Goal: Task Accomplishment & Management: Complete application form

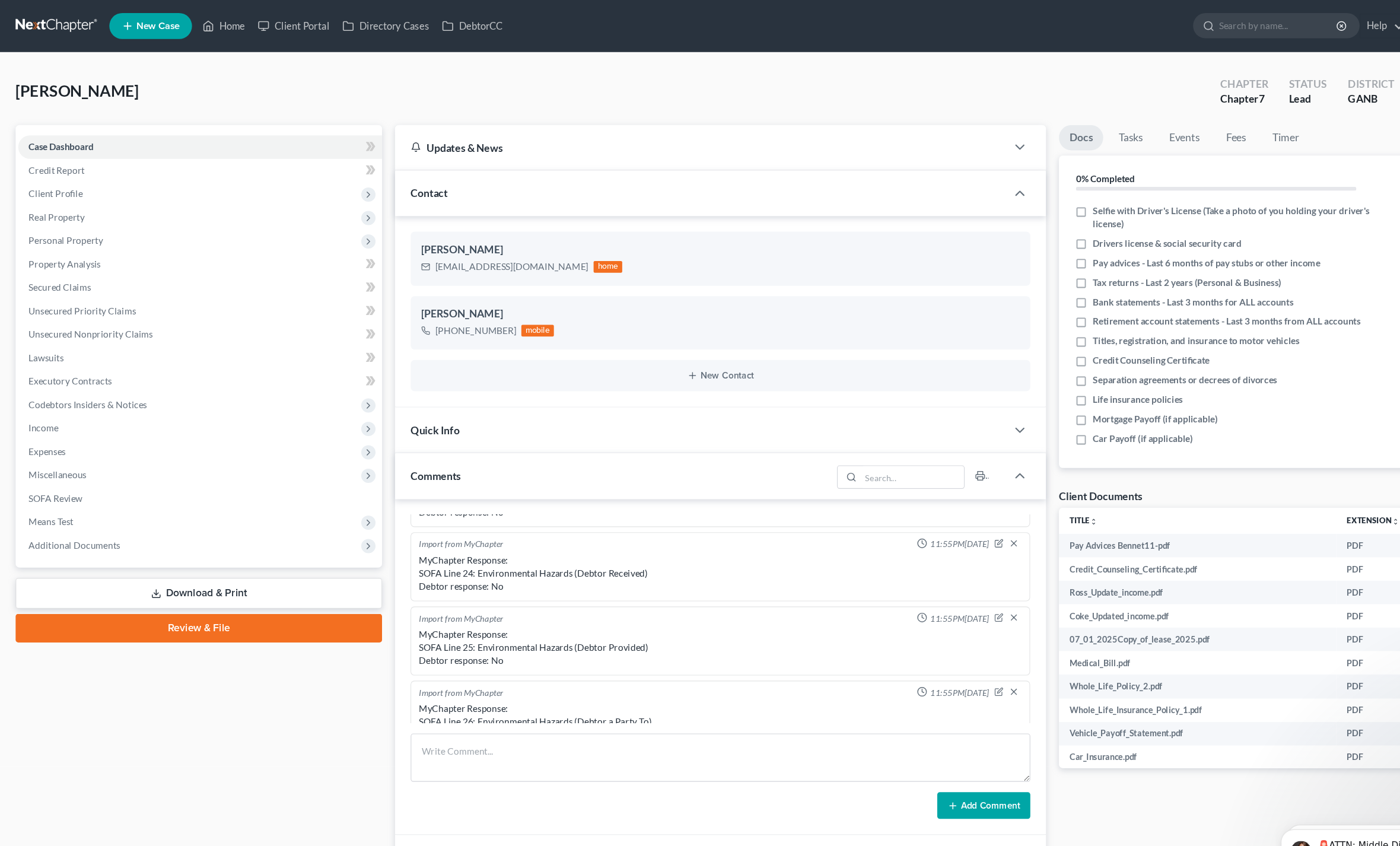
click at [34, 386] on span "Income" at bounding box center [40, 390] width 27 height 10
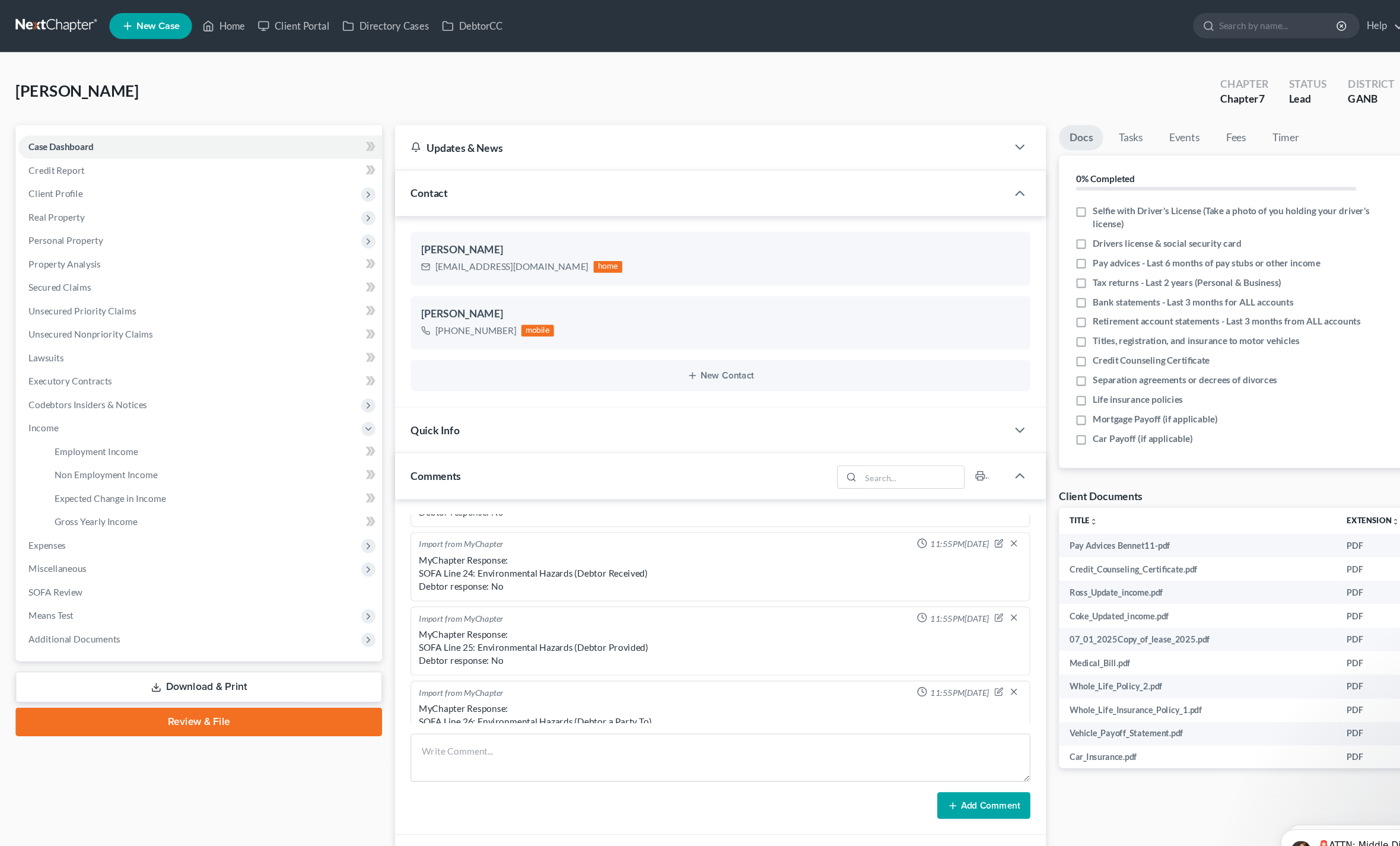
click at [63, 407] on span "Employment Income" at bounding box center [87, 412] width 76 height 10
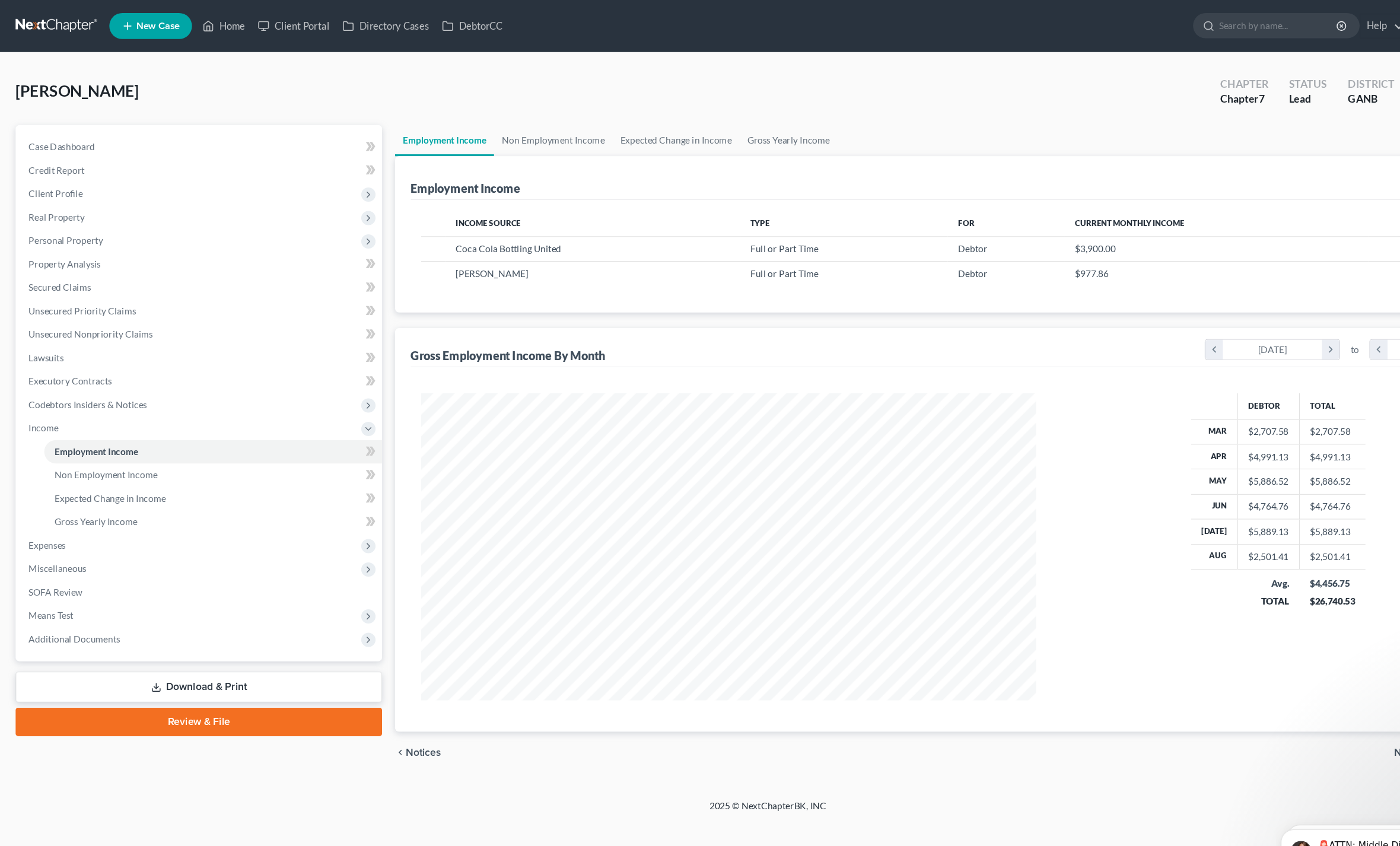
scroll to position [280, 585]
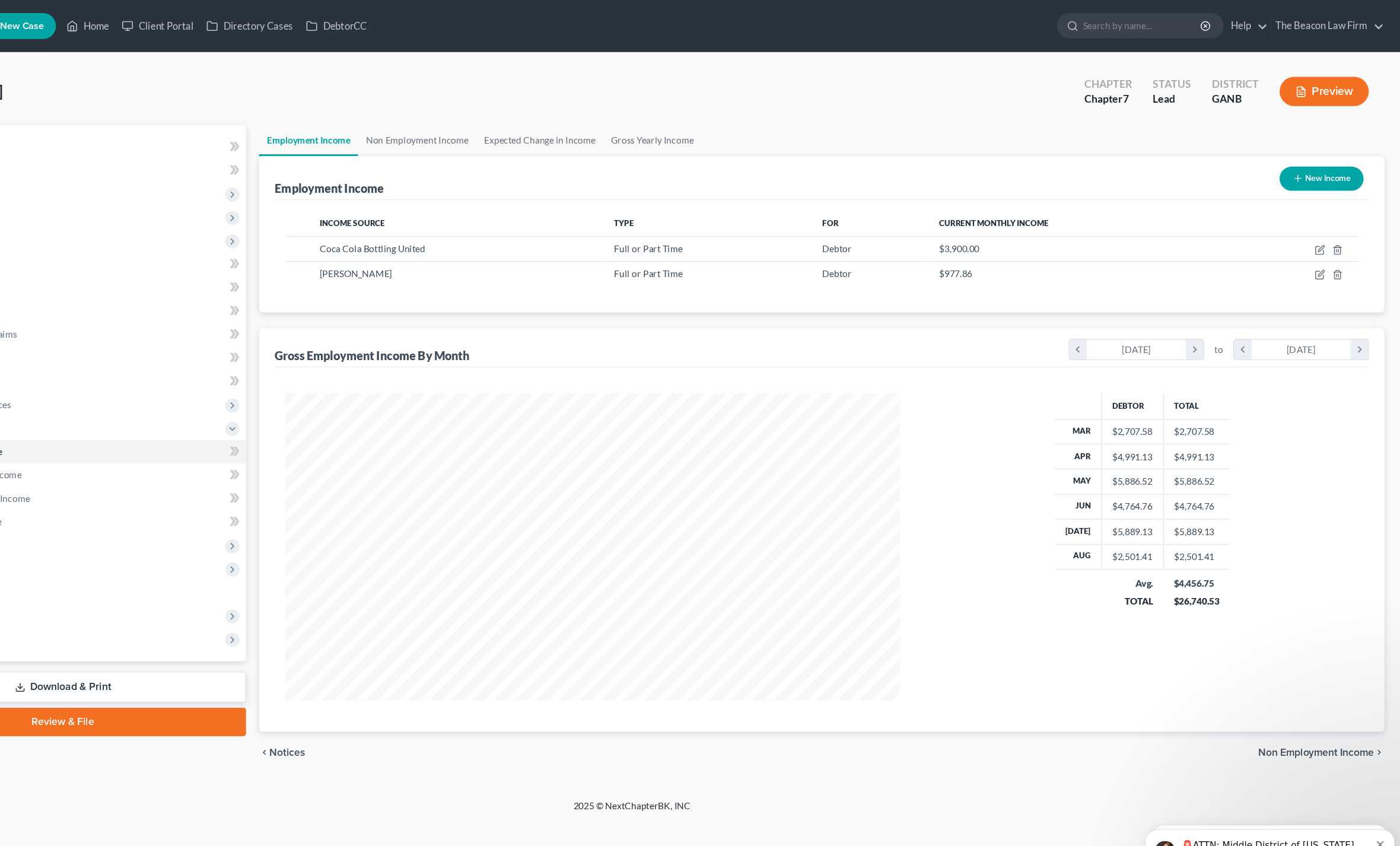
click at [1322, 255] on icon "button" at bounding box center [1327, 250] width 10 height 10
select select "0"
select select "10"
select select "2"
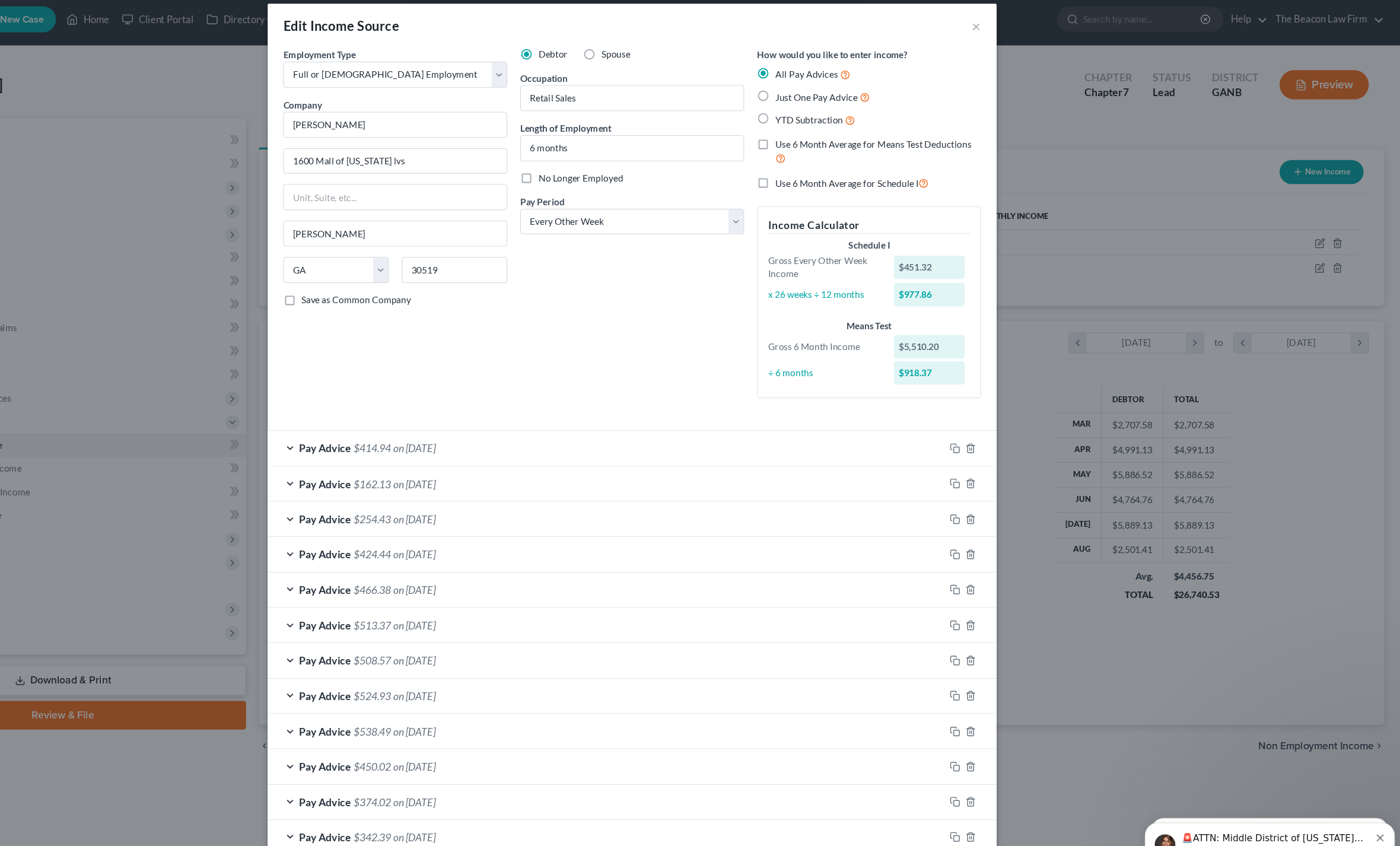
scroll to position [76, 0]
click at [842, 802] on button "Add Pay Advice" at bounding box center [887, 814] width 91 height 25
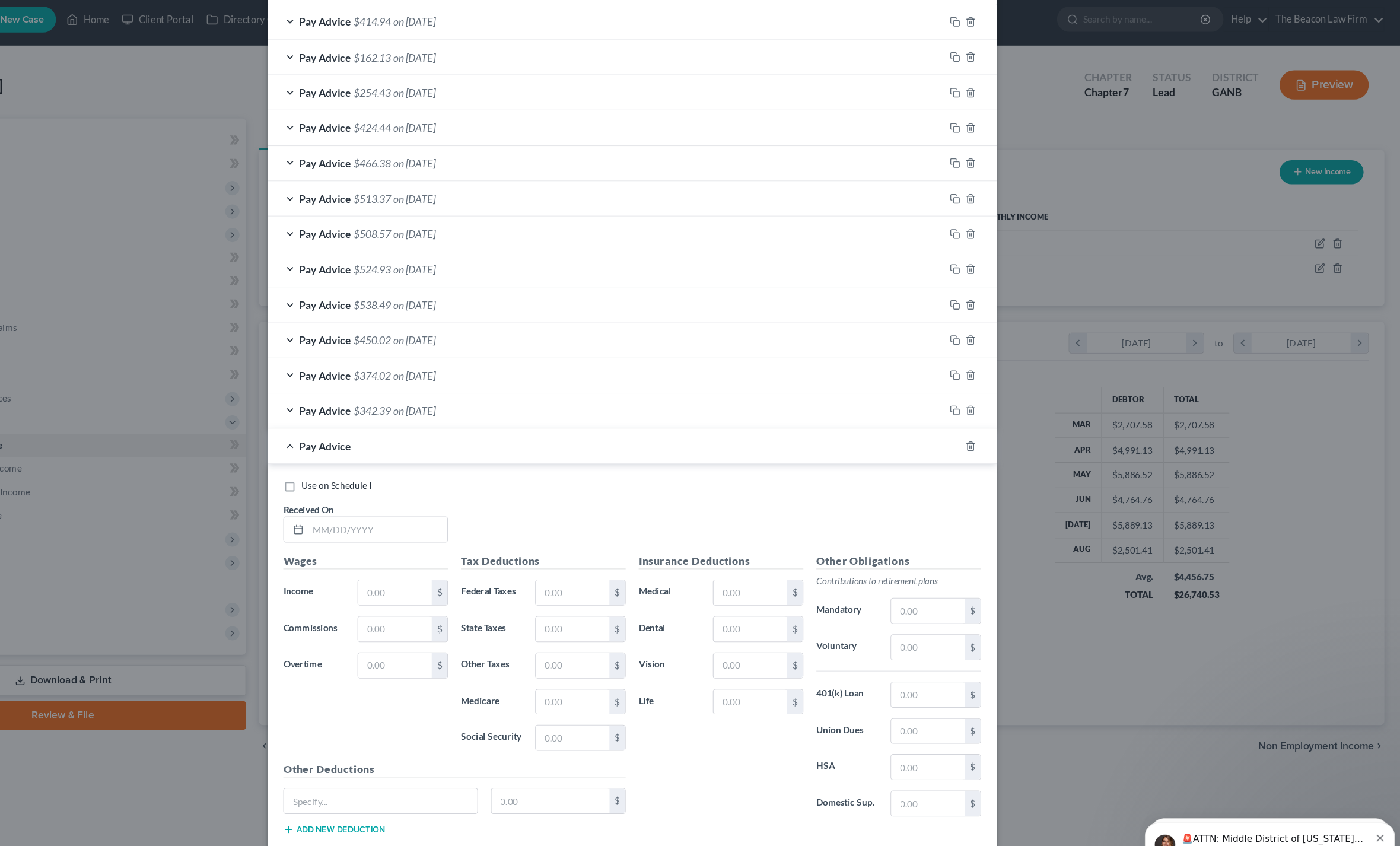
scroll to position [393, 0]
click at [405, 480] on input "text" at bounding box center [468, 488] width 127 height 22
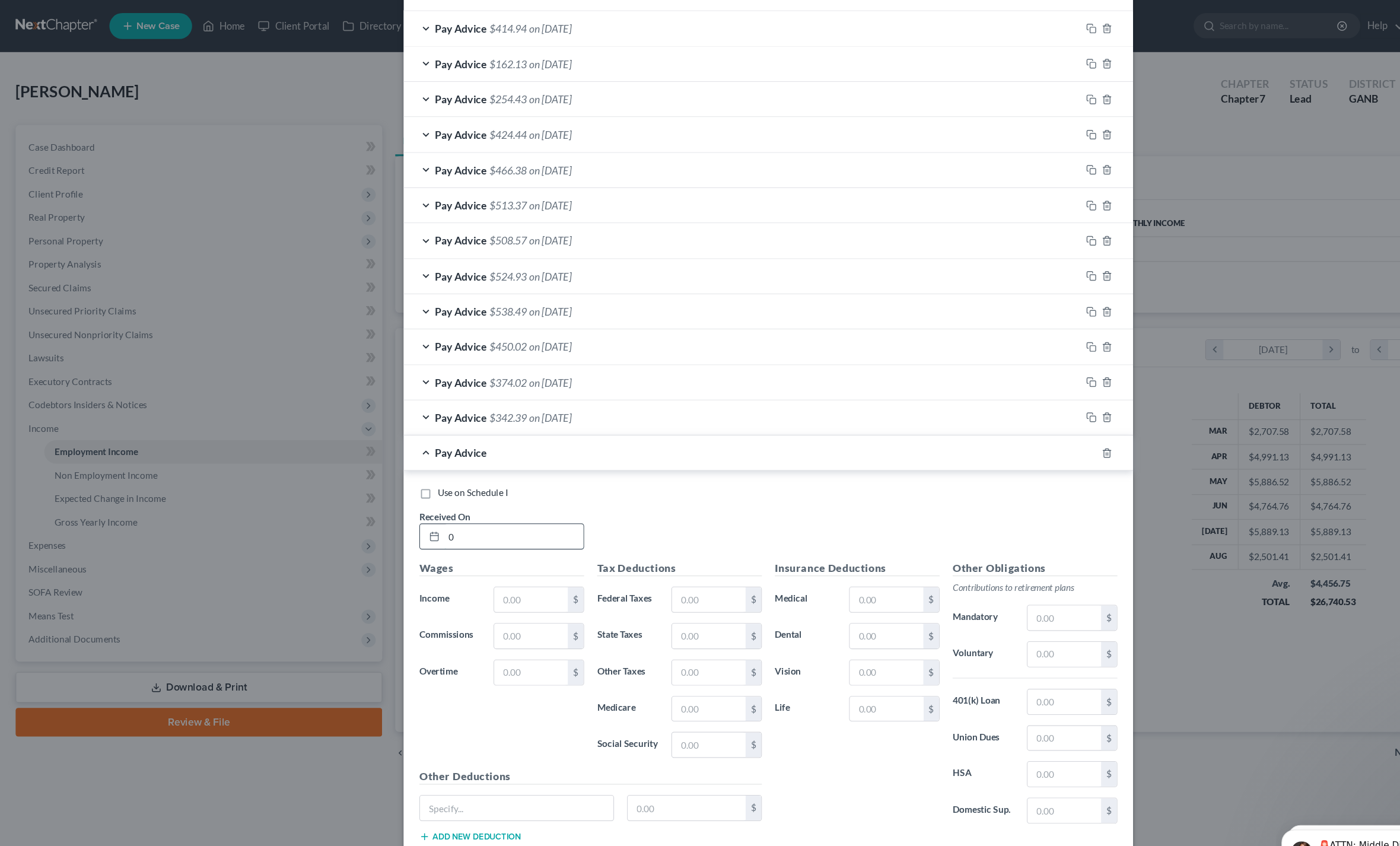
scroll to position [76, 0]
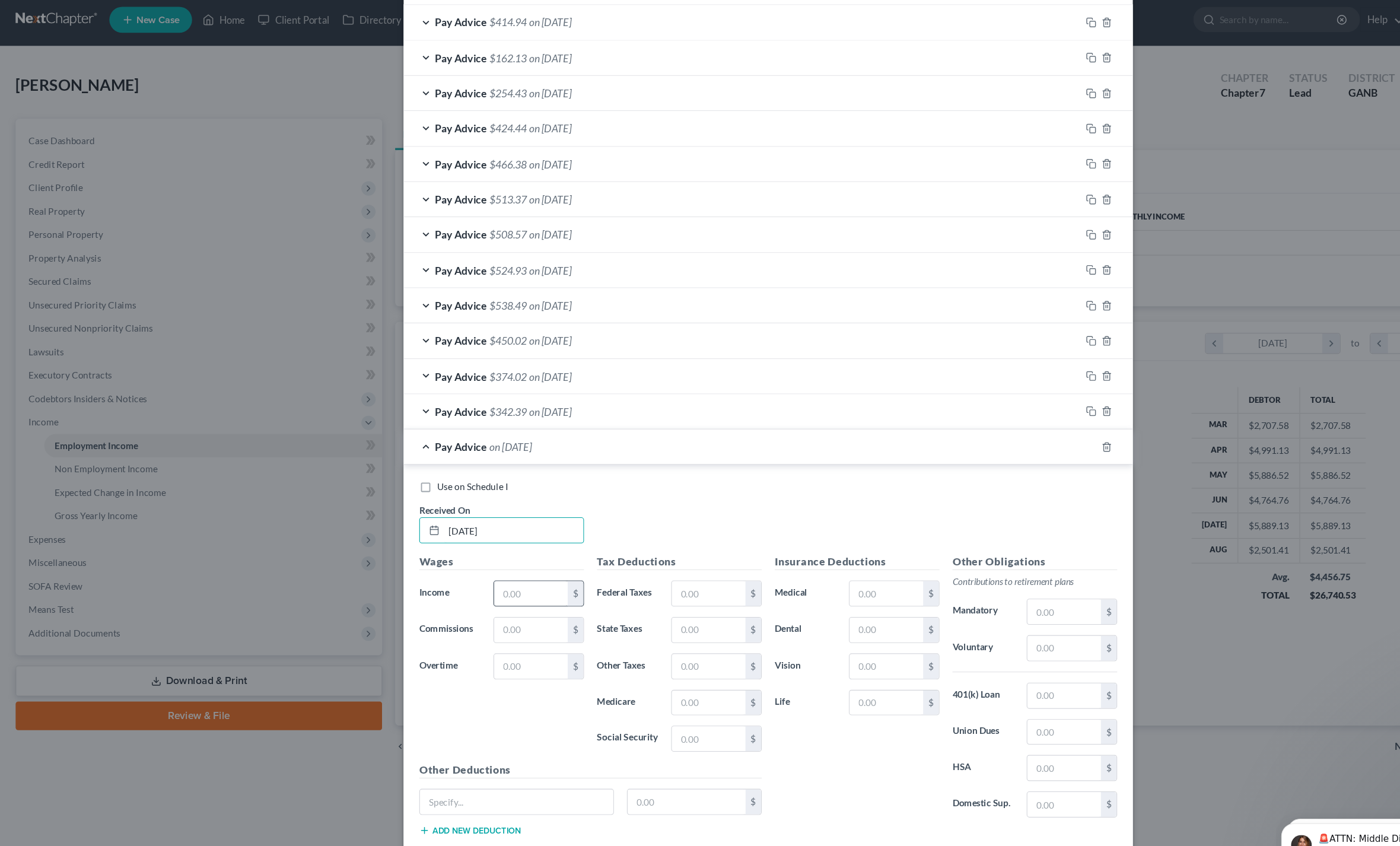
type input "[DATE]"
click at [468, 543] on input "text" at bounding box center [483, 546] width 67 height 22
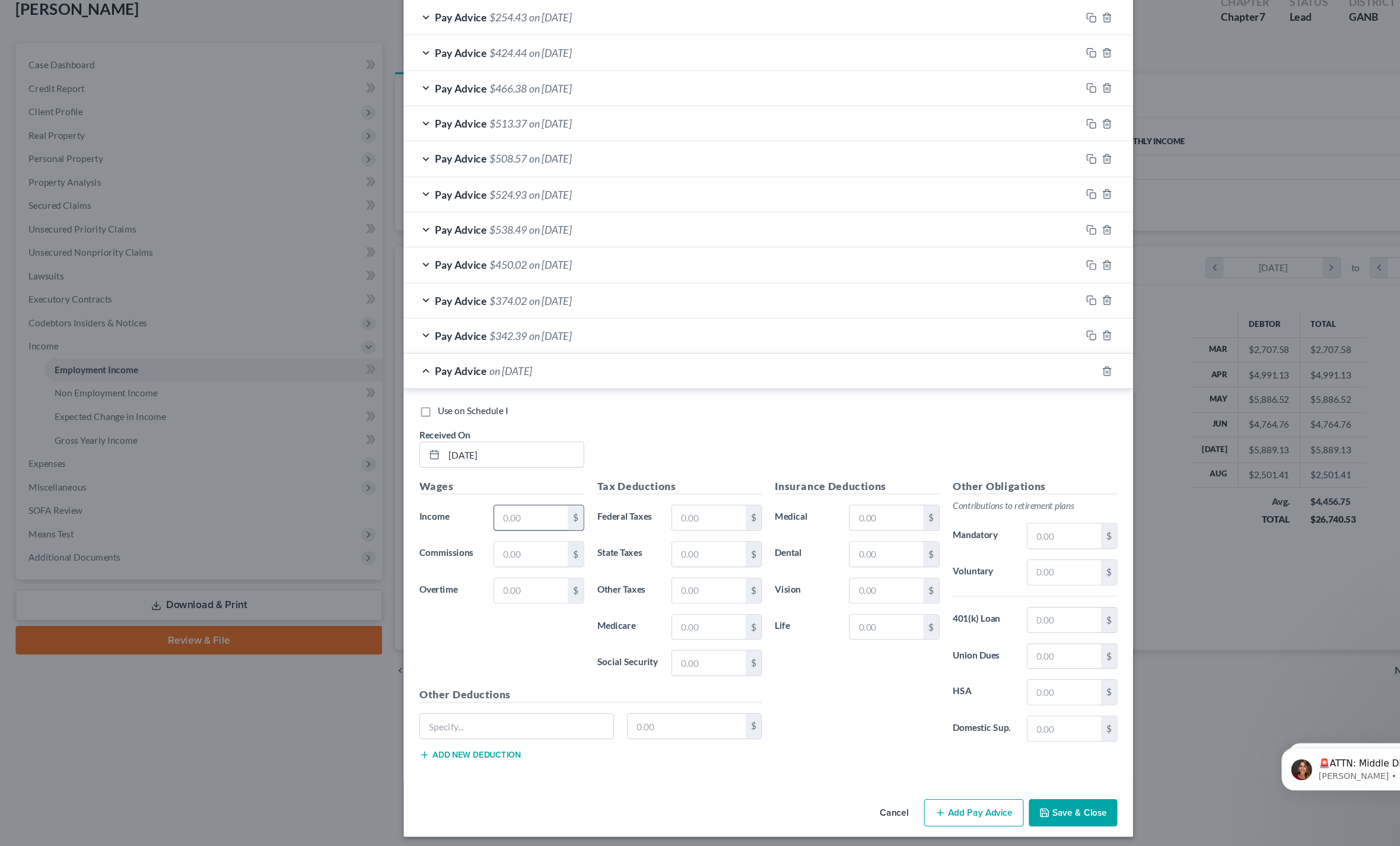
click at [475, 535] on input "text" at bounding box center [483, 546] width 67 height 22
type input "527.88"
click at [652, 535] on input "text" at bounding box center [645, 546] width 67 height 22
type input "9.52"
click at [639, 667] on input "text" at bounding box center [645, 678] width 67 height 22
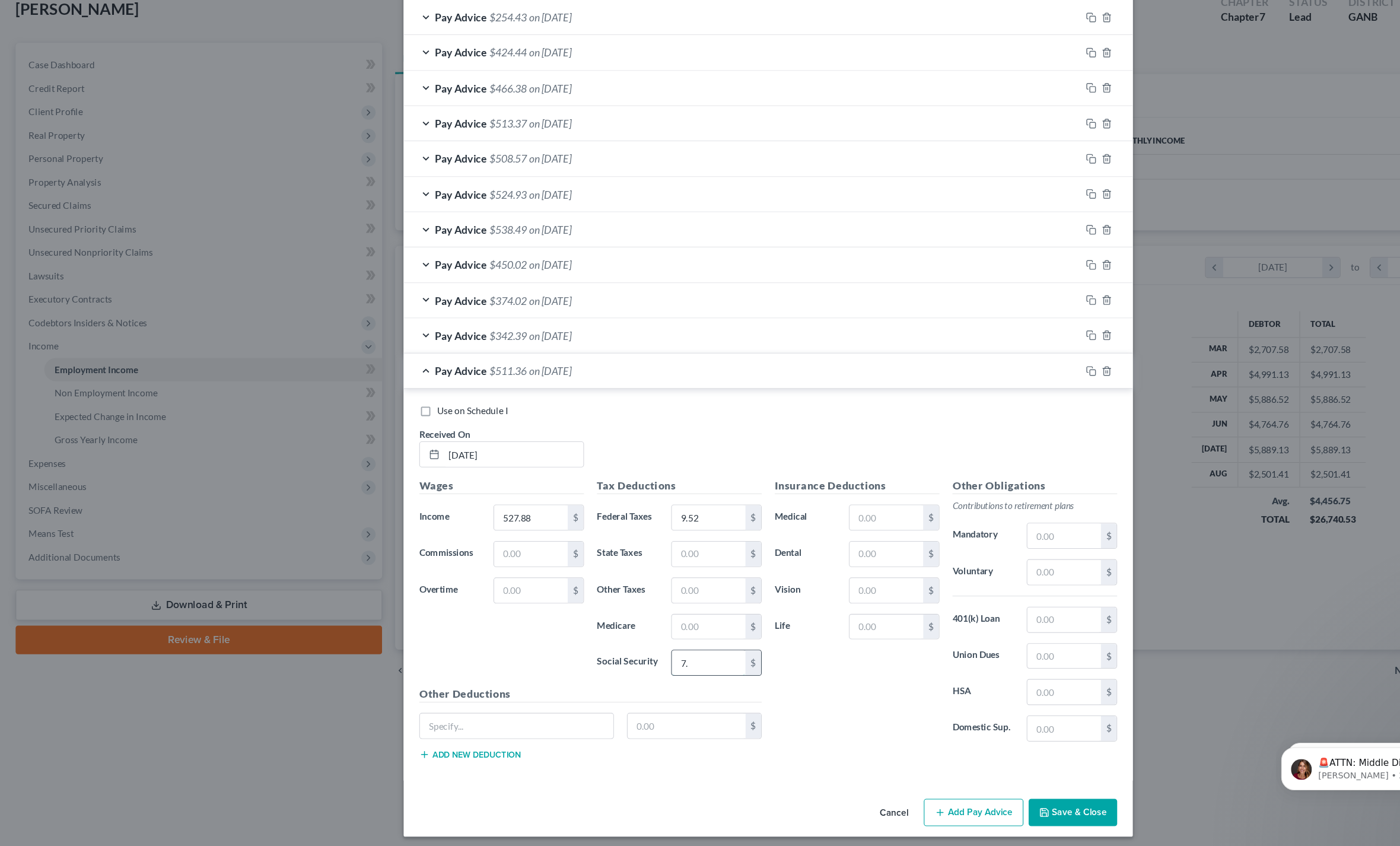
type input "7"
click at [630, 635] on input "text" at bounding box center [645, 646] width 67 height 22
type input "7.65"
click at [640, 568] on input "text" at bounding box center [645, 579] width 67 height 22
type input "3.58"
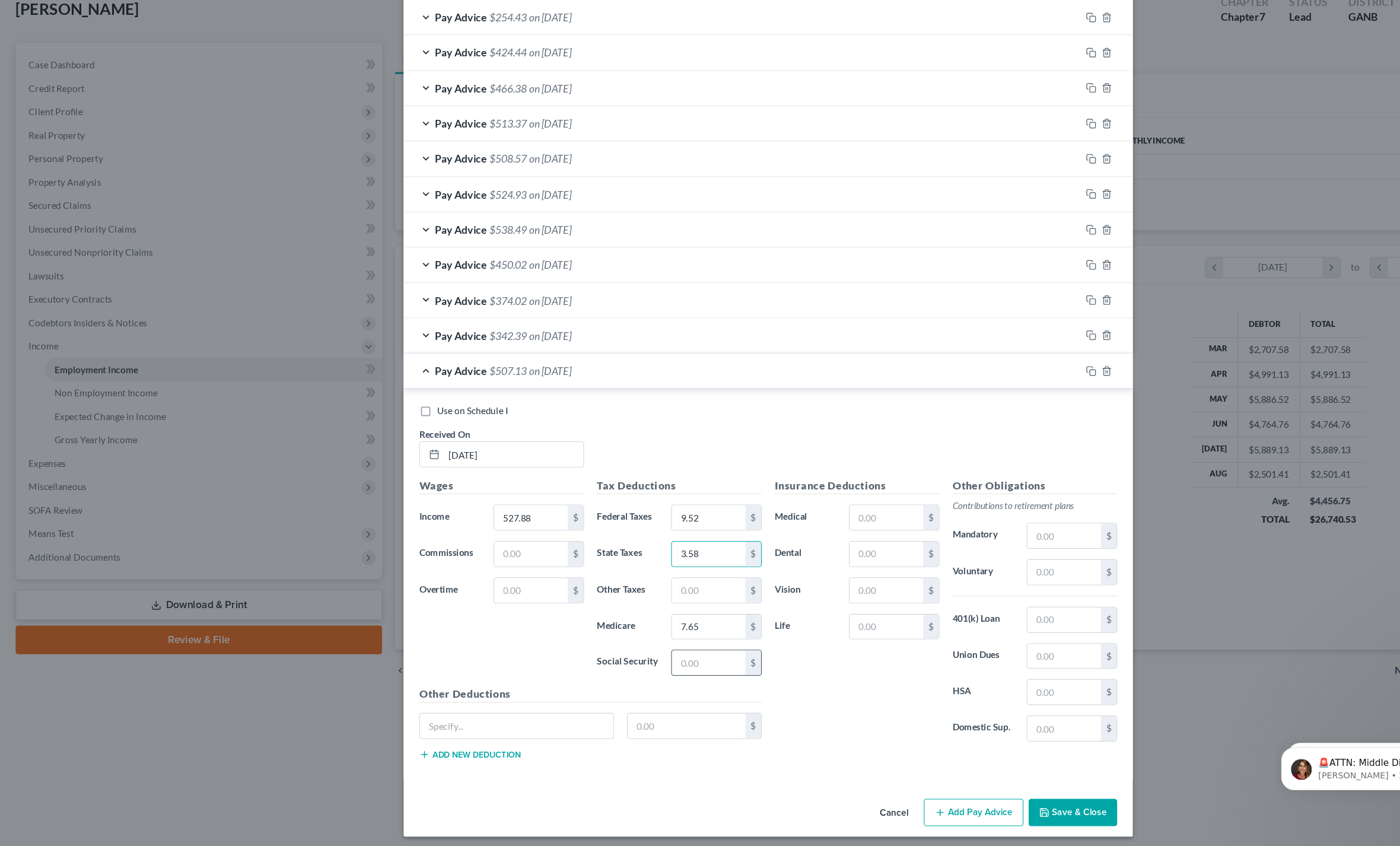
click at [633, 667] on input "text" at bounding box center [645, 678] width 67 height 22
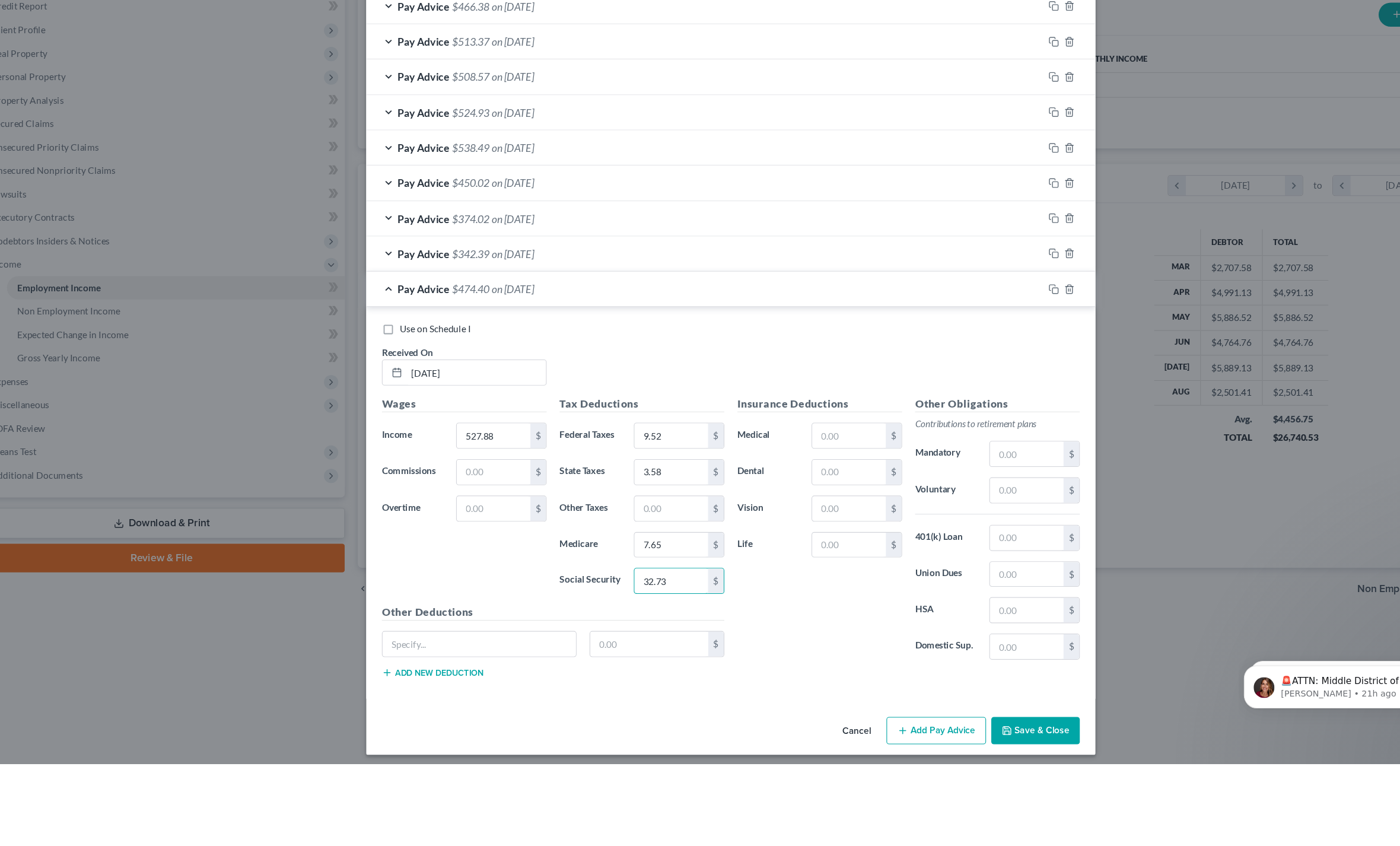
type input "32.73"
click at [960, 803] on button "Save & Close" at bounding box center [977, 815] width 80 height 25
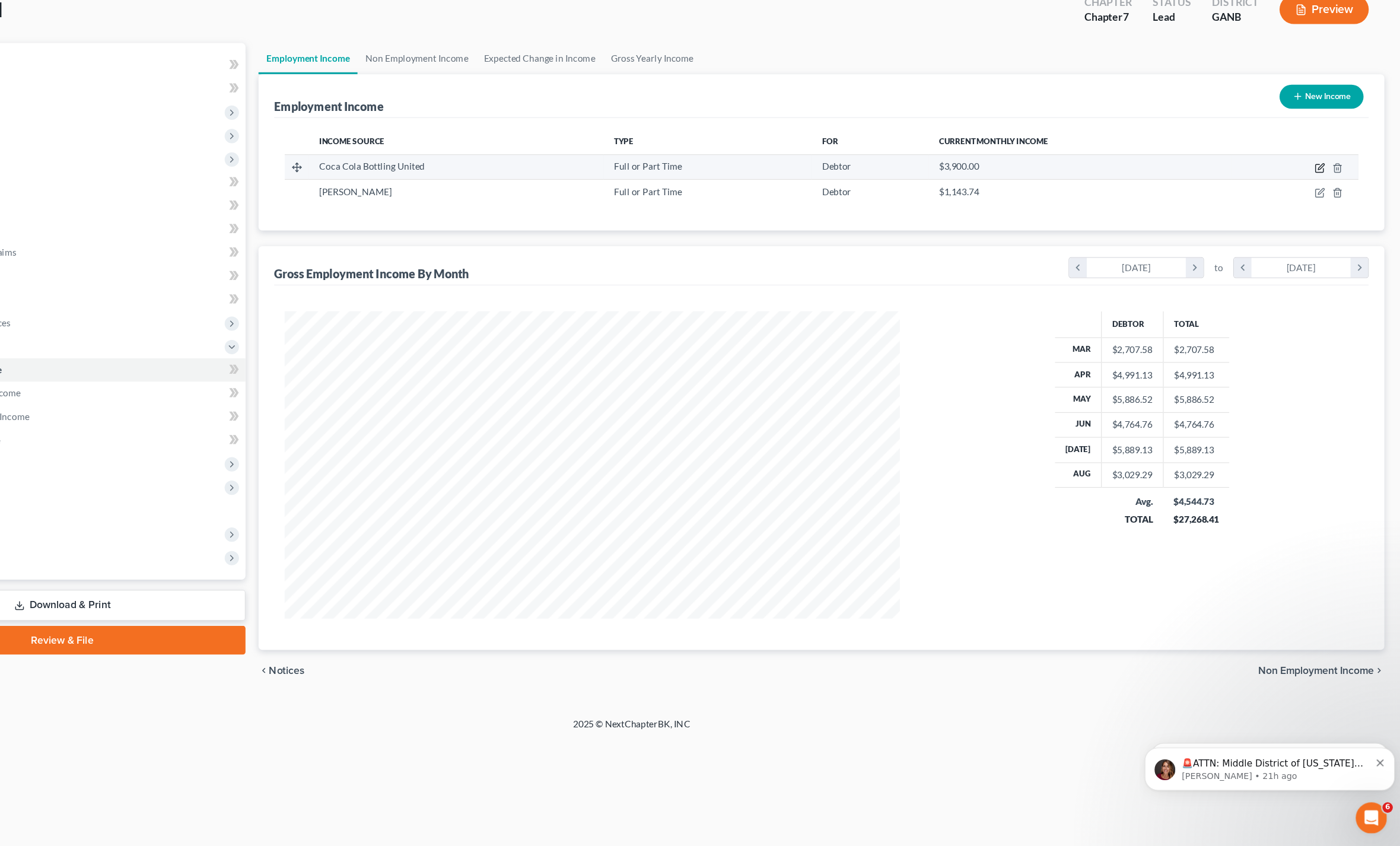
click at [1323, 225] on icon "button" at bounding box center [1326, 228] width 7 height 7
select select "0"
select select "10"
select select "3"
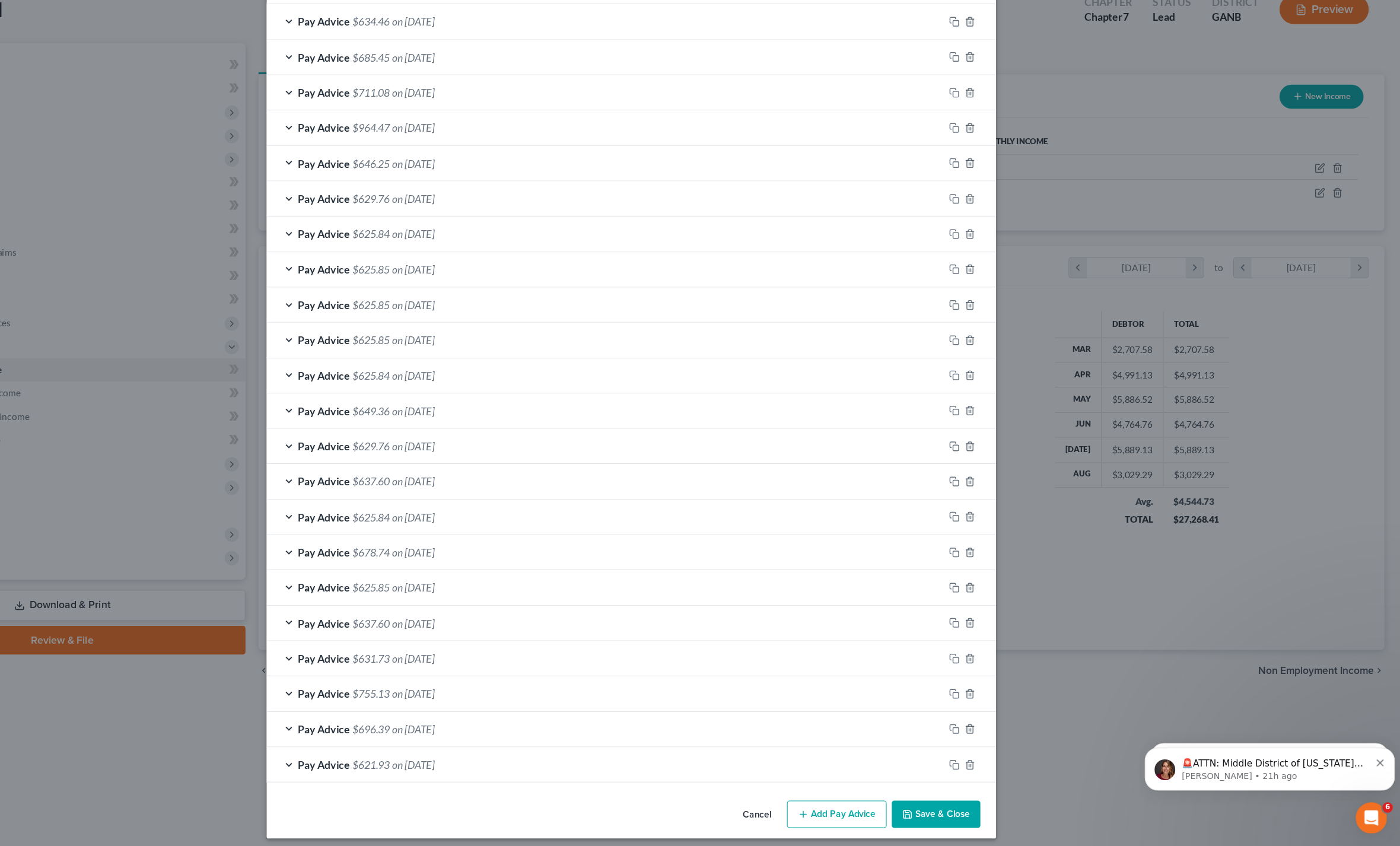
click at [842, 804] on button "Add Pay Advice" at bounding box center [887, 816] width 91 height 25
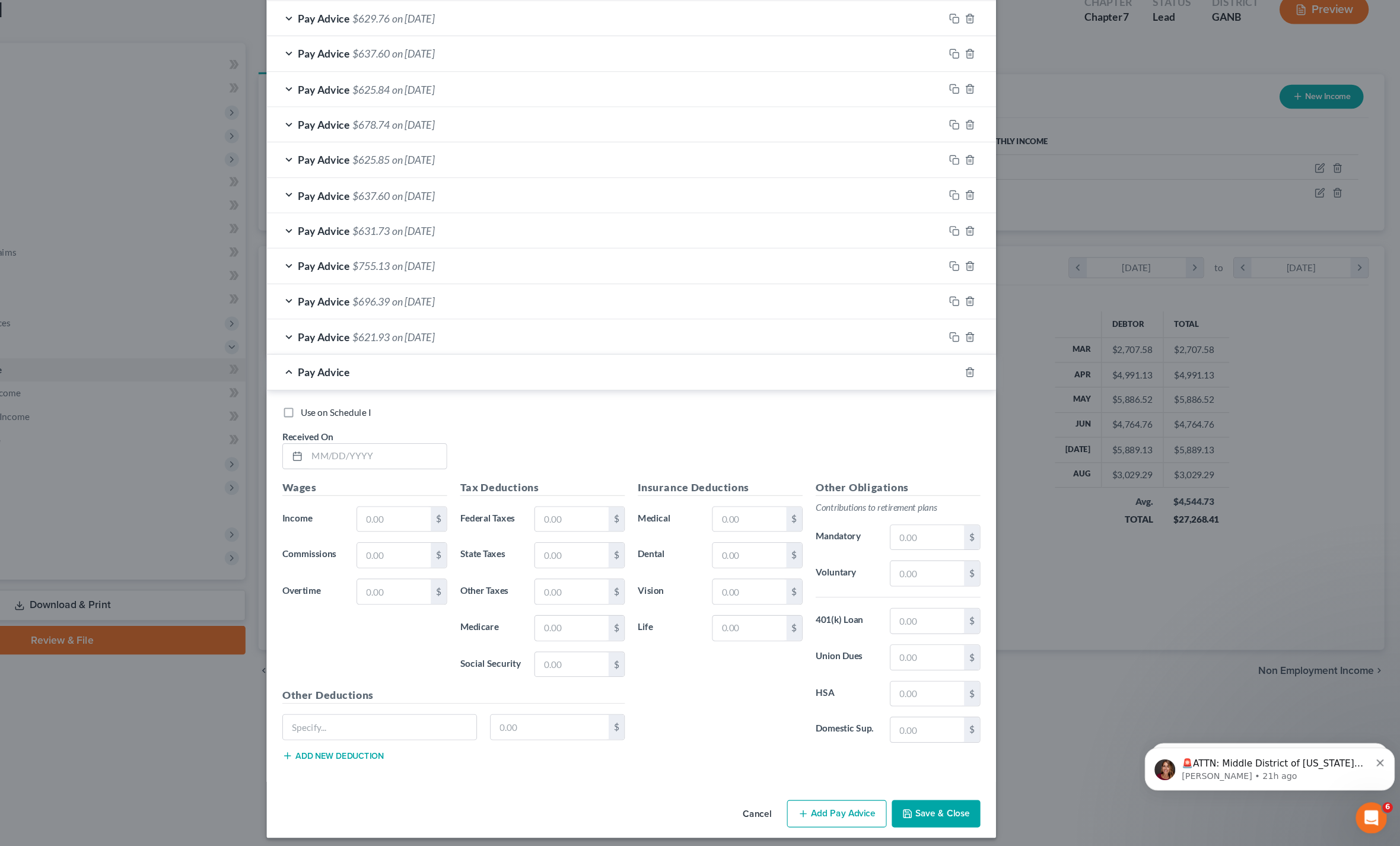
scroll to position [711, 0]
click at [405, 480] on input "text" at bounding box center [468, 491] width 127 height 22
type input "[DATE]"
click at [450, 538] on input "text" at bounding box center [483, 548] width 67 height 22
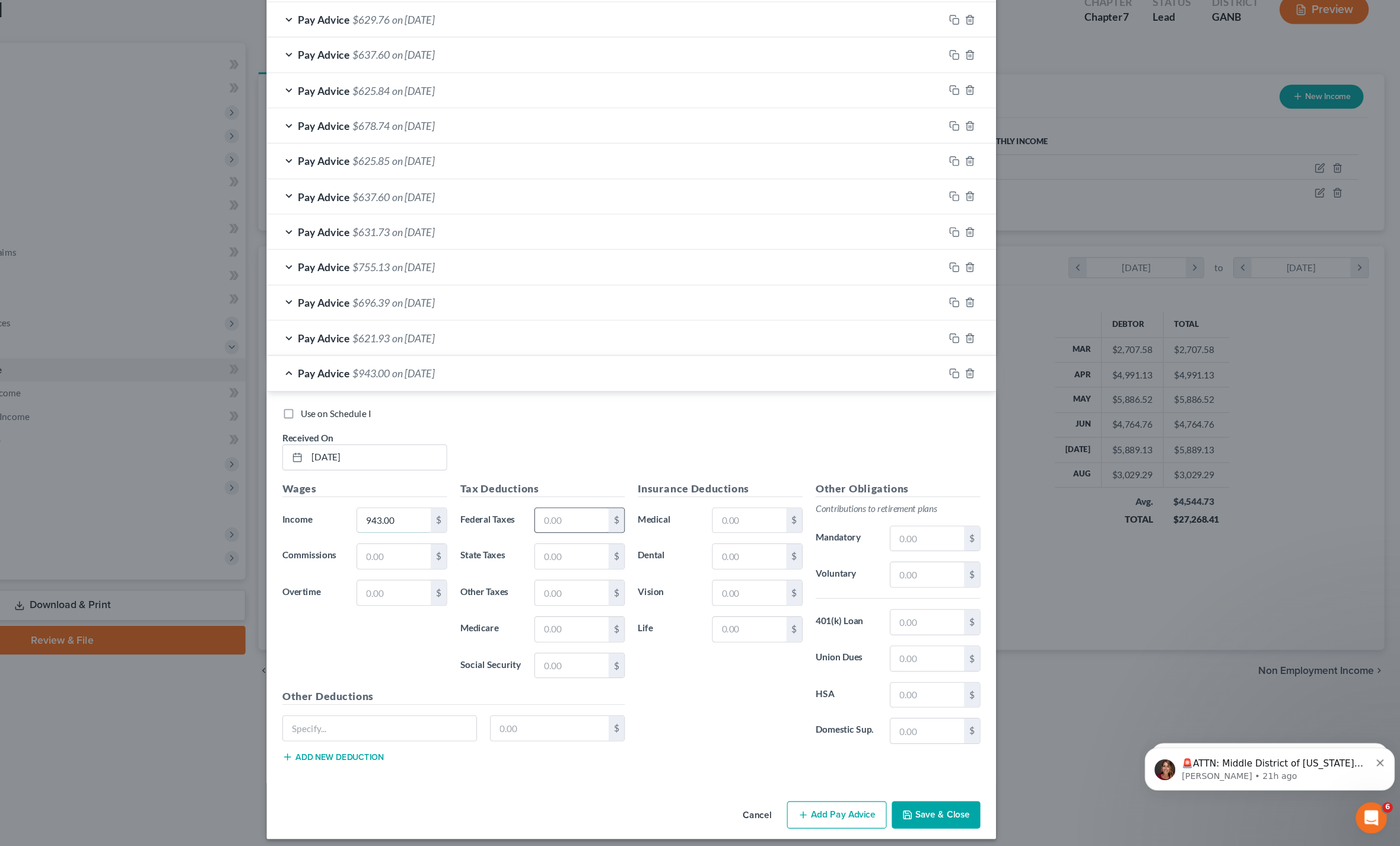
type input "943.00"
click at [612, 538] on input "text" at bounding box center [645, 548] width 67 height 22
type input "40.95"
click at [612, 637] on input "text" at bounding box center [645, 647] width 67 height 22
type input "56.04"
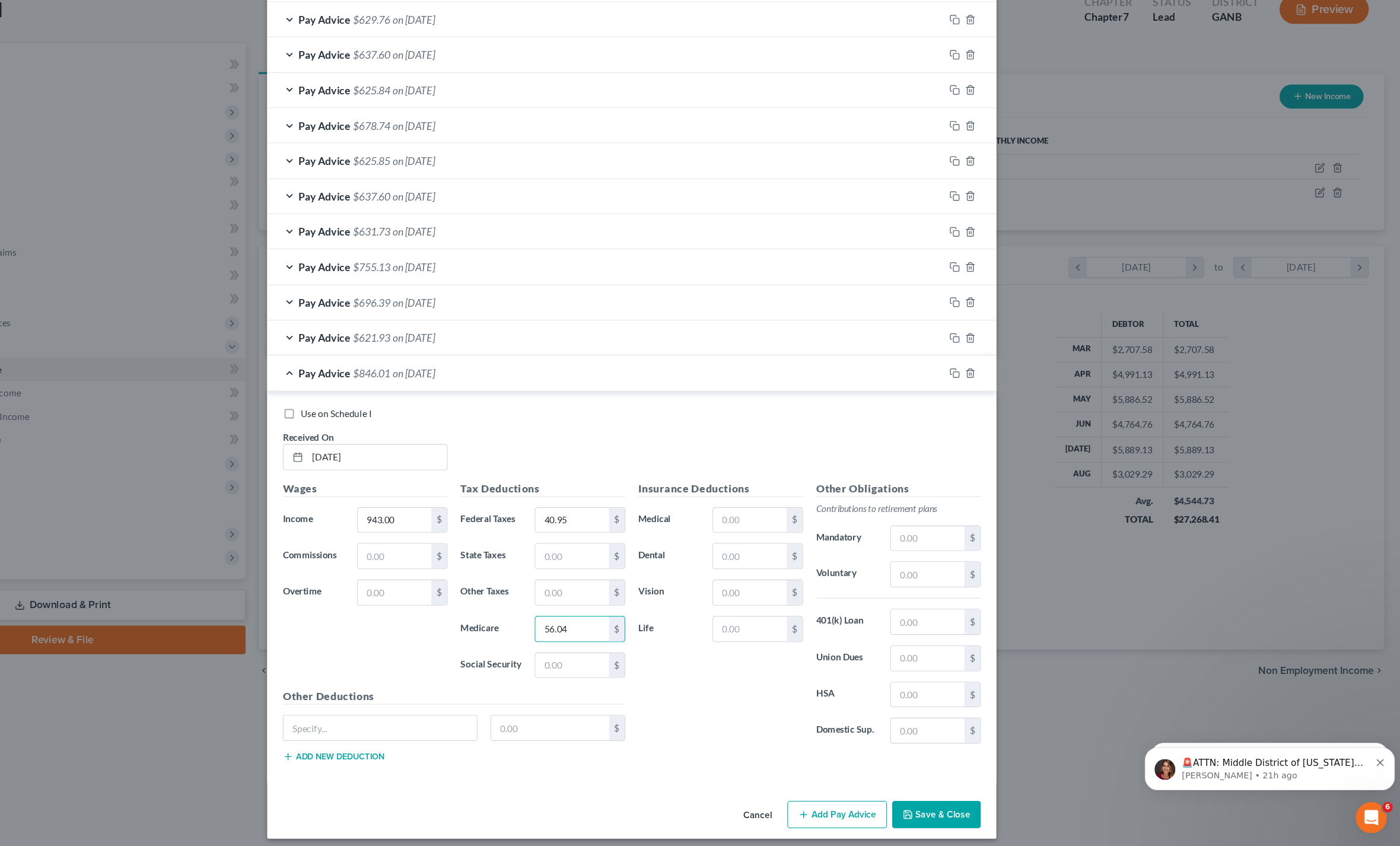
click at [847, 77] on div "Pay Advice $629.76 on [DATE]" at bounding box center [676, 92] width 617 height 31
click at [612, 636] on input "56.04" at bounding box center [645, 647] width 67 height 22
click at [612, 669] on input "text" at bounding box center [645, 680] width 67 height 22
type input "56.04"
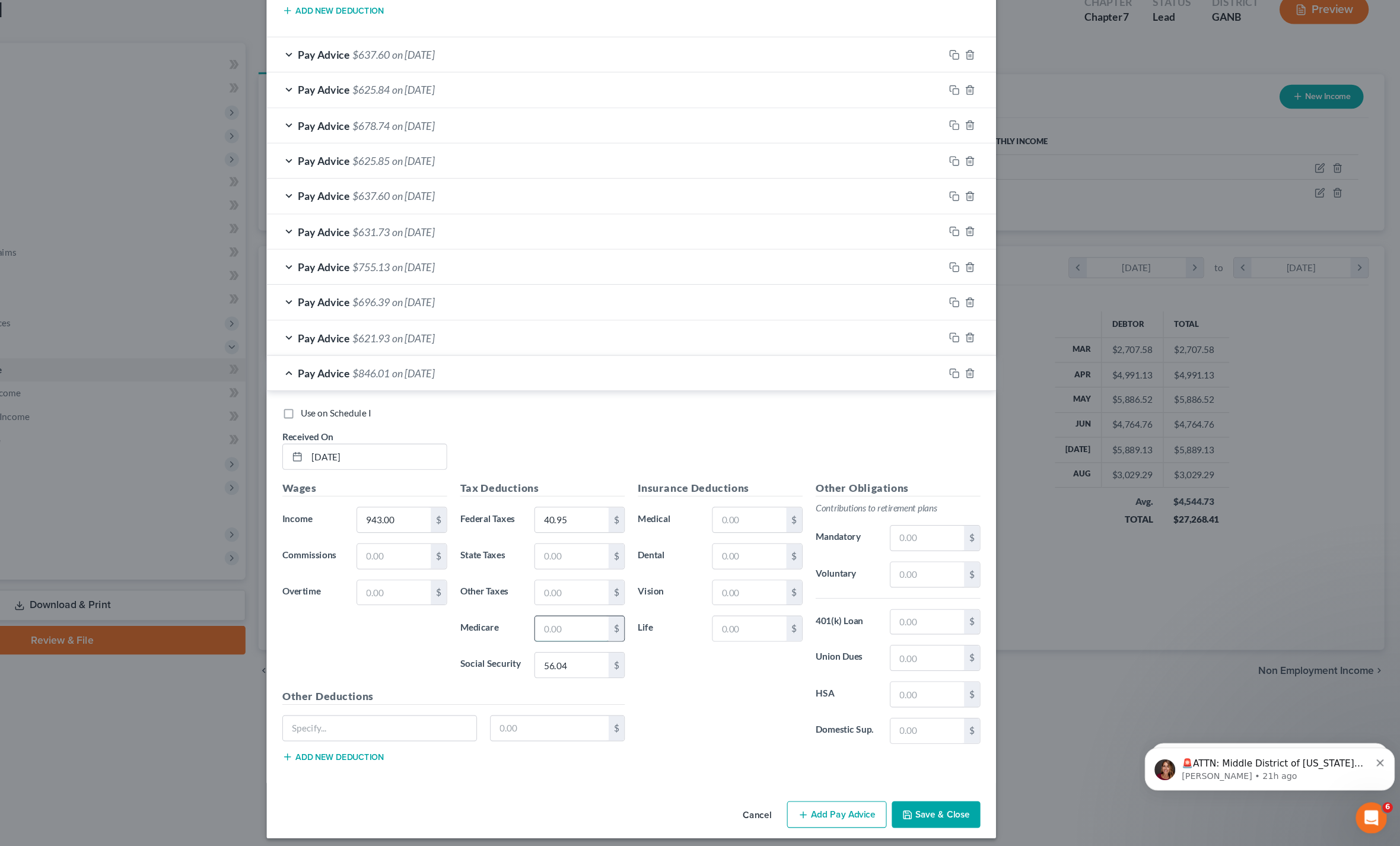
click at [612, 636] on input "text" at bounding box center [645, 647] width 67 height 22
type input "13.11"
click at [612, 570] on input "text" at bounding box center [645, 581] width 67 height 22
type input "31.02"
click at [774, 570] on input "text" at bounding box center [808, 581] width 67 height 22
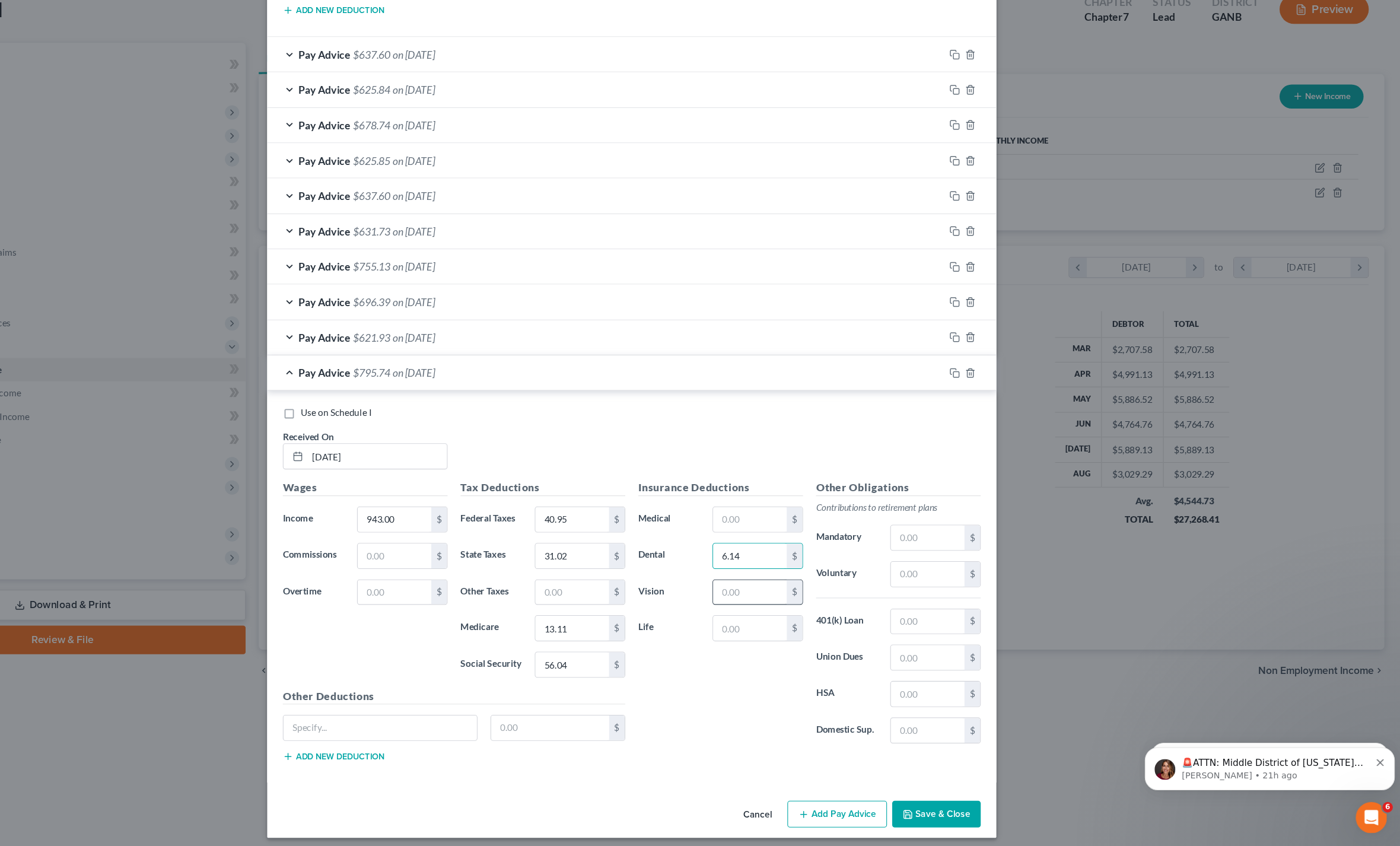
type input "6.14"
click at [774, 603] on input "text" at bounding box center [808, 614] width 67 height 22
type input "0.90"
click at [936, 554] on input "text" at bounding box center [969, 564] width 67 height 22
type input "75.44"
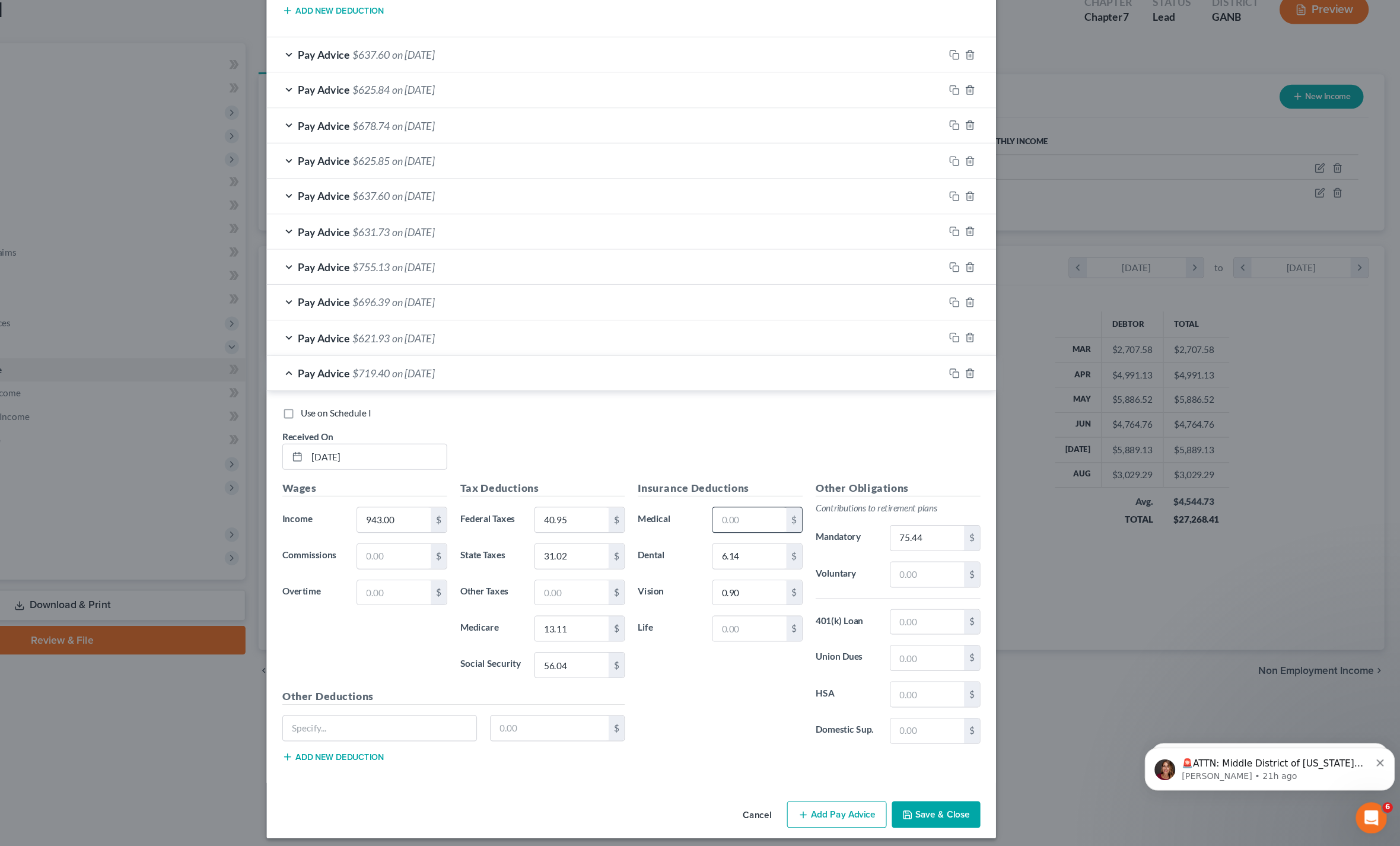
click at [774, 537] on input "text" at bounding box center [808, 548] width 67 height 22
type input "32.08"
click at [774, 636] on input "text" at bounding box center [808, 647] width 67 height 22
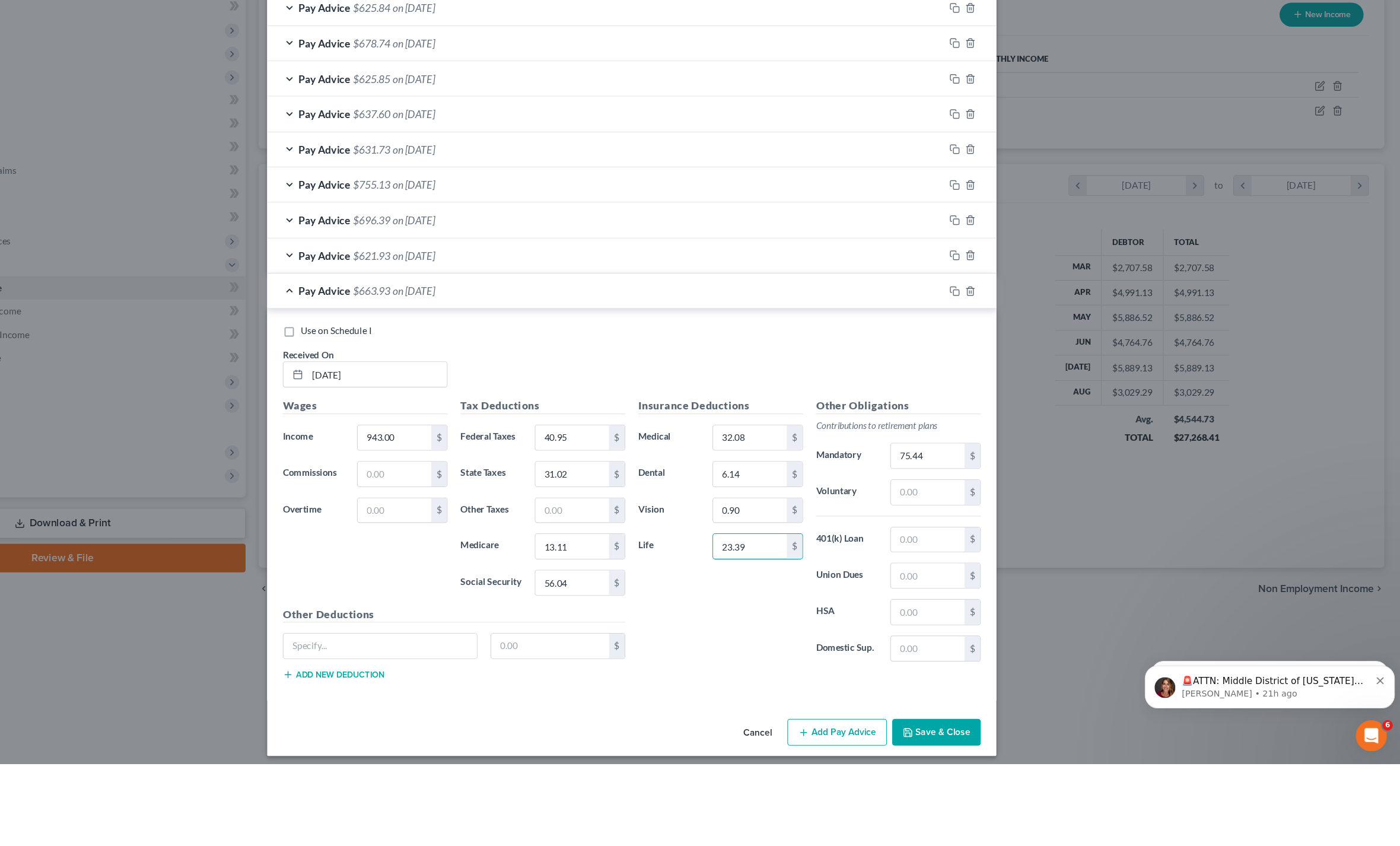
type input "23.39"
click at [842, 804] on button "Add Pay Advice" at bounding box center [887, 817] width 91 height 25
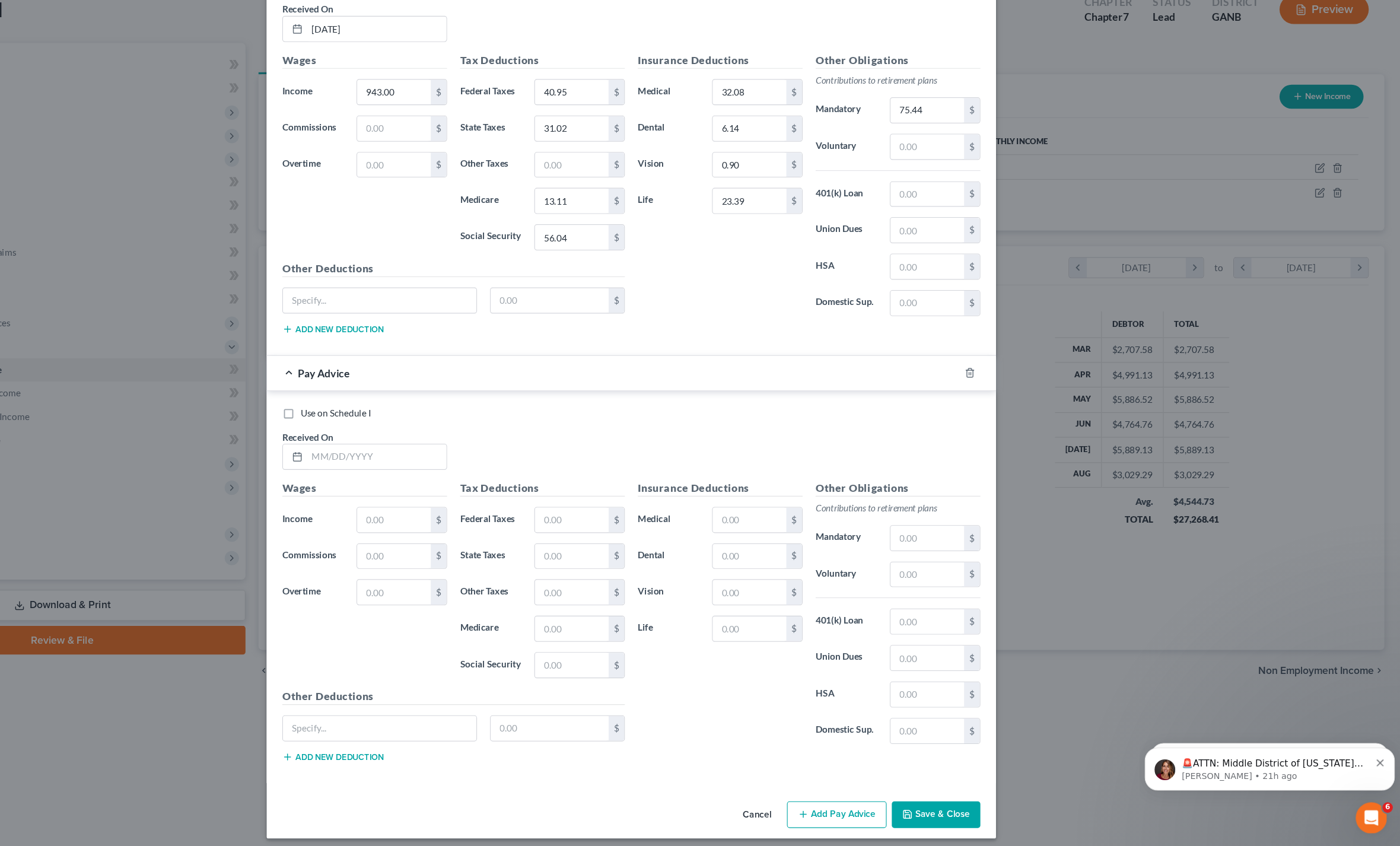
scroll to position [1458, 0]
click at [405, 480] on input "text" at bounding box center [468, 491] width 127 height 22
type input "[DATE]"
click at [450, 538] on input "text" at bounding box center [483, 548] width 67 height 22
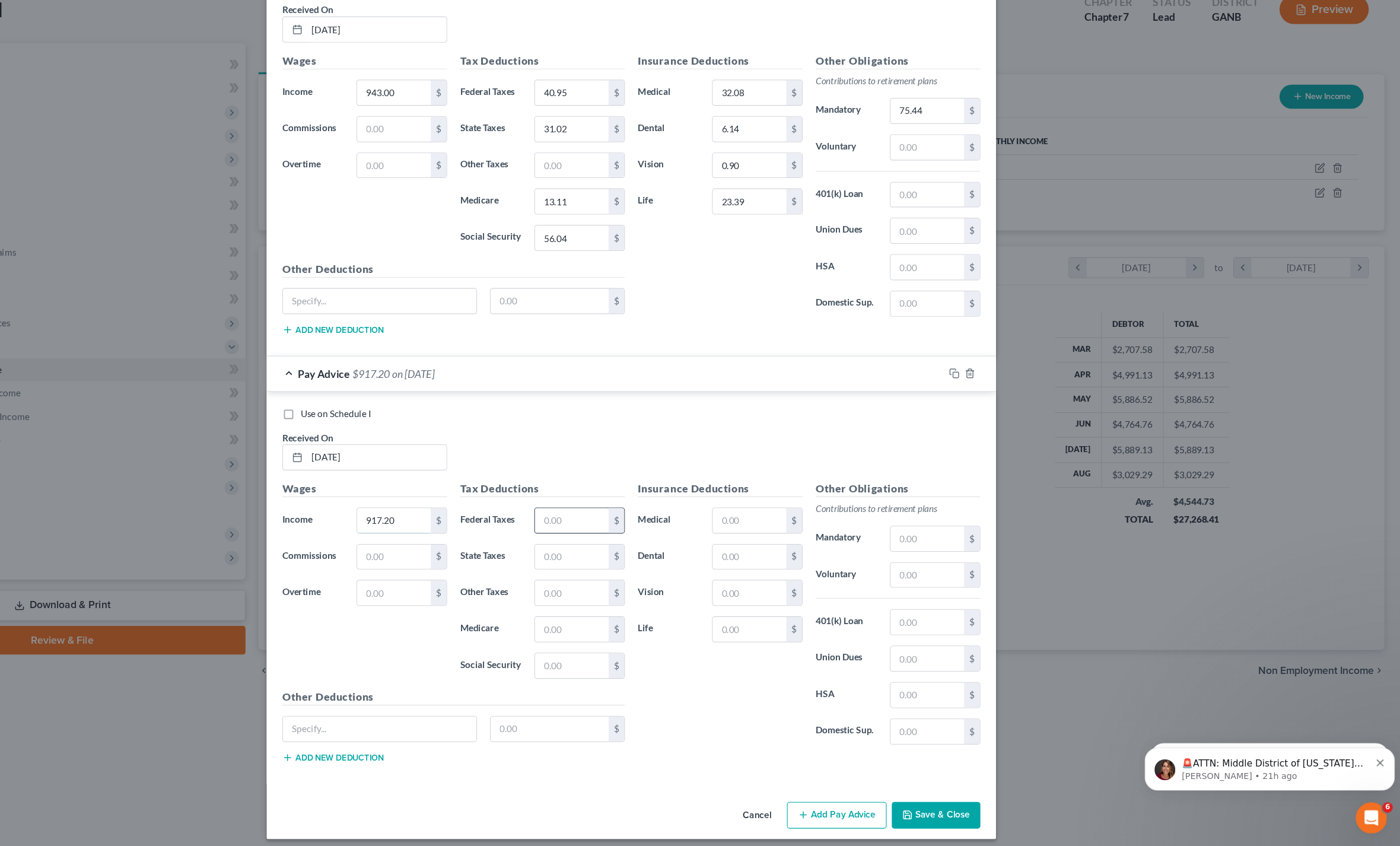
type input "917.20"
click at [612, 538] on input "text" at bounding box center [645, 548] width 67 height 22
type input "38.10"
click at [612, 670] on input "text" at bounding box center [645, 681] width 67 height 22
type input "54.44"
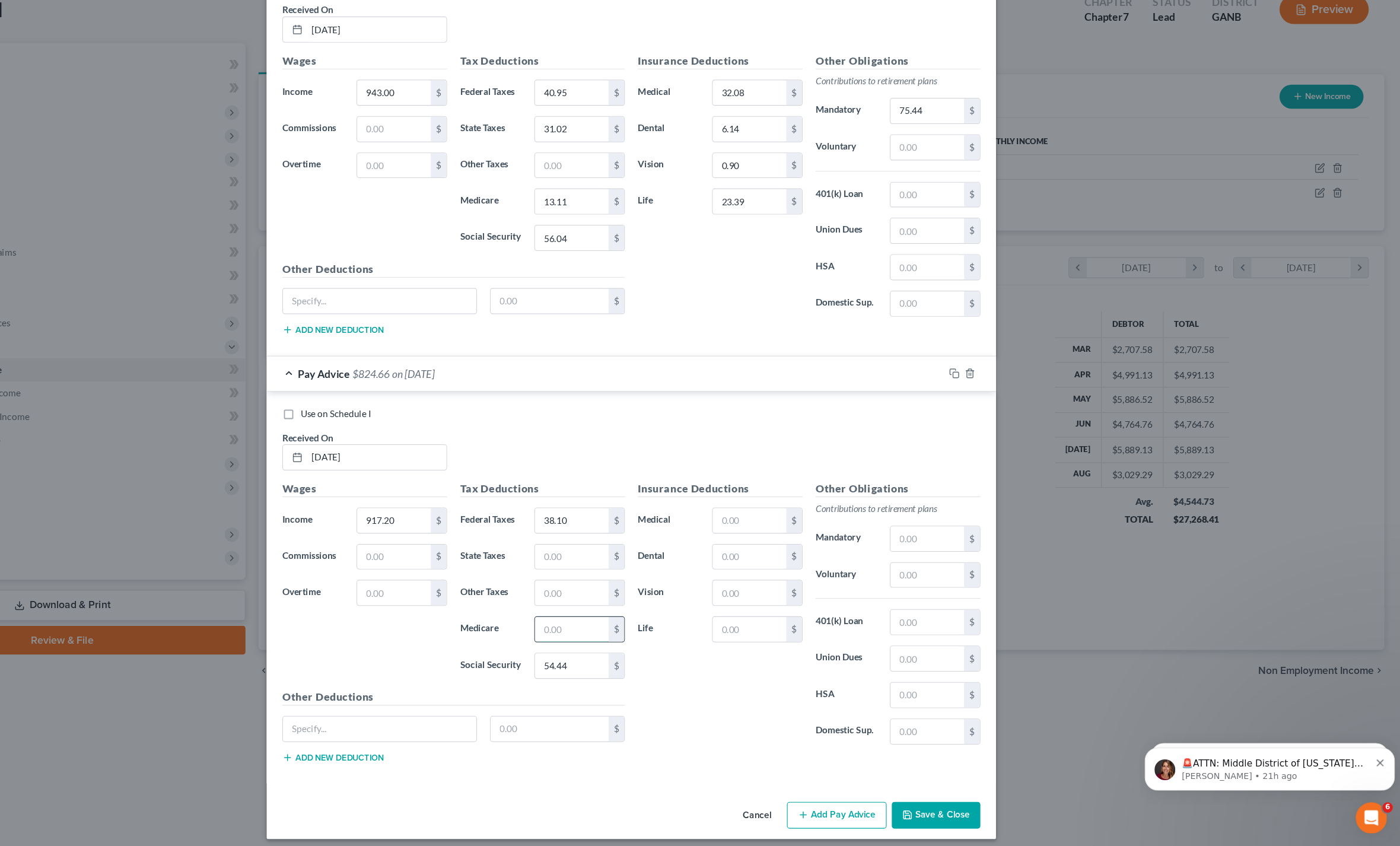
click at [612, 637] on input "text" at bounding box center [645, 647] width 67 height 22
type input "12.73"
click at [612, 571] on input "text" at bounding box center [645, 582] width 67 height 22
type input "29.79"
click at [774, 571] on input "text" at bounding box center [808, 582] width 67 height 22
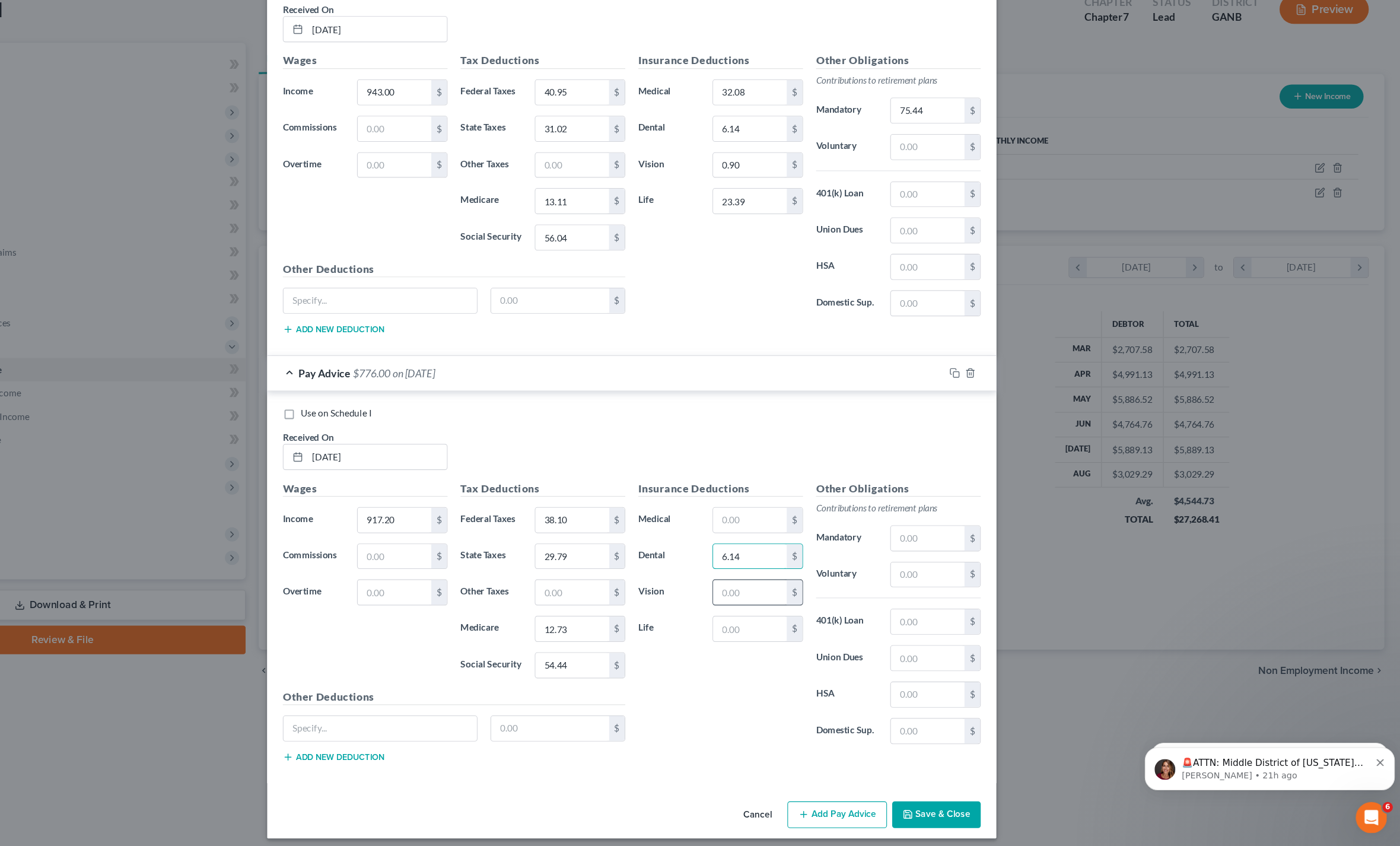
type input "6.14"
click at [774, 603] on input "text" at bounding box center [808, 614] width 67 height 22
type input "0.90"
click at [936, 554] on input "text" at bounding box center [969, 565] width 67 height 22
type input "73.38"
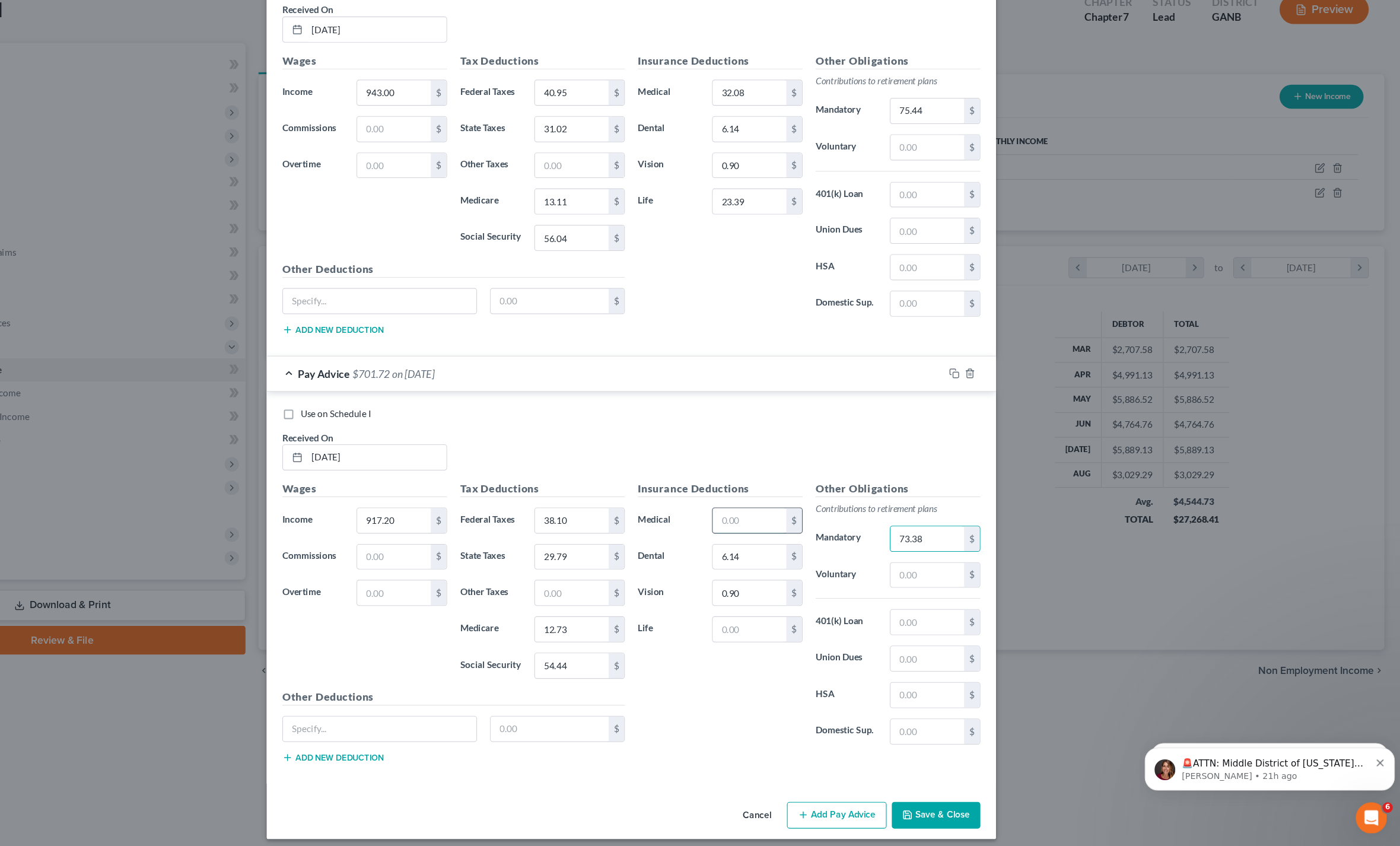
click at [774, 538] on input "text" at bounding box center [808, 548] width 67 height 22
type input "32.08"
click at [774, 637] on input "text" at bounding box center [808, 647] width 67 height 22
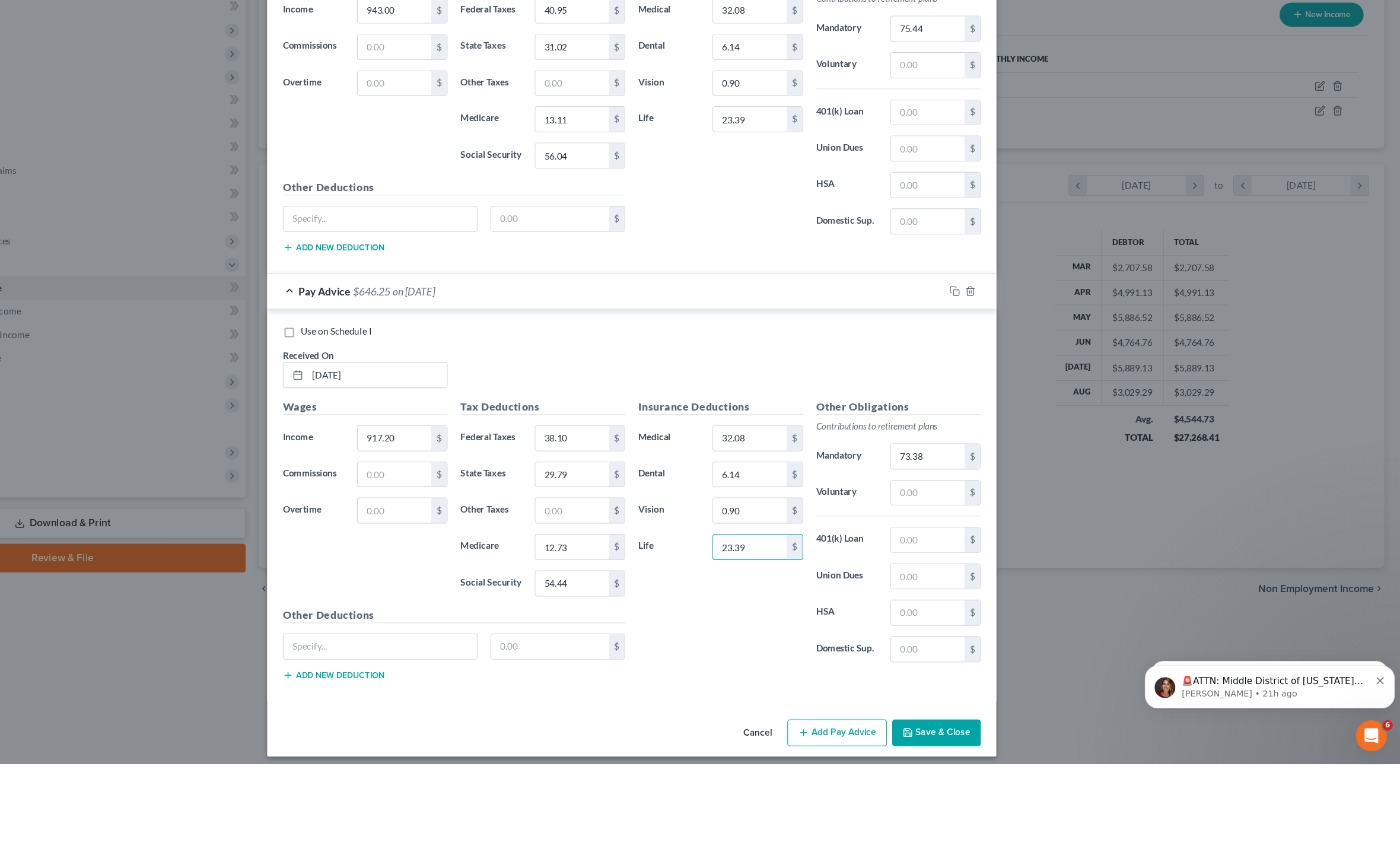
type input "23.39"
click at [937, 805] on button "Save & Close" at bounding box center [977, 817] width 80 height 25
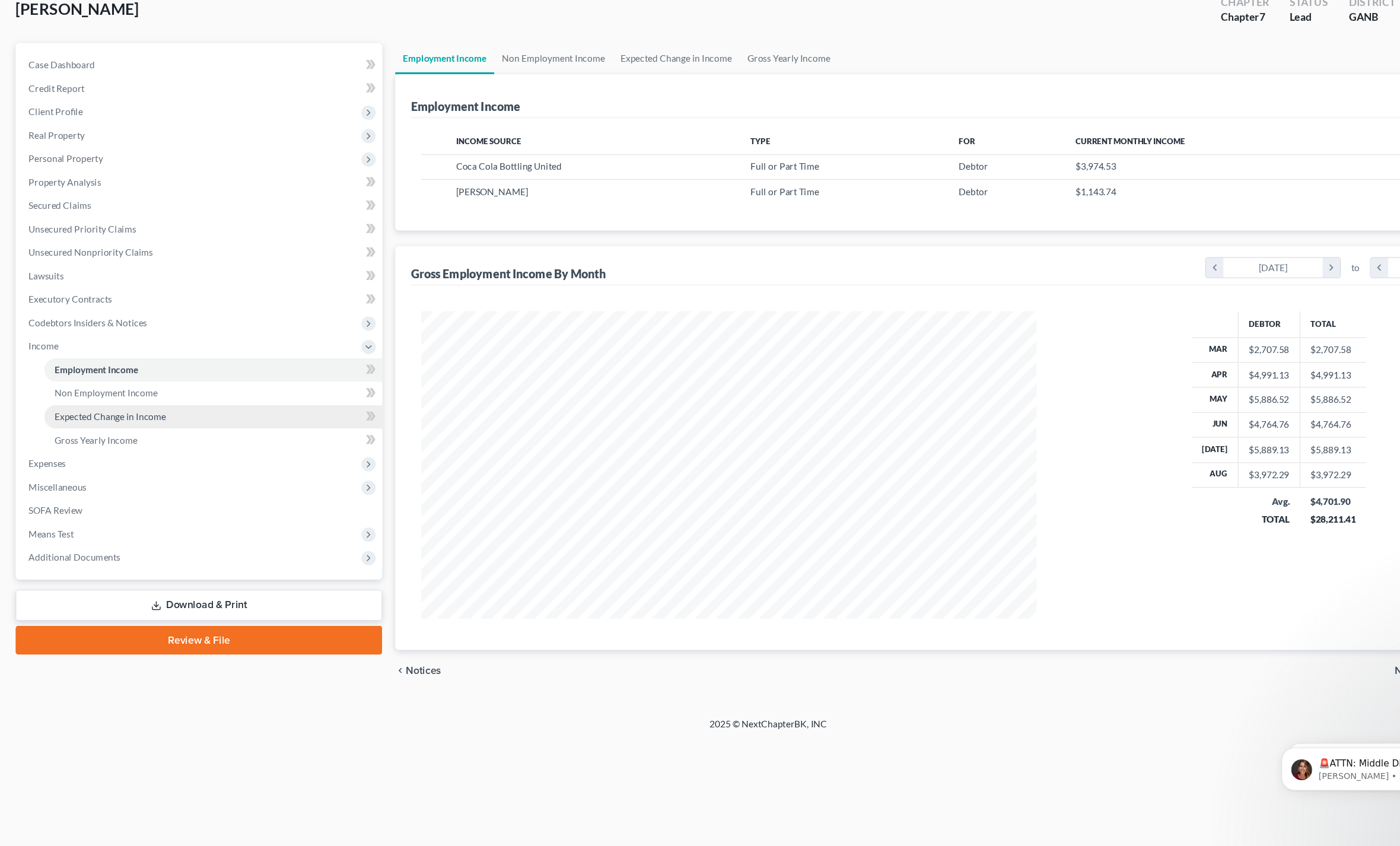
click at [80, 449] on span "Expected Change in Income" at bounding box center [100, 454] width 102 height 10
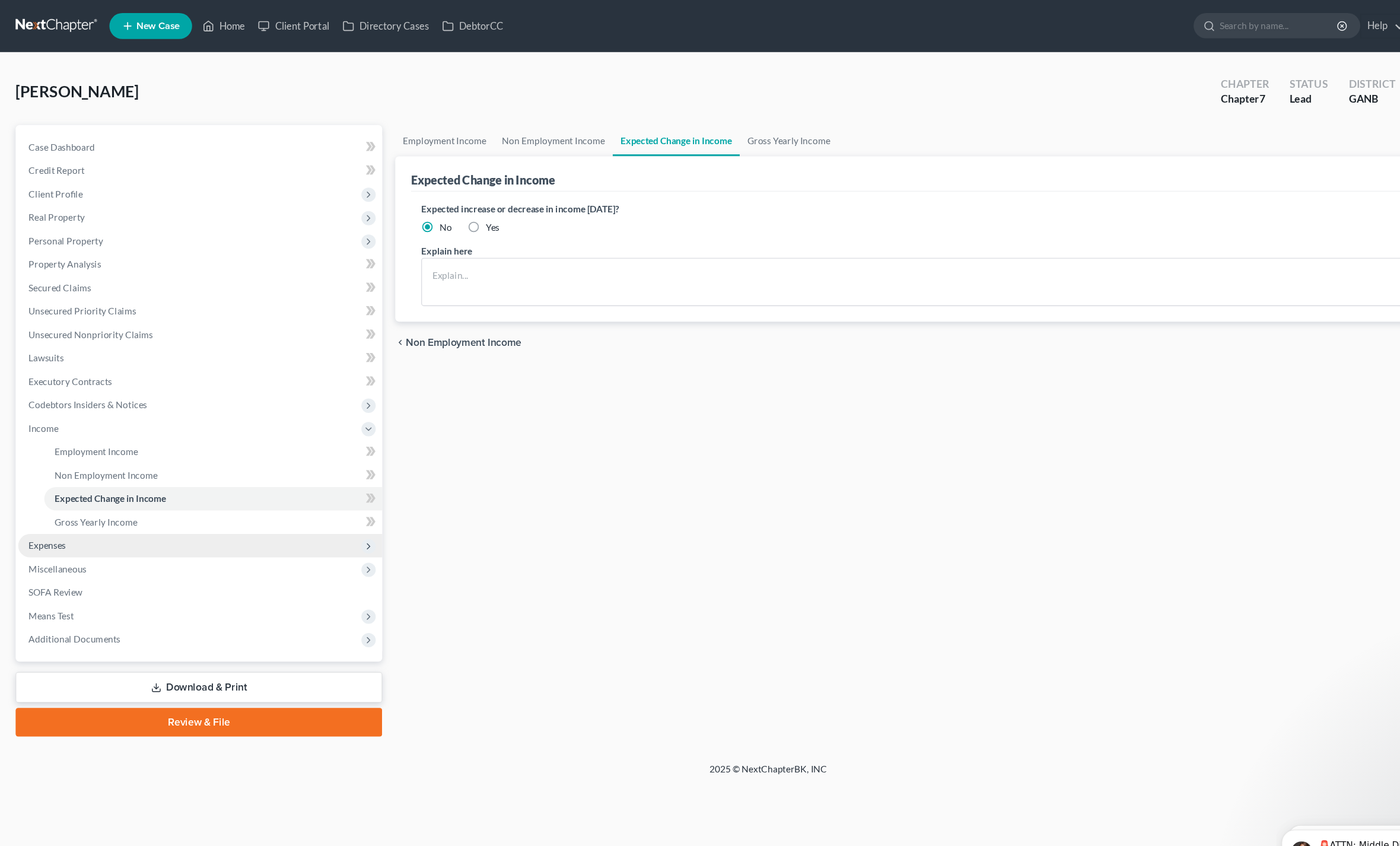
click at [43, 502] on span "Expenses" at bounding box center [182, 497] width 331 height 21
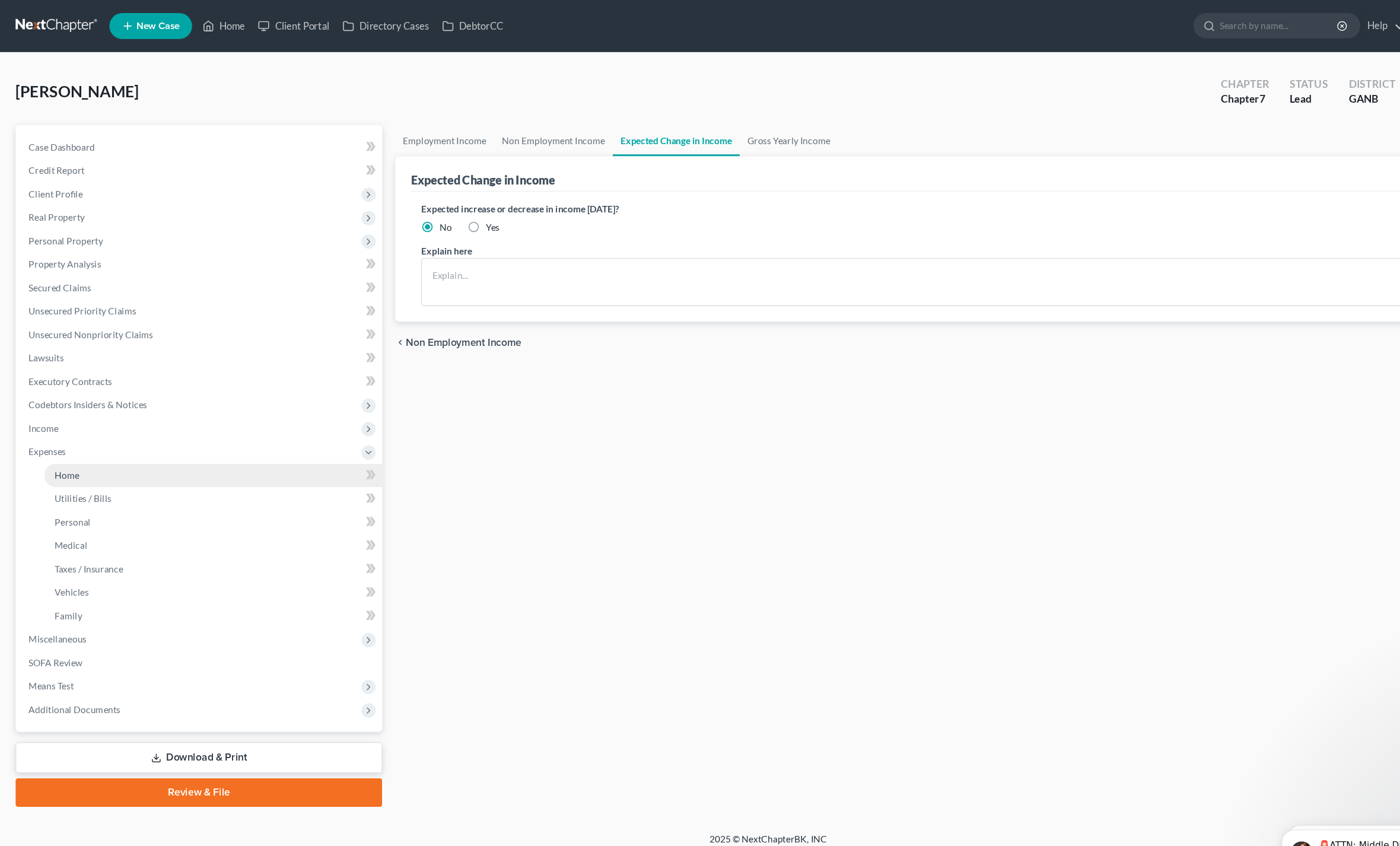
click at [63, 437] on link "Home" at bounding box center [194, 433] width 308 height 21
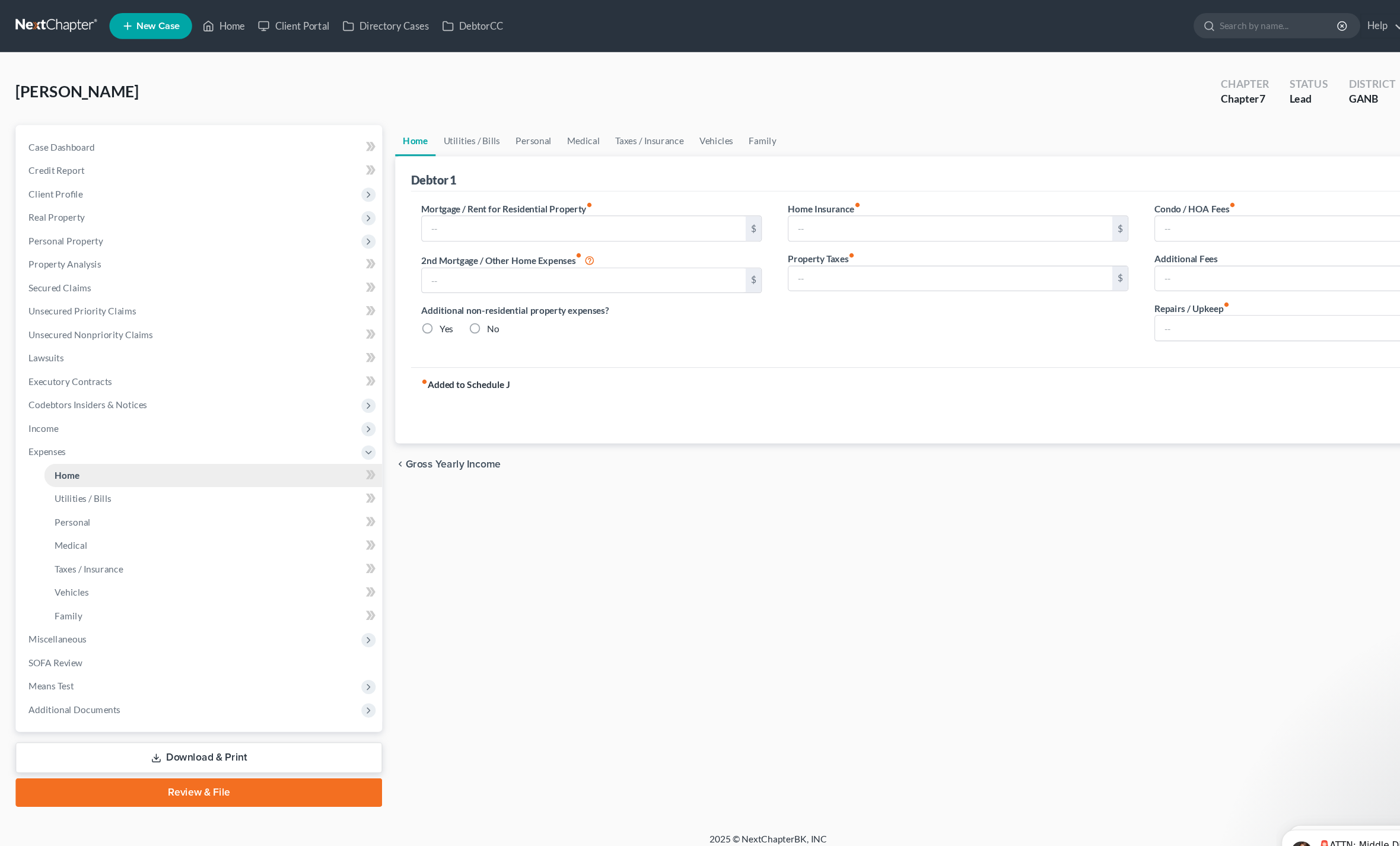
type input "1,388.71"
type input "0.00"
radio input "true"
type input "22.00"
type input "0.00"
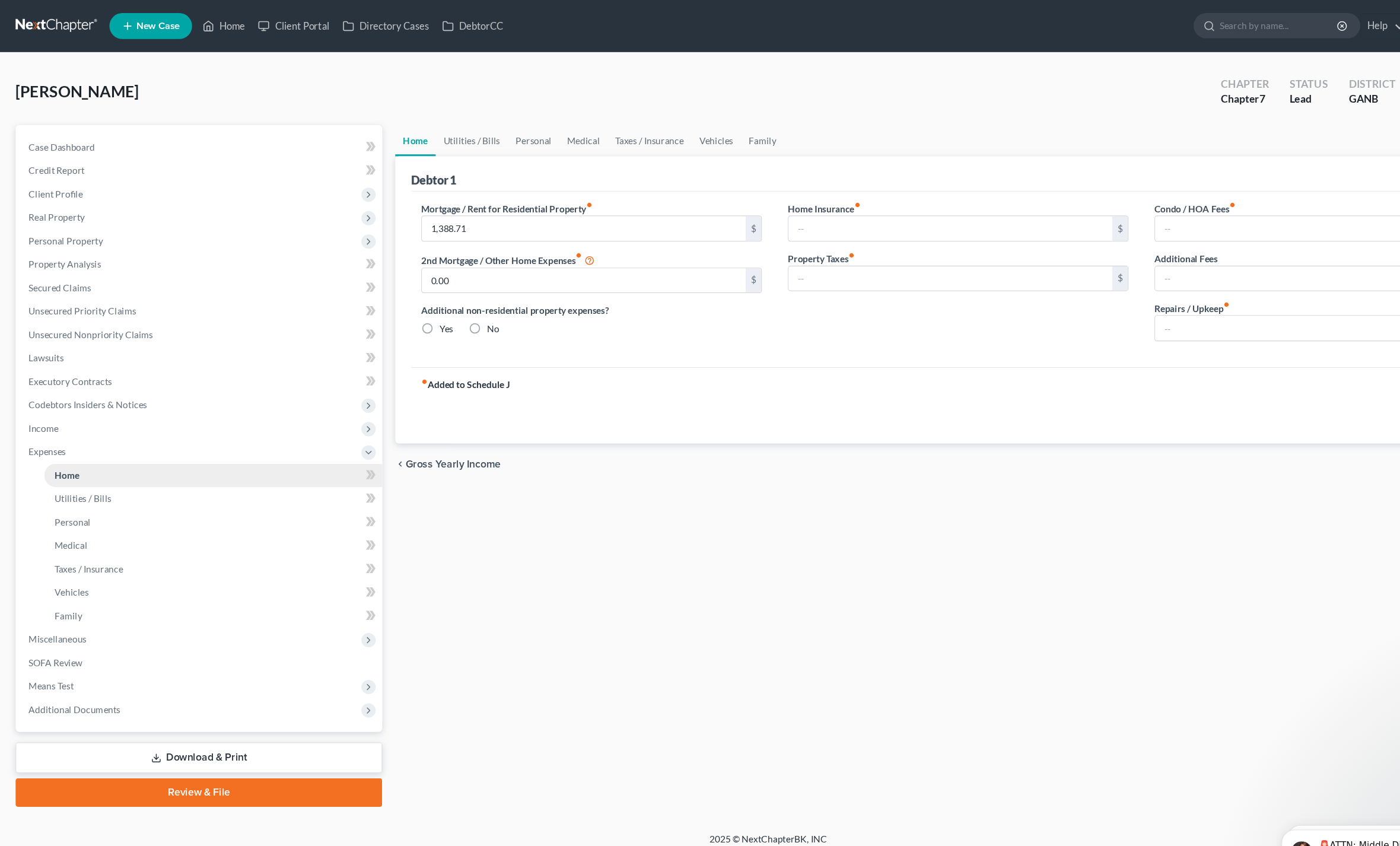
type input "0.00"
type input "25.00"
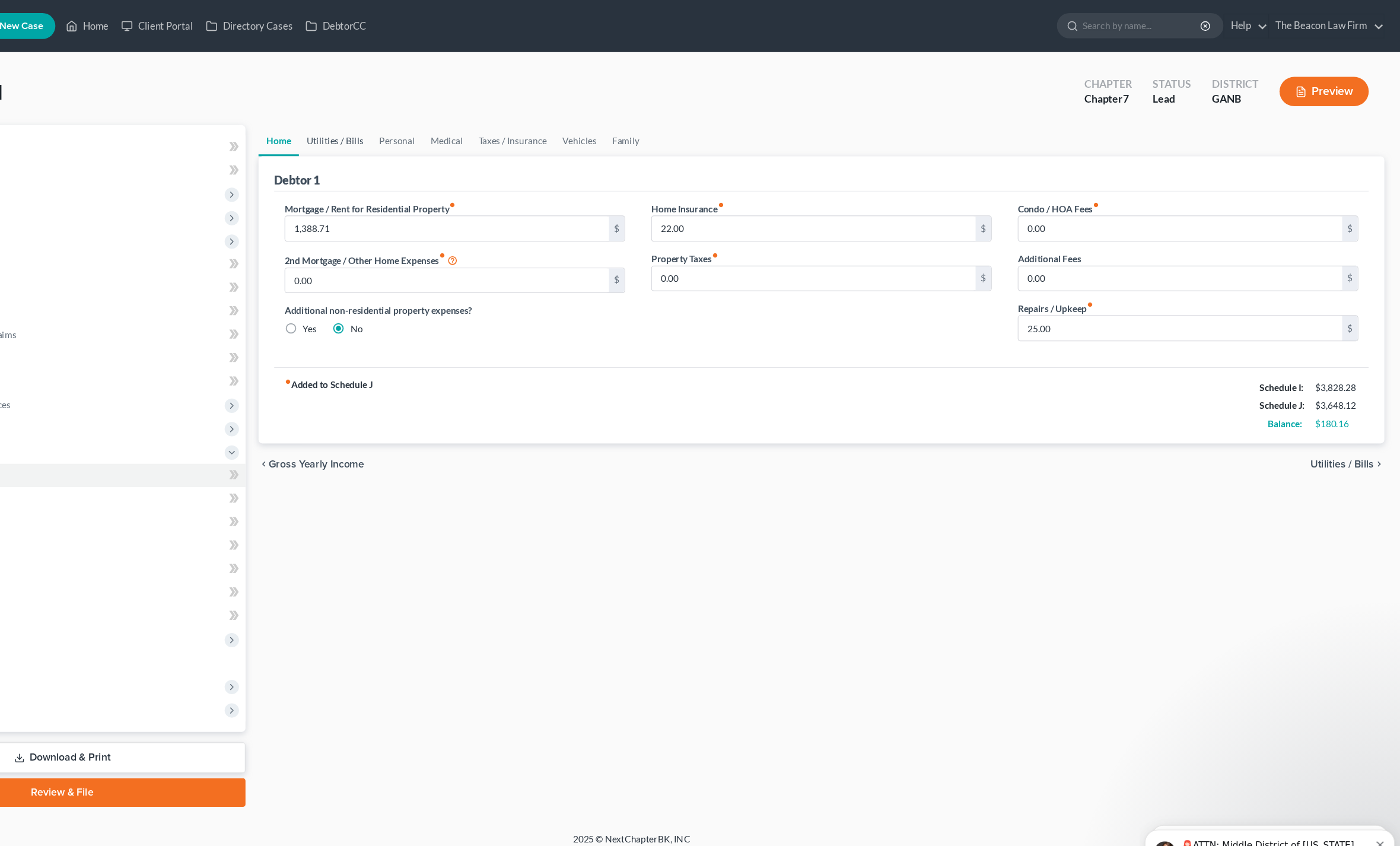
click at [397, 130] on link "Utilities / Bills" at bounding box center [430, 128] width 66 height 29
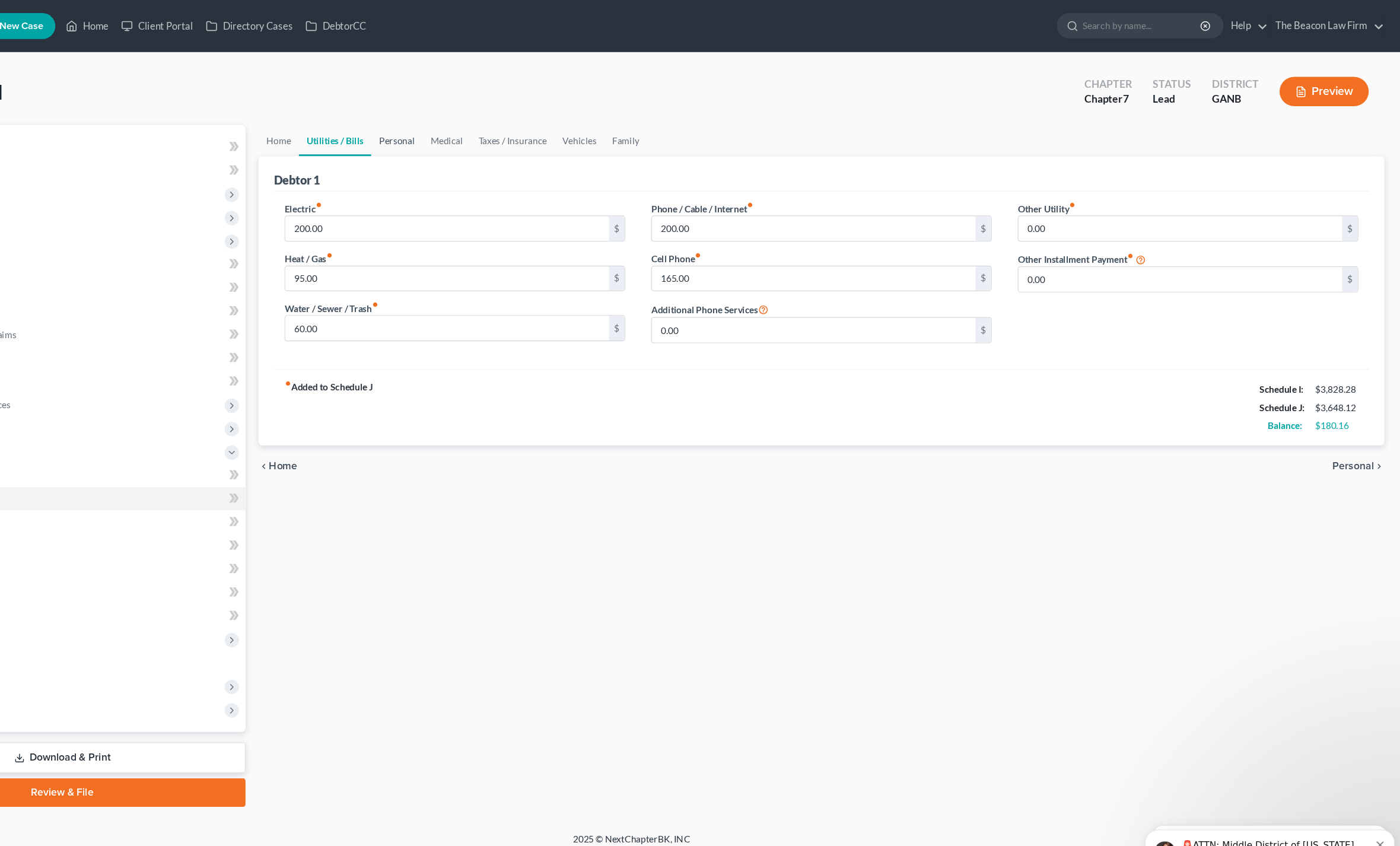
click at [463, 122] on link "Personal" at bounding box center [486, 128] width 47 height 29
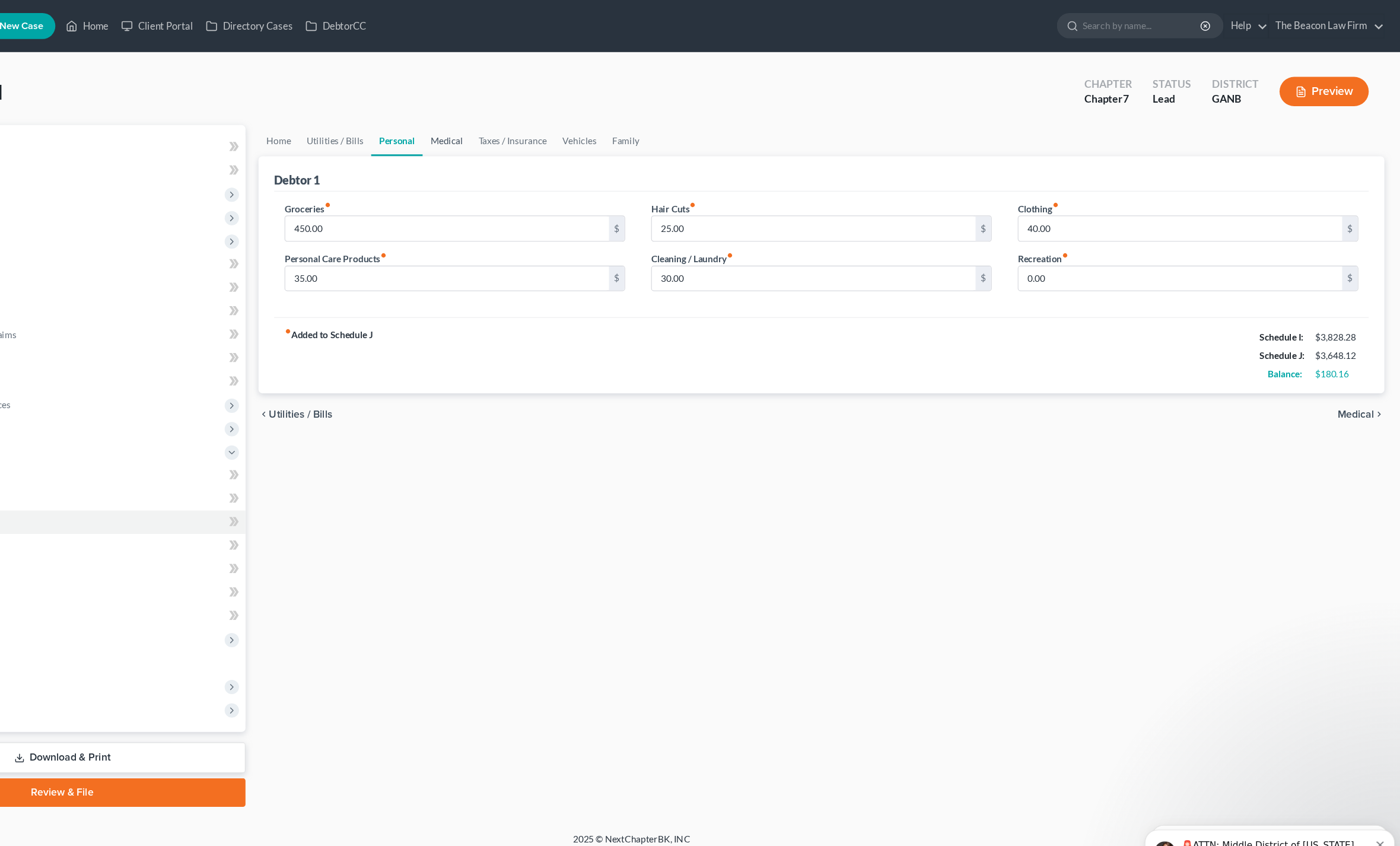
click at [509, 133] on link "Medical" at bounding box center [531, 128] width 44 height 29
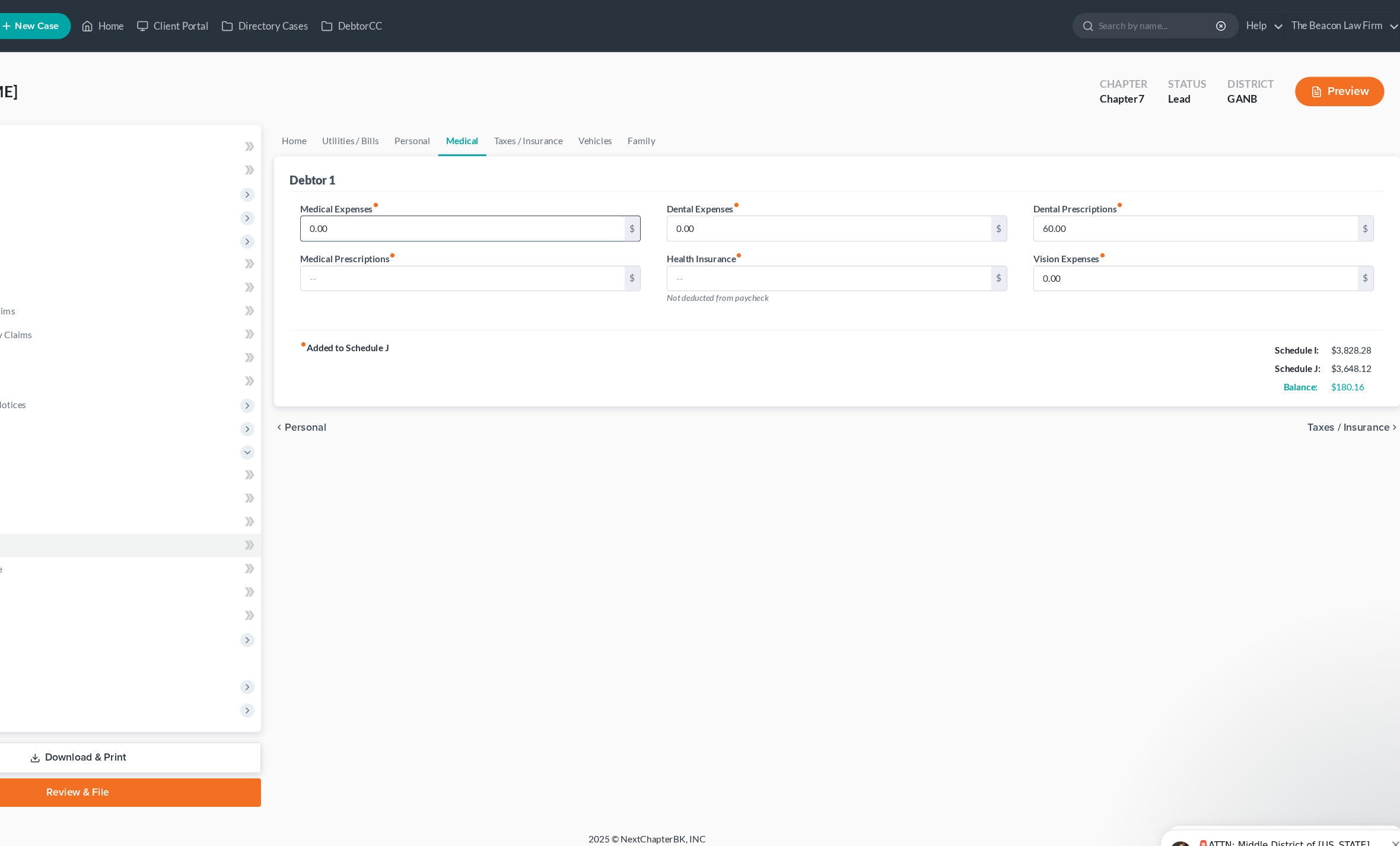
click at [384, 215] on input "0.00" at bounding box center [532, 208] width 295 height 22
click at [384, 253] on input "text" at bounding box center [532, 253] width 295 height 22
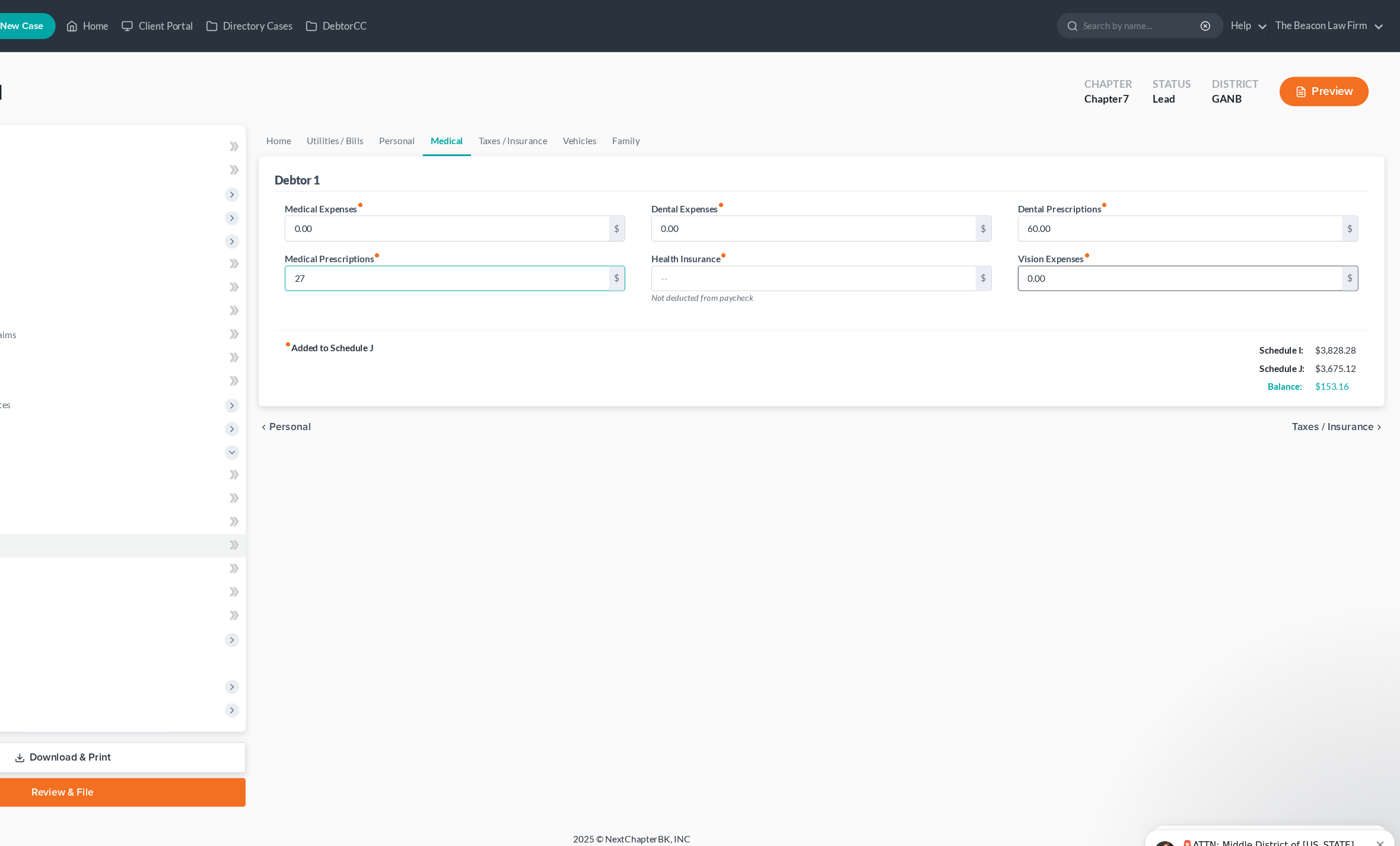
type input "27"
click at [1053, 247] on input "0.00" at bounding box center [1200, 253] width 295 height 22
type input "15"
click at [553, 122] on link "Taxes / Insurance" at bounding box center [592, 128] width 77 height 29
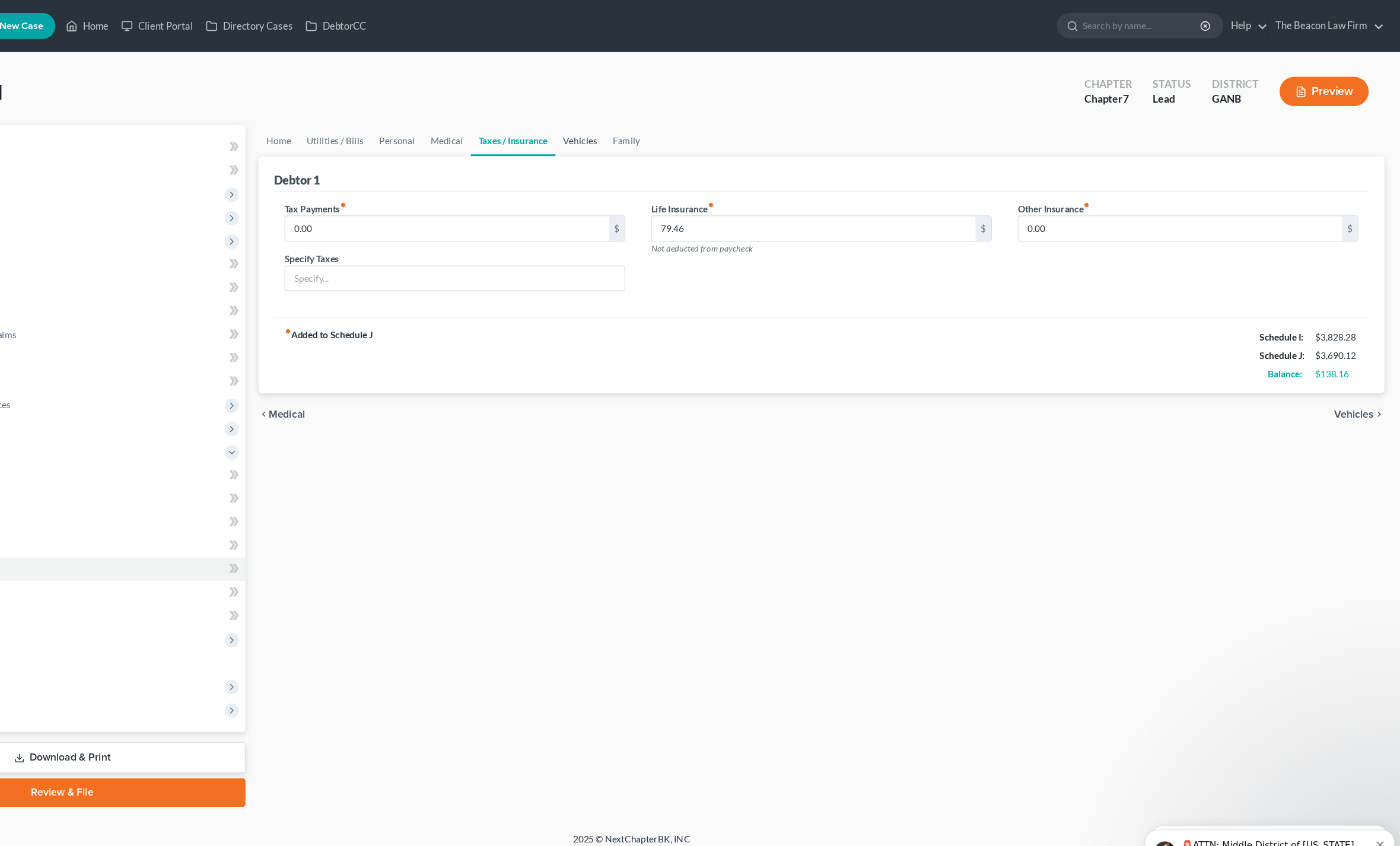
click at [631, 138] on link "Vehicles" at bounding box center [653, 128] width 45 height 29
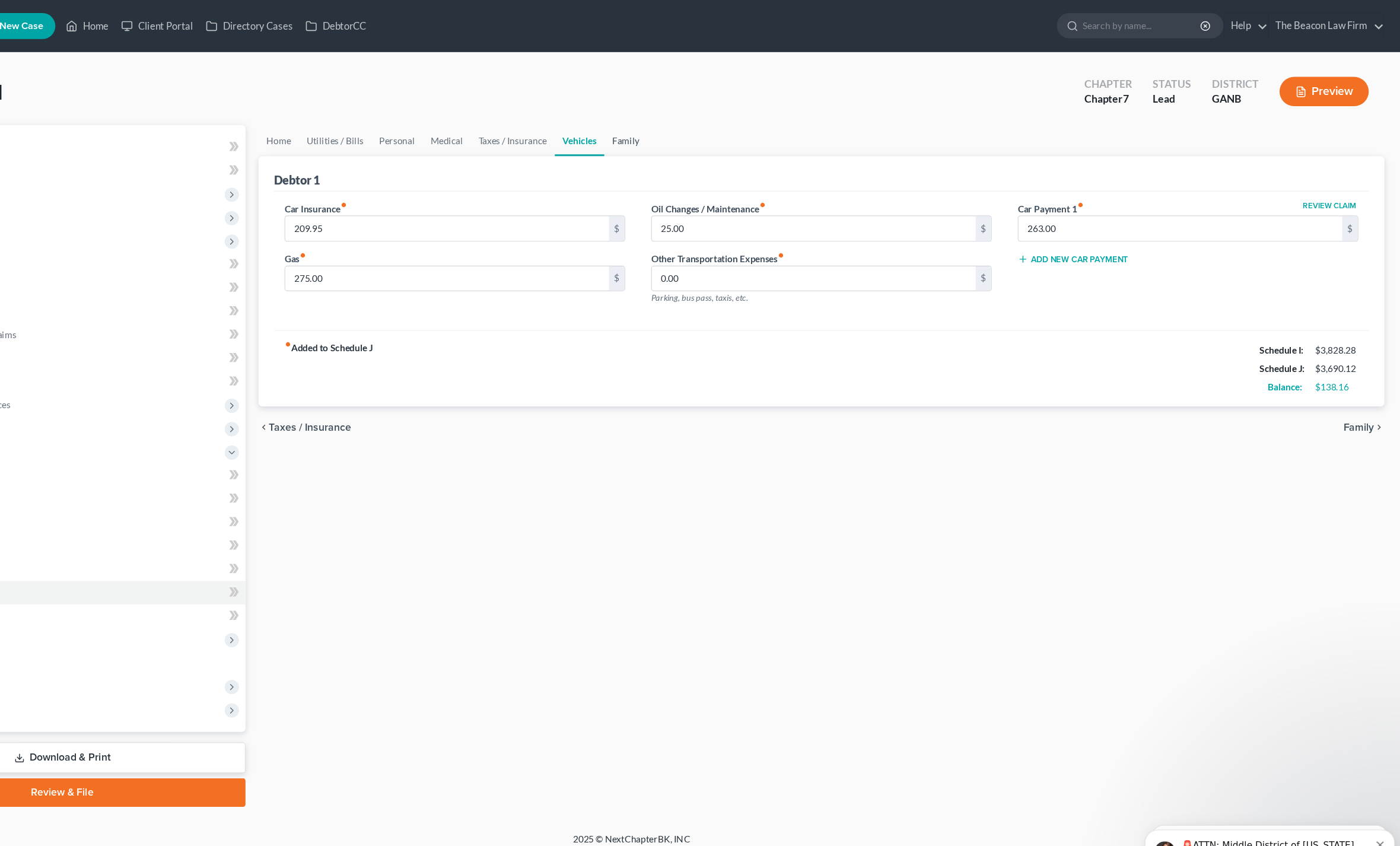
click at [675, 133] on link "Family" at bounding box center [695, 128] width 39 height 29
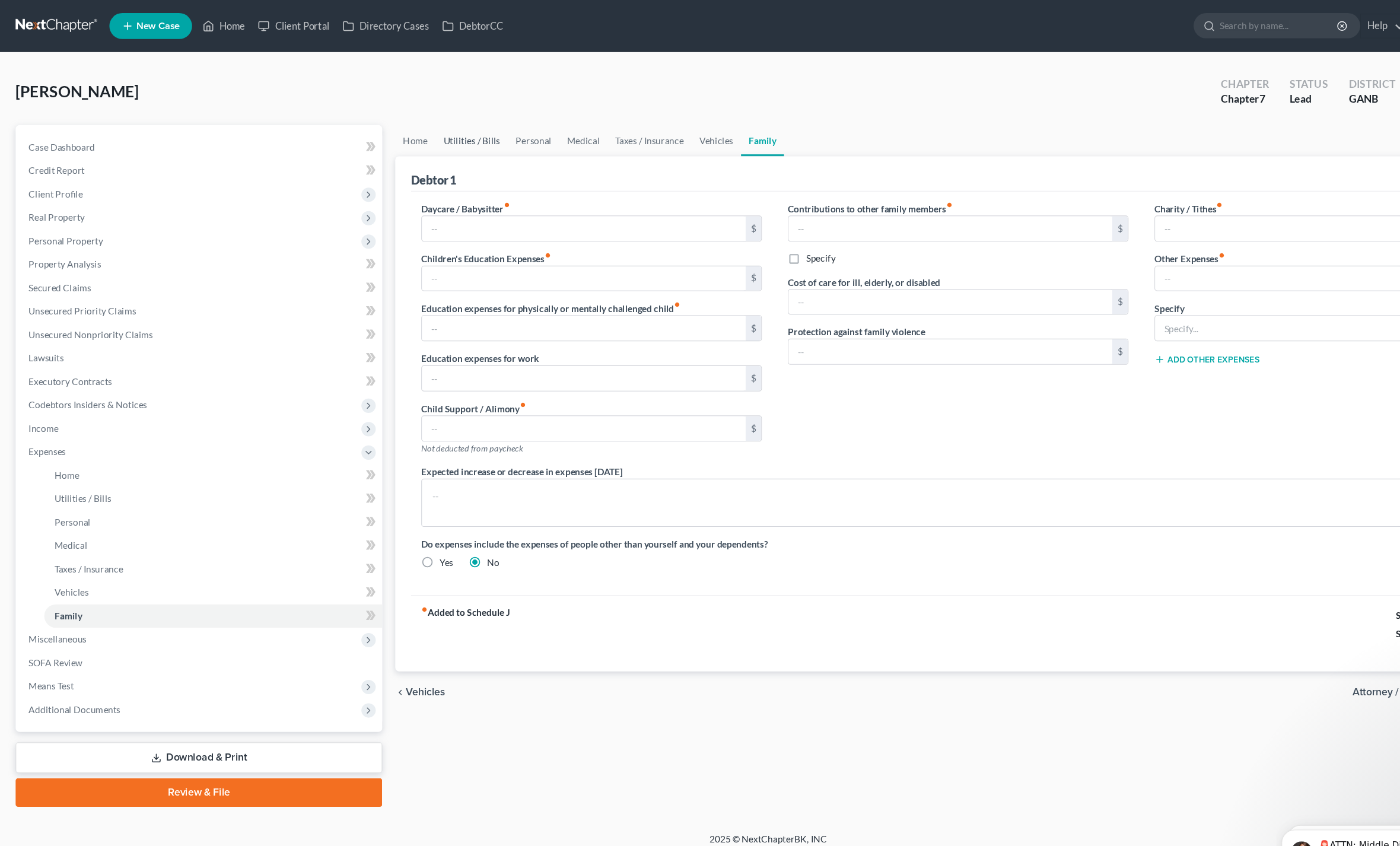
click at [424, 131] on link "Utilities / Bills" at bounding box center [430, 128] width 66 height 29
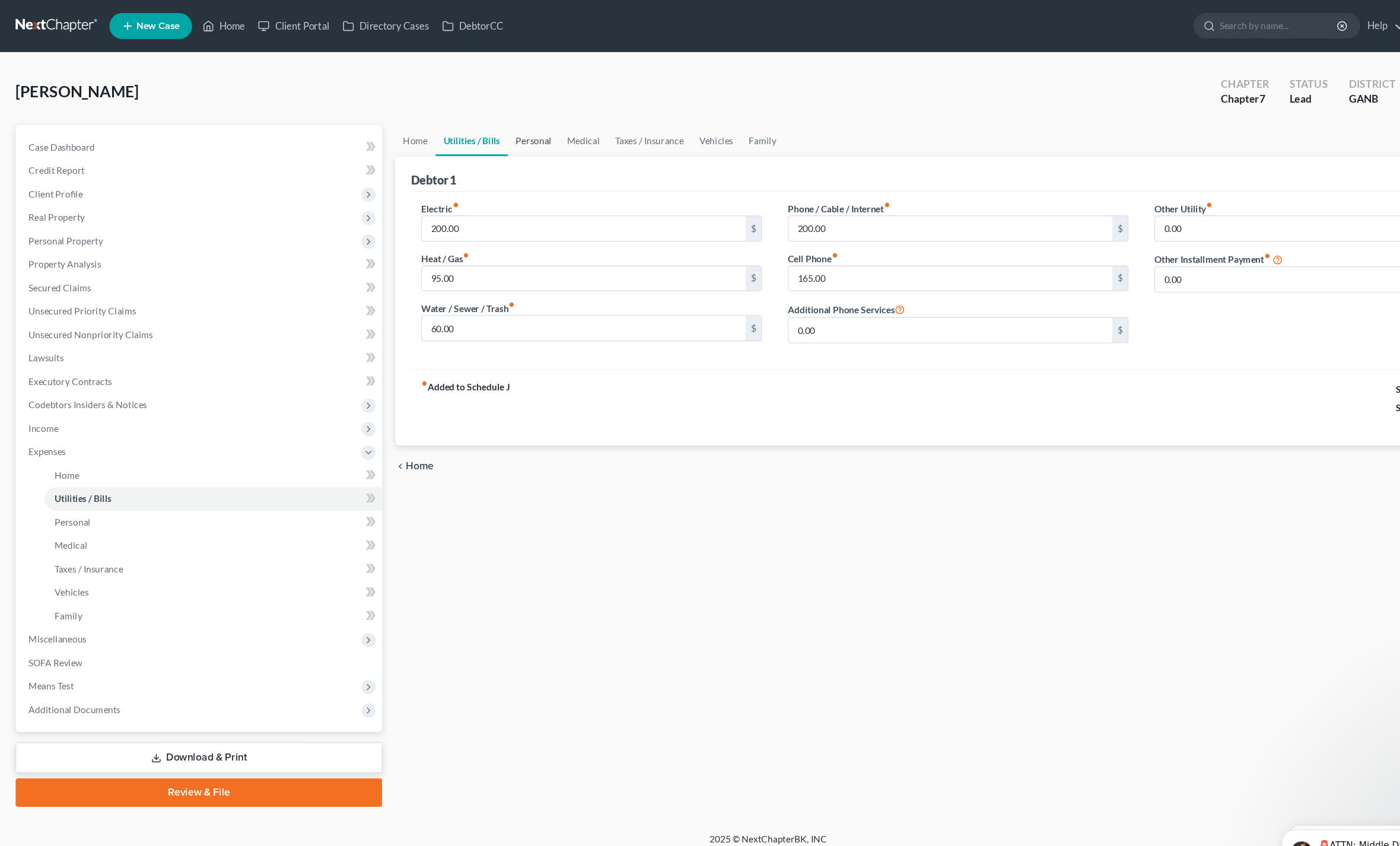
click at [472, 123] on link "Personal" at bounding box center [486, 128] width 47 height 29
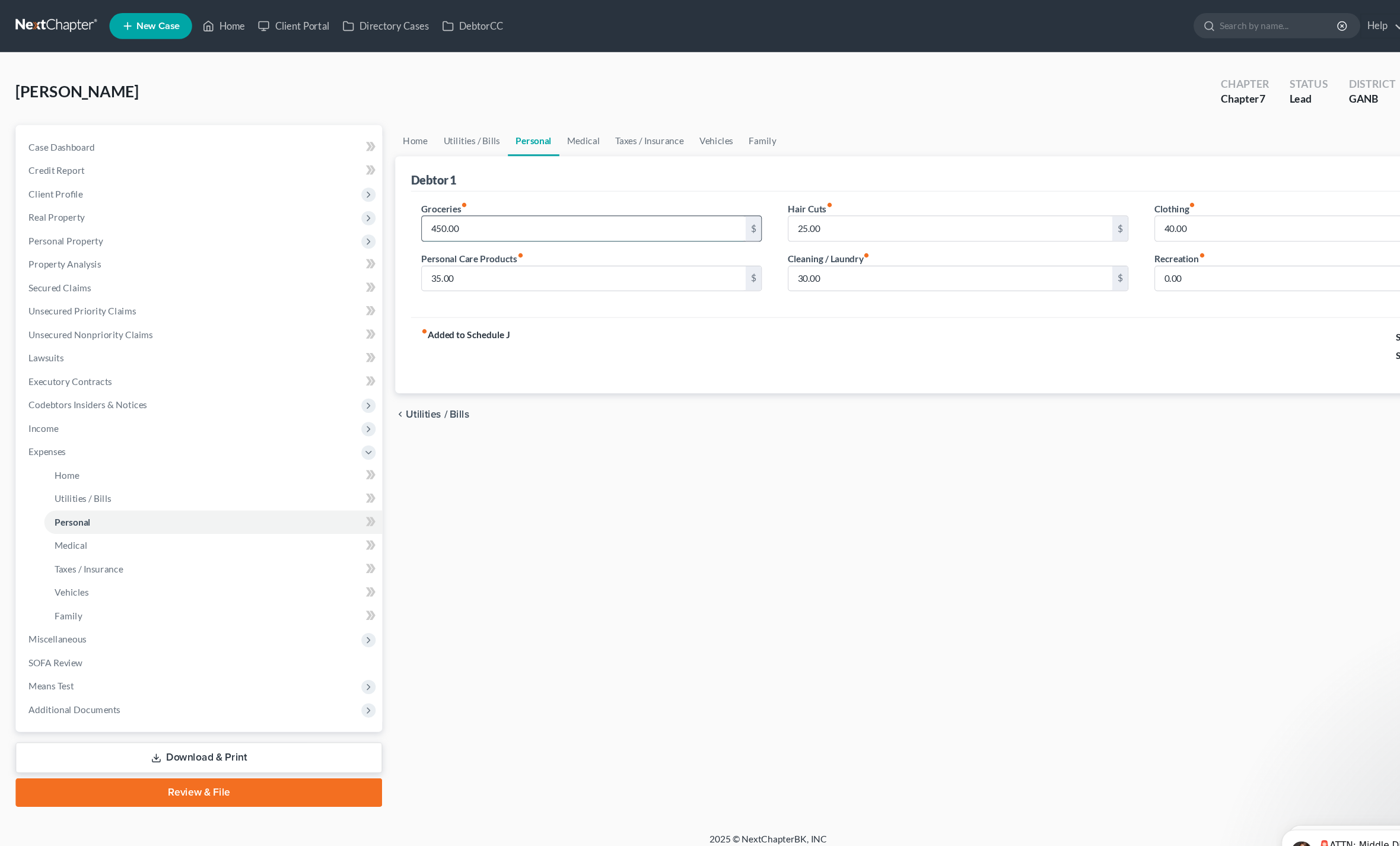
click at [444, 215] on input "450.00" at bounding box center [532, 208] width 295 height 22
type input "480"
click at [420, 130] on link "Utilities / Bills" at bounding box center [430, 128] width 66 height 29
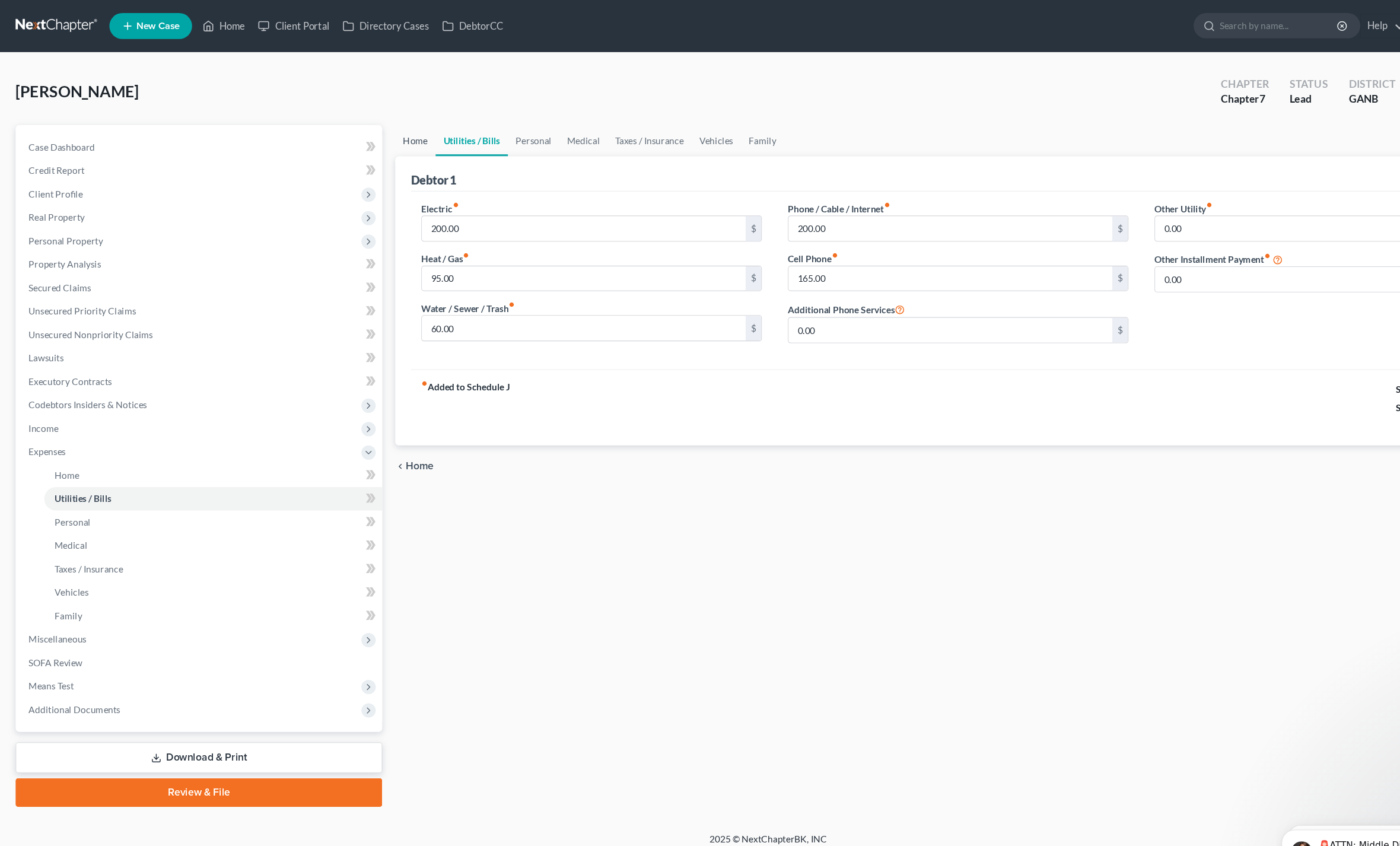
click at [373, 131] on link "Home" at bounding box center [379, 128] width 37 height 29
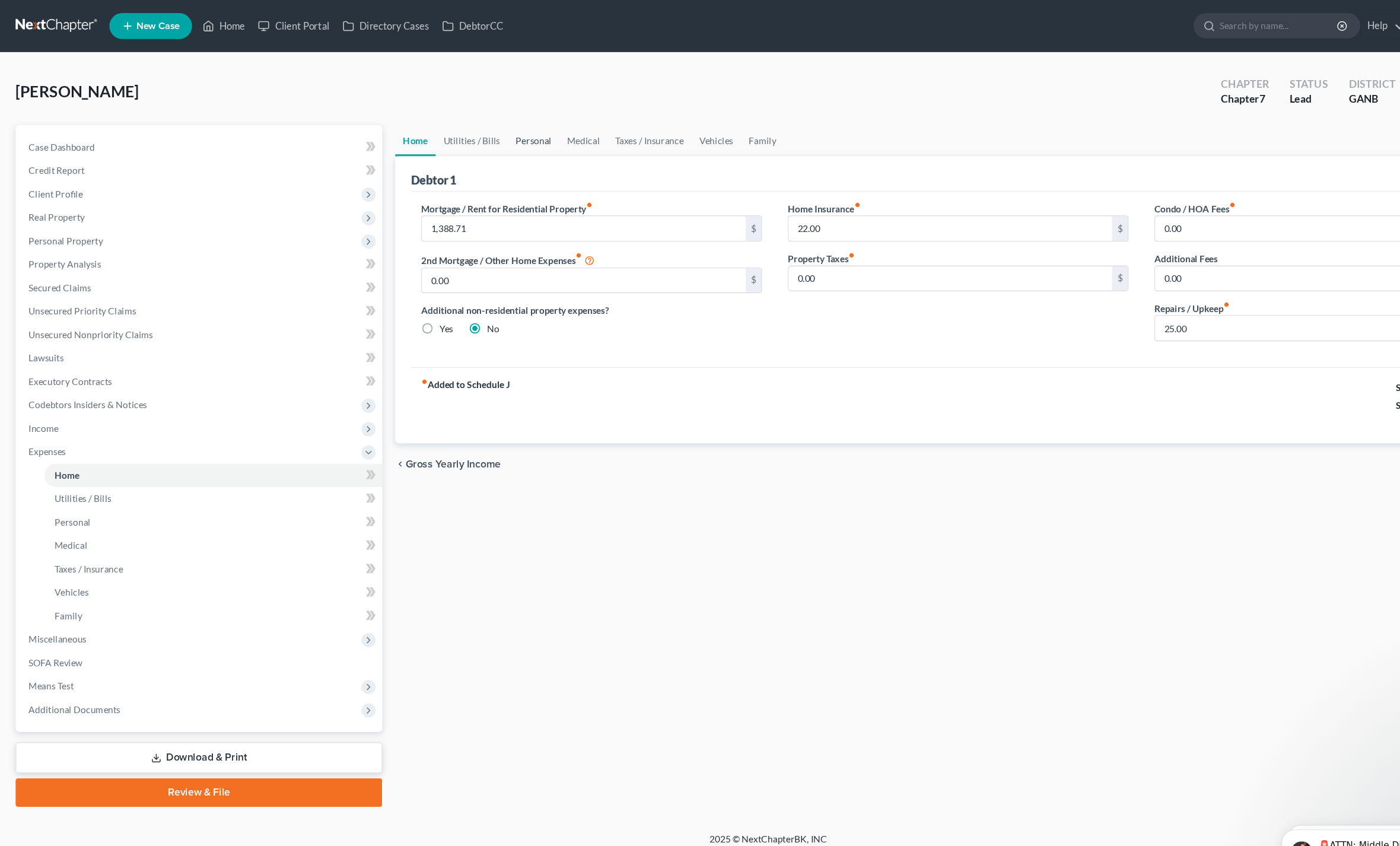
click at [483, 132] on link "Personal" at bounding box center [486, 128] width 47 height 29
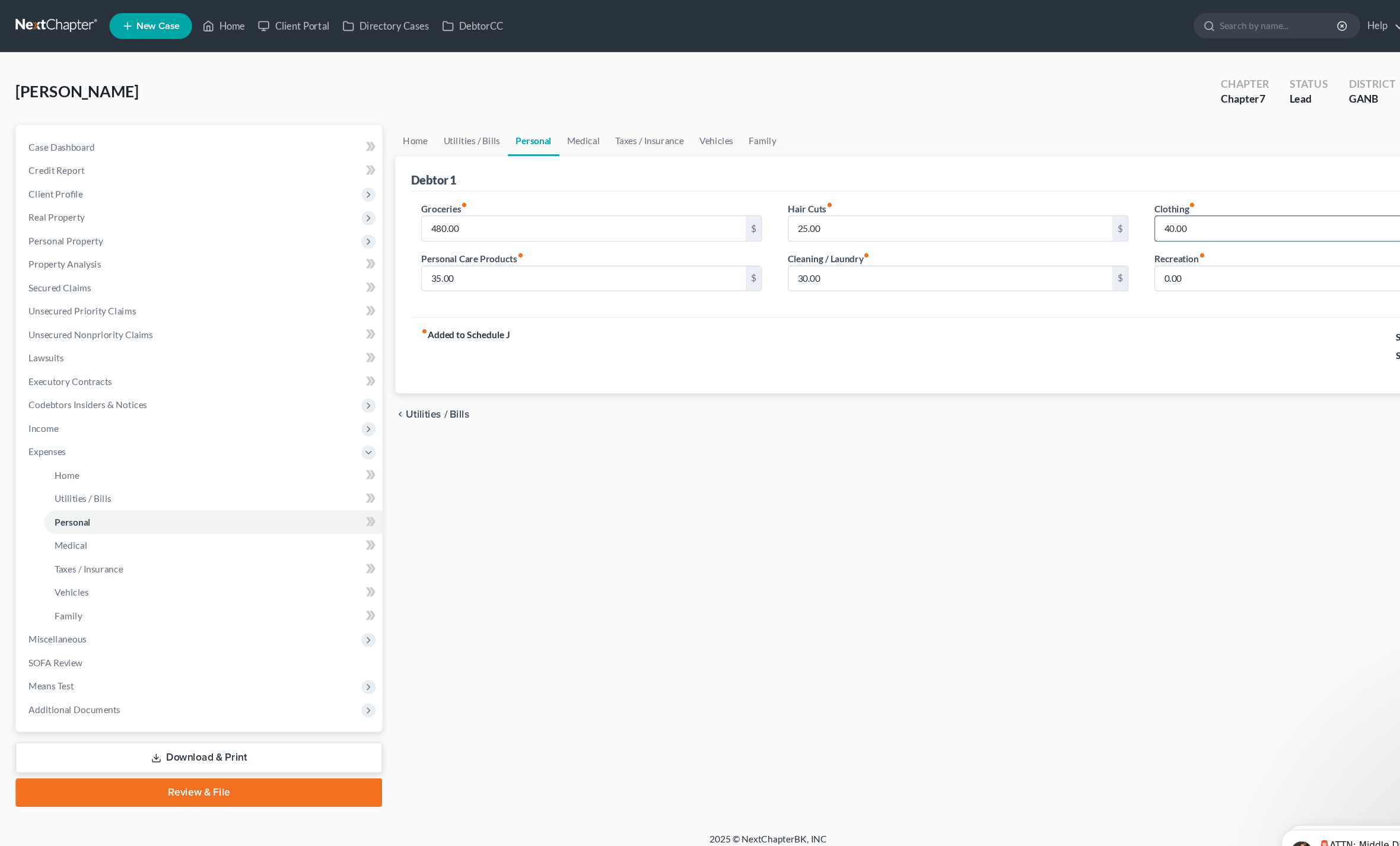
click at [1140, 213] on input "40.00" at bounding box center [1200, 208] width 295 height 22
type input "75"
click at [426, 261] on input "35.00" at bounding box center [532, 253] width 295 height 22
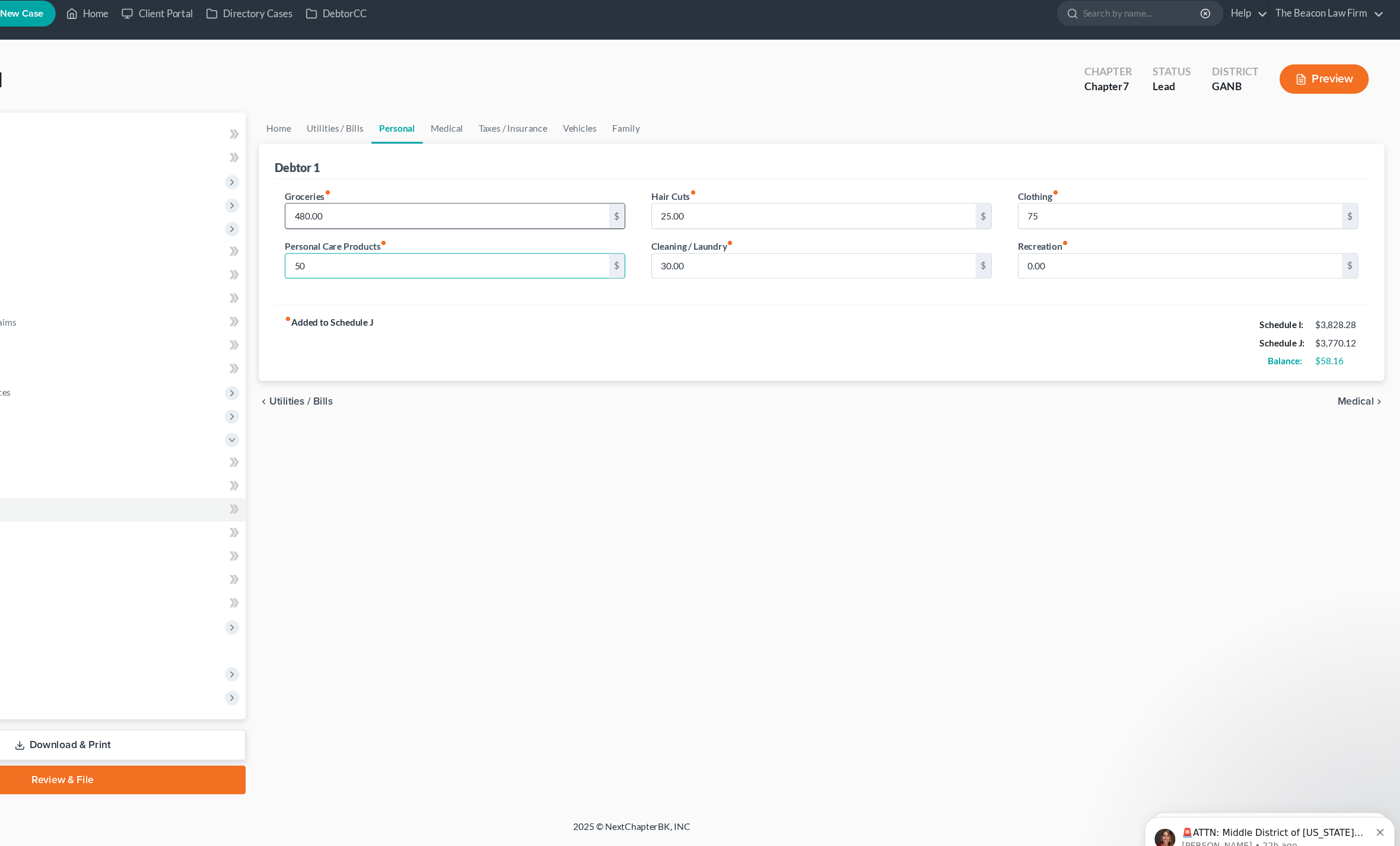
type input "50"
click at [384, 200] on input "480.00" at bounding box center [532, 208] width 295 height 22
type input "495"
click at [360, 122] on link "Home" at bounding box center [379, 128] width 37 height 29
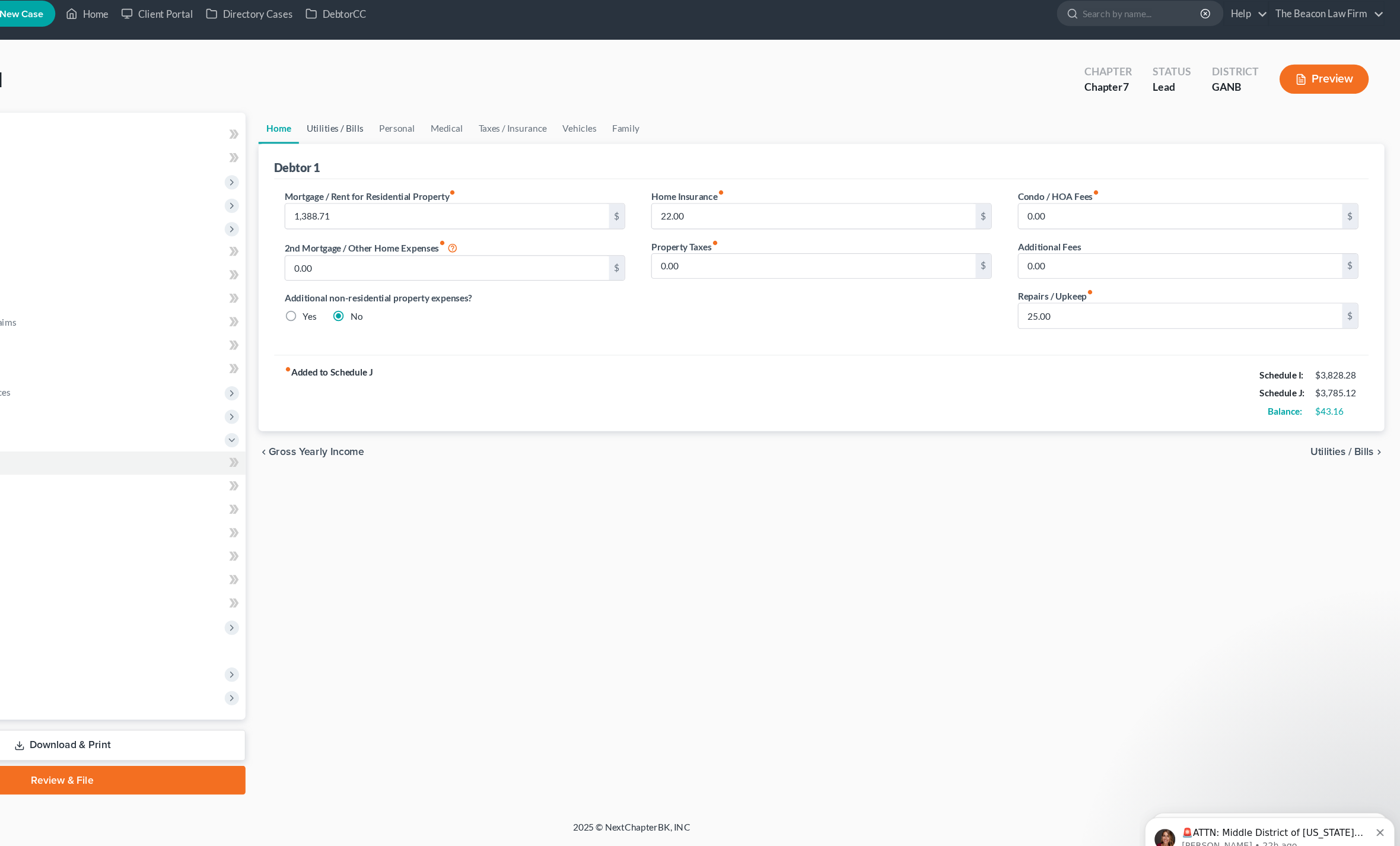
click at [397, 117] on link "Utilities / Bills" at bounding box center [430, 128] width 66 height 29
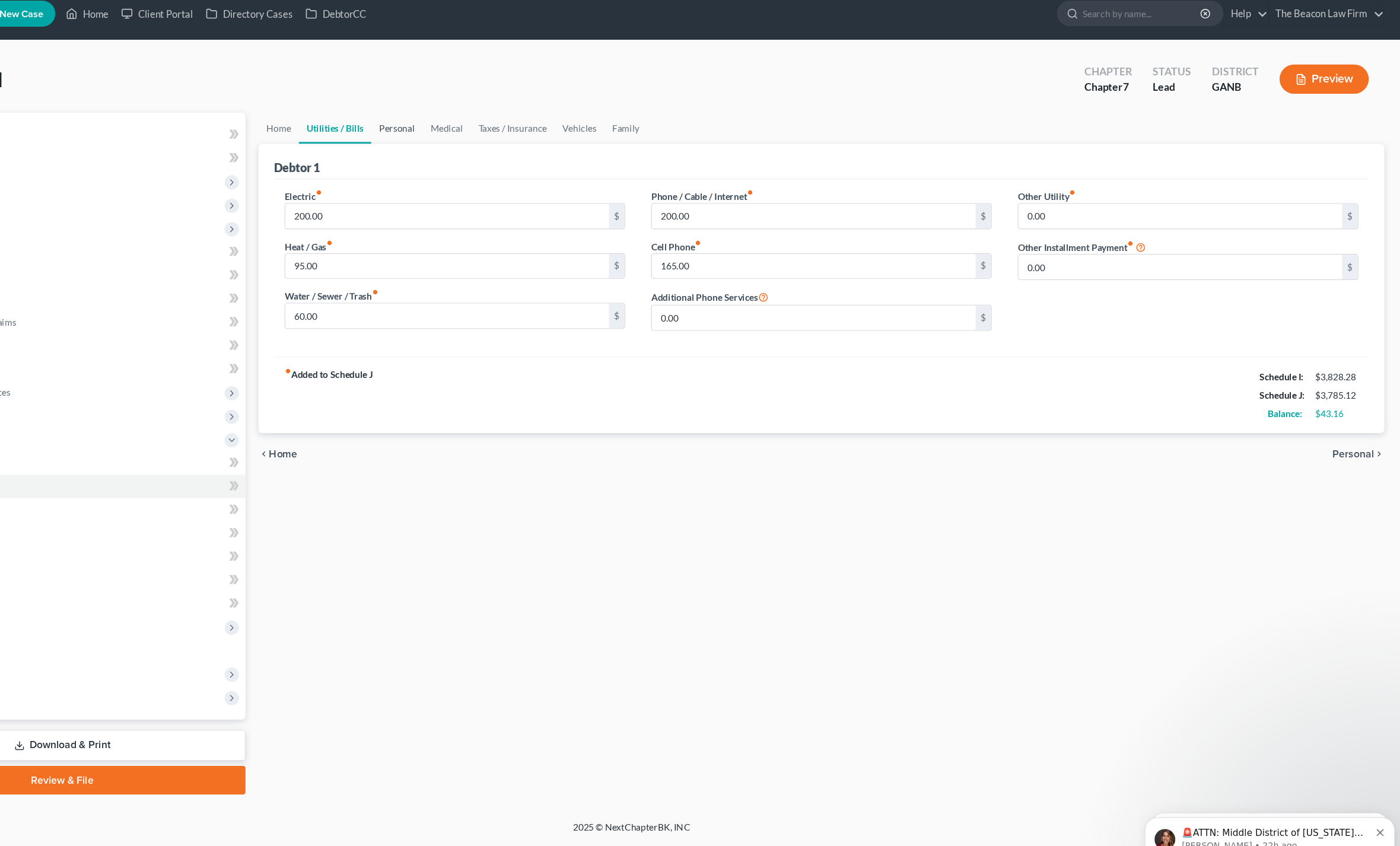
click at [463, 114] on link "Personal" at bounding box center [486, 128] width 47 height 29
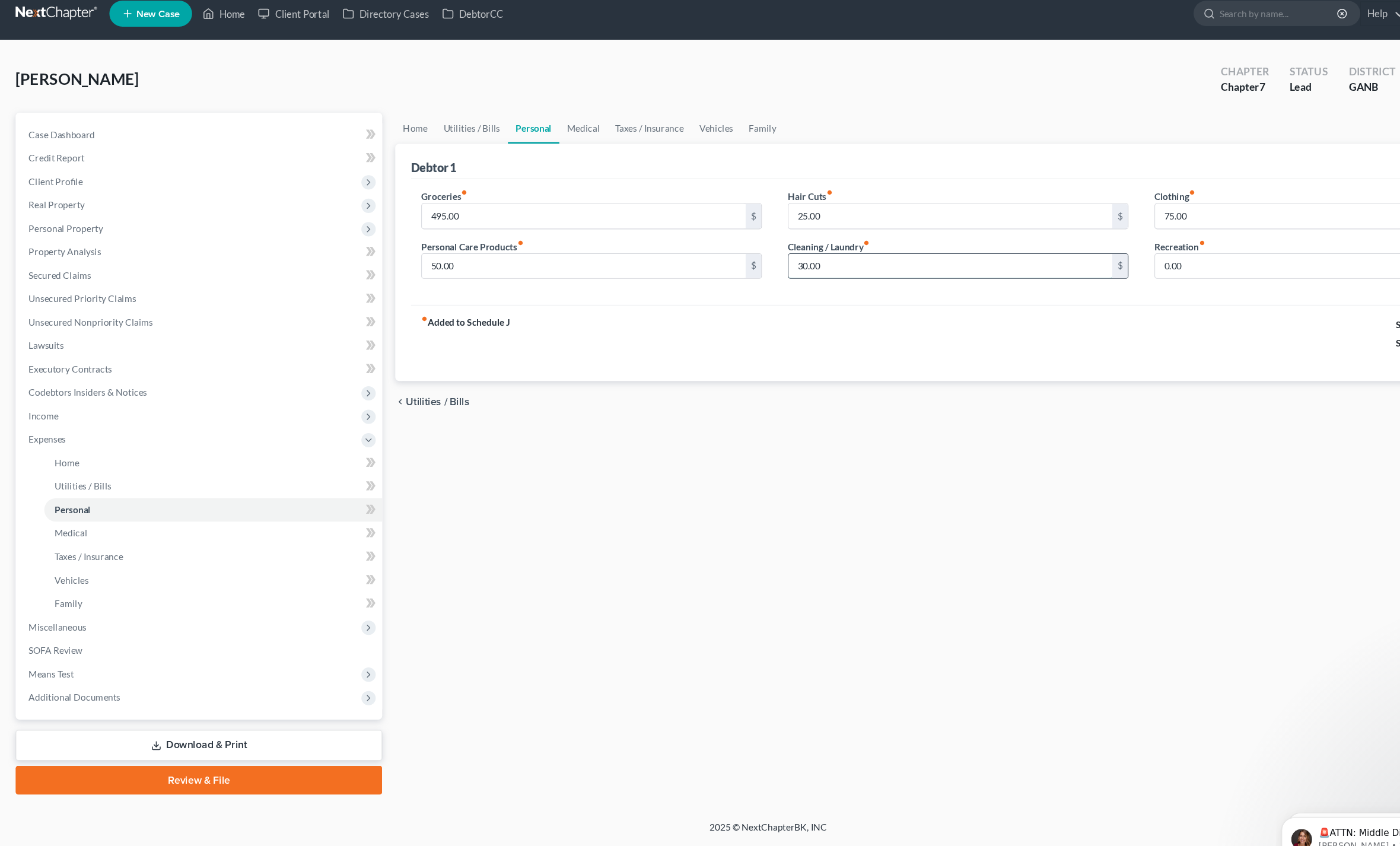
click at [739, 245] on input "30.00" at bounding box center [866, 253] width 295 height 22
type input "5"
type input "40"
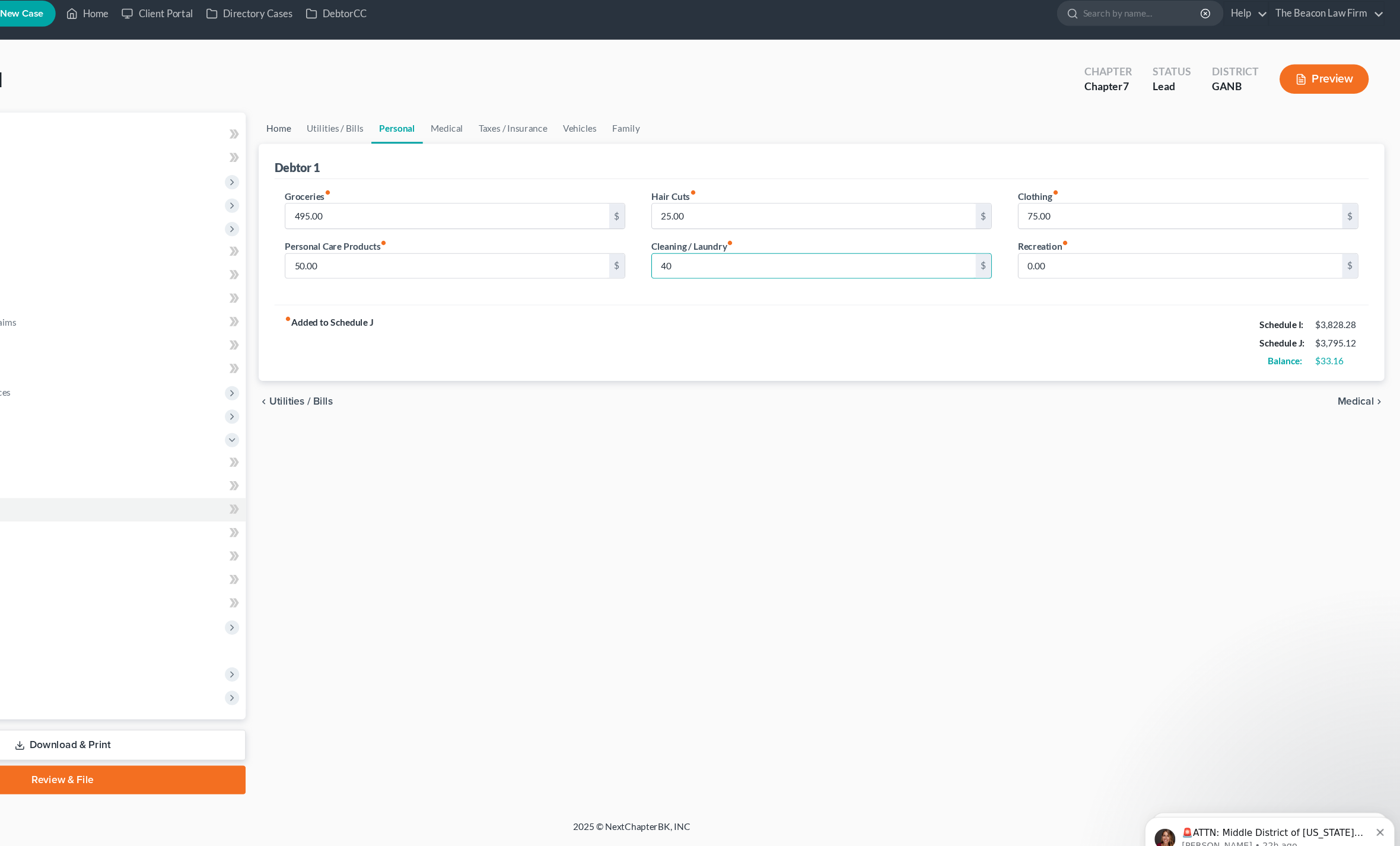
click at [360, 114] on link "Home" at bounding box center [379, 128] width 37 height 29
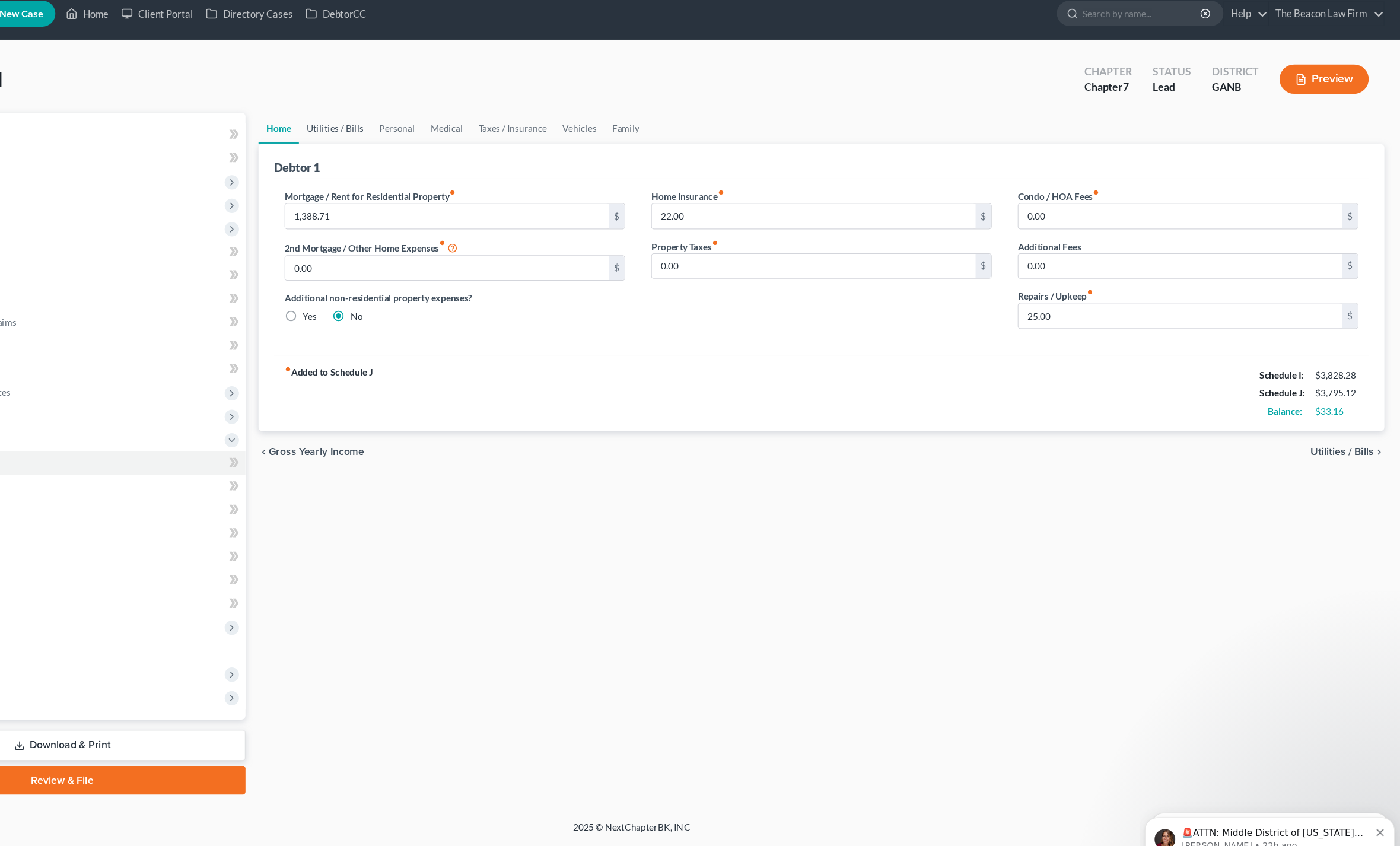
click at [397, 114] on link "Utilities / Bills" at bounding box center [430, 128] width 66 height 29
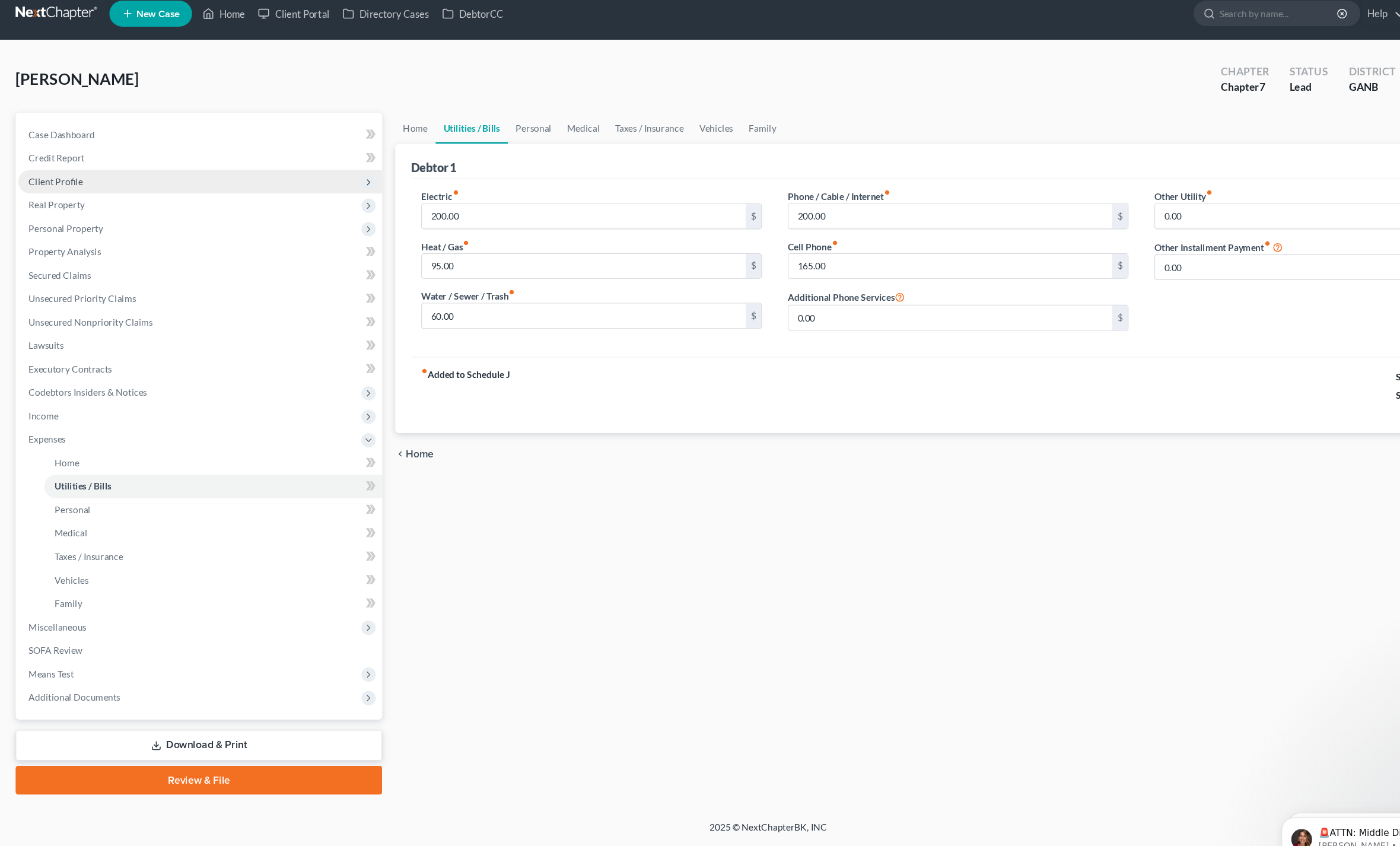
click at [40, 172] on span "Client Profile" at bounding box center [50, 177] width 49 height 10
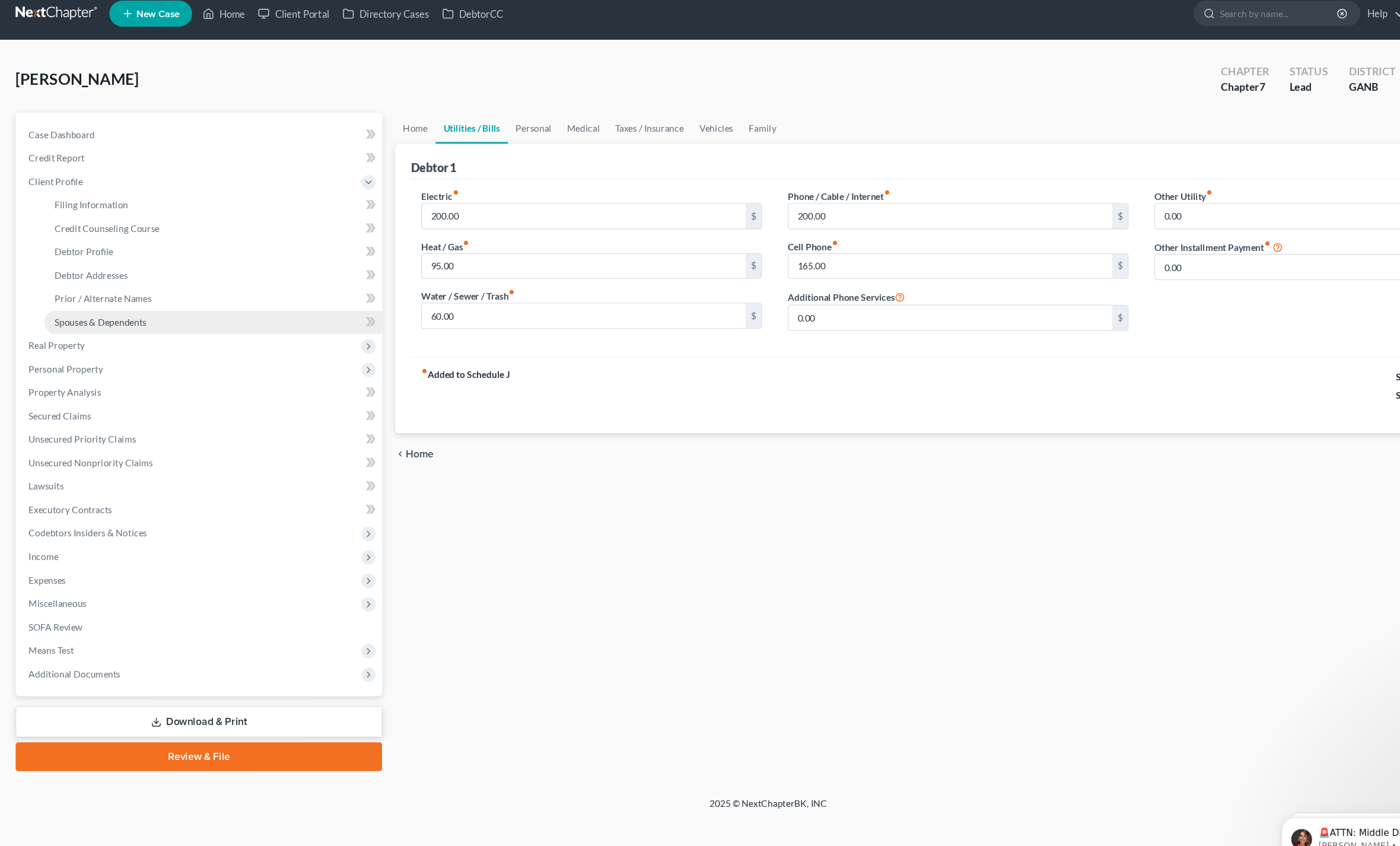
click at [86, 299] on span "Spouses & Dependents" at bounding box center [91, 305] width 84 height 10
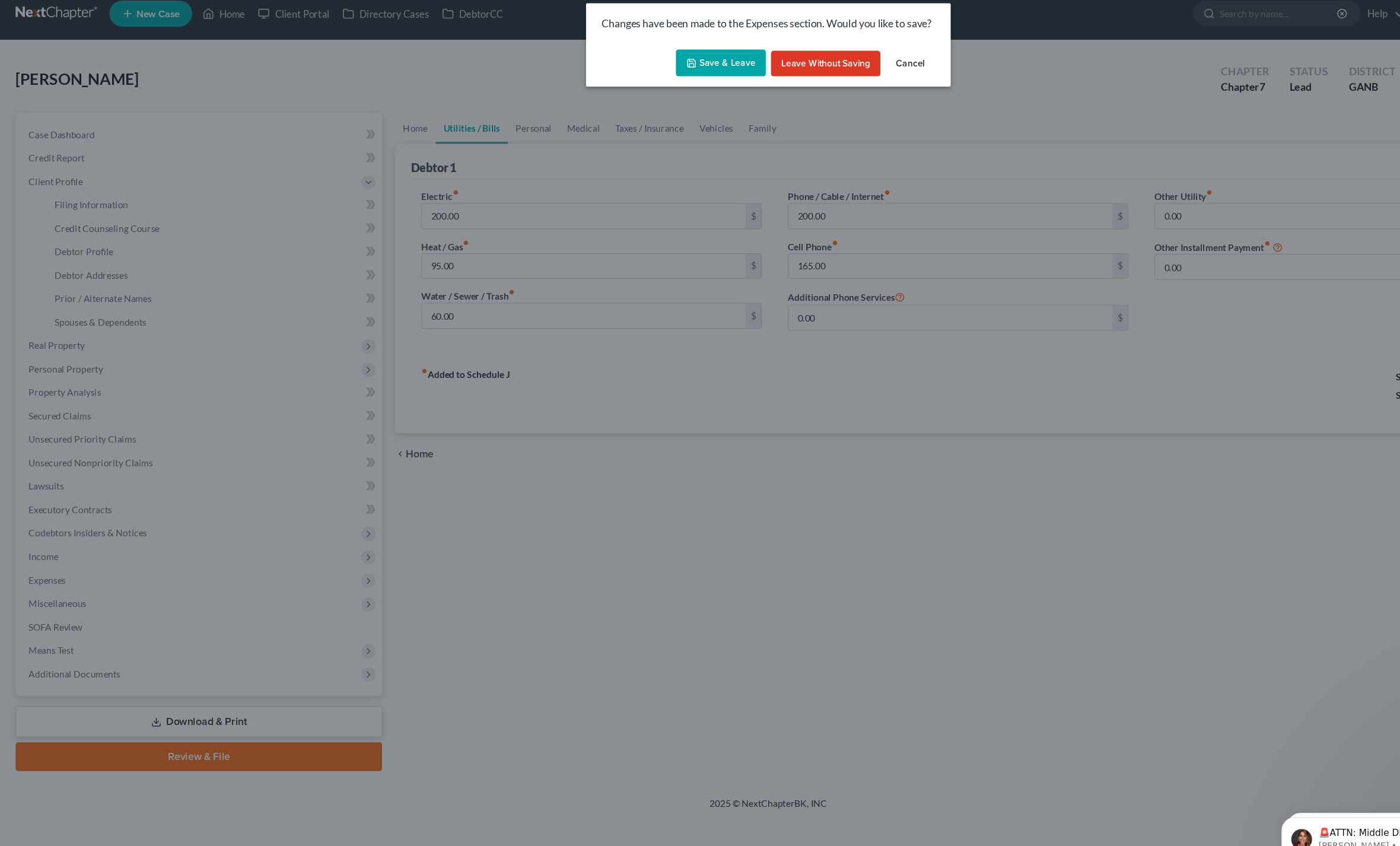
click at [631, 64] on icon "button" at bounding box center [630, 68] width 10 height 10
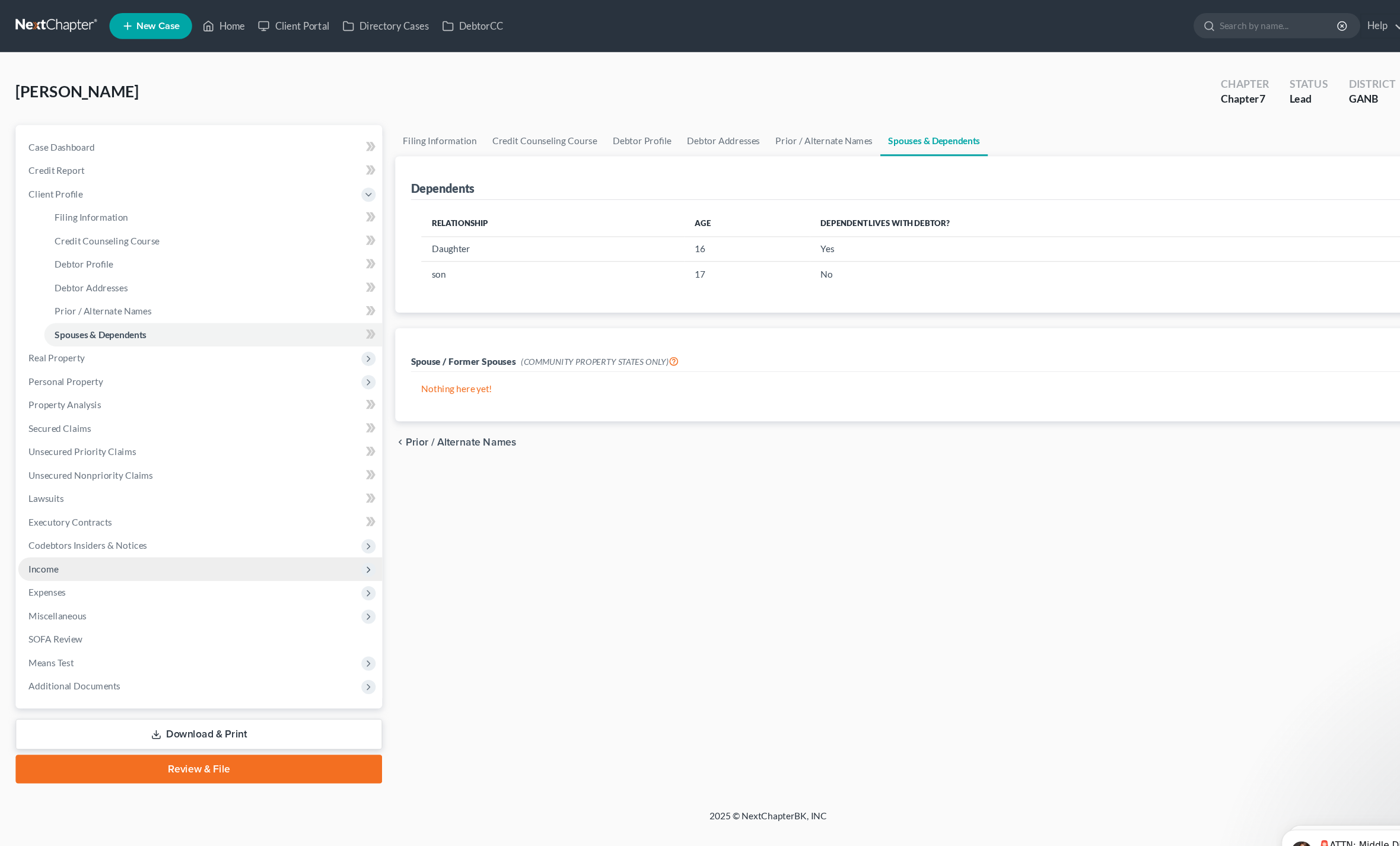
click at [33, 527] on span "Income" at bounding box center [182, 518] width 331 height 21
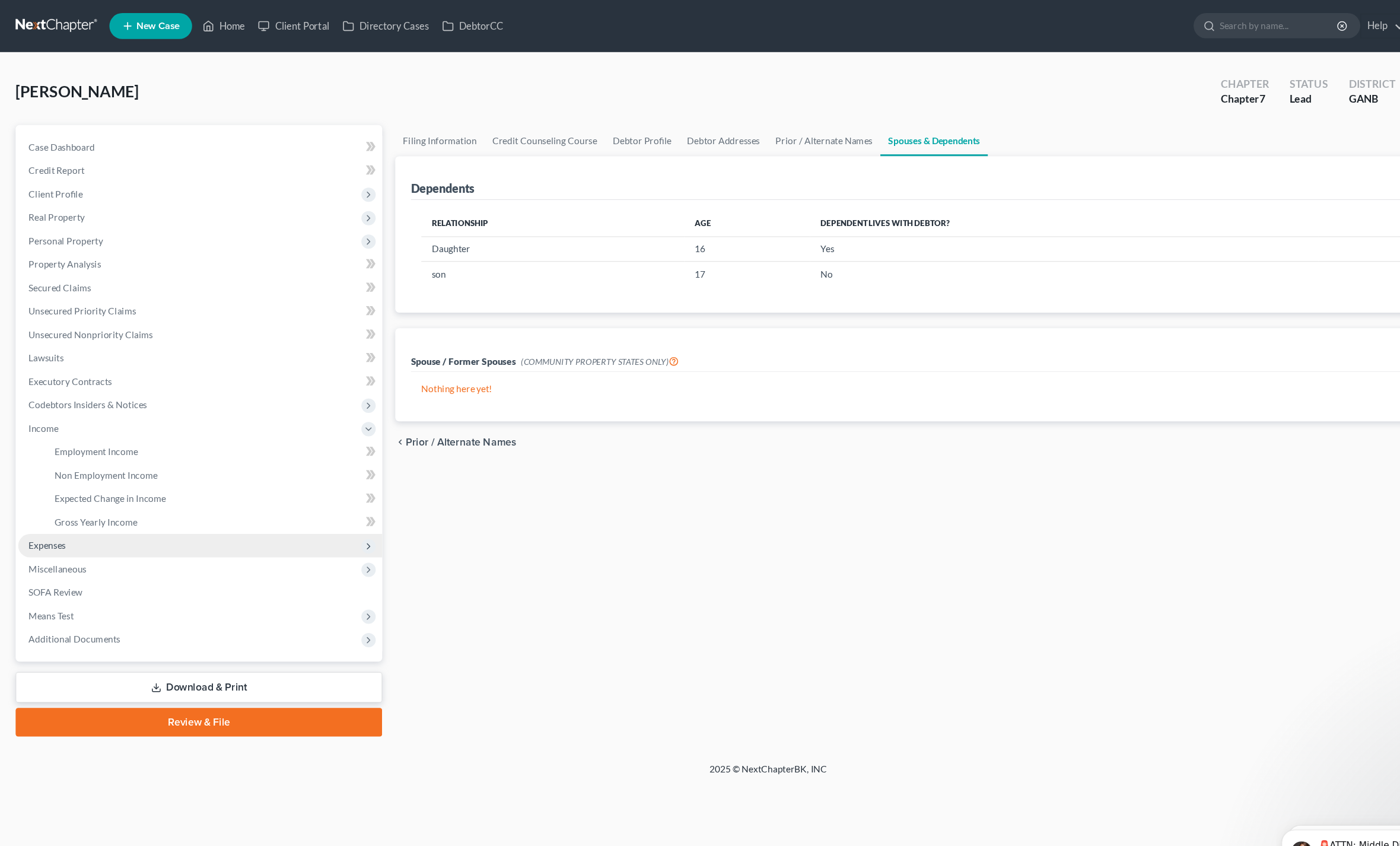
click at [51, 499] on span "Expenses" at bounding box center [43, 497] width 34 height 10
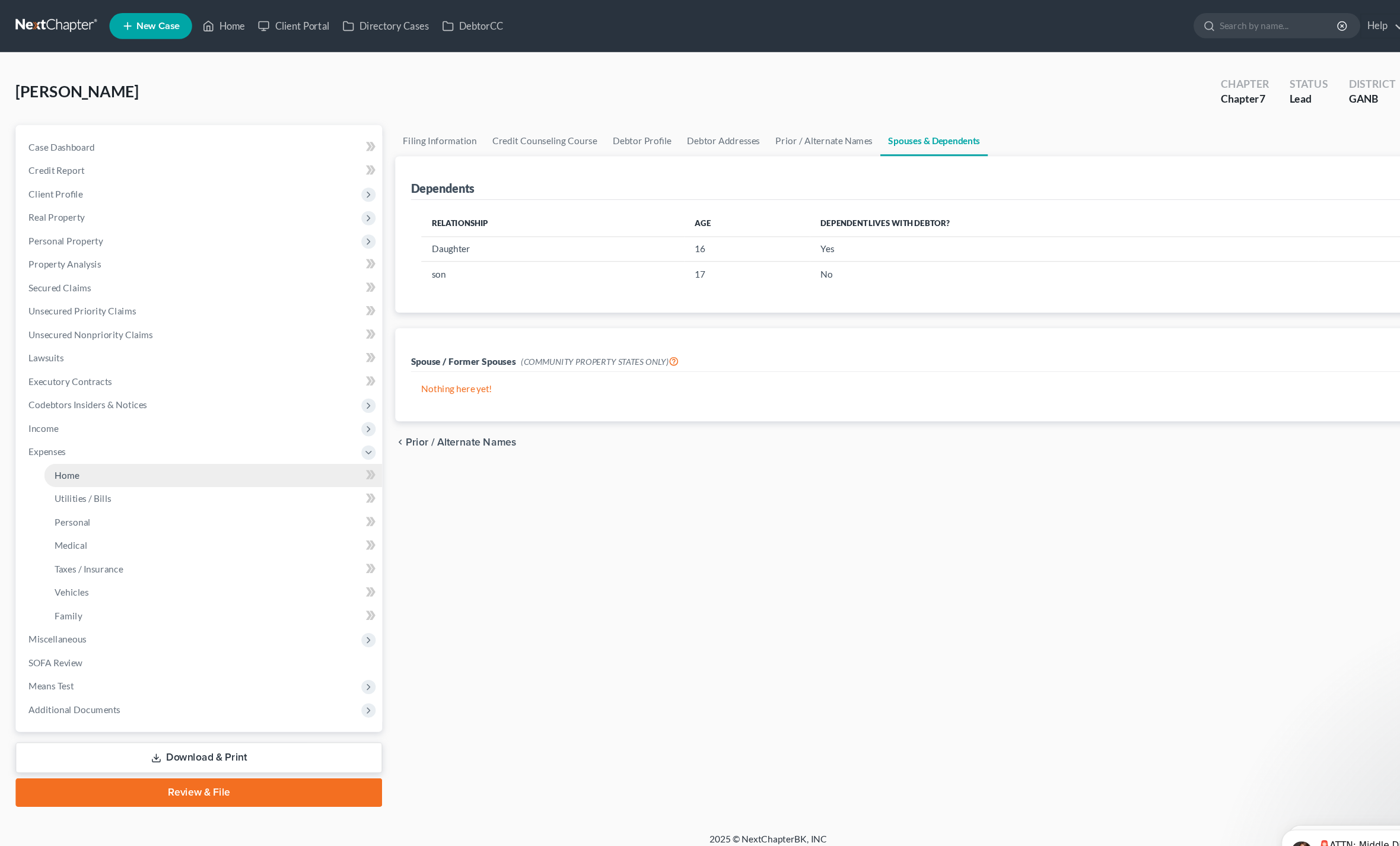
click at [72, 442] on link "Home" at bounding box center [194, 433] width 308 height 21
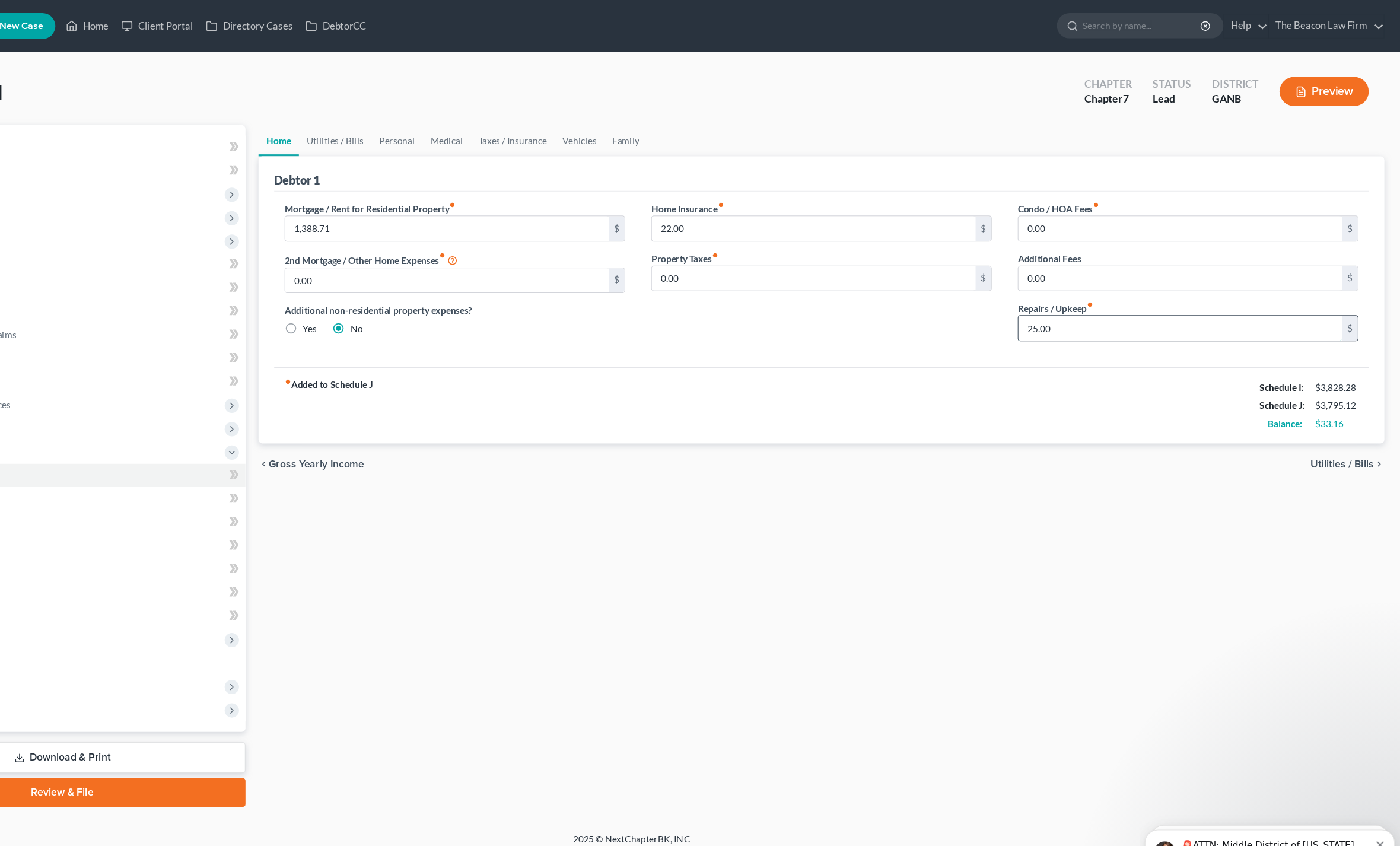
click at [1053, 298] on input "25.00" at bounding box center [1200, 299] width 295 height 22
type input "20"
click at [397, 132] on link "Utilities / Bills" at bounding box center [430, 128] width 66 height 29
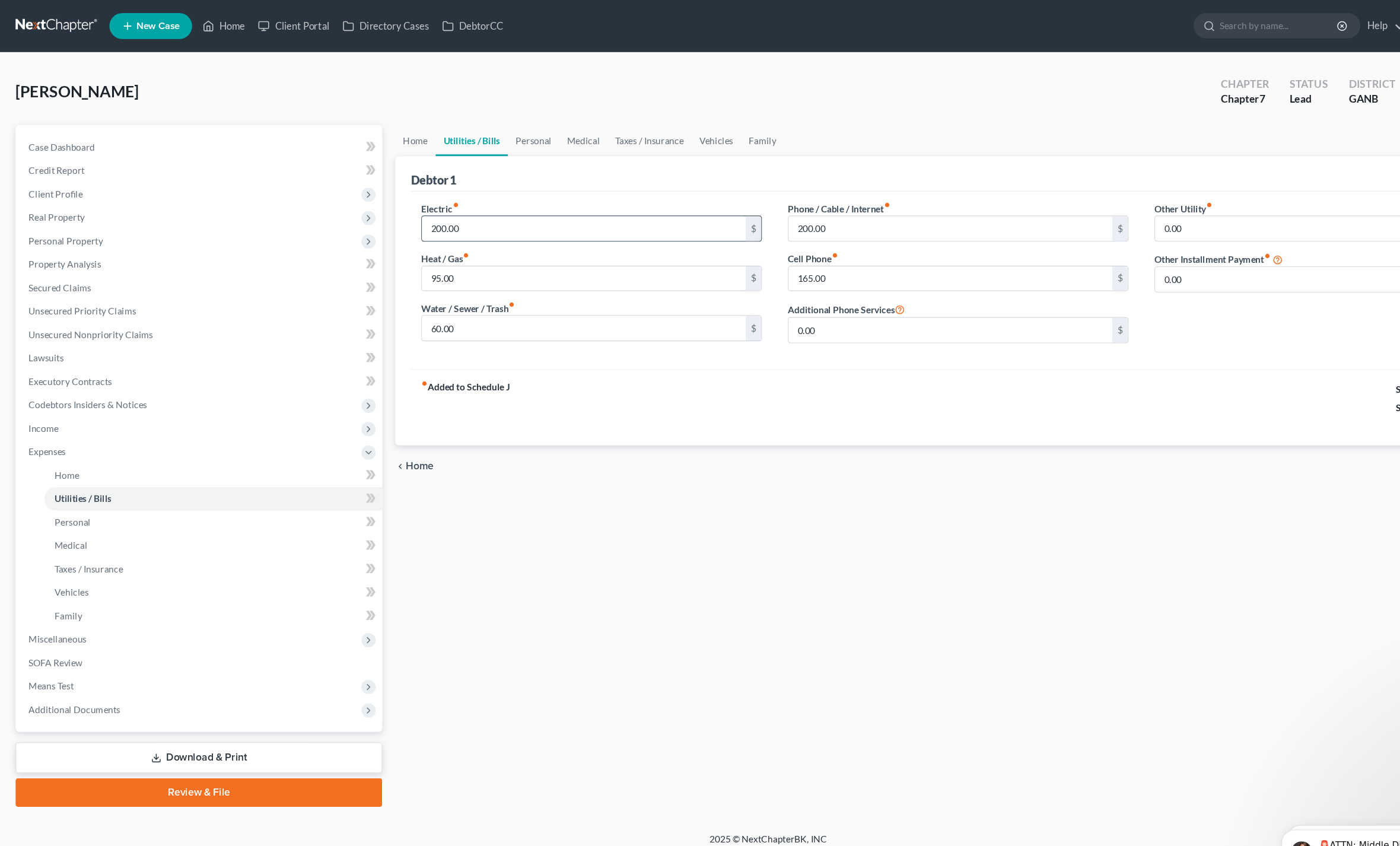
click at [411, 212] on input "200.00" at bounding box center [532, 208] width 295 height 22
type input "150"
click at [408, 304] on input "60.00" at bounding box center [532, 299] width 295 height 22
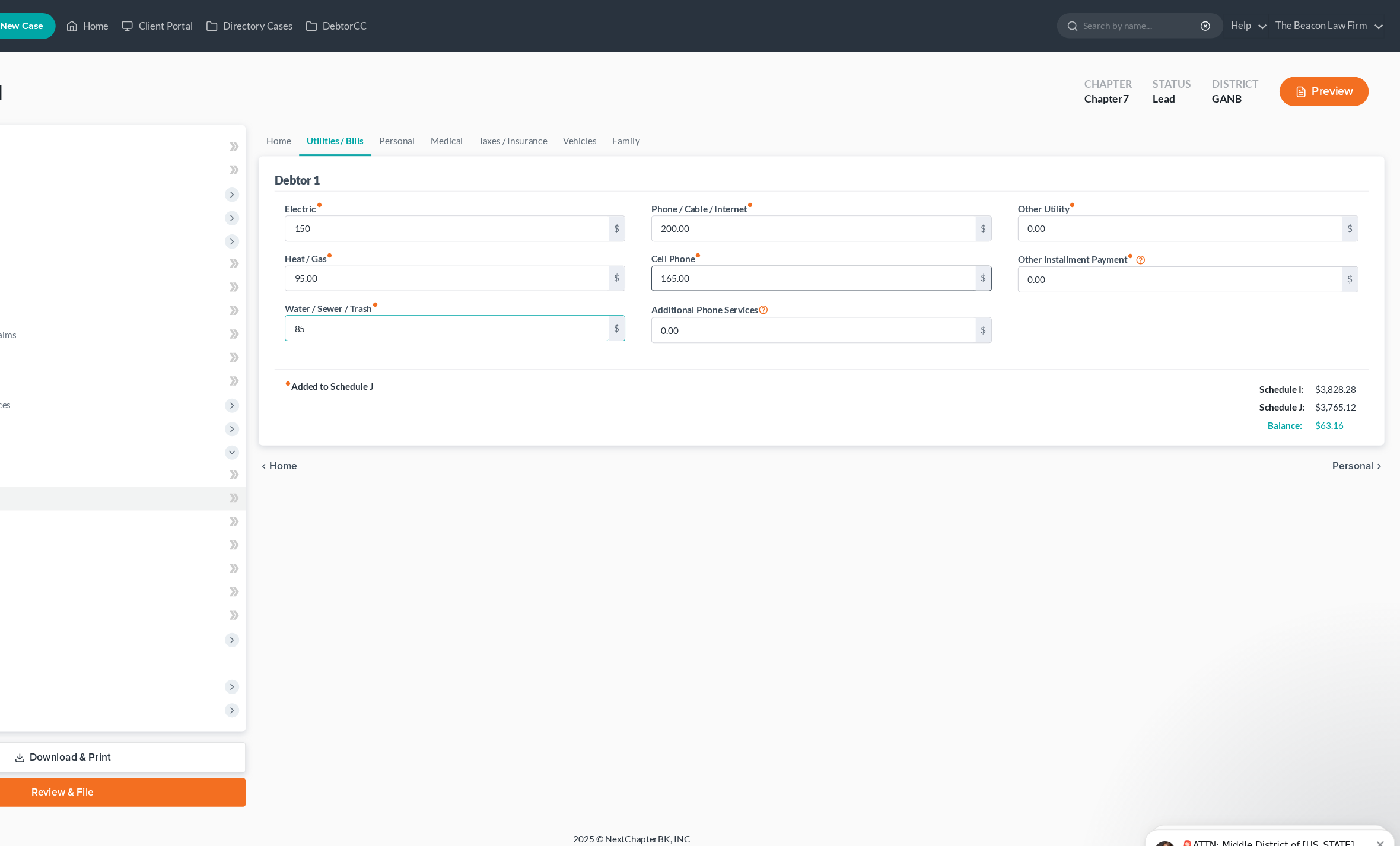
type input "85"
click at [718, 252] on input "165.00" at bounding box center [866, 253] width 295 height 22
type input "125"
click at [718, 202] on input "200.00" at bounding box center [866, 208] width 295 height 22
type input "190"
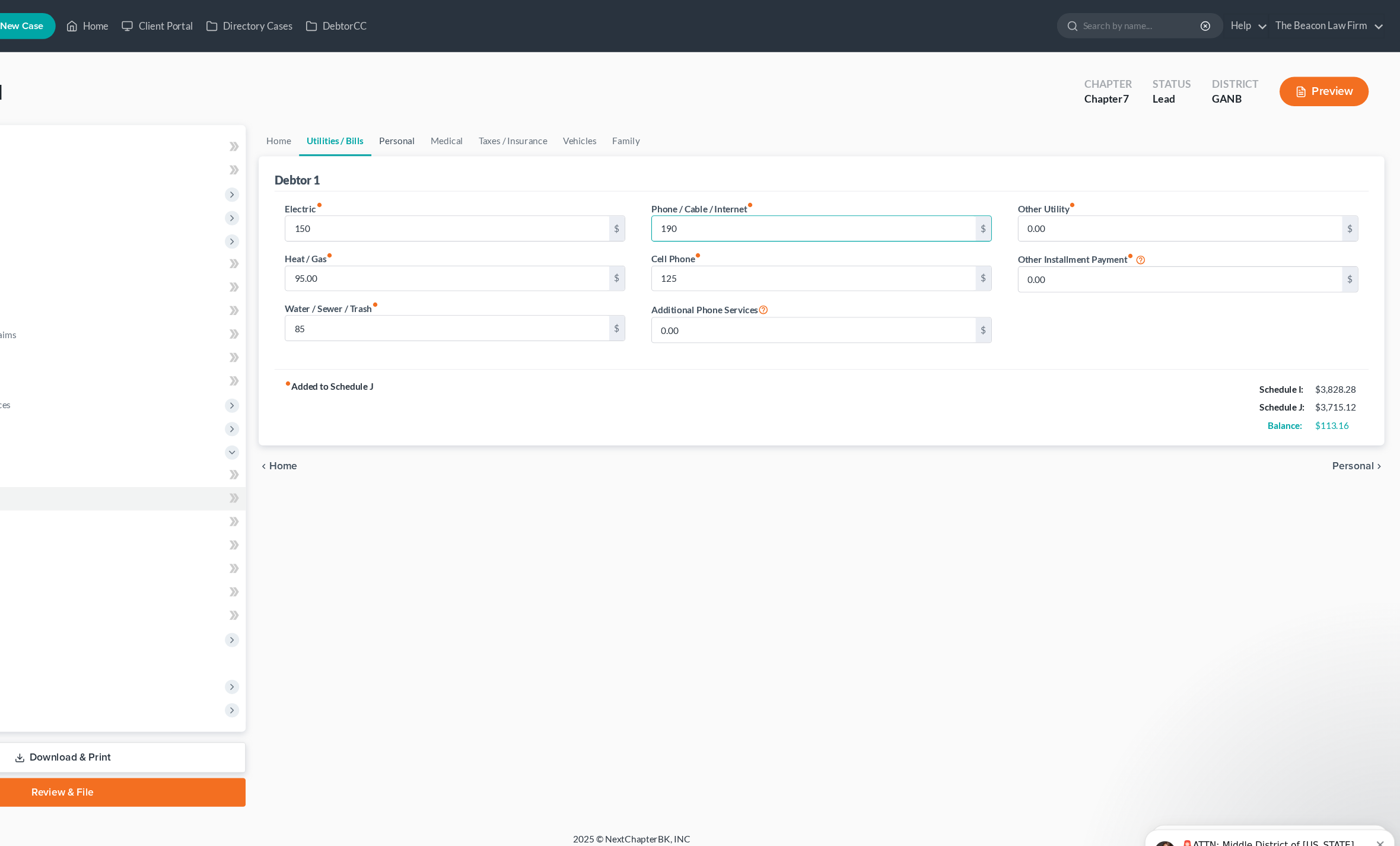
click at [463, 121] on link "Personal" at bounding box center [486, 128] width 47 height 29
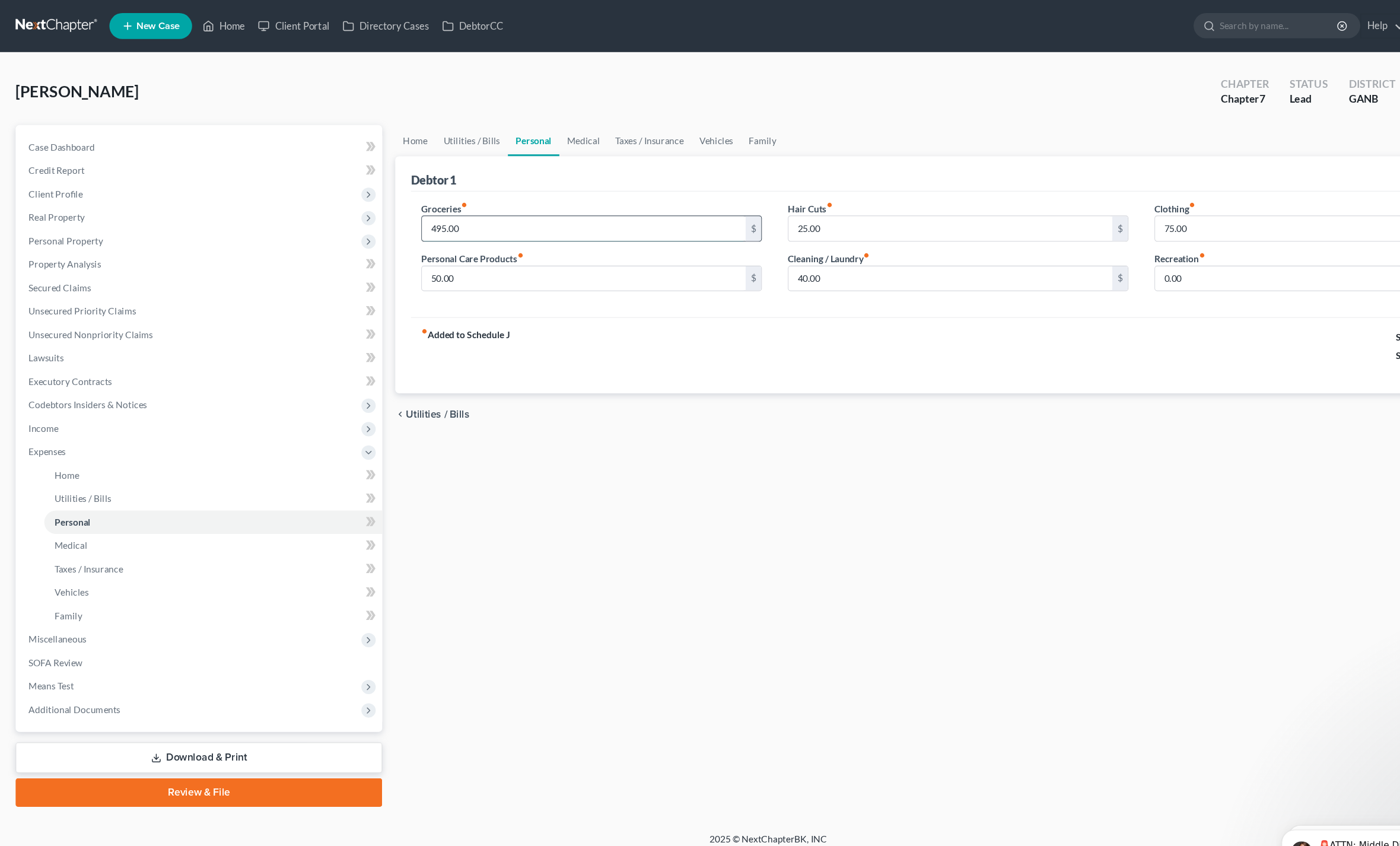
click at [414, 207] on input "495.00" at bounding box center [532, 208] width 295 height 22
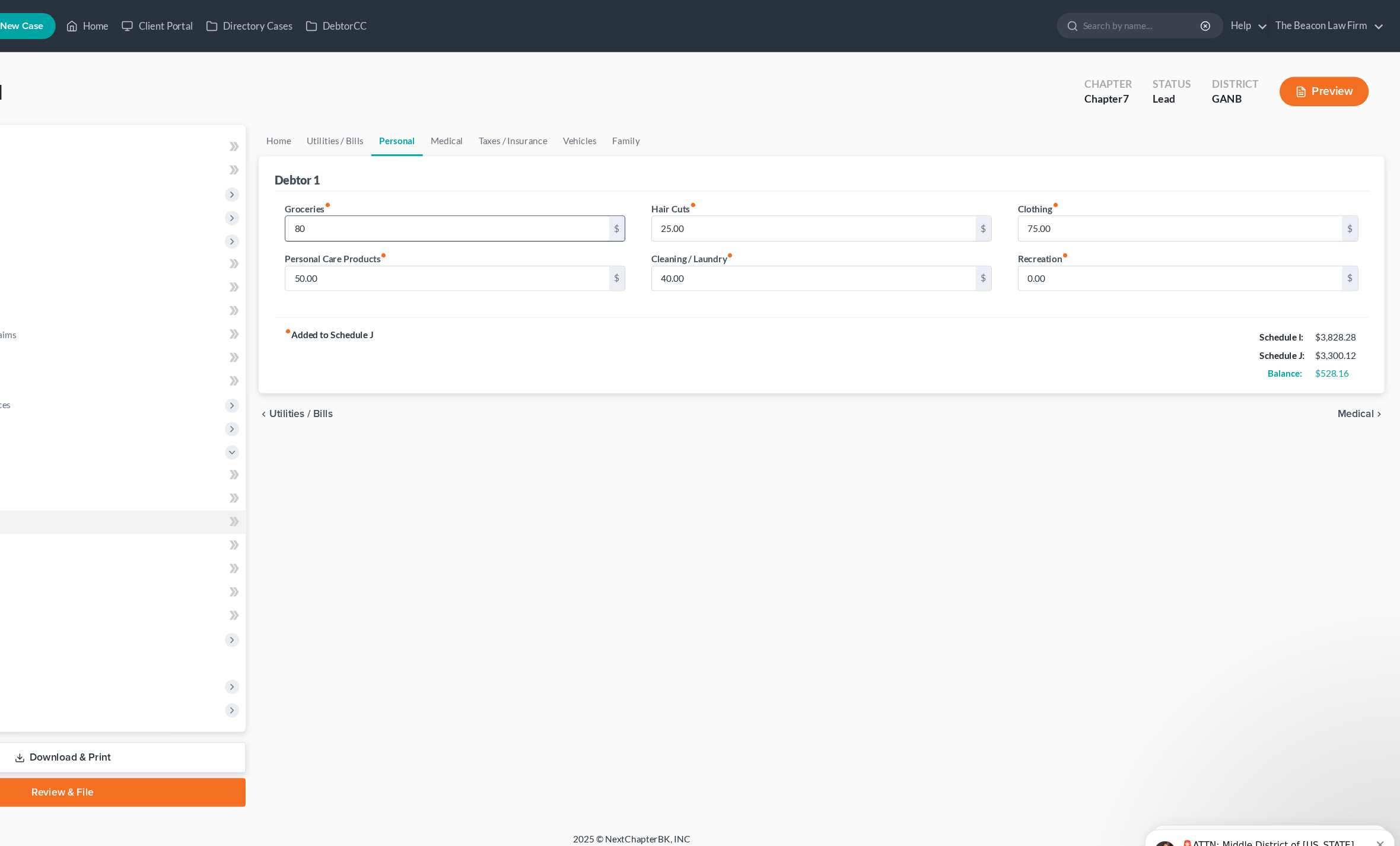
type input "8"
type input "700"
click at [718, 264] on input "40.00" at bounding box center [866, 253] width 295 height 22
type input "30"
click at [509, 127] on link "Medical" at bounding box center [531, 128] width 44 height 29
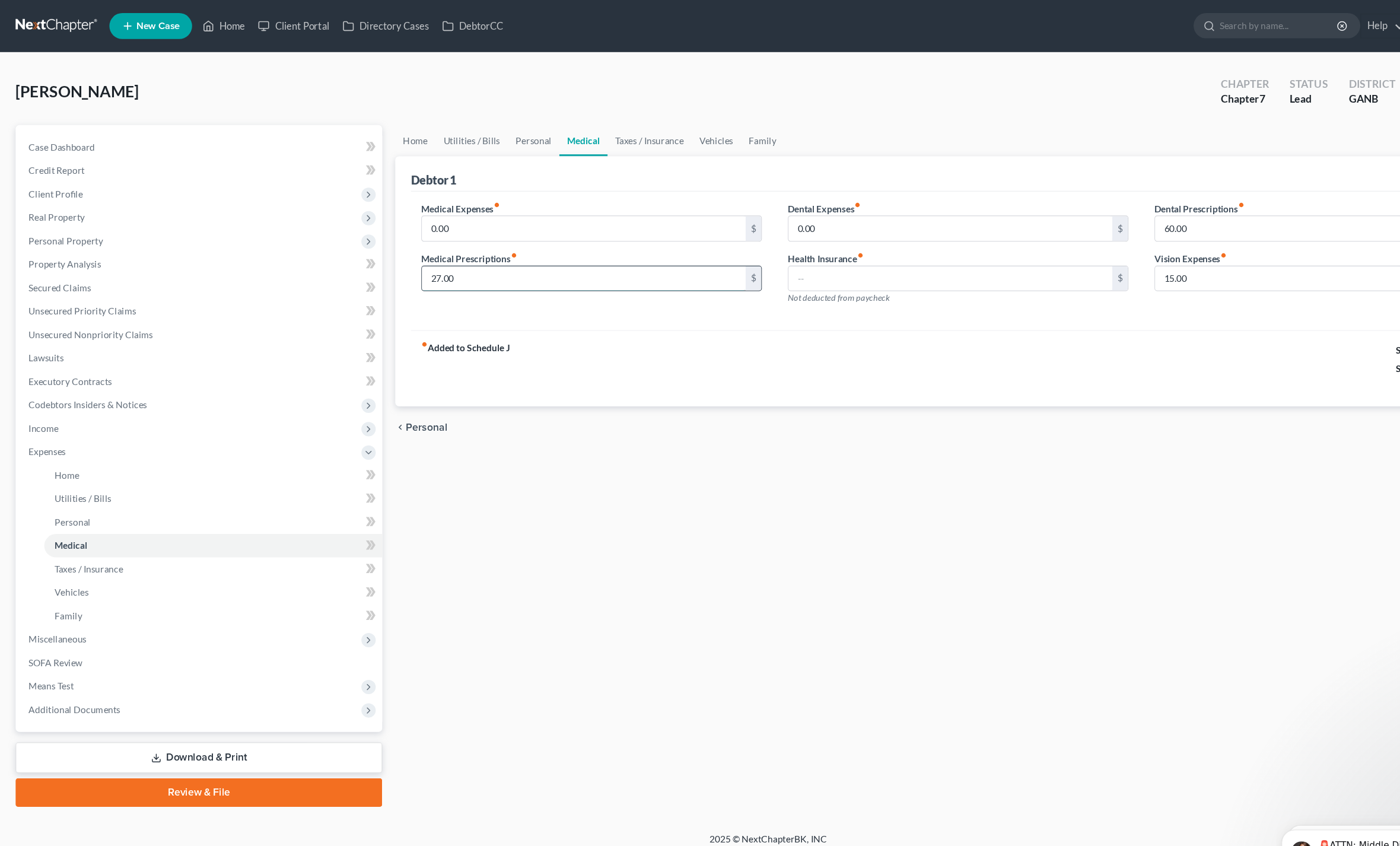
click at [397, 263] on input "27.00" at bounding box center [532, 253] width 295 height 22
click at [1058, 205] on input "60.00" at bounding box center [1200, 208] width 295 height 22
click at [1056, 260] on input "15.00" at bounding box center [1200, 253] width 295 height 22
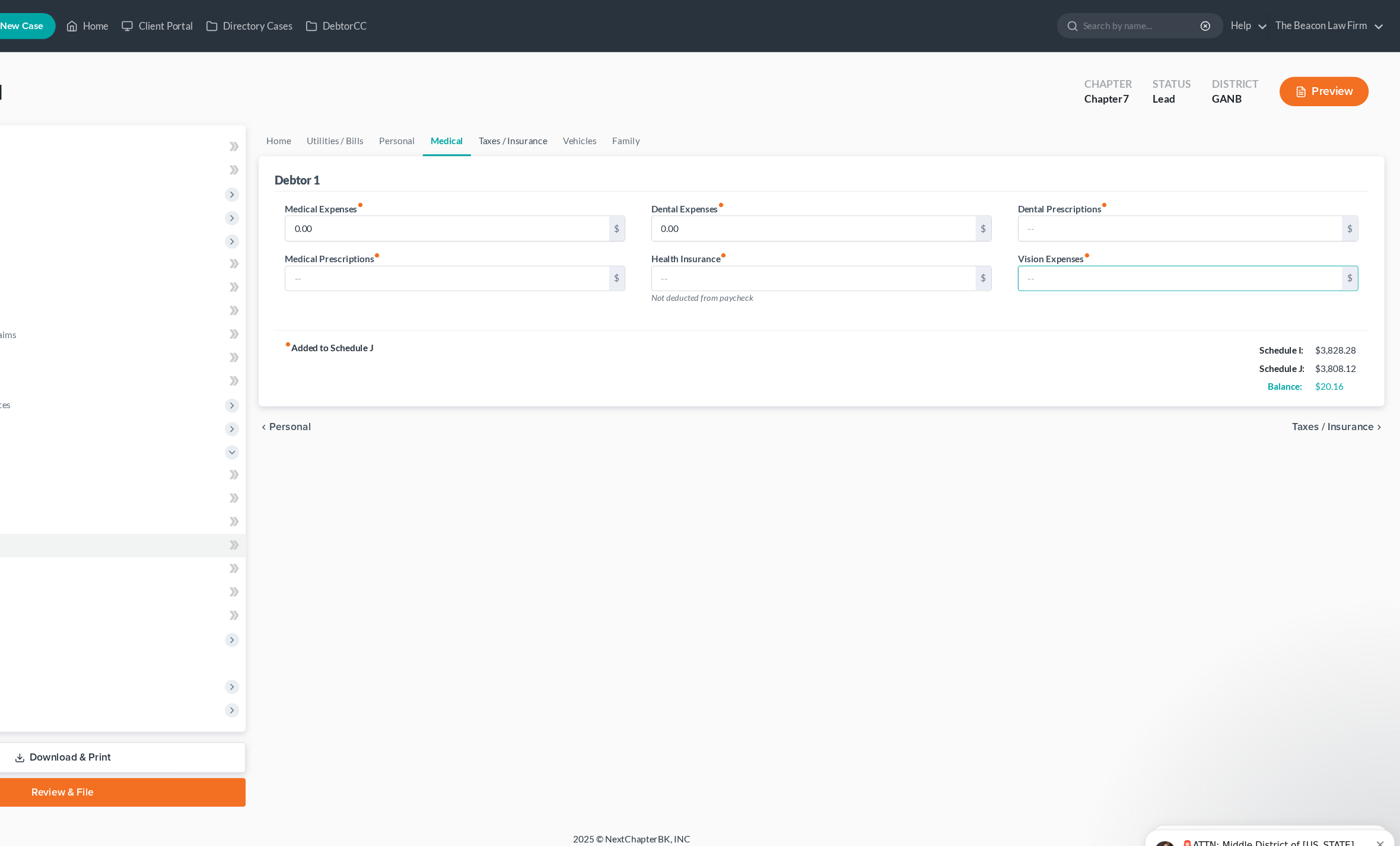
click at [553, 131] on link "Taxes / Insurance" at bounding box center [592, 128] width 77 height 29
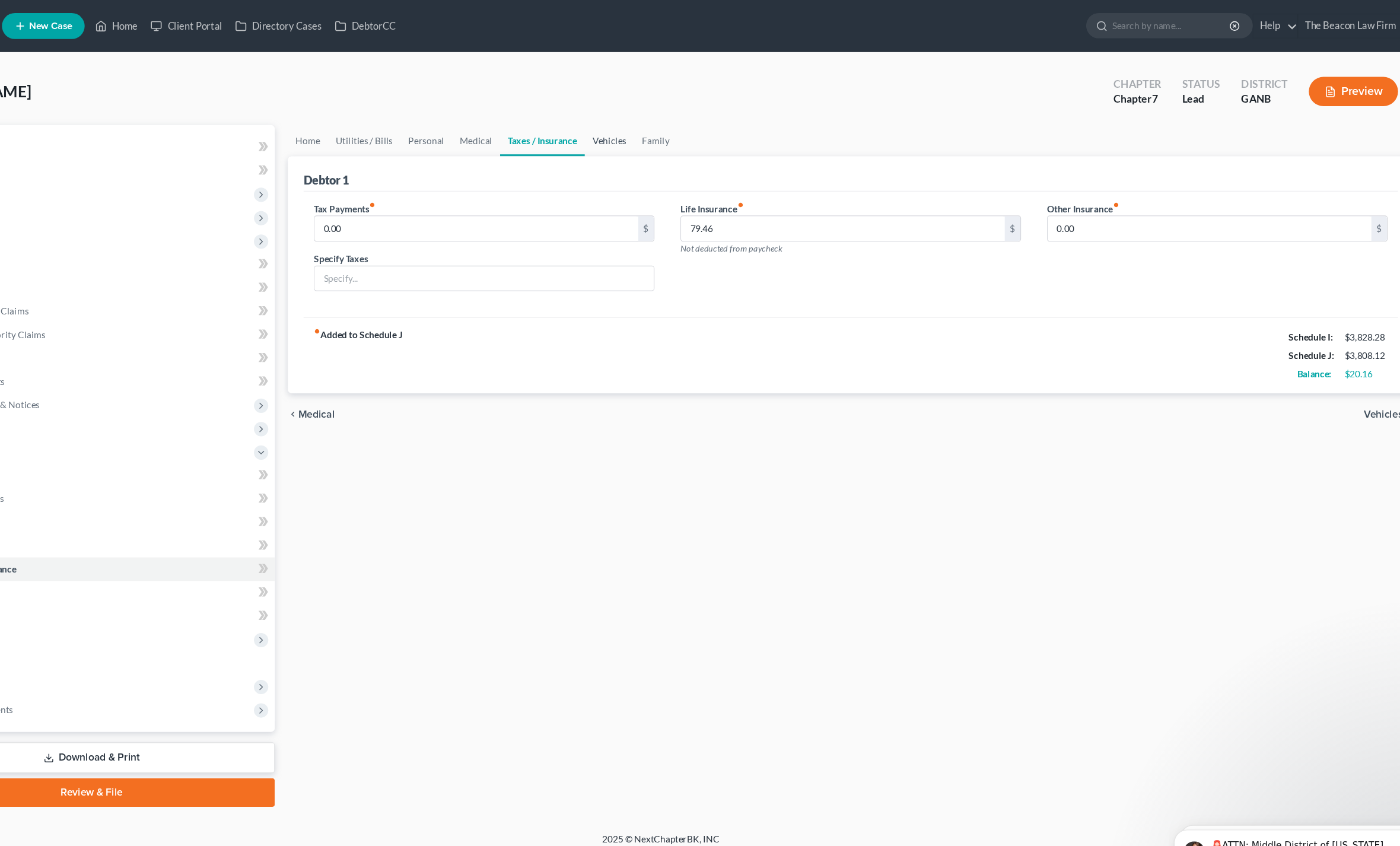
click at [631, 124] on link "Vehicles" at bounding box center [653, 128] width 45 height 29
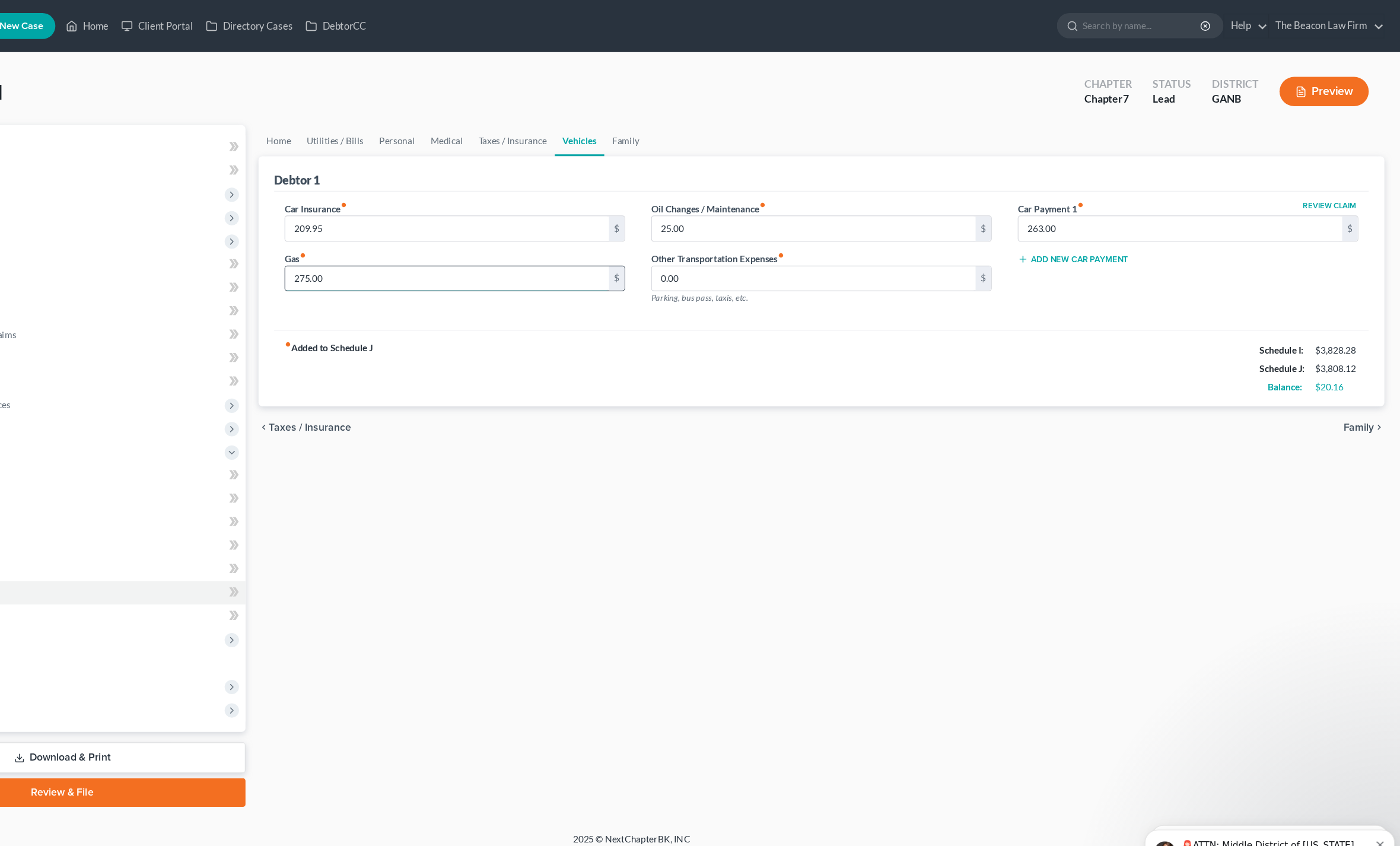
click at [384, 259] on input "275.00" at bounding box center [532, 253] width 295 height 22
type input "250"
click at [675, 115] on link "Family" at bounding box center [695, 128] width 39 height 29
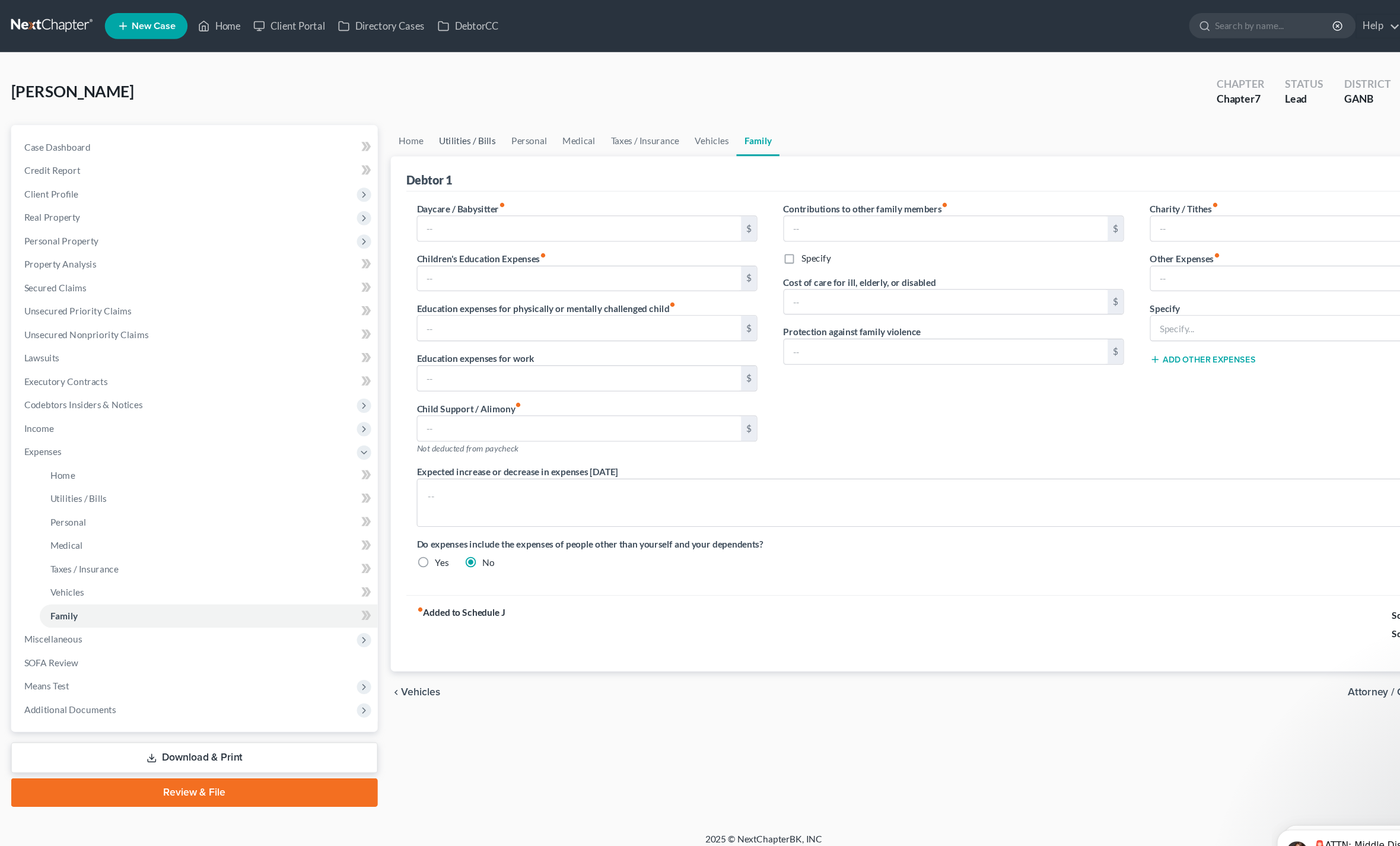
click at [444, 123] on link "Utilities / Bills" at bounding box center [430, 128] width 66 height 29
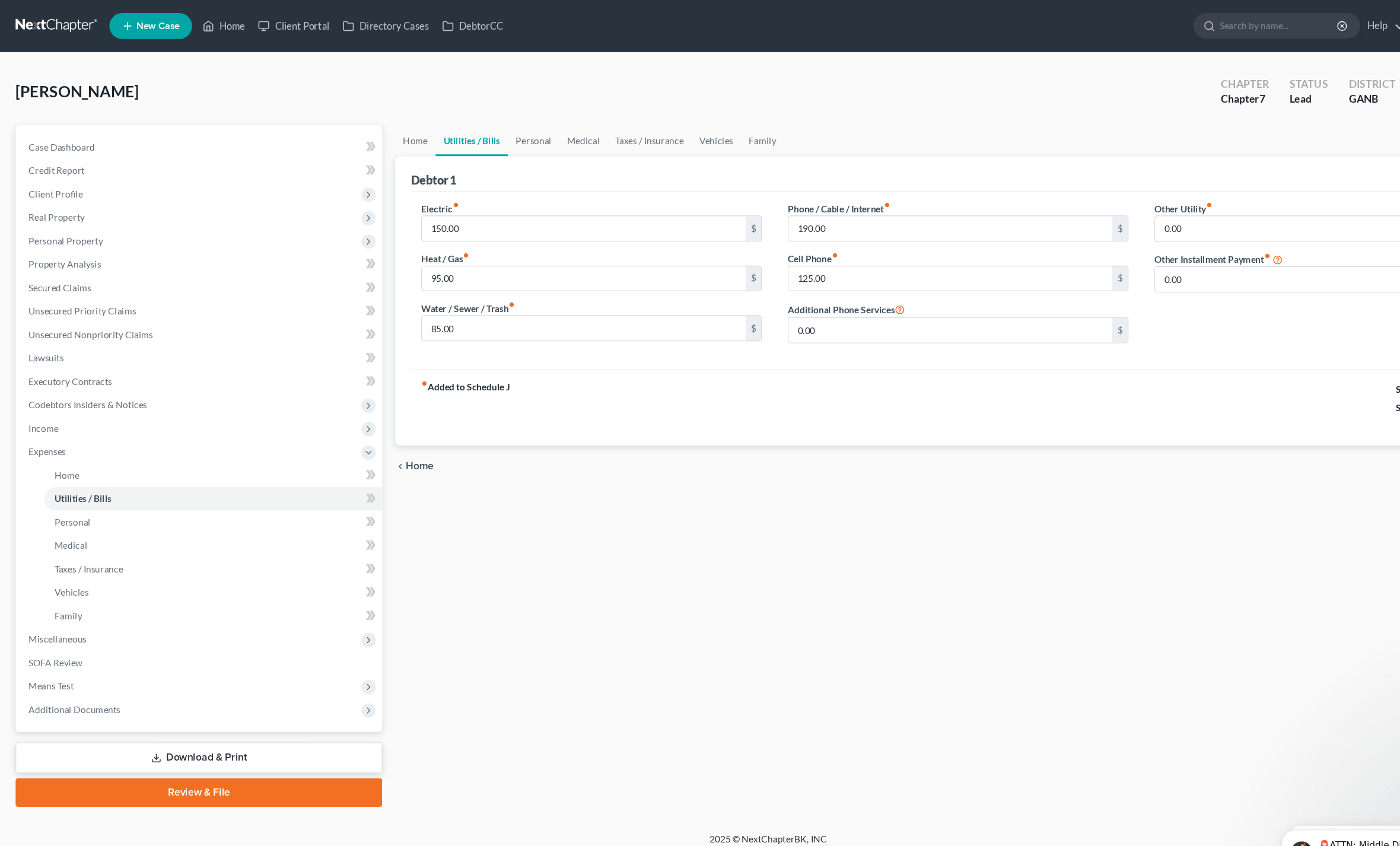
click at [481, 153] on div "Debtor 1" at bounding box center [873, 158] width 997 height 32
click at [490, 132] on link "Personal" at bounding box center [486, 128] width 47 height 29
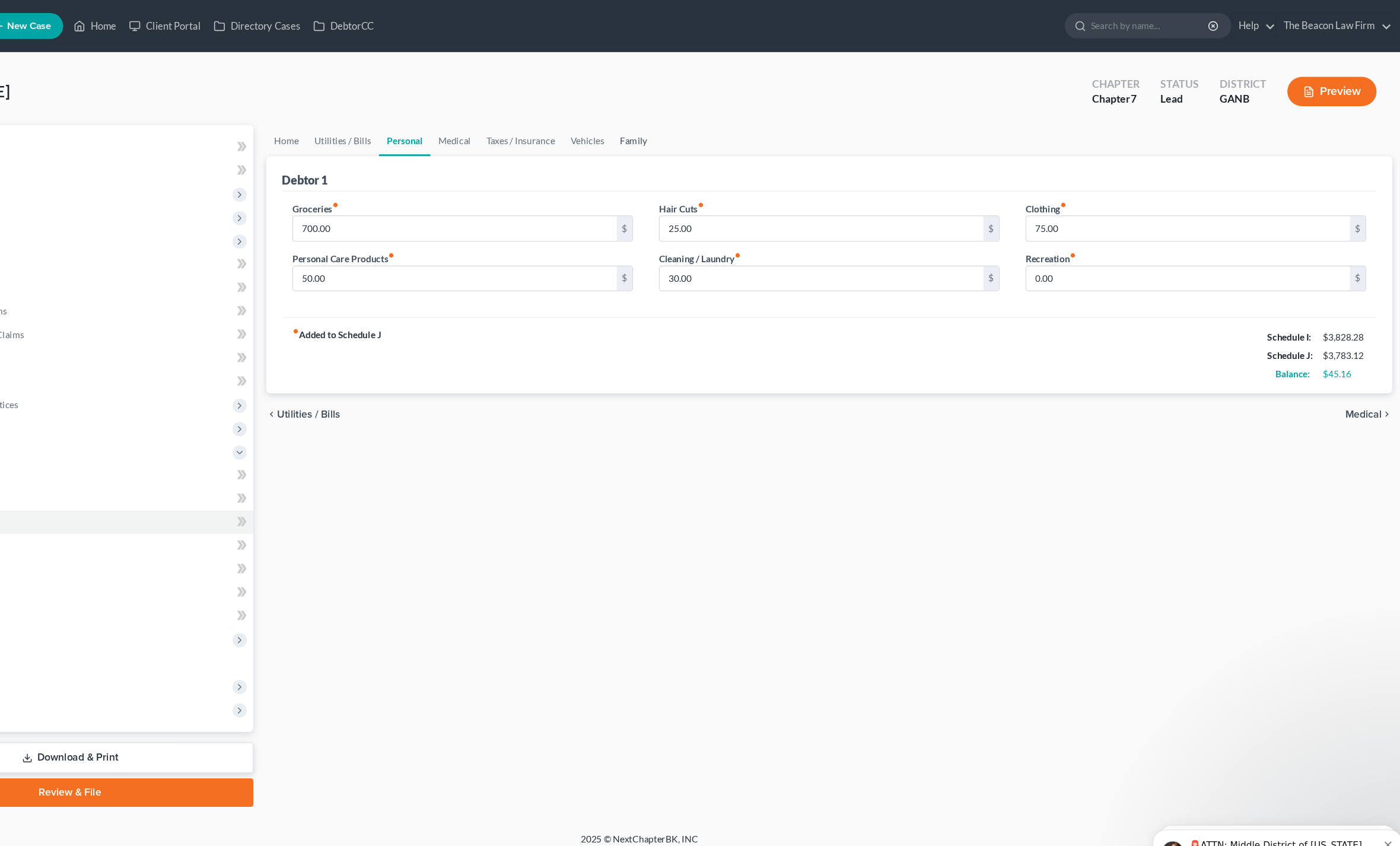
click at [675, 137] on link "Family" at bounding box center [695, 128] width 39 height 29
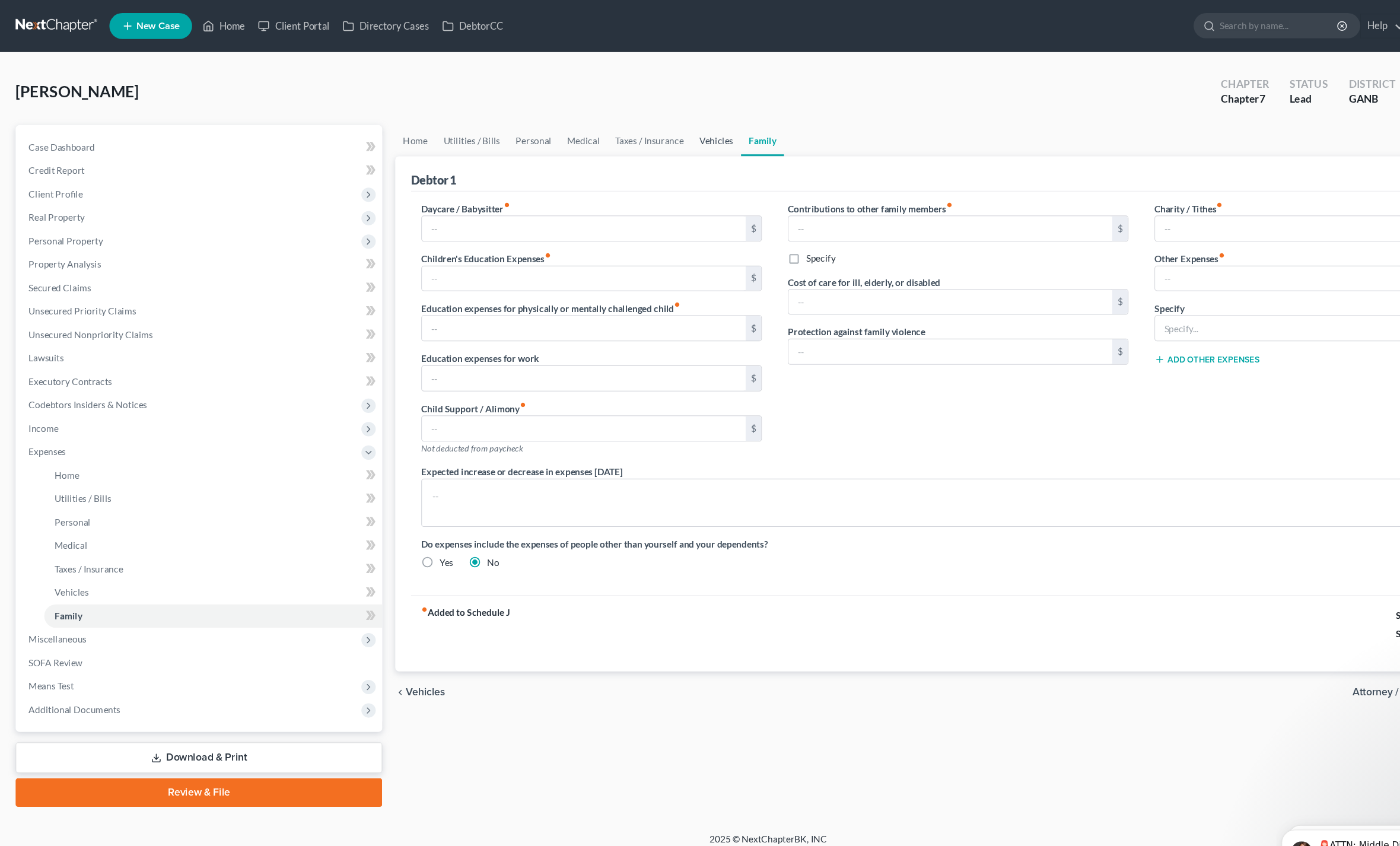
click at [644, 133] on link "Vehicles" at bounding box center [652, 128] width 45 height 29
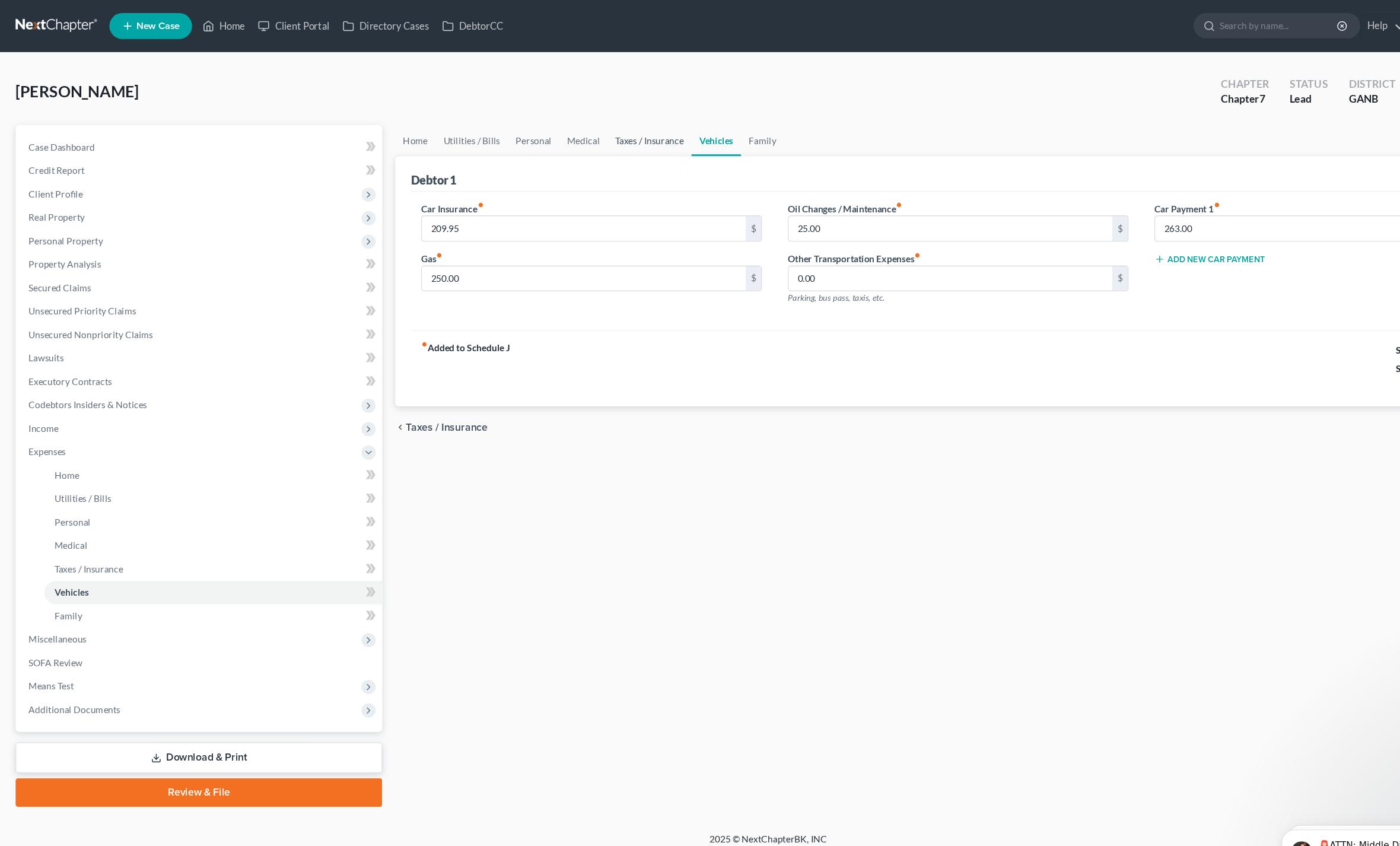
click at [584, 137] on link "Taxes / Insurance" at bounding box center [592, 128] width 77 height 29
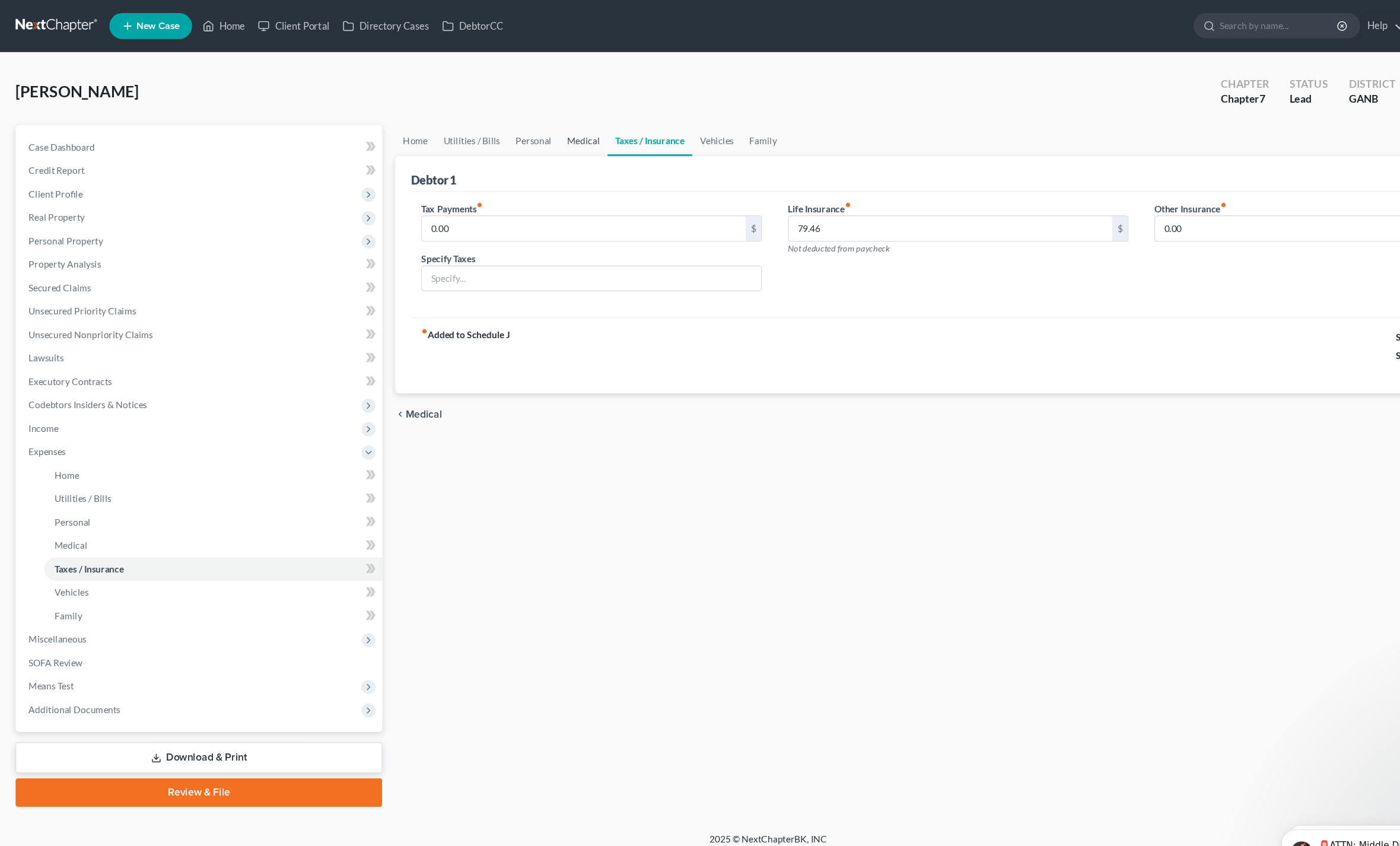
click at [525, 131] on link "Medical" at bounding box center [531, 128] width 44 height 29
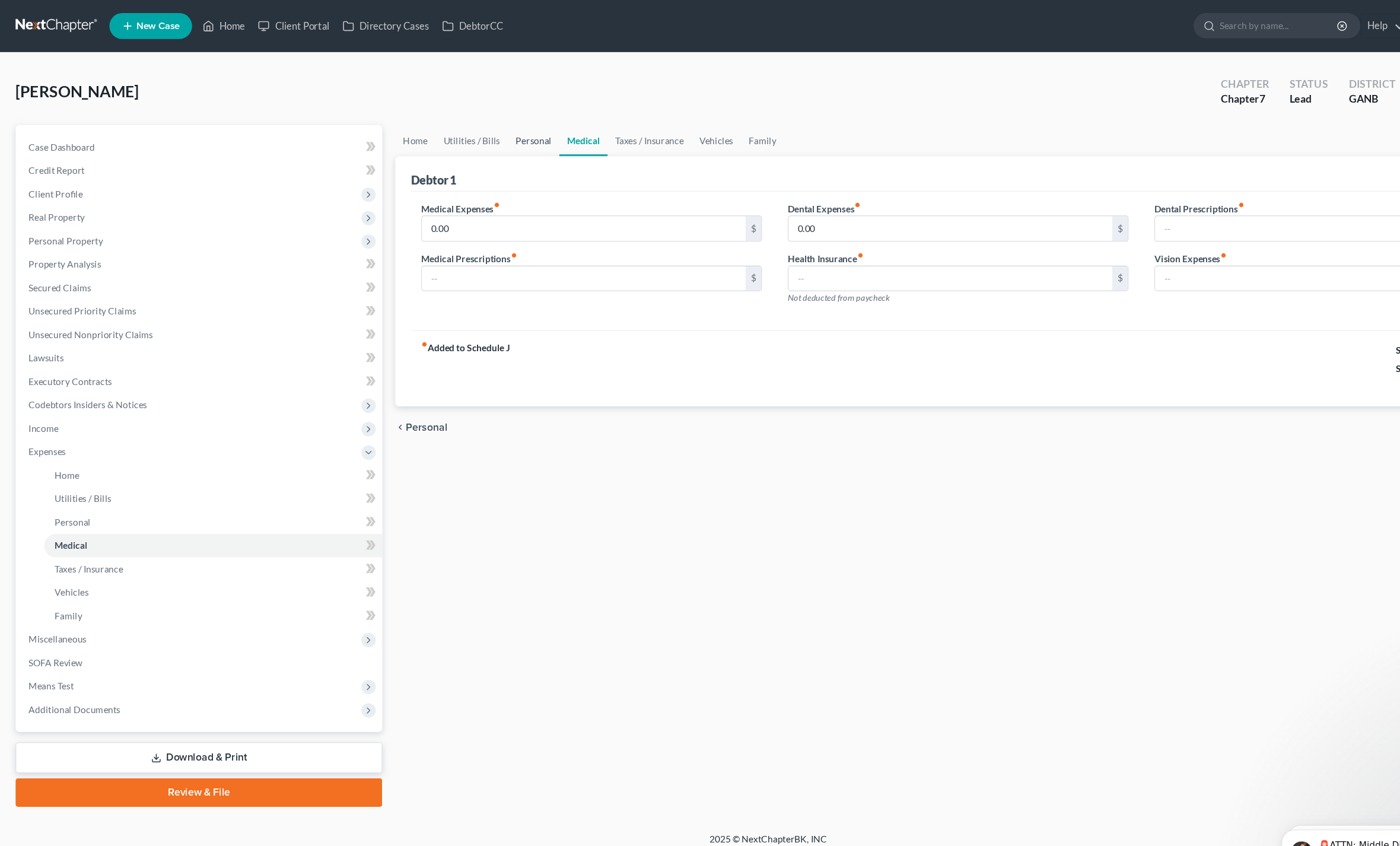
click at [478, 130] on link "Personal" at bounding box center [486, 128] width 47 height 29
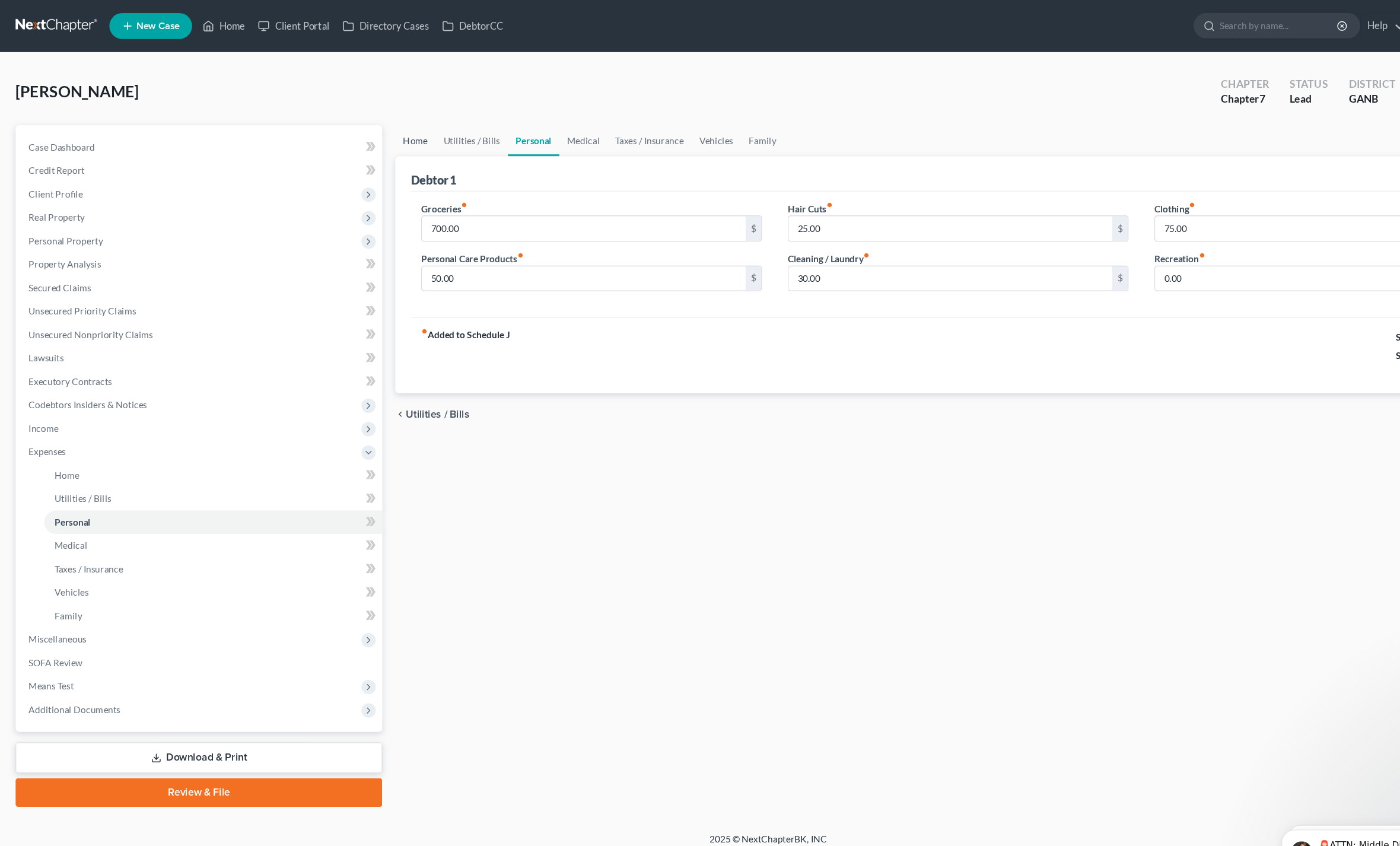
click at [375, 131] on link "Home" at bounding box center [379, 128] width 37 height 29
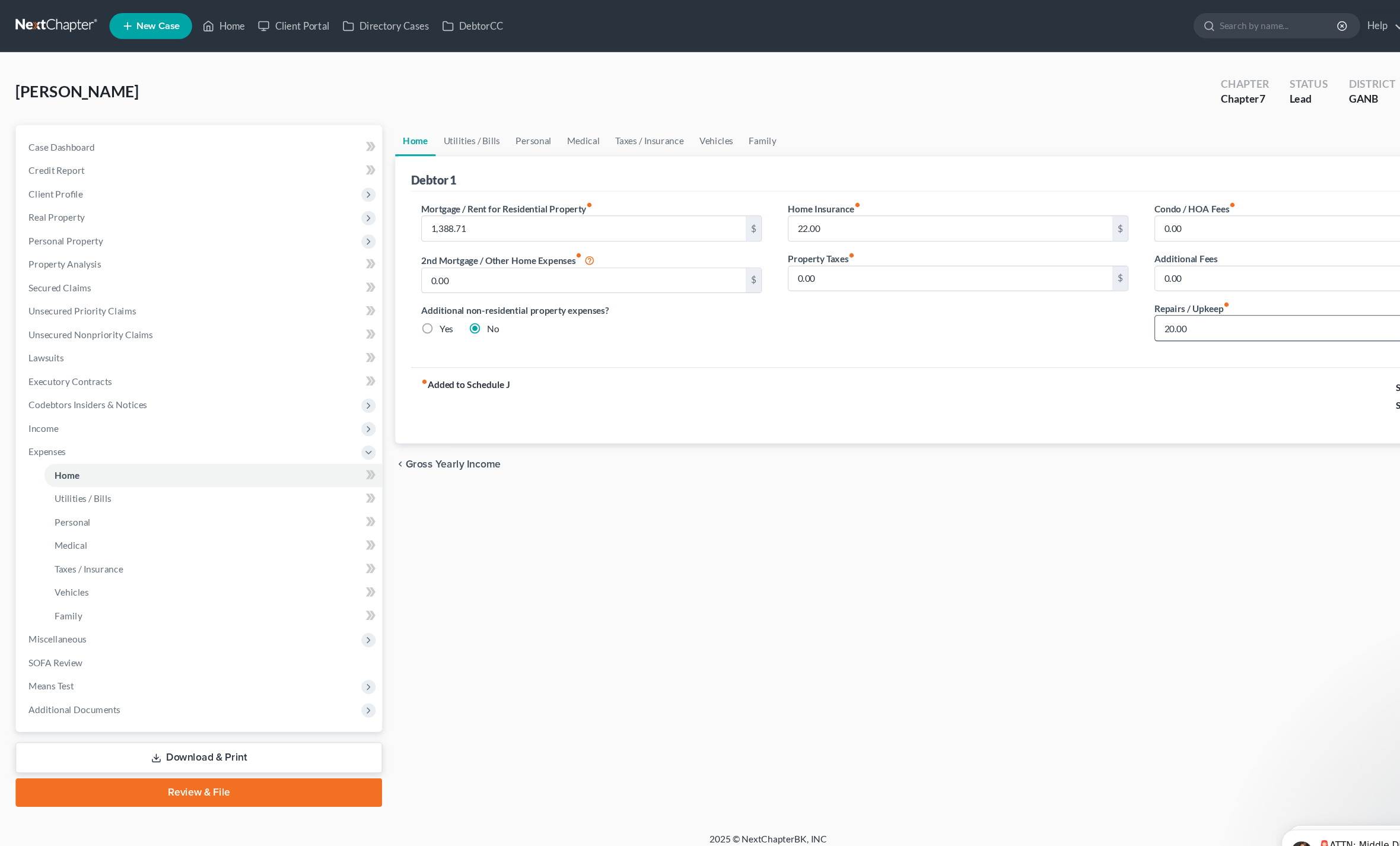
click at [1120, 292] on input "20.00" at bounding box center [1200, 299] width 295 height 22
type input "25"
click at [866, 261] on input "0.00" at bounding box center [866, 253] width 295 height 22
click at [423, 123] on link "Utilities / Bills" at bounding box center [430, 128] width 66 height 29
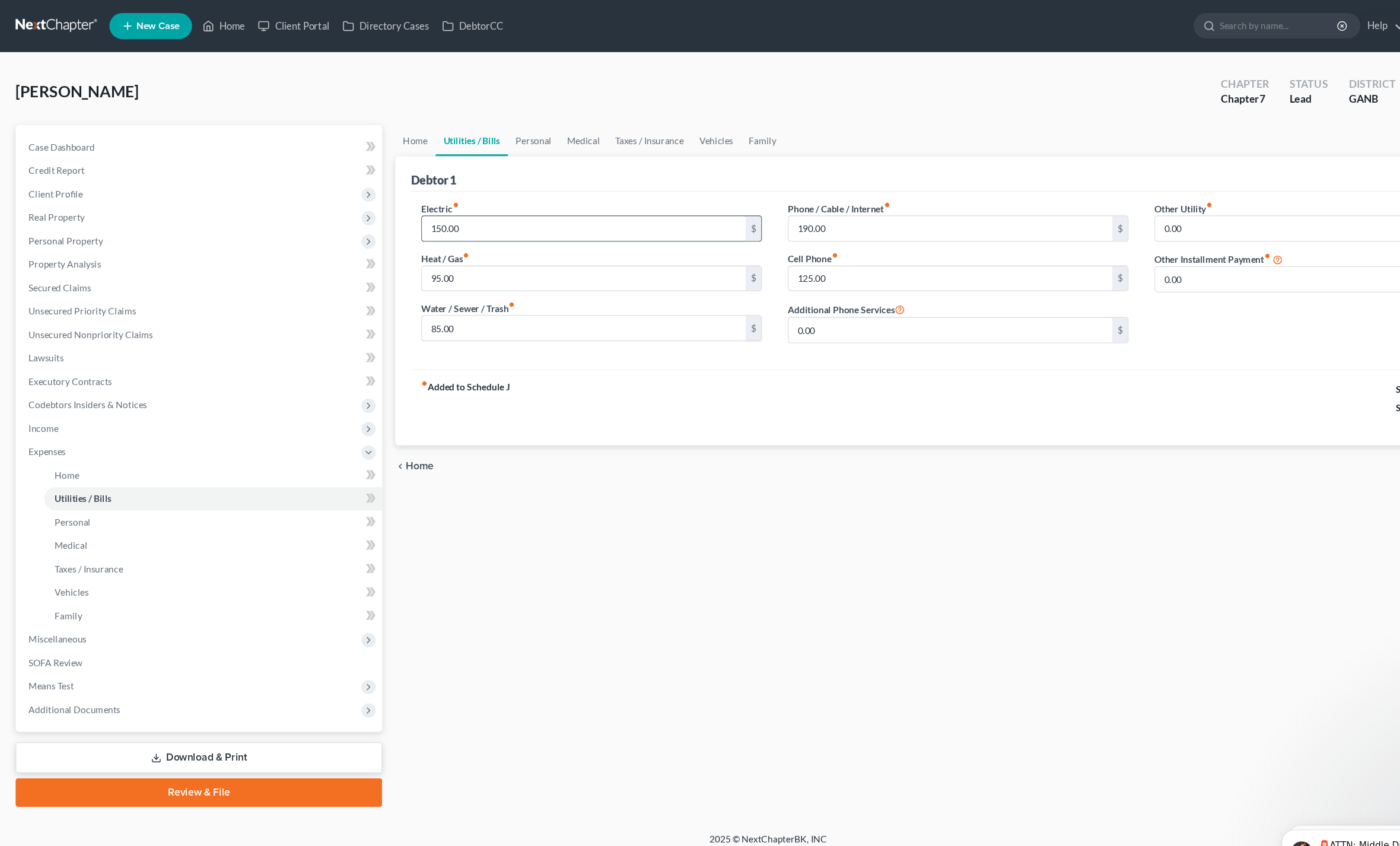
click at [407, 213] on input "150.00" at bounding box center [532, 208] width 295 height 22
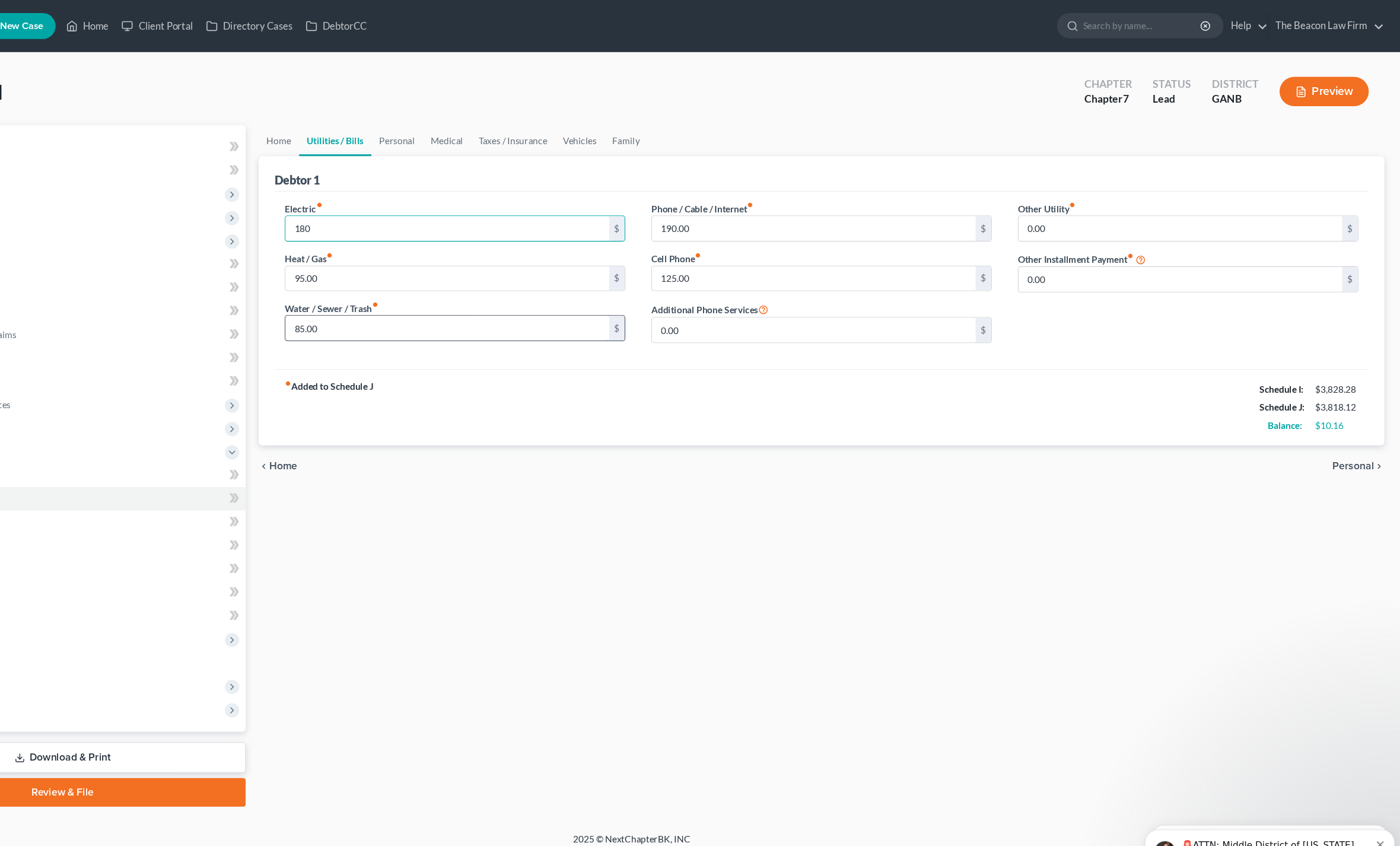
type input "180"
click at [384, 296] on input "85.00" at bounding box center [532, 299] width 295 height 22
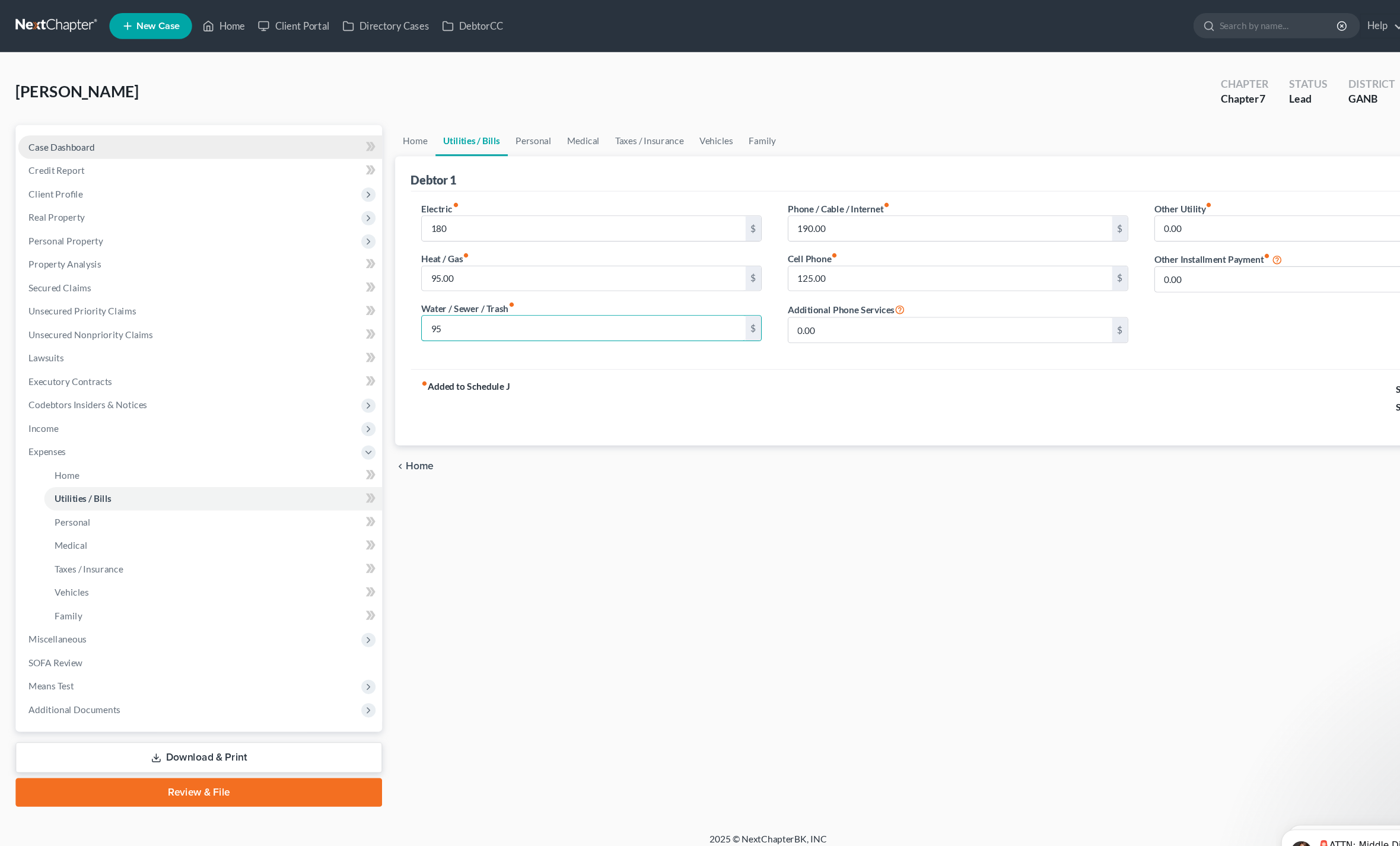
type input "95"
click at [46, 133] on span "Case Dashboard" at bounding box center [56, 134] width 61 height 10
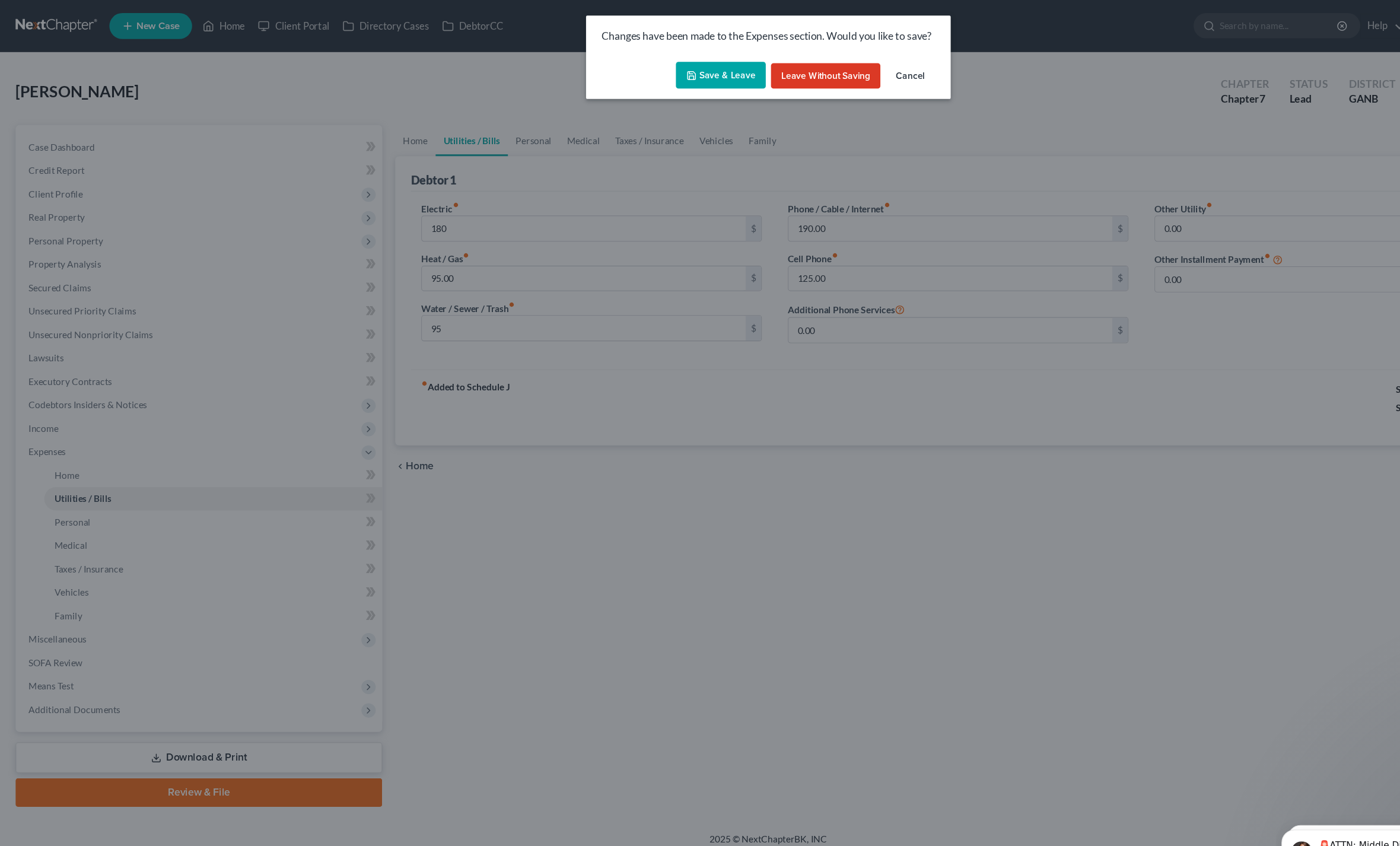
click at [659, 74] on button "Save & Leave" at bounding box center [657, 68] width 82 height 25
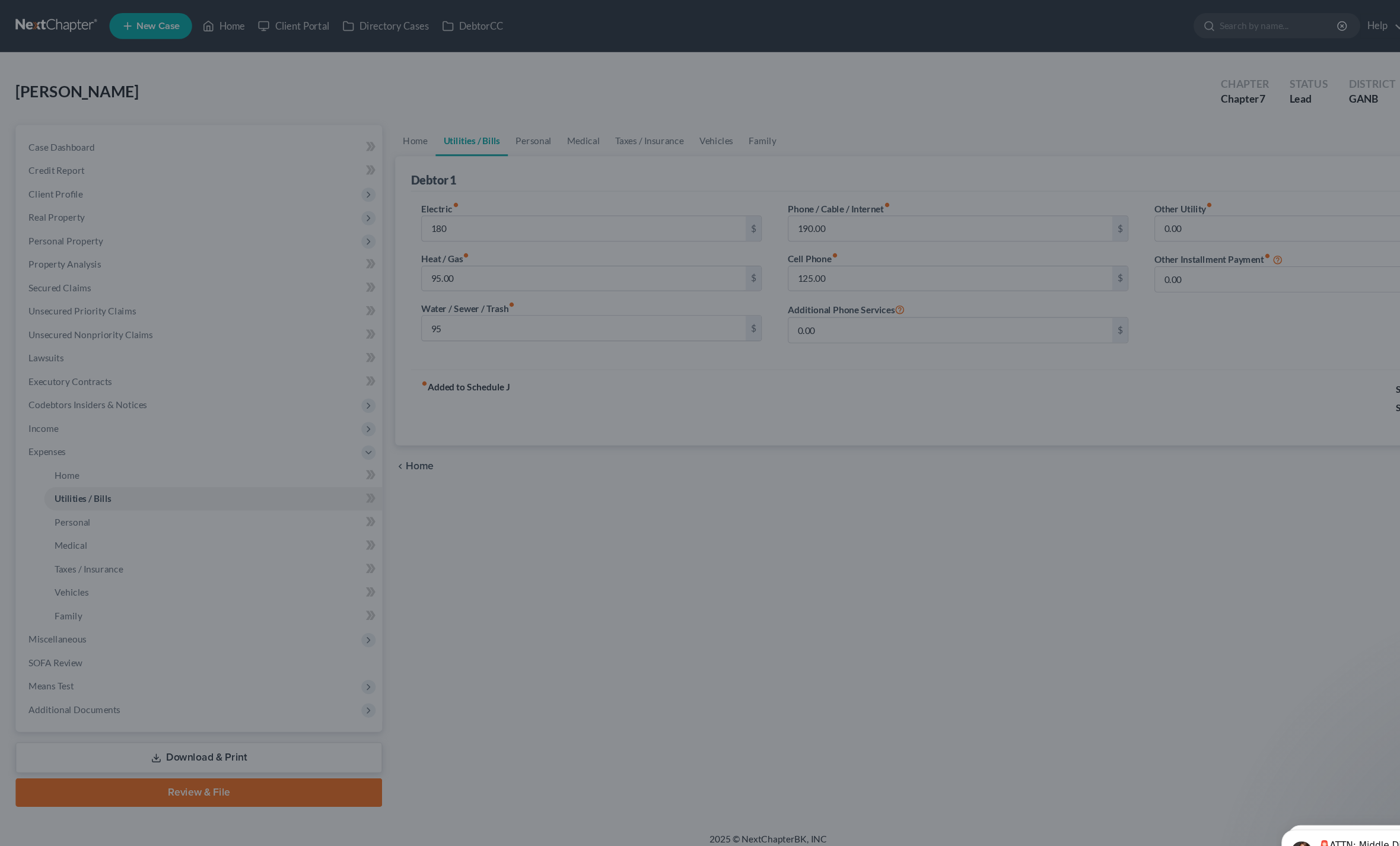
type input "180.00"
type input "95.00"
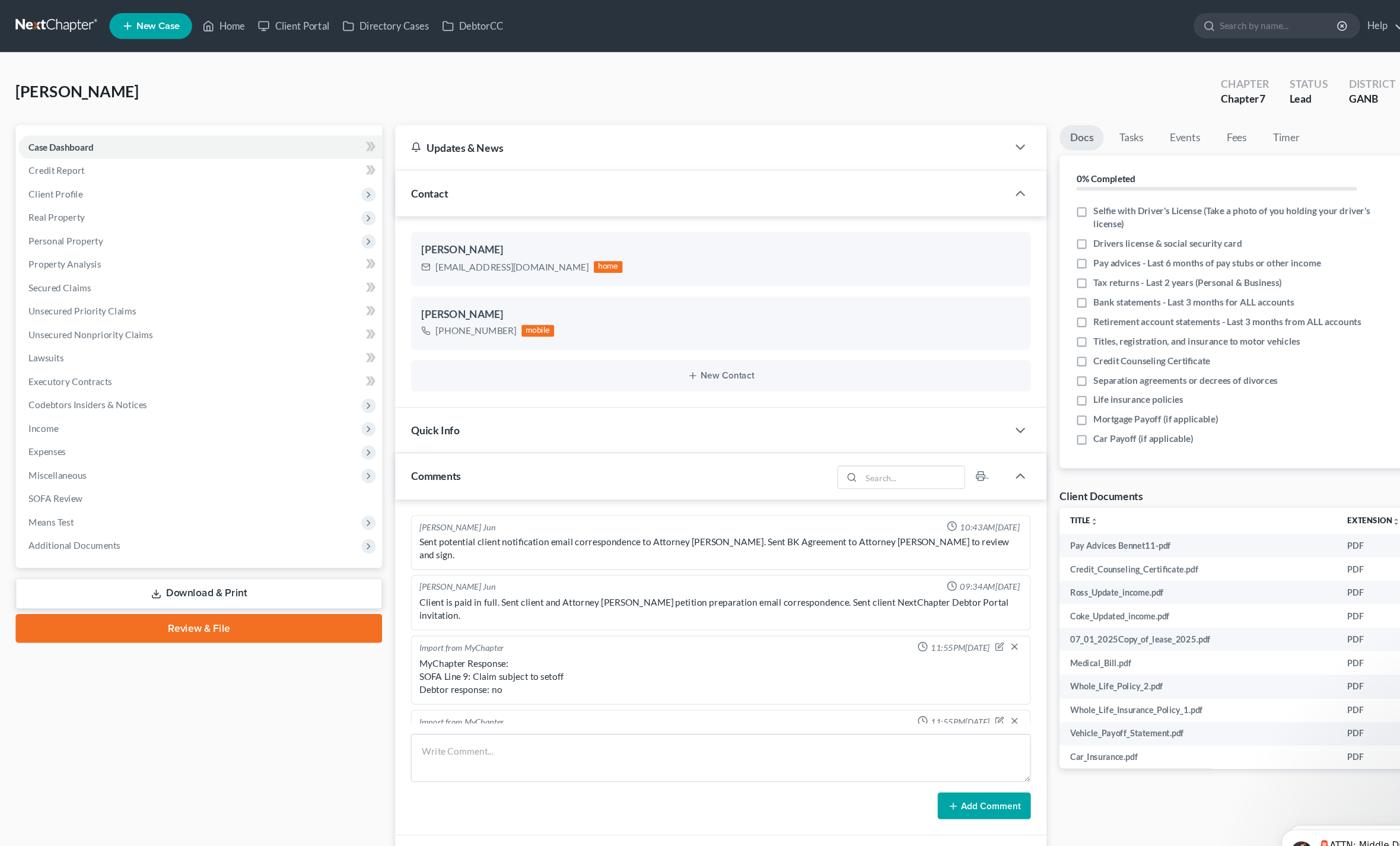
scroll to position [297, 0]
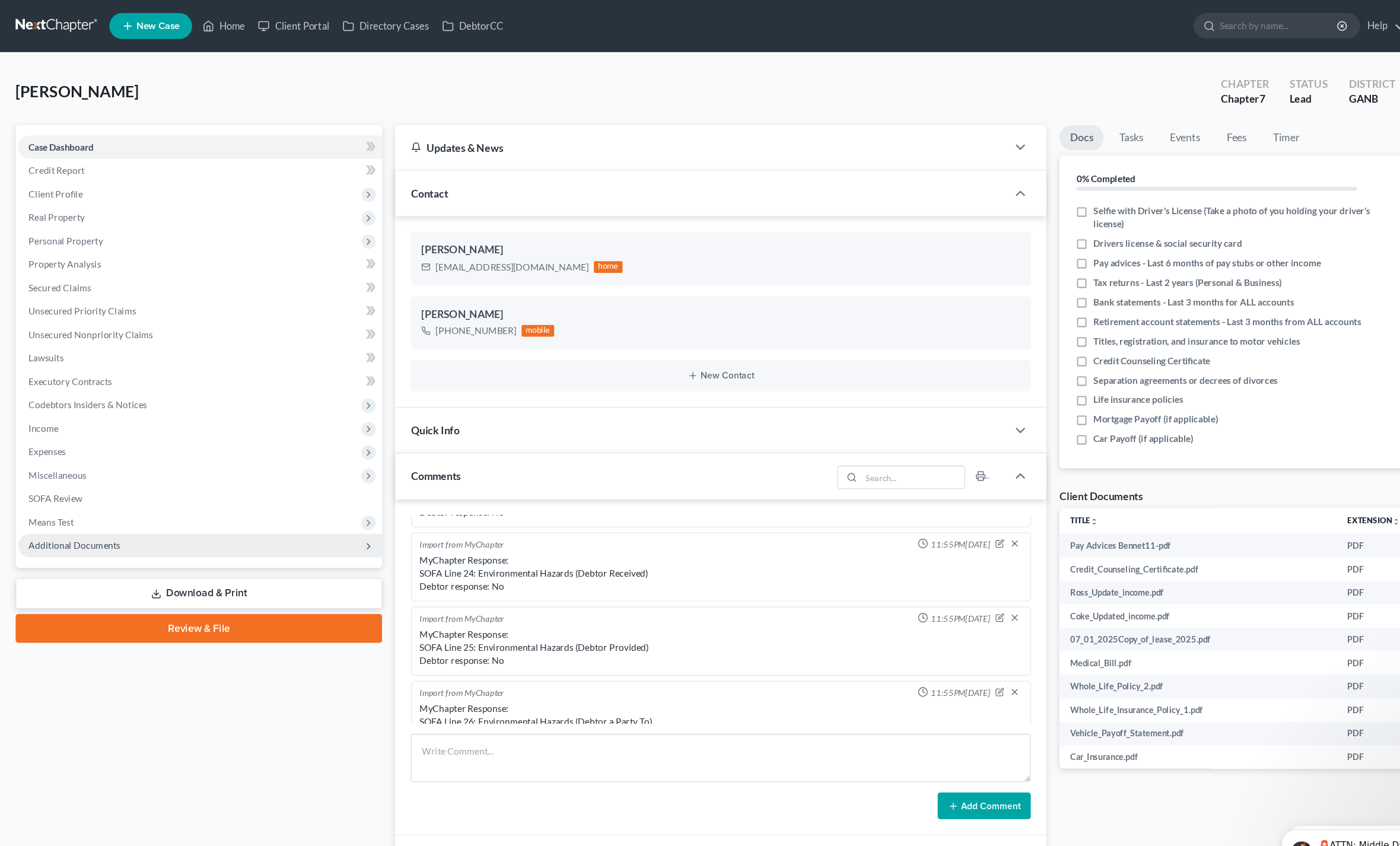
click at [54, 506] on span "Additional Documents" at bounding box center [182, 497] width 331 height 21
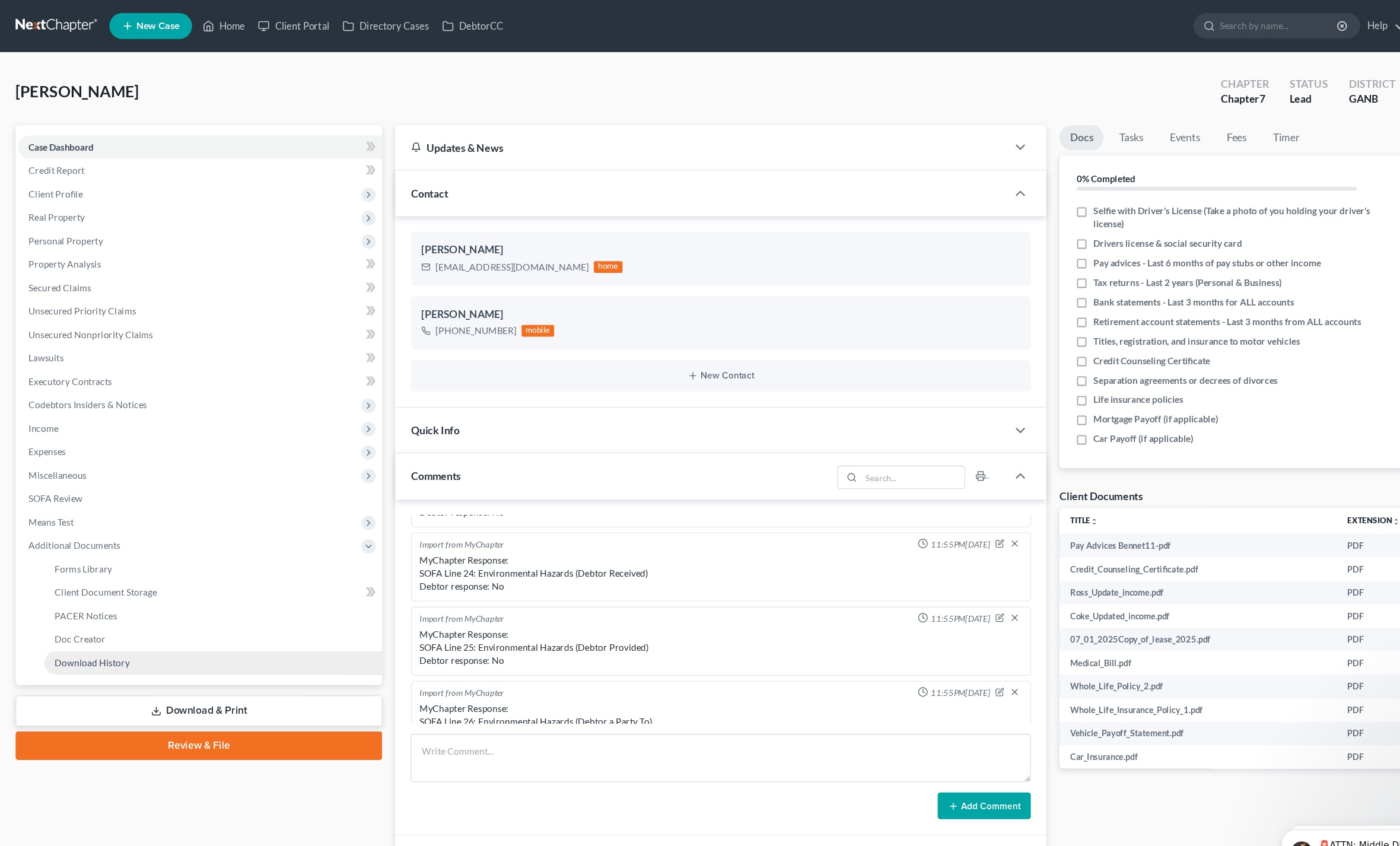
click at [66, 612] on link "Download History" at bounding box center [194, 603] width 308 height 21
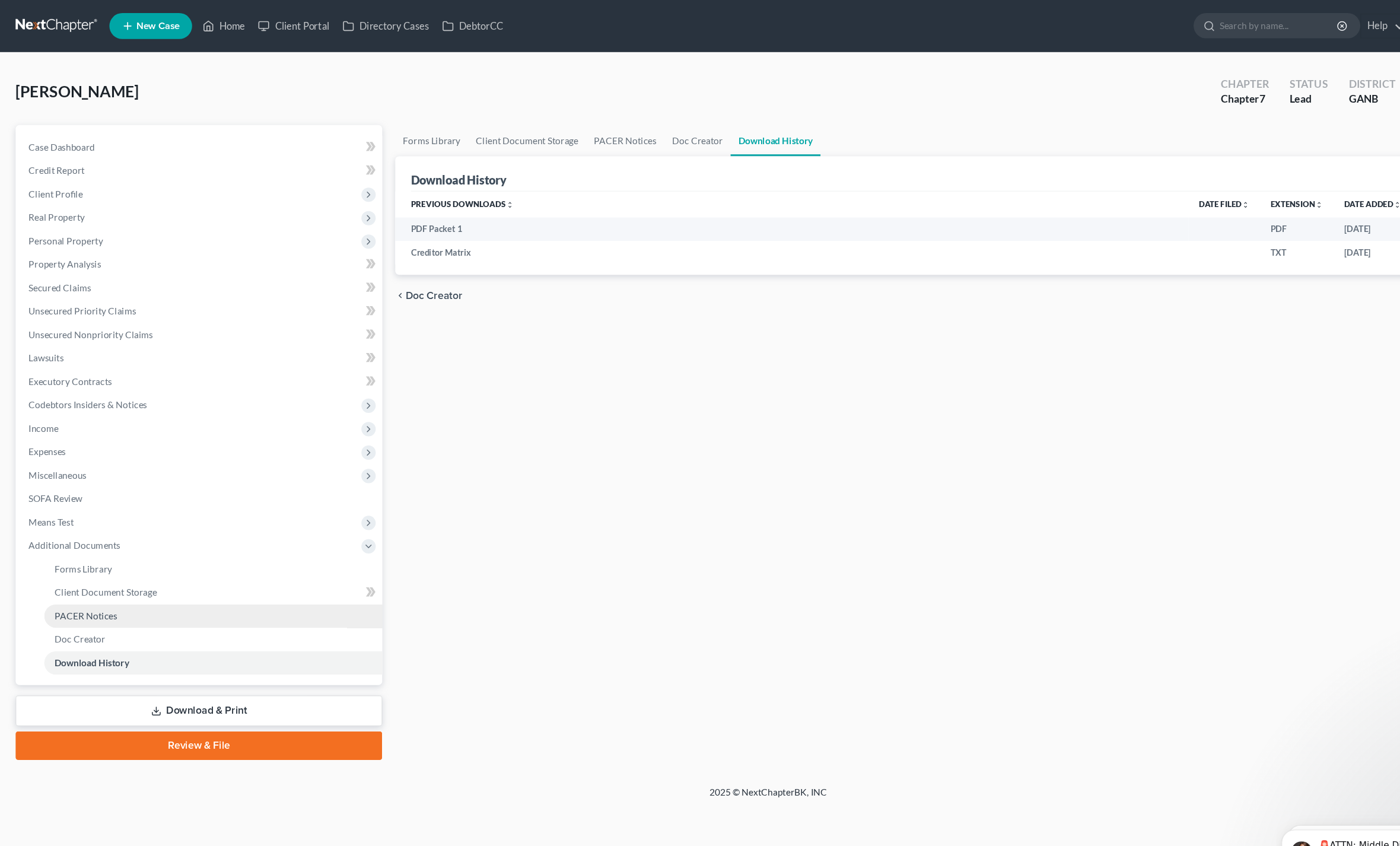
click at [88, 563] on span "PACER Notices" at bounding box center [78, 561] width 57 height 10
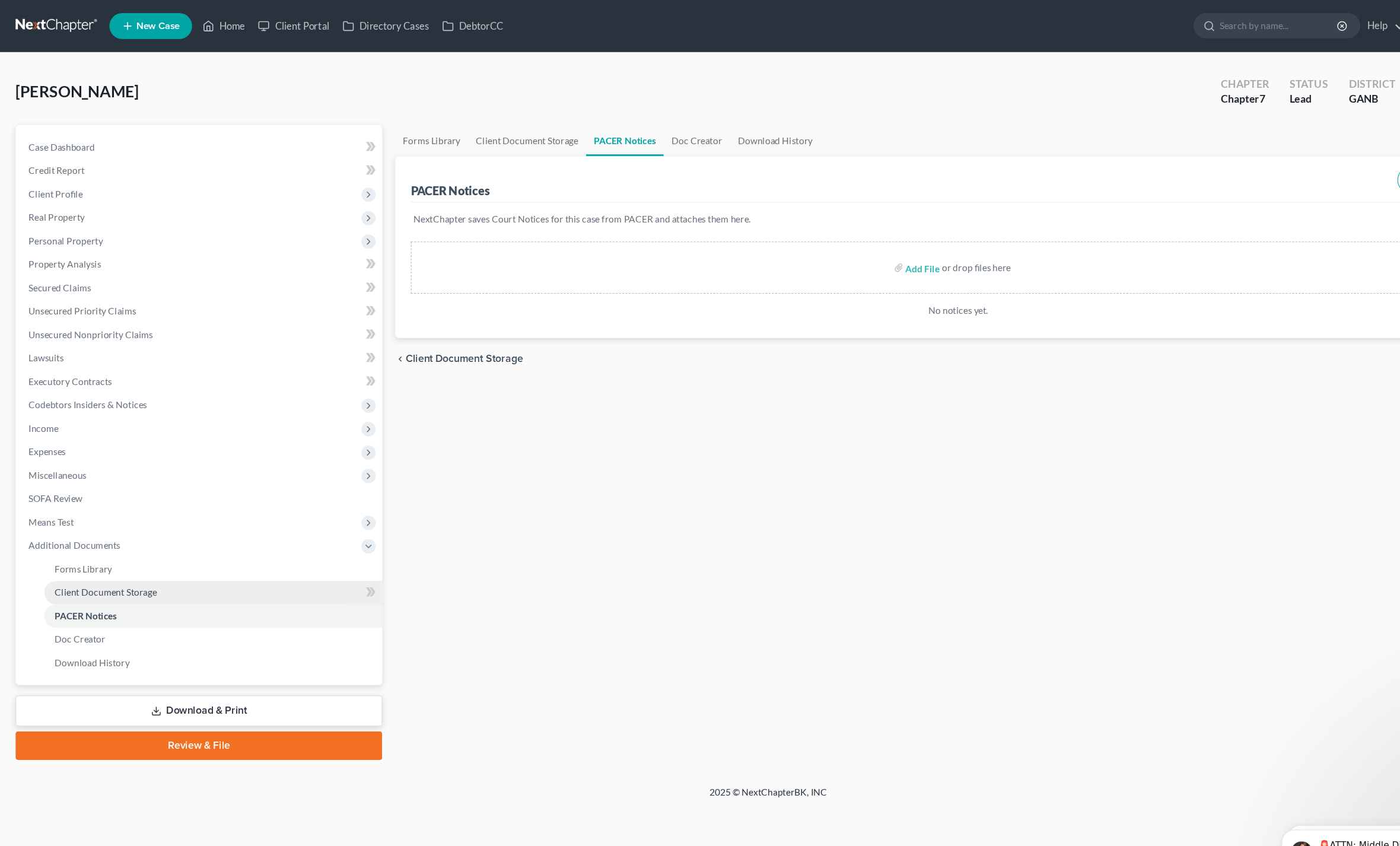
click at [96, 541] on span "Client Document Storage" at bounding box center [96, 540] width 93 height 10
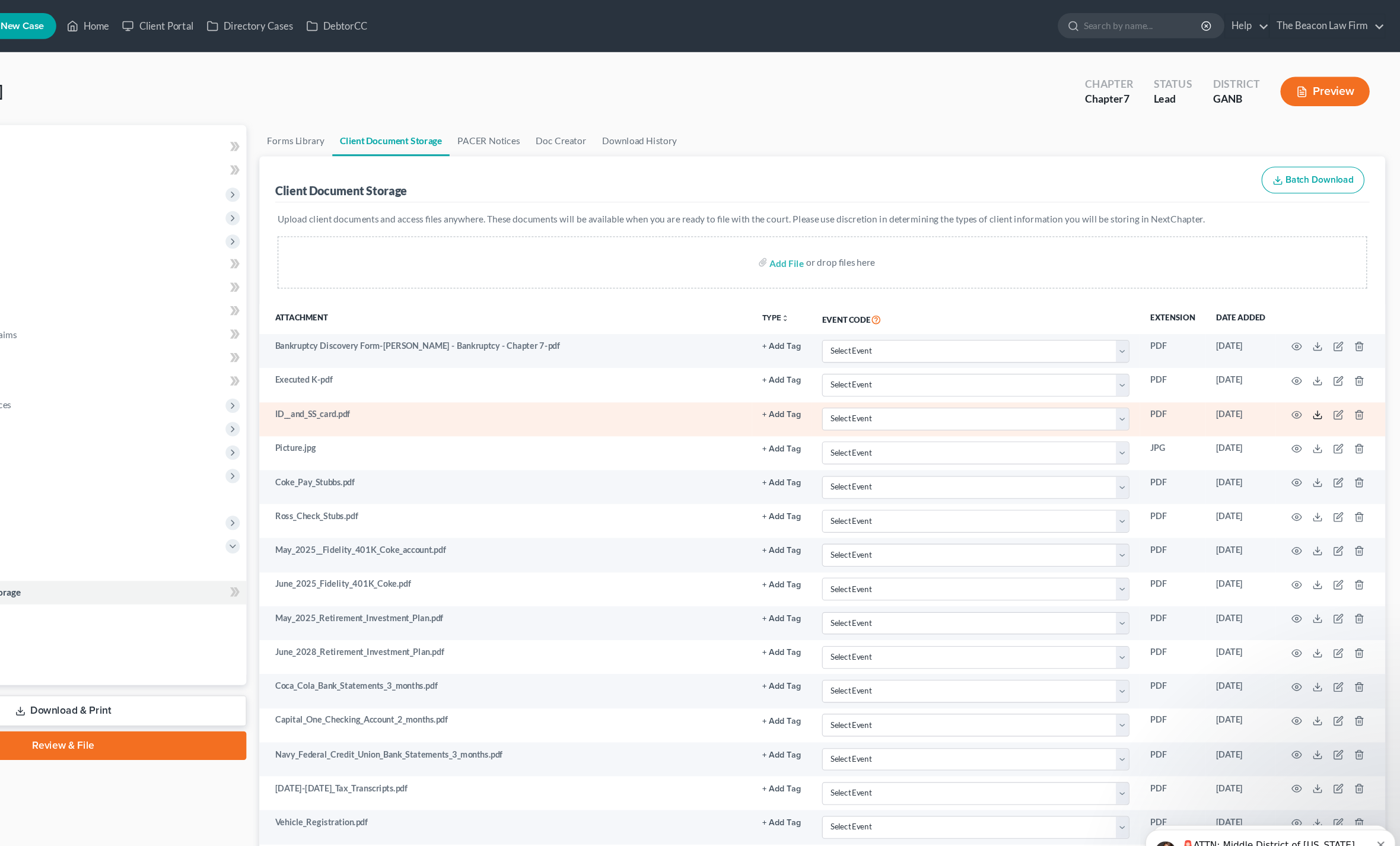
click at [1321, 382] on icon at bounding box center [1324, 381] width 7 height 3
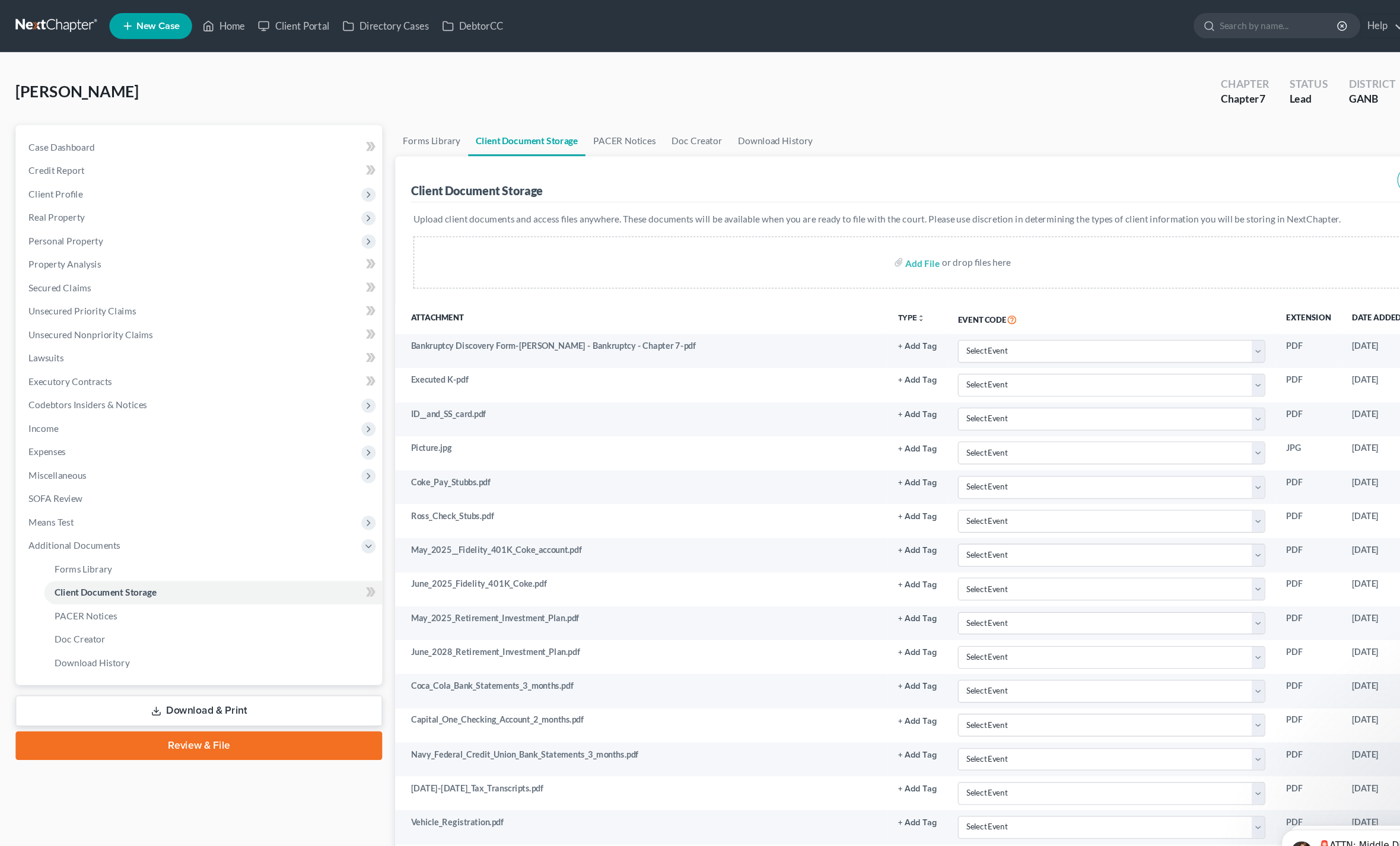
click at [113, 645] on link "Download & Print" at bounding box center [181, 648] width 334 height 28
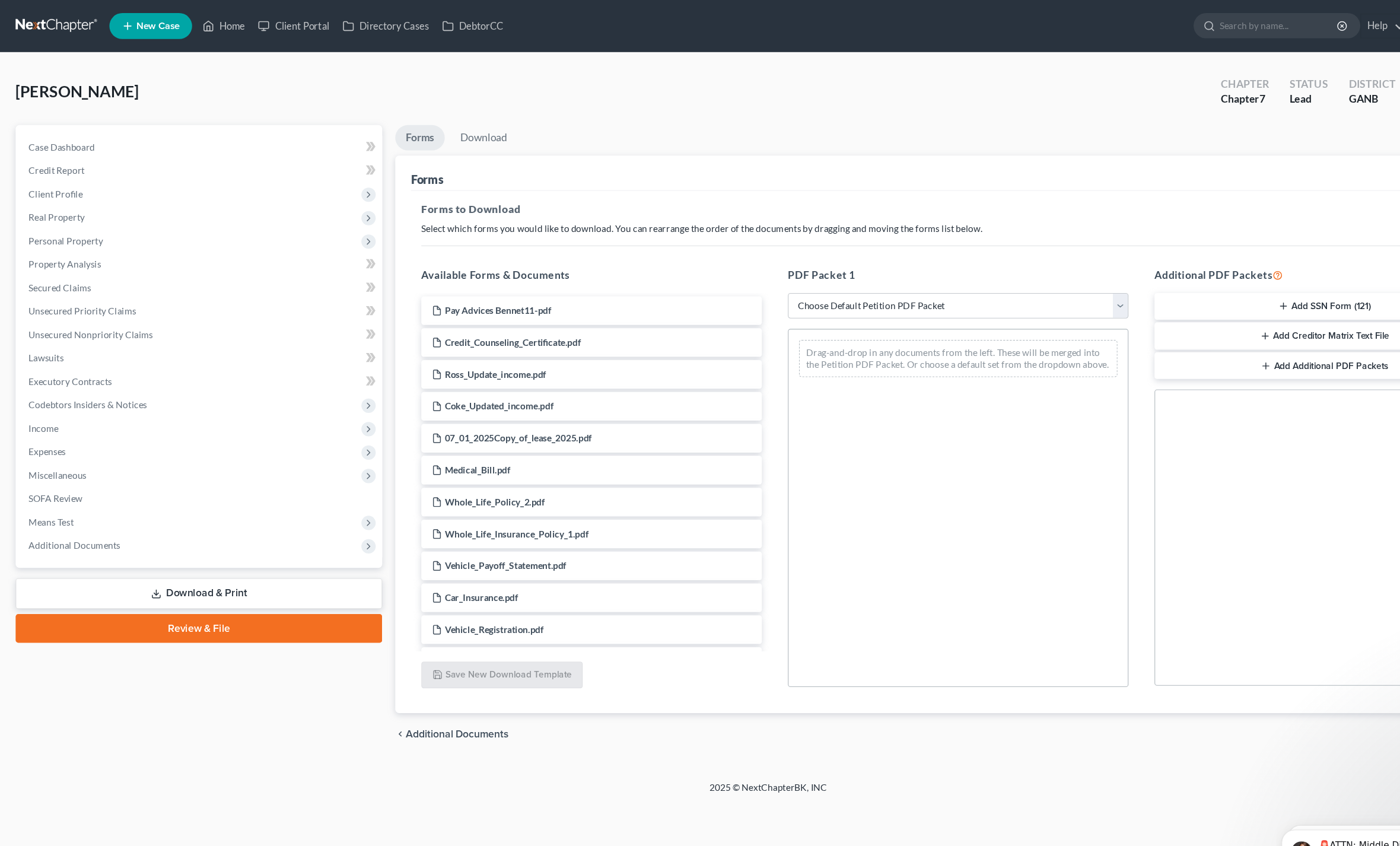
click at [96, 584] on link "Review & File" at bounding box center [181, 572] width 334 height 26
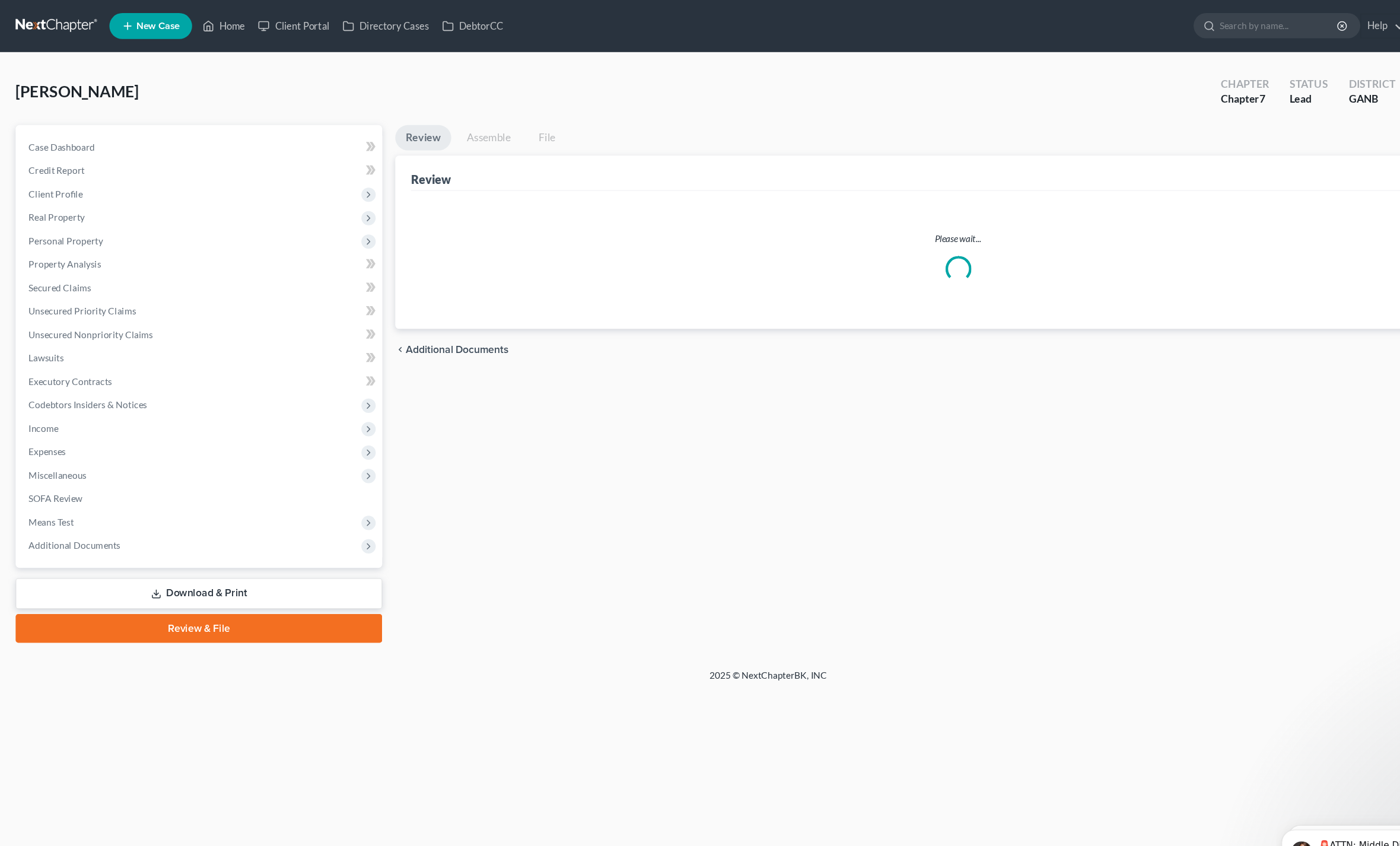
click at [111, 571] on link "Review & File" at bounding box center [181, 572] width 334 height 26
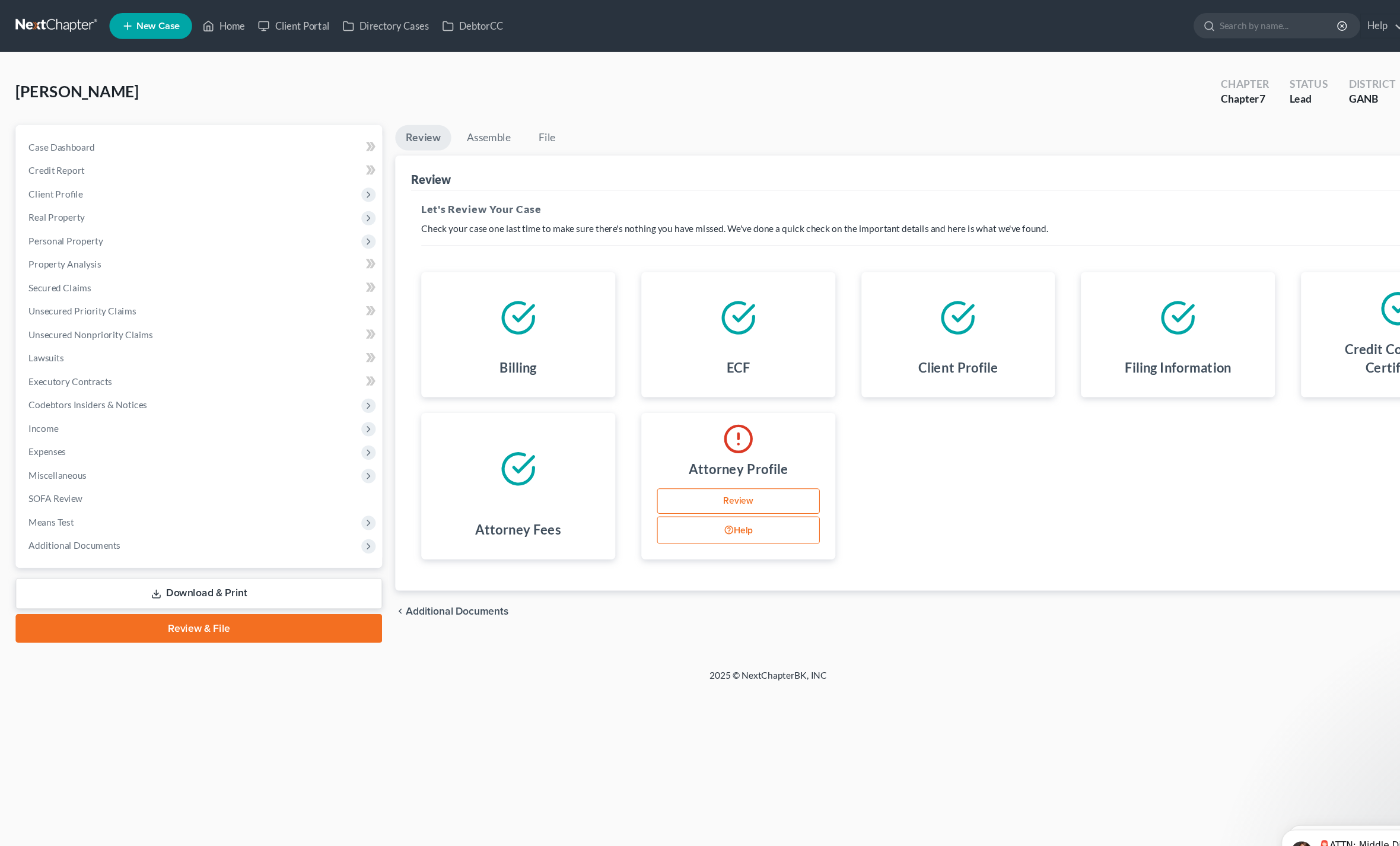
click at [693, 449] on link "Review" at bounding box center [673, 457] width 148 height 24
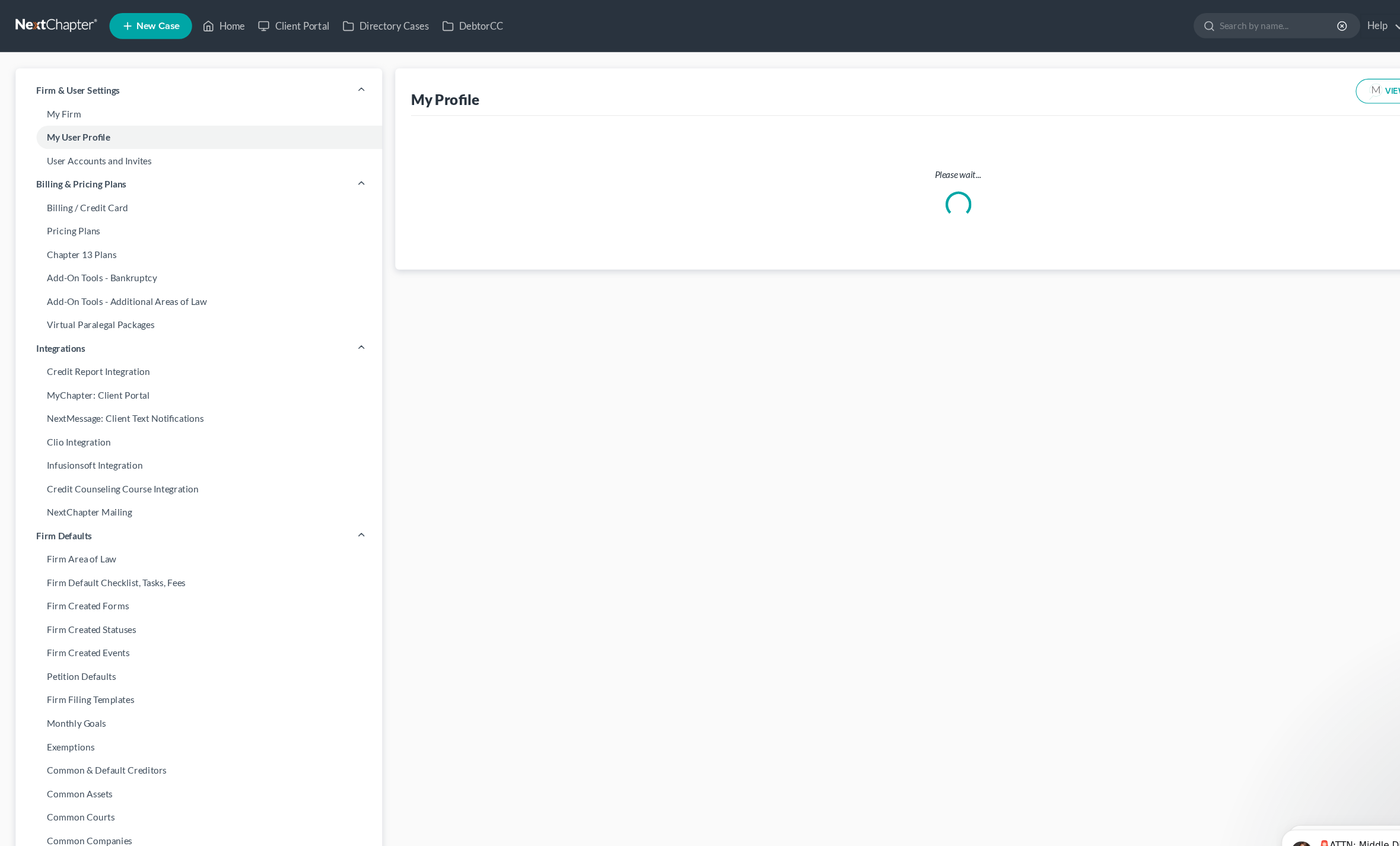
select select "10"
select select "attorney"
select select "0"
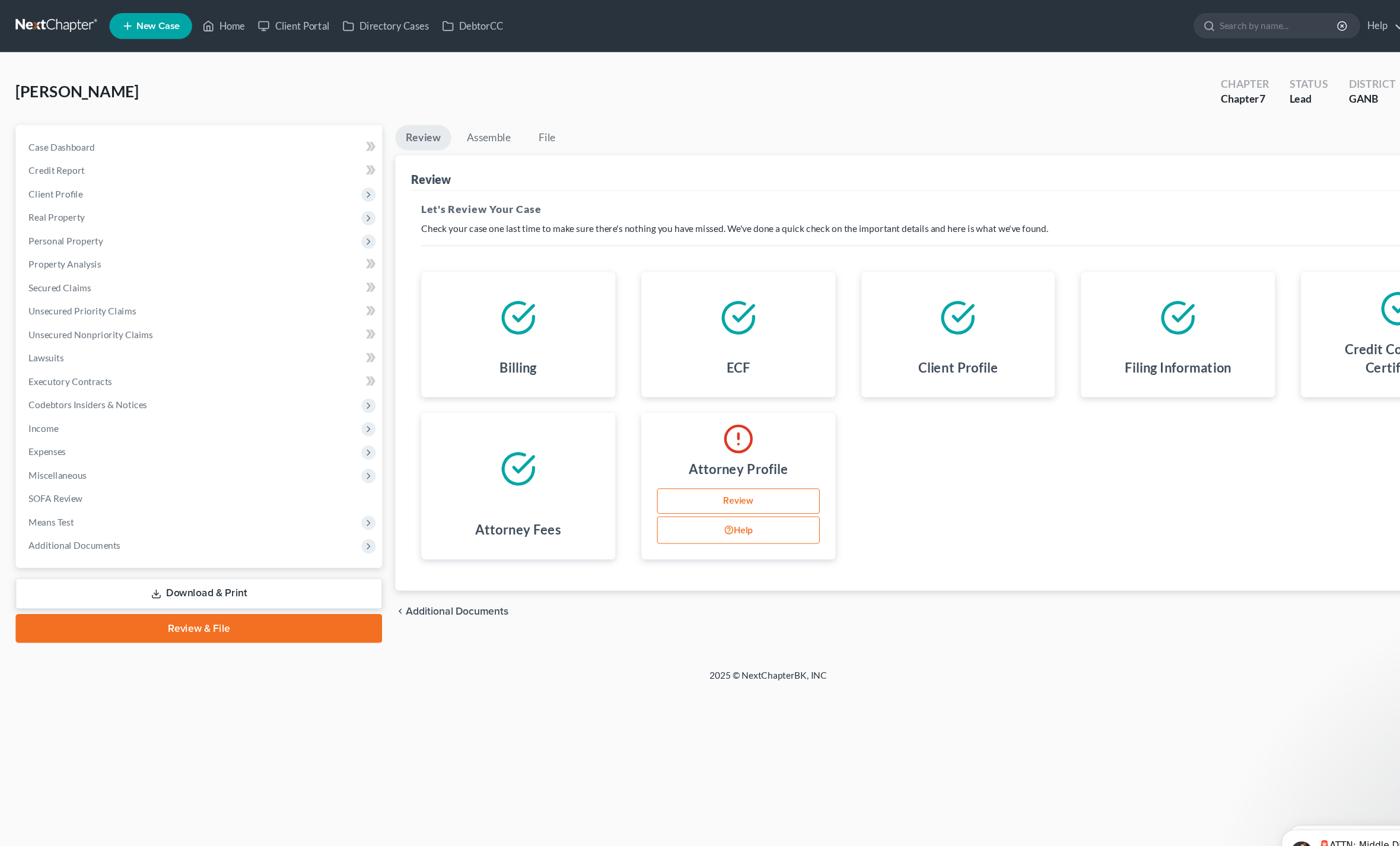
click at [649, 448] on link "Review" at bounding box center [673, 457] width 148 height 24
select select "10"
select select "20"
select select "attorney"
select select "0"
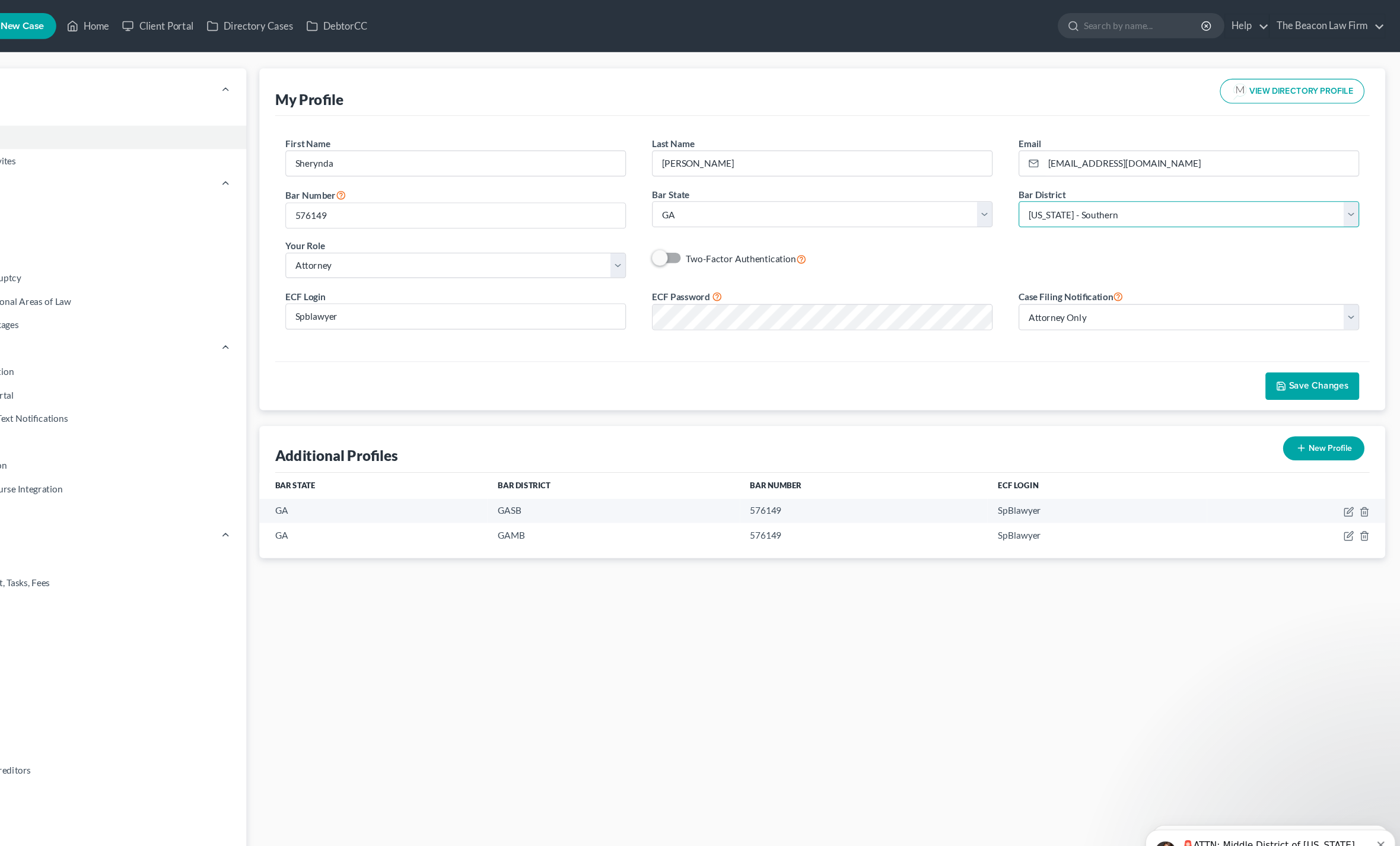
click at [1052, 201] on select "Select [US_STATE] - [GEOGRAPHIC_DATA] [US_STATE] - [GEOGRAPHIC_DATA][US_STATE] …" at bounding box center [1207, 195] width 310 height 24
select select "19"
click at [1277, 359] on button "Save Changes" at bounding box center [1320, 352] width 86 height 25
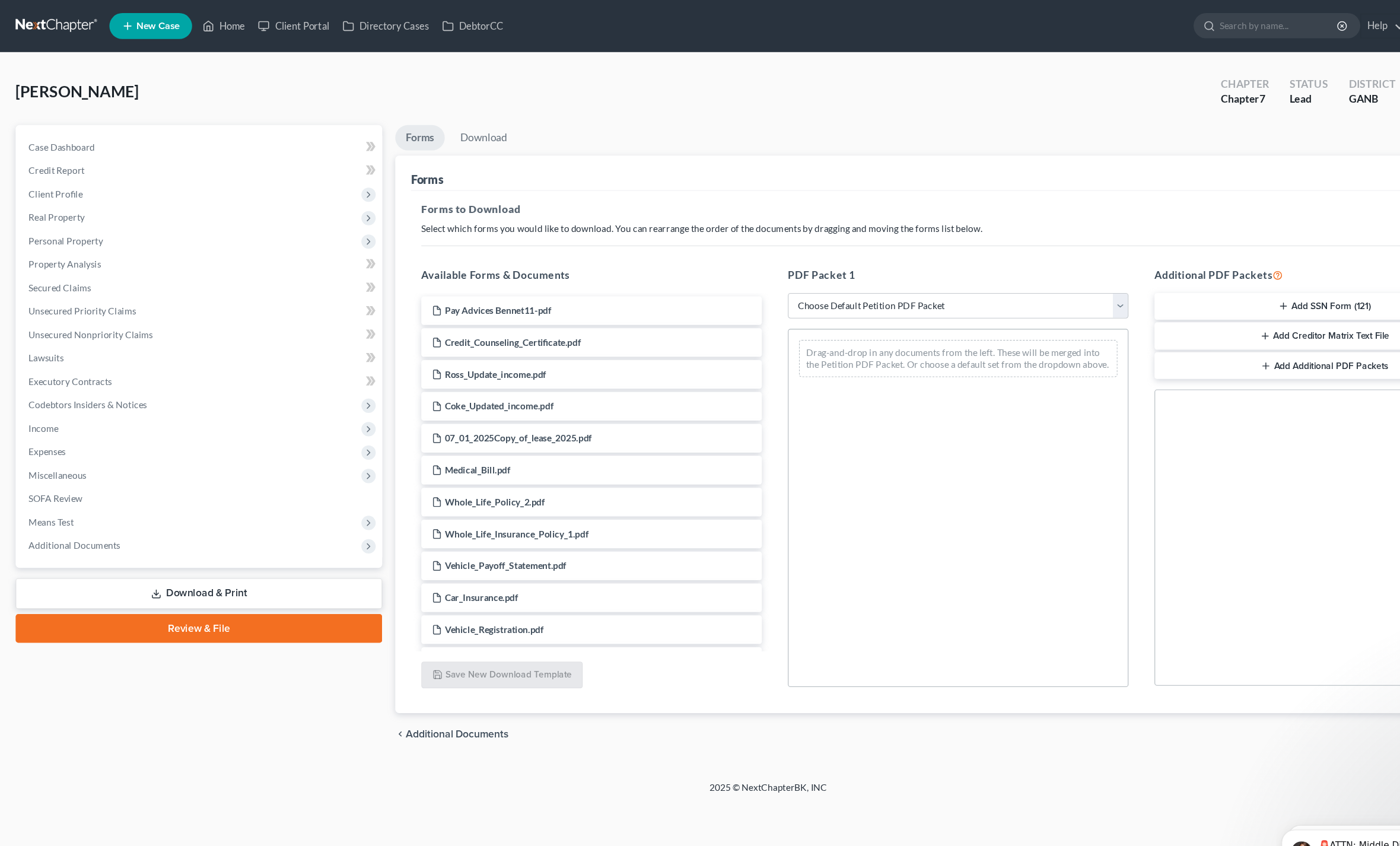
click at [137, 572] on link "Review & File" at bounding box center [181, 572] width 334 height 26
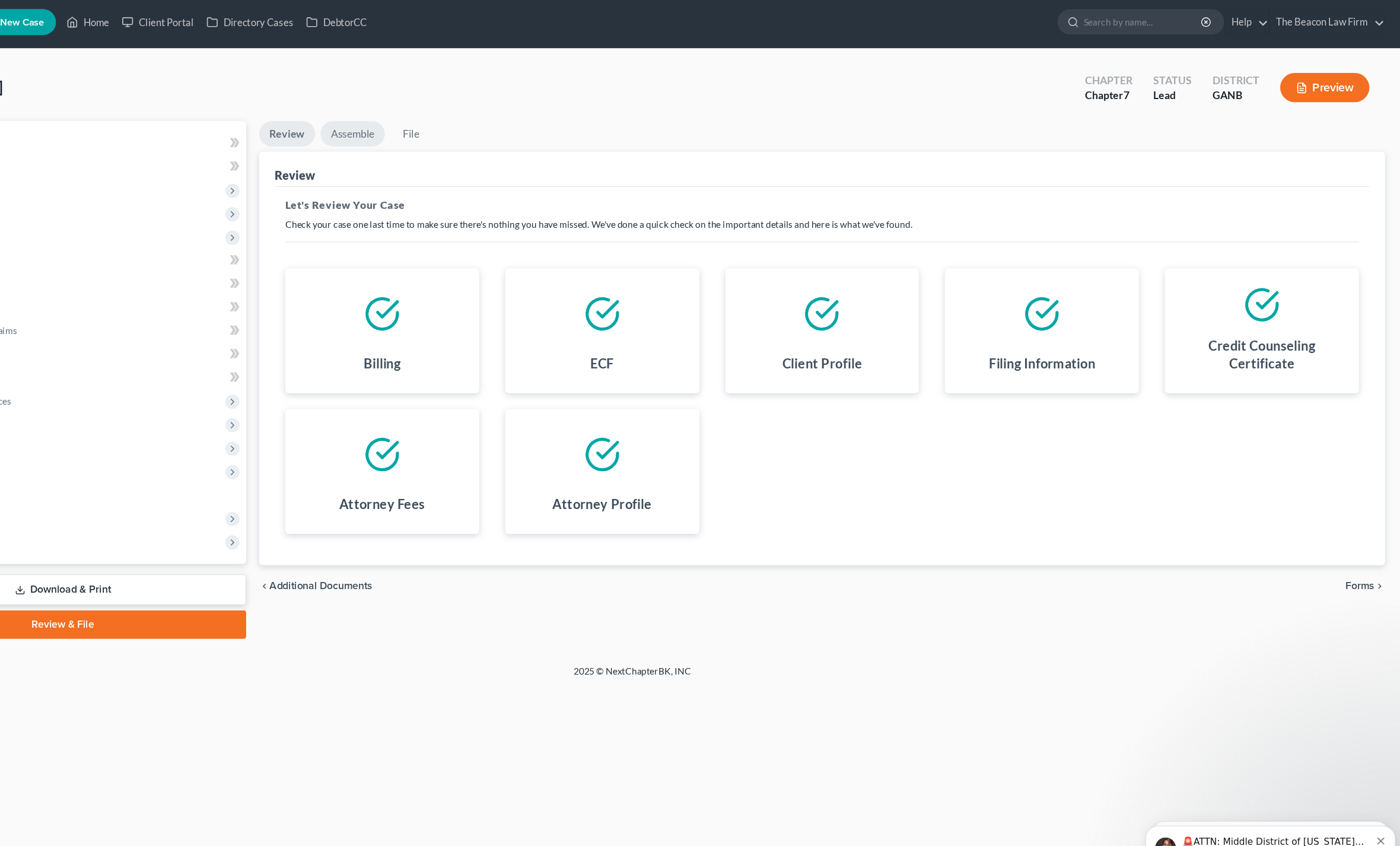
click at [416, 122] on link "Assemble" at bounding box center [445, 125] width 59 height 23
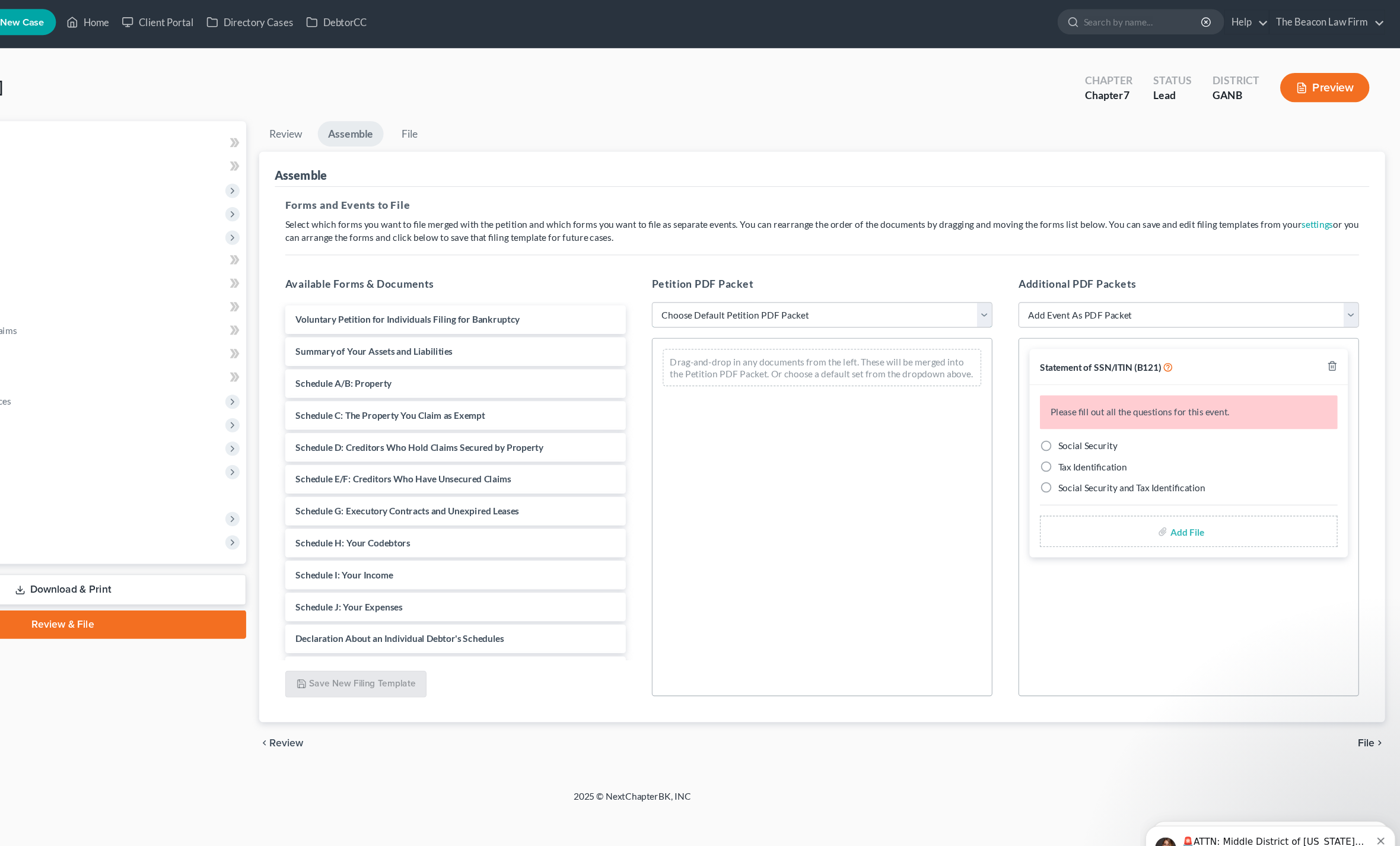
click at [718, 285] on select "Choose Default Petition PDF Packet Complete Bankruptcy Petition (all forms and …" at bounding box center [873, 291] width 310 height 24
select select "0"
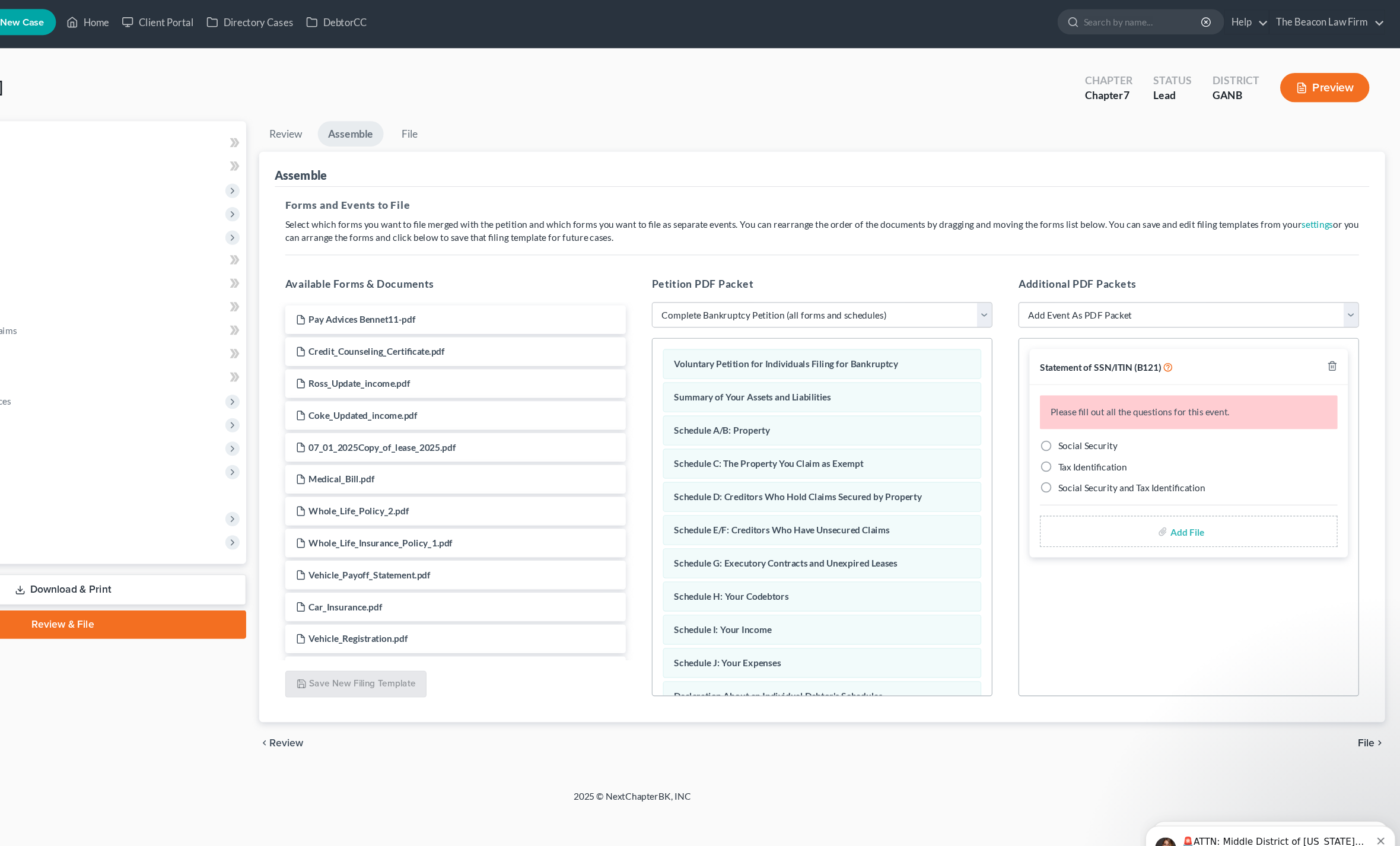
click at [1088, 411] on label "Social Security" at bounding box center [1115, 410] width 54 height 12
click at [1093, 411] on input "Social Security" at bounding box center [1097, 408] width 8 height 8
radio input "true"
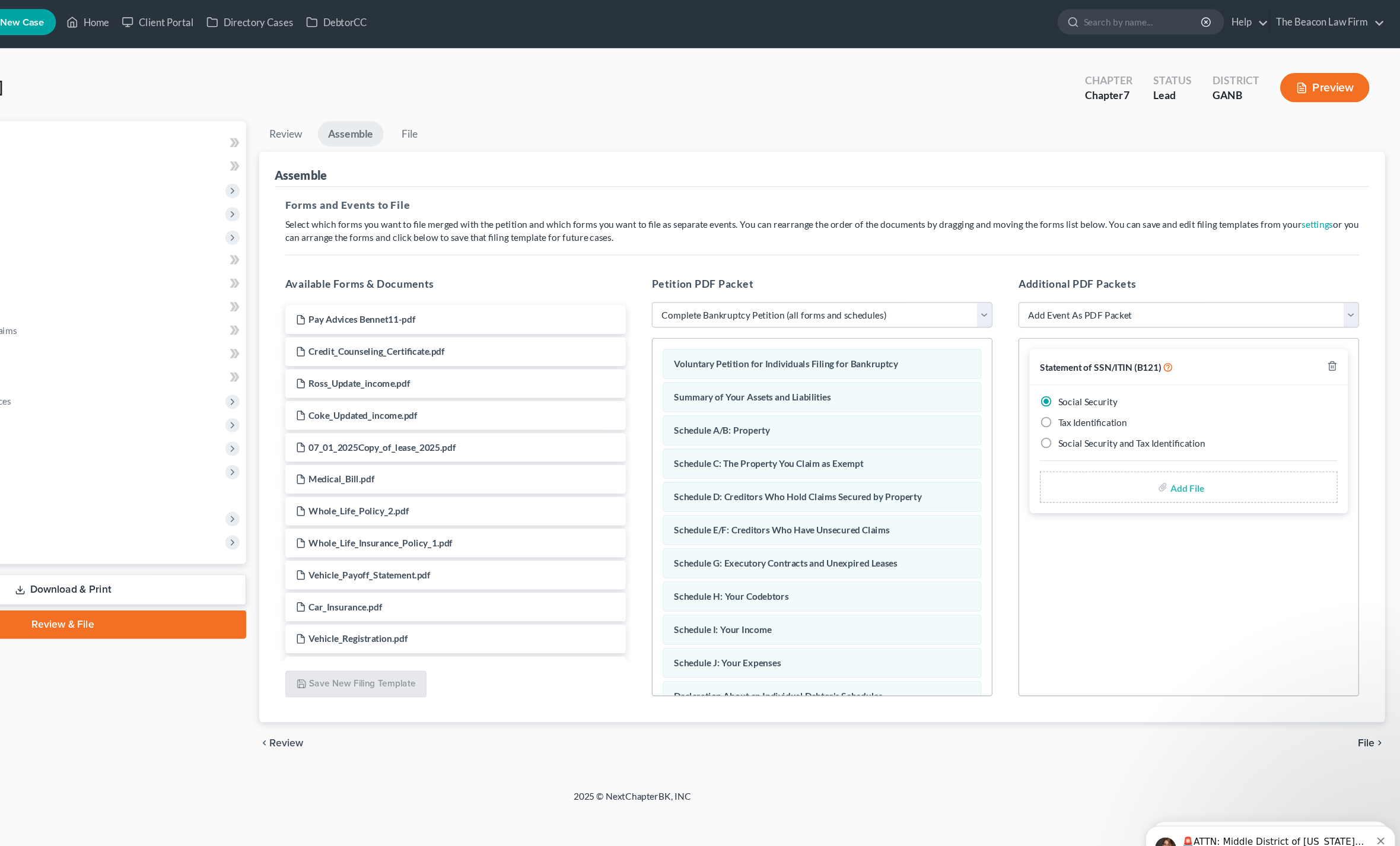
click at [1190, 458] on input "file" at bounding box center [1204, 447] width 29 height 21
type input "C:\fakepath\[PERSON_NAME] B121.pdf"
select select "3"
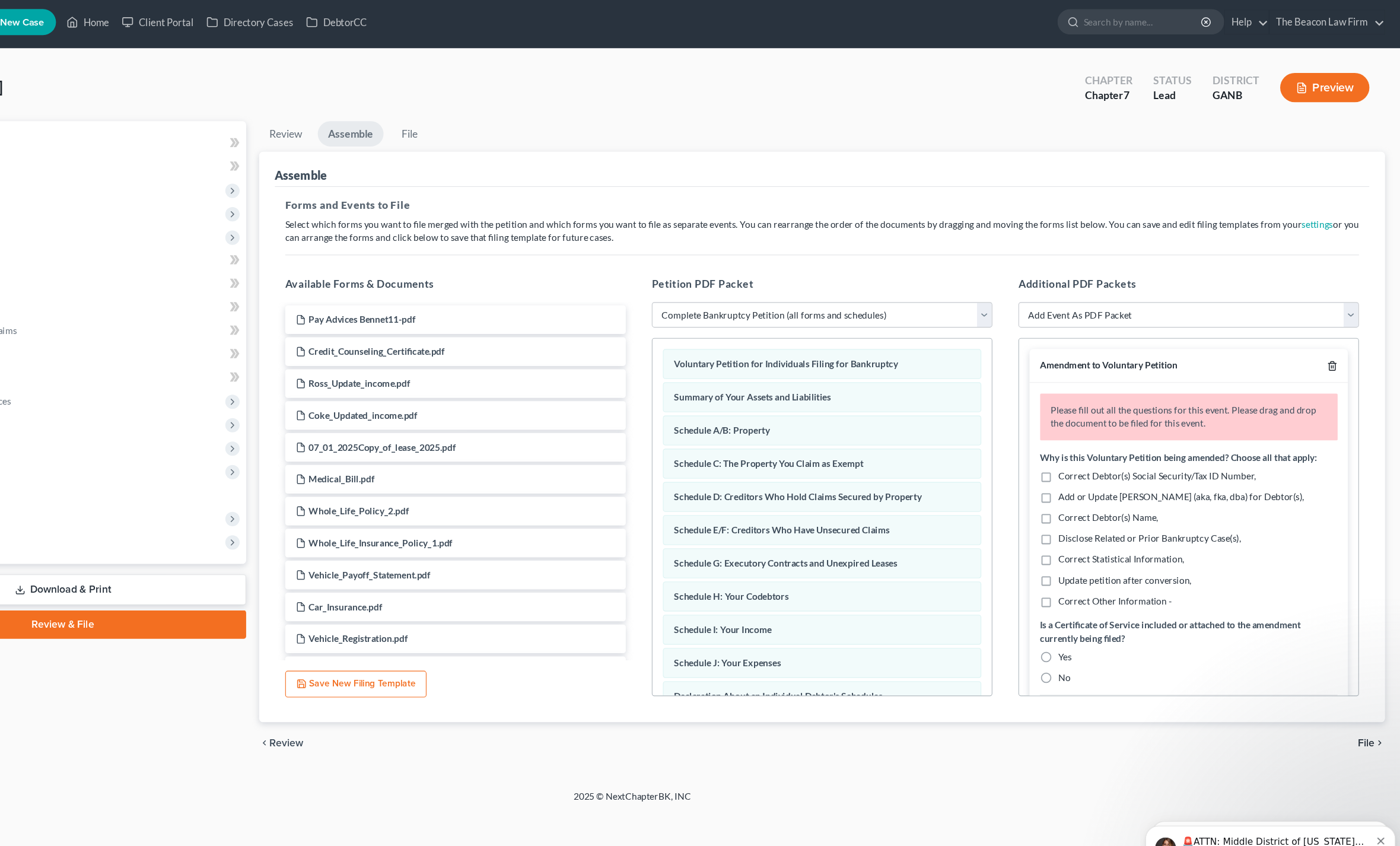
click at [1333, 335] on icon "button" at bounding box center [1337, 336] width 10 height 10
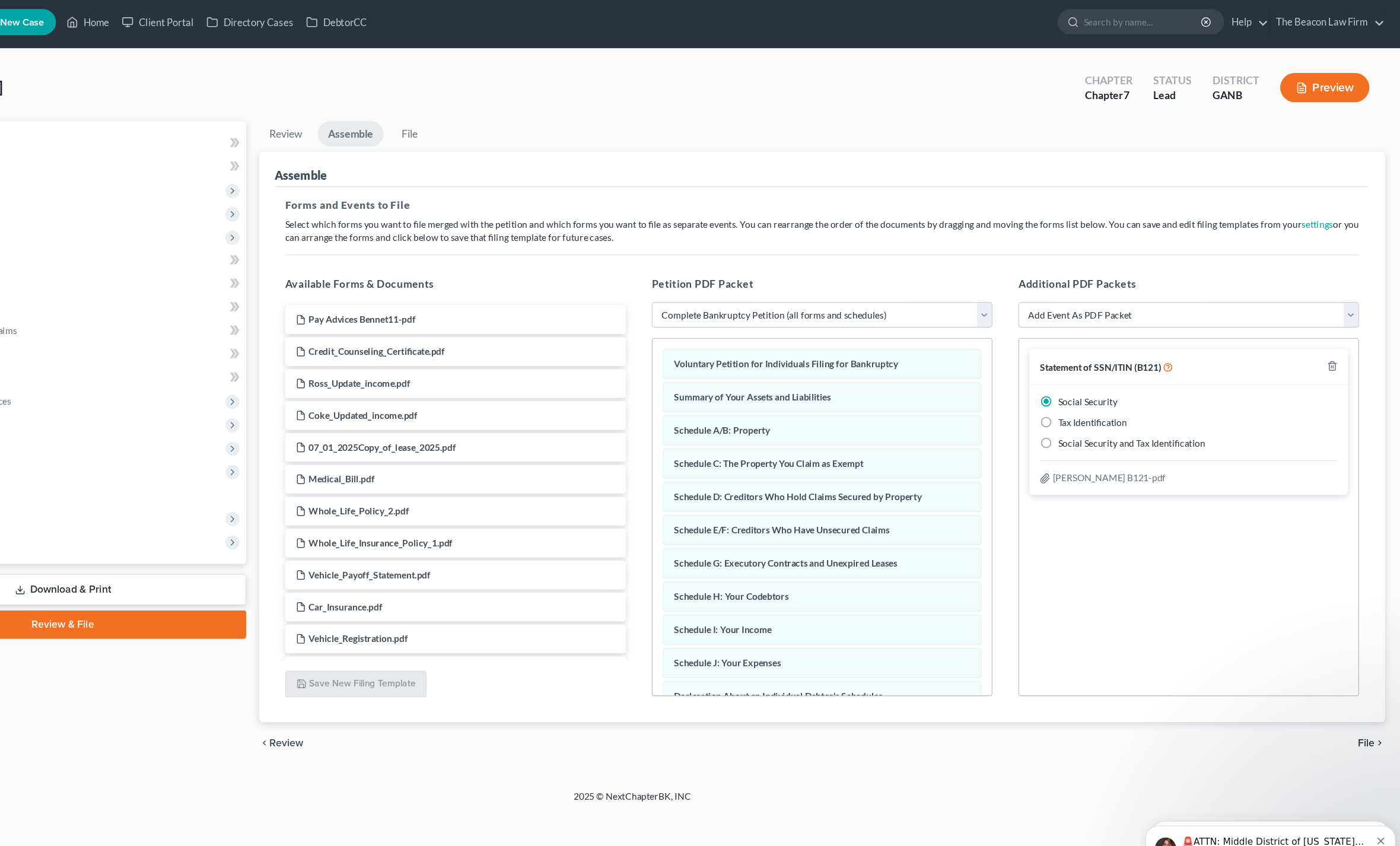
select select "10"
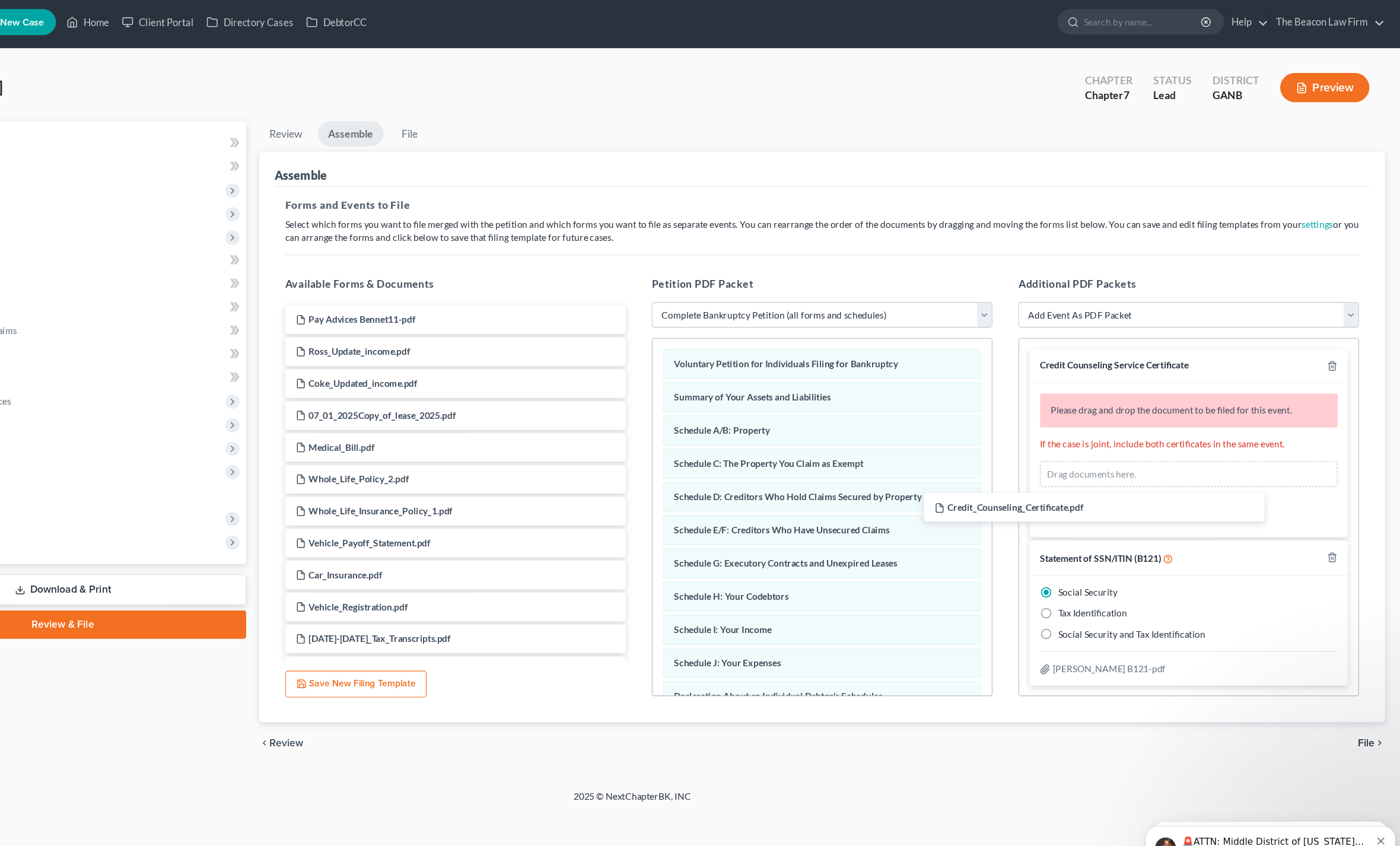
drag, startPoint x: 389, startPoint y: 326, endPoint x: 1272, endPoint y: 468, distance: 894.3
click at [1272, 468] on div "[PERSON_NAME] Upgraded Chapter Chapter 7 Status Lead District GANB Preview Peti…" at bounding box center [700, 386] width 1400 height 676
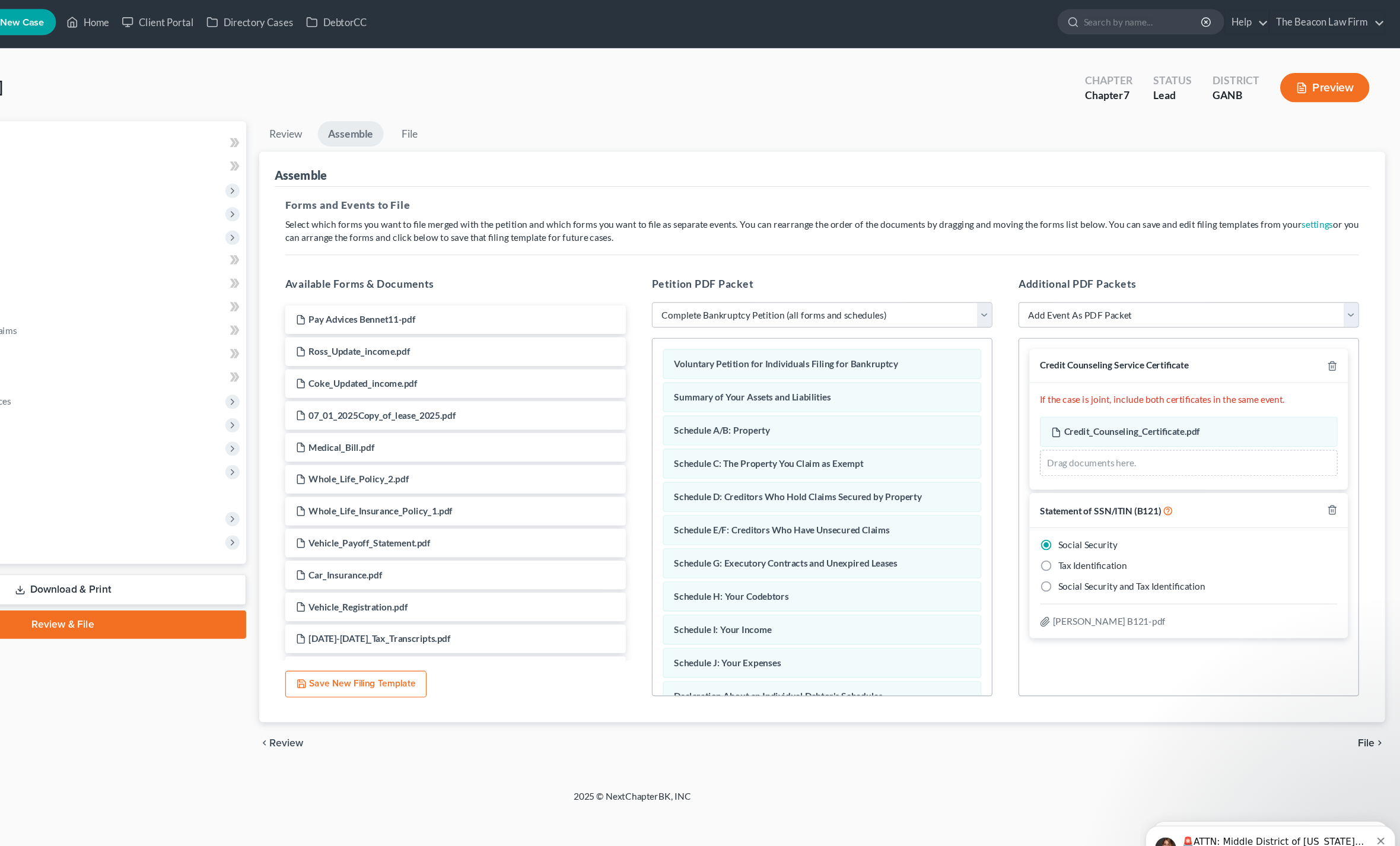
click at [1235, 284] on select "Add Event As PDF Packet 02-Application to Pay Filing Fee in Installments Amende…" at bounding box center [1207, 291] width 310 height 24
select select "17"
select select
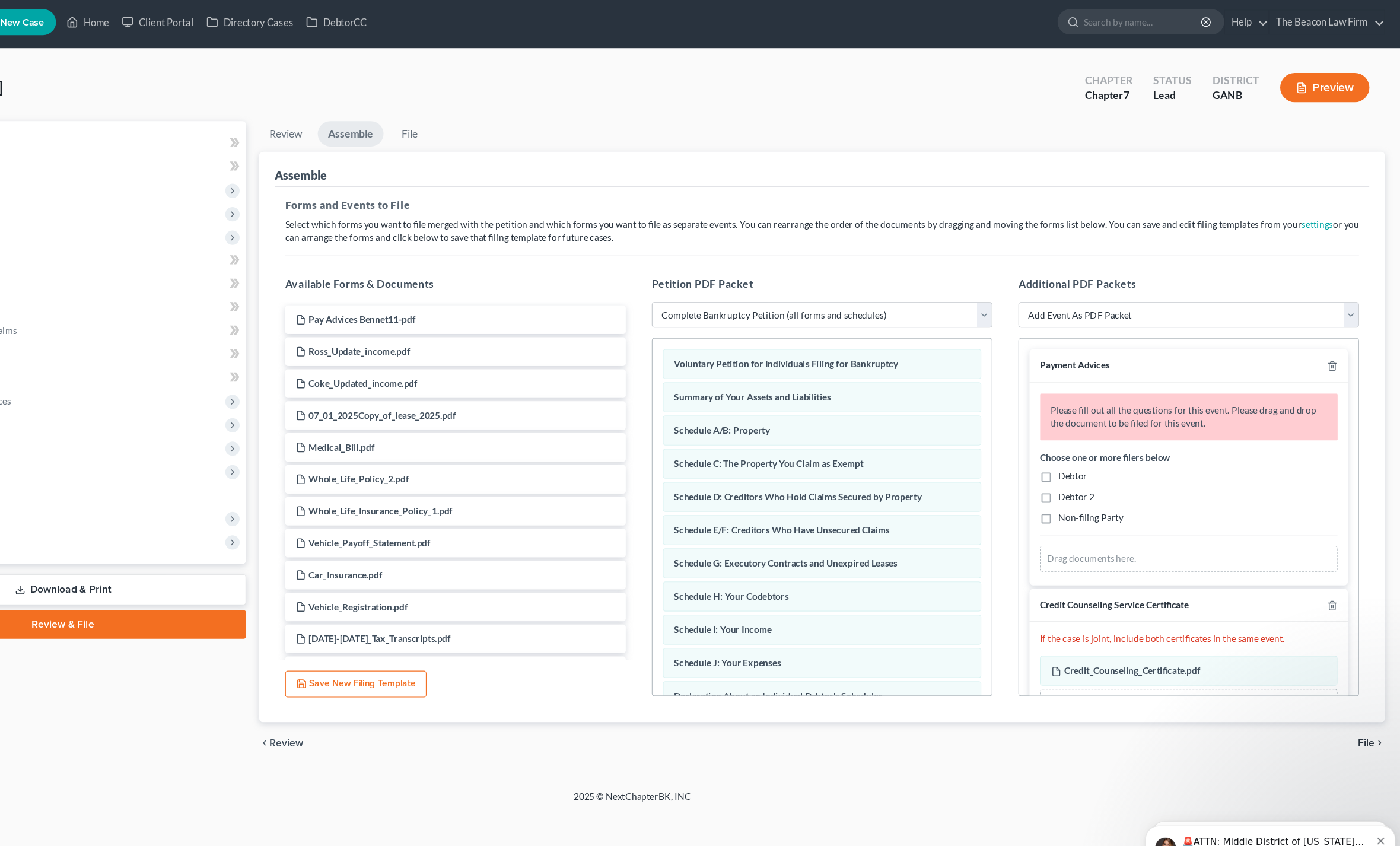
click at [1088, 443] on label "Debtor" at bounding box center [1101, 437] width 27 height 12
click at [1093, 439] on input "Debtor" at bounding box center [1097, 435] width 8 height 8
checkbox input "true"
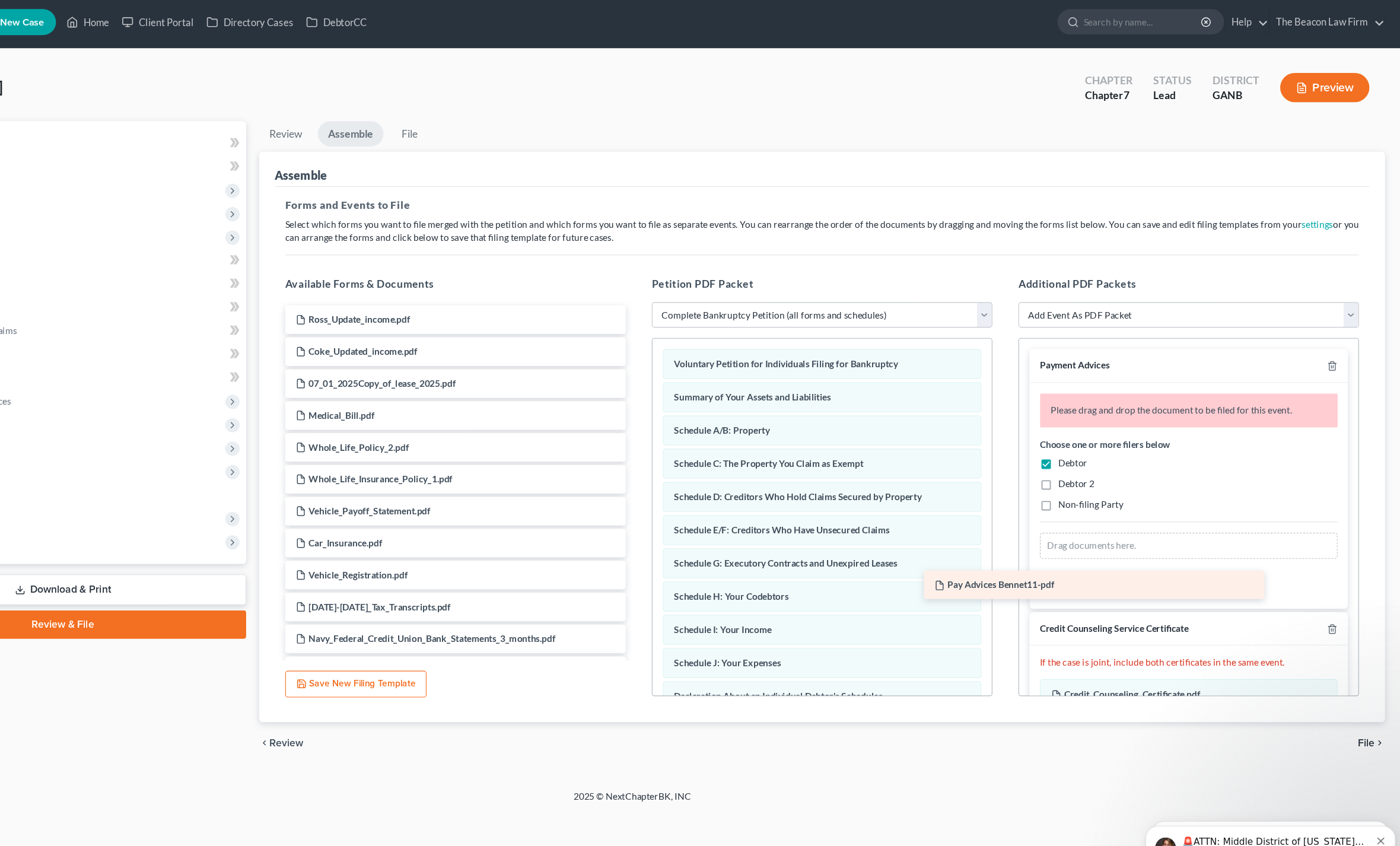
drag, startPoint x: 367, startPoint y: 295, endPoint x: 1081, endPoint y: 541, distance: 755.2
click at [704, 541] on div "Pay Advices Bennet11-pdf Pay Advices Bennet11-pdf Ross_Update_income.pdf Coke_U…" at bounding box center [539, 606] width 329 height 649
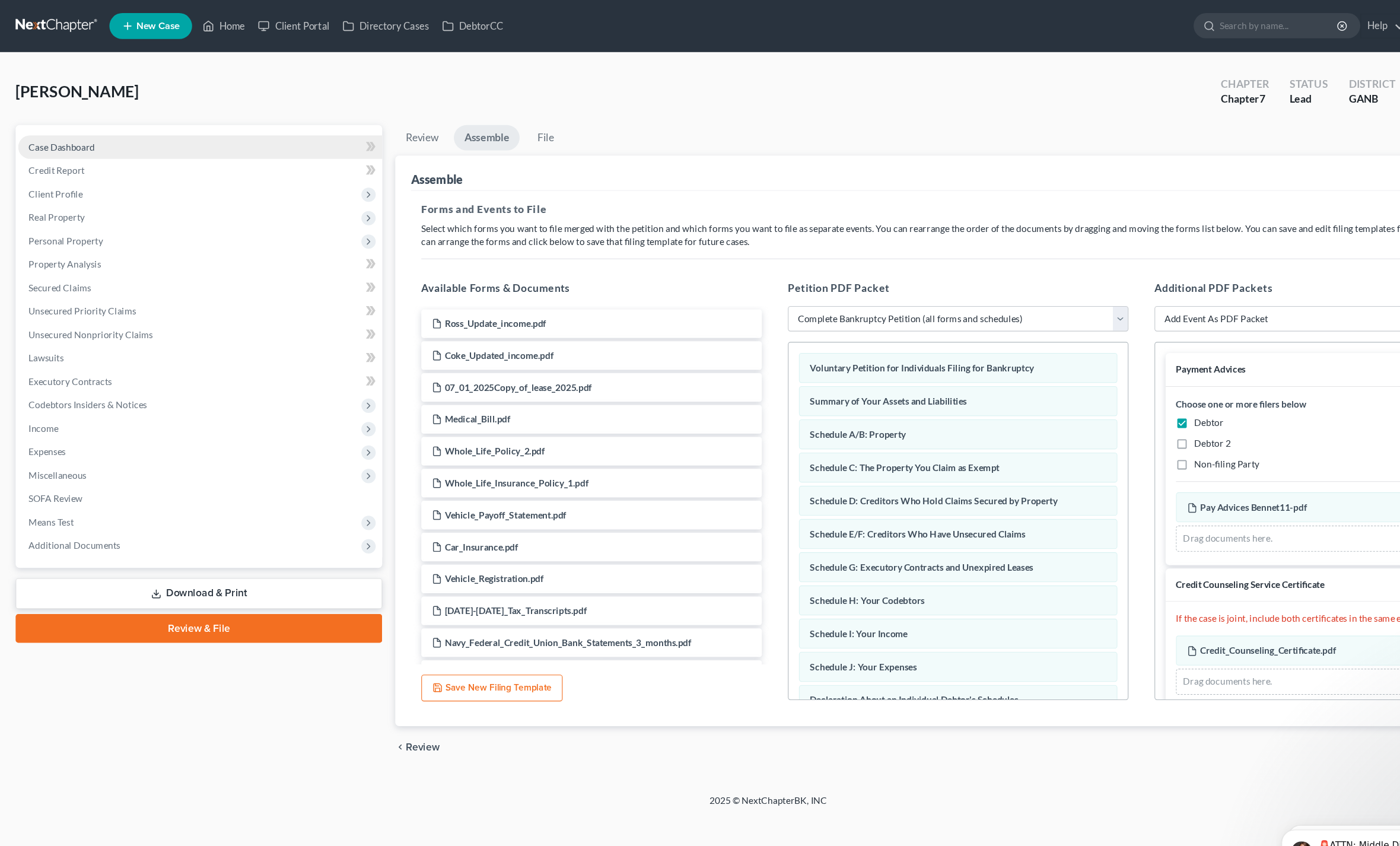
click at [34, 141] on link "Case Dashboard" at bounding box center [182, 133] width 331 height 21
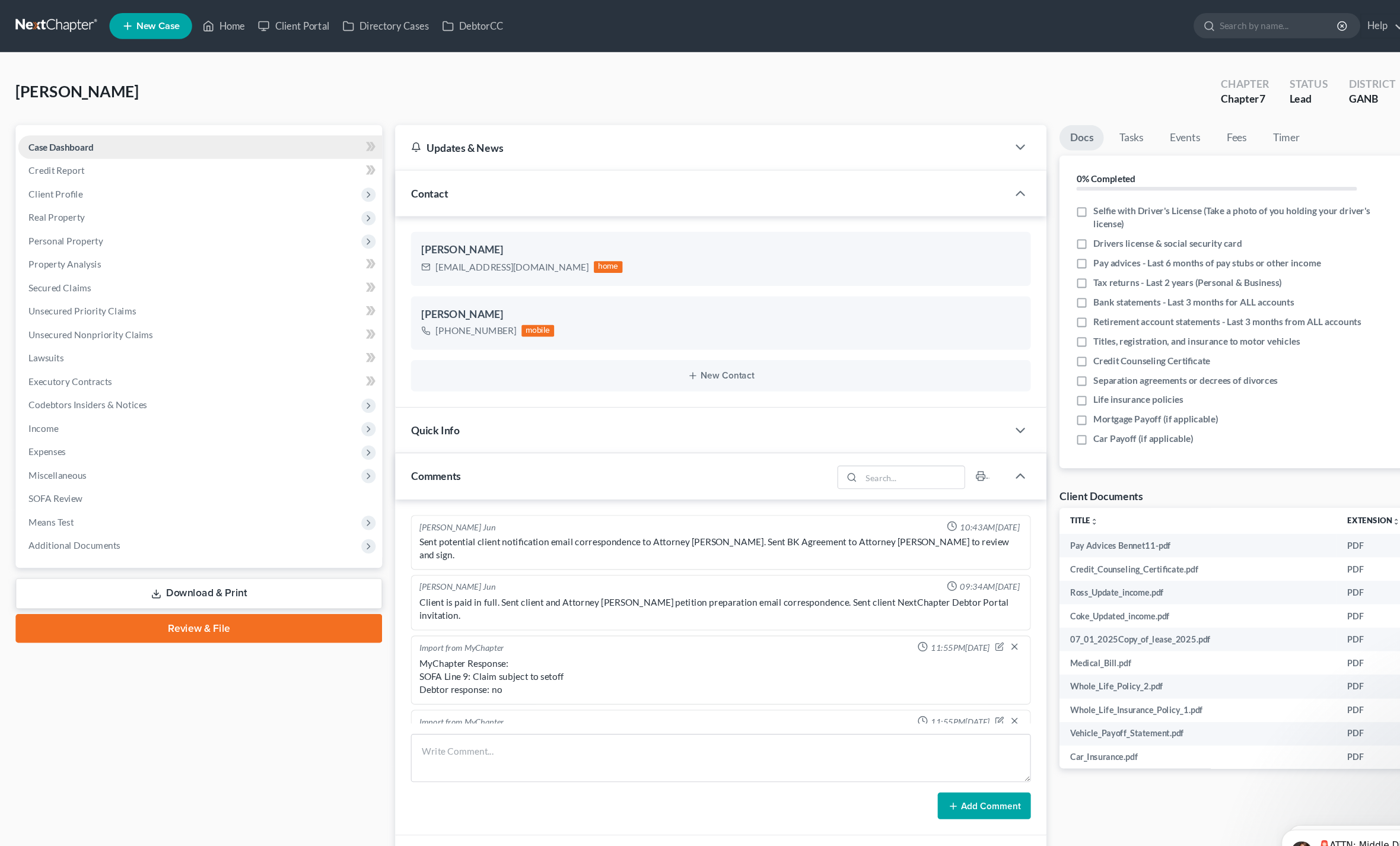
scroll to position [297, 0]
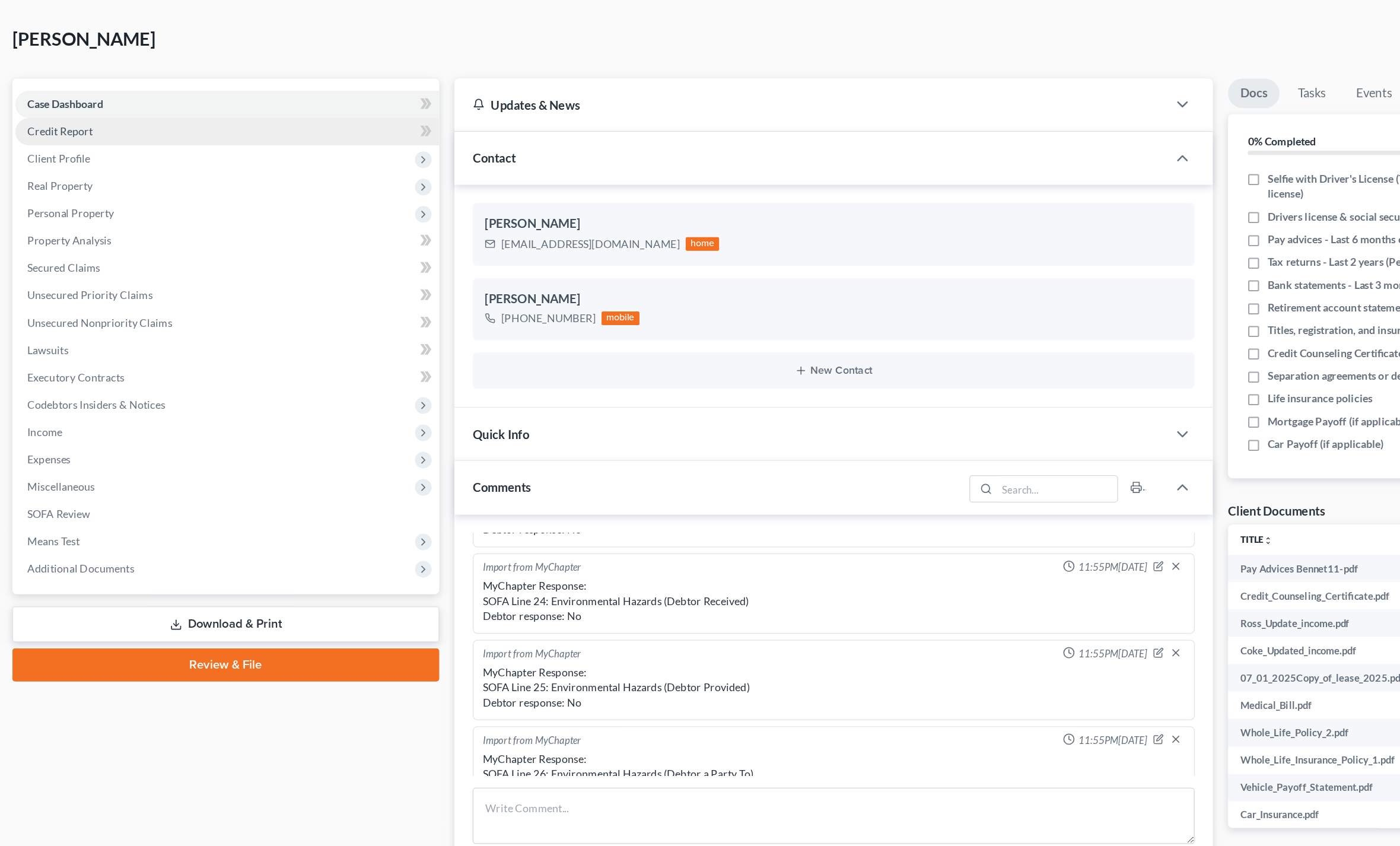
click at [38, 150] on span "Credit Report" at bounding box center [52, 155] width 51 height 10
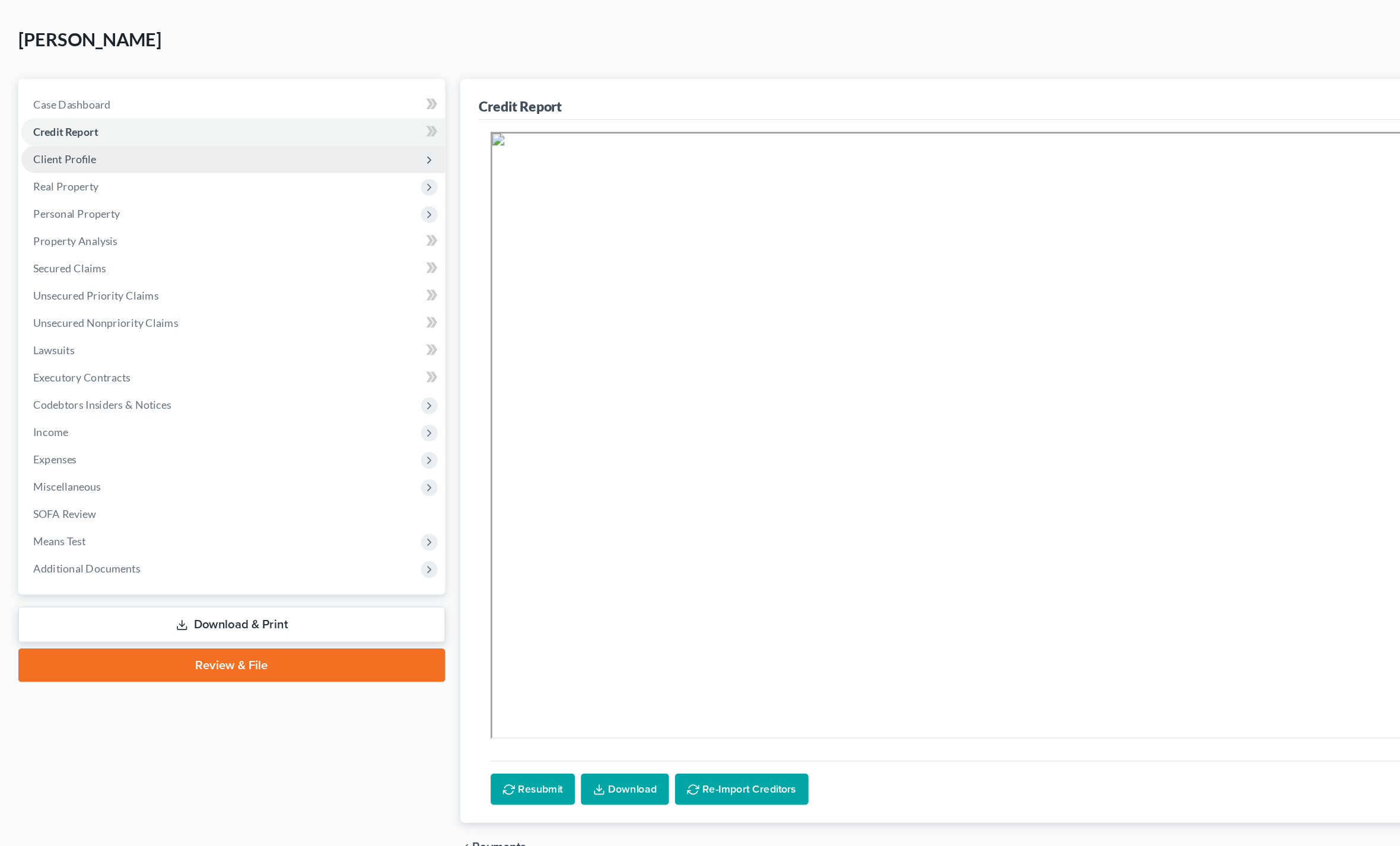
click at [38, 172] on span "Client Profile" at bounding box center [50, 177] width 49 height 10
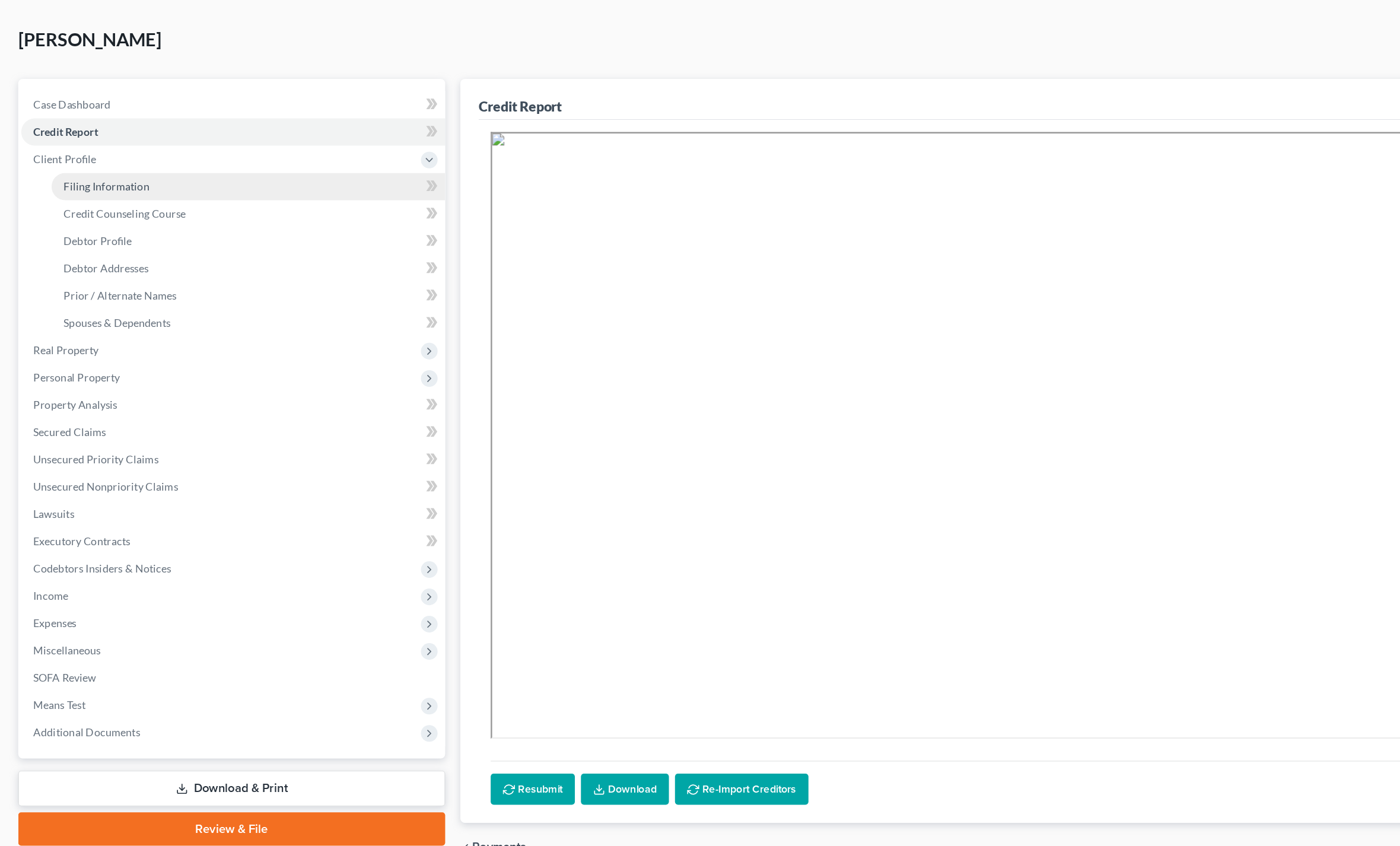
click at [63, 193] on span "Filing Information" at bounding box center [83, 198] width 67 height 10
select select "1"
select select "0"
select select "19"
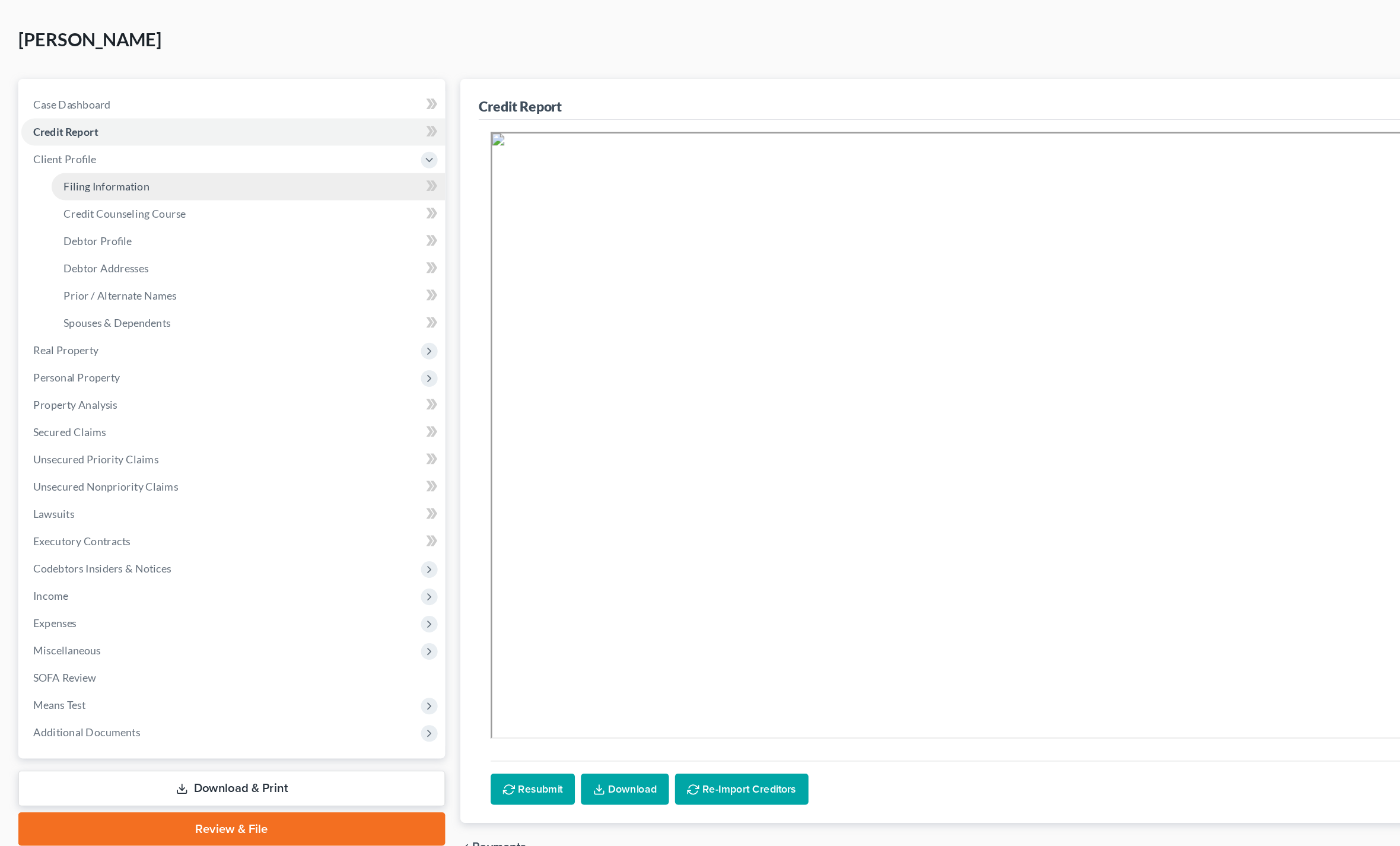
select select "4"
select select "10"
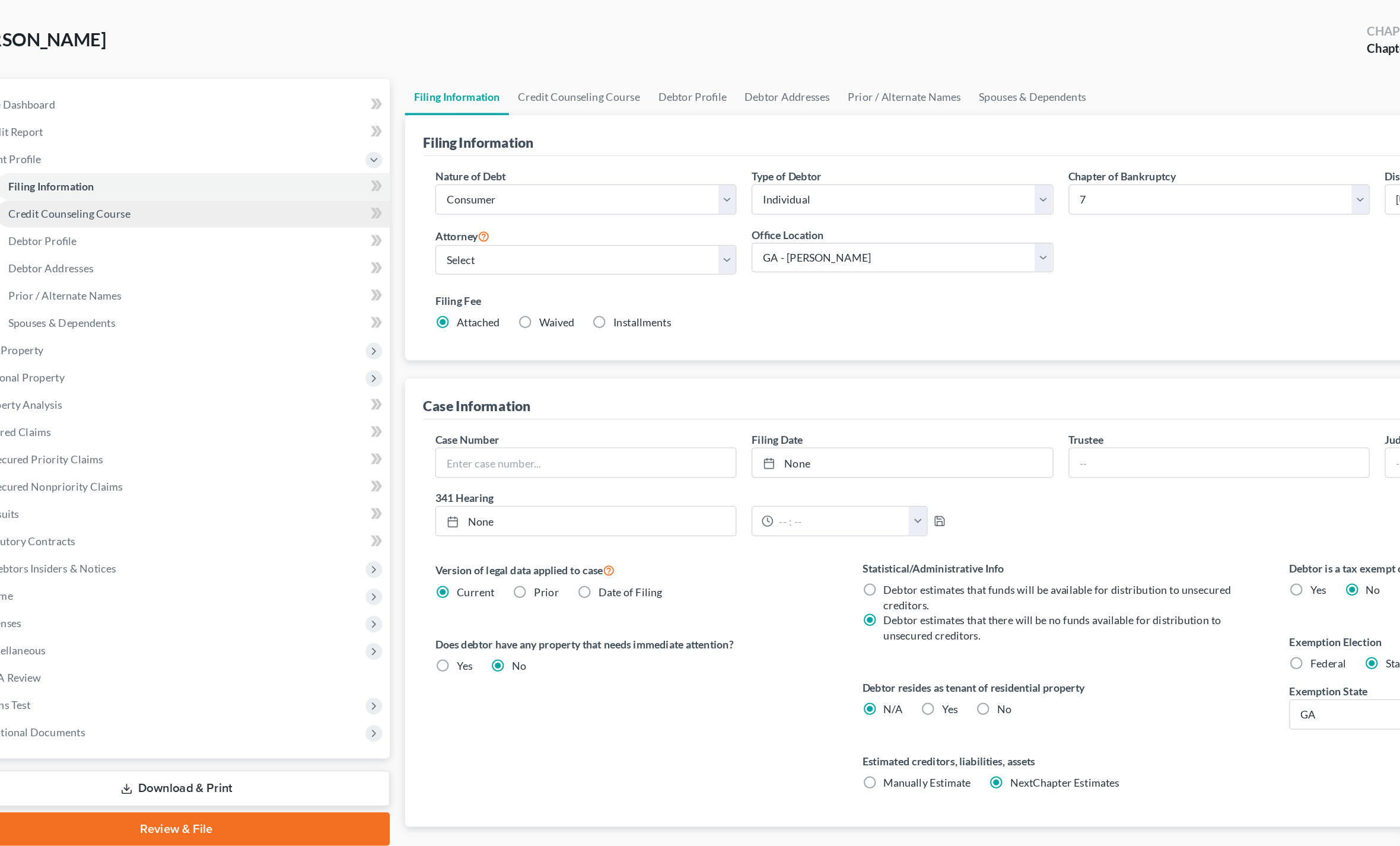
click at [50, 214] on span "Credit Counseling Course" at bounding box center [98, 219] width 96 height 10
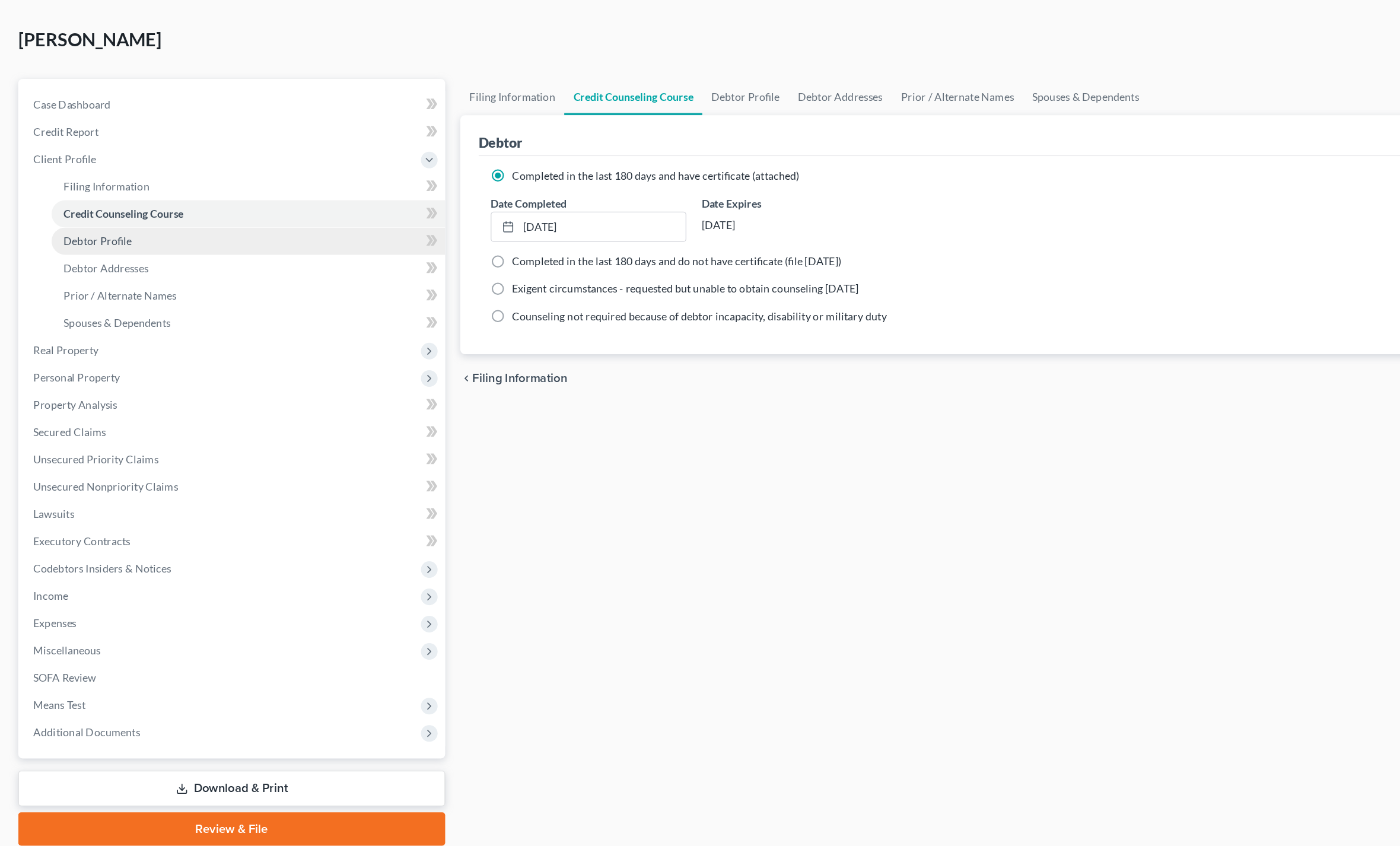
click at [62, 236] on span "Debtor Profile" at bounding box center [77, 241] width 54 height 10
select select "0"
select select "1"
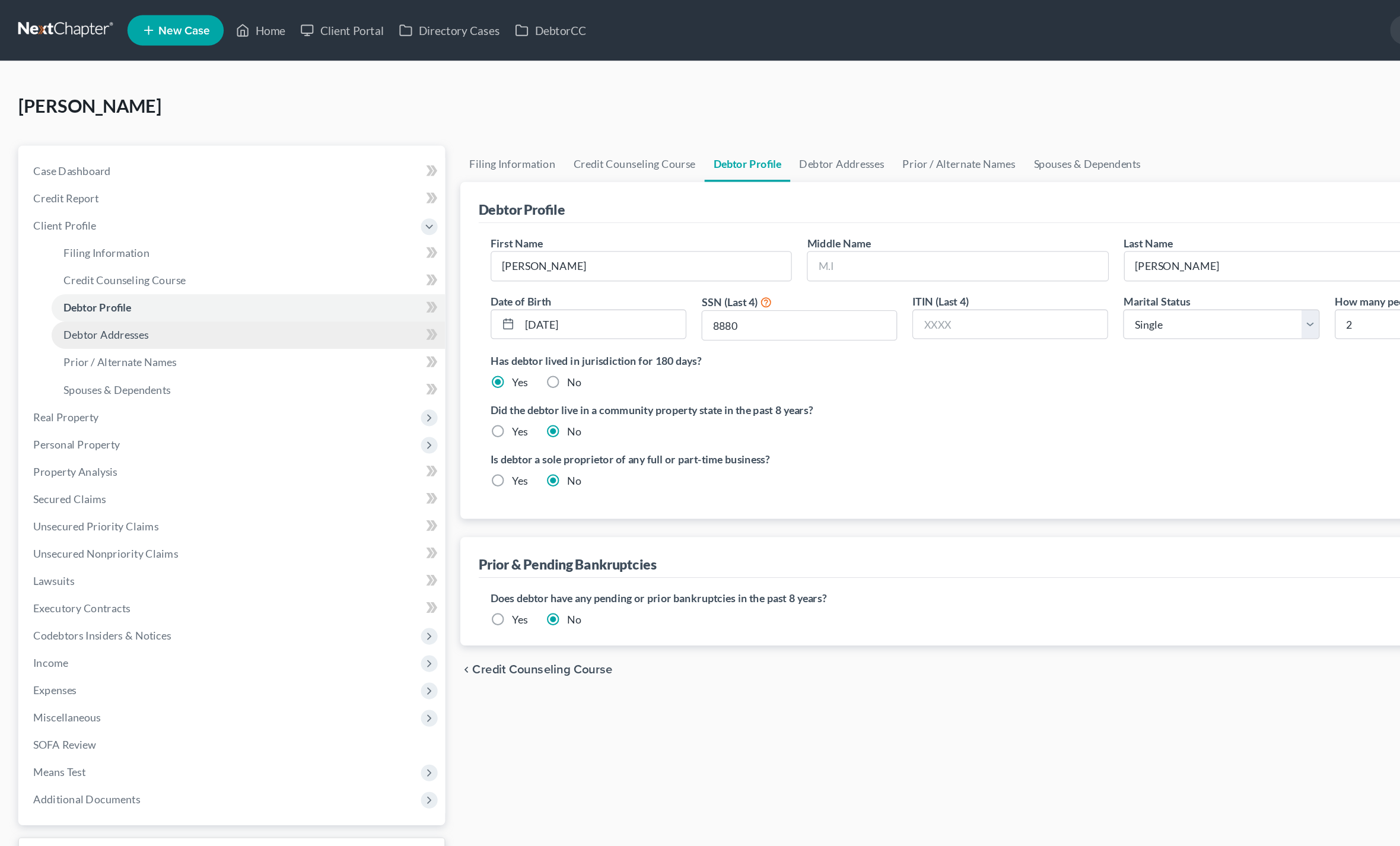
click at [72, 265] on span "Debtor Addresses" at bounding box center [83, 262] width 66 height 10
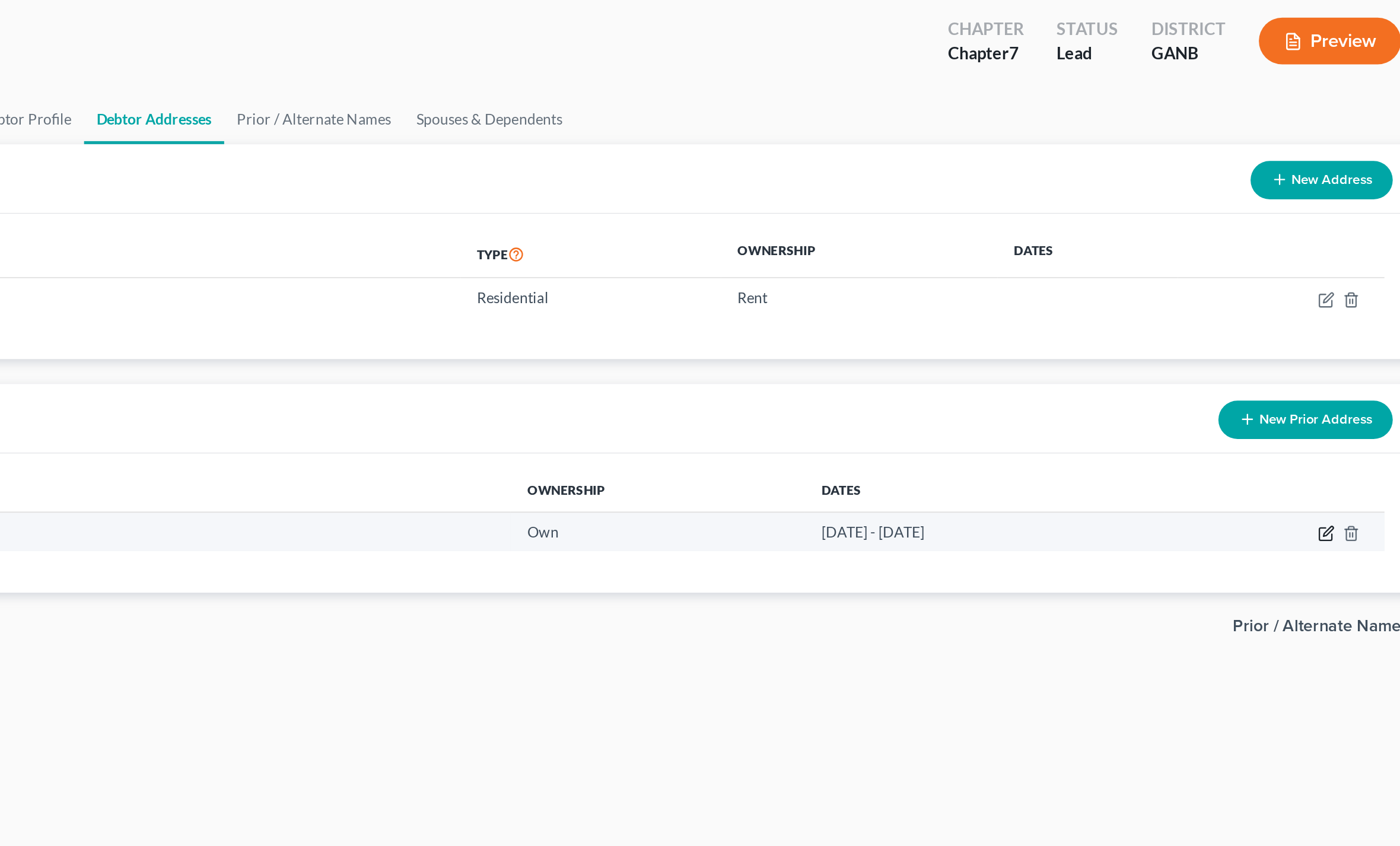
click at [1324, 360] on icon "button" at bounding box center [1328, 365] width 10 height 10
select select "10"
select select "66"
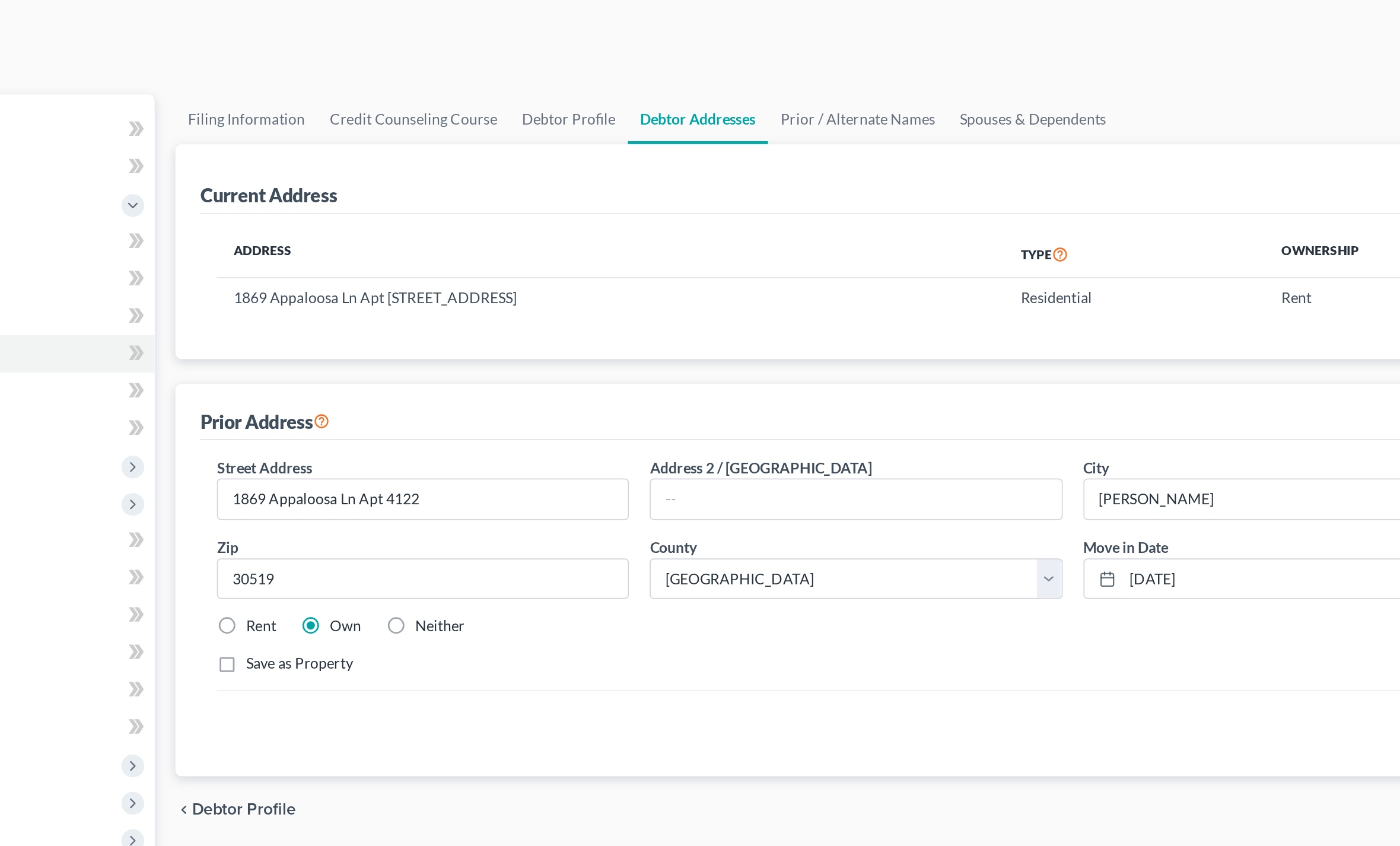
click at [400, 412] on label "Rent" at bounding box center [409, 418] width 17 height 12
click at [405, 412] on input "Rent" at bounding box center [409, 416] width 8 height 8
radio input "true"
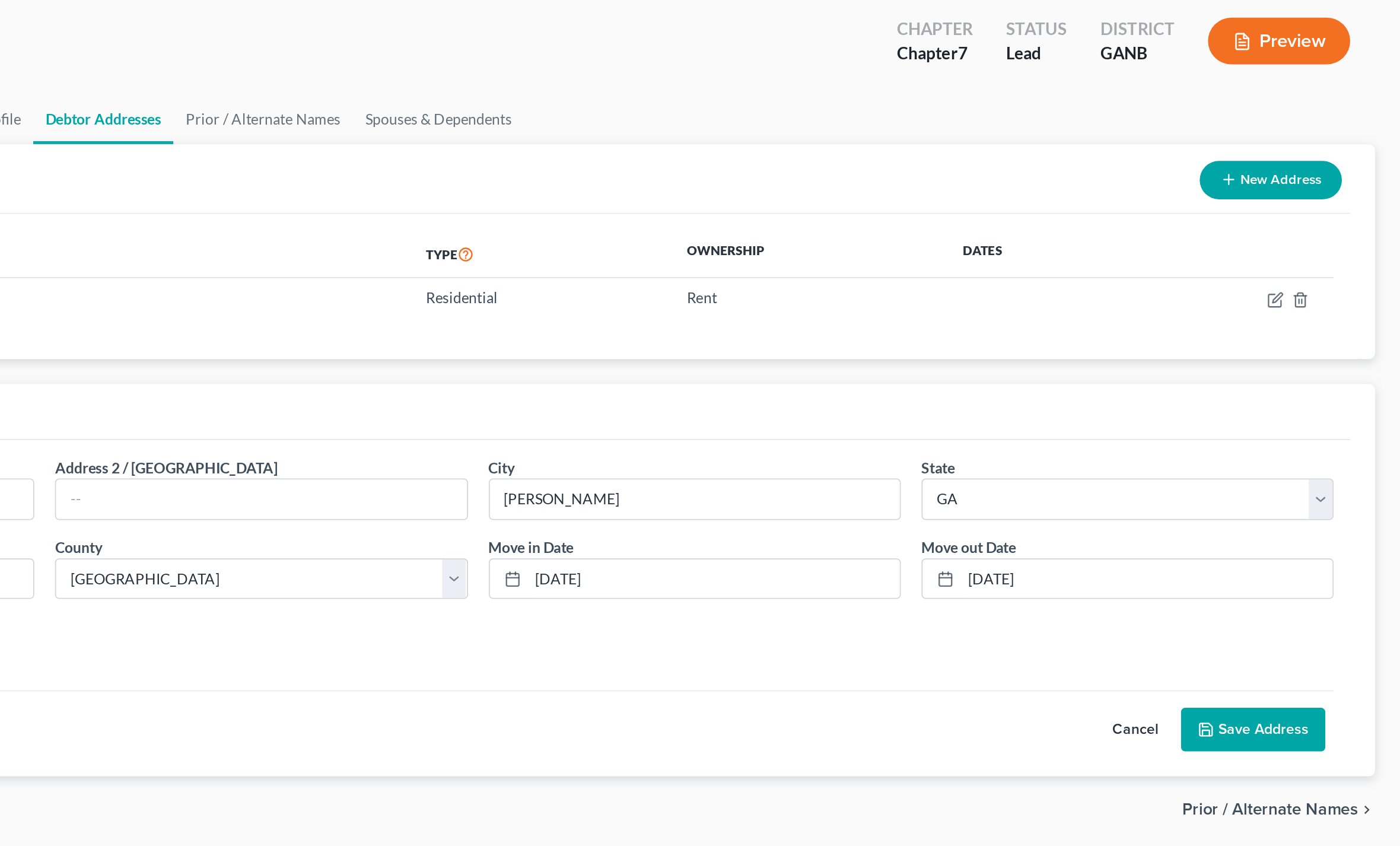
click at [1275, 465] on button "Save Address" at bounding box center [1316, 477] width 82 height 25
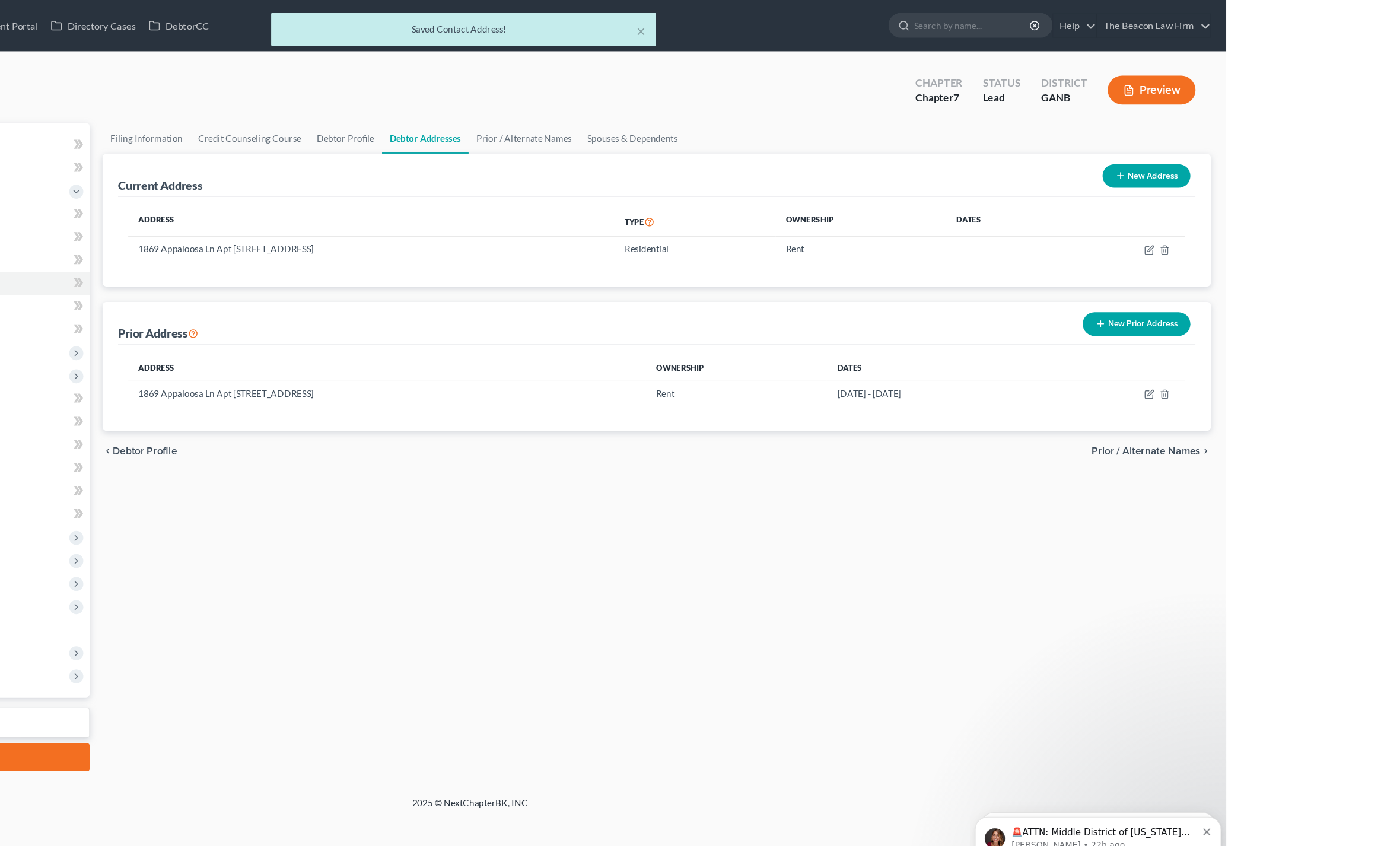
click at [1276, 423] on span "Prior / Alternate Names" at bounding box center [1326, 418] width 101 height 10
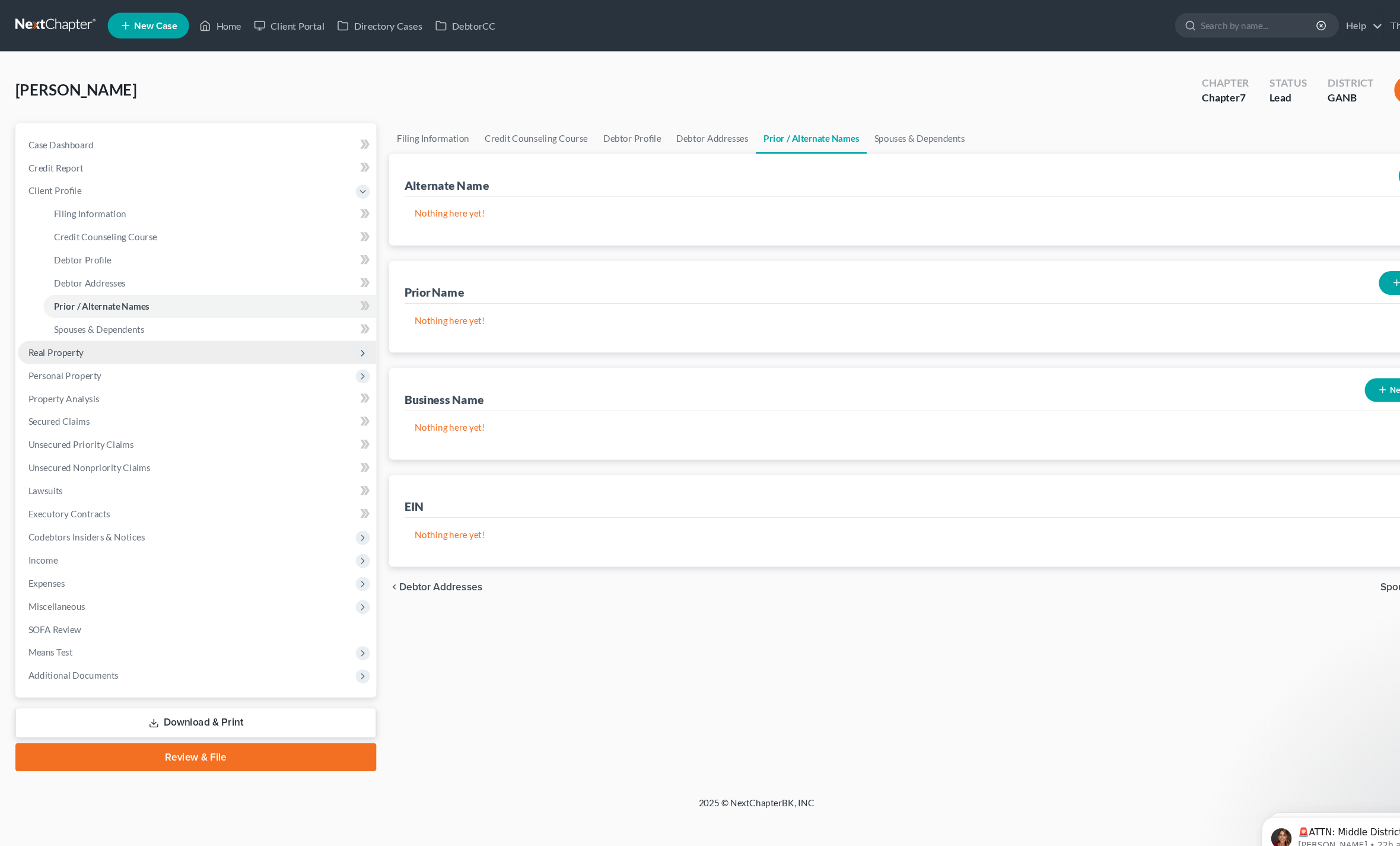
click at [100, 315] on span "Real Property" at bounding box center [182, 326] width 331 height 21
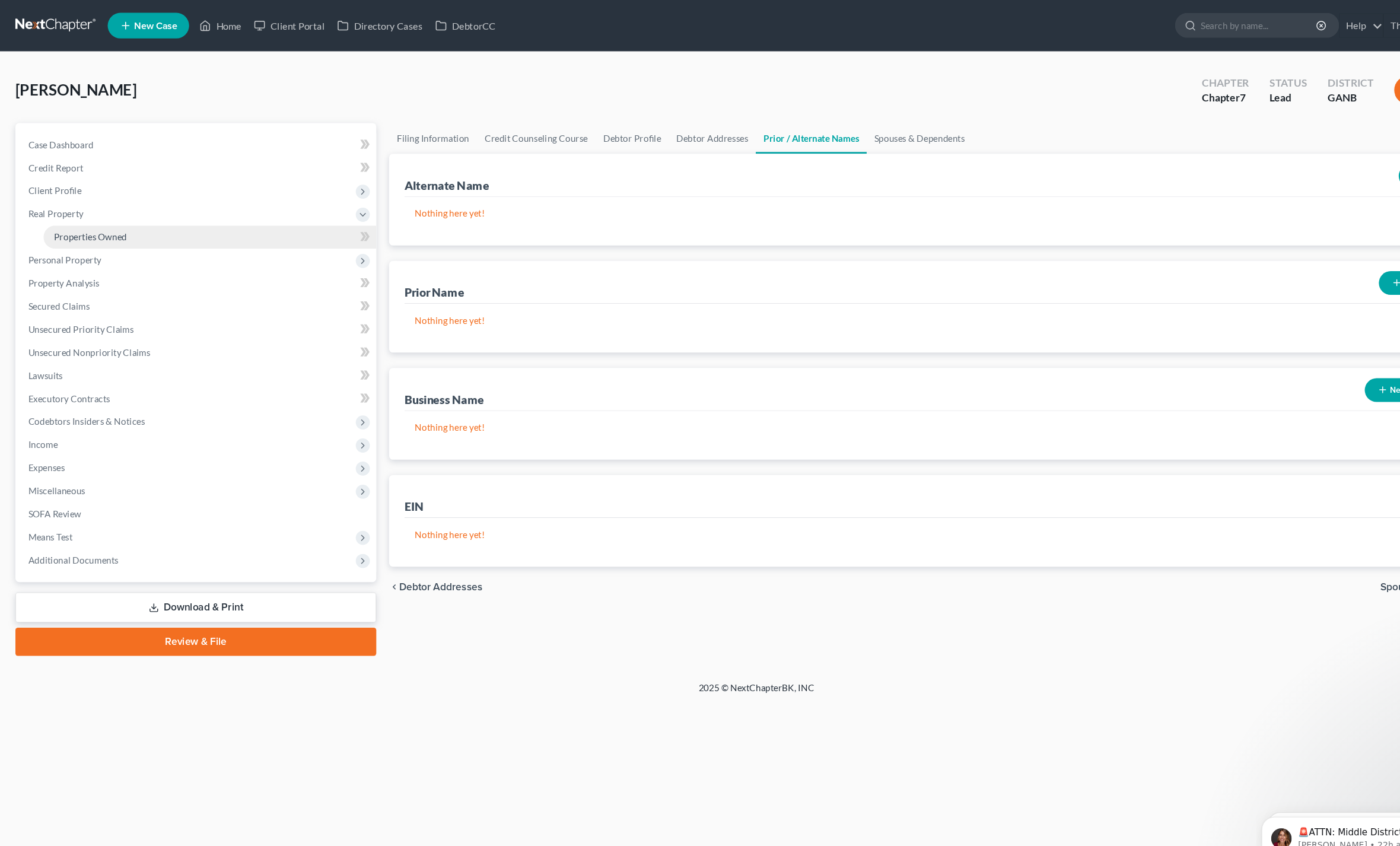
click at [43, 211] on link "Properties Owned" at bounding box center [194, 219] width 308 height 21
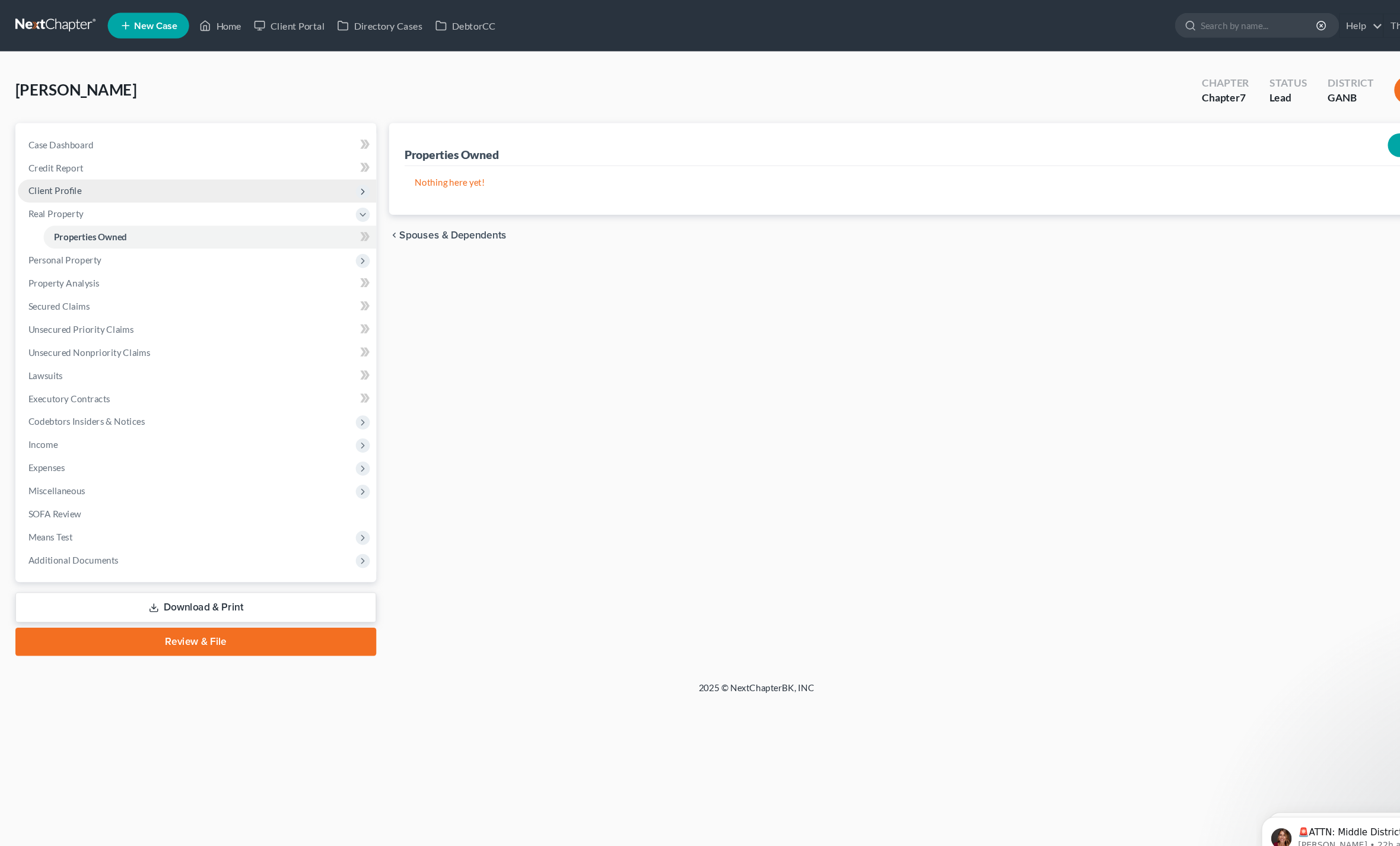
click at [32, 182] on span "Client Profile" at bounding box center [182, 176] width 331 height 21
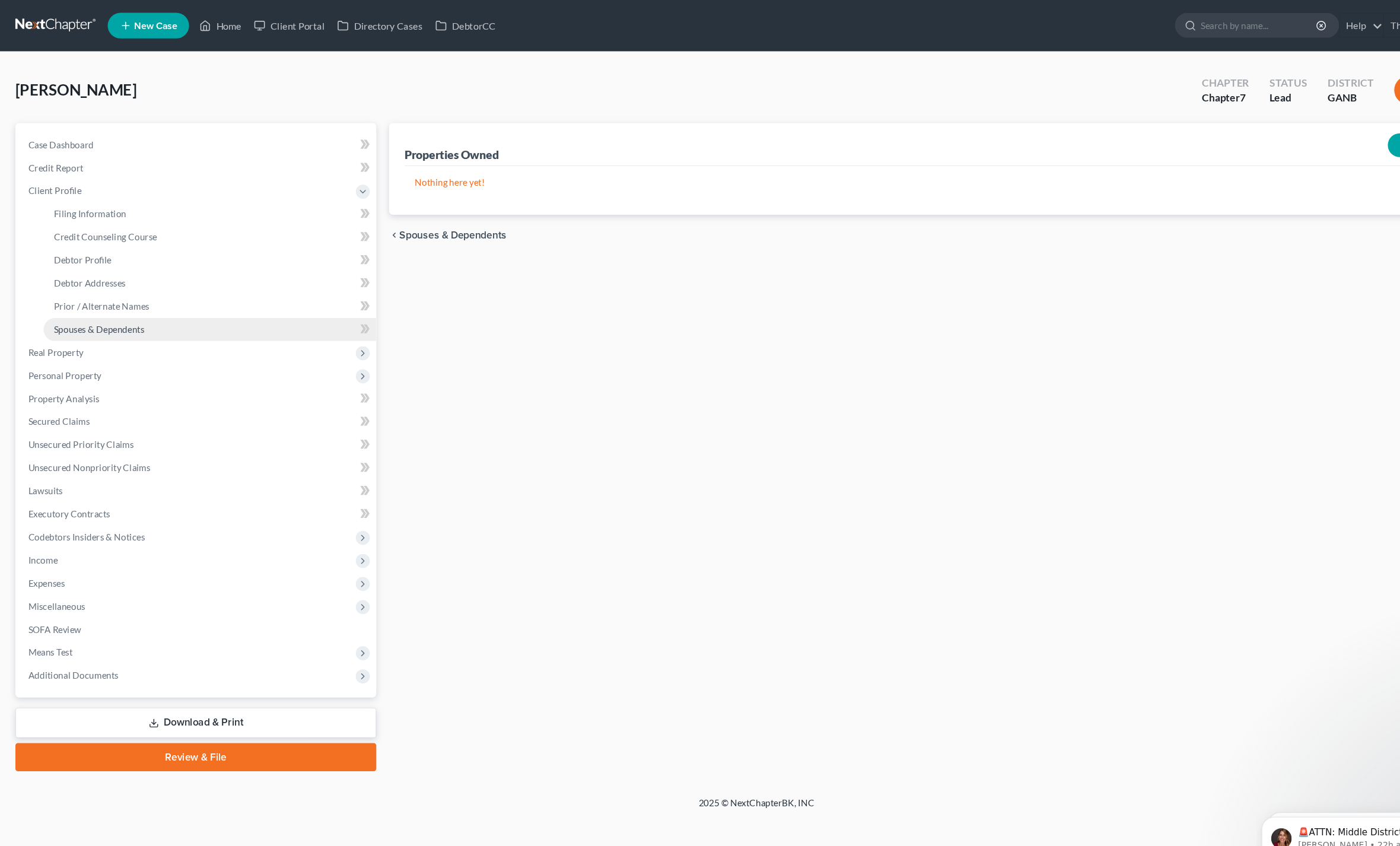
click at [70, 306] on span "Spouses & Dependents" at bounding box center [91, 305] width 84 height 10
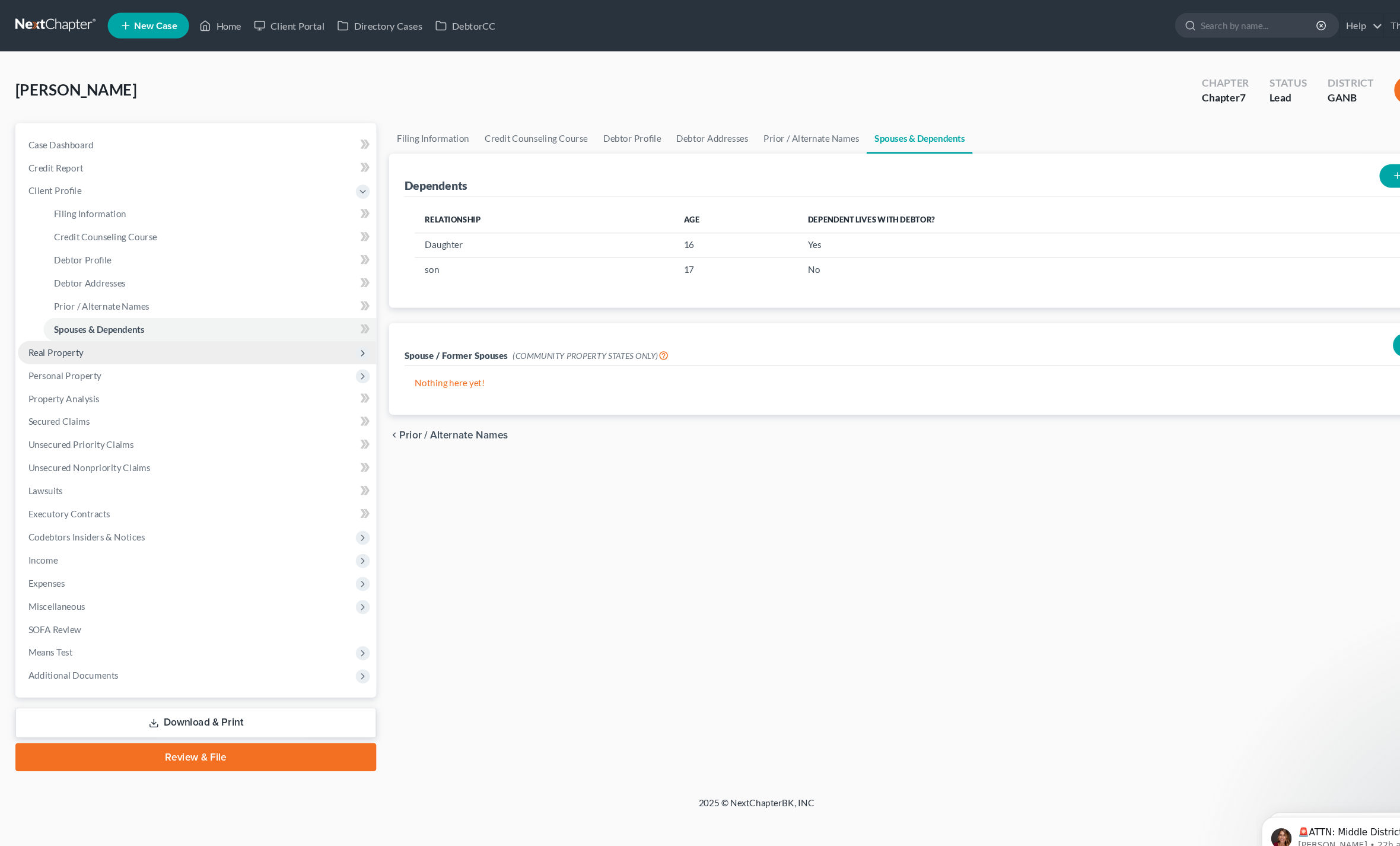
click at [43, 324] on span "Real Property" at bounding box center [52, 326] width 51 height 10
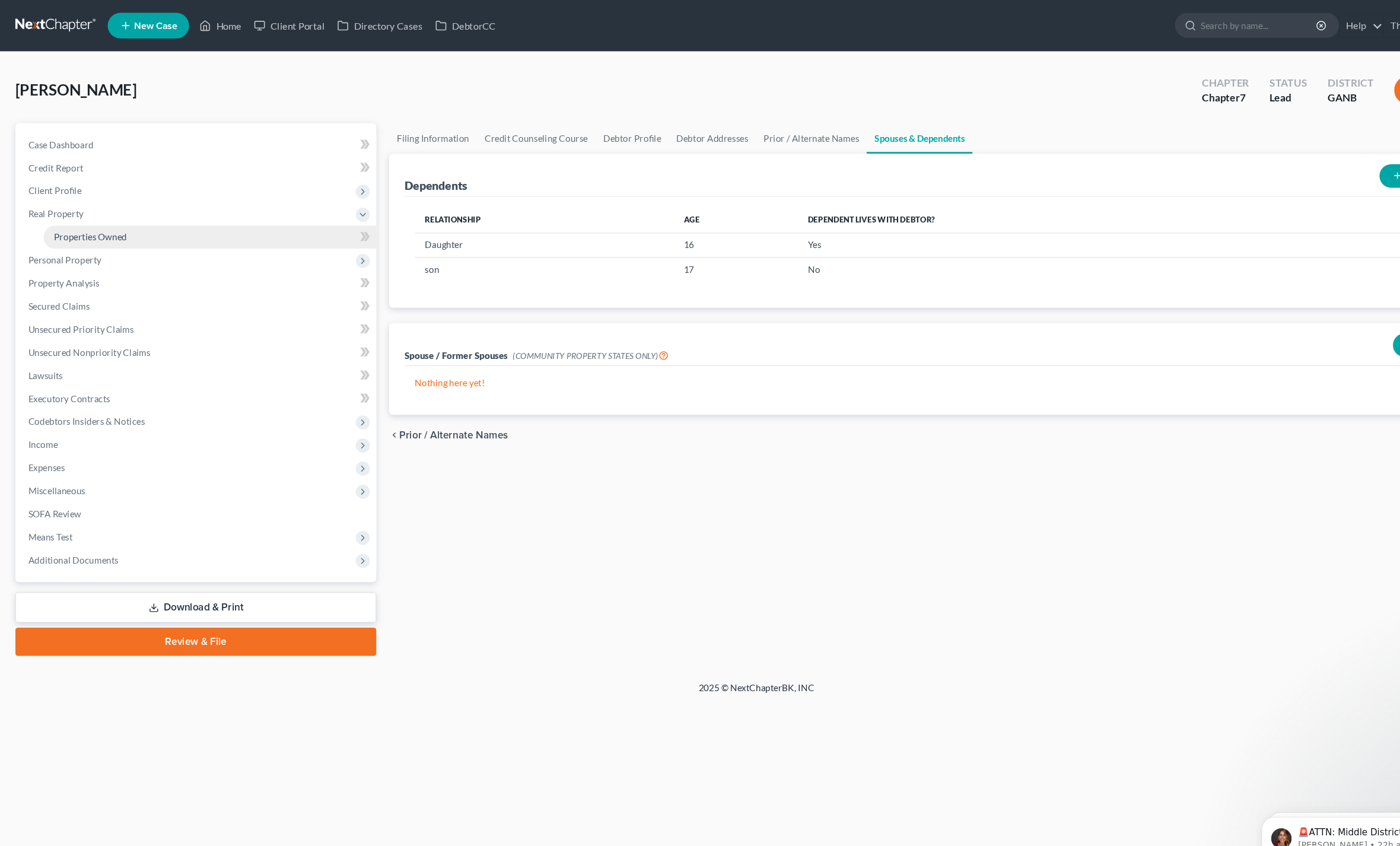
click at [65, 226] on link "Properties Owned" at bounding box center [194, 219] width 308 height 21
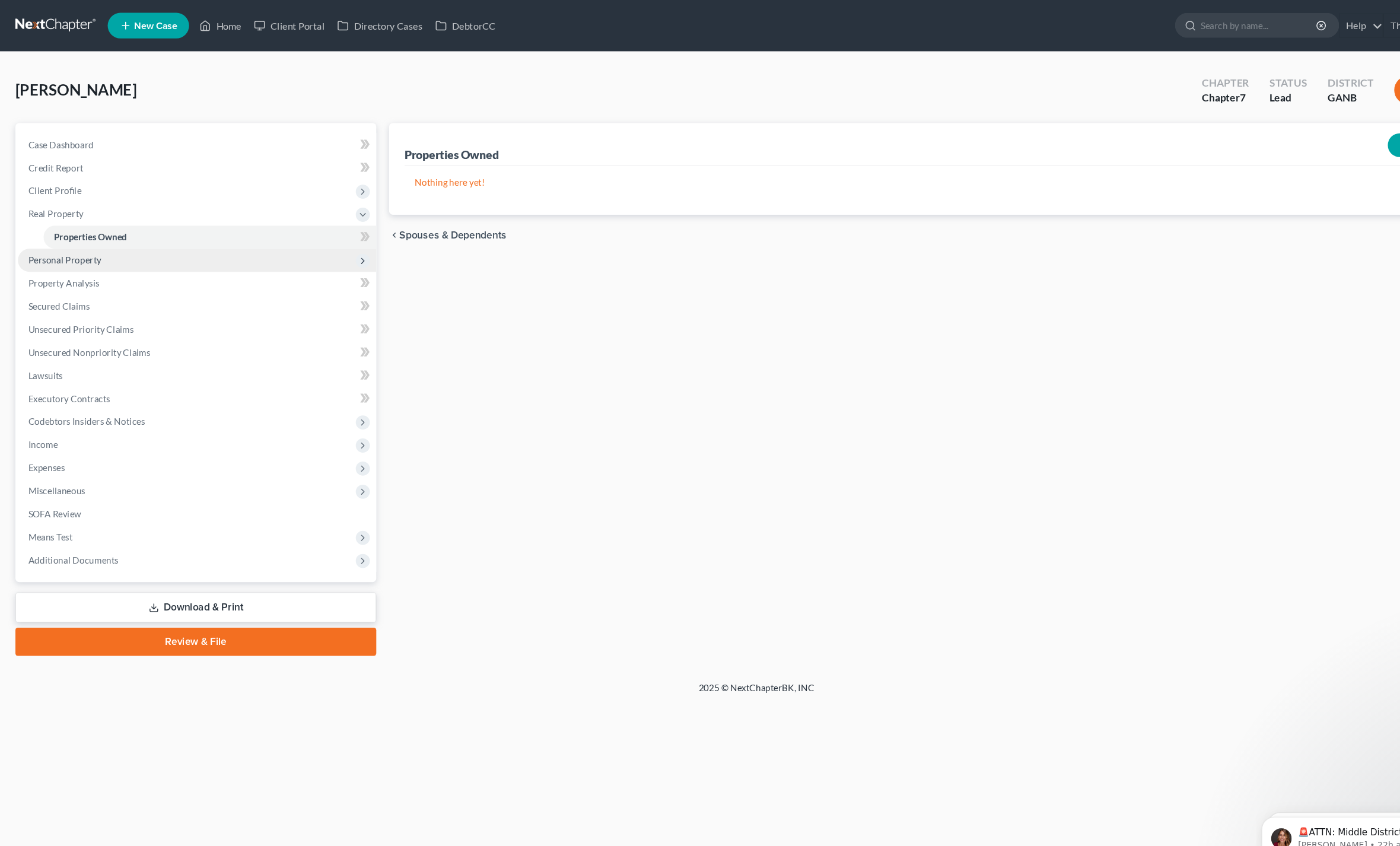
click at [45, 245] on span "Personal Property" at bounding box center [182, 241] width 331 height 21
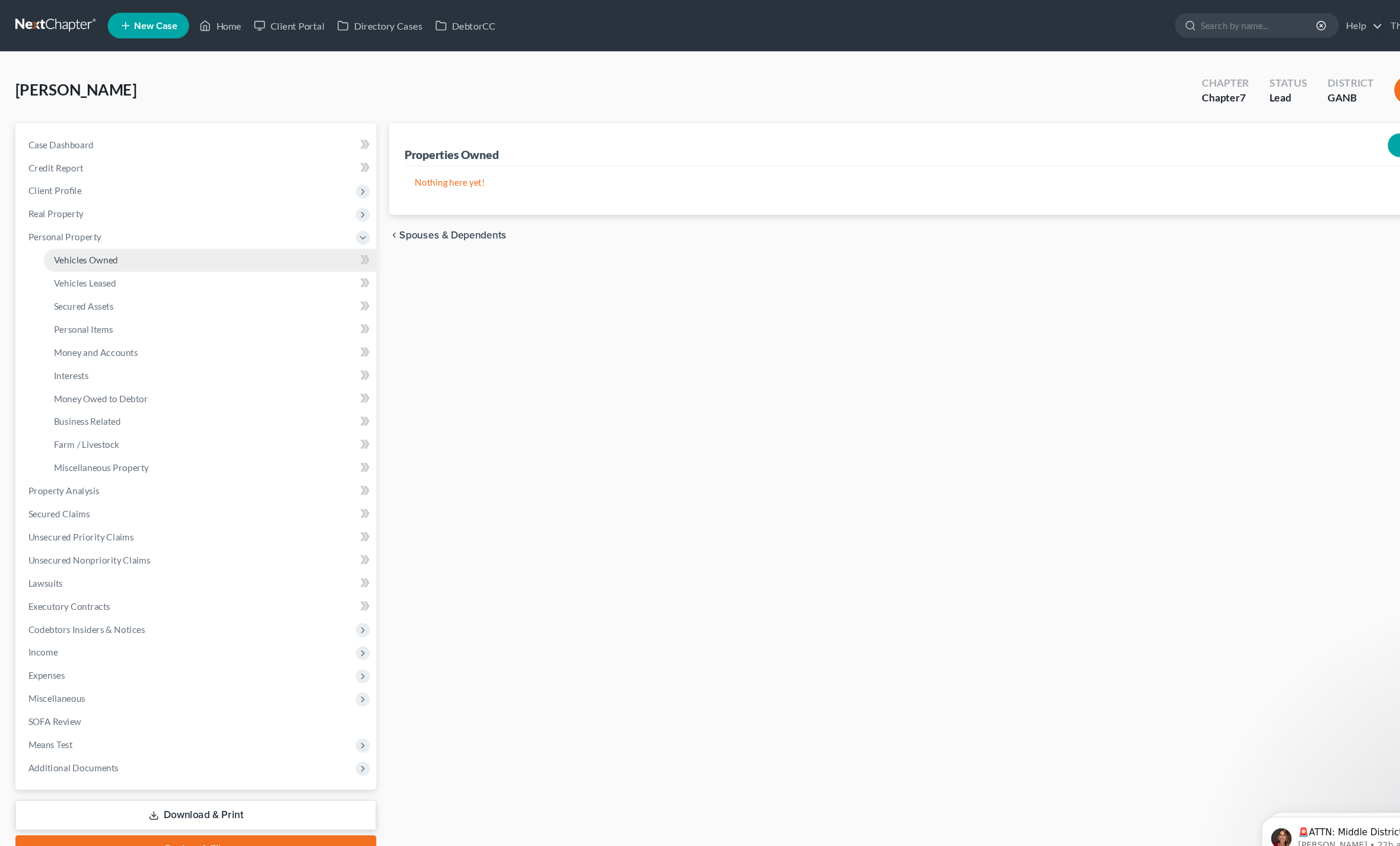
click at [66, 246] on link "Vehicles Owned" at bounding box center [194, 241] width 308 height 21
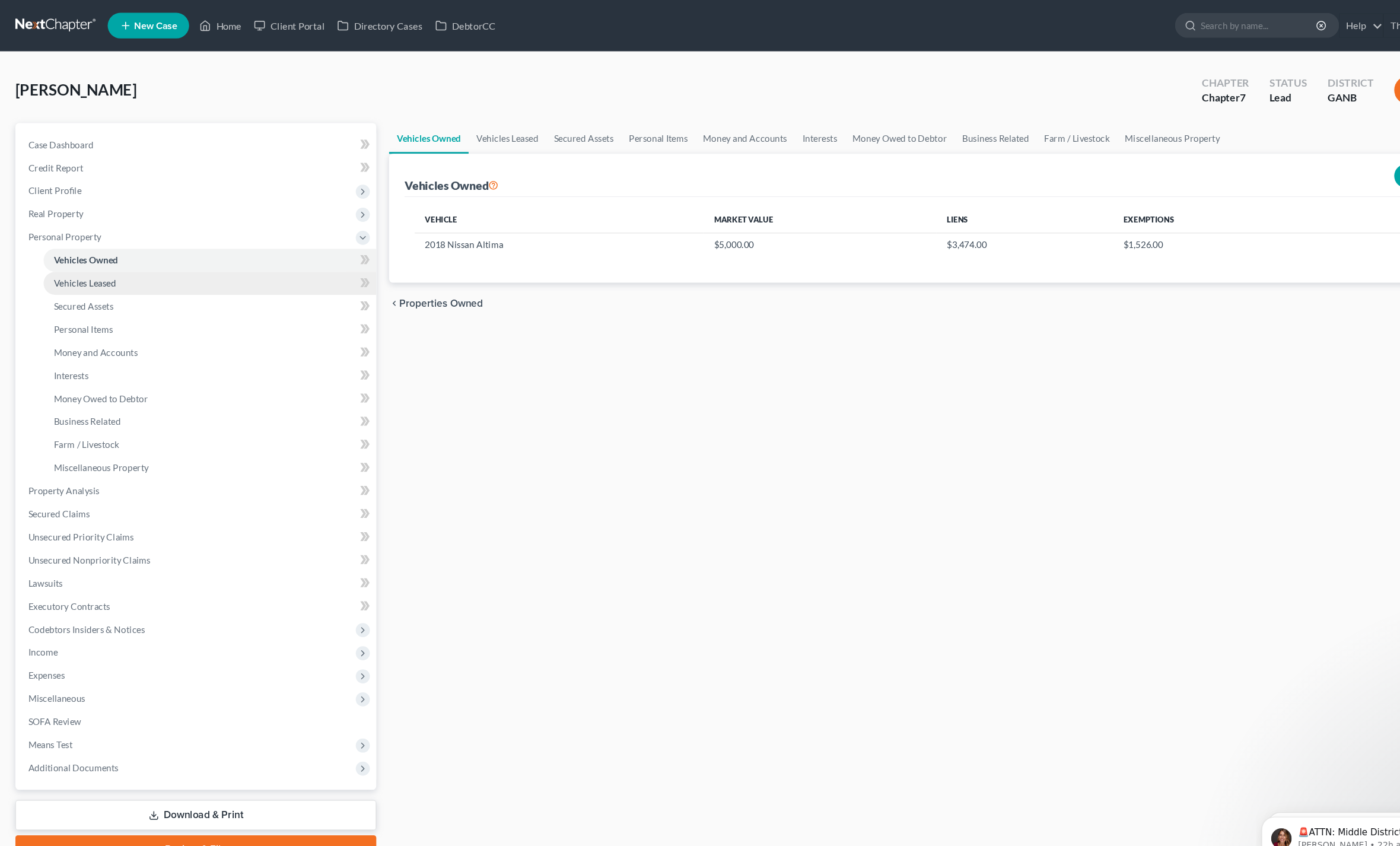
click at [61, 269] on link "Vehicles Leased" at bounding box center [194, 262] width 308 height 21
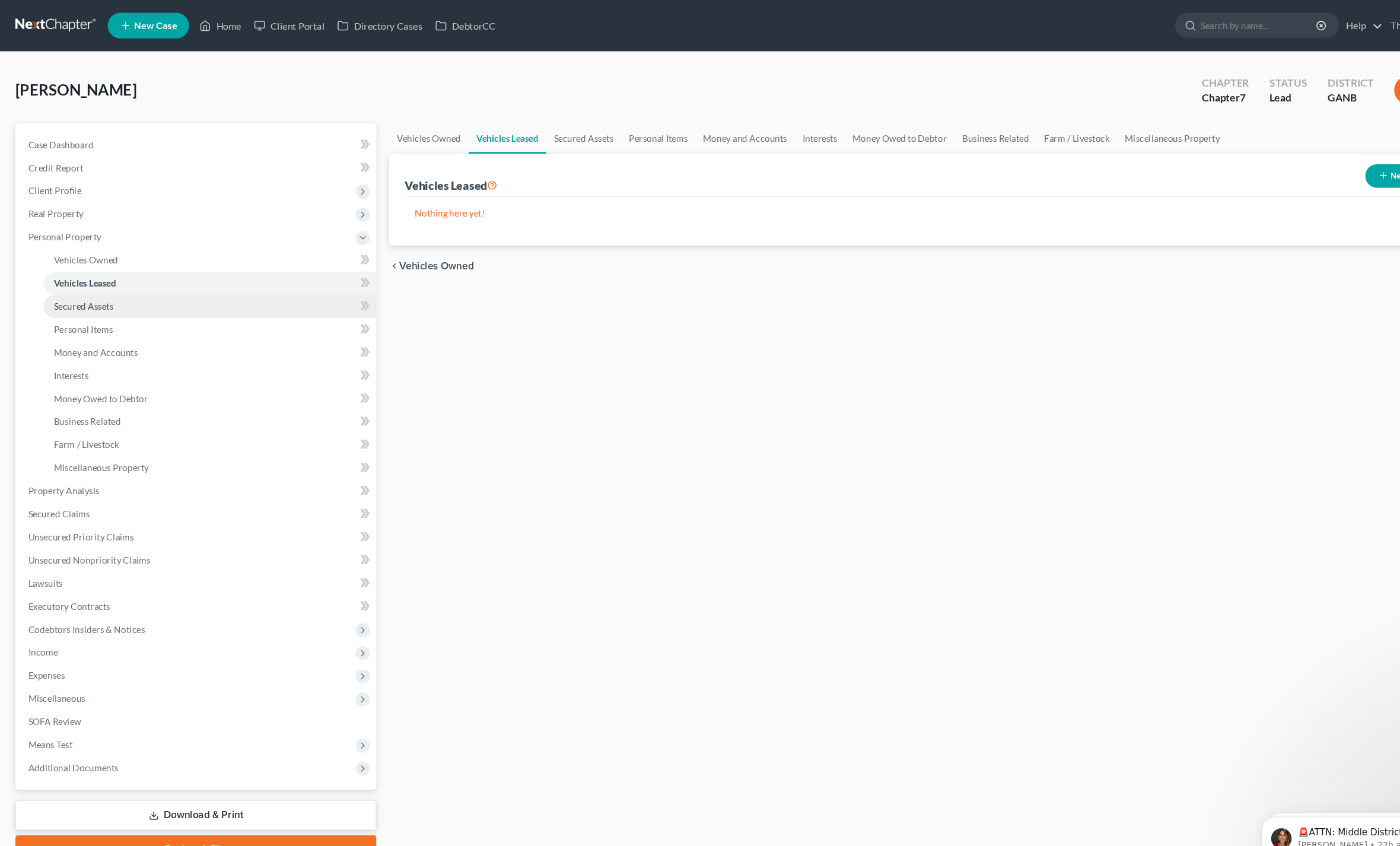
click at [61, 285] on span "Secured Assets" at bounding box center [77, 283] width 55 height 10
click at [64, 307] on span "Personal Items" at bounding box center [77, 305] width 54 height 10
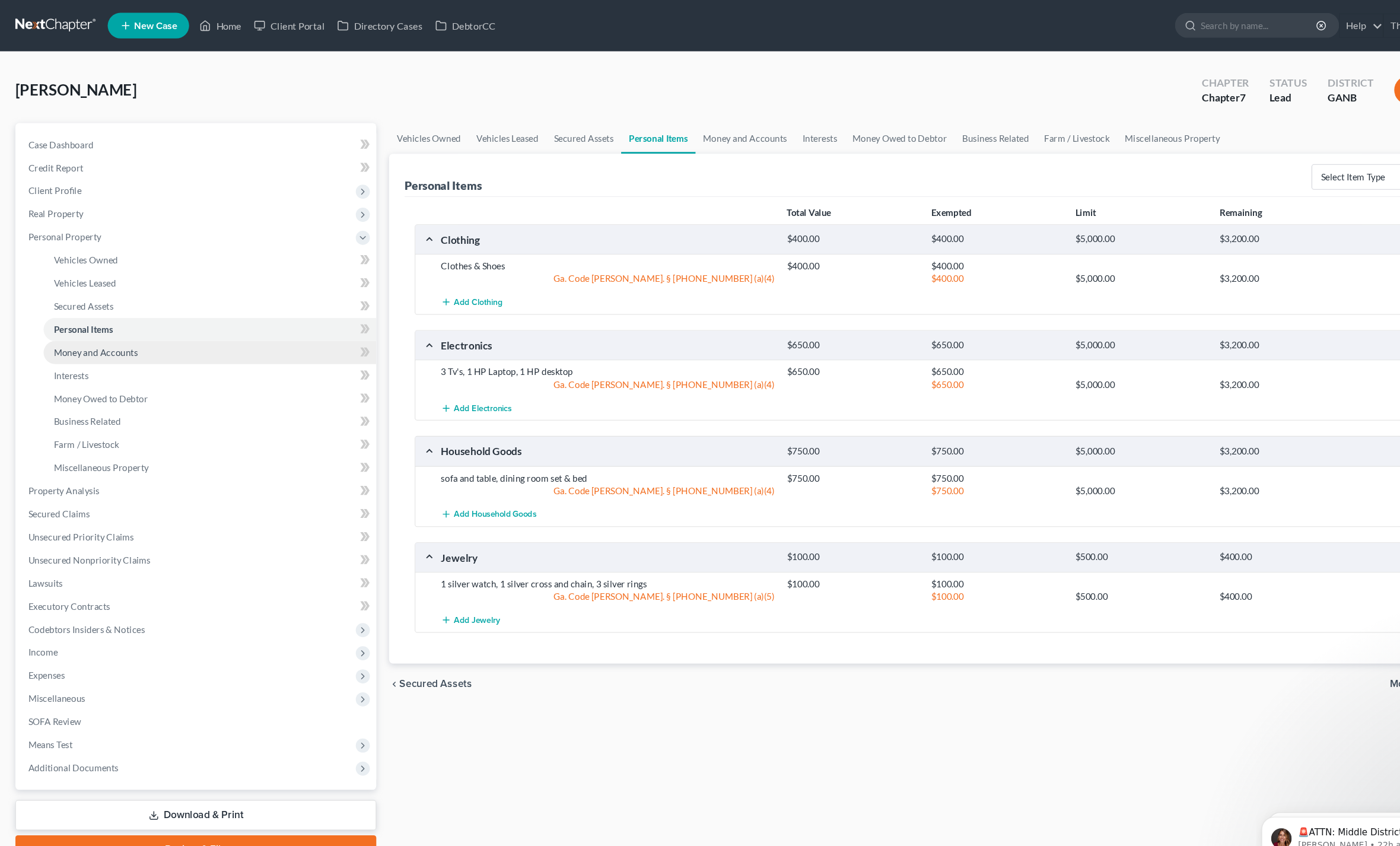
click at [70, 329] on span "Money and Accounts" at bounding box center [89, 326] width 78 height 10
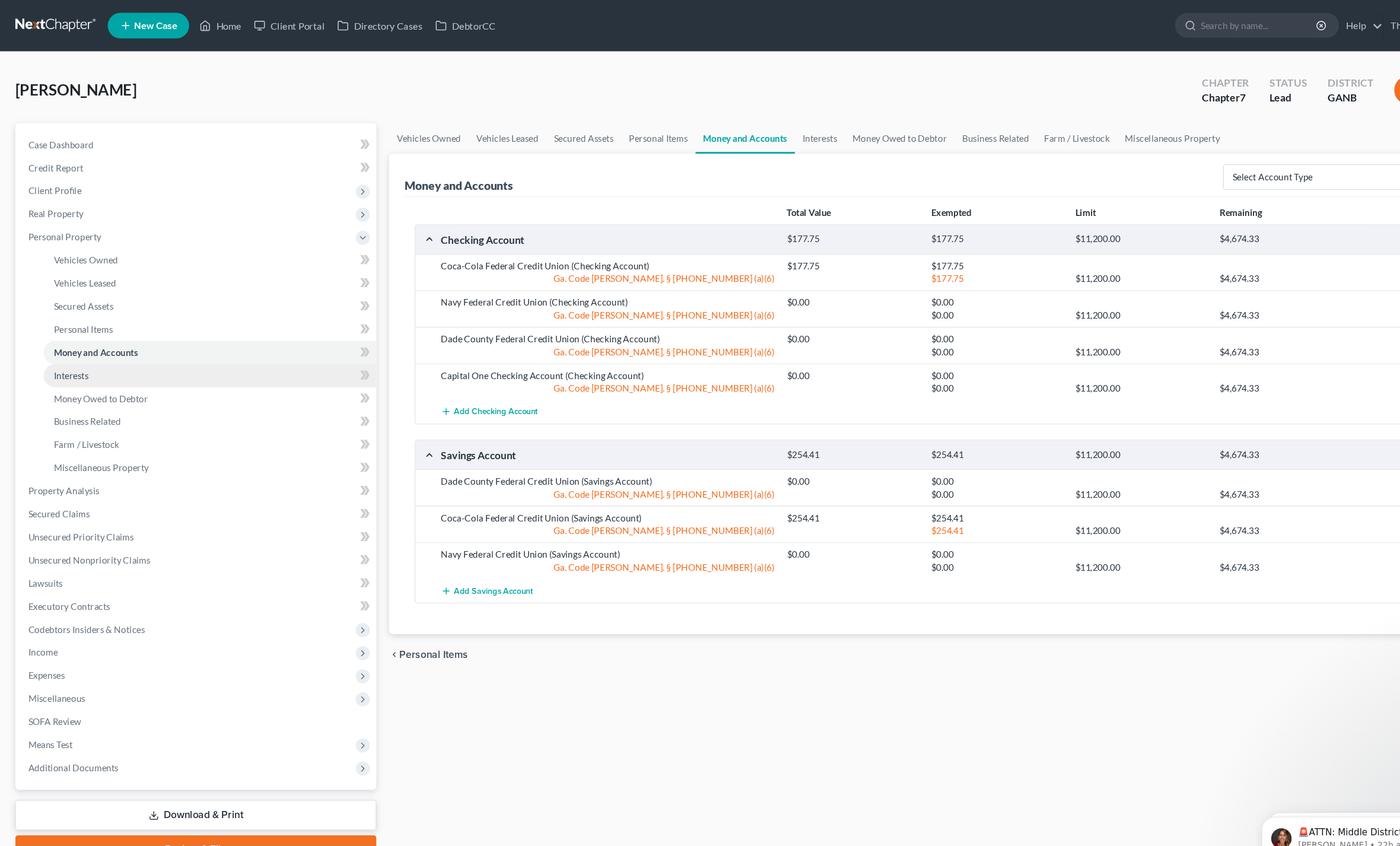
click at [54, 351] on span "Interests" at bounding box center [66, 347] width 32 height 10
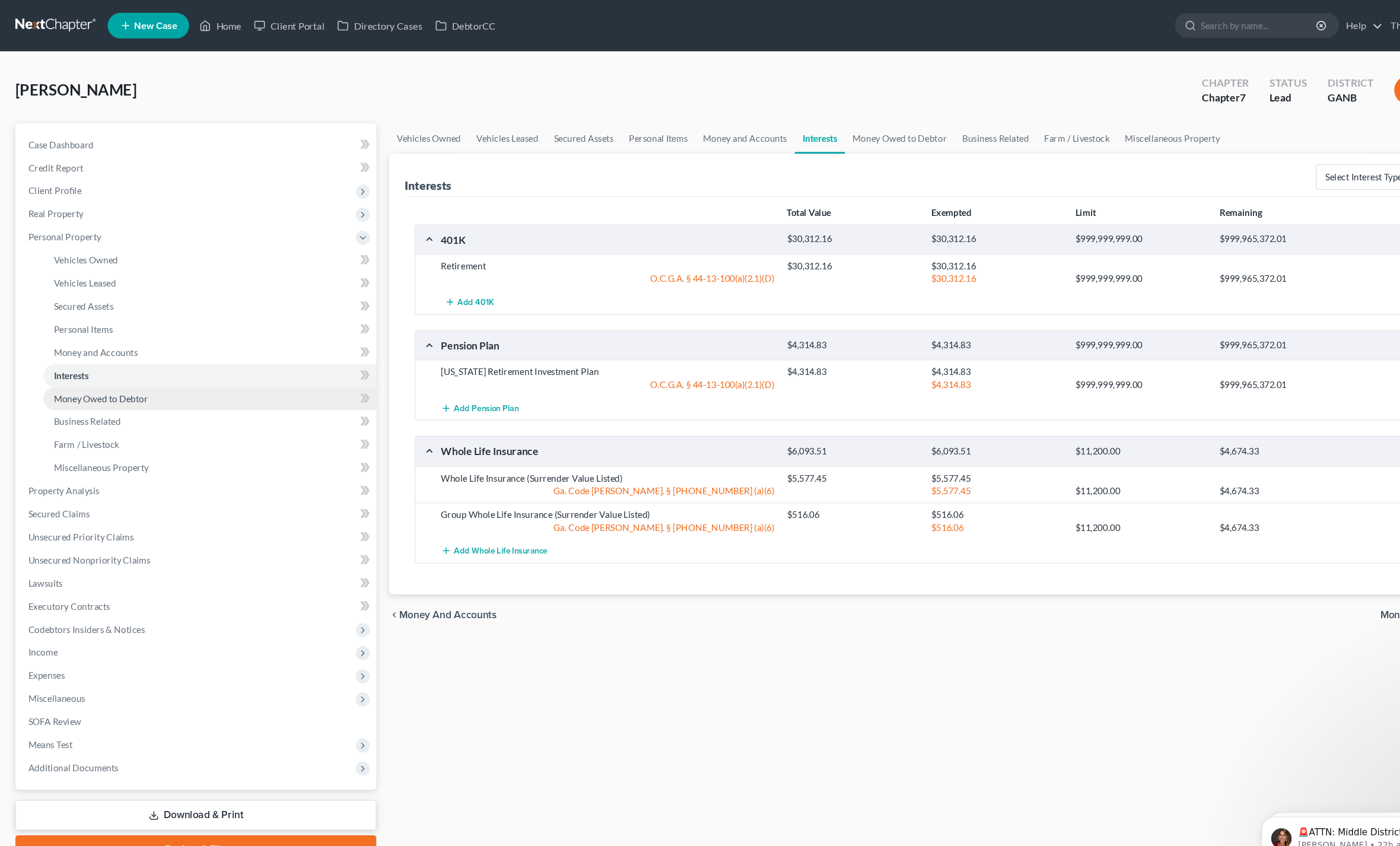
click at [63, 365] on span "Money Owed to Debtor" at bounding box center [93, 369] width 87 height 10
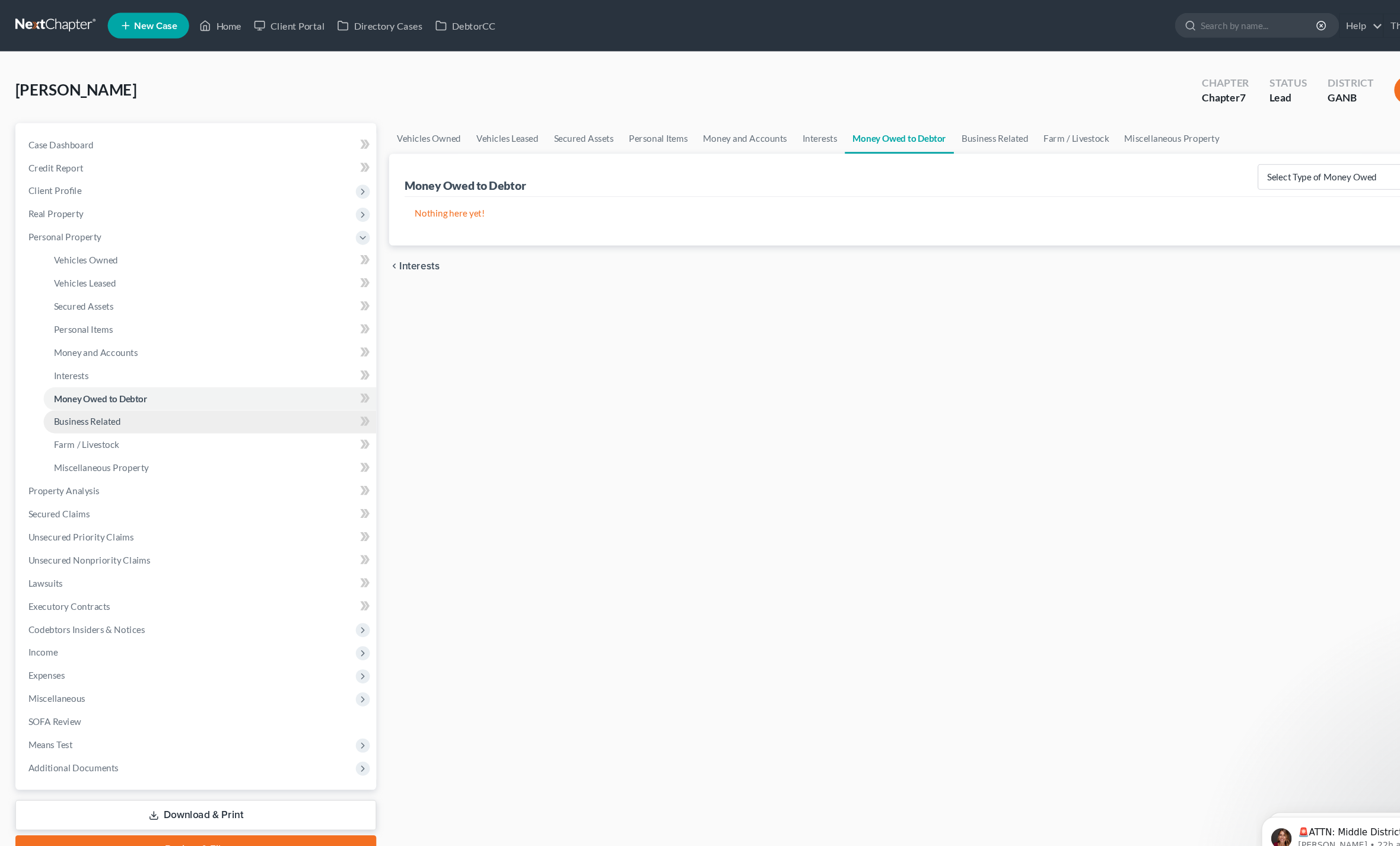
click at [67, 395] on link "Business Related" at bounding box center [194, 390] width 308 height 21
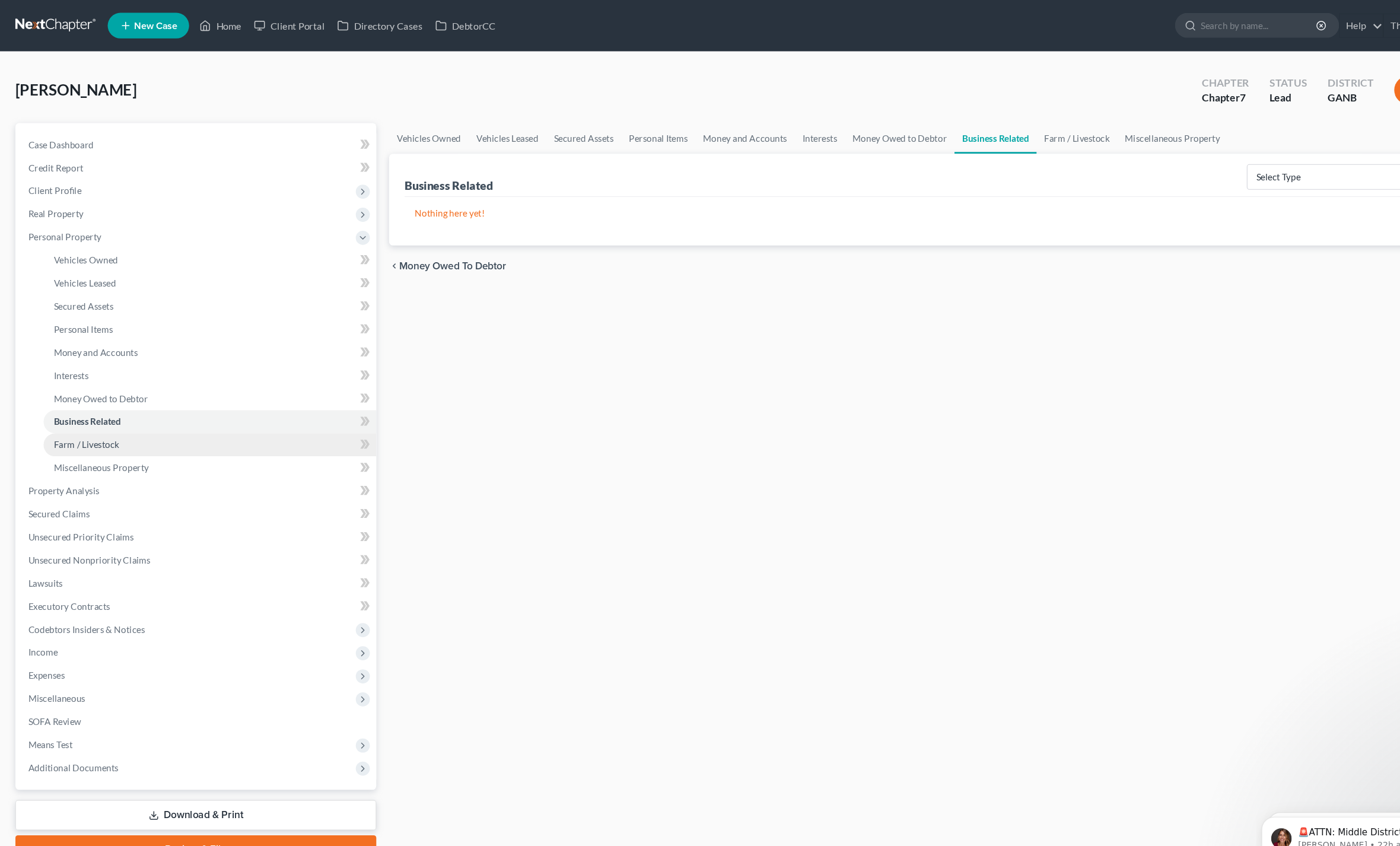
click at [65, 414] on span "Farm / Livestock" at bounding box center [80, 412] width 61 height 10
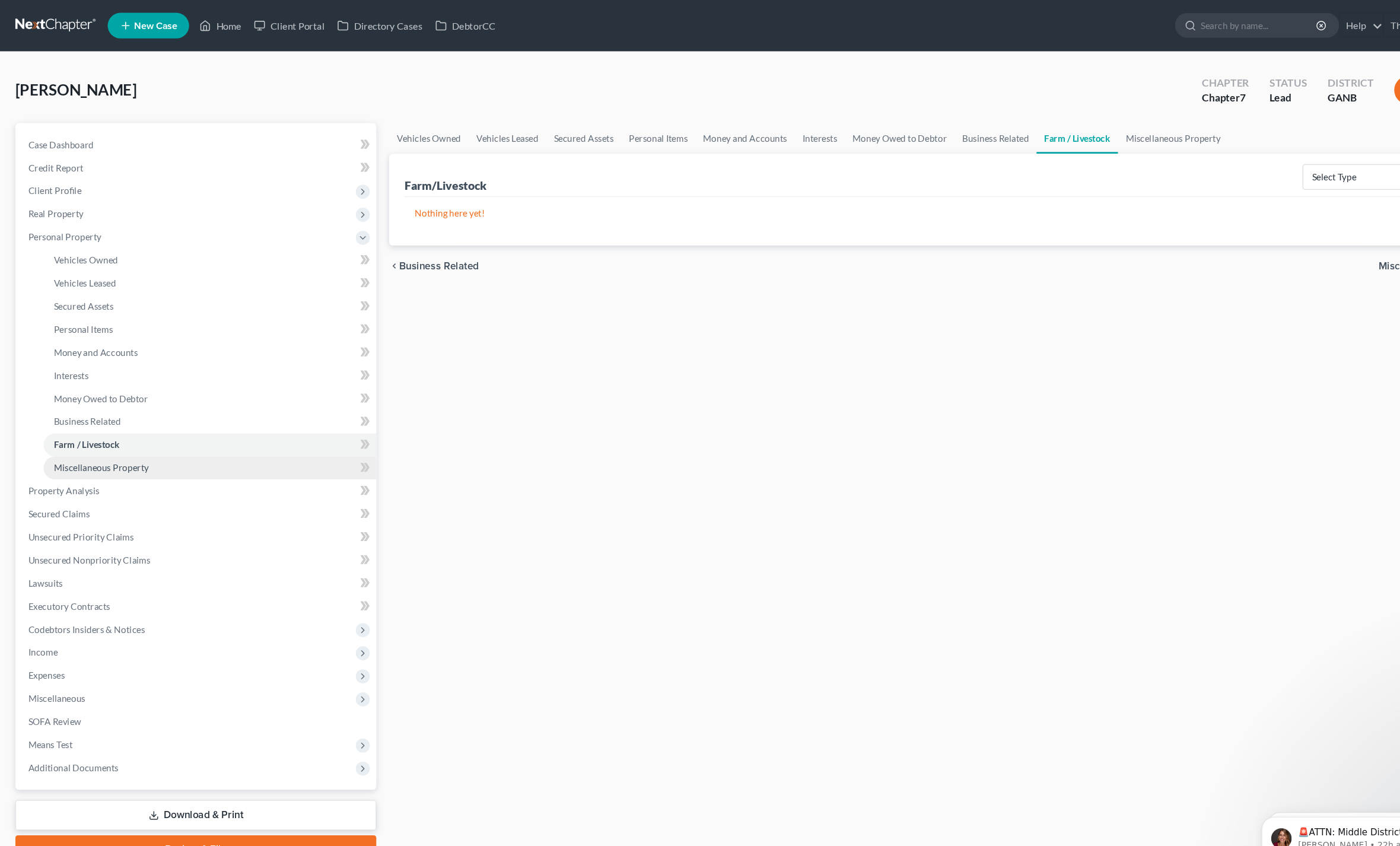
click at [68, 441] on link "Miscellaneous Property" at bounding box center [194, 433] width 308 height 21
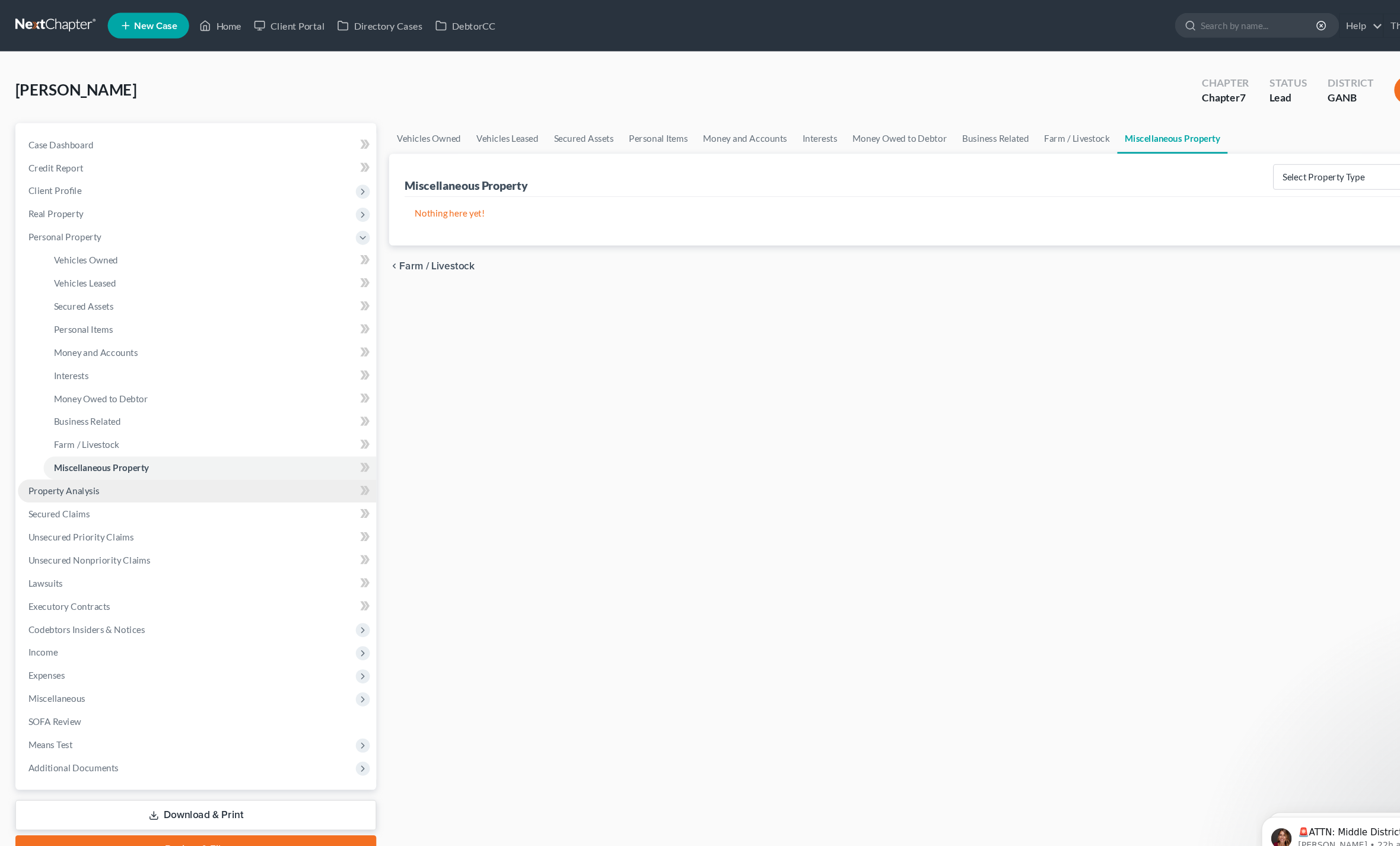
click at [41, 461] on link "Property Analysis" at bounding box center [182, 454] width 331 height 21
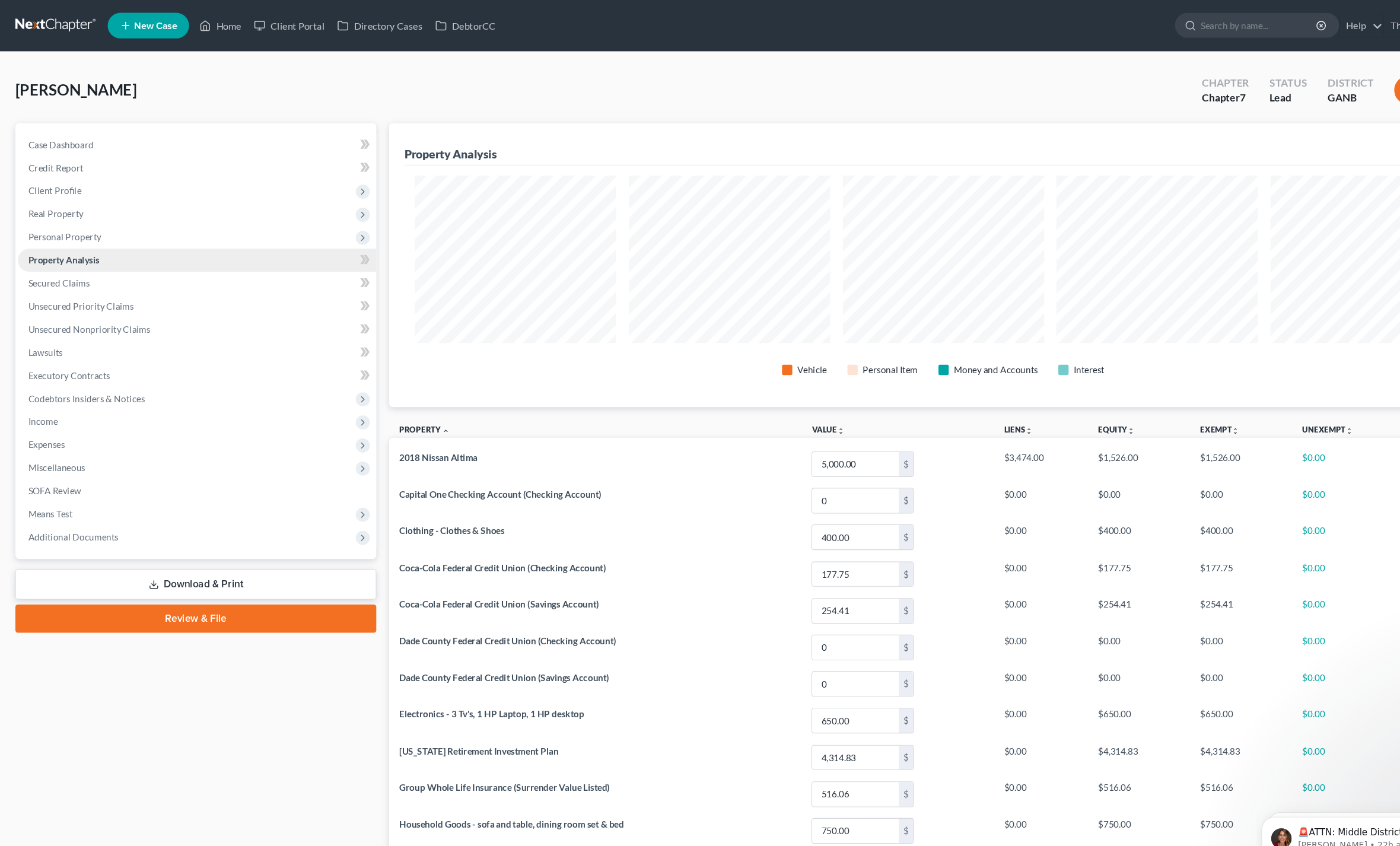
scroll to position [263, 1026]
click at [44, 257] on span "Secured Claims" at bounding box center [54, 262] width 57 height 10
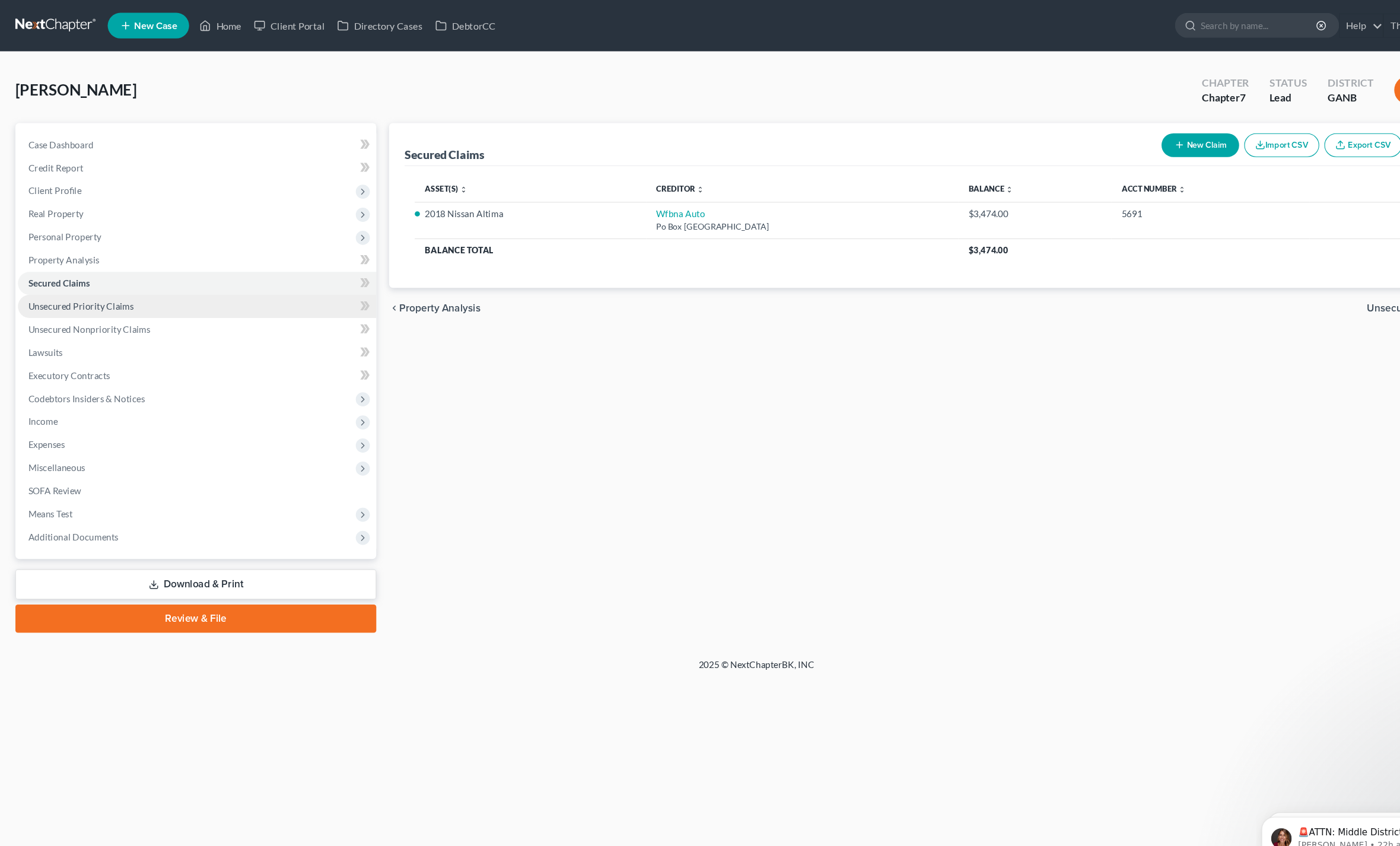
click at [40, 283] on span "Unsecured Priority Claims" at bounding box center [75, 283] width 98 height 10
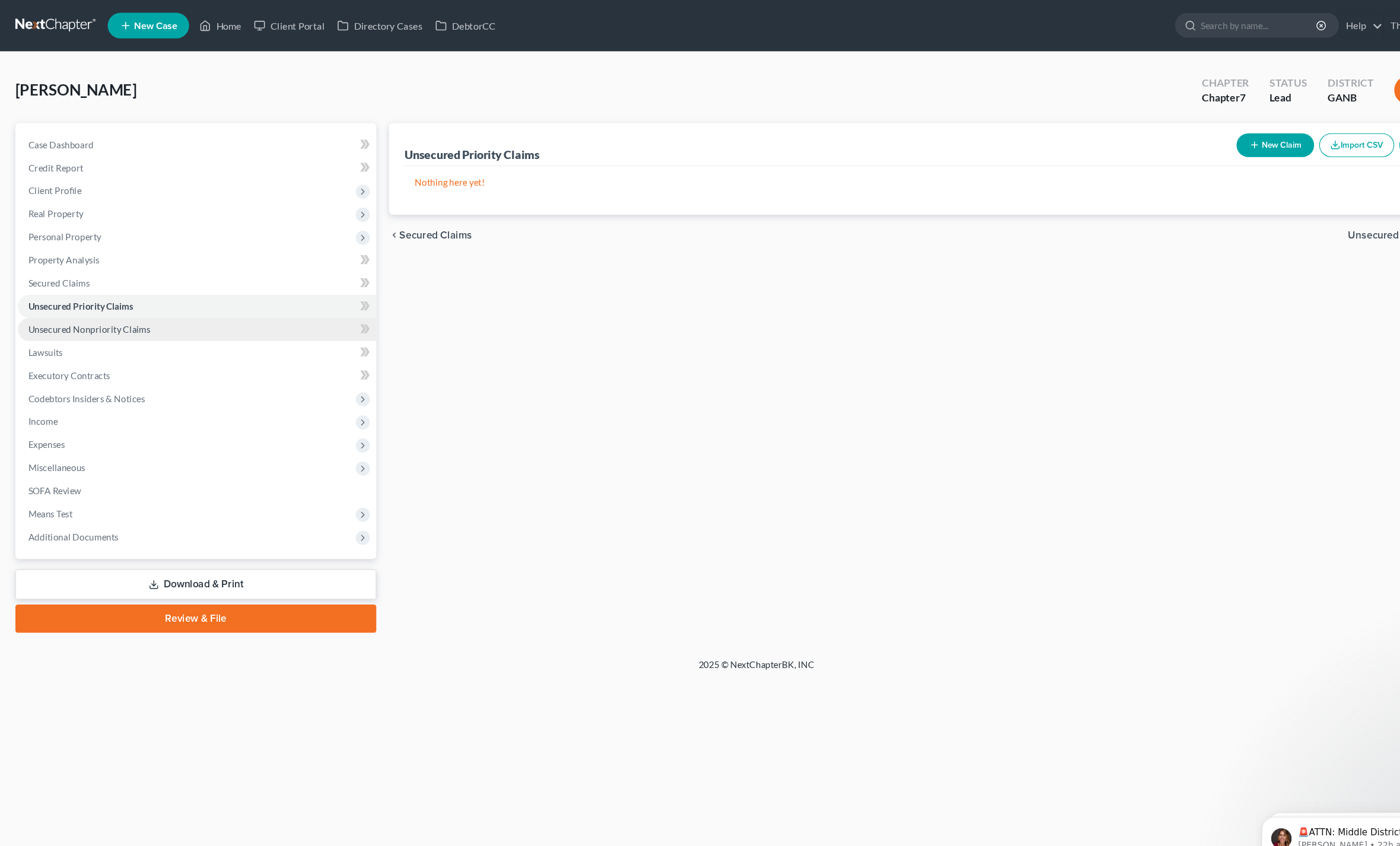
click at [60, 306] on span "Unsecured Nonpriority Claims" at bounding box center [83, 305] width 114 height 10
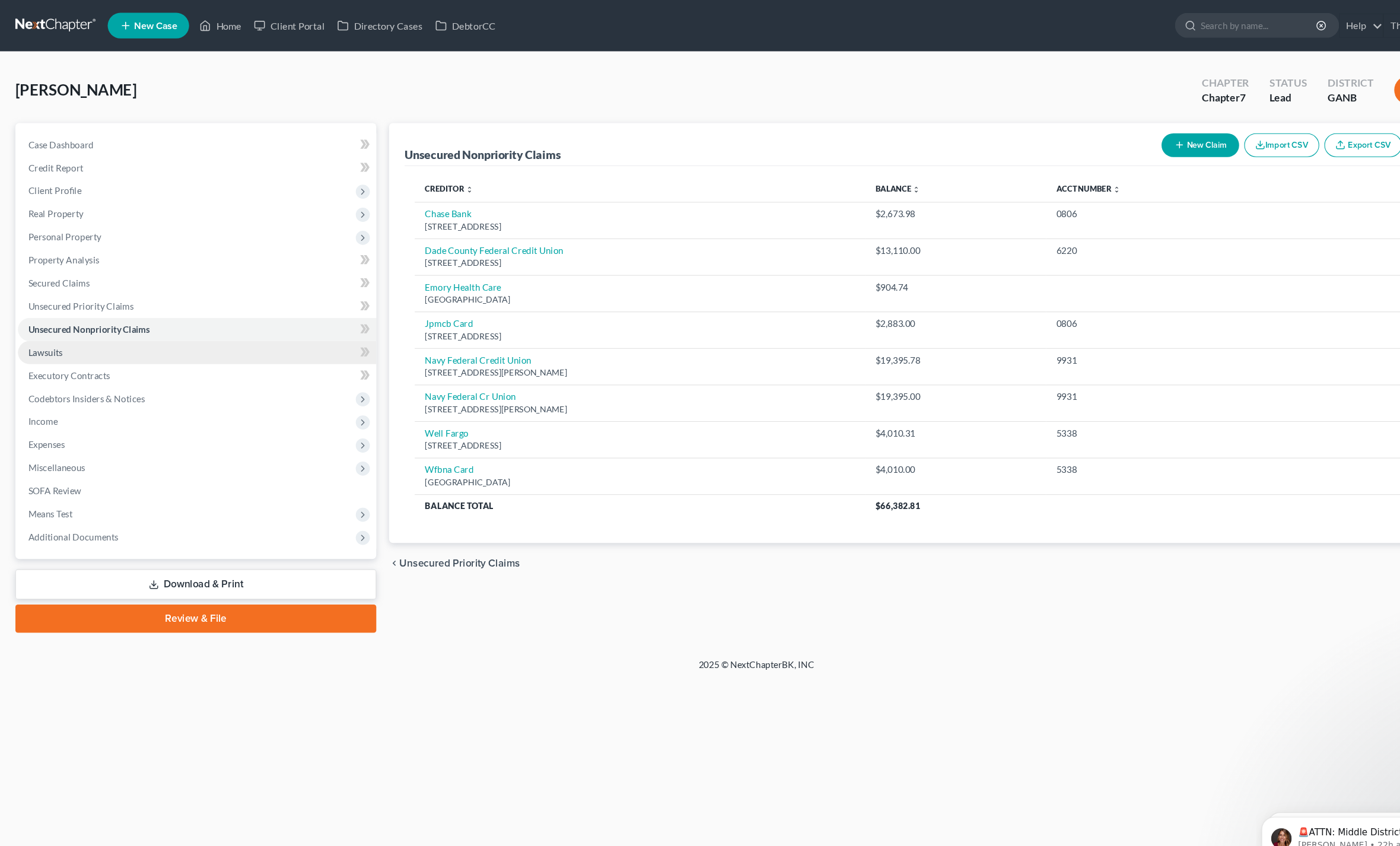
click at [37, 329] on span "Lawsuits" at bounding box center [42, 326] width 32 height 10
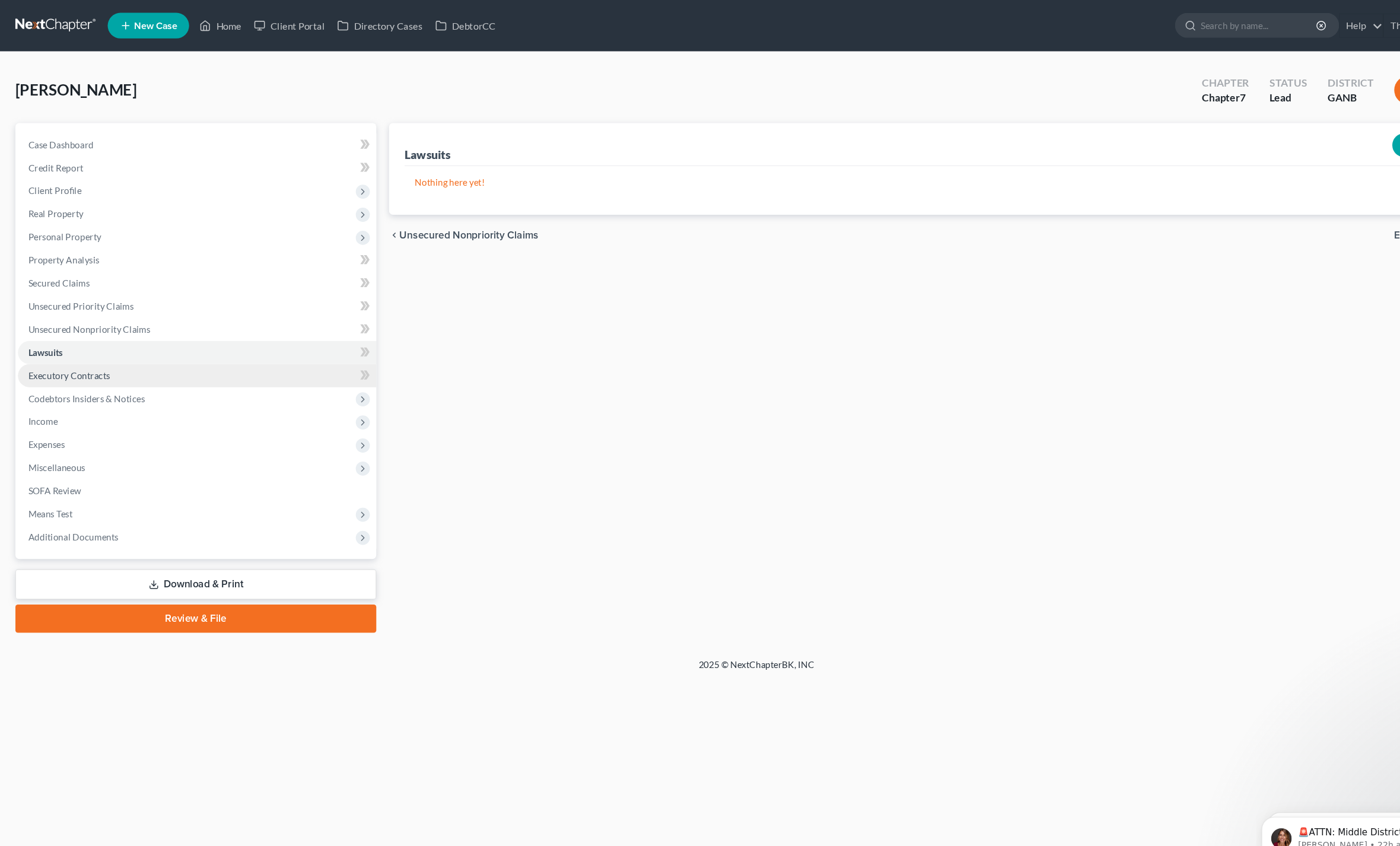
click at [38, 349] on span "Executory Contracts" at bounding box center [64, 347] width 76 height 10
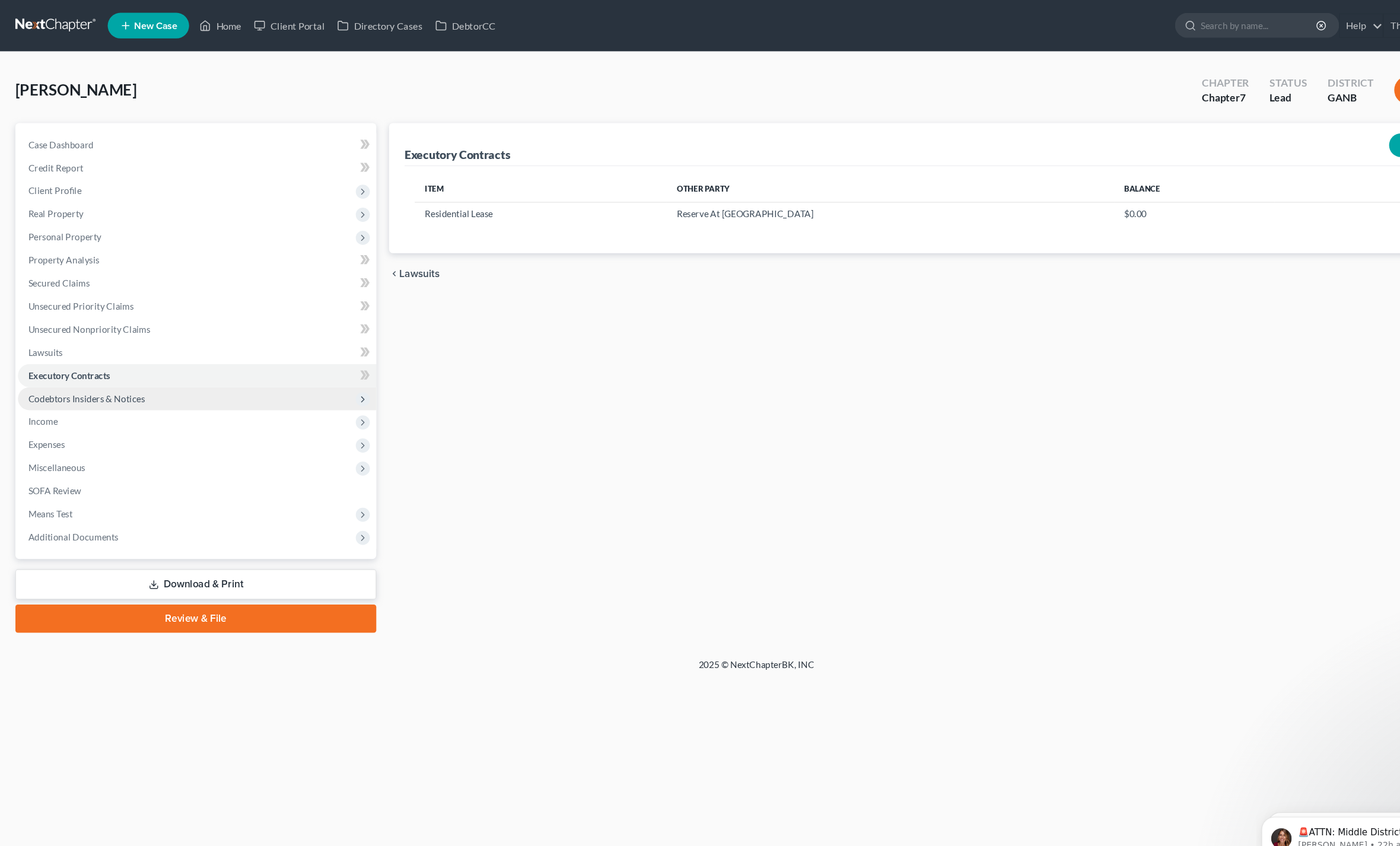
click at [50, 372] on span "Codebtors Insiders & Notices" at bounding box center [80, 369] width 108 height 10
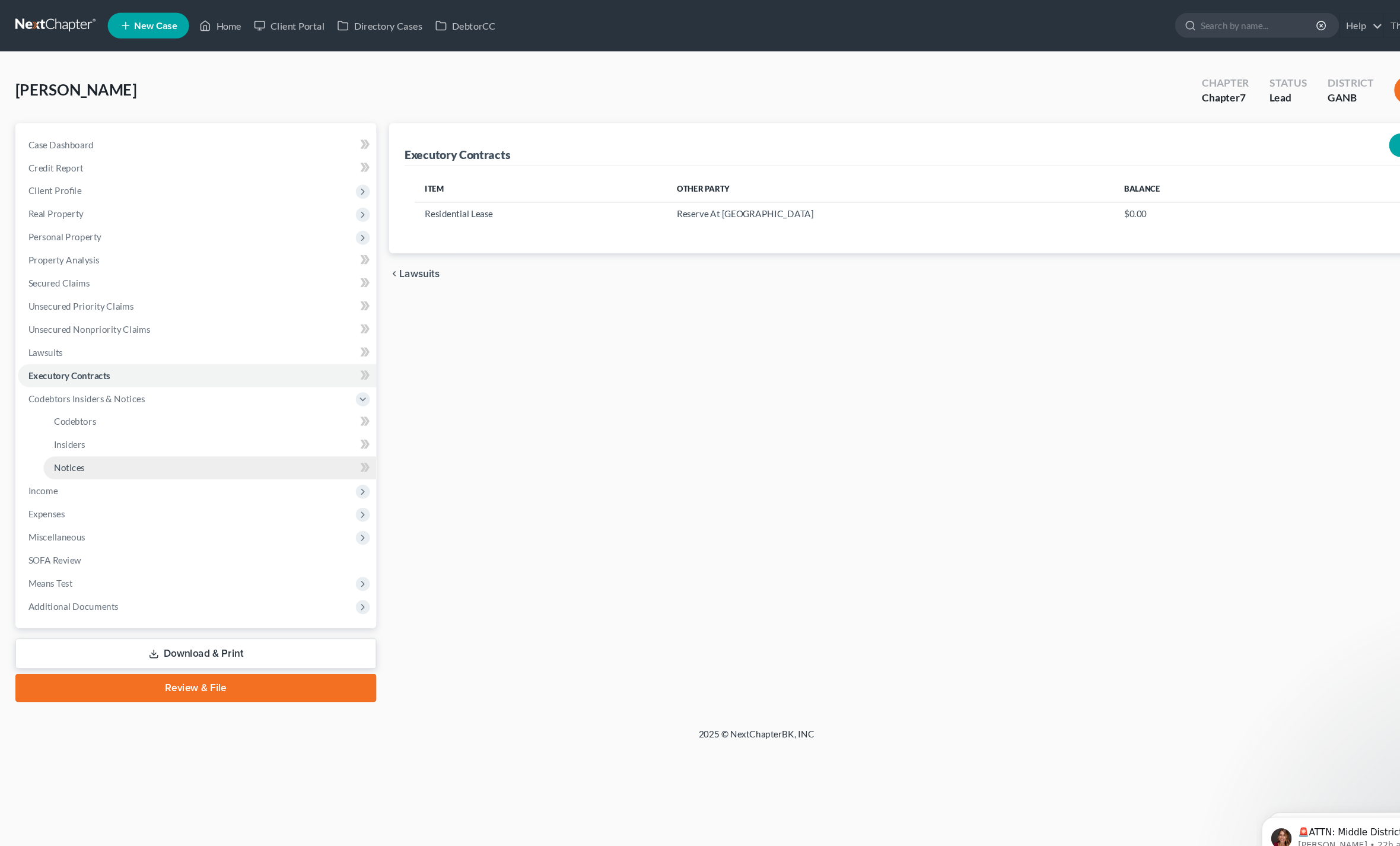
click at [57, 437] on span "Notices" at bounding box center [64, 433] width 29 height 10
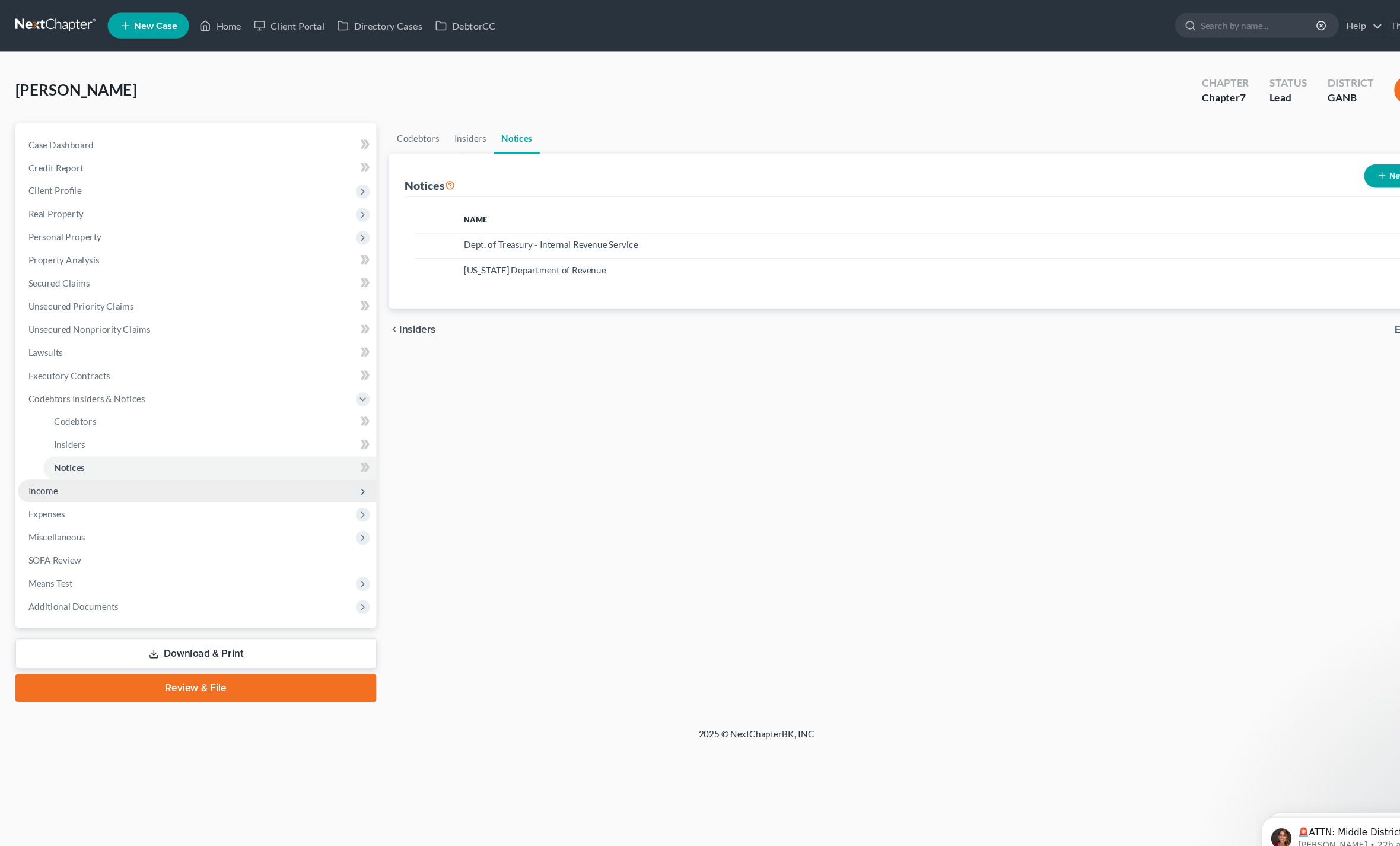
click at [33, 460] on span "Income" at bounding box center [182, 454] width 331 height 21
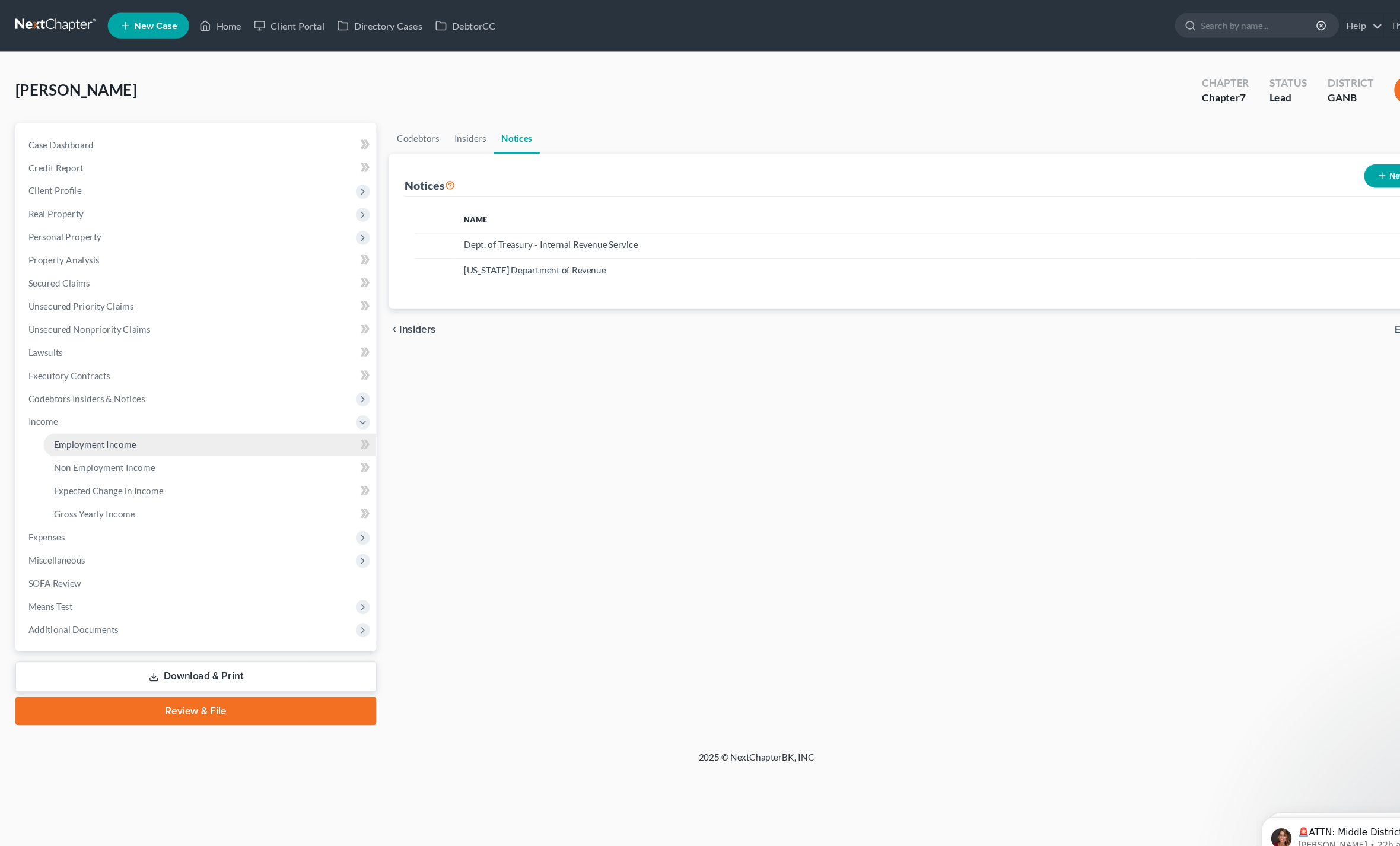
click at [63, 418] on link "Employment Income" at bounding box center [194, 411] width 308 height 21
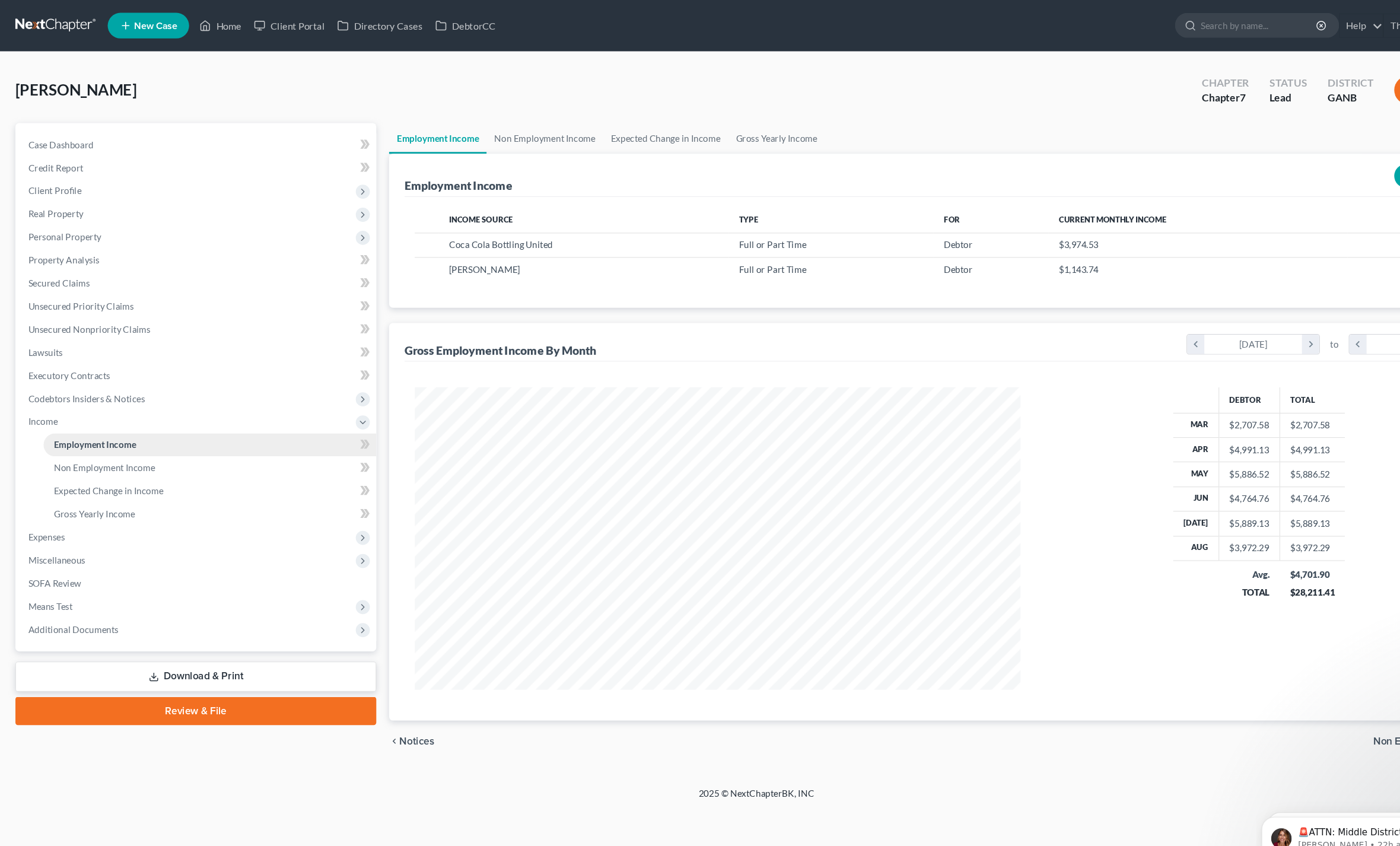
scroll to position [280, 585]
click at [63, 432] on span "Non Employment Income" at bounding box center [96, 433] width 94 height 10
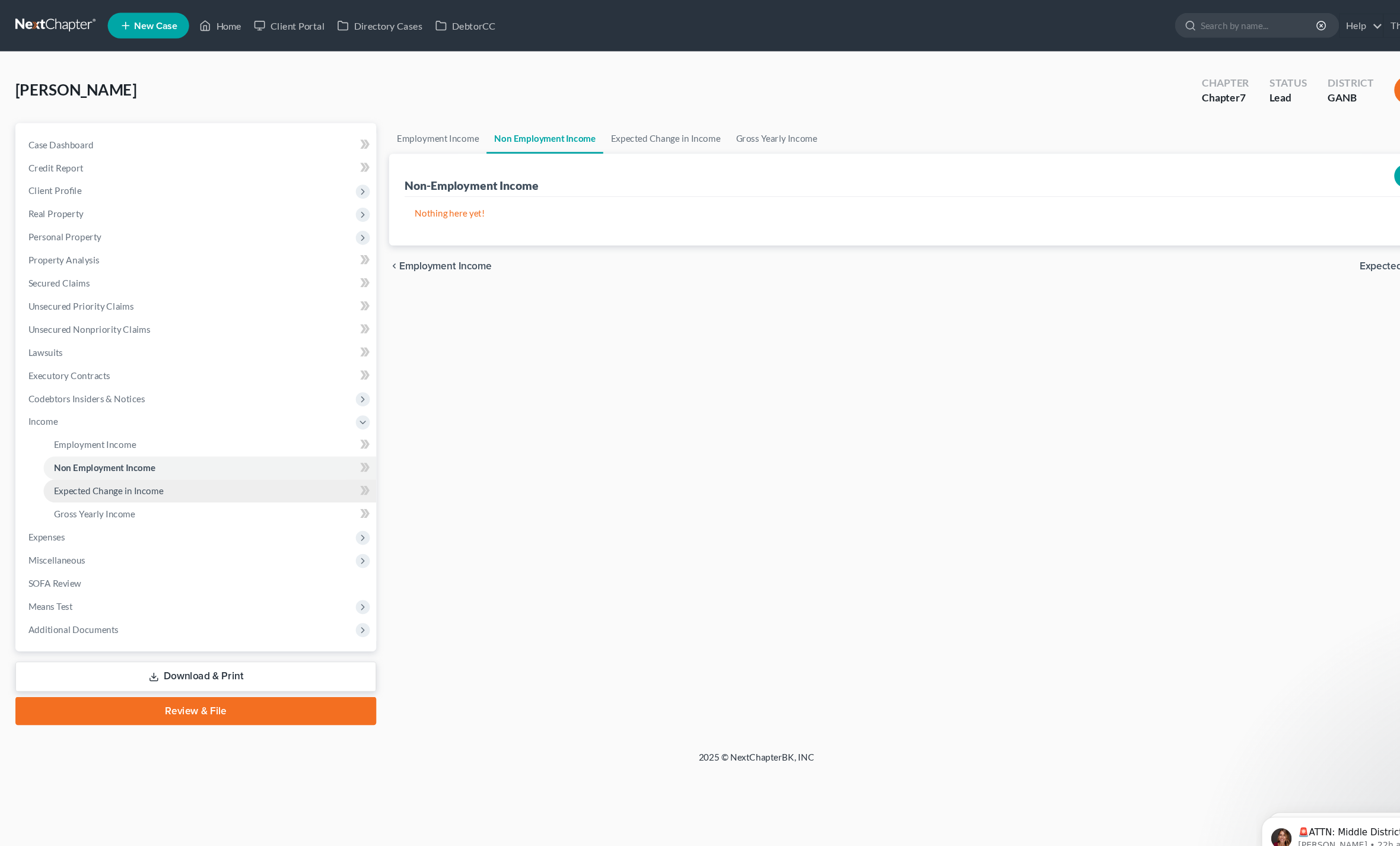
click at [63, 455] on span "Expected Change in Income" at bounding box center [100, 454] width 102 height 10
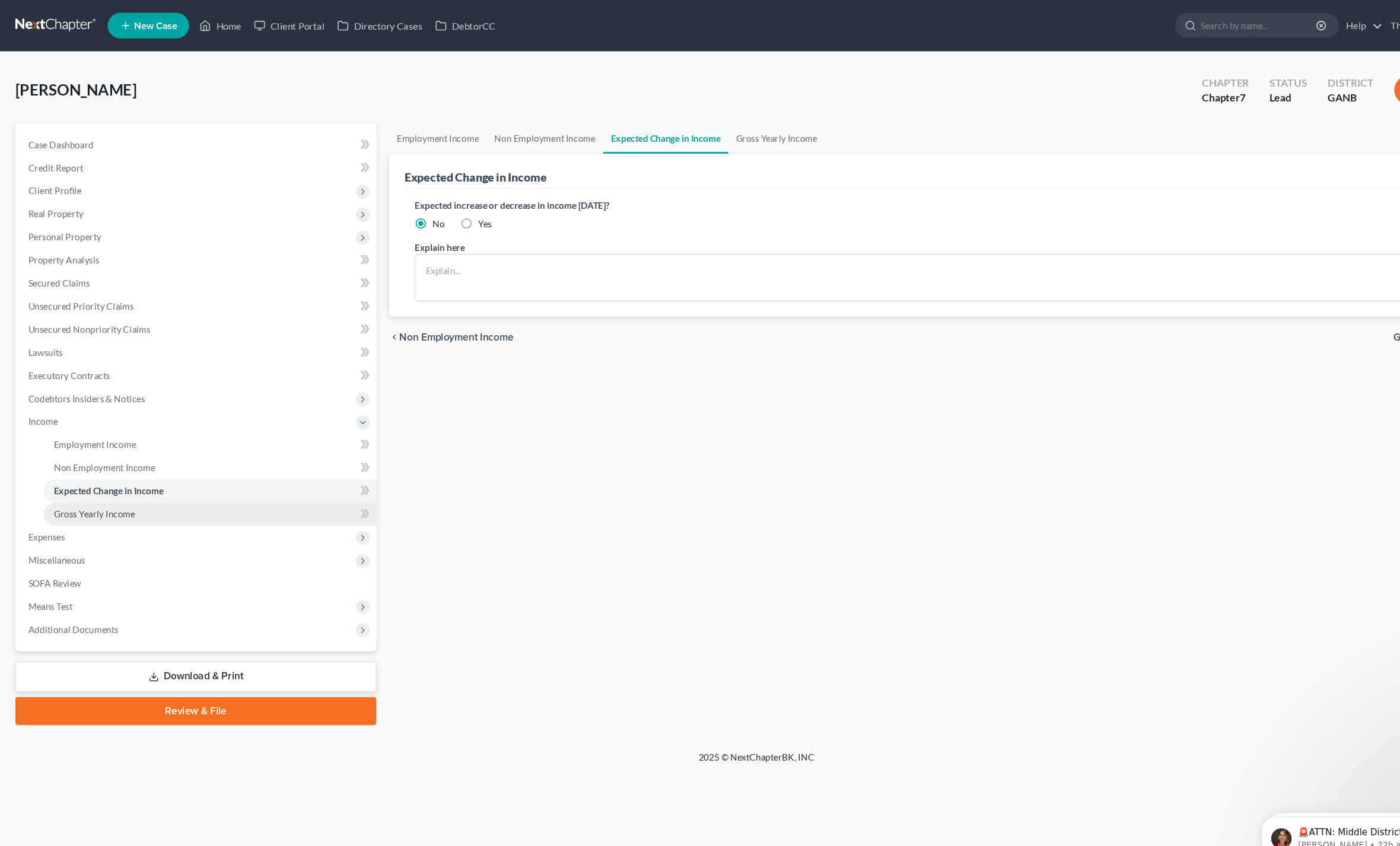
click at [63, 480] on link "Gross Yearly Income" at bounding box center [194, 476] width 308 height 21
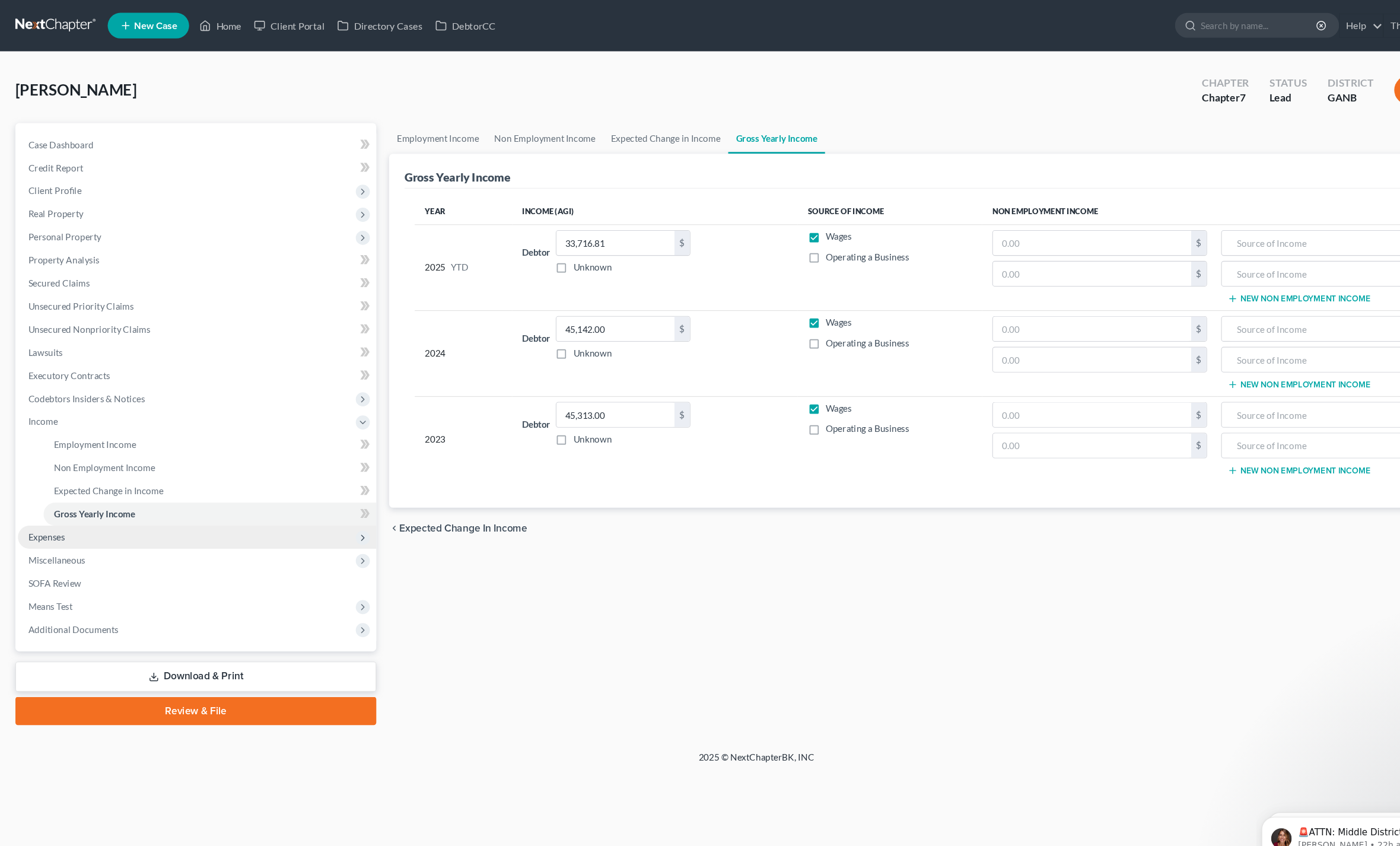
click at [40, 499] on span "Expenses" at bounding box center [43, 497] width 34 height 10
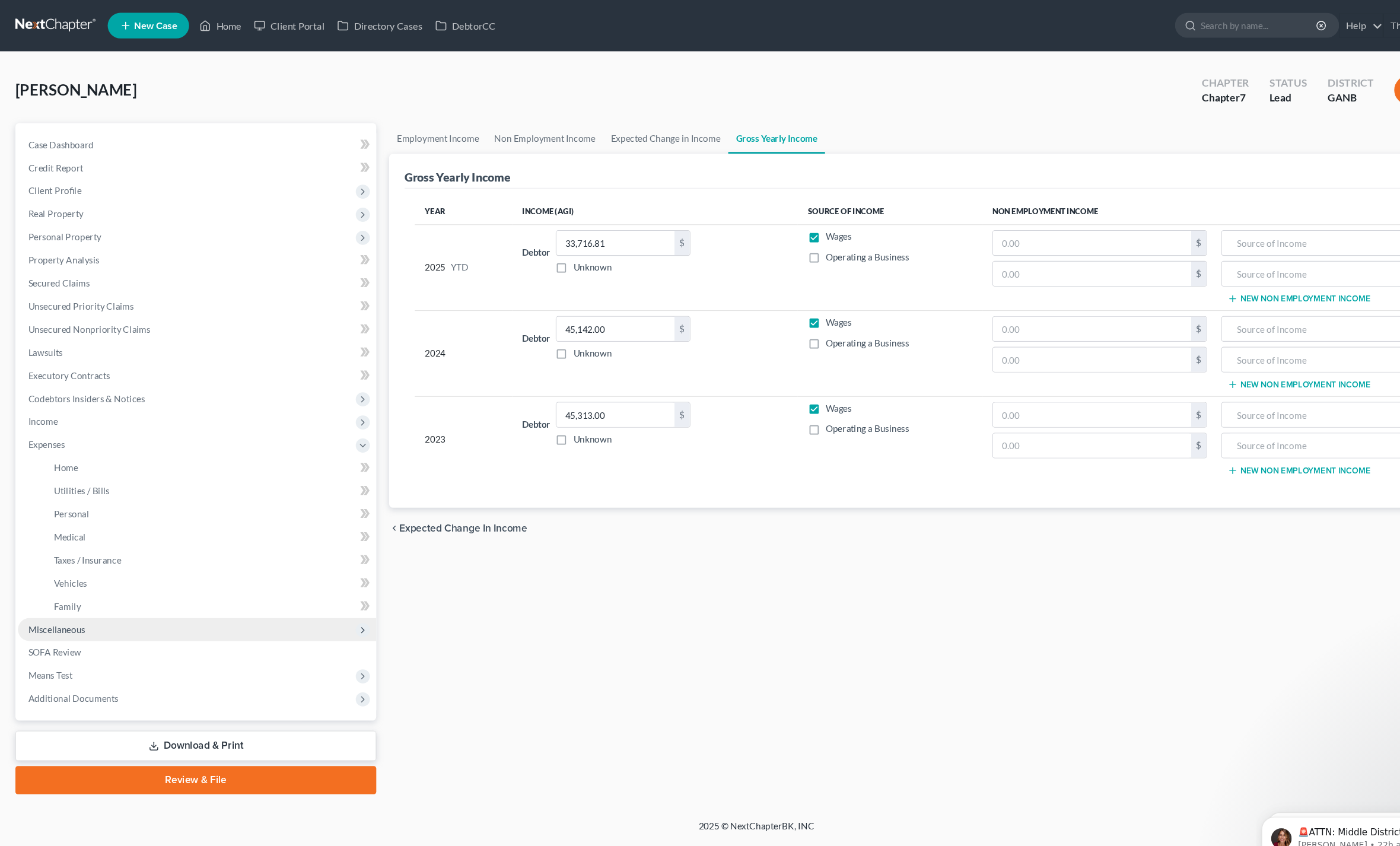
click at [40, 586] on span "Miscellaneous" at bounding box center [52, 582] width 53 height 10
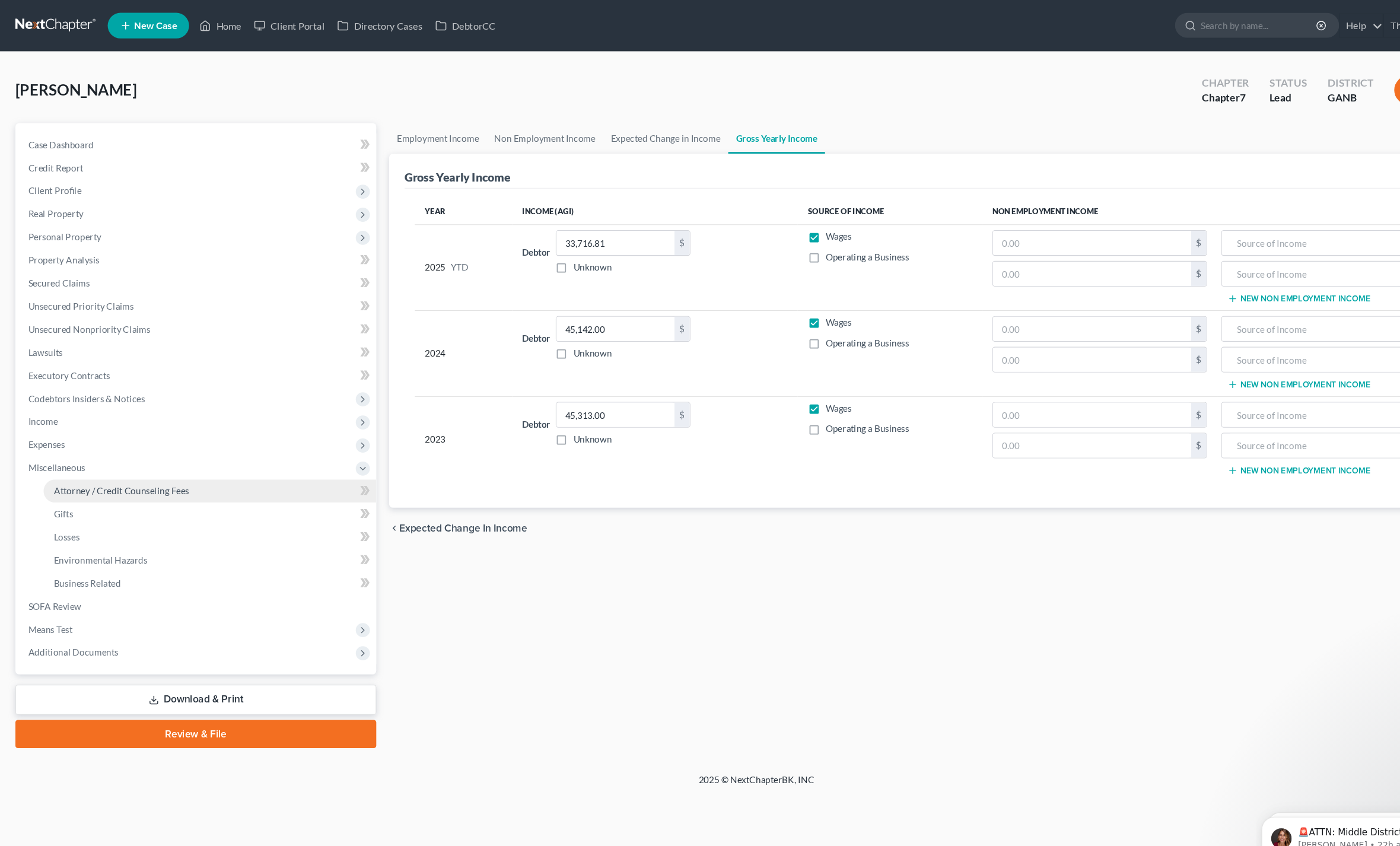
click at [61, 452] on span "Attorney / Credit Counseling Fees" at bounding box center [112, 454] width 125 height 10
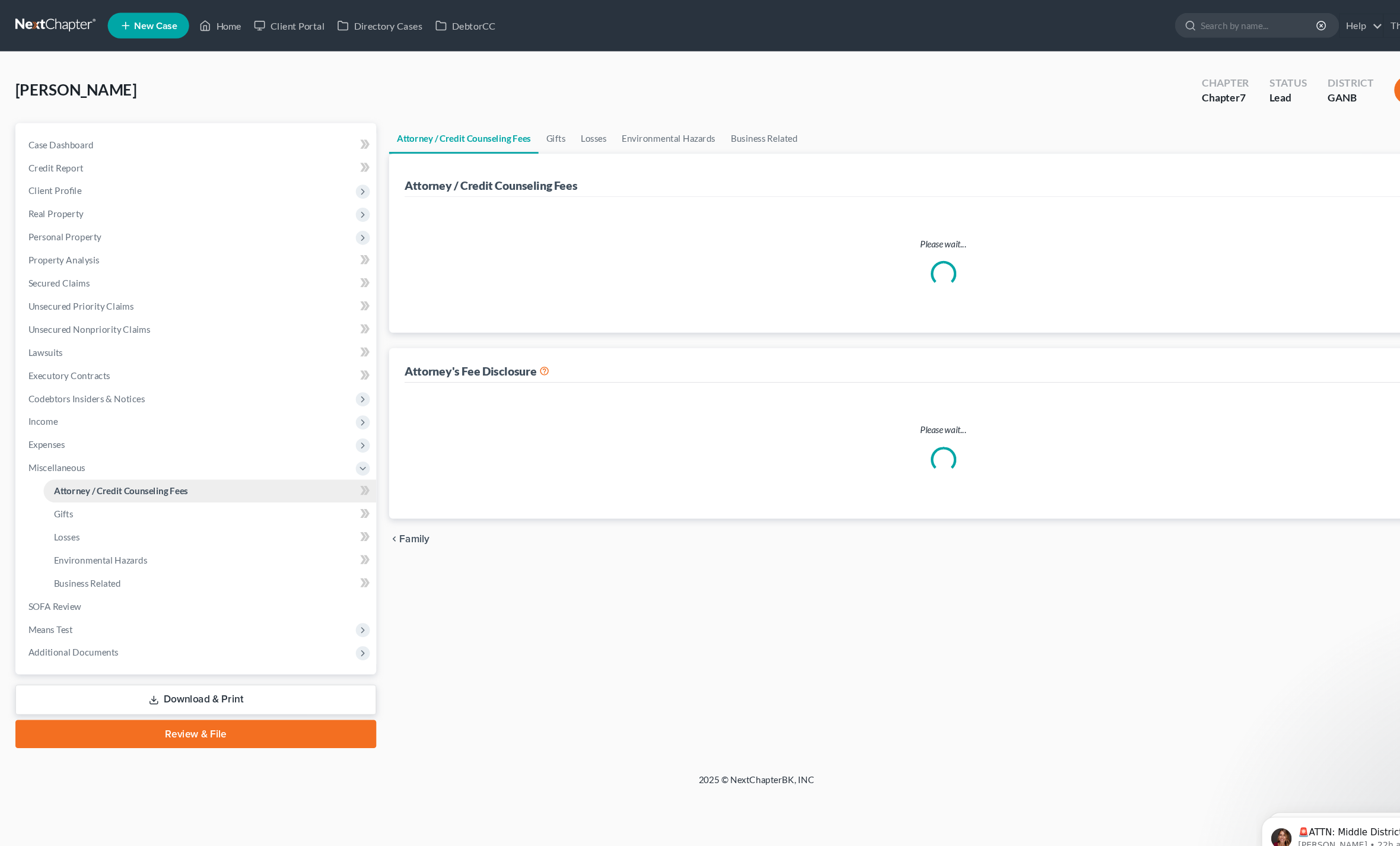
select select "30"
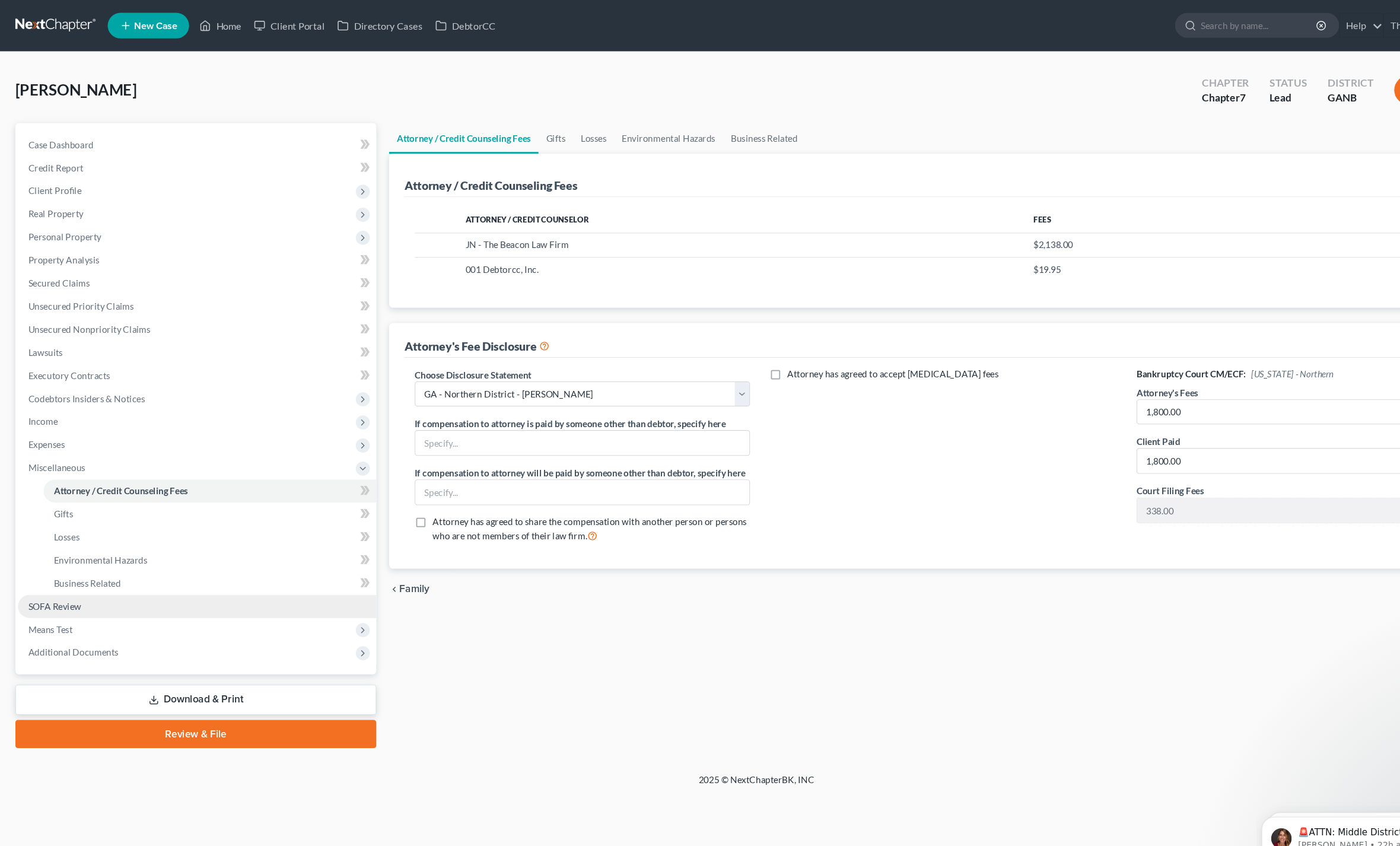
click at [47, 566] on link "SOFA Review" at bounding box center [182, 561] width 331 height 21
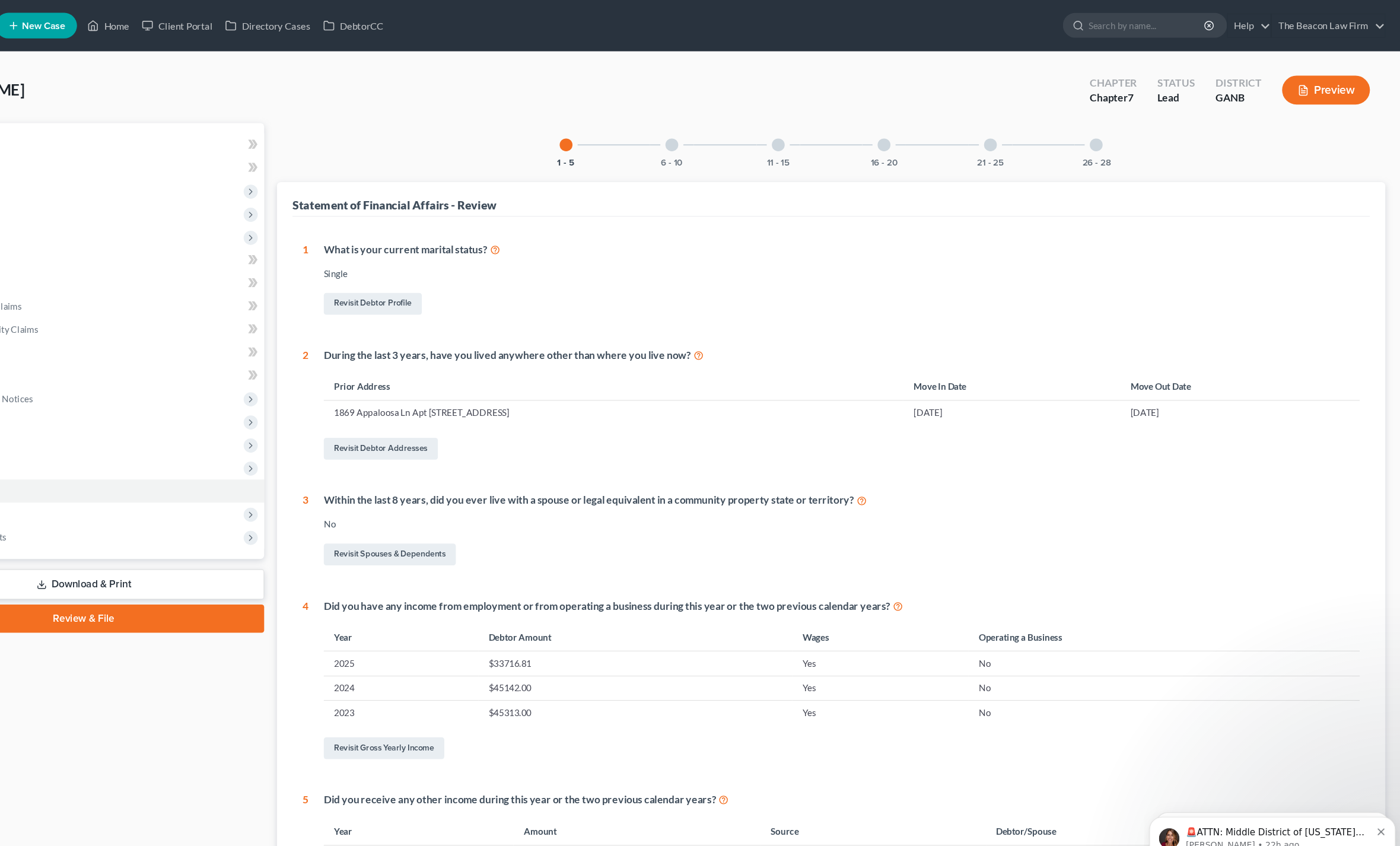
click at [705, 136] on div "6 - 10" at bounding box center [725, 133] width 40 height 40
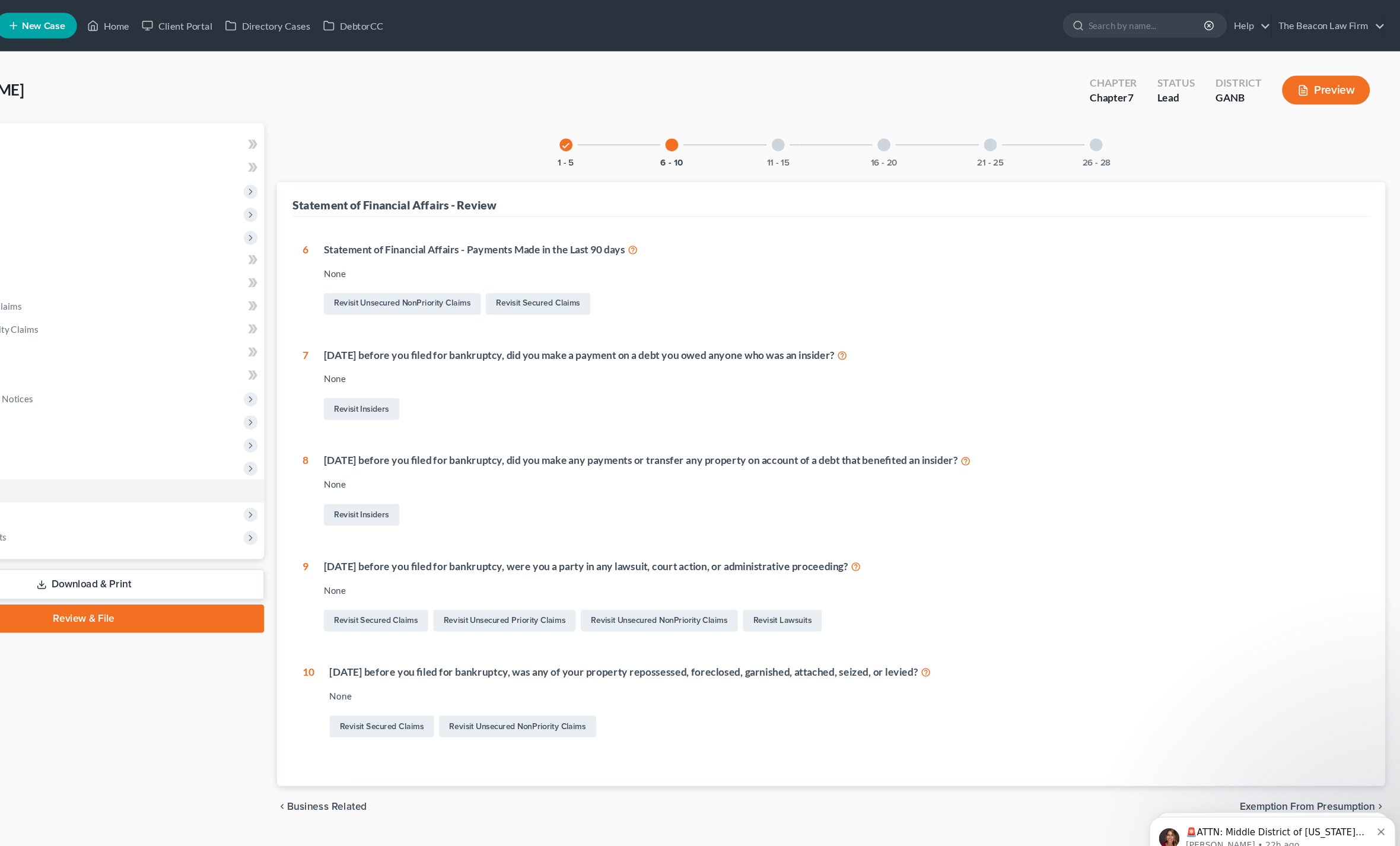
click at [804, 137] on div "11 - 15" at bounding box center [824, 133] width 40 height 40
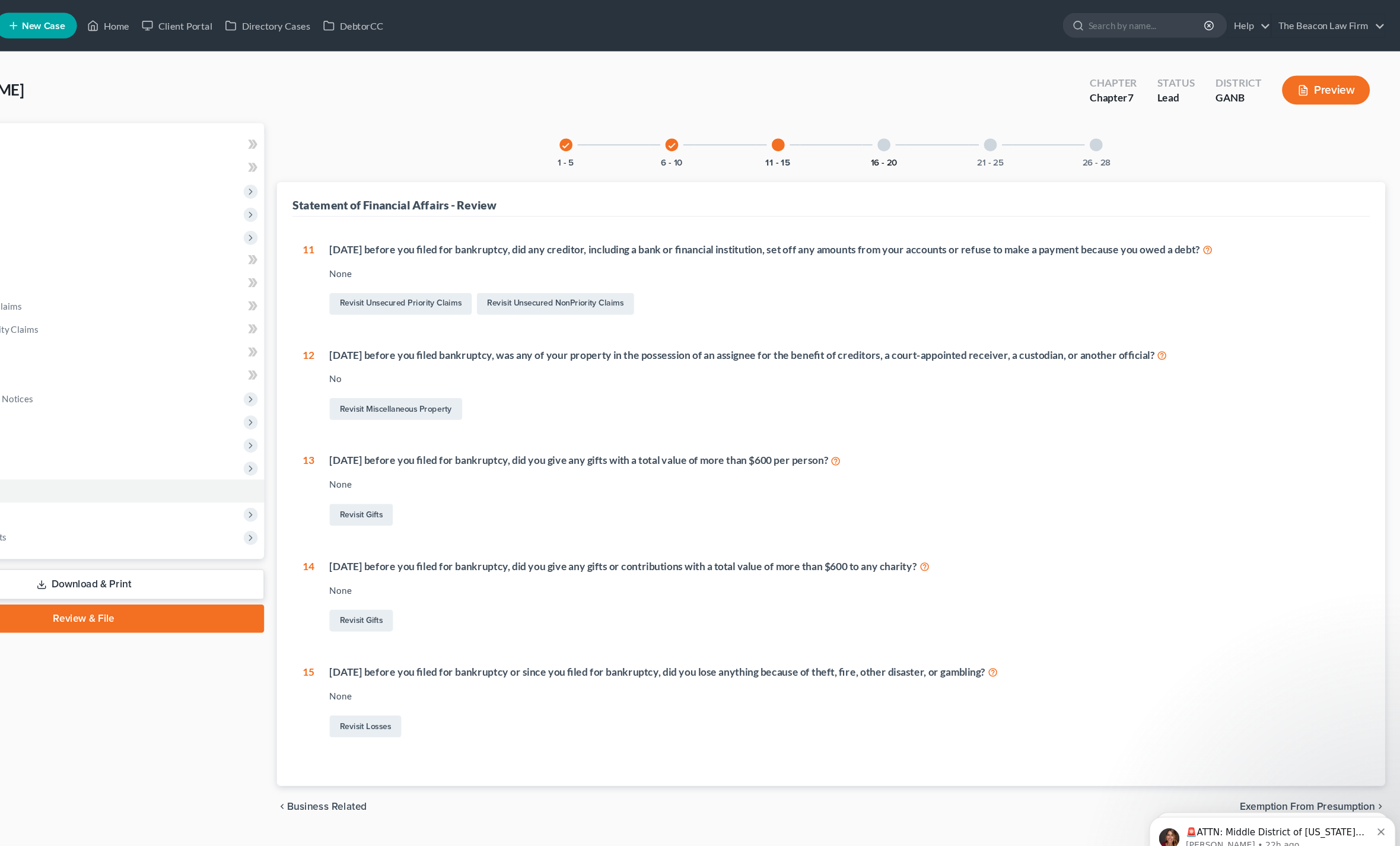
click at [910, 147] on button "16 - 20" at bounding box center [922, 151] width 25 height 8
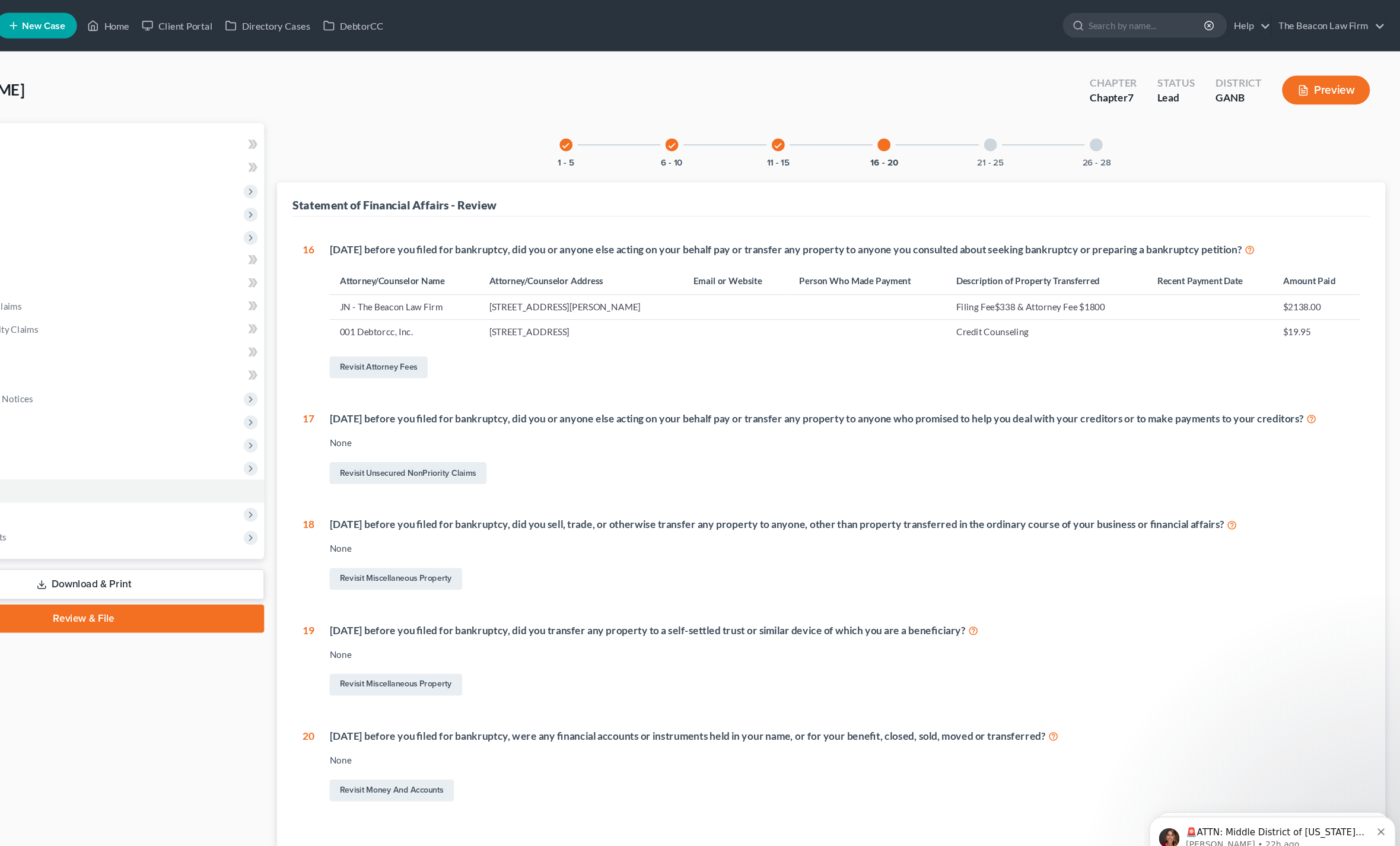
click at [1000, 135] on div "21 - 25" at bounding box center [1020, 133] width 40 height 40
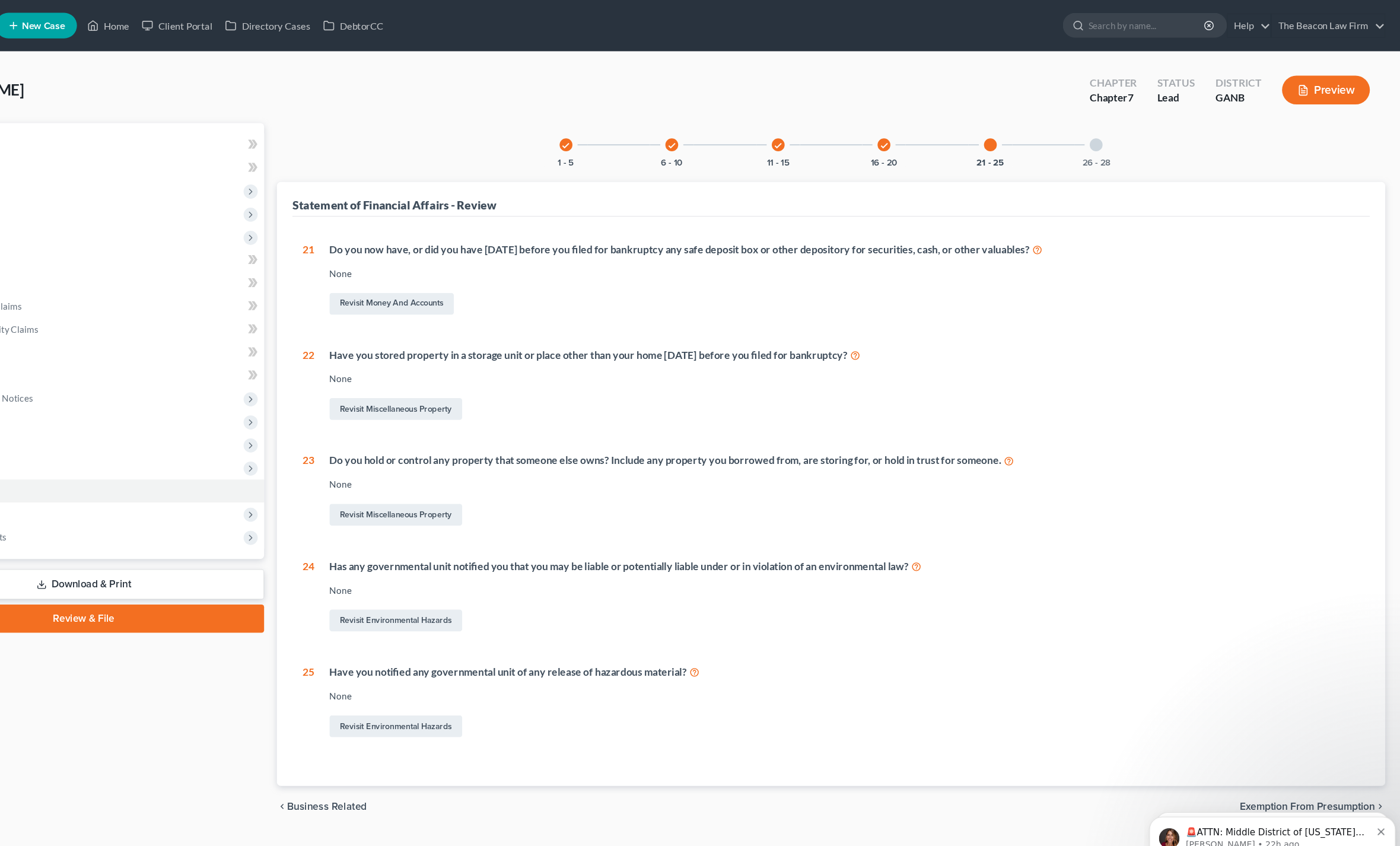
click at [1098, 136] on div "26 - 28" at bounding box center [1118, 133] width 40 height 40
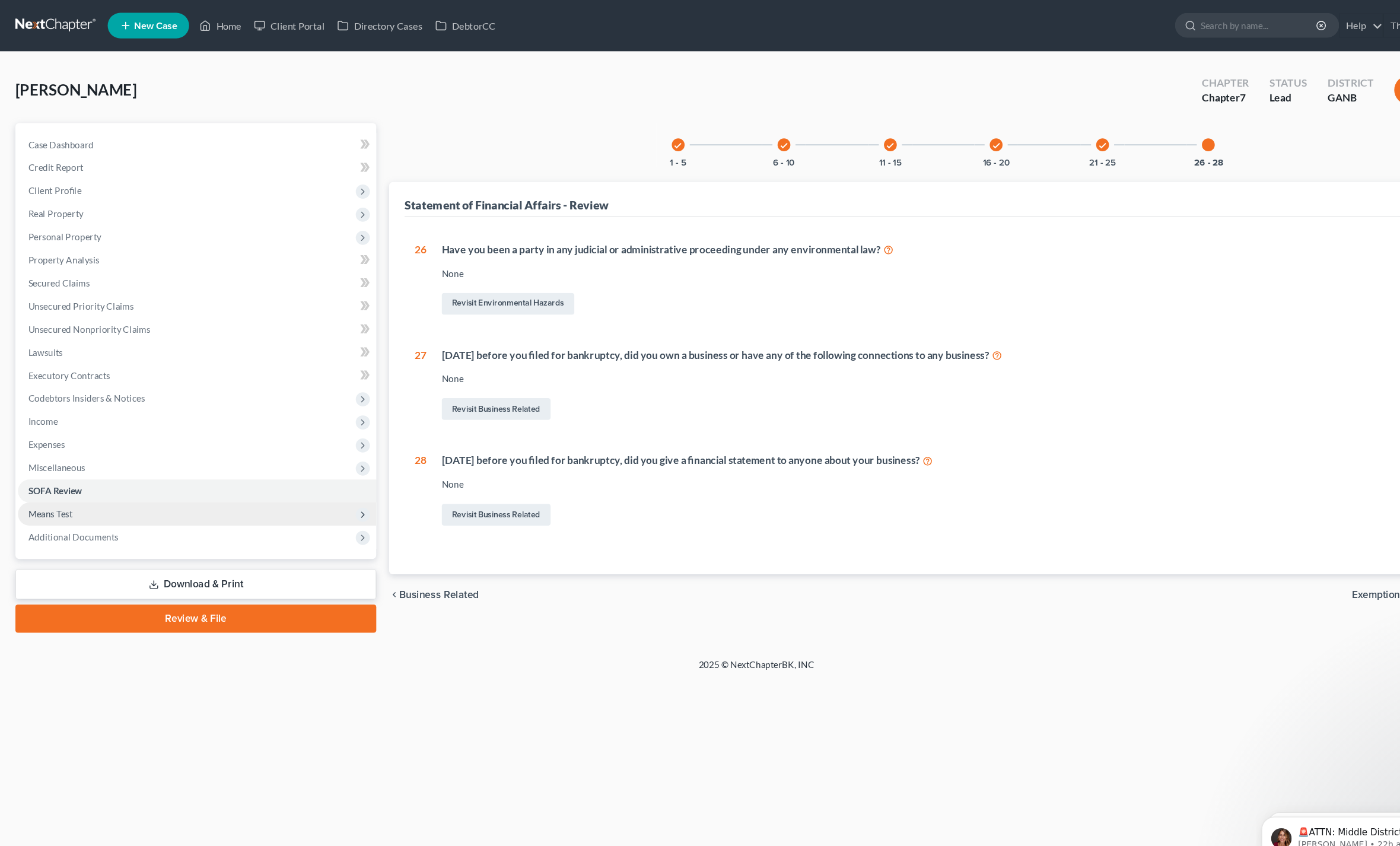
click at [38, 478] on span "Means Test" at bounding box center [47, 476] width 41 height 10
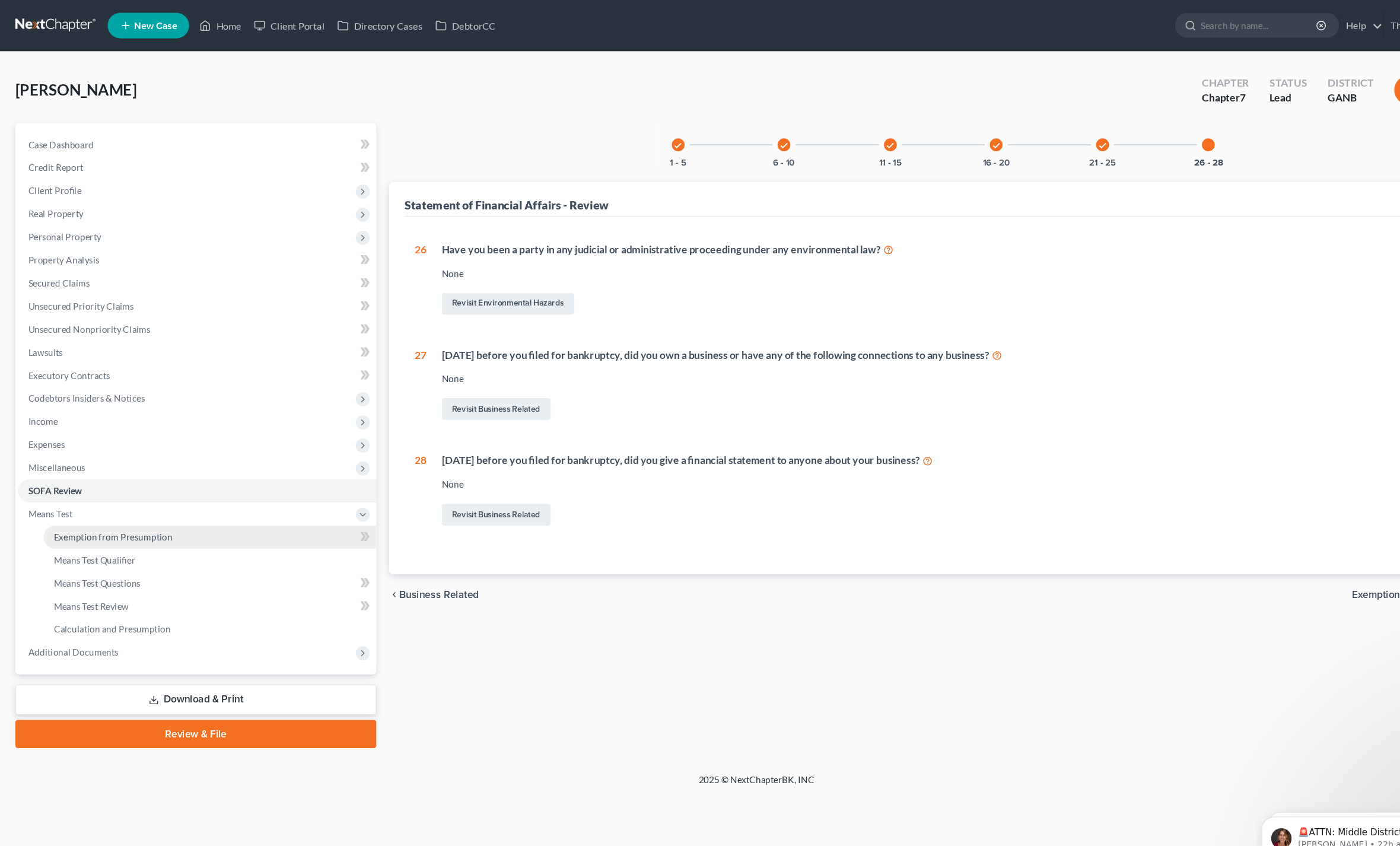
click at [70, 503] on link "Exemption from Presumption" at bounding box center [194, 497] width 308 height 21
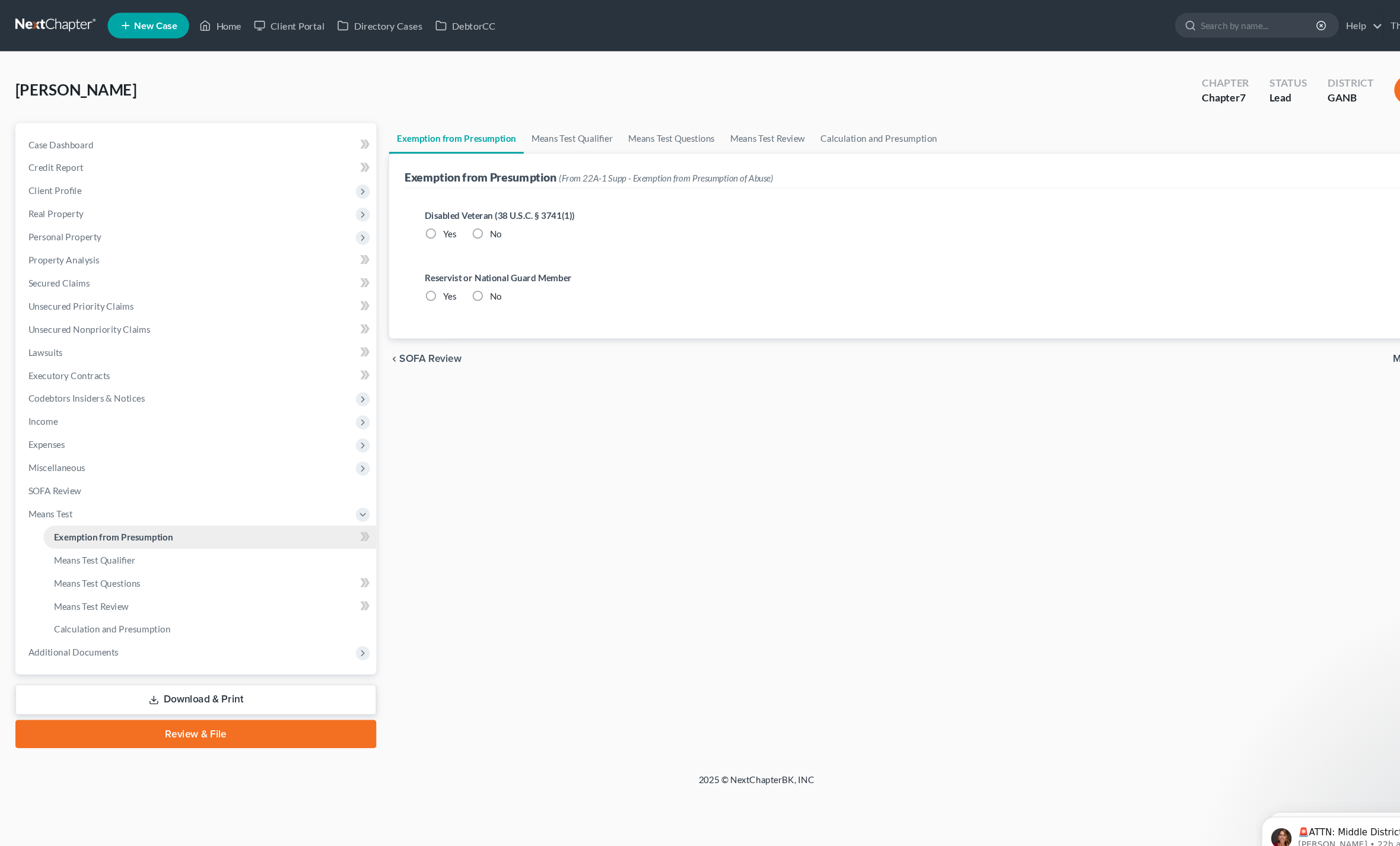
radio input "true"
click at [515, 136] on link "Means Test Qualifier" at bounding box center [529, 128] width 89 height 29
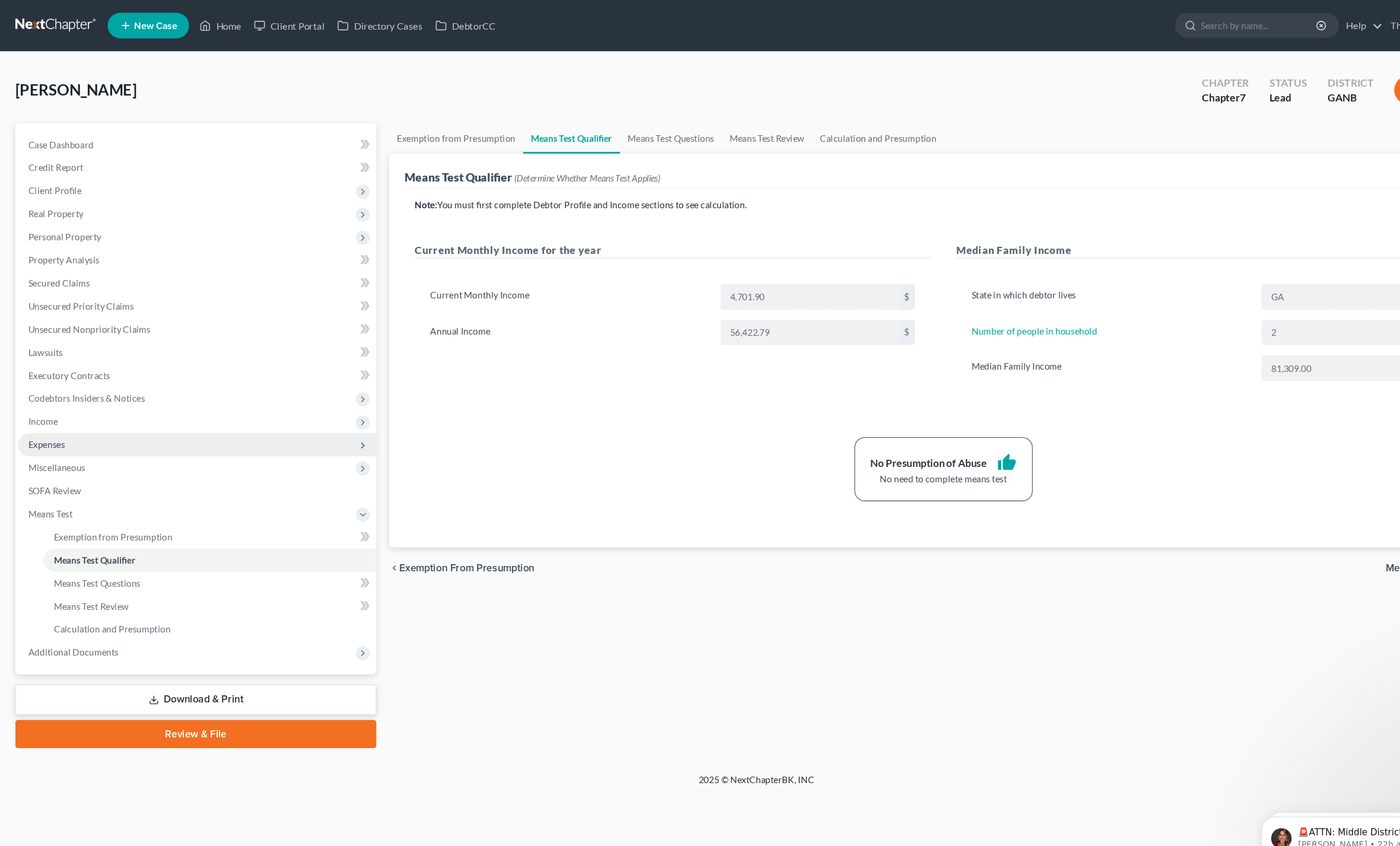
click at [40, 413] on span "Expenses" at bounding box center [43, 412] width 34 height 10
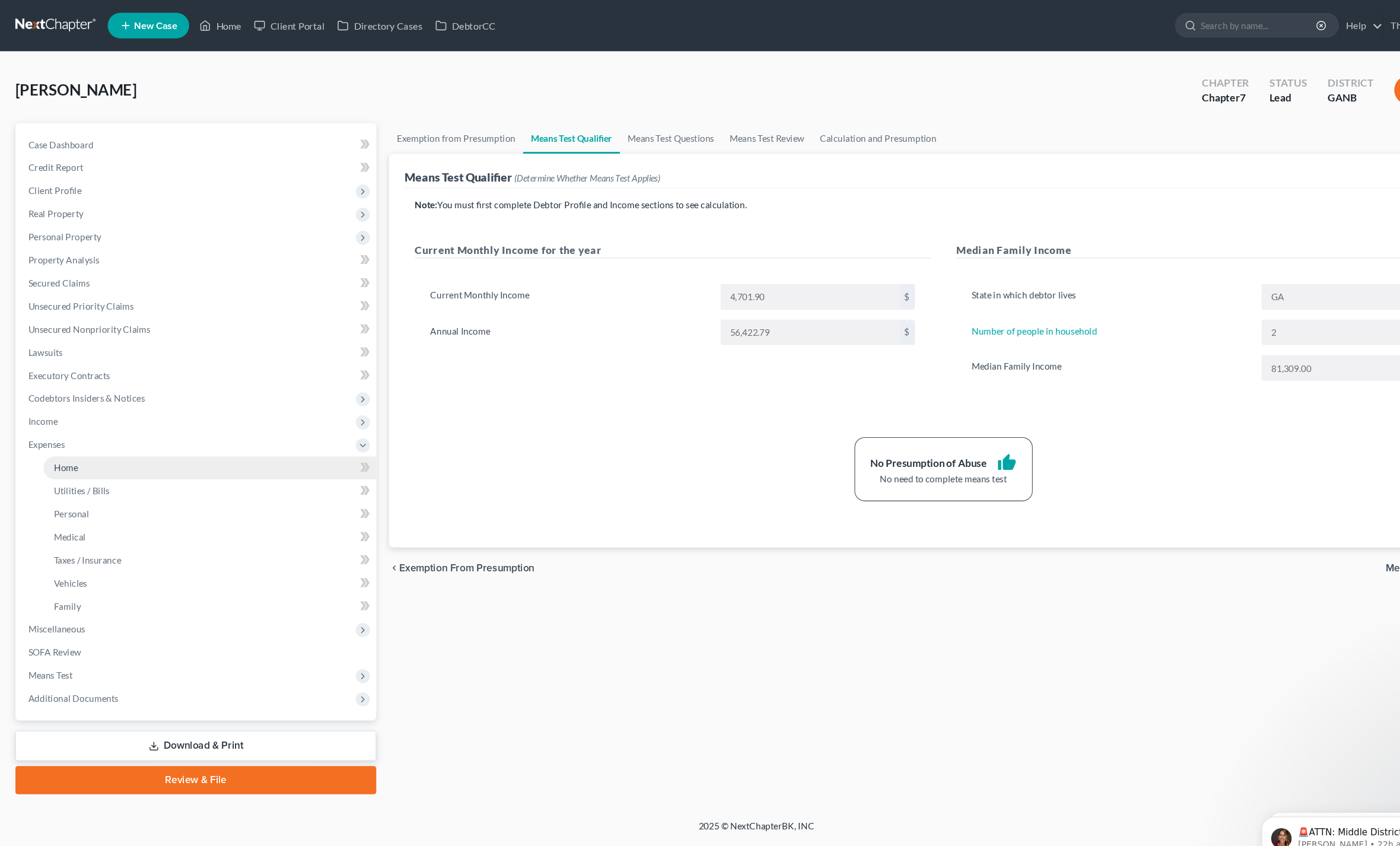
click at [61, 437] on link "Home" at bounding box center [194, 433] width 308 height 21
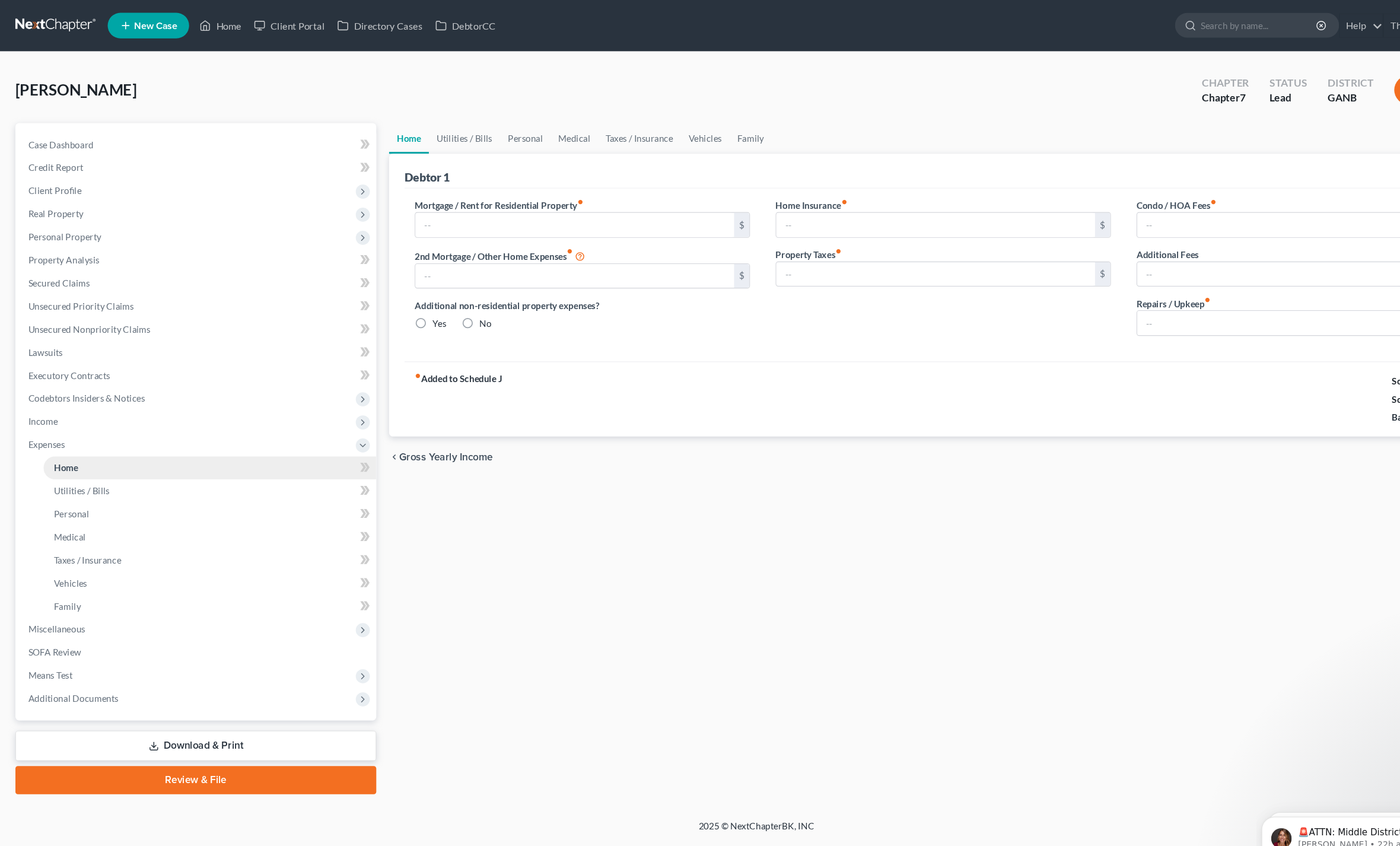
type input "1,388.71"
type input "0.00"
radio input "true"
type input "22.00"
type input "0.00"
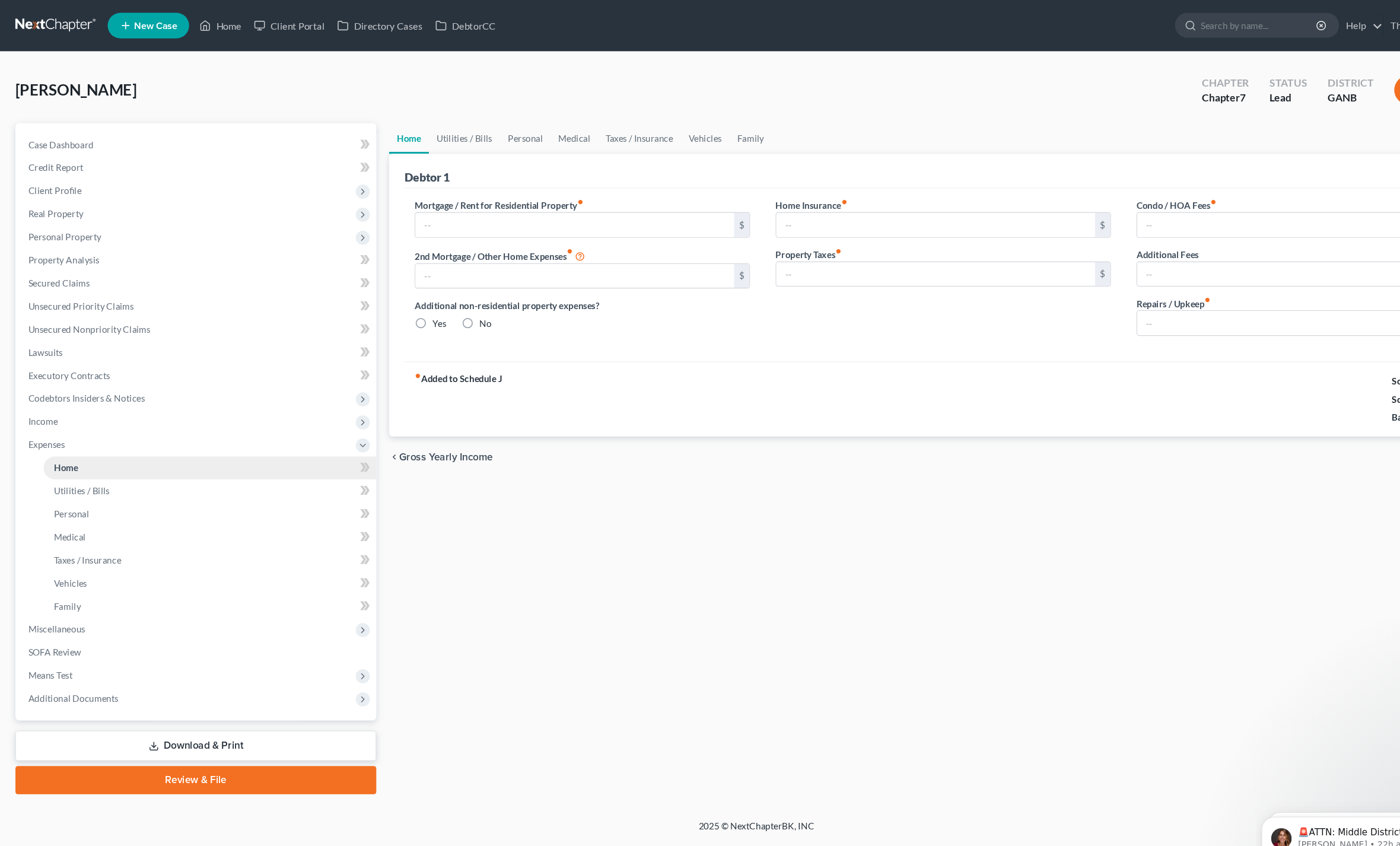
type input "0.00"
type input "25.00"
click at [424, 135] on link "Utilities / Bills" at bounding box center [430, 128] width 66 height 29
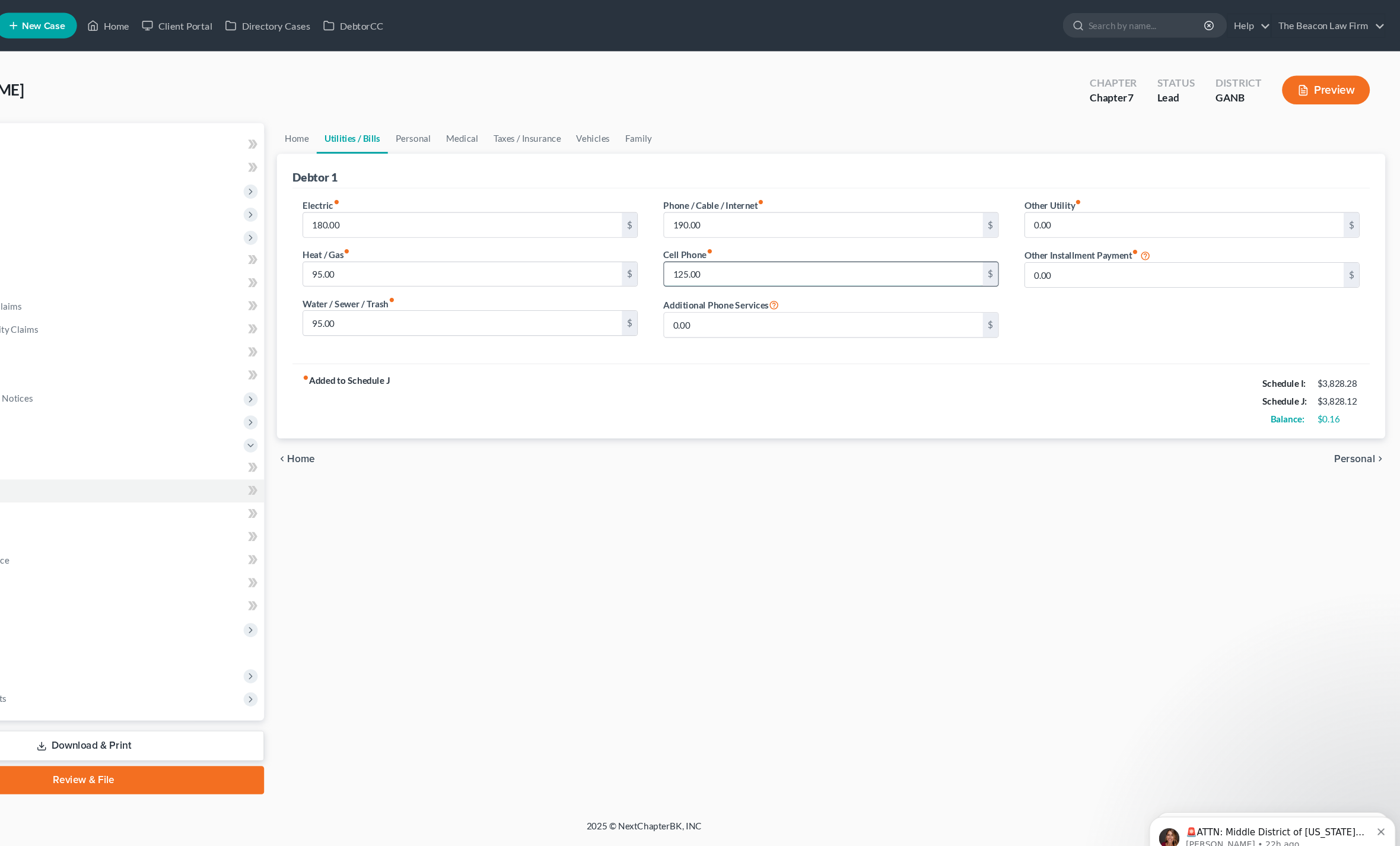
click at [718, 255] on input "125.00" at bounding box center [866, 253] width 295 height 22
type input "140"
click at [463, 126] on link "Personal" at bounding box center [486, 128] width 47 height 29
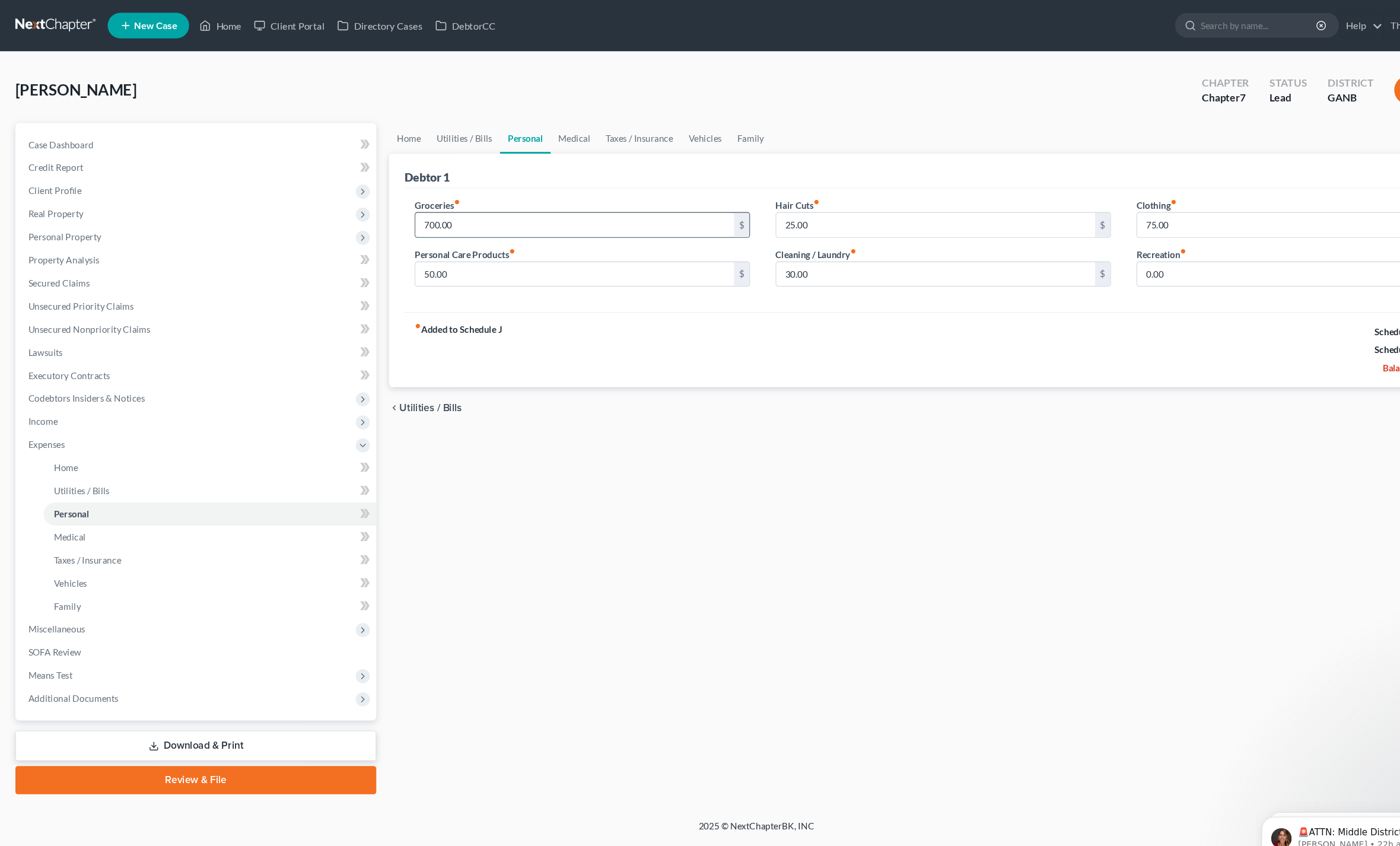
click at [398, 208] on input "700.00" at bounding box center [532, 208] width 295 height 22
click at [396, 253] on input "50.00" at bounding box center [532, 253] width 295 height 22
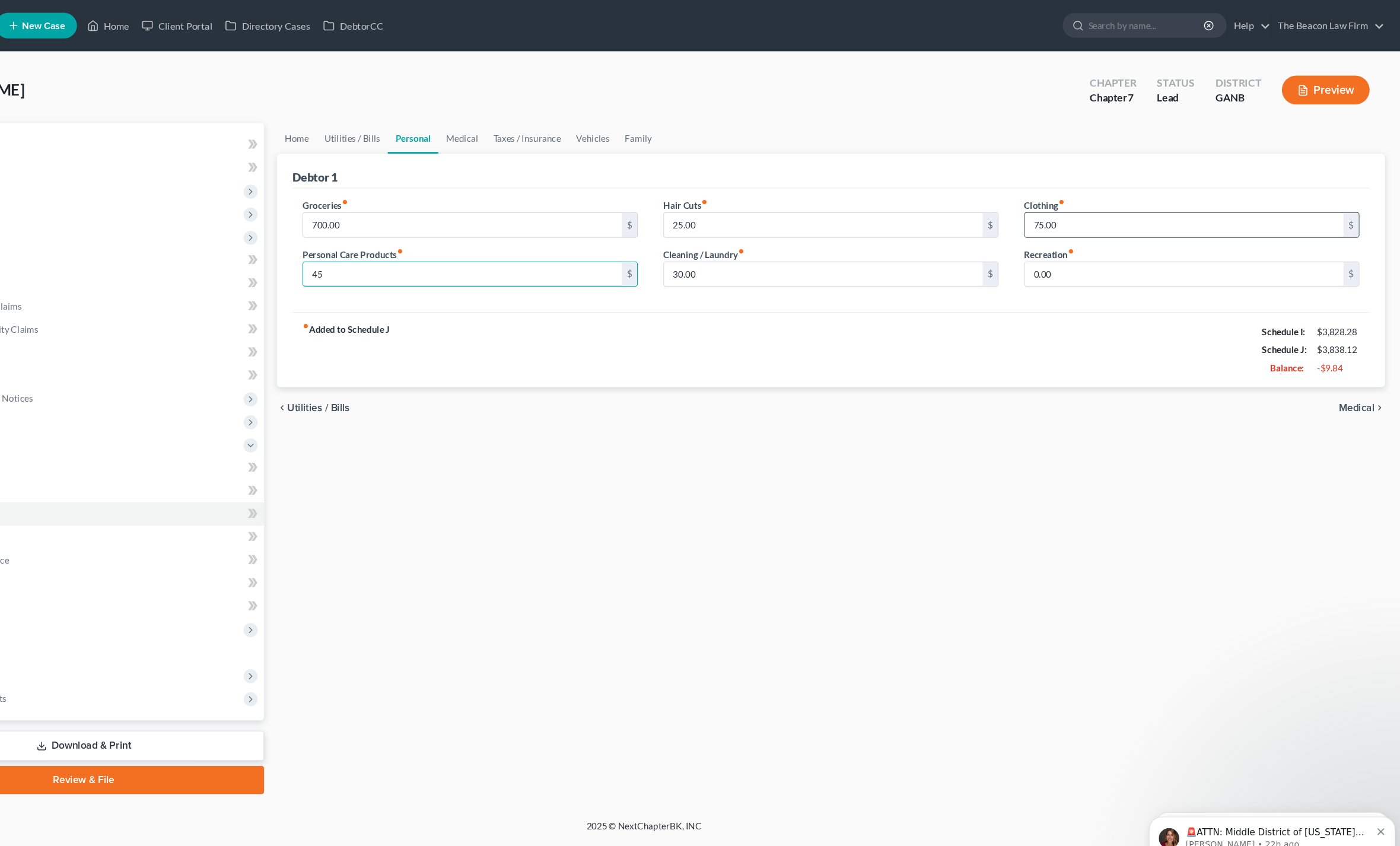
type input "45"
click at [1053, 203] on input "75.00" at bounding box center [1200, 208] width 295 height 22
type input "65"
click at [509, 128] on link "Medical" at bounding box center [531, 128] width 44 height 29
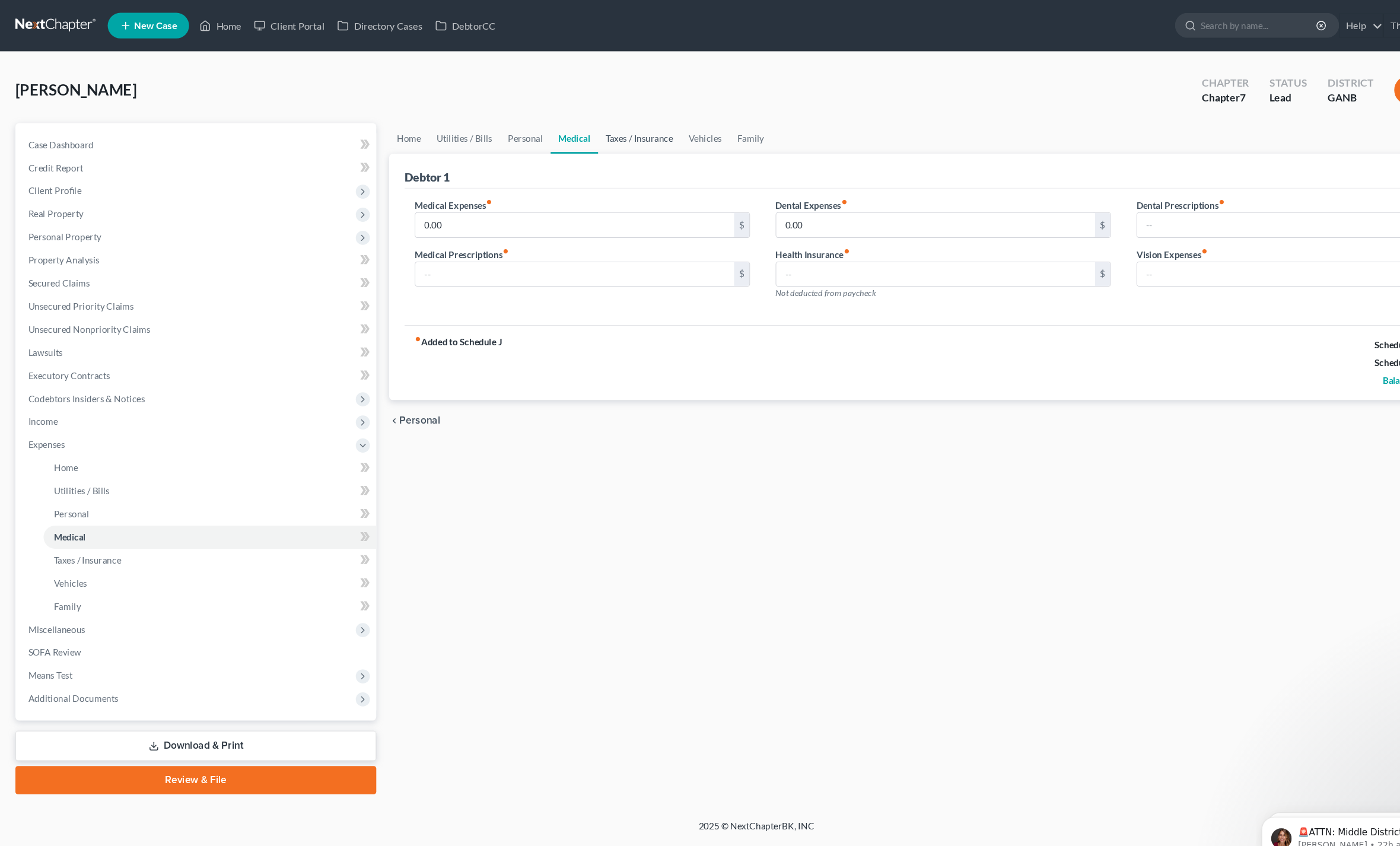
click at [581, 124] on link "Taxes / Insurance" at bounding box center [592, 128] width 77 height 29
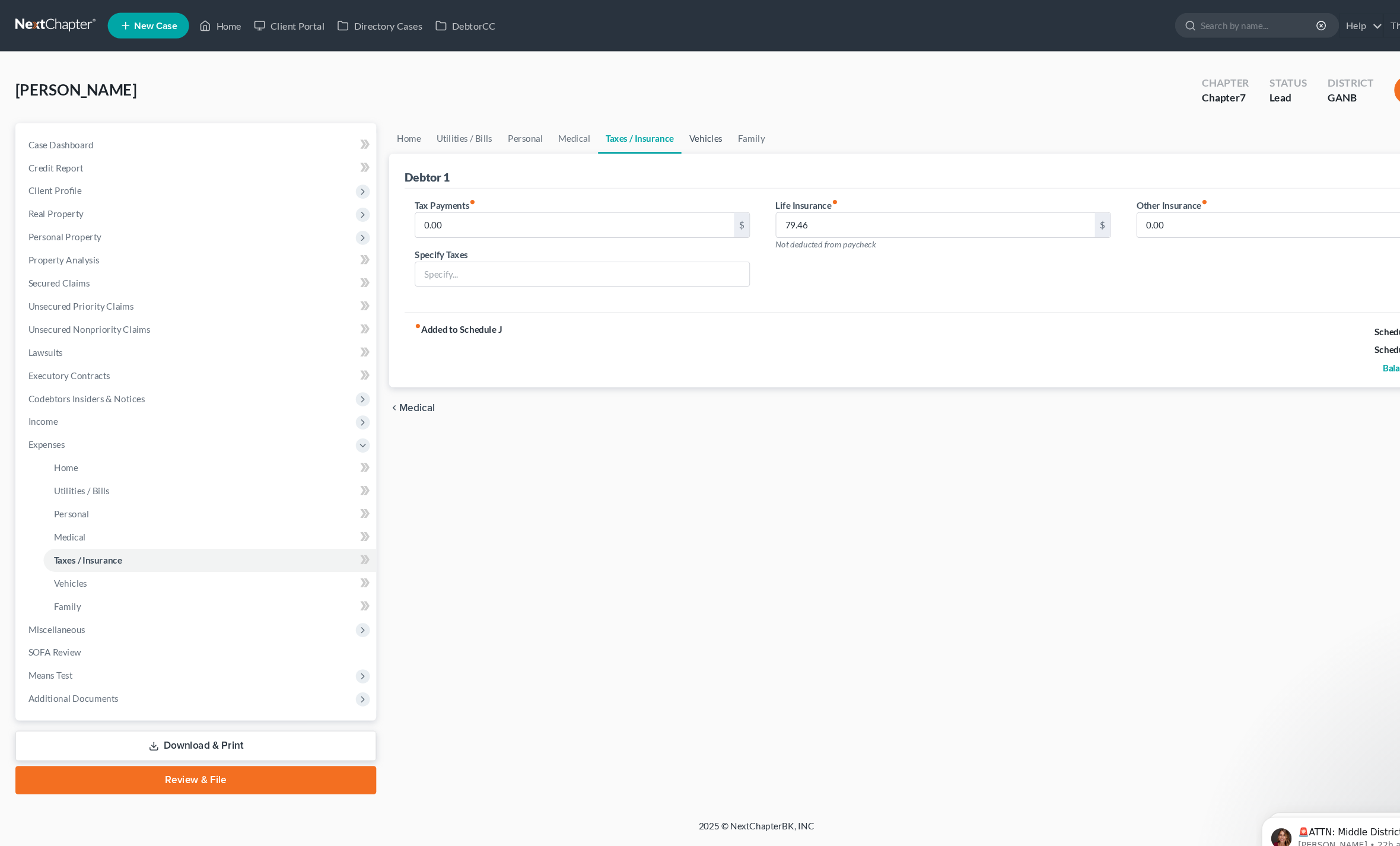
click at [647, 121] on link "Vehicles" at bounding box center [653, 128] width 45 height 29
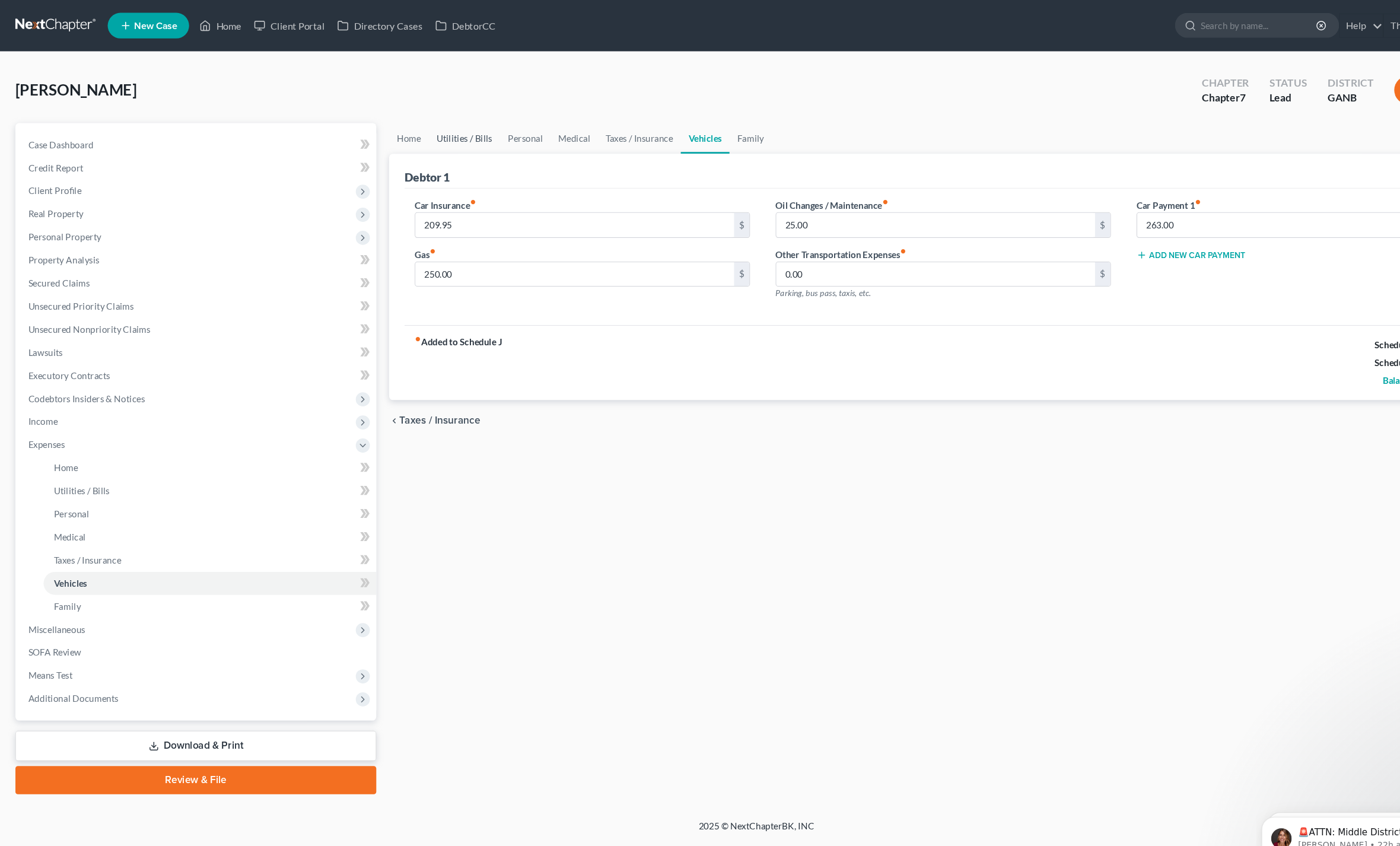
click at [425, 126] on link "Utilities / Bills" at bounding box center [430, 128] width 66 height 29
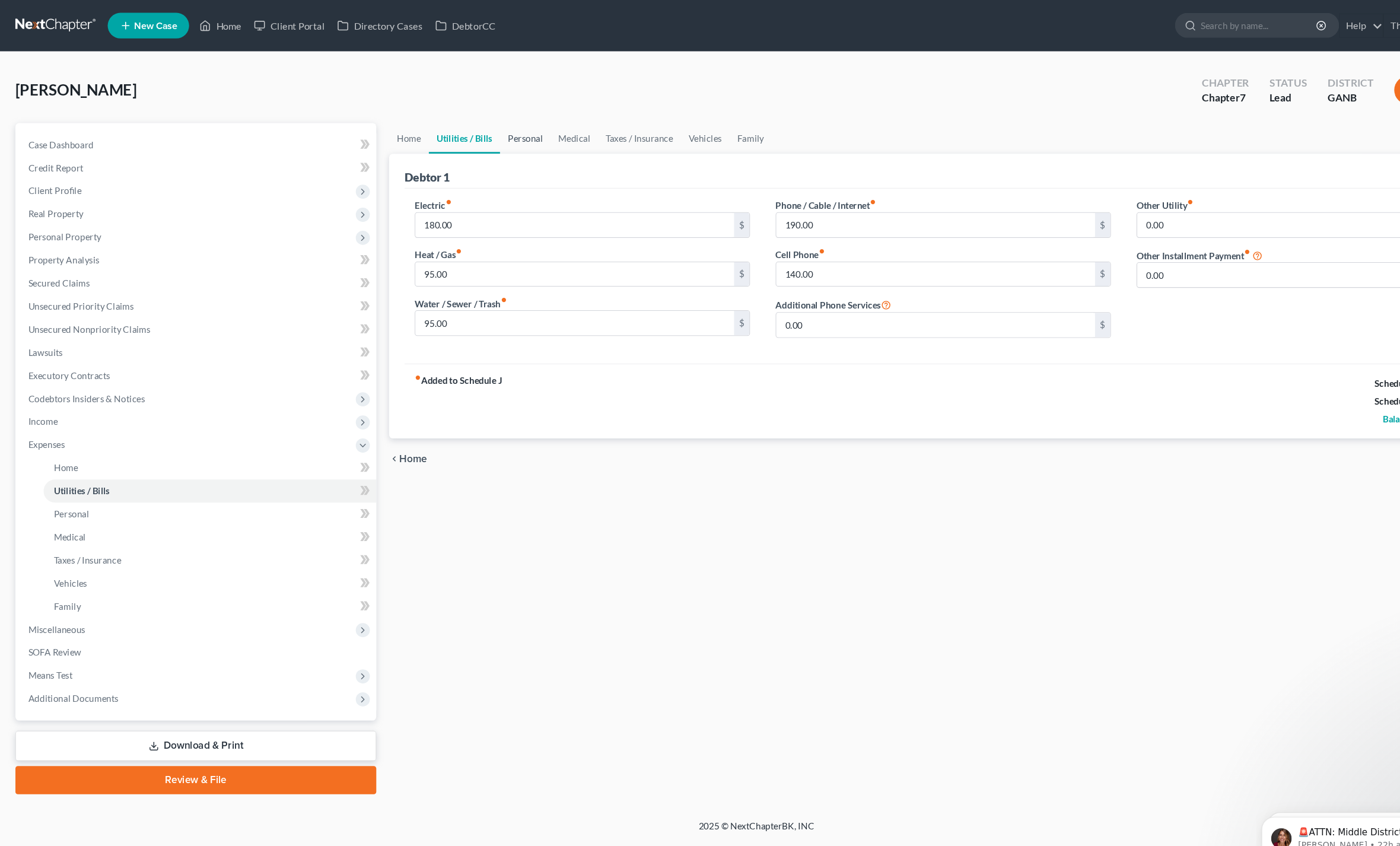
click at [476, 130] on link "Personal" at bounding box center [486, 128] width 47 height 29
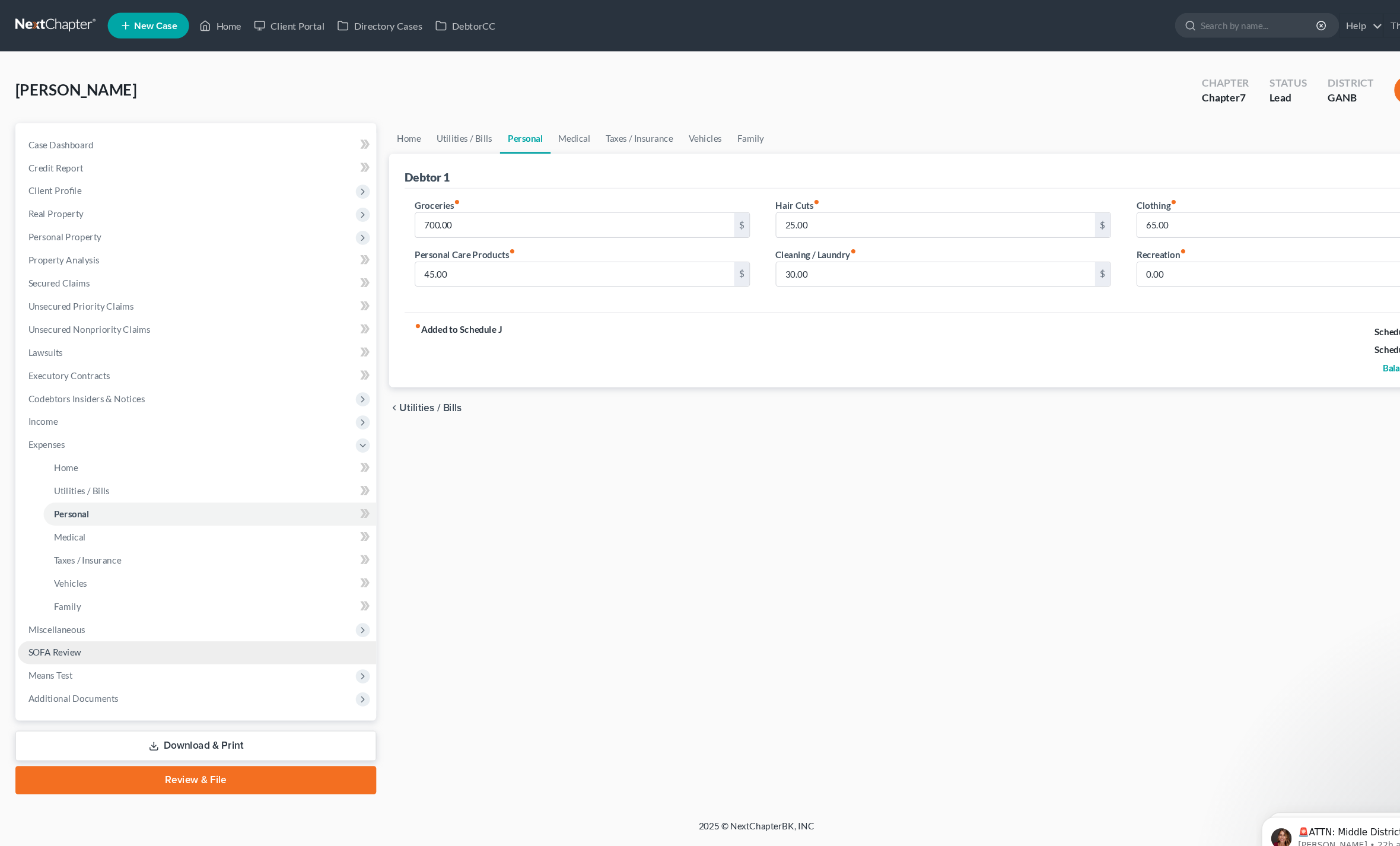
click at [40, 602] on span "SOFA Review" at bounding box center [50, 604] width 49 height 10
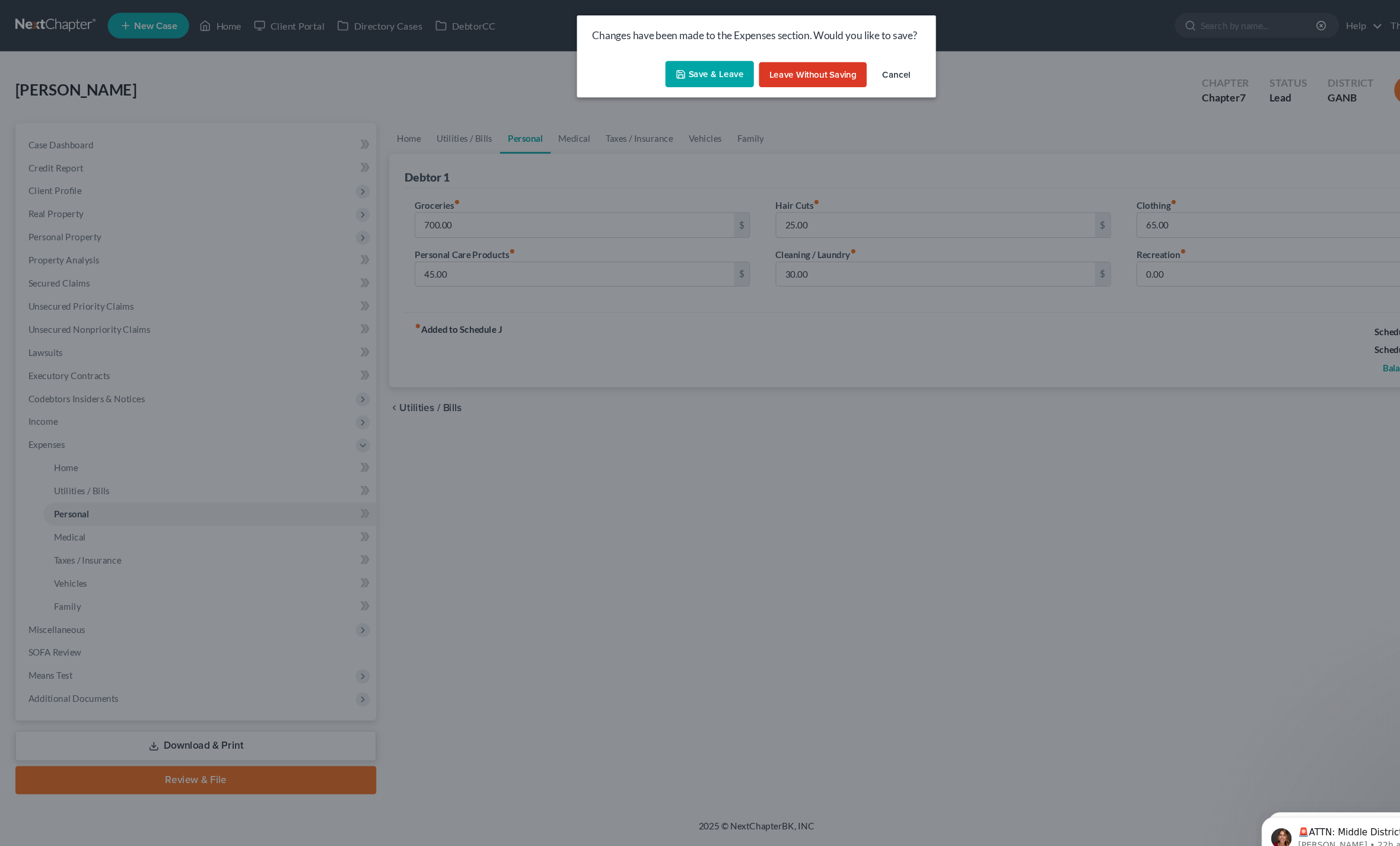
click at [624, 66] on button "Save & Leave" at bounding box center [657, 68] width 82 height 25
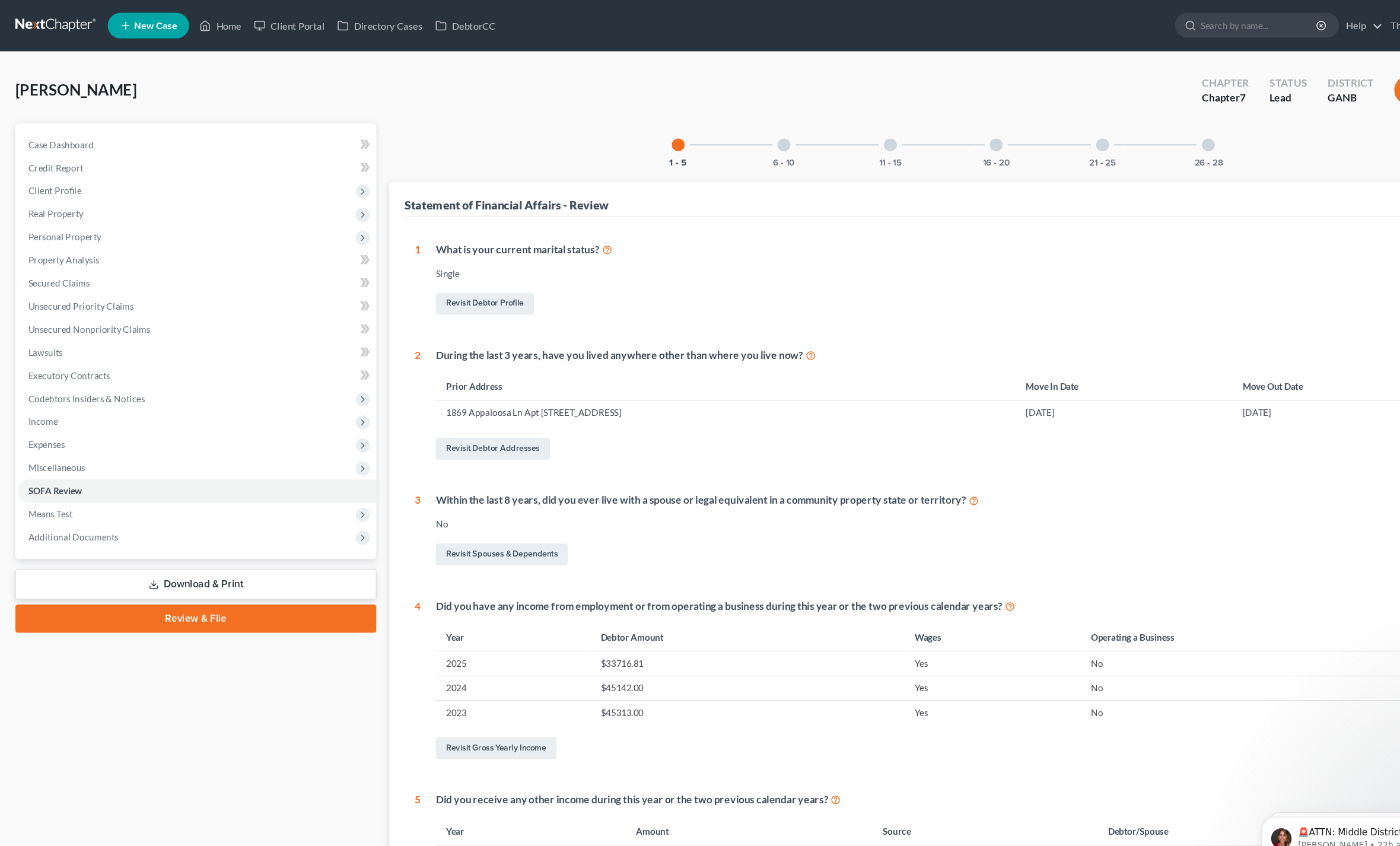
click at [81, 584] on link "Review & File" at bounding box center [181, 572] width 334 height 26
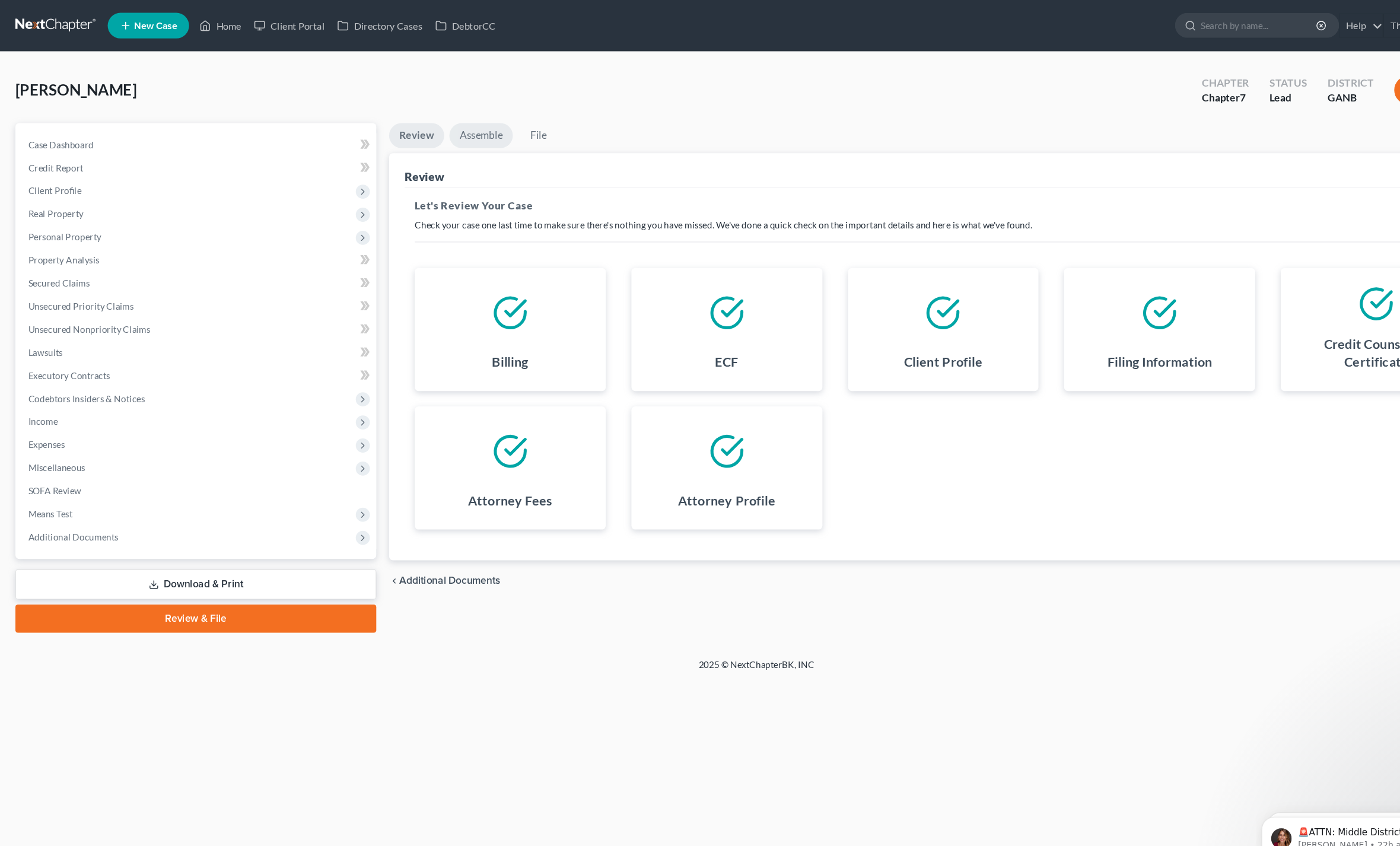
click at [424, 123] on link "Assemble" at bounding box center [445, 125] width 59 height 23
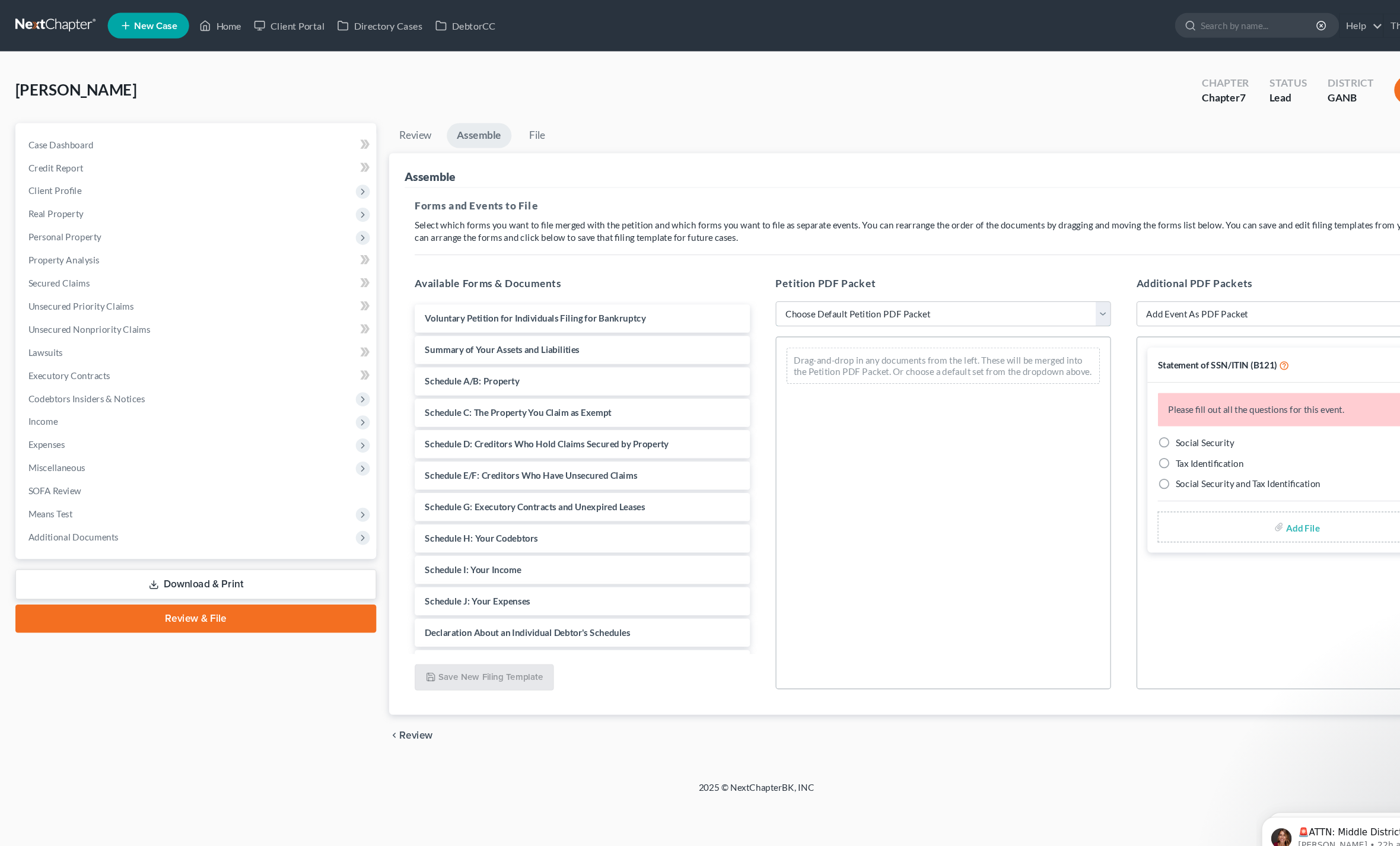
click at [764, 296] on select "Choose Default Petition PDF Packet Complete Bankruptcy Petition (all forms and …" at bounding box center [873, 291] width 310 height 24
select select "0"
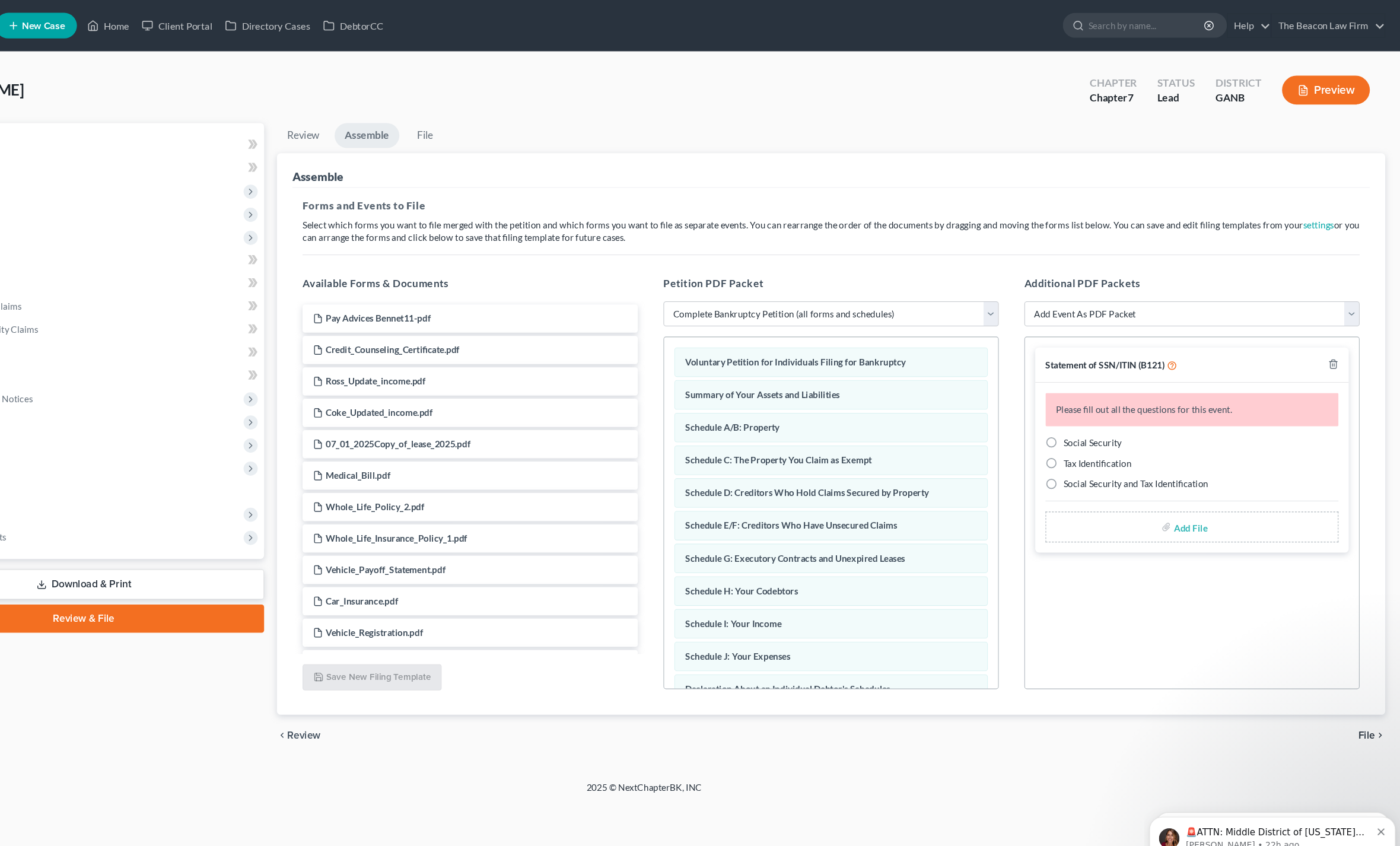
click at [1088, 414] on label "Social Security" at bounding box center [1115, 410] width 54 height 12
click at [1093, 412] on input "Social Security" at bounding box center [1097, 408] width 8 height 8
radio input "true"
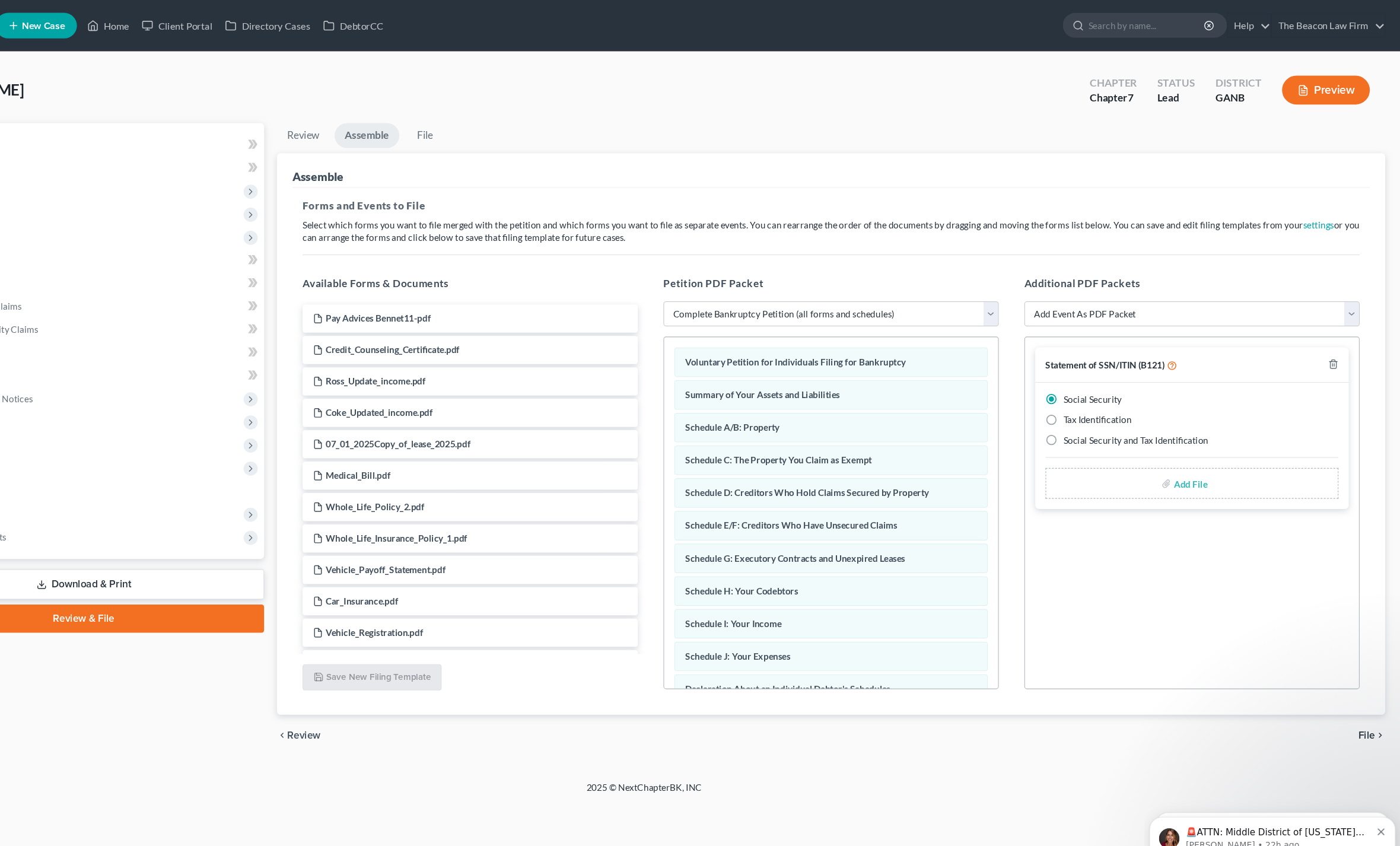
click at [1071, 462] on div "Add File" at bounding box center [1207, 447] width 271 height 29
click at [1190, 456] on input "file" at bounding box center [1204, 447] width 29 height 21
type input "C:\fakepath\[PERSON_NAME] B121.pdf"
click at [1052, 279] on select "Add Event As PDF Packet 02-Application to Pay Filing Fee in Installments Amende…" at bounding box center [1207, 291] width 310 height 24
select select "10"
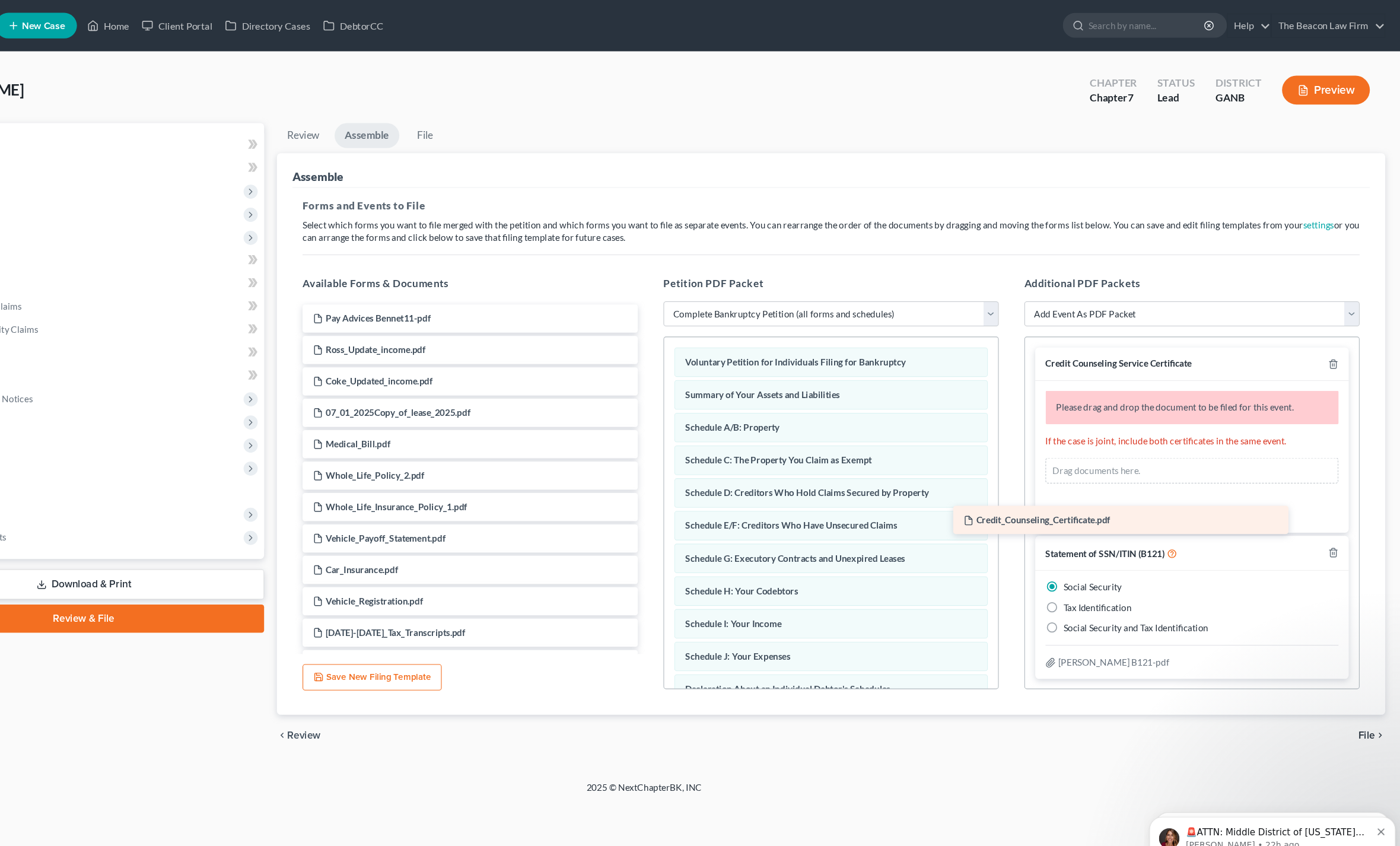
drag, startPoint x: 388, startPoint y: 329, endPoint x: 1124, endPoint y: 483, distance: 751.9
click at [704, 483] on div "Credit_Counseling_Certificate.pdf Pay Advices Bennet11-pdf Credit_Counseling_Ce…" at bounding box center [539, 620] width 329 height 677
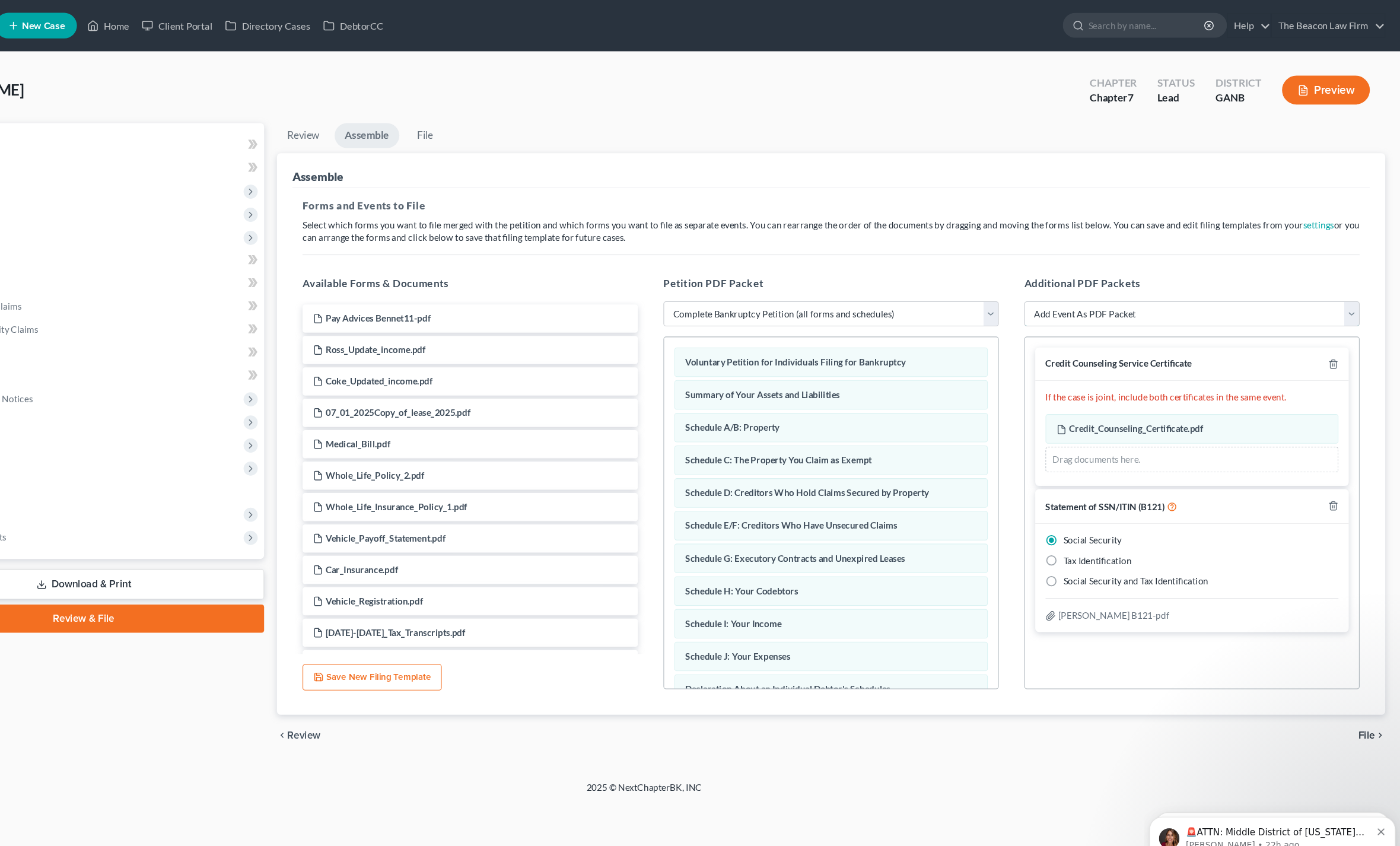
select select "17"
select select
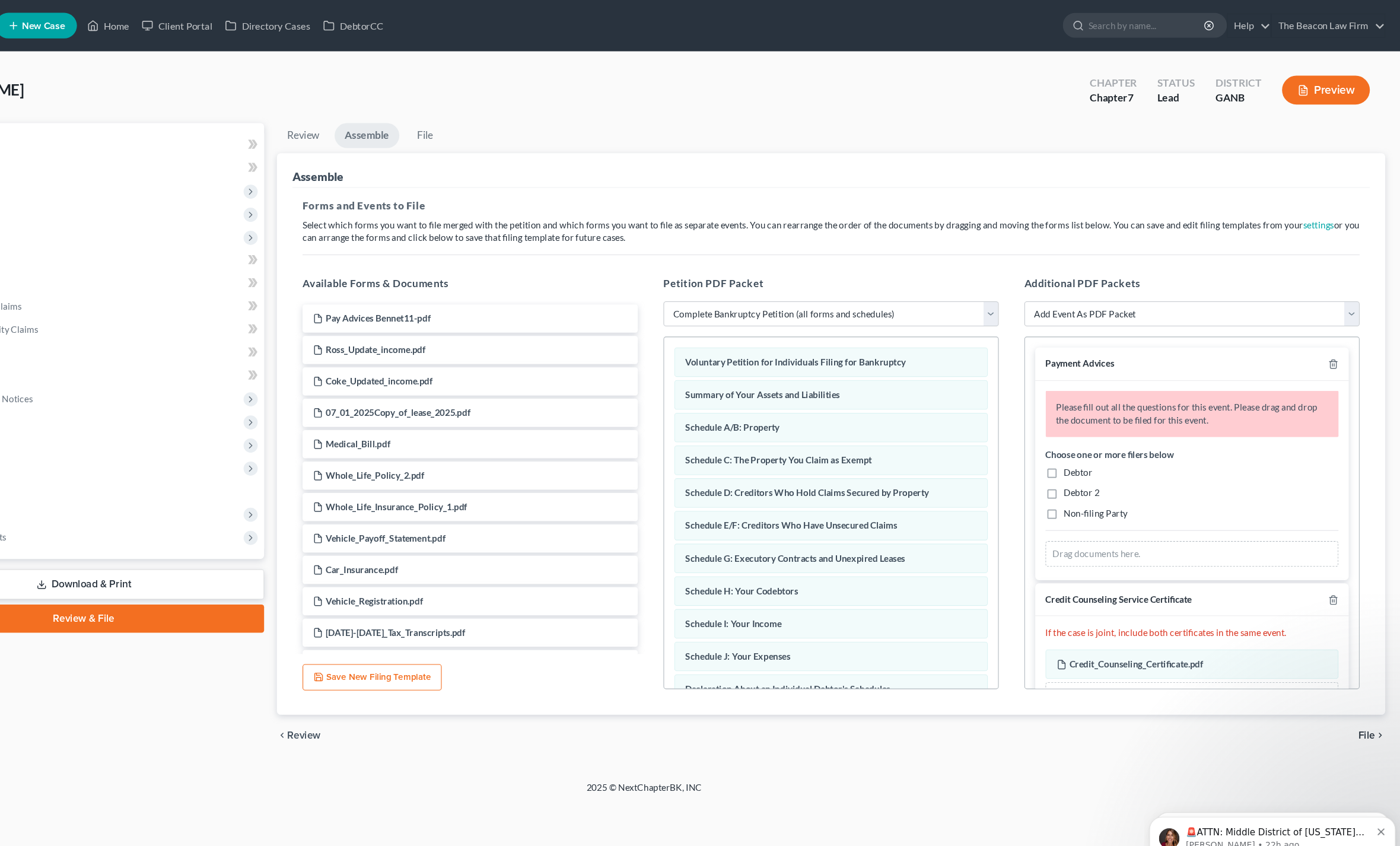
click at [1088, 443] on label "Debtor" at bounding box center [1101, 437] width 27 height 12
click at [1093, 439] on input "Debtor" at bounding box center [1097, 435] width 8 height 8
checkbox input "true"
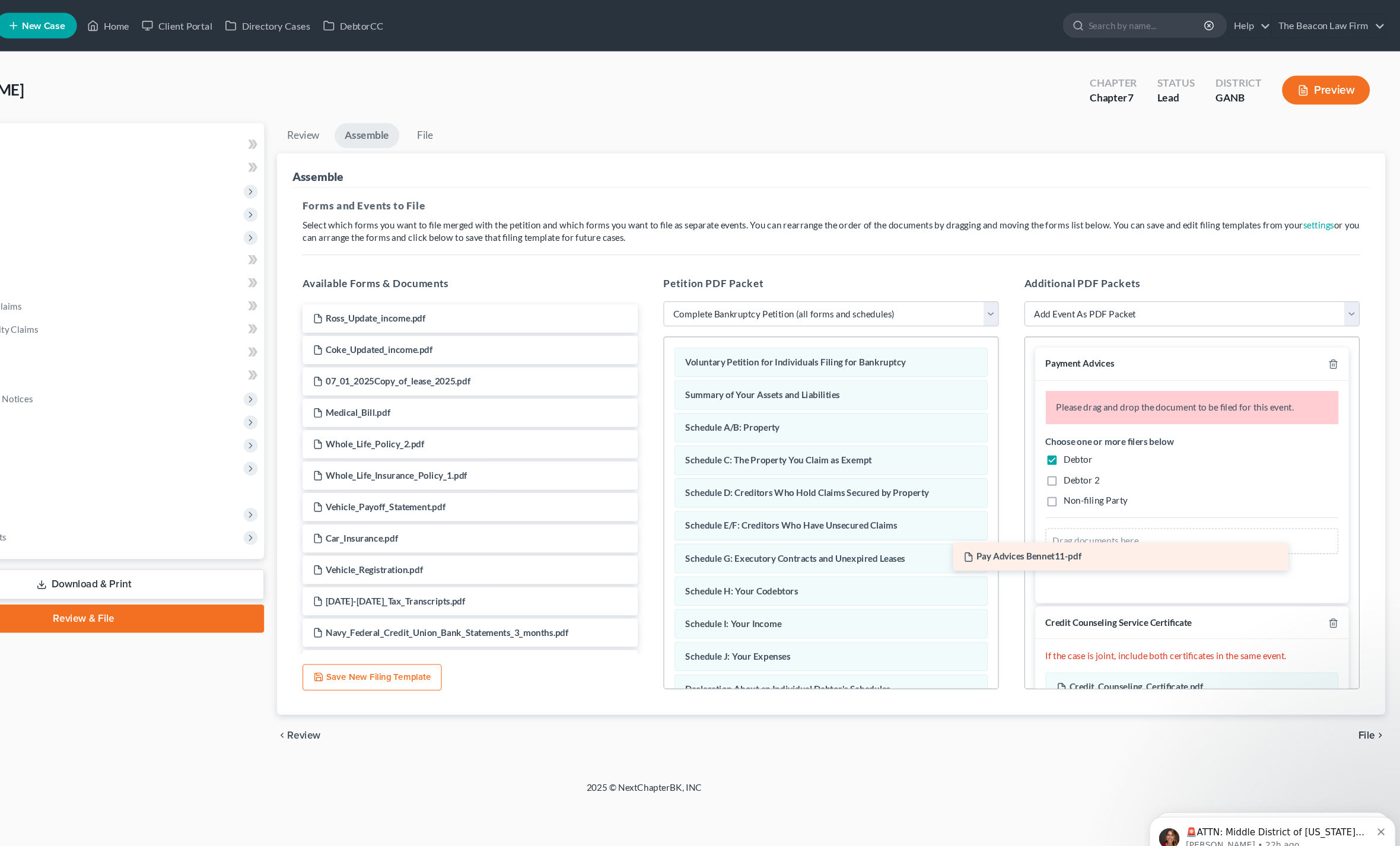
drag, startPoint x: 407, startPoint y: 291, endPoint x: 1131, endPoint y: 512, distance: 757.0
click at [704, 512] on div "Pay Advices Bennet11-pdf Pay Advices Bennet11-pdf Ross_Update_income.pdf Coke_U…" at bounding box center [539, 606] width 329 height 649
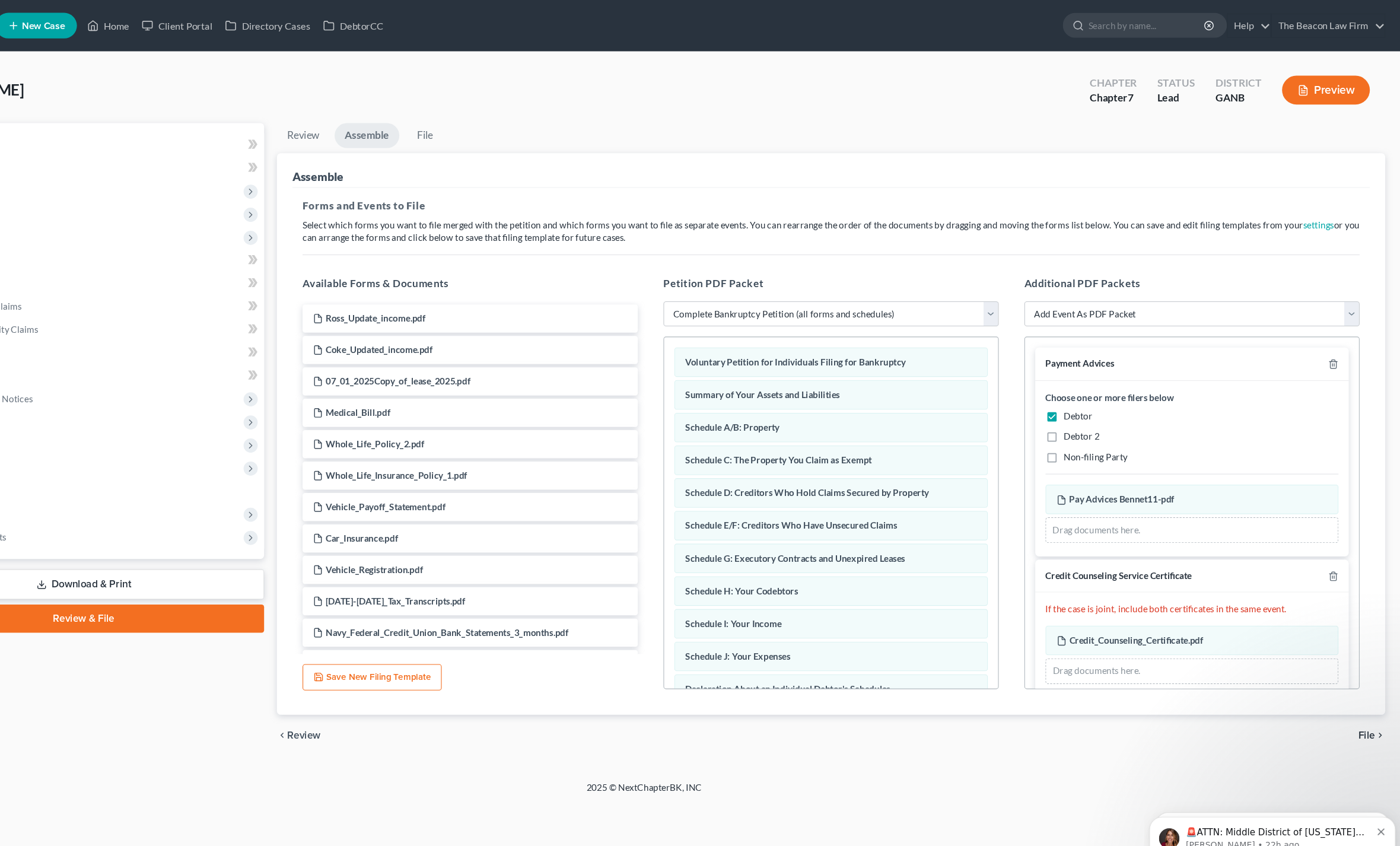
scroll to position [34, 0]
click at [1376, 676] on icon "chevron_right" at bounding box center [1381, 680] width 10 height 10
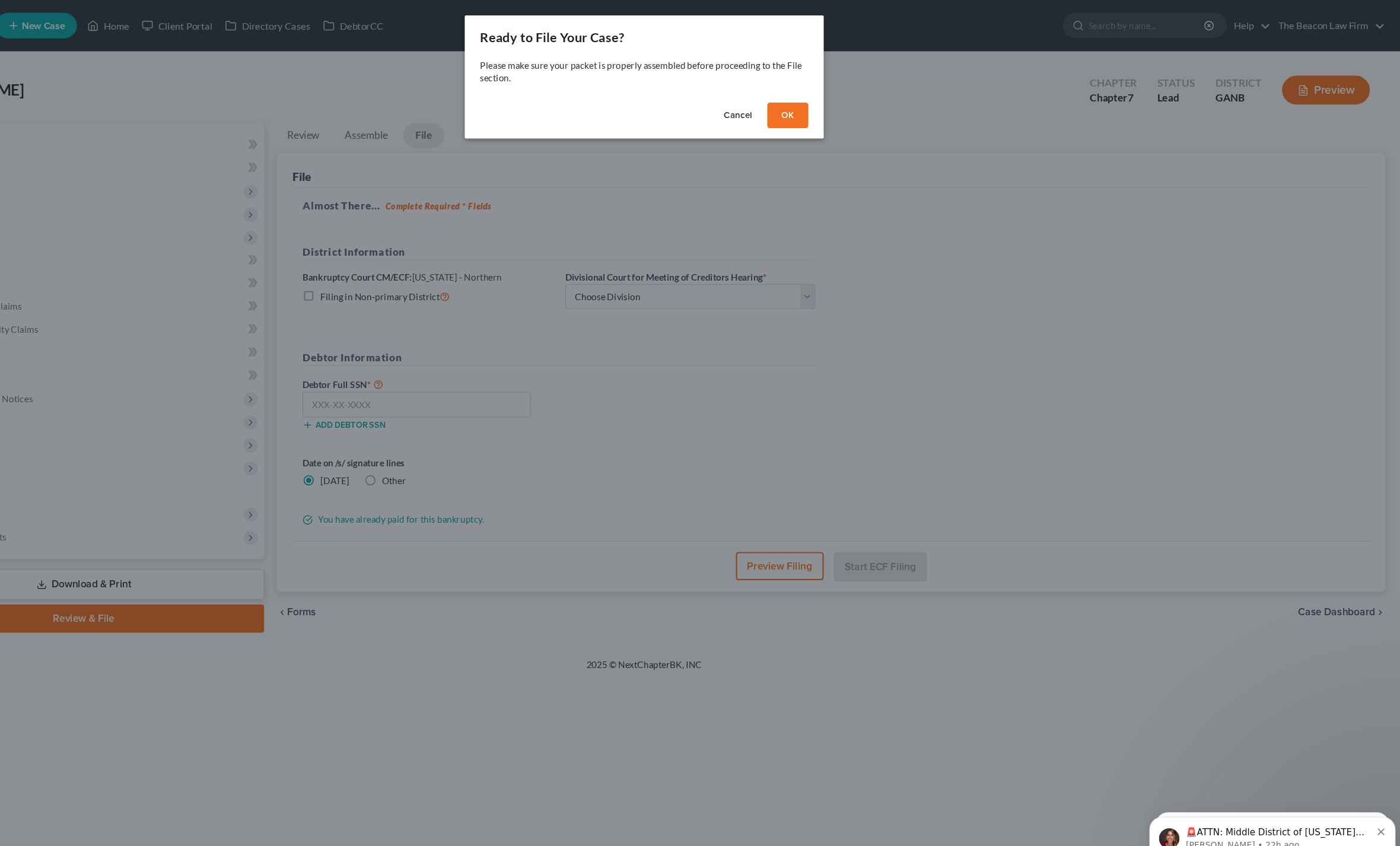
click at [814, 112] on button "OK" at bounding box center [832, 107] width 38 height 24
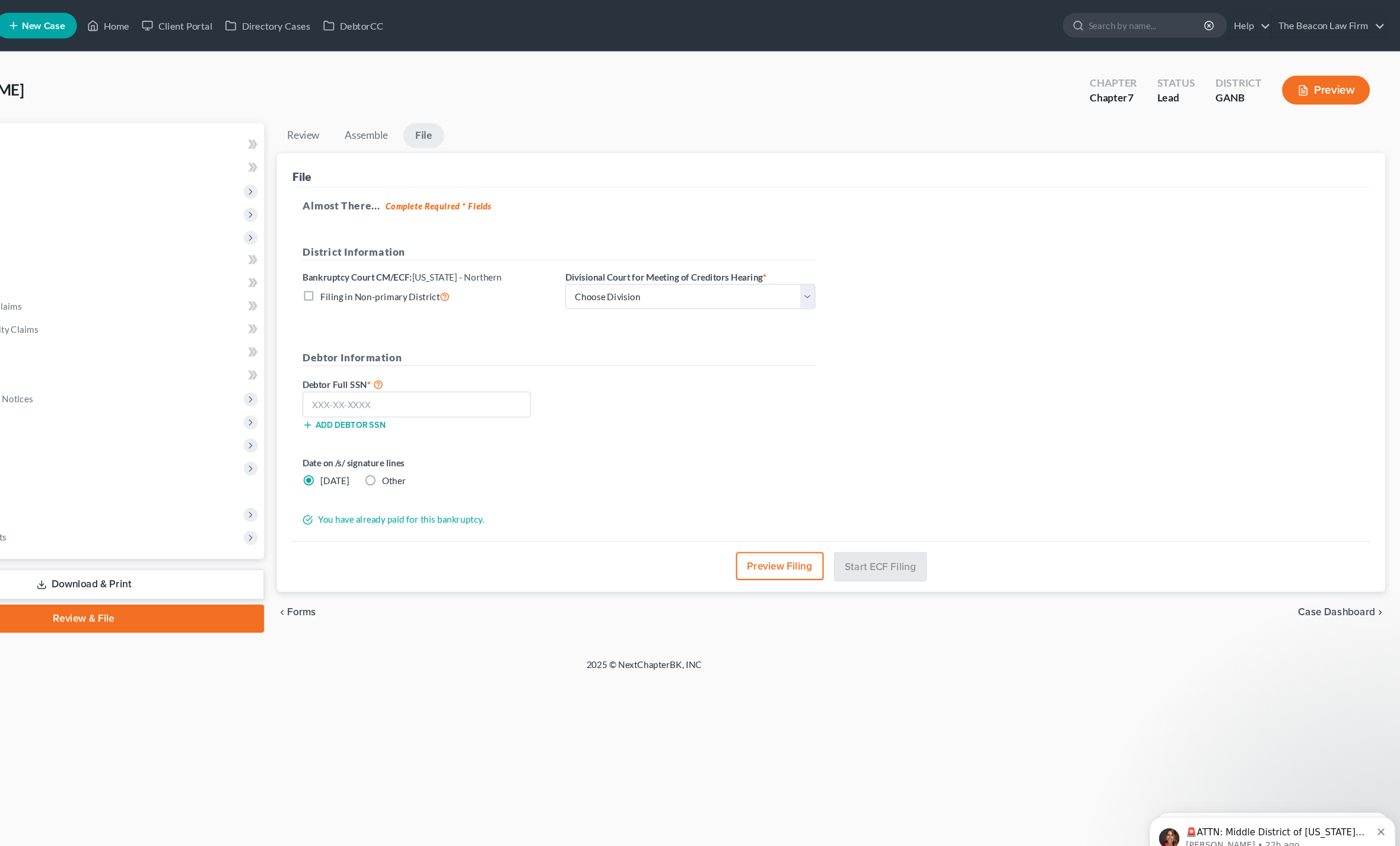
click at [732, 257] on div "District Information Bankruptcy Court CM/ECF: [US_STATE] - [GEOGRAPHIC_DATA] in…" at bounding box center [621, 261] width 486 height 70
select select "0"
click at [436, 363] on input "text" at bounding box center [489, 374] width 211 height 24
click at [182, 630] on div "Home New Case Client Portal Directory Cases DebtorCC The Beacon Law Firm [EMAIL…" at bounding box center [700, 423] width 1400 height 846
click at [450, 843] on div "Home New Case Client Portal Directory Cases DebtorCC The Beacon Law Firm [EMAIL…" at bounding box center [700, 423] width 1400 height 846
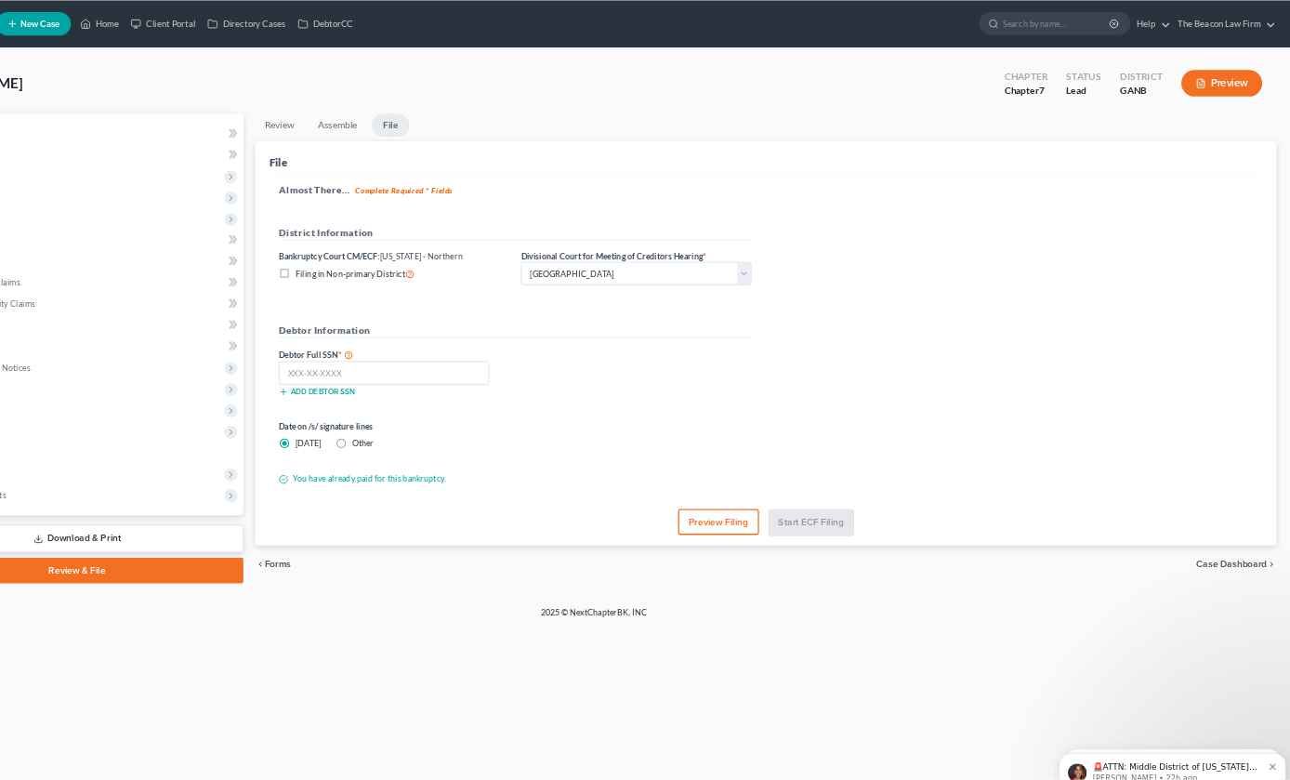
scroll to position [0, 0]
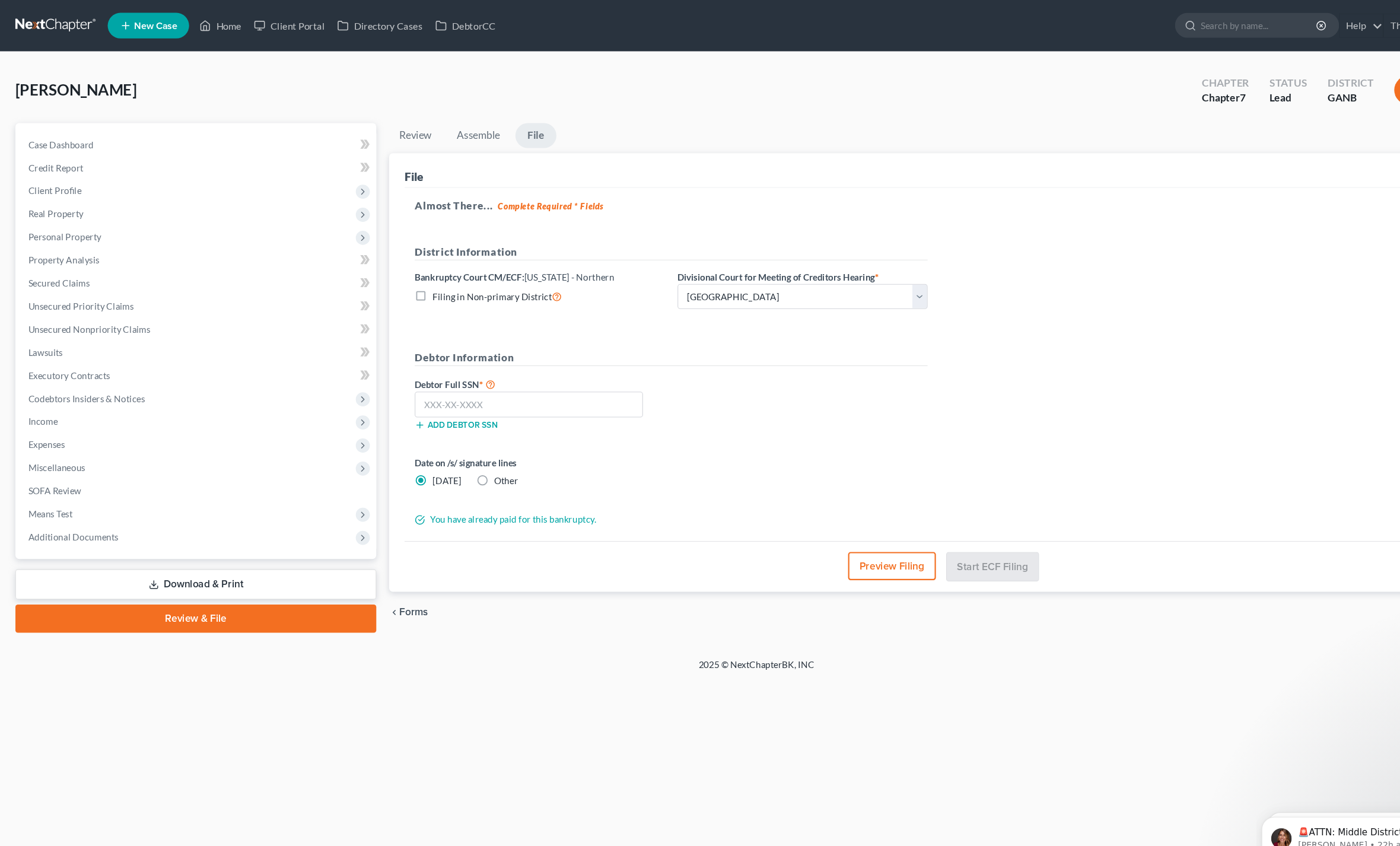
click at [488, 352] on label "Debtor Full SSN *" at bounding box center [499, 356] width 243 height 14
click at [508, 376] on input "text" at bounding box center [489, 374] width 211 height 24
type input "113-72"
click at [396, 563] on span "Forms" at bounding box center [383, 565] width 27 height 10
click at [0, 0] on icon at bounding box center [0, 0] width 0 height 0
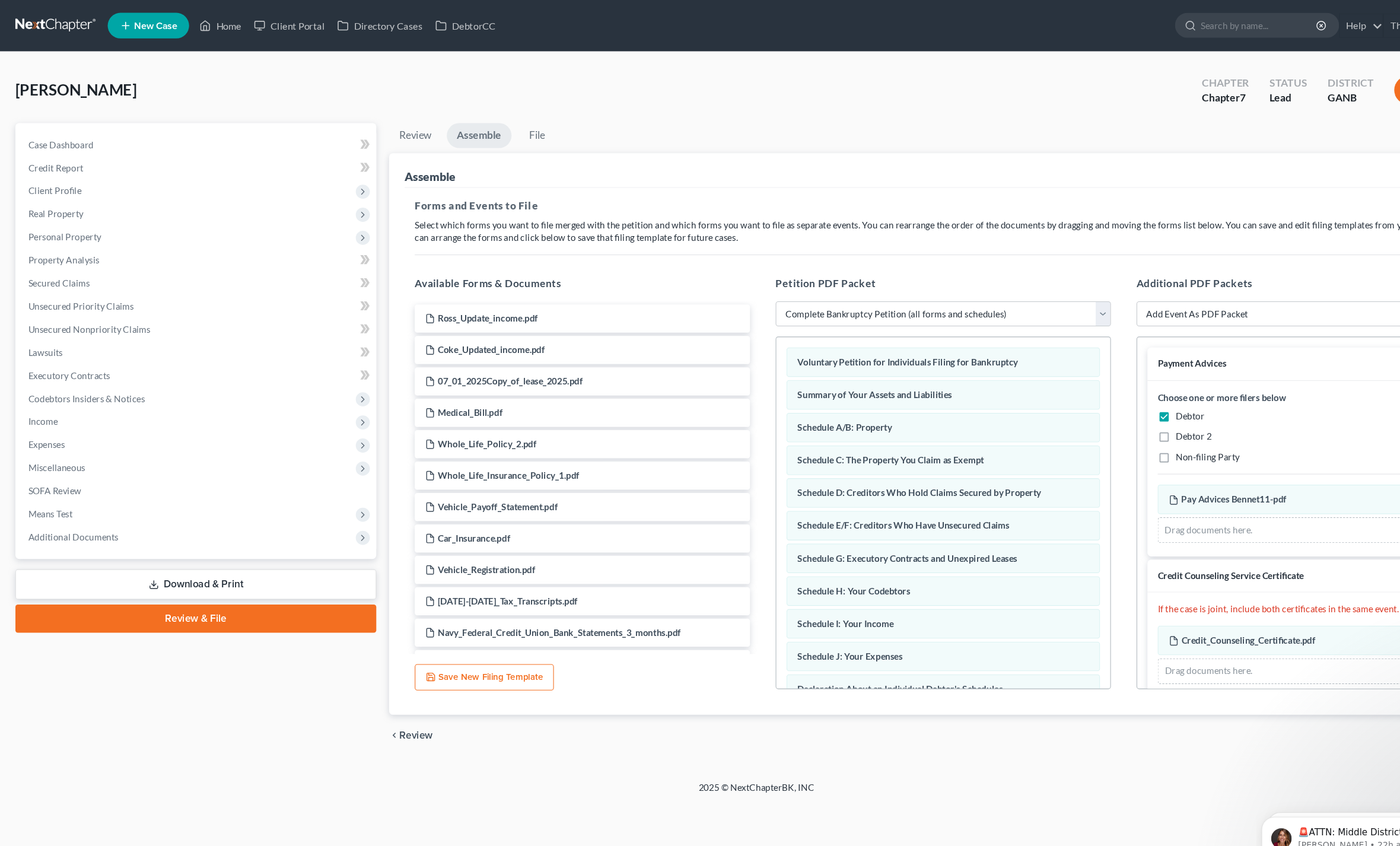
click at [1011, 729] on div "2025 © NextChapterBK, INC" at bounding box center [700, 734] width 676 height 21
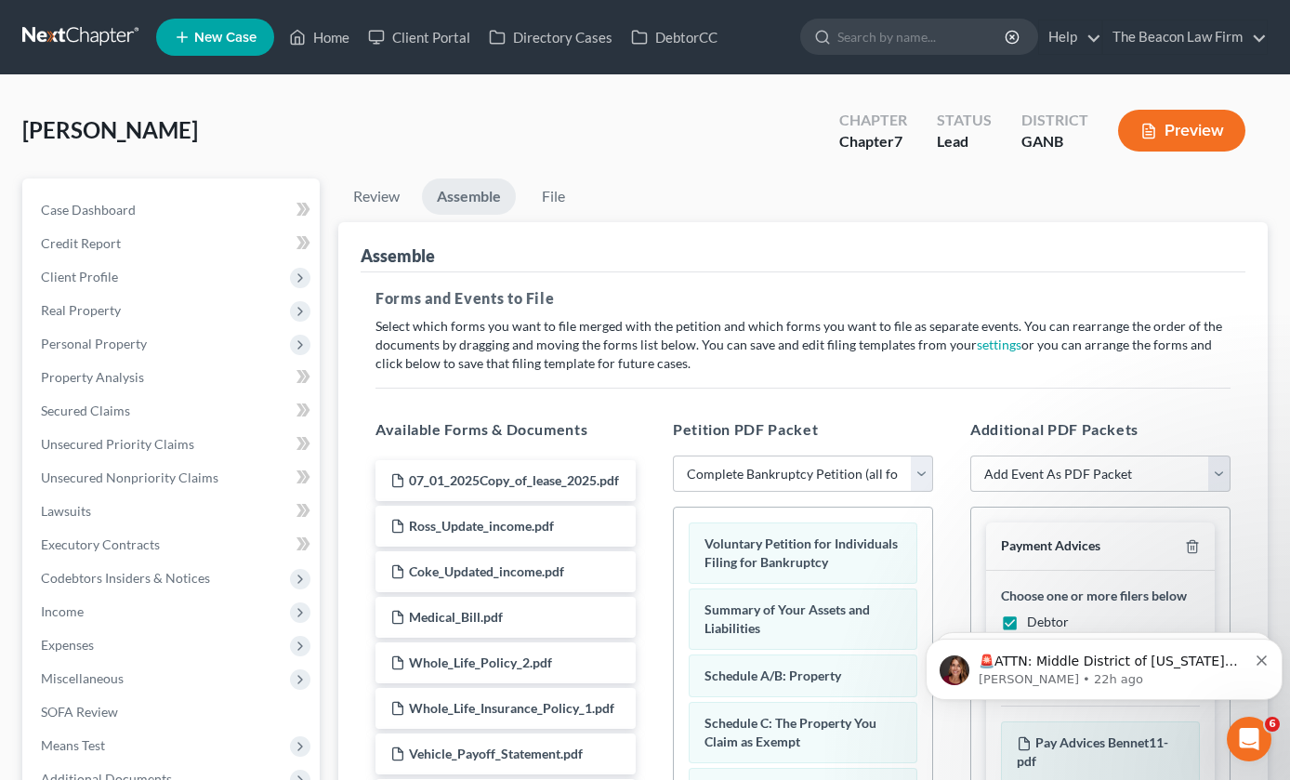
drag, startPoint x: 1584, startPoint y: 1141, endPoint x: -1, endPoint y: -1, distance: 1954.0
click at [1165, 303] on h5 "Forms and Events to File" at bounding box center [802, 298] width 855 height 22
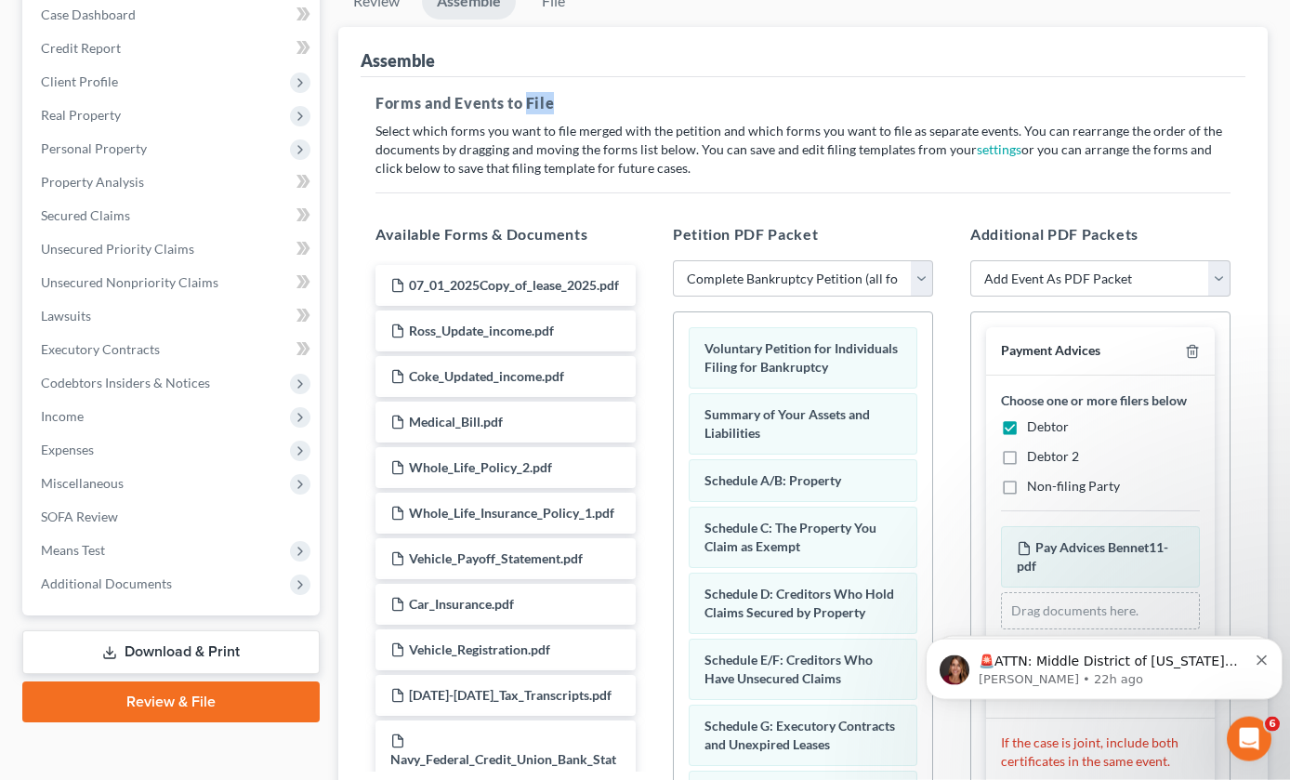
drag, startPoint x: 1163, startPoint y: 345, endPoint x: 1137, endPoint y: 381, distance: 44.1
click at [1137, 381] on div "Payment Advices Choose one or more filers below Debtor Debtor 2 Non-filing Part…" at bounding box center [1100, 487] width 229 height 321
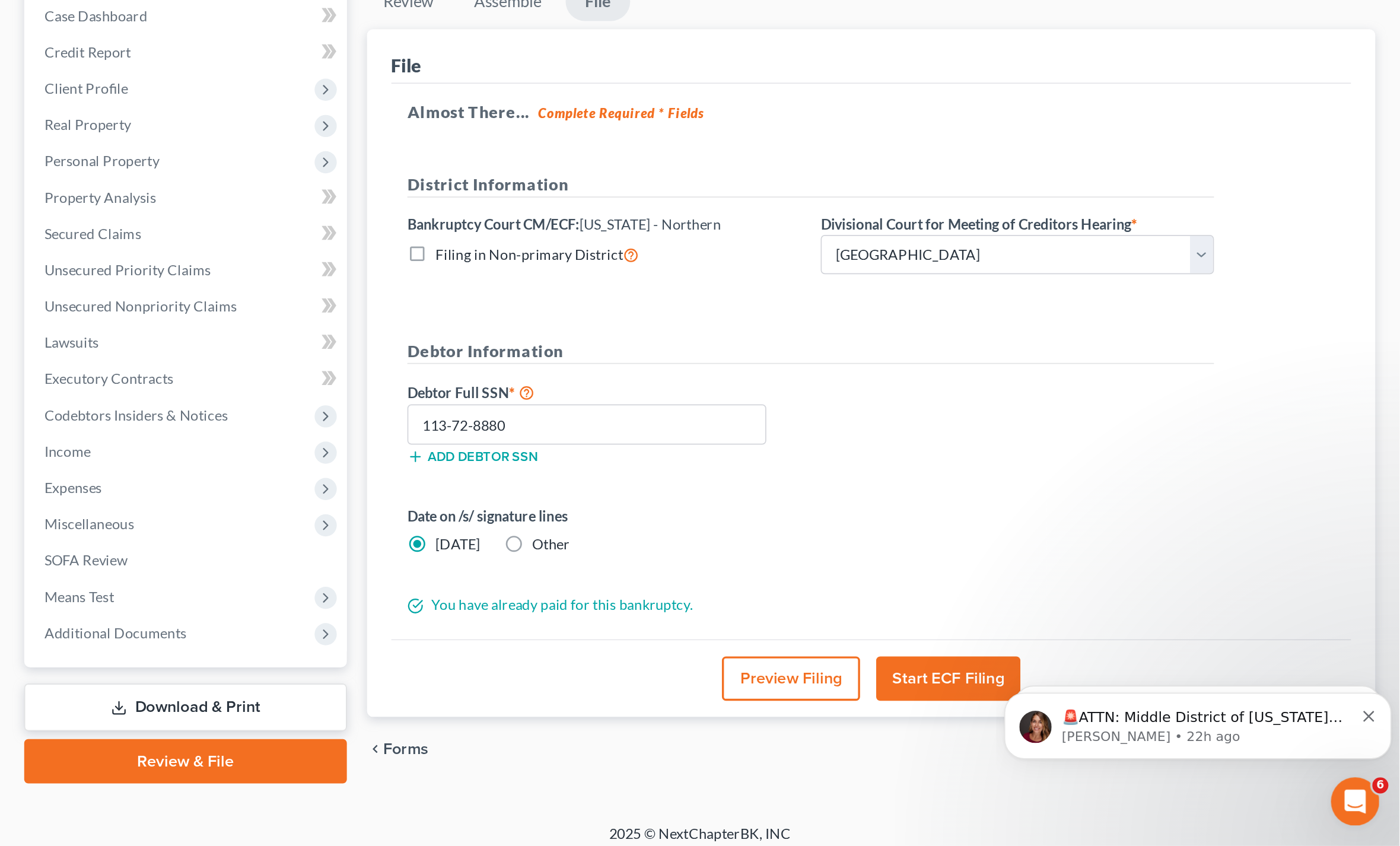
scroll to position [0, 0]
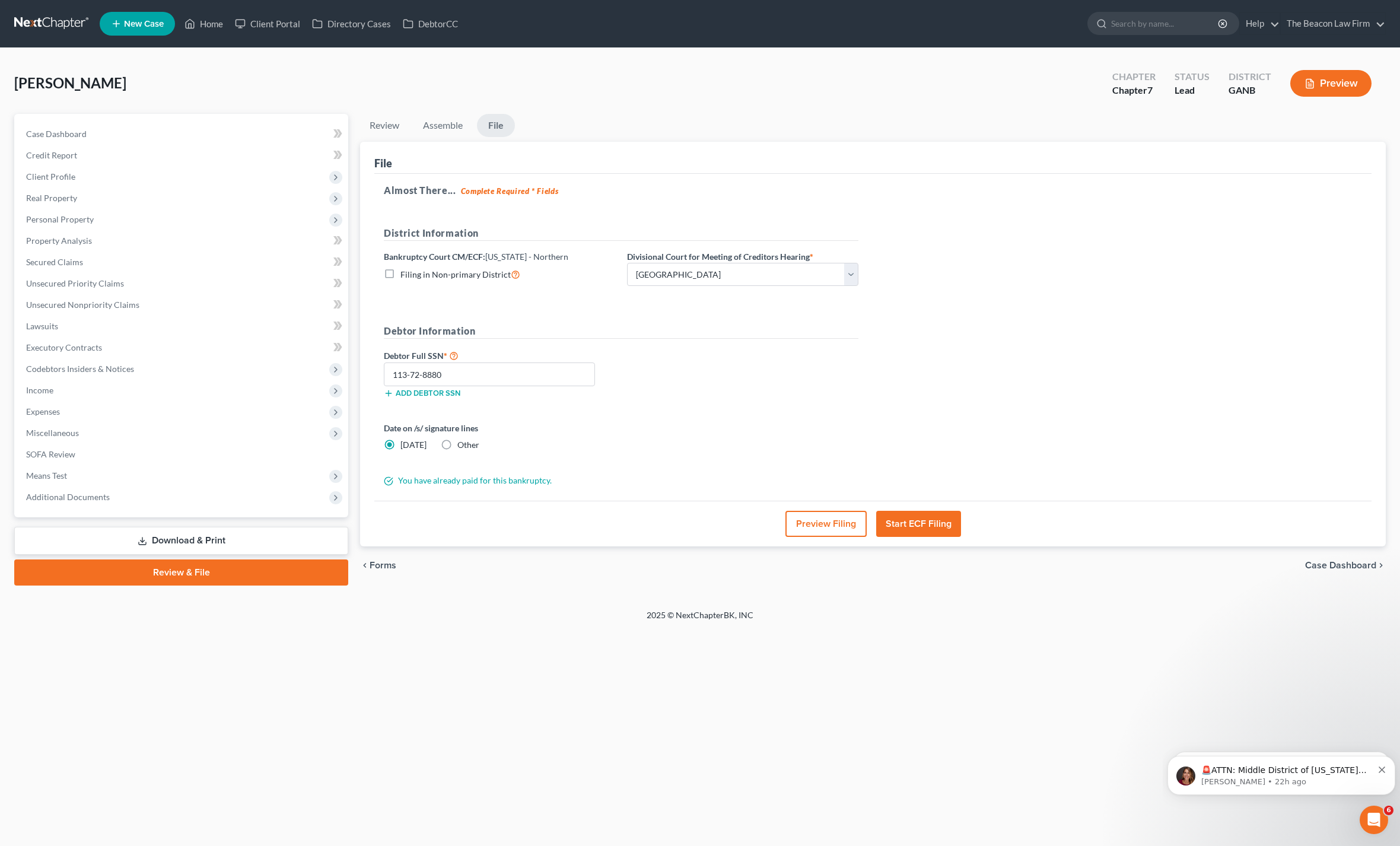
click at [950, 511] on button "Start ECF Filing" at bounding box center [919, 524] width 85 height 26
click at [920, 511] on button "Start ECF Filing" at bounding box center [919, 524] width 85 height 26
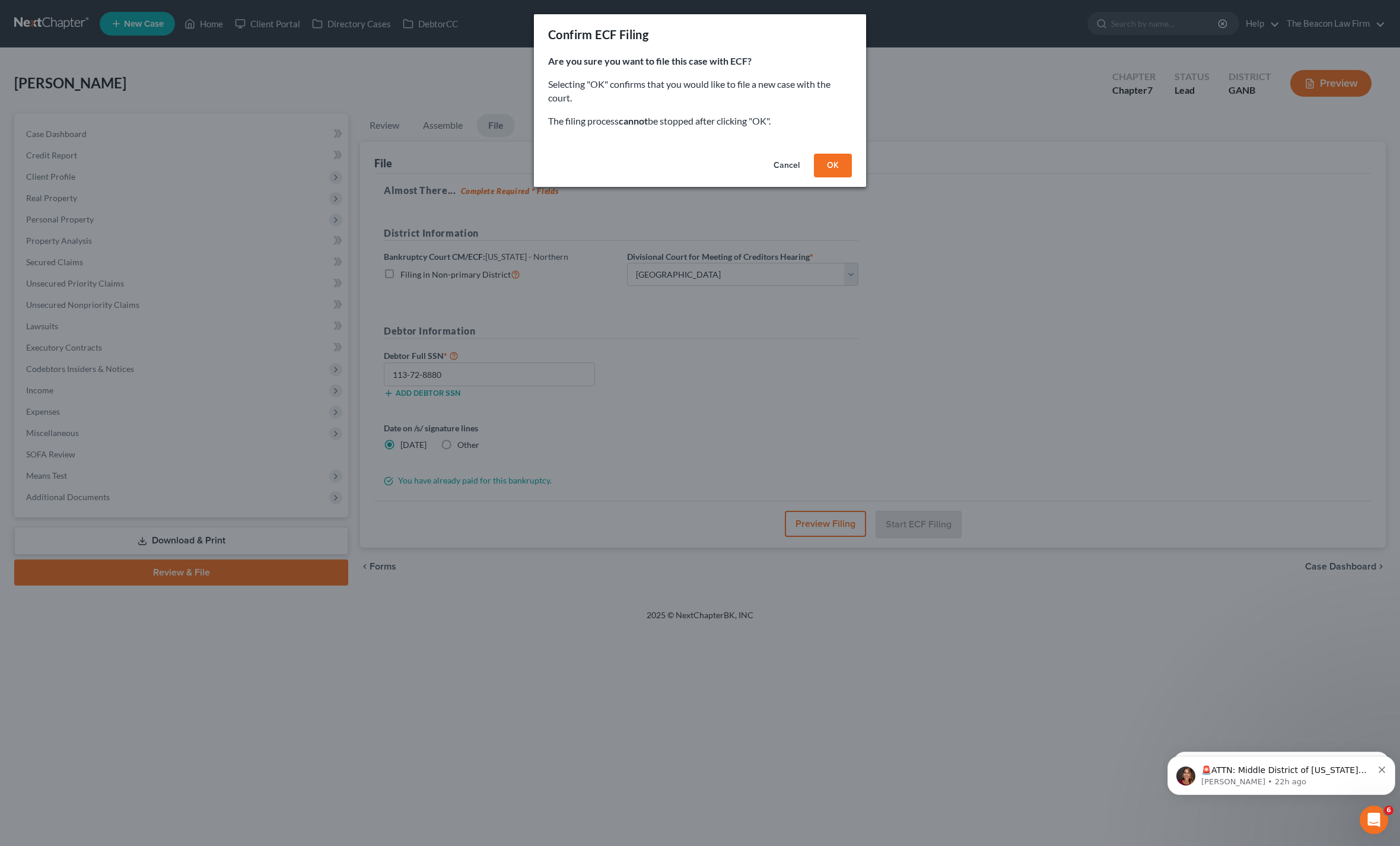
click at [838, 159] on button "OK" at bounding box center [832, 165] width 38 height 24
click at [783, 174] on button "Cancel" at bounding box center [787, 165] width 45 height 24
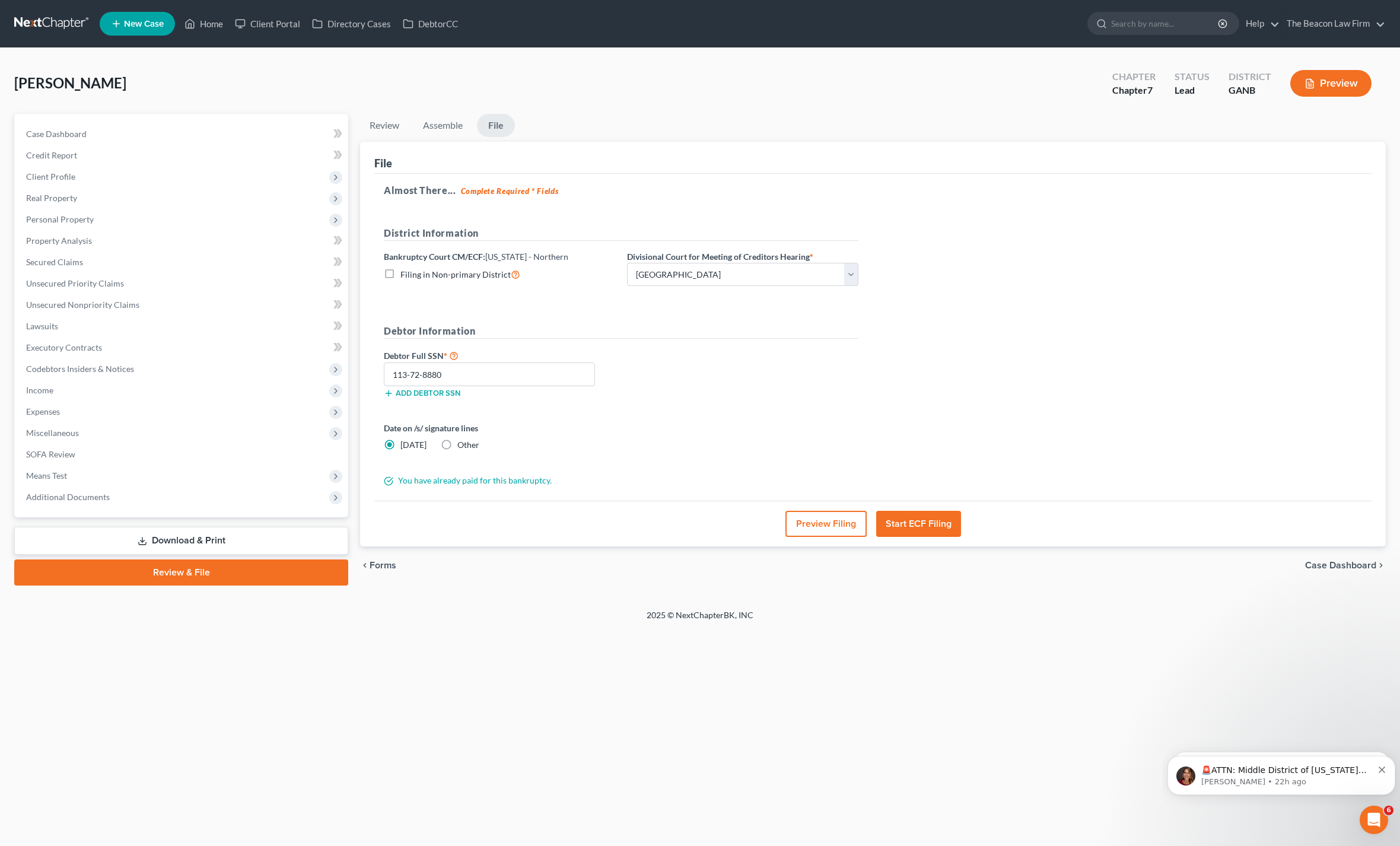
click at [905, 511] on button "Start ECF Filing" at bounding box center [919, 524] width 85 height 26
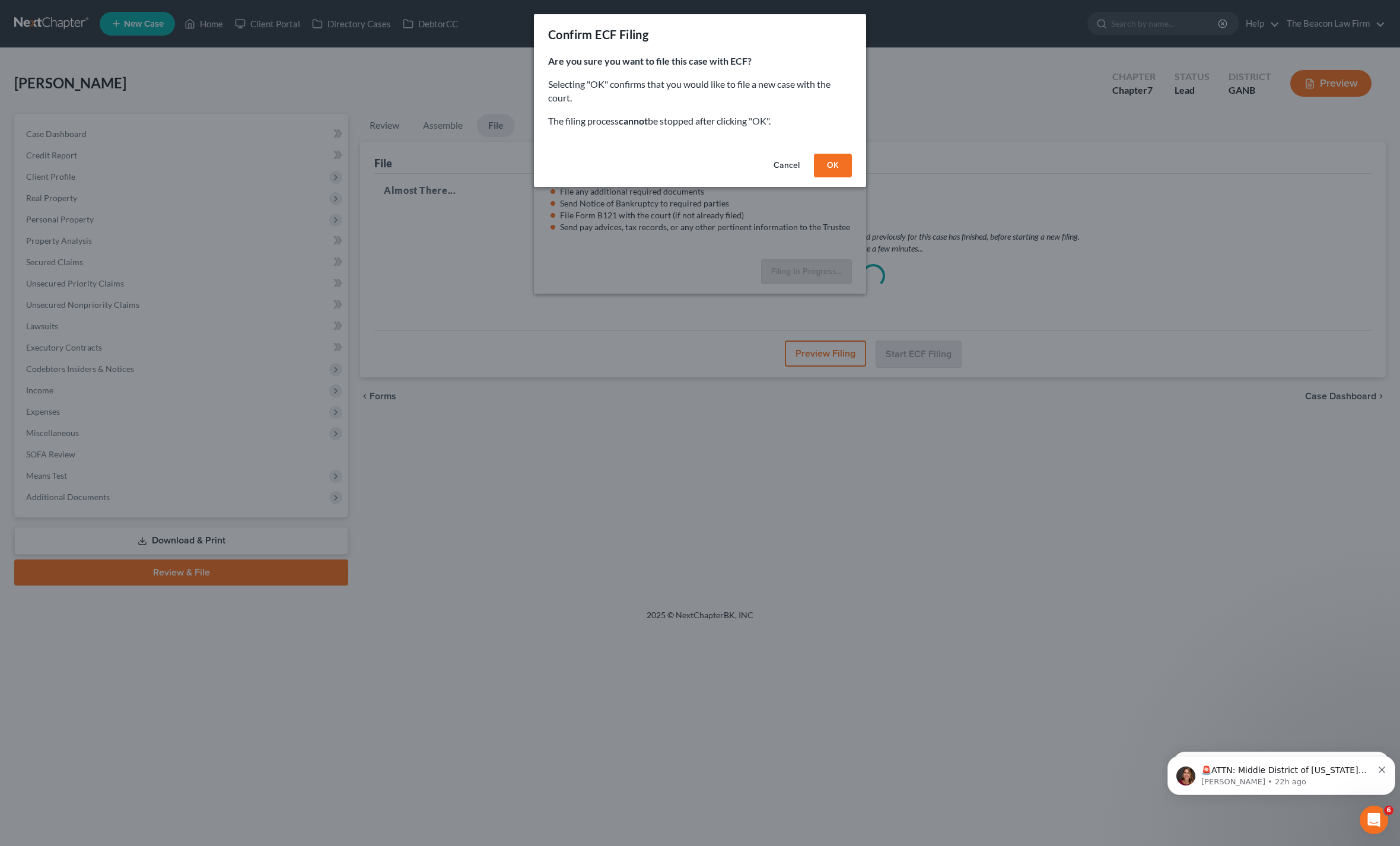
click at [839, 167] on button "OK" at bounding box center [832, 165] width 38 height 24
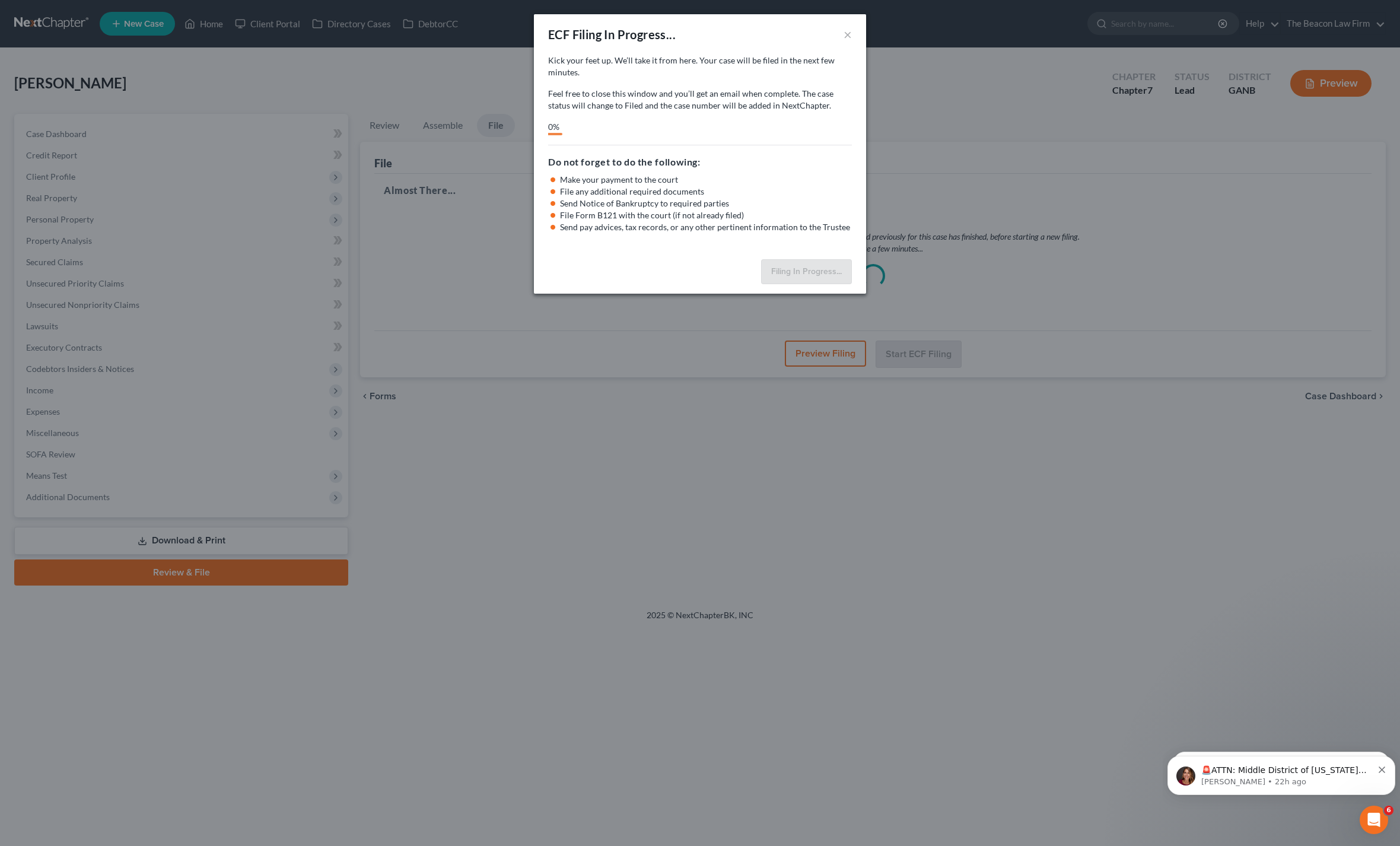
select select "0"
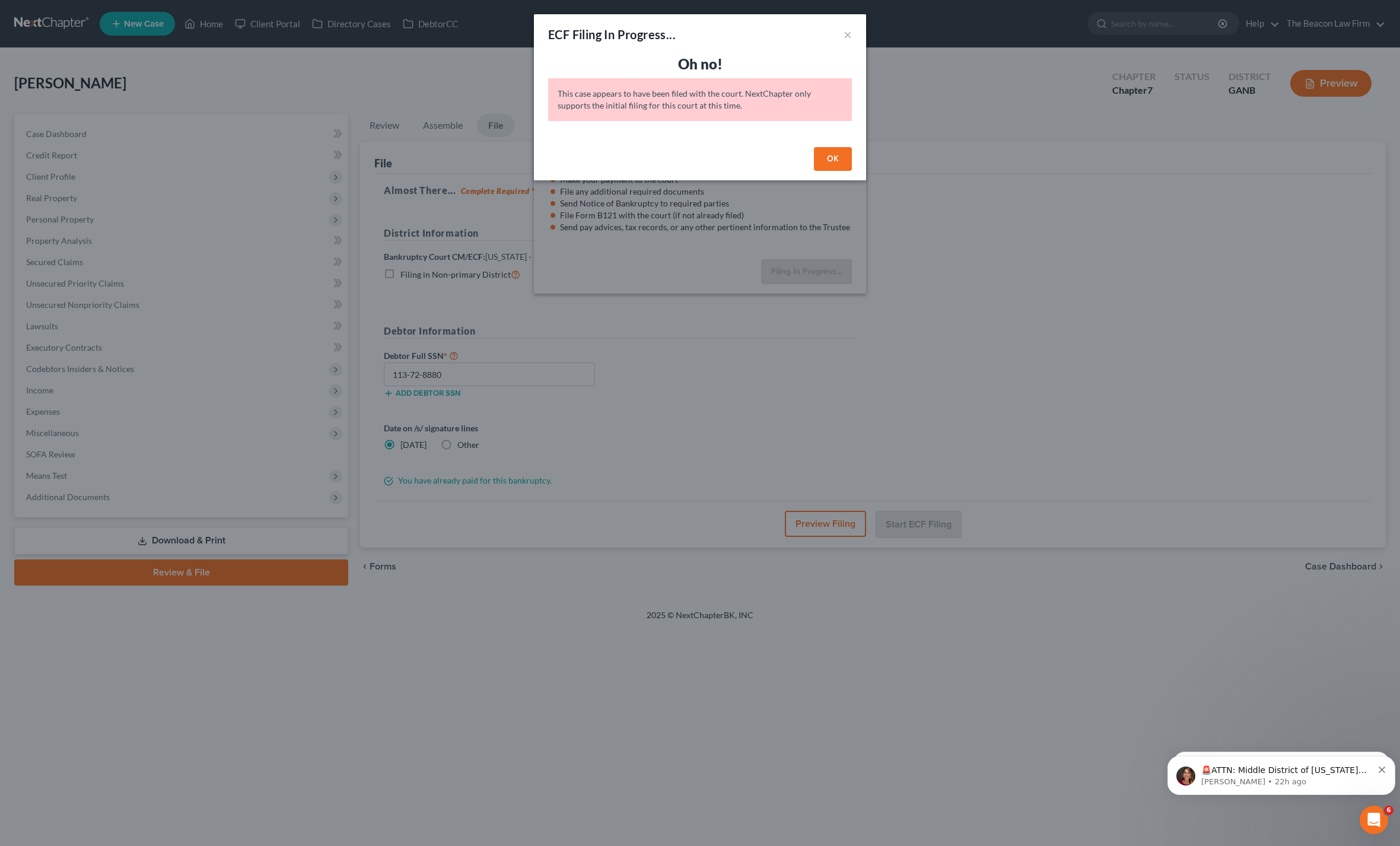
click at [854, 160] on div "OK" at bounding box center [700, 161] width 332 height 38
click at [843, 162] on button "OK" at bounding box center [832, 158] width 38 height 24
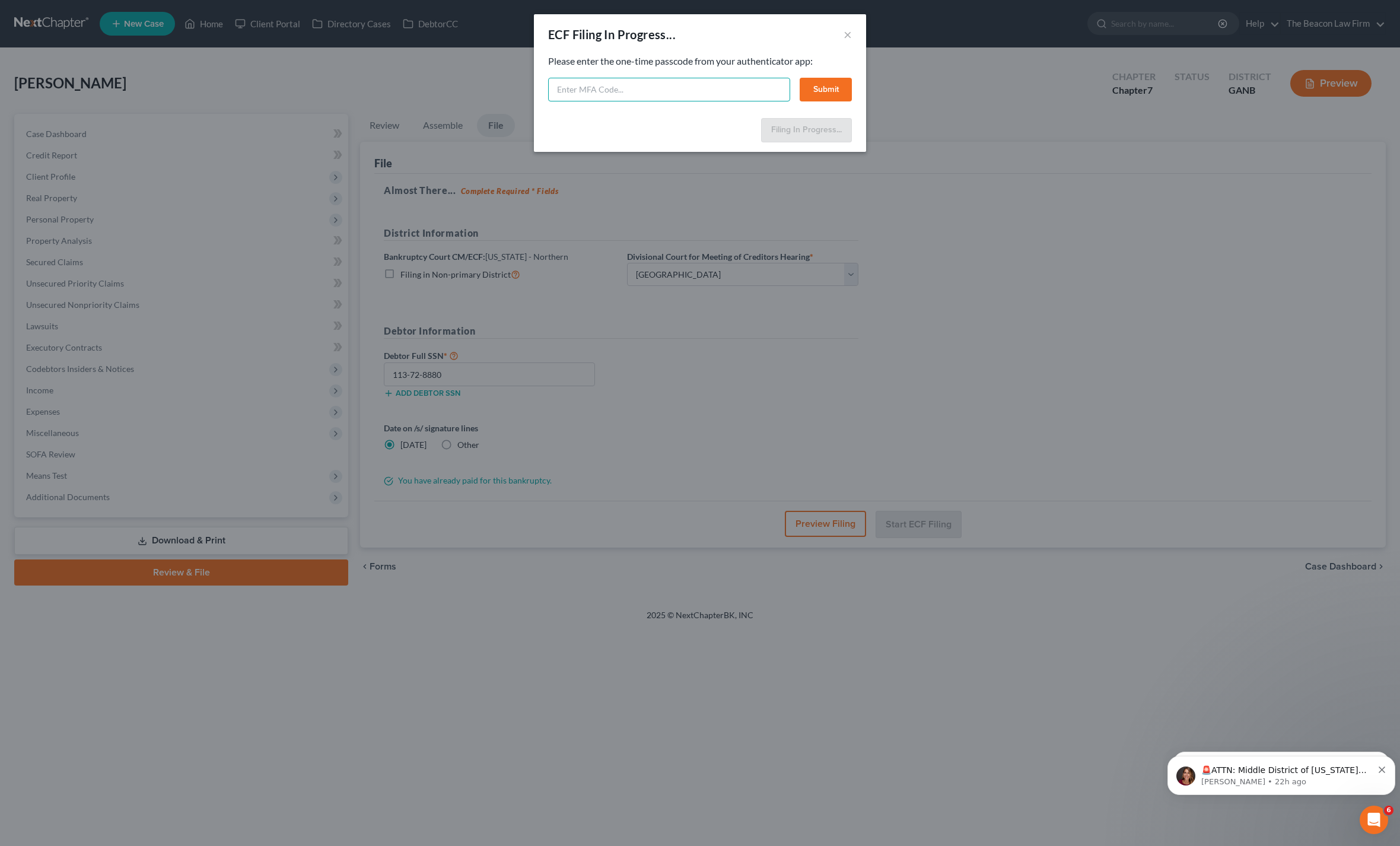
click at [600, 87] on input "text" at bounding box center [669, 89] width 242 height 24
type input "284531"
click at [830, 92] on button "Submit" at bounding box center [826, 89] width 52 height 24
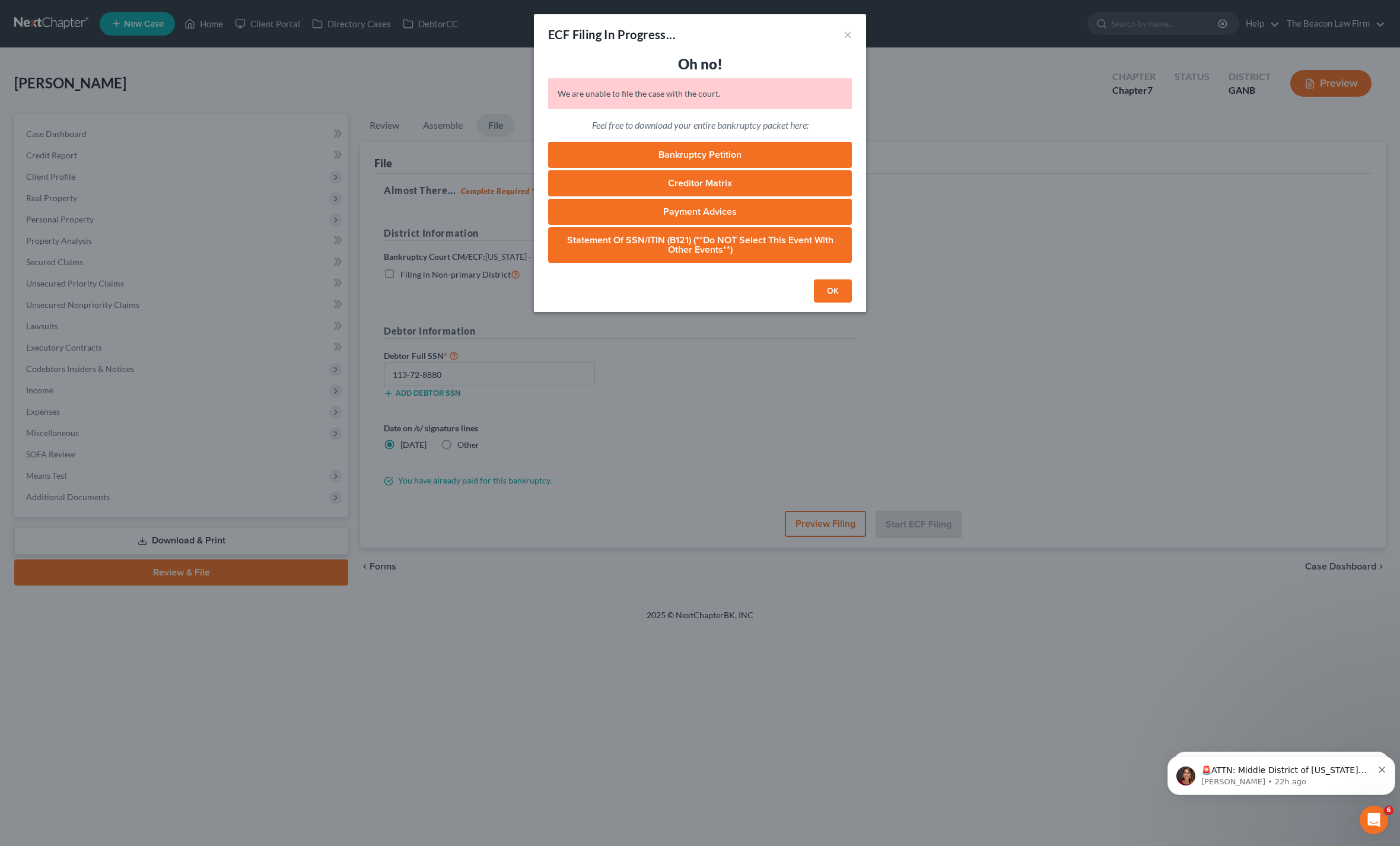
click at [832, 305] on div "OK" at bounding box center [700, 293] width 332 height 38
click at [832, 281] on button "OK" at bounding box center [832, 291] width 38 height 24
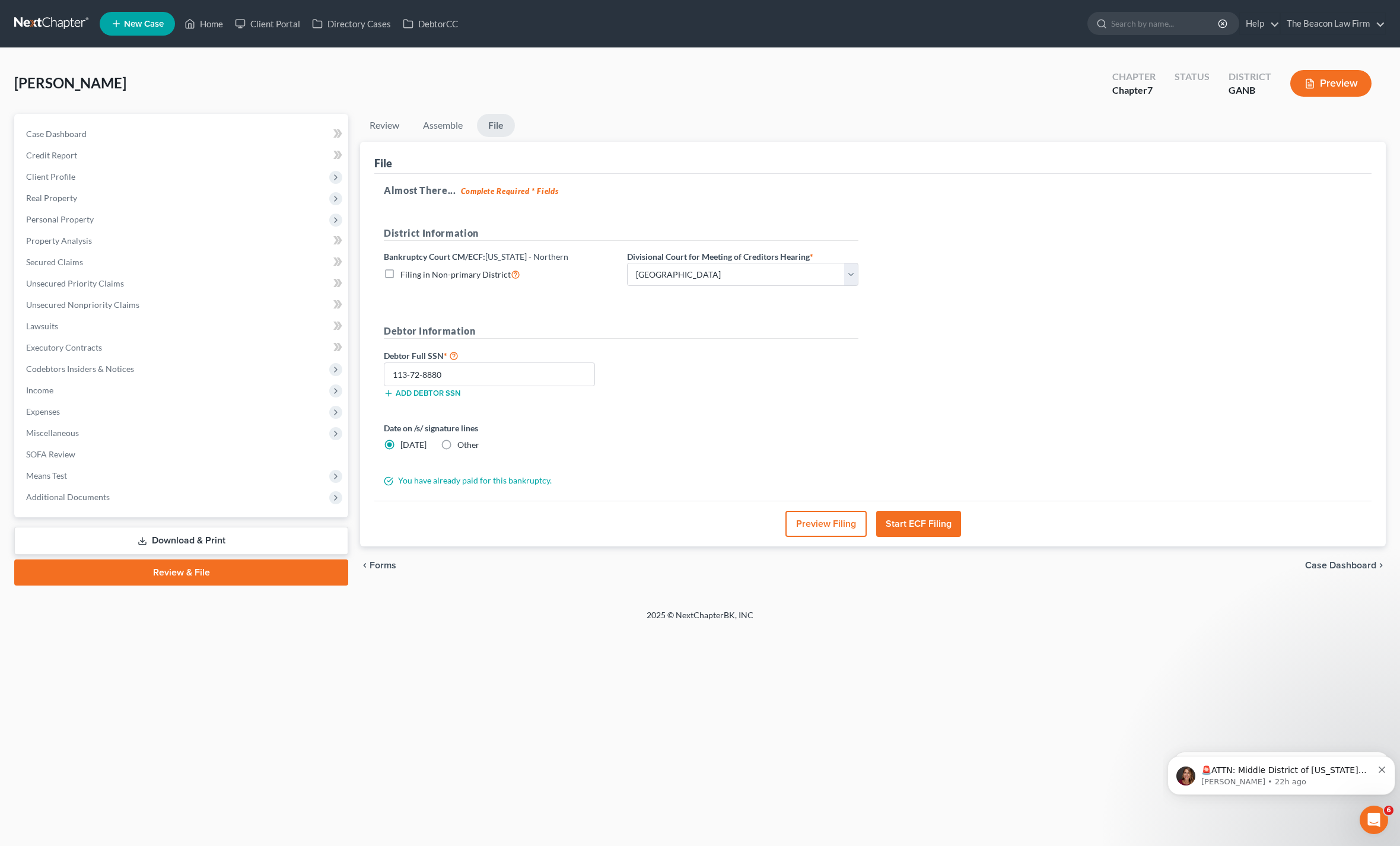
click at [913, 511] on button "Start ECF Filing" at bounding box center [919, 524] width 85 height 26
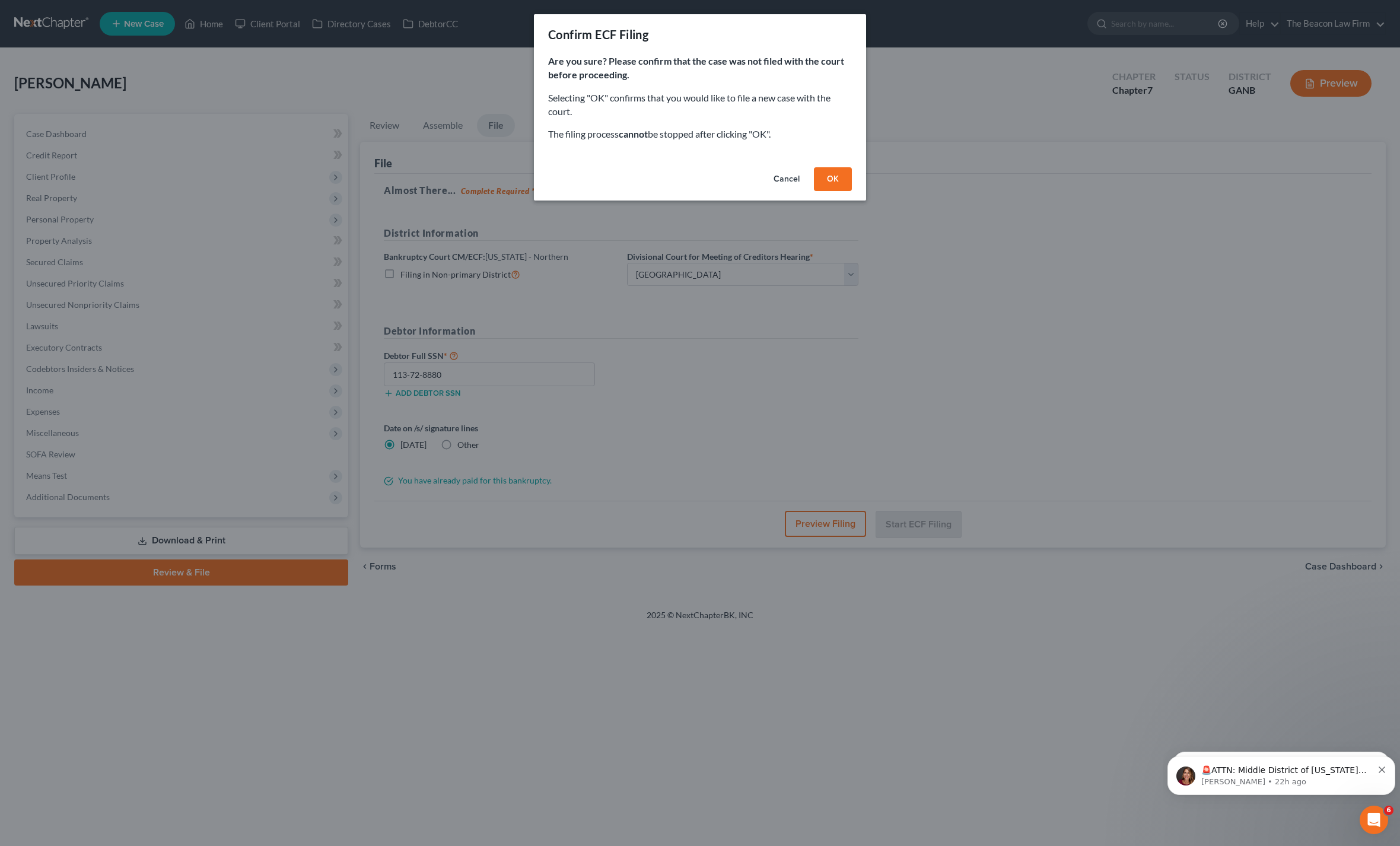
click at [838, 179] on button "OK" at bounding box center [832, 179] width 38 height 24
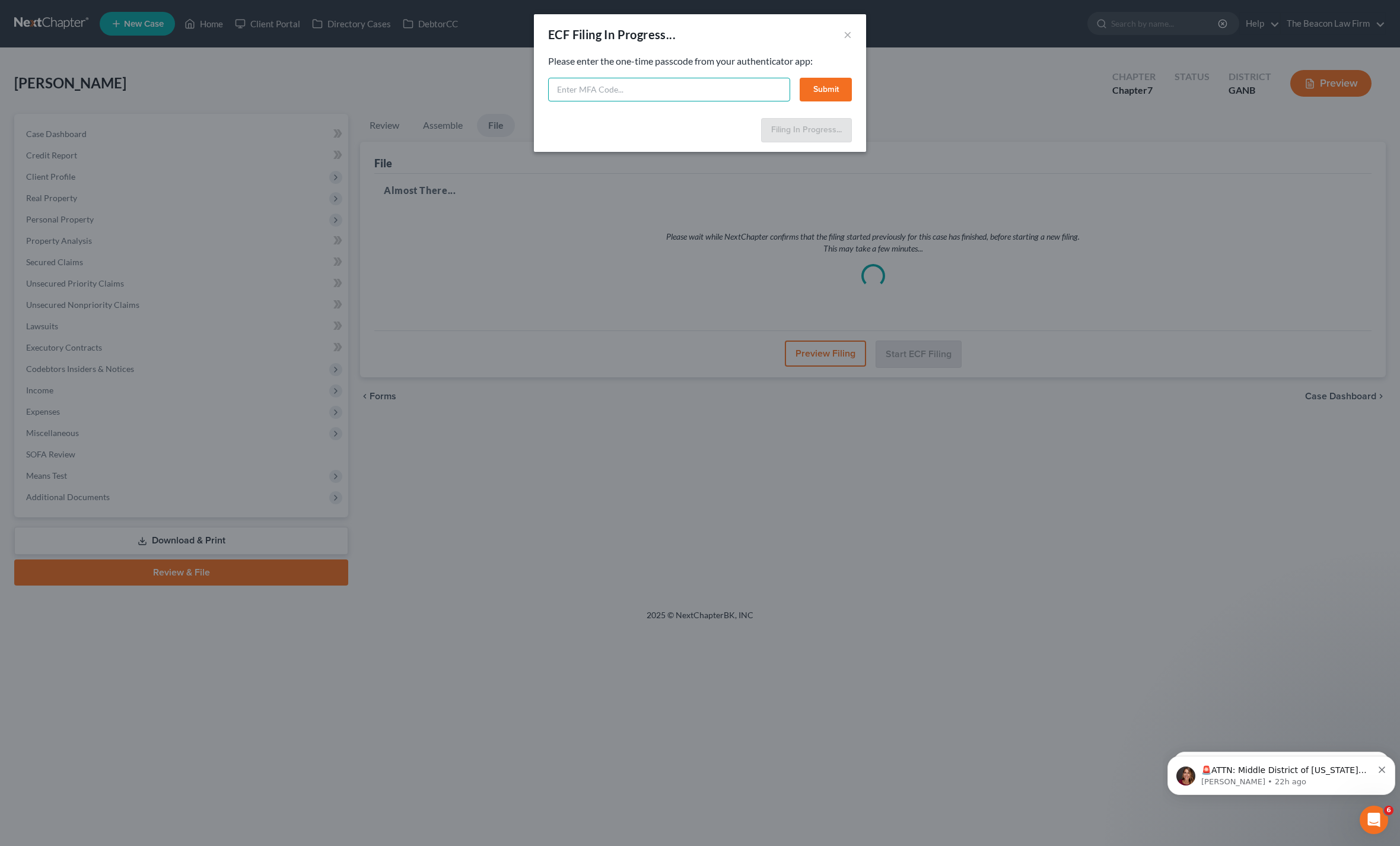
click at [660, 88] on input "text" at bounding box center [669, 89] width 242 height 24
type input "0"
type input "976455"
click at [822, 88] on button "Submit" at bounding box center [826, 89] width 52 height 24
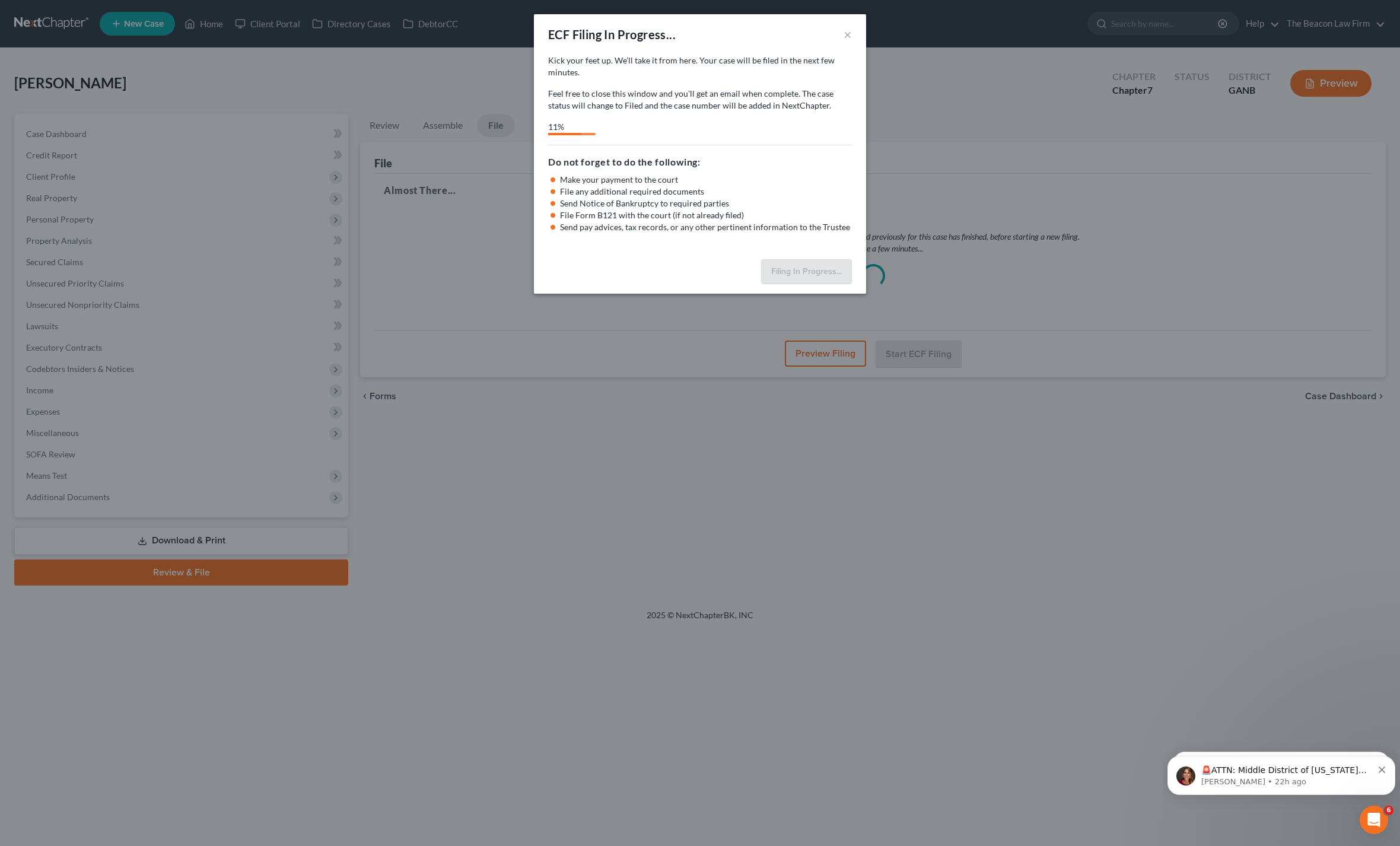
select select "0"
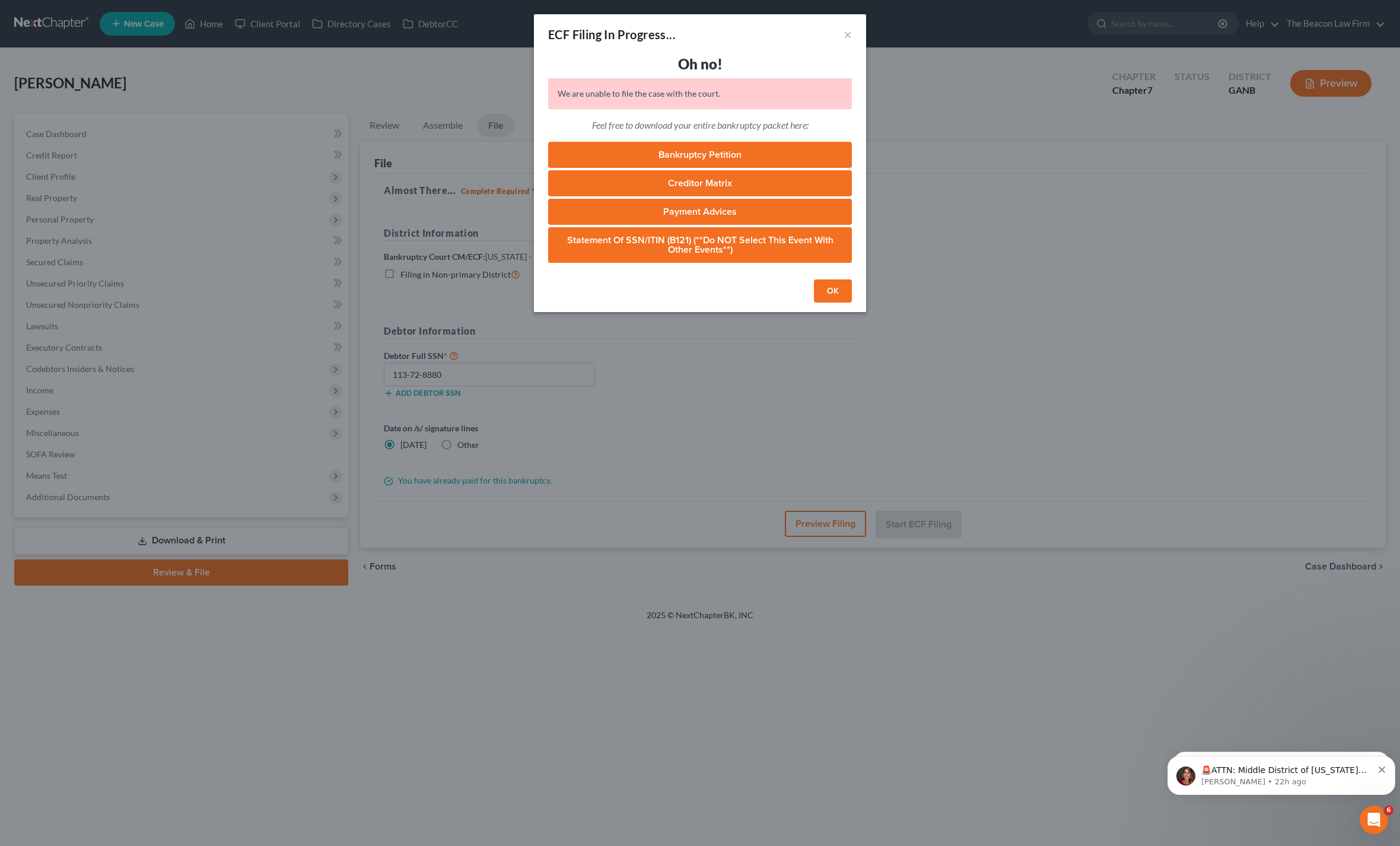
click at [815, 316] on div "ECF Filing In Progress... × Oh no! We are unable to file the case with the cour…" at bounding box center [700, 423] width 1400 height 846
click at [836, 296] on button "OK" at bounding box center [832, 291] width 38 height 24
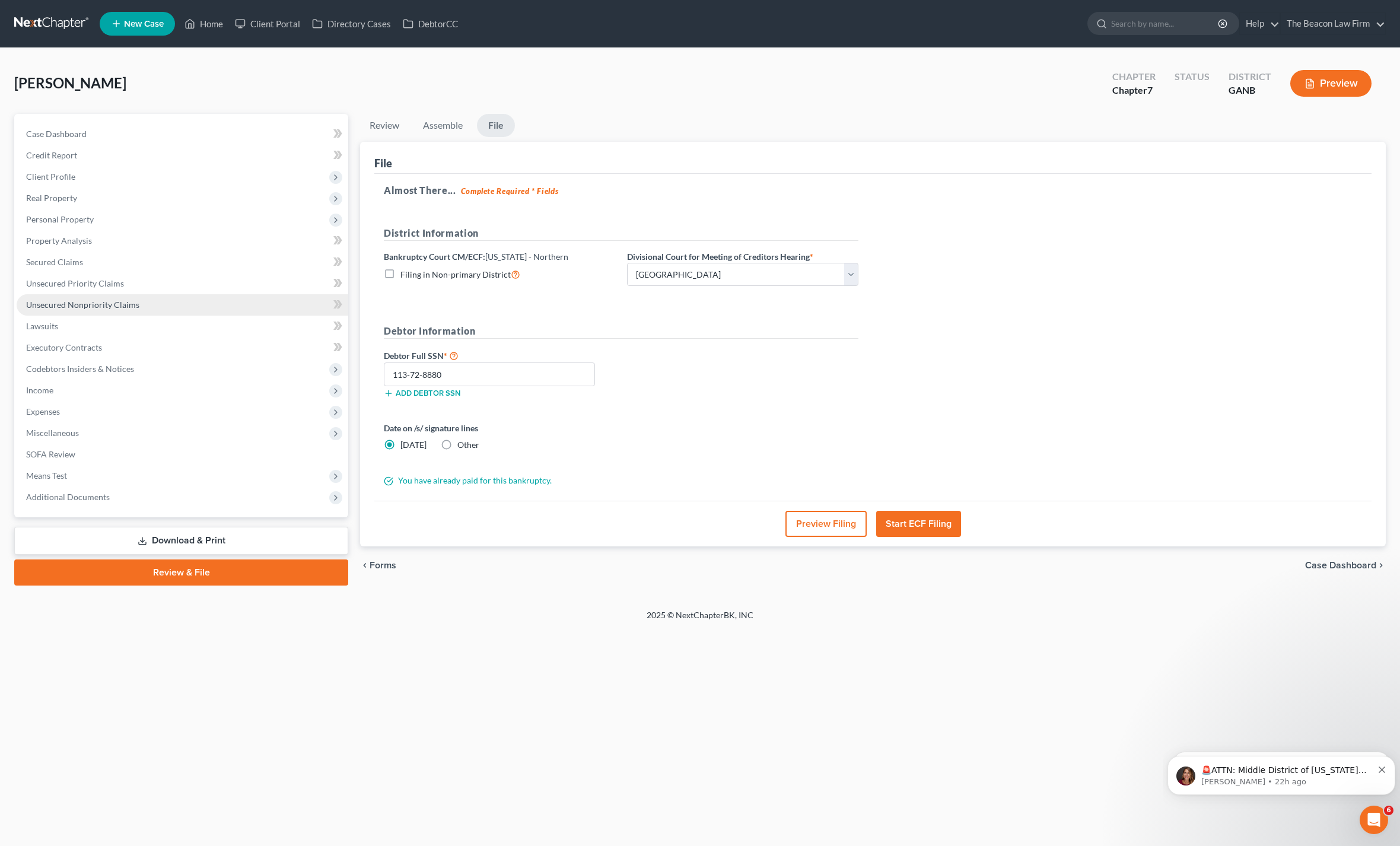
click at [42, 299] on span "Unsecured Nonpriority Claims" at bounding box center [83, 305] width 114 height 10
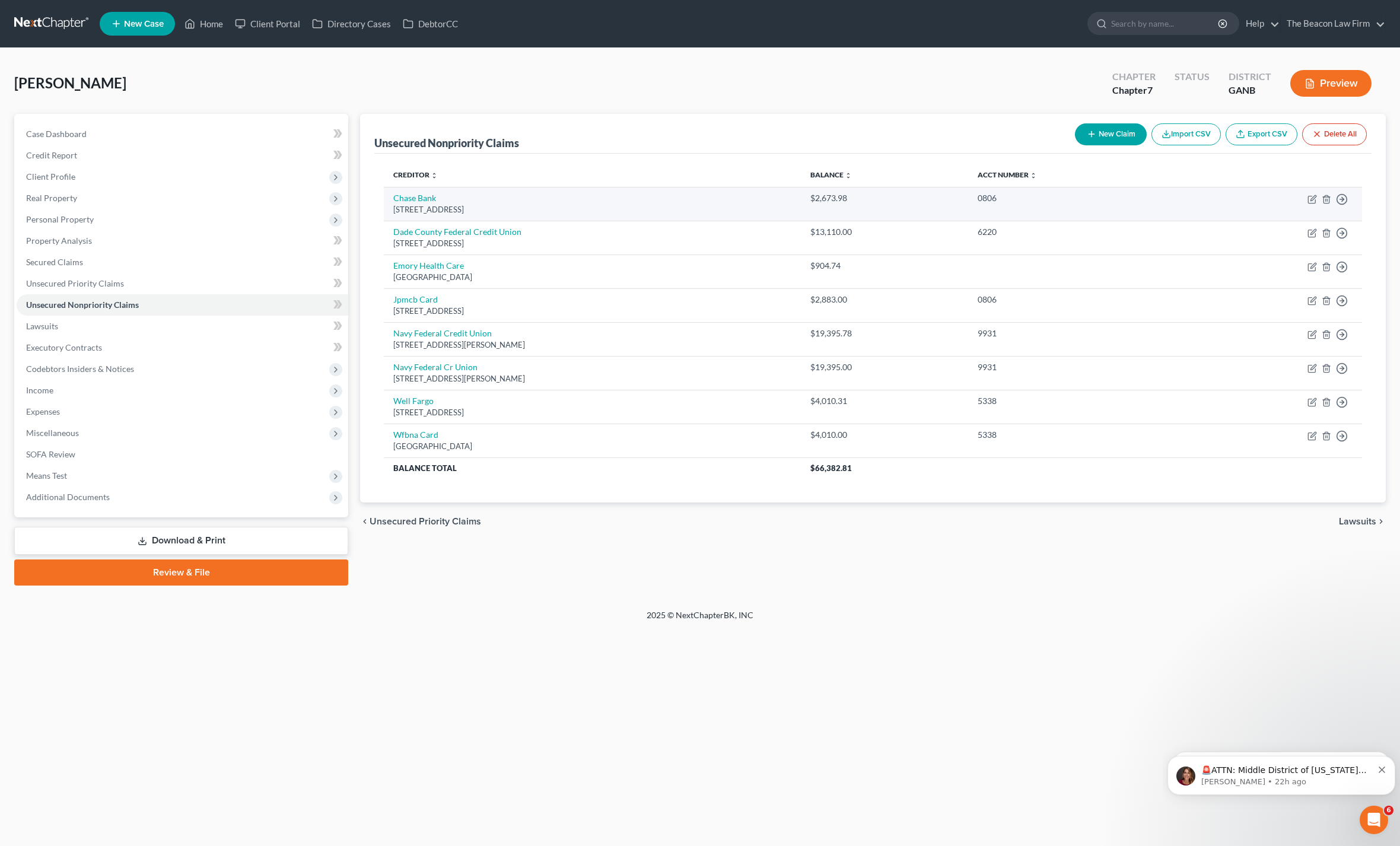
click at [1297, 187] on td "Move to D Move to E Move to G Move to Notice Only" at bounding box center [1274, 204] width 177 height 34
click at [1307, 195] on icon "button" at bounding box center [1312, 199] width 10 height 10
select select "7"
select select "2"
select select "0"
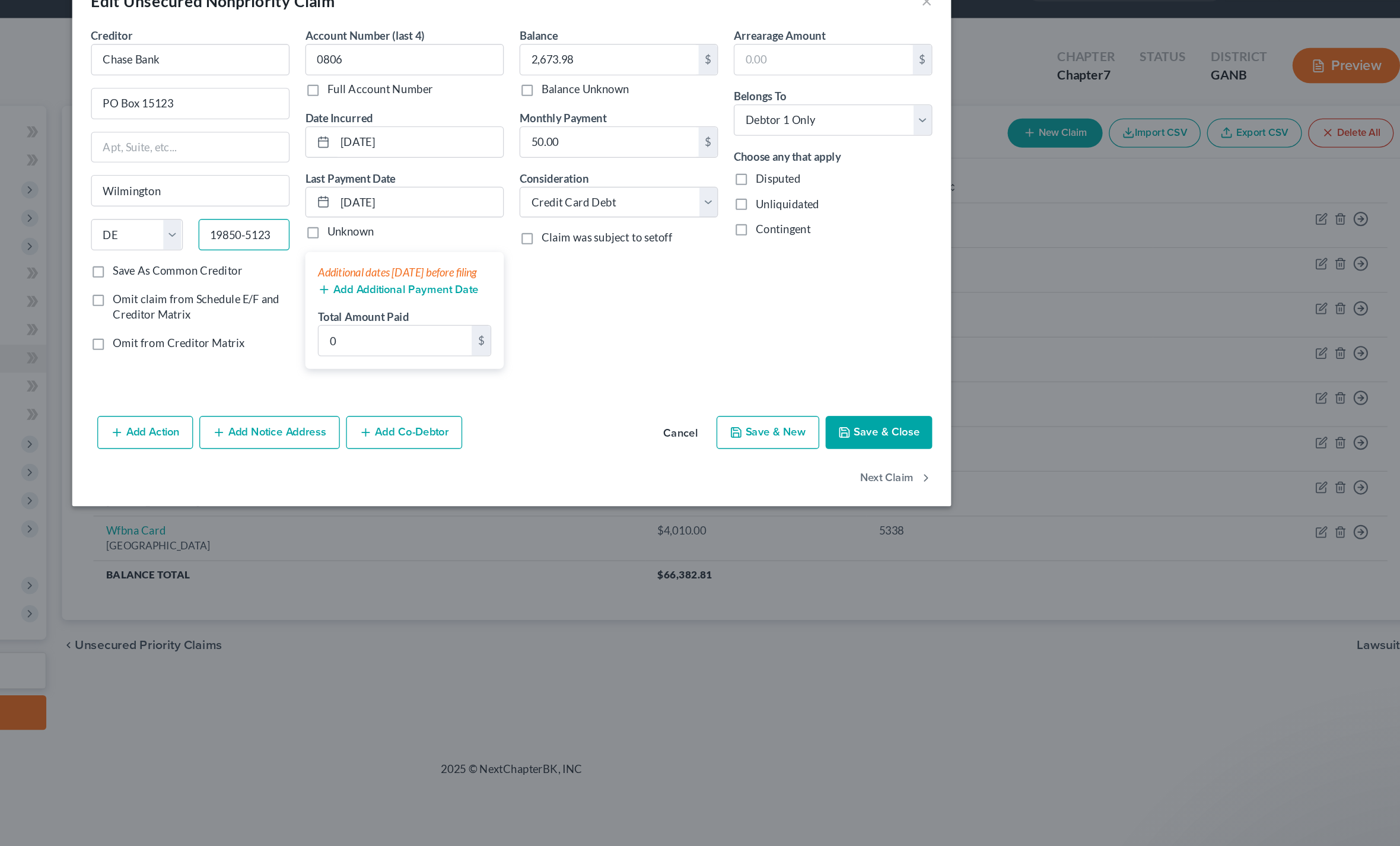
click at [463, 199] on input "19850-5123" at bounding box center [498, 211] width 70 height 24
type input "19850"
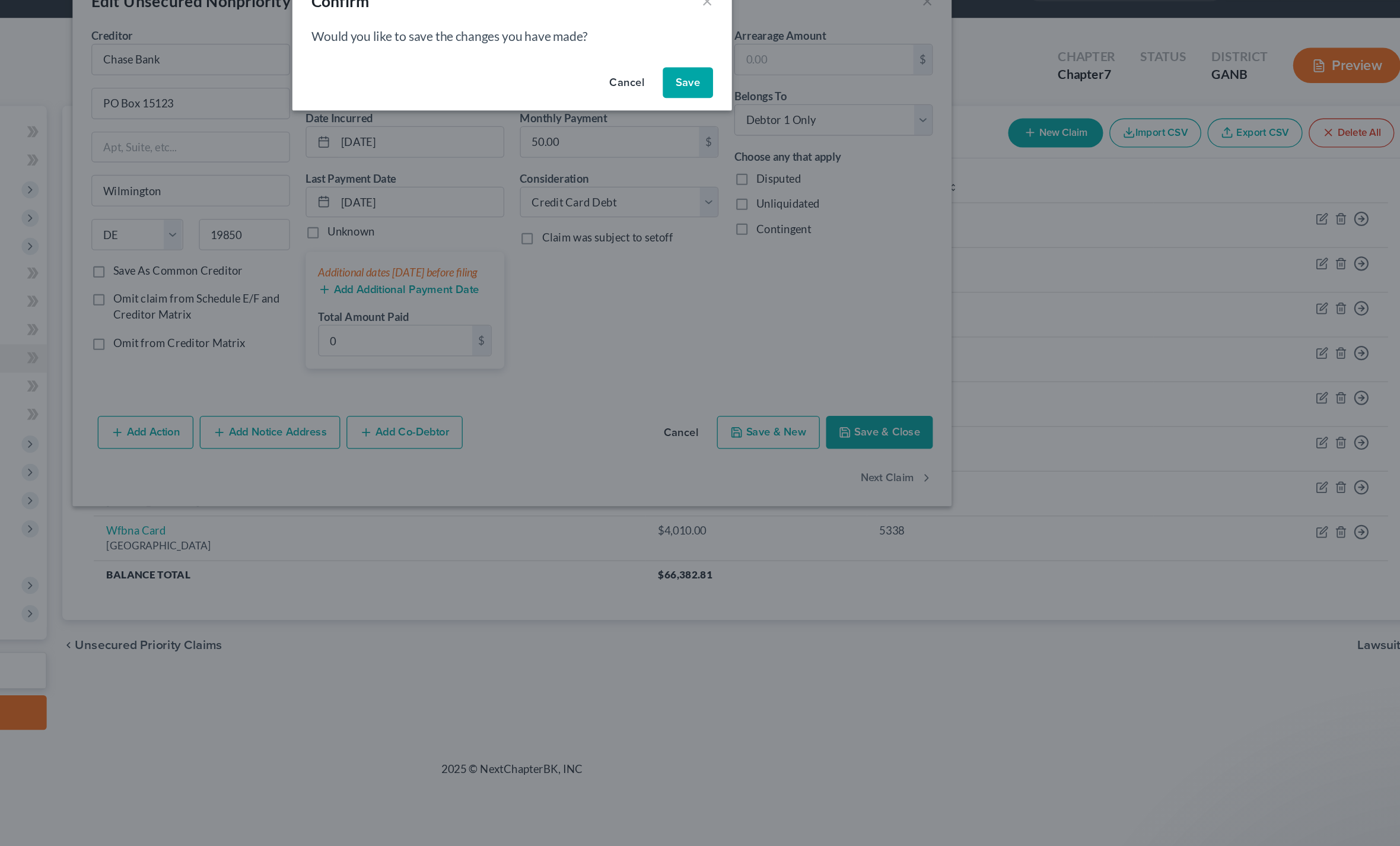
click at [814, 85] on button "Save" at bounding box center [832, 96] width 38 height 24
select select "9"
select select "2"
select select "0"
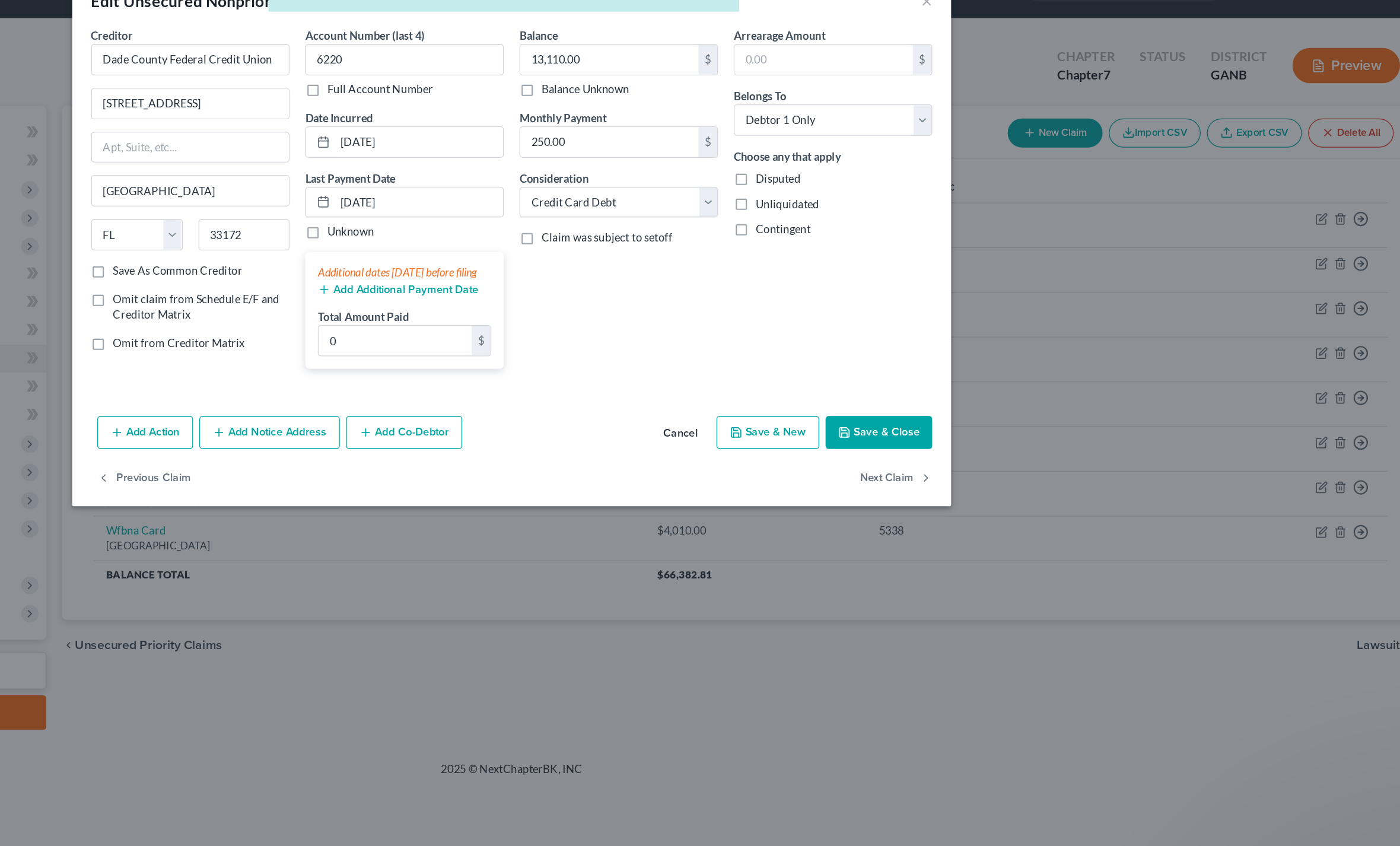
click at [667, 397] on div "Edit Unsecured Nonpriority Claim × Creditor * Dade County Federal Credit Union …" at bounding box center [700, 423] width 1400 height 846
click at [963, 382] on button "Next Claim" at bounding box center [990, 395] width 54 height 25
select select "10"
select select "9"
select select "0"
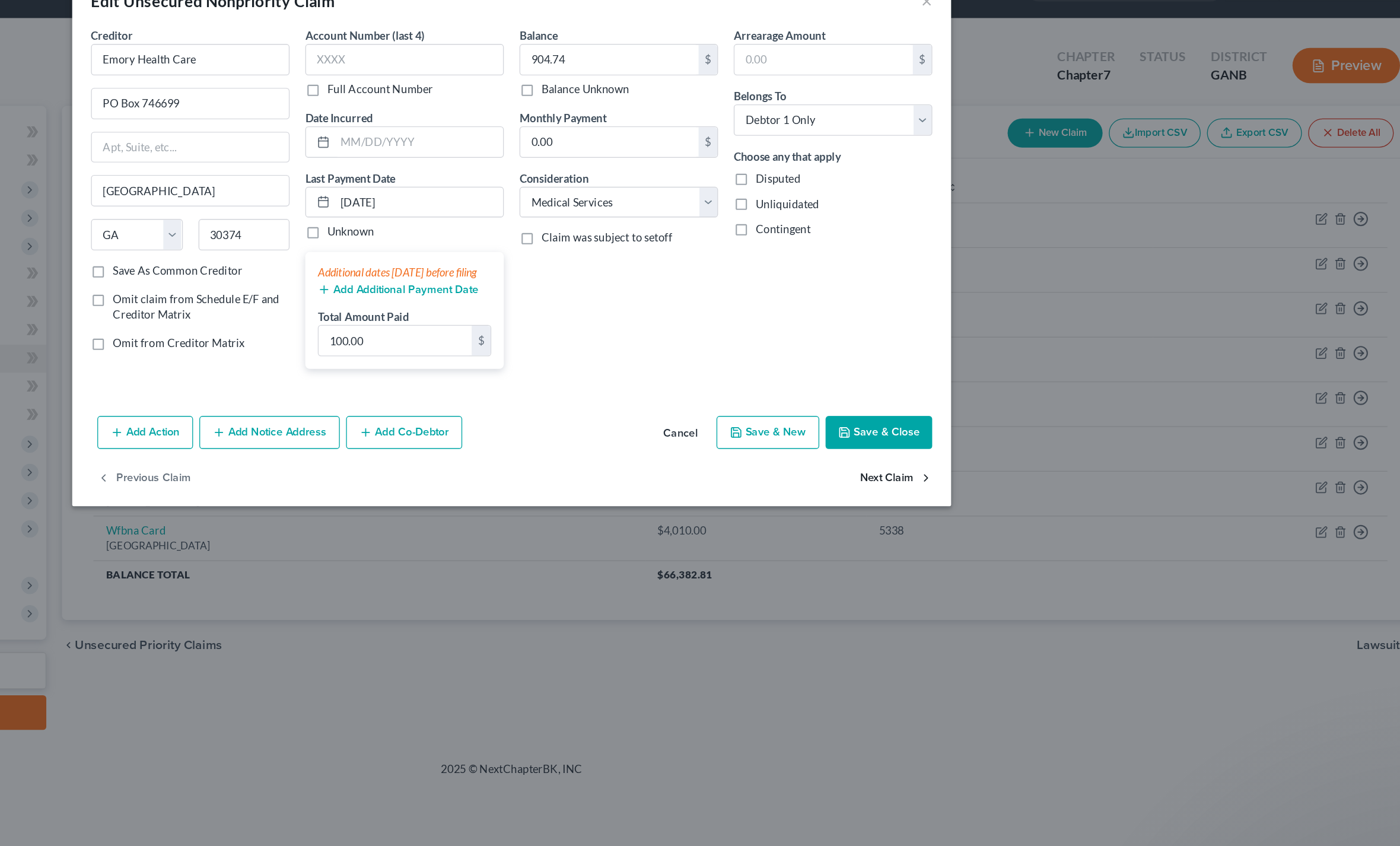
click at [963, 382] on button "Next Claim" at bounding box center [990, 395] width 54 height 25
select select "7"
select select "2"
select select "0"
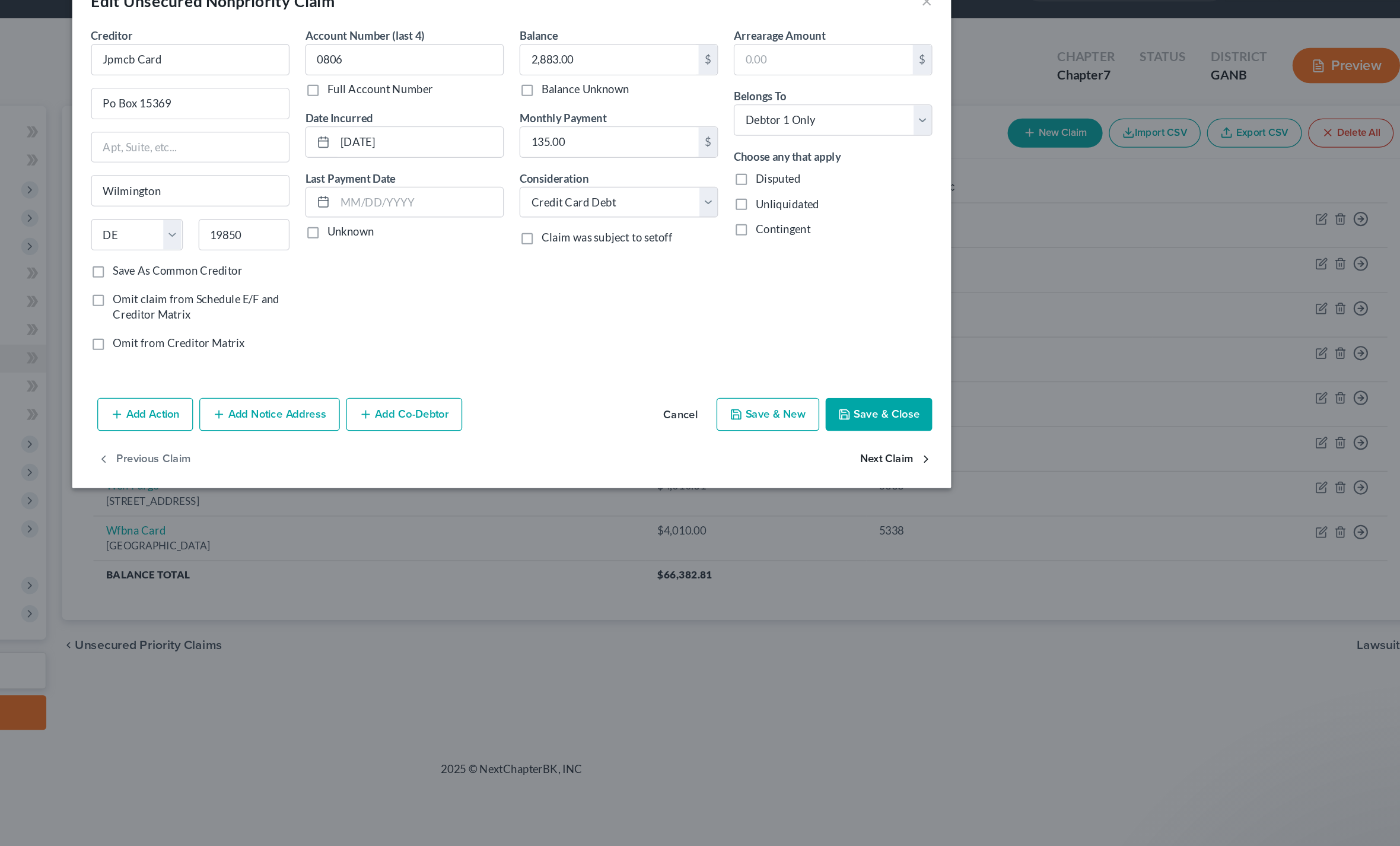
click at [963, 369] on button "Next Claim" at bounding box center [990, 381] width 54 height 25
select select "48"
select select "2"
select select "0"
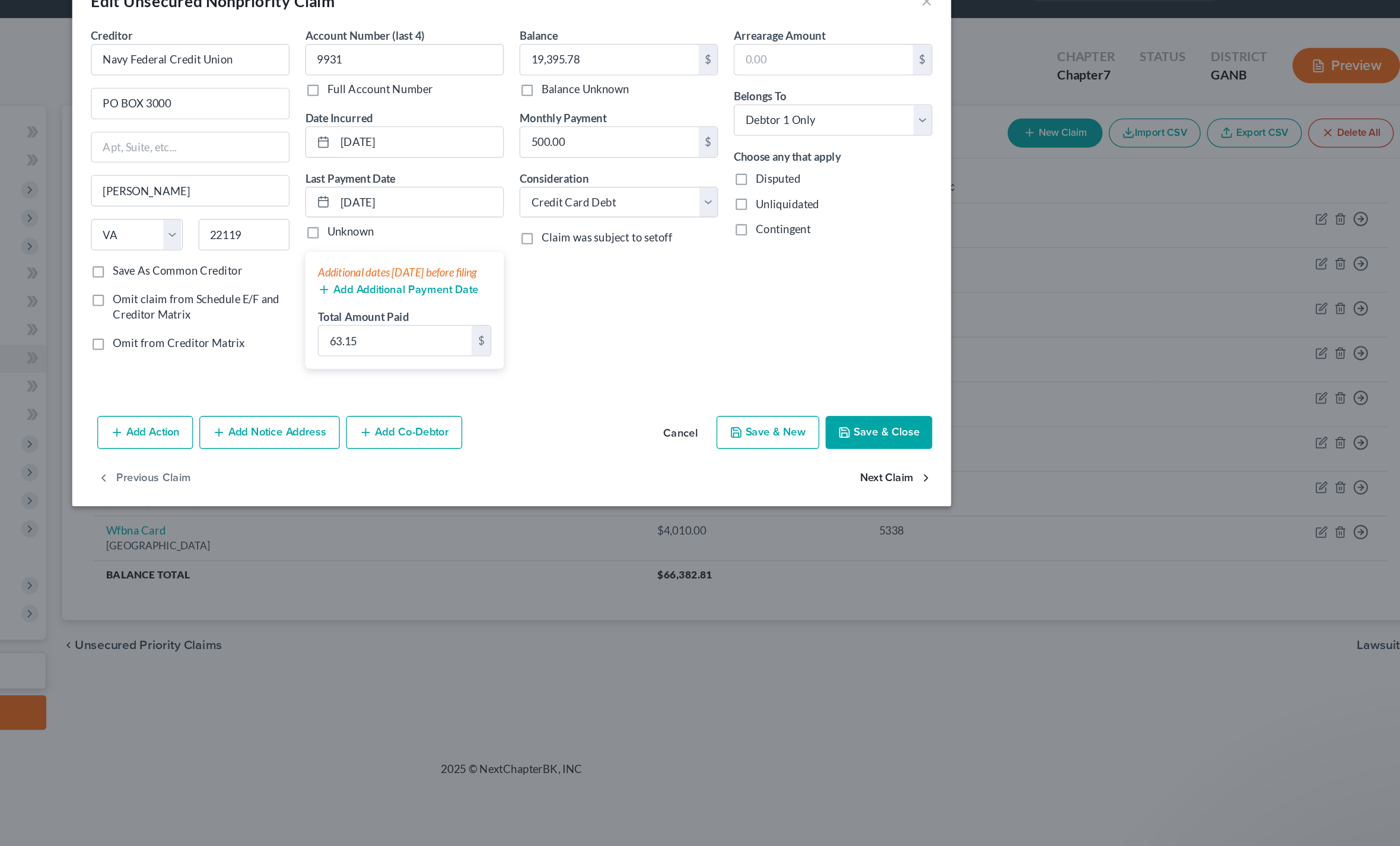
click at [963, 382] on button "Next Claim" at bounding box center [990, 395] width 54 height 25
select select "48"
select select "2"
select select "0"
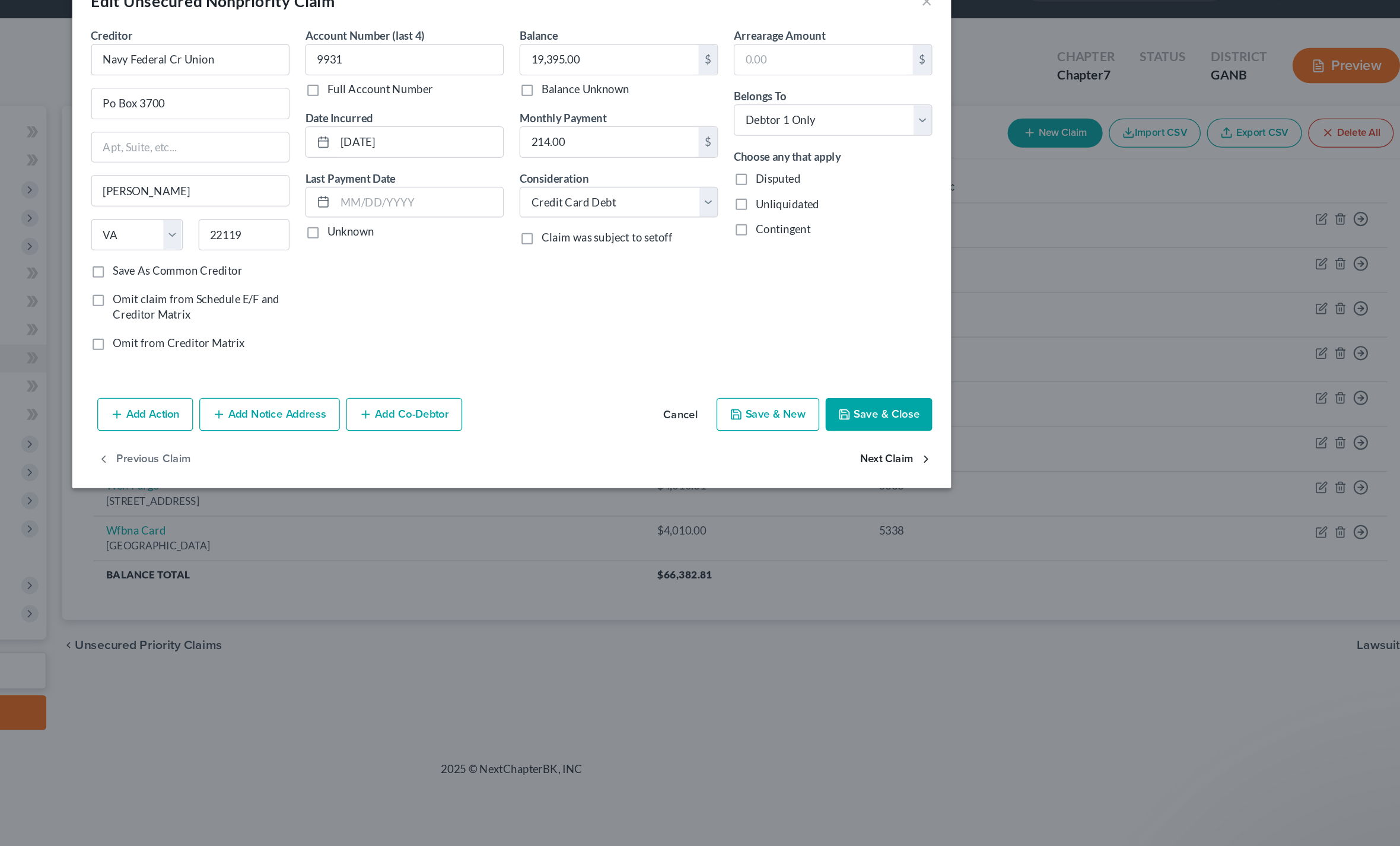
click at [963, 369] on button "Next Claim" at bounding box center [990, 381] width 54 height 25
select select "16"
select select "2"
select select "0"
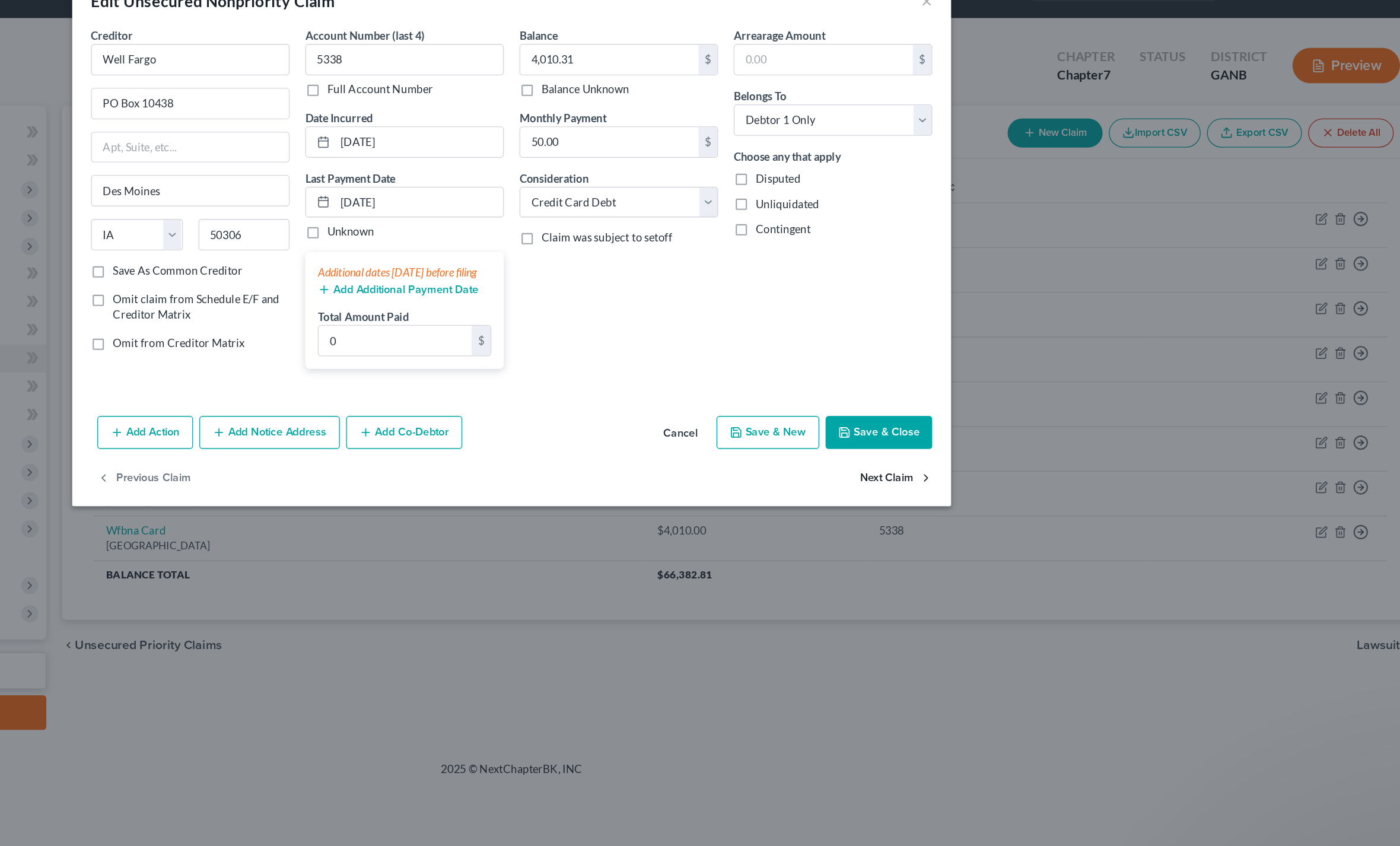
click at [963, 382] on button "Next Claim" at bounding box center [990, 395] width 54 height 25
select select "24"
select select "2"
select select "0"
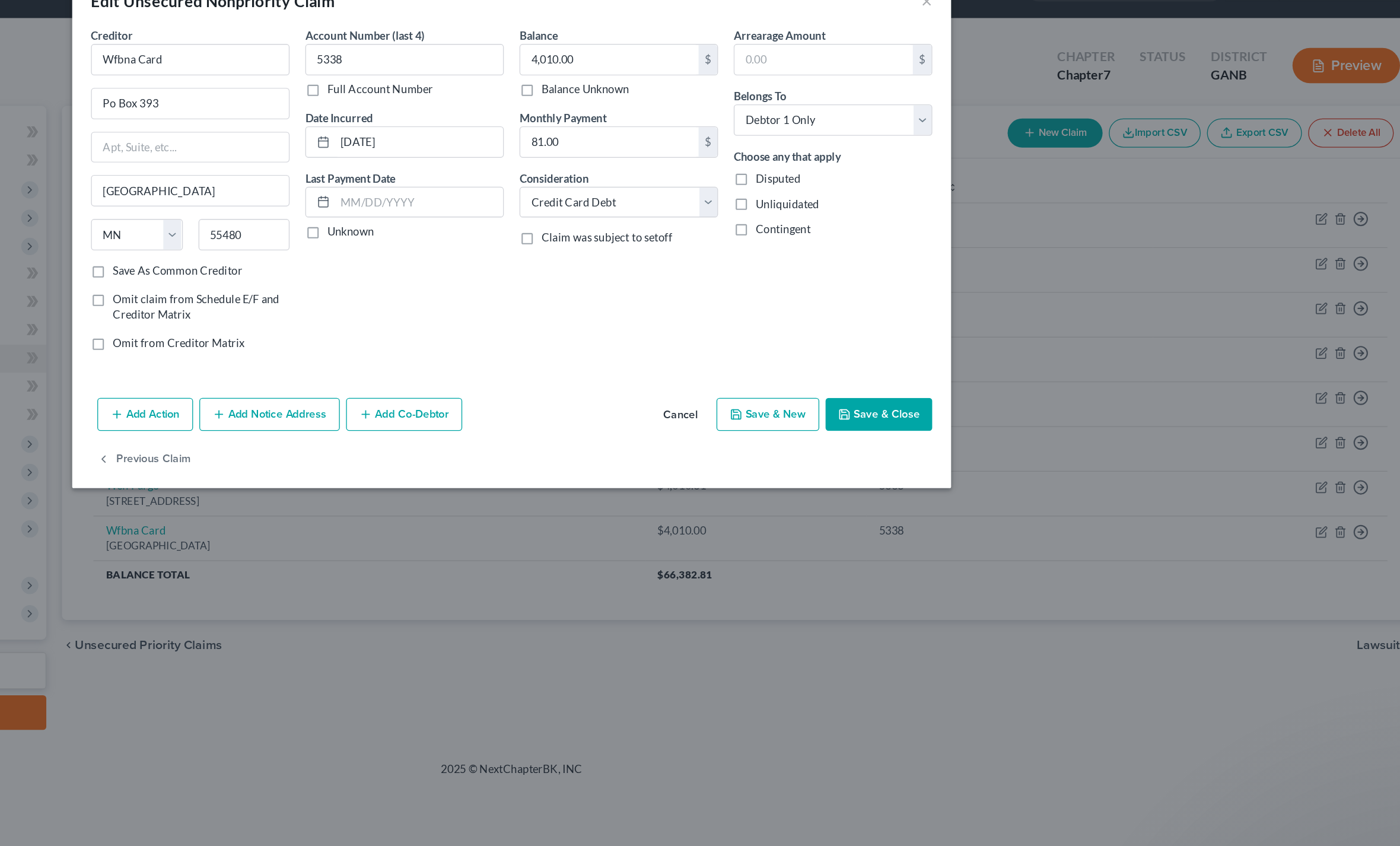
click at [937, 335] on button "Save & Close" at bounding box center [977, 347] width 80 height 25
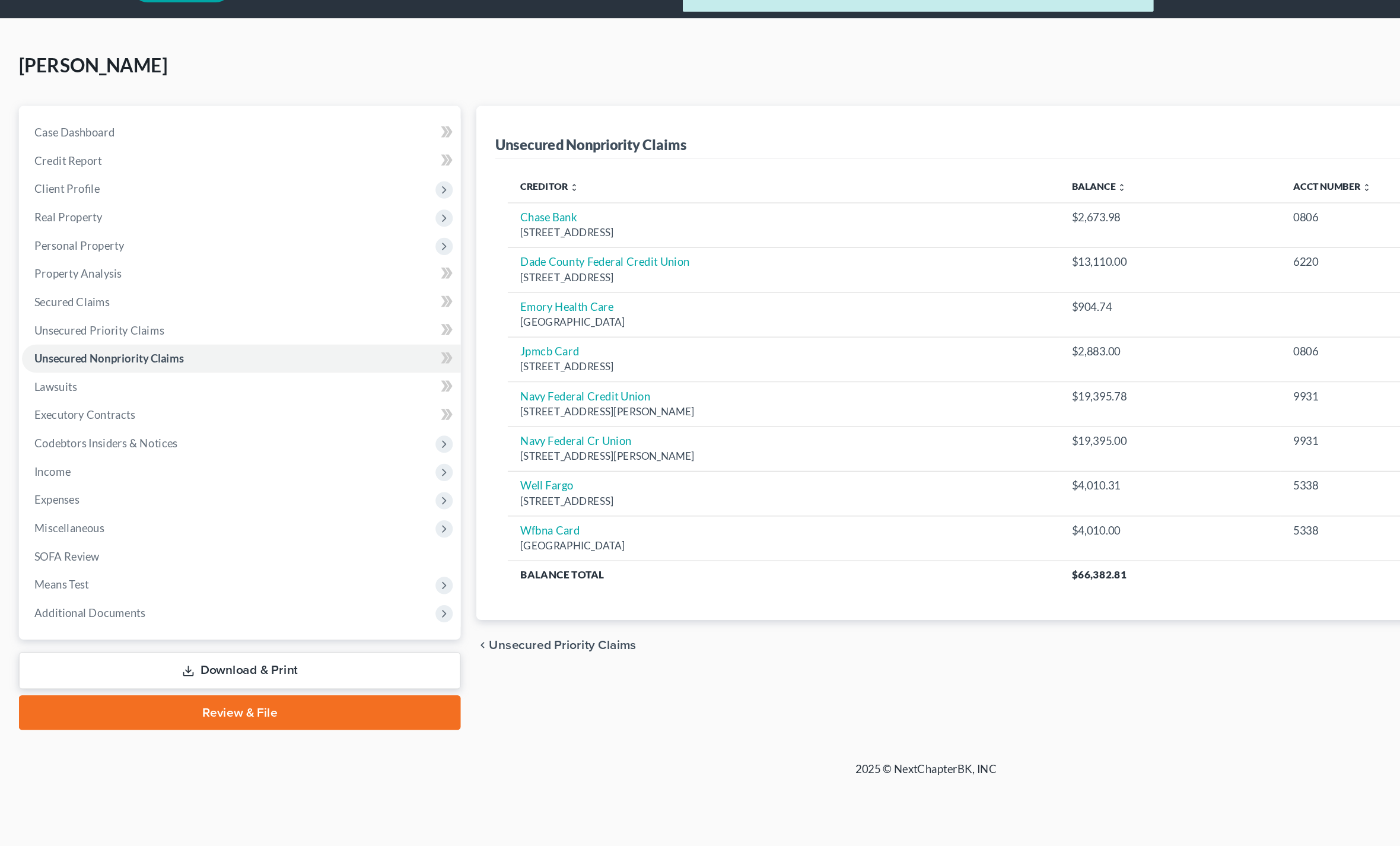
click at [113, 559] on link "Review & File" at bounding box center [181, 572] width 334 height 26
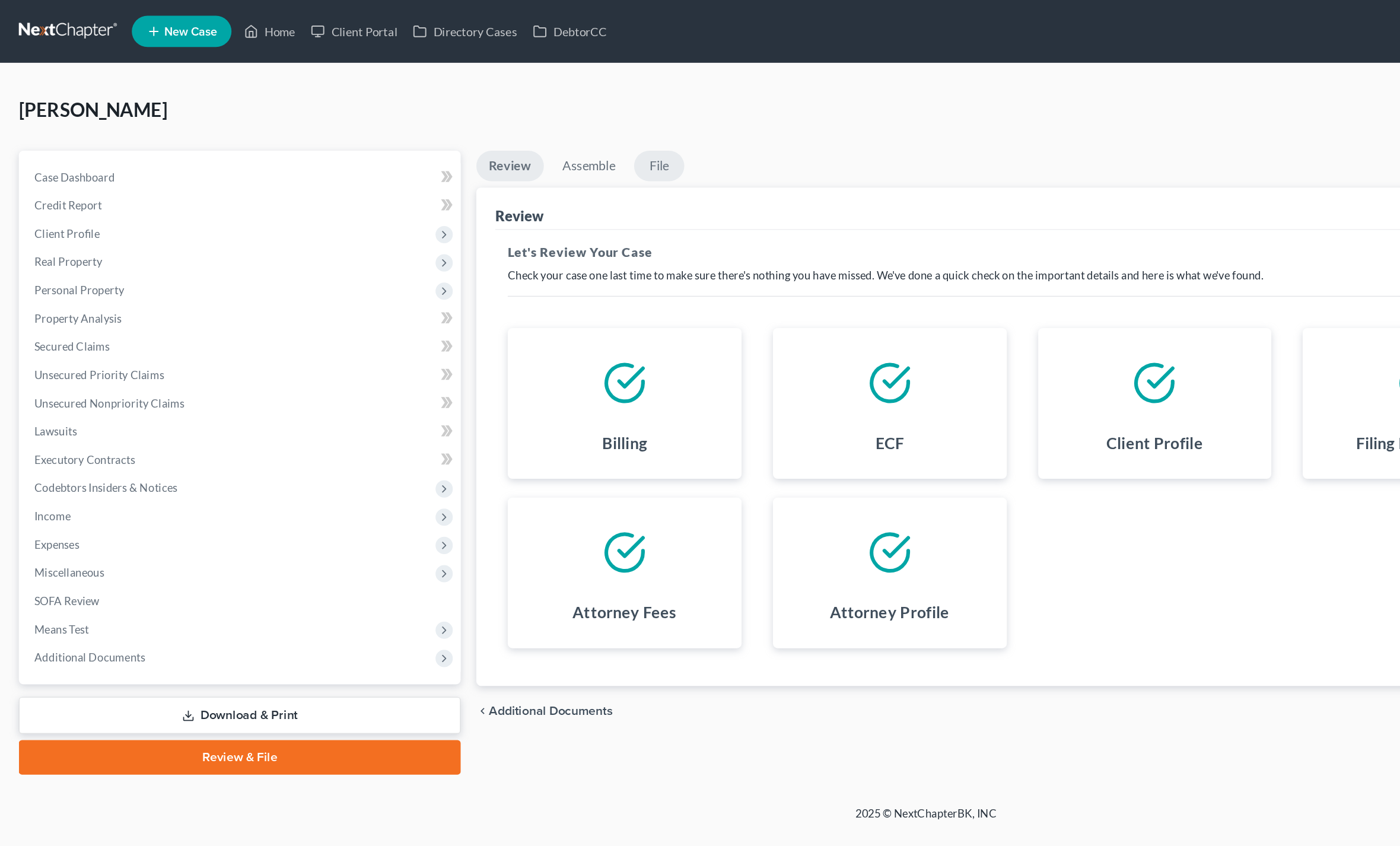
click at [516, 127] on link "File" at bounding box center [498, 125] width 38 height 23
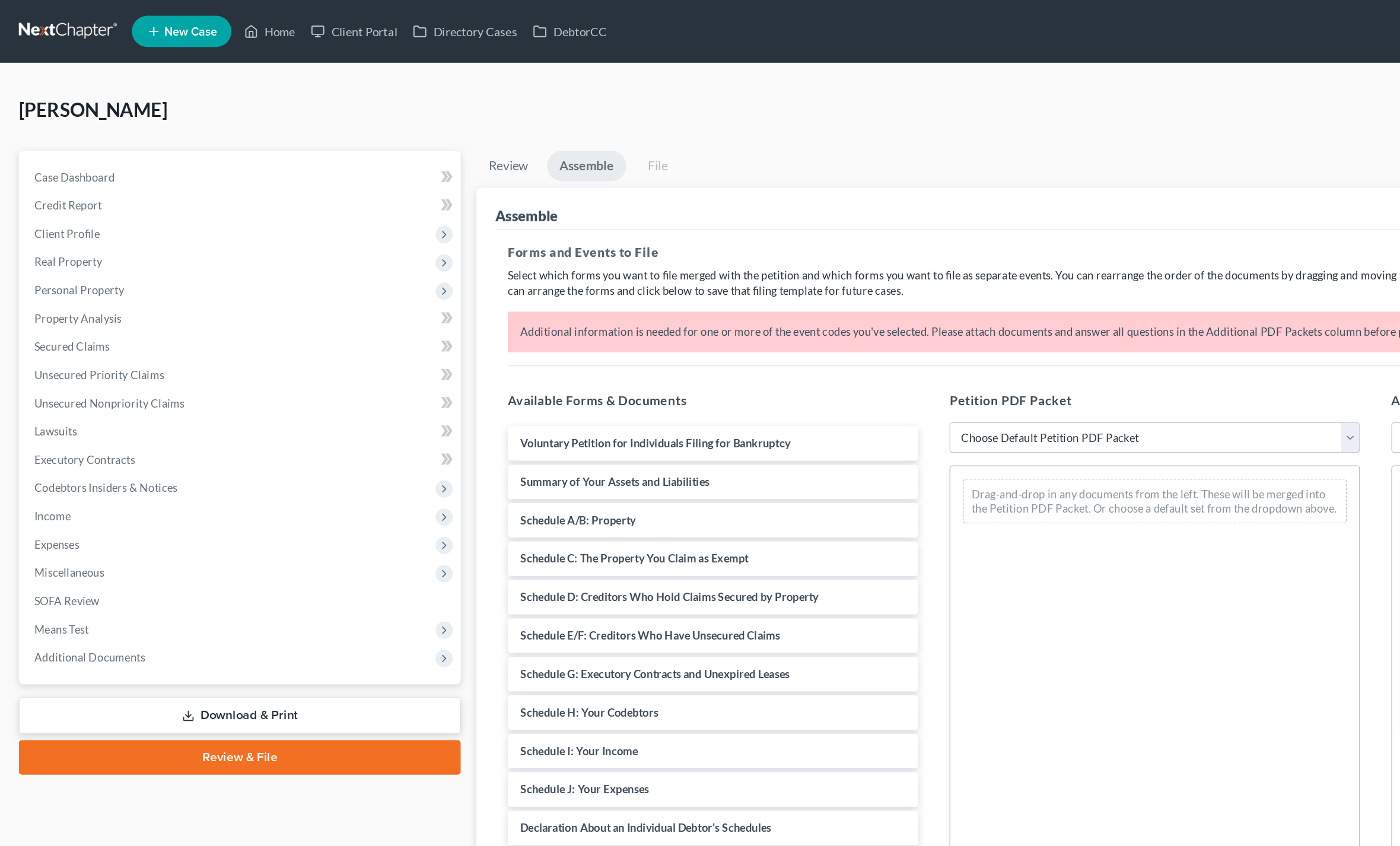
click at [885, 322] on select "Choose Default Petition PDF Packet Complete Bankruptcy Petition (all forms and …" at bounding box center [873, 331] width 310 height 24
select select "0"
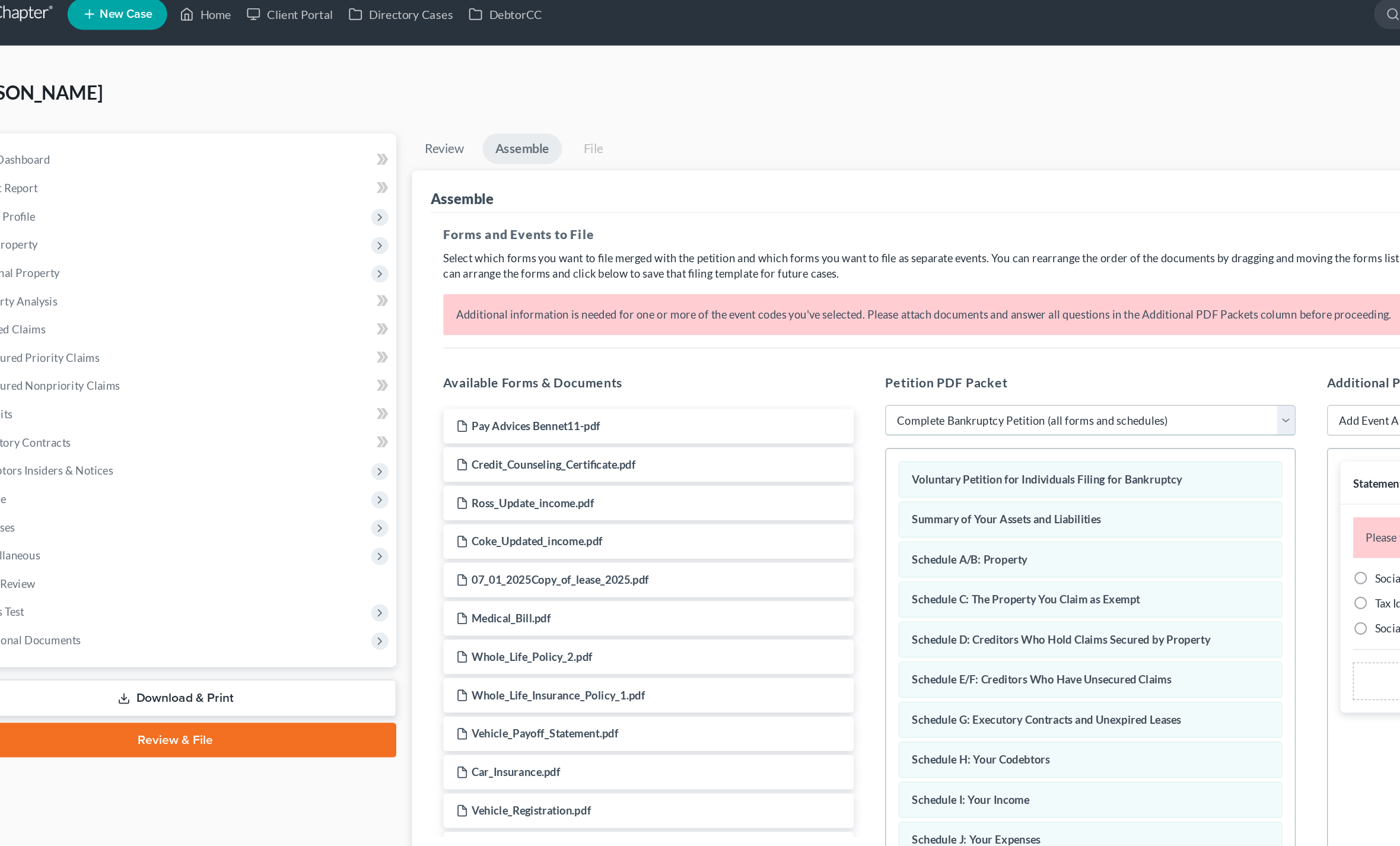
scroll to position [66, 0]
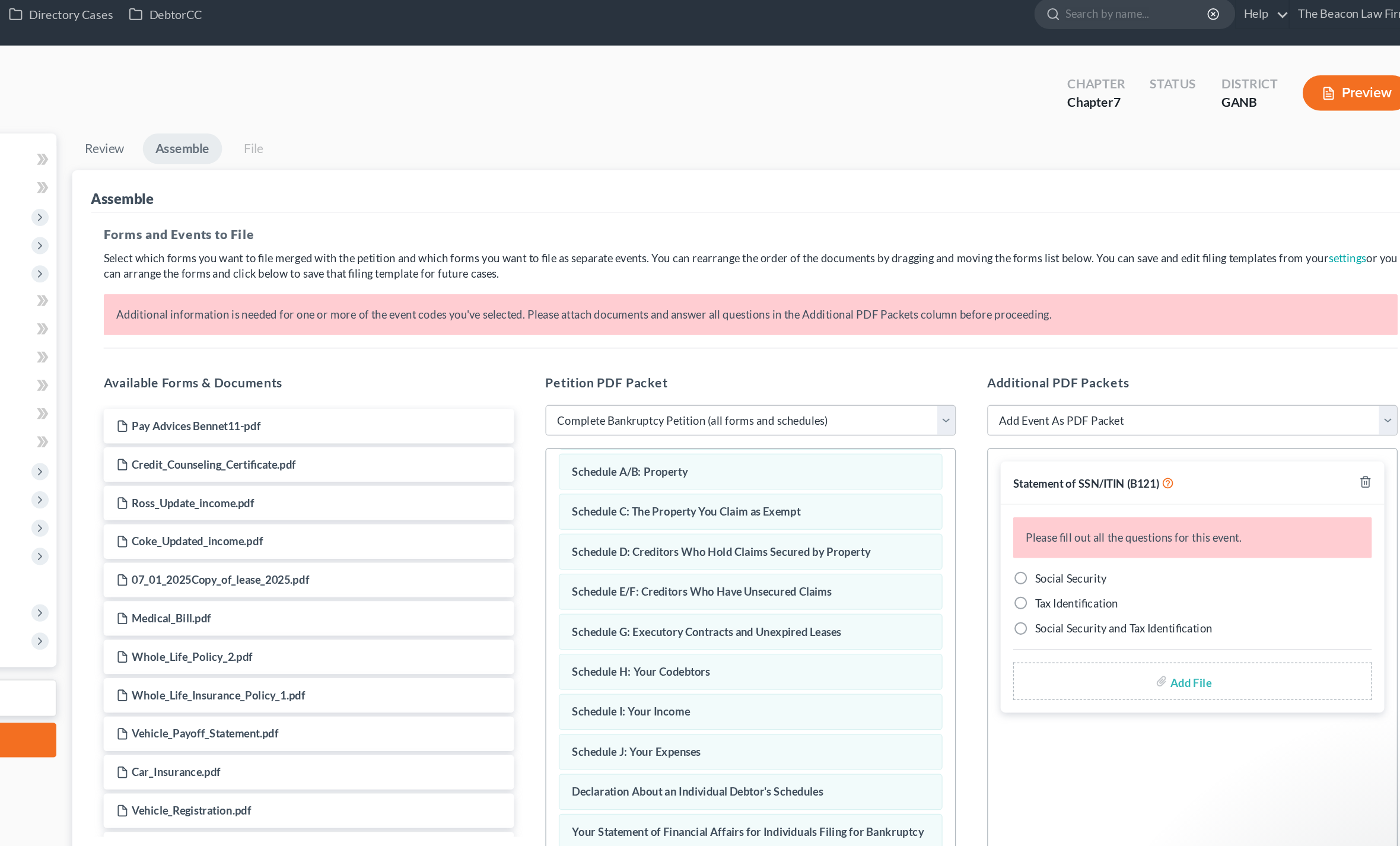
click at [1088, 444] on label "Social Security" at bounding box center [1115, 450] width 54 height 12
click at [1093, 444] on input "Social Security" at bounding box center [1097, 448] width 8 height 8
radio input "true"
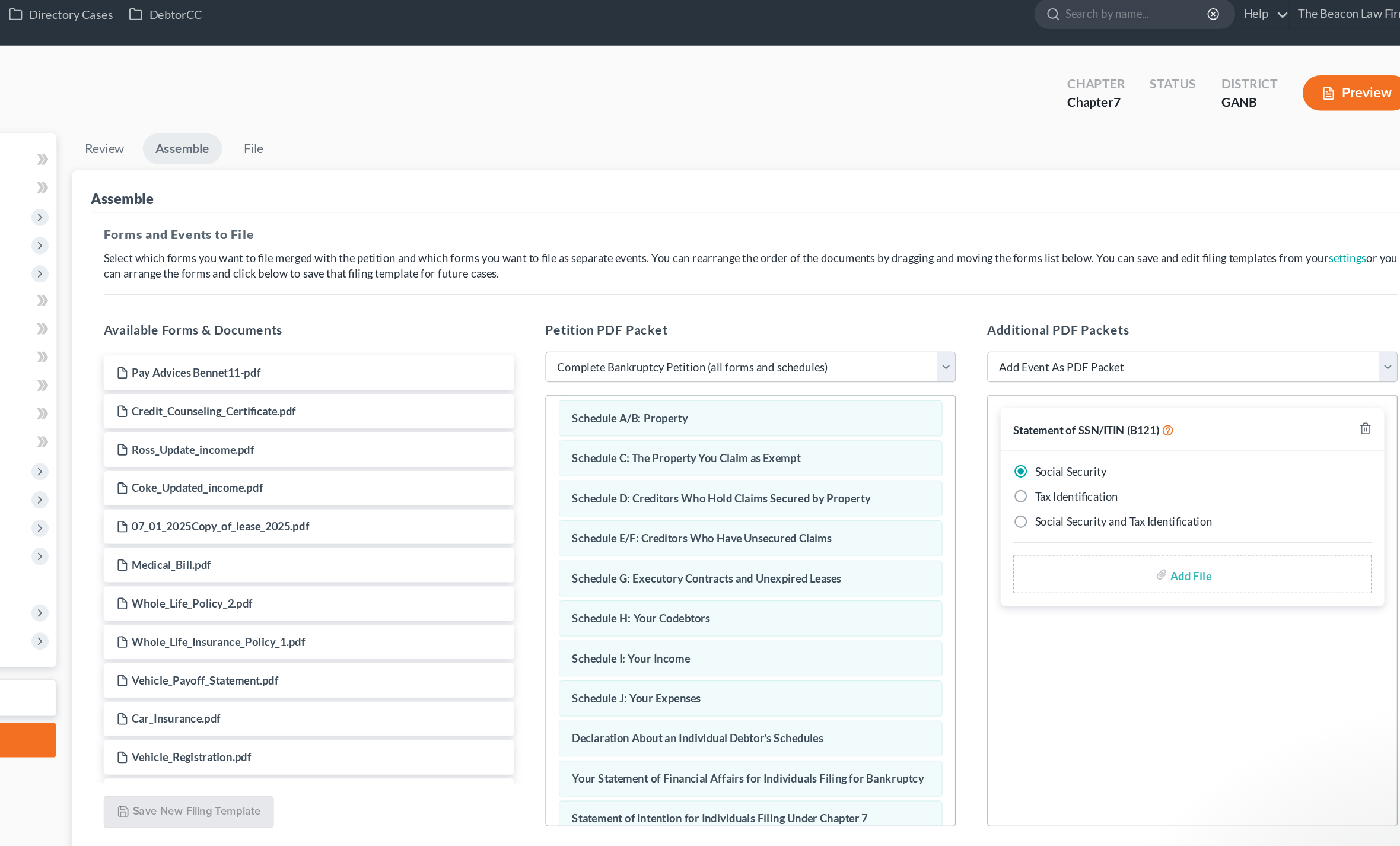
click at [1190, 453] on input "file" at bounding box center [1204, 447] width 29 height 21
type input "C:\fakepath\[PERSON_NAME] B121.pdf"
click at [1052, 287] on select "Add Event As PDF Packet 02-Application to Pay Filing Fee in Installments Amende…" at bounding box center [1207, 291] width 310 height 24
select select "10"
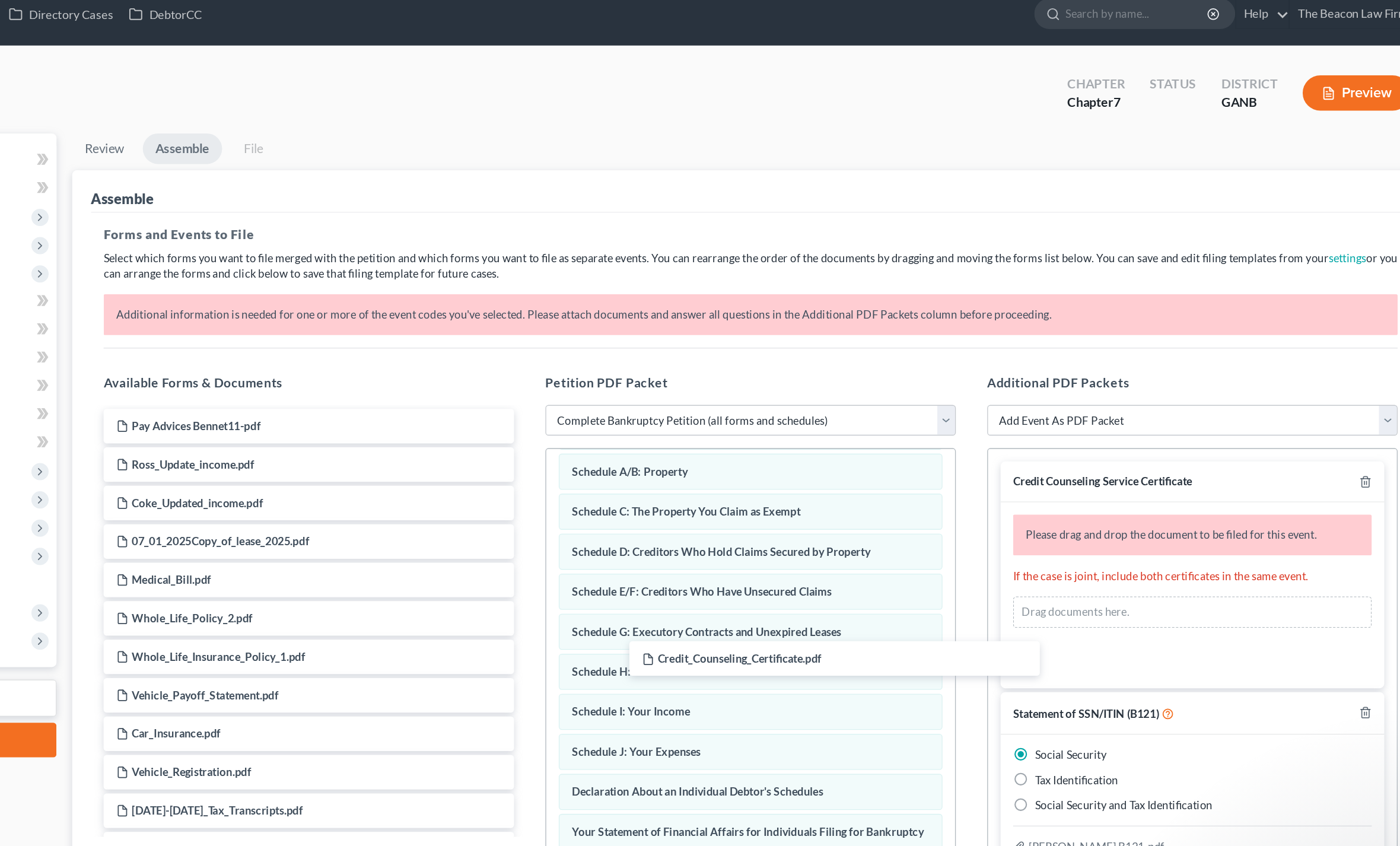
drag, startPoint x: 272, startPoint y: 356, endPoint x: 975, endPoint y: 513, distance: 720.3
click at [975, 513] on div "Available Forms & Documents Credit_Counseling_Certificate.pdf Pay Advices Benne…" at bounding box center [873, 487] width 1002 height 402
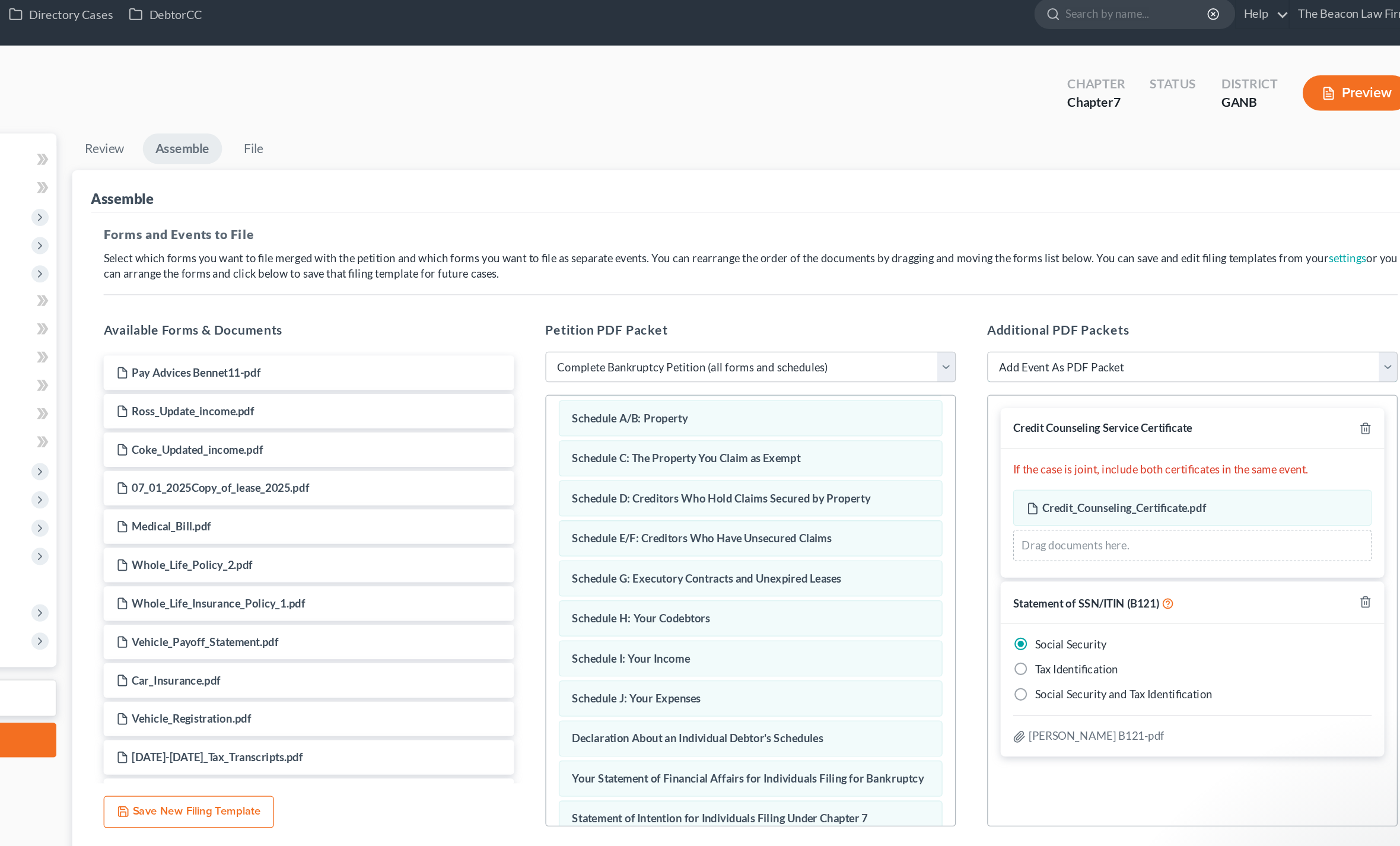
click at [1052, 279] on select "Add Event As PDF Packet 02-Application to Pay Filing Fee in Installments Amende…" at bounding box center [1207, 291] width 310 height 24
select select "17"
select select
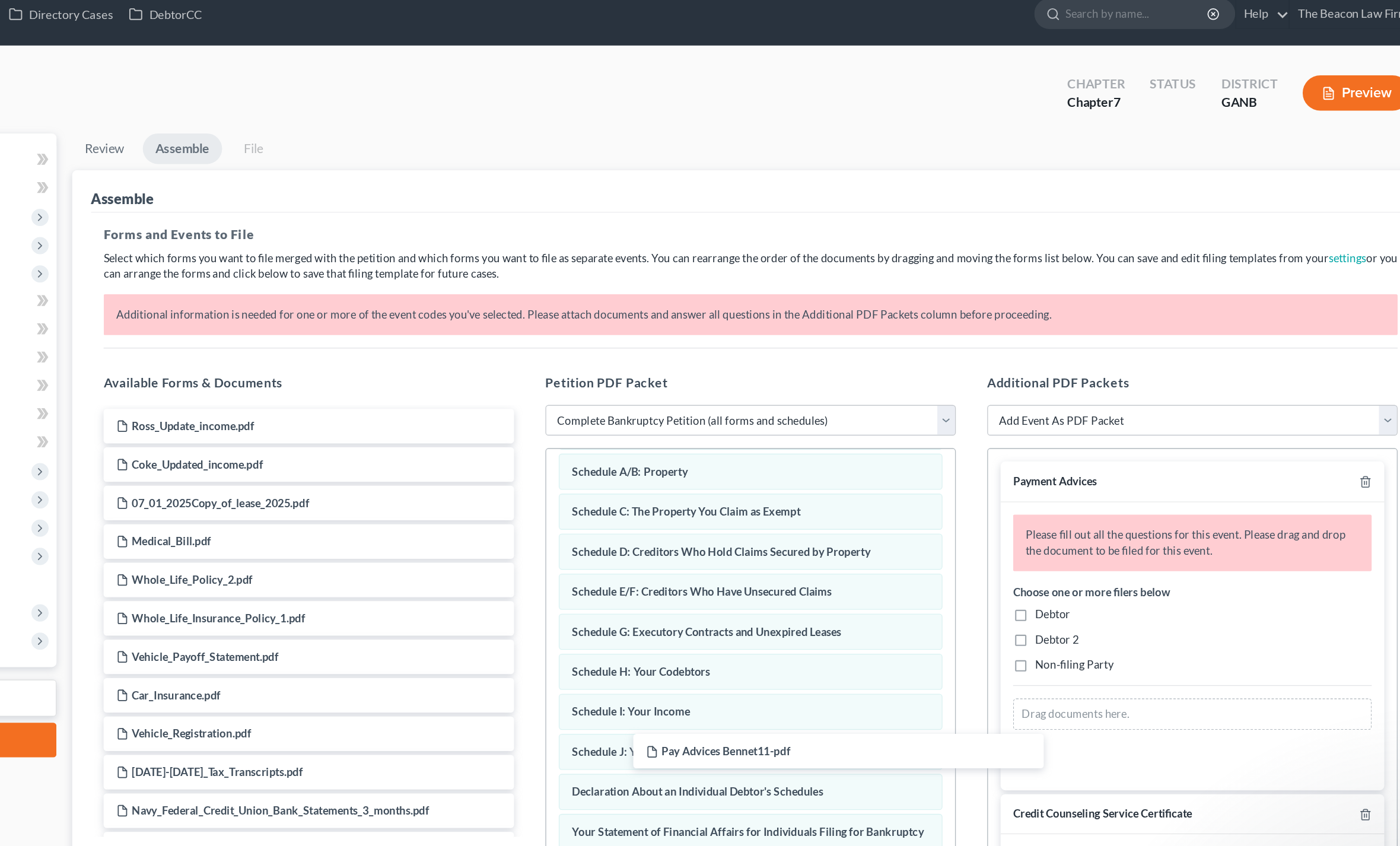
drag, startPoint x: 177, startPoint y: 319, endPoint x: 1034, endPoint y: 582, distance: 896.4
click at [1034, 582] on div "Available Forms & Documents Pay Advices Bennet11-pdf Pay Advices Bennet11-pdf R…" at bounding box center [873, 487] width 1002 height 402
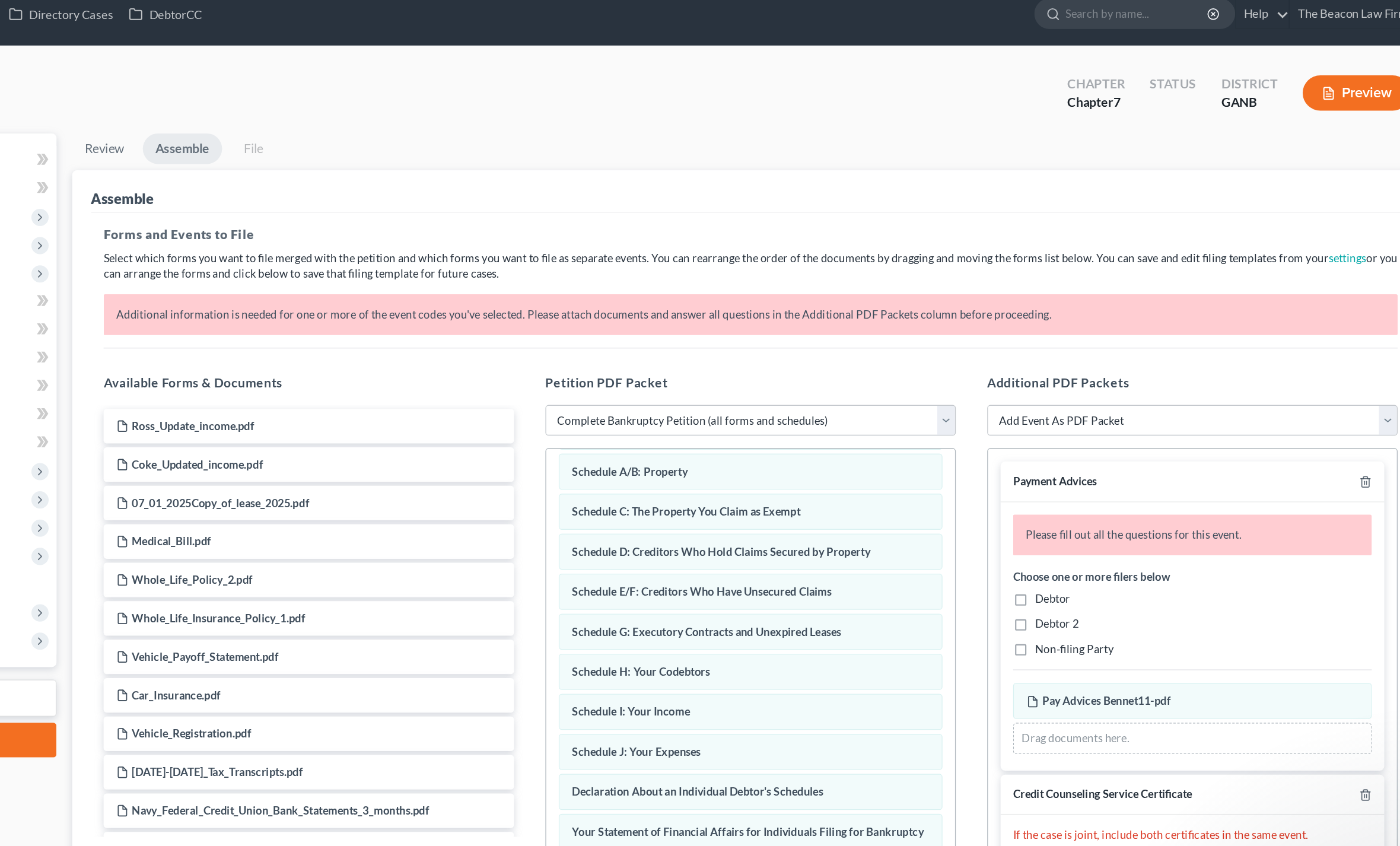
click at [1088, 469] on label "Debtor" at bounding box center [1101, 465] width 27 height 12
click at [1093, 467] on input "Debtor" at bounding box center [1097, 464] width 8 height 8
checkbox input "true"
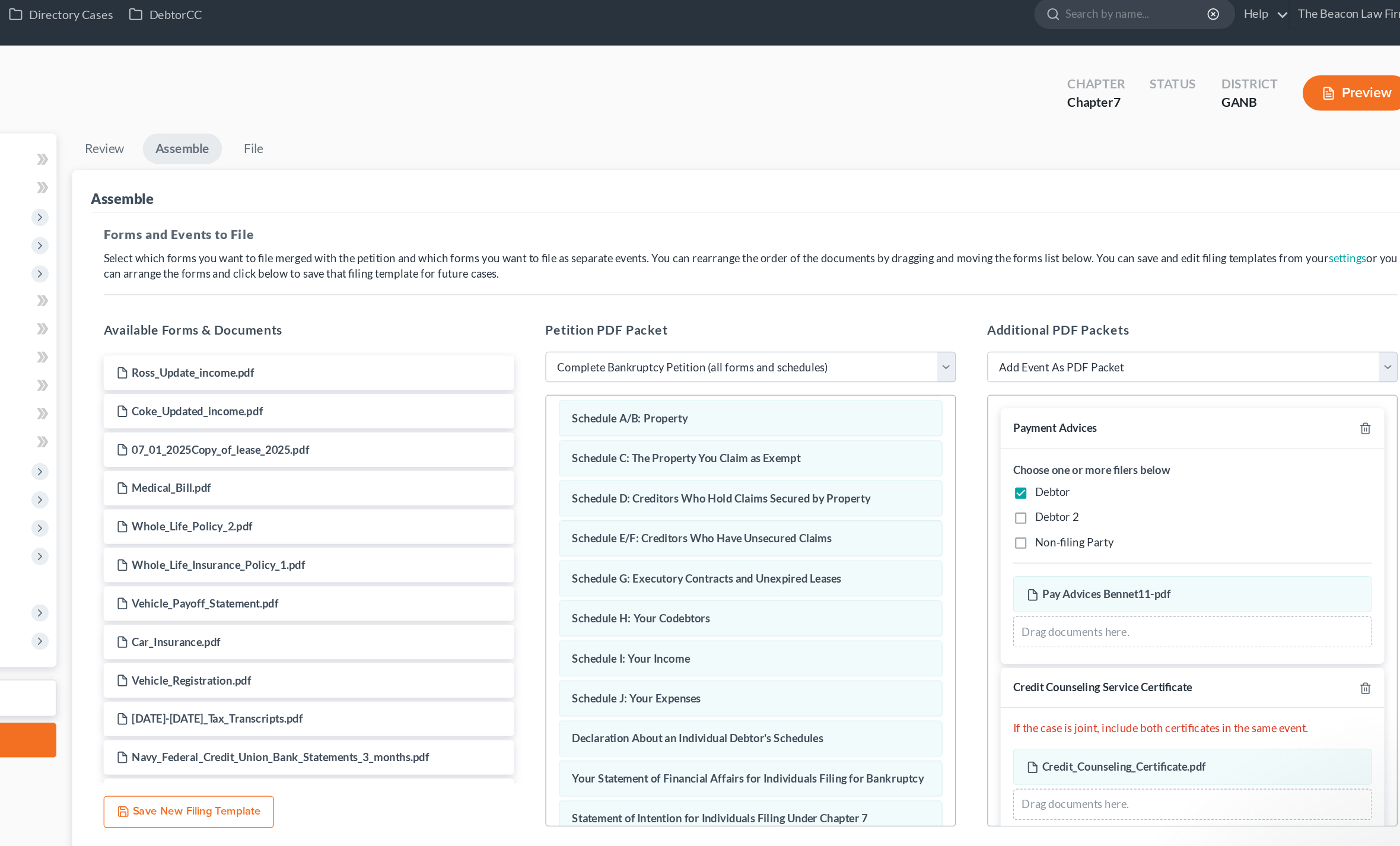
click at [1361, 676] on span "File" at bounding box center [1369, 680] width 15 height 10
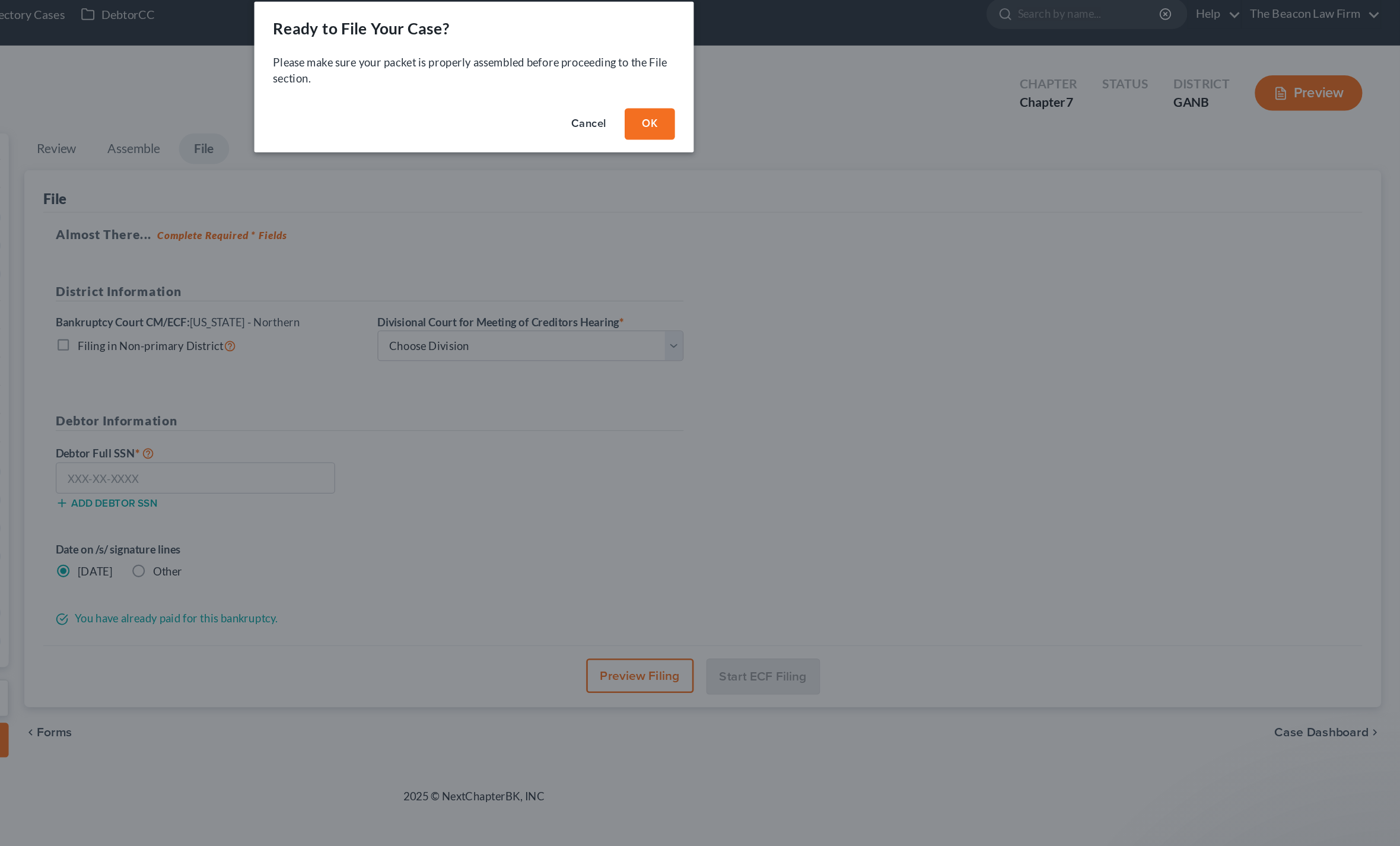
click at [814, 95] on button "OK" at bounding box center [832, 107] width 38 height 24
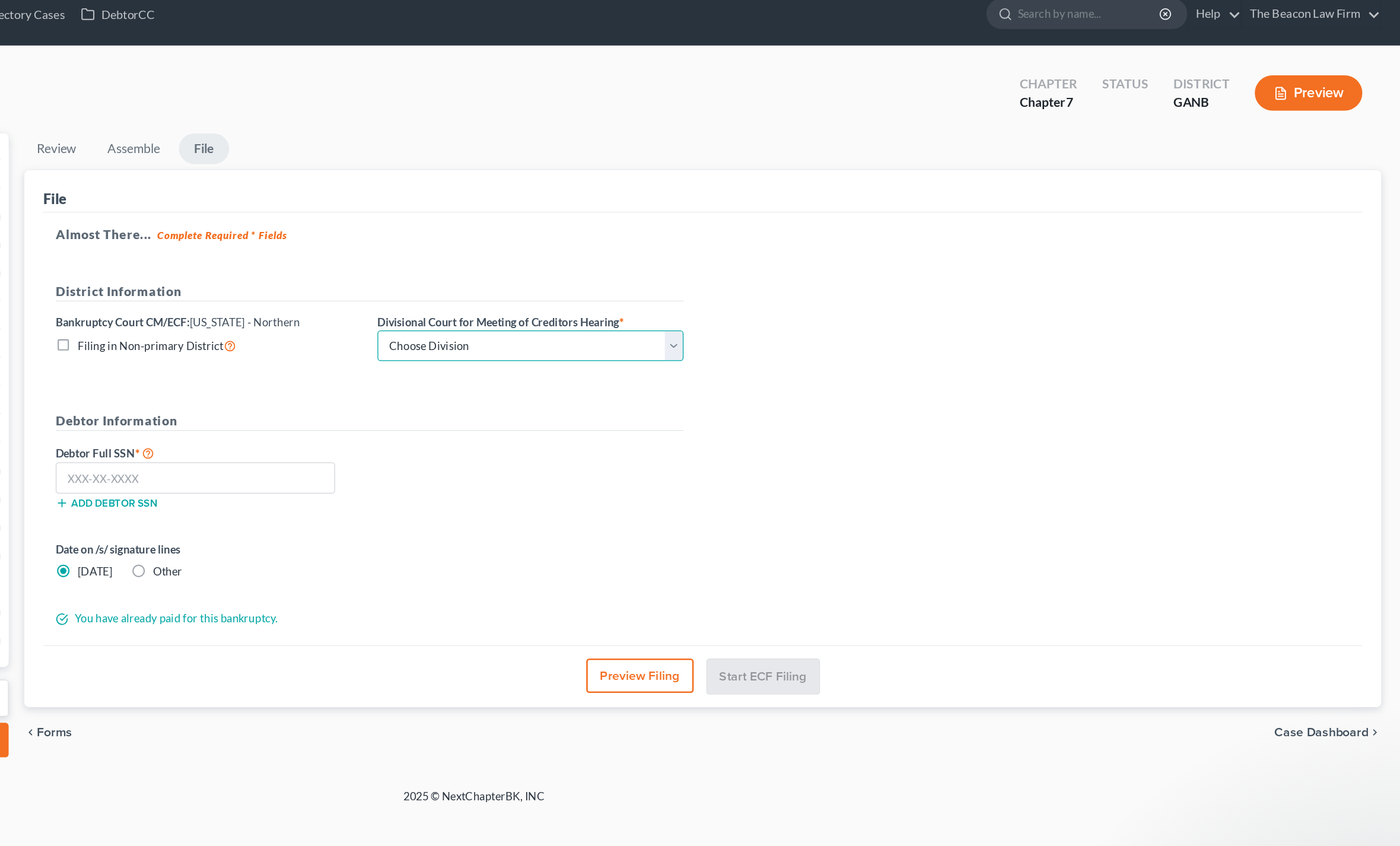
select select "0"
click at [384, 368] on input "text" at bounding box center [489, 374] width 211 height 24
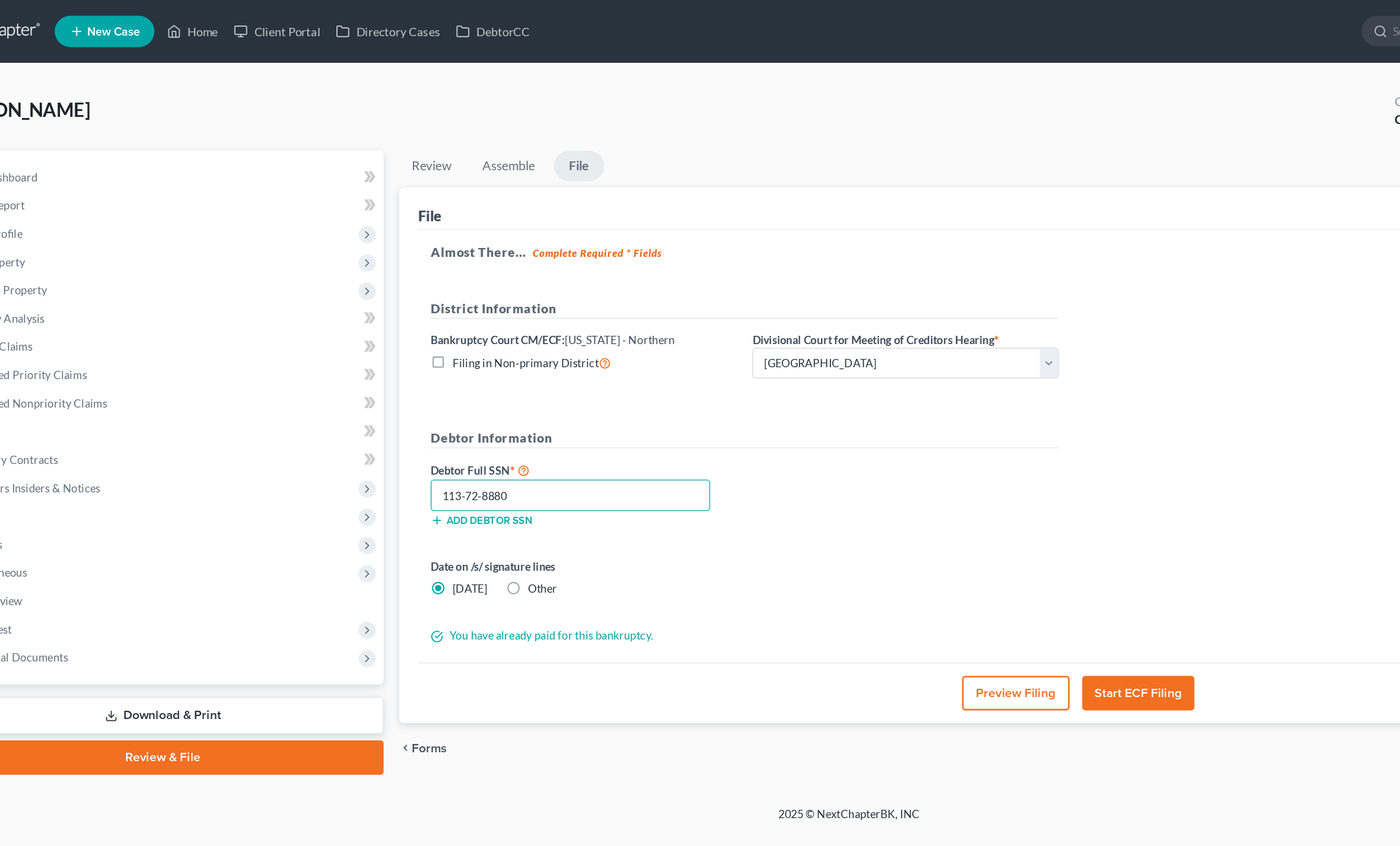
type input "113-72-8880"
click at [877, 525] on button "Start ECF Filing" at bounding box center [919, 524] width 85 height 26
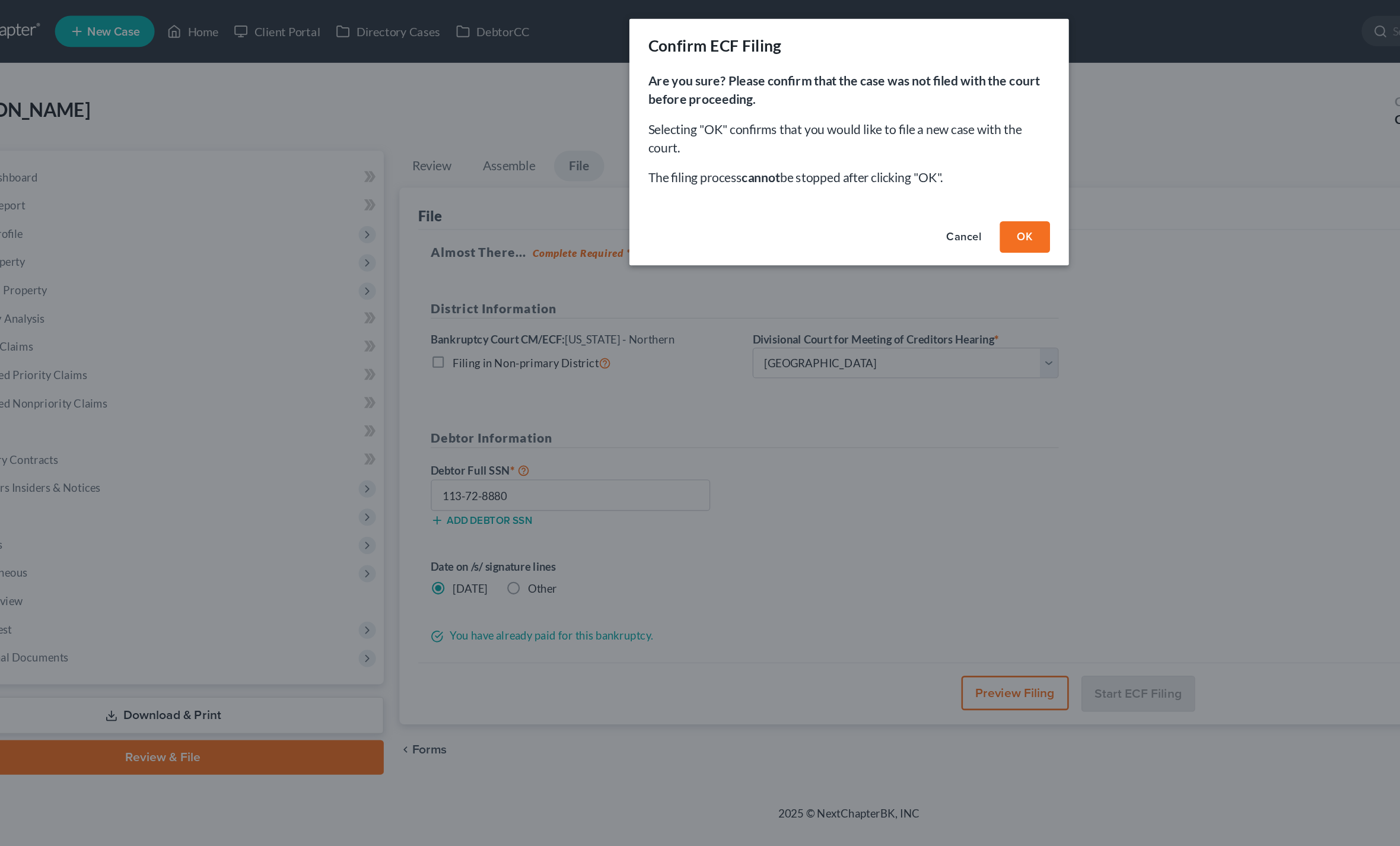
click at [814, 174] on button "OK" at bounding box center [832, 179] width 38 height 24
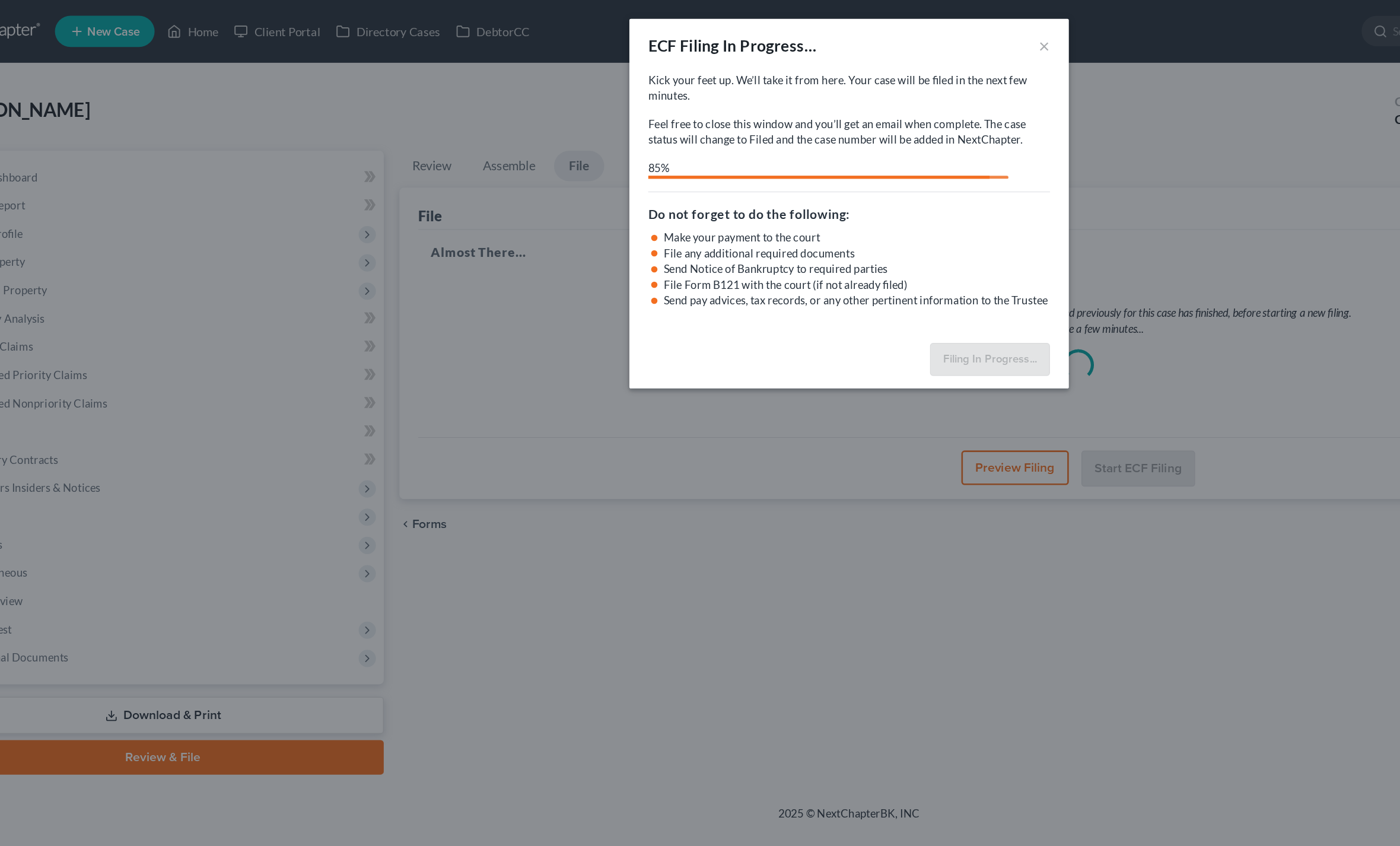
select select "0"
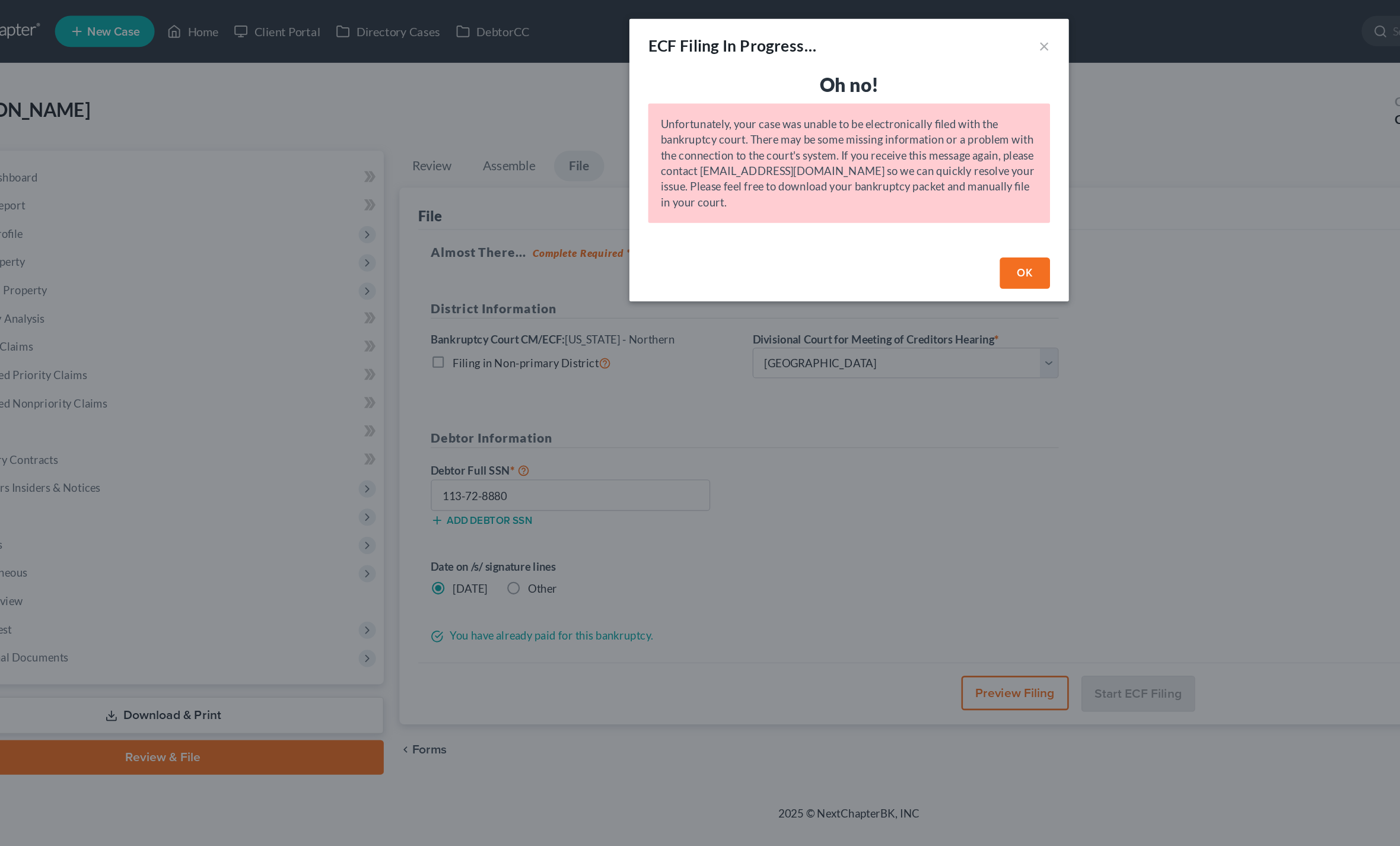
click at [814, 198] on button "OK" at bounding box center [832, 206] width 38 height 24
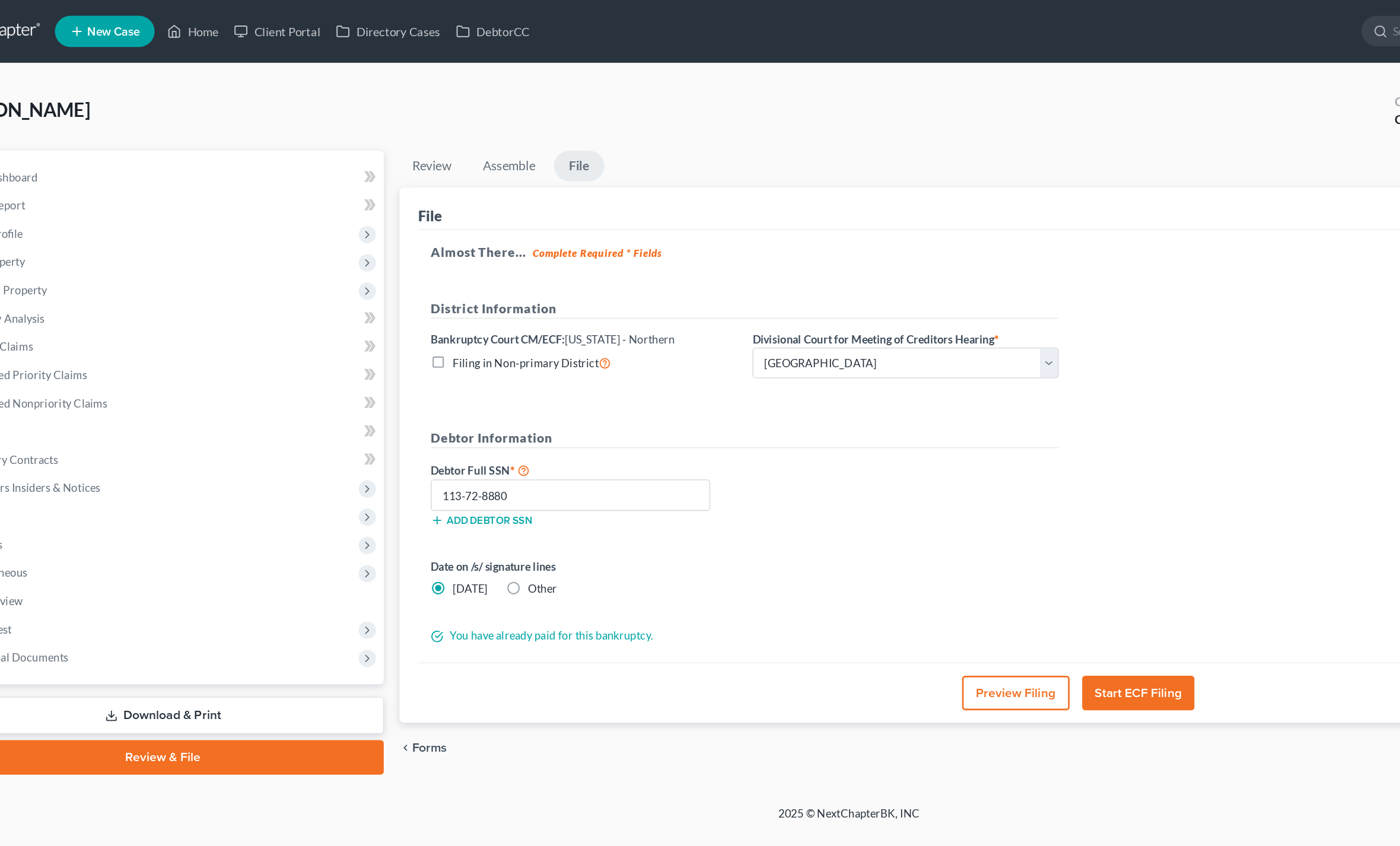
click at [891, 512] on button "Start ECF Filing" at bounding box center [919, 524] width 85 height 26
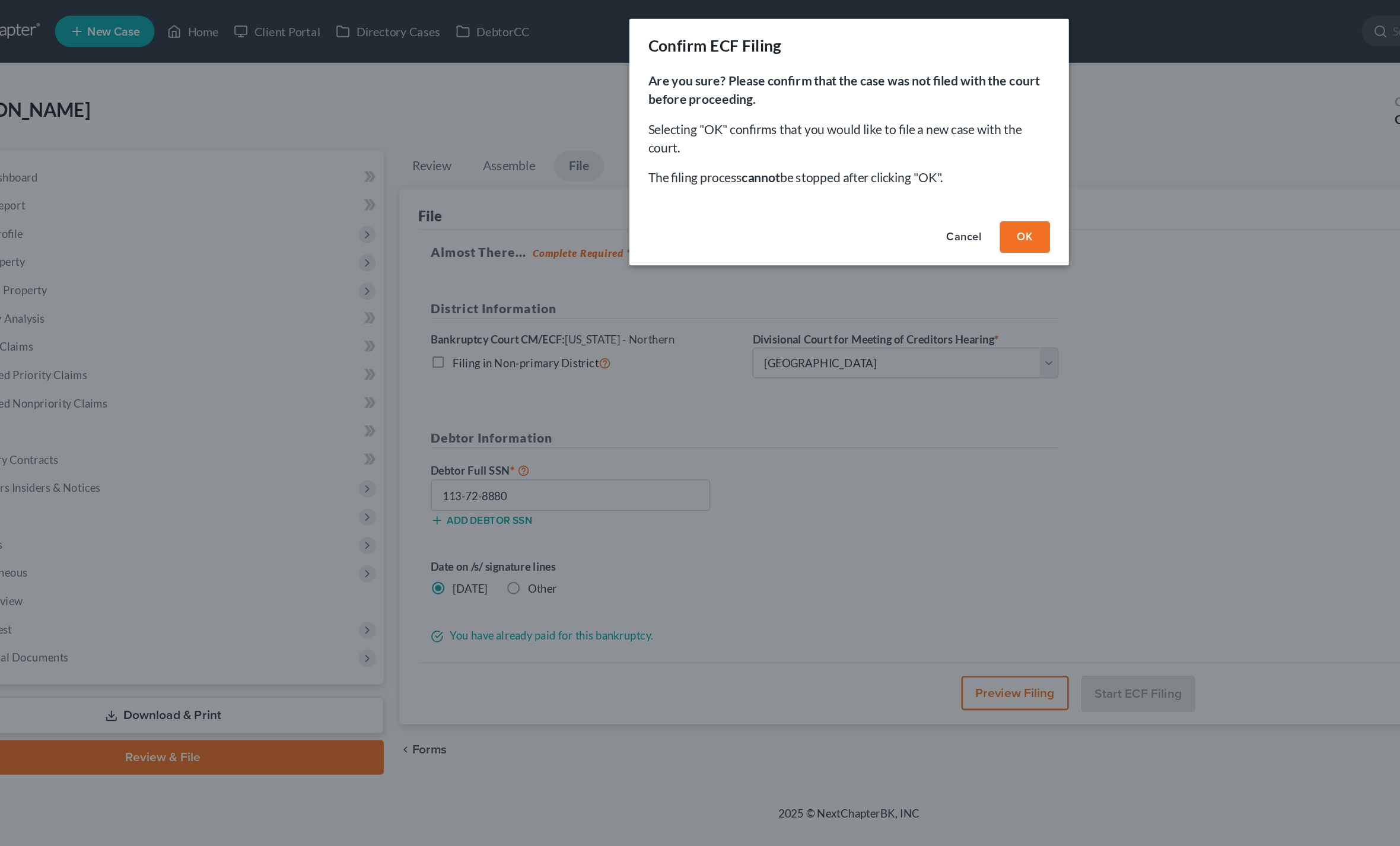
click at [814, 181] on button "OK" at bounding box center [832, 179] width 38 height 24
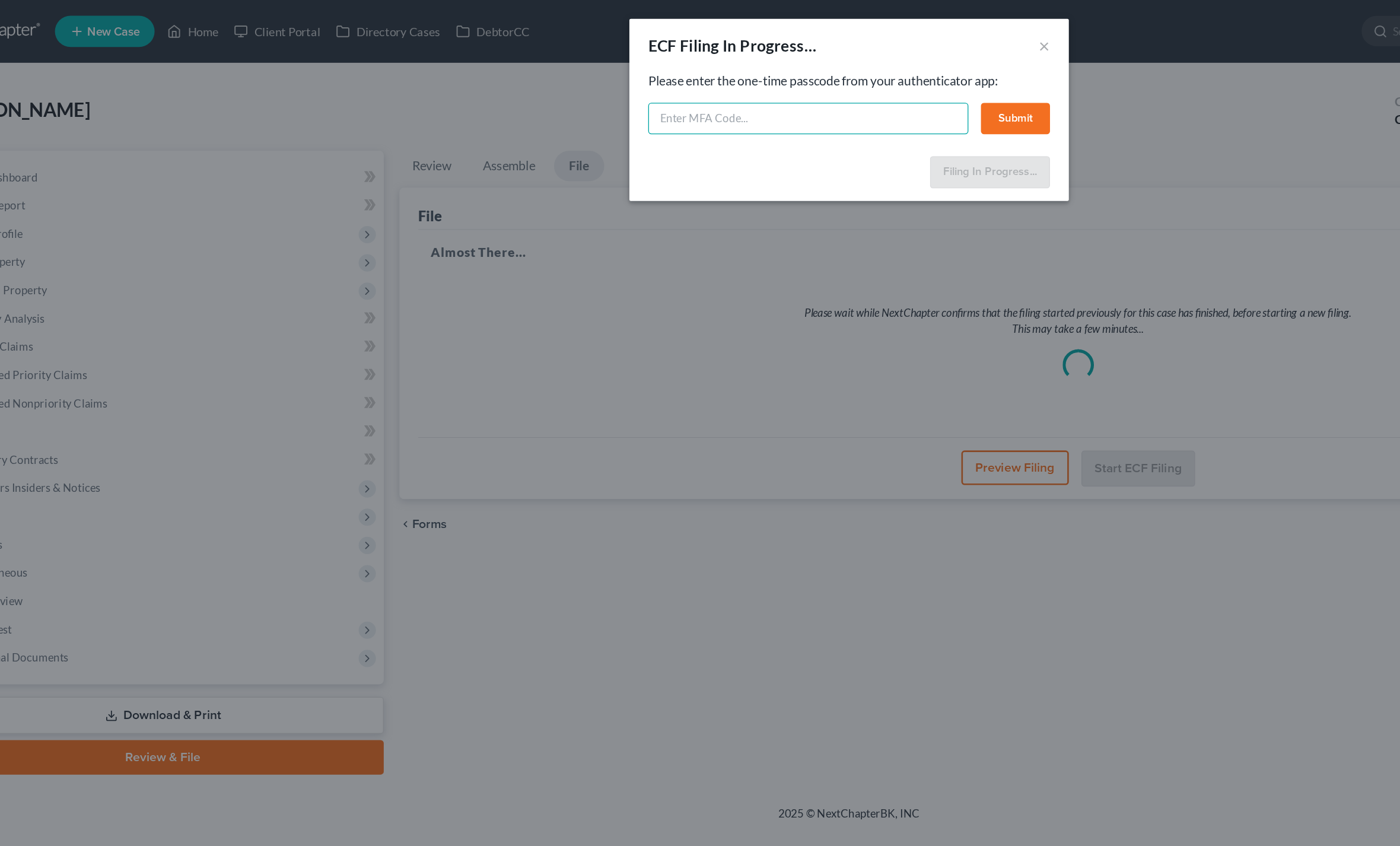
click at [605, 100] on input "text" at bounding box center [669, 89] width 242 height 24
type input "9"
type input "123819"
click at [800, 98] on button "Submit" at bounding box center [826, 89] width 52 height 24
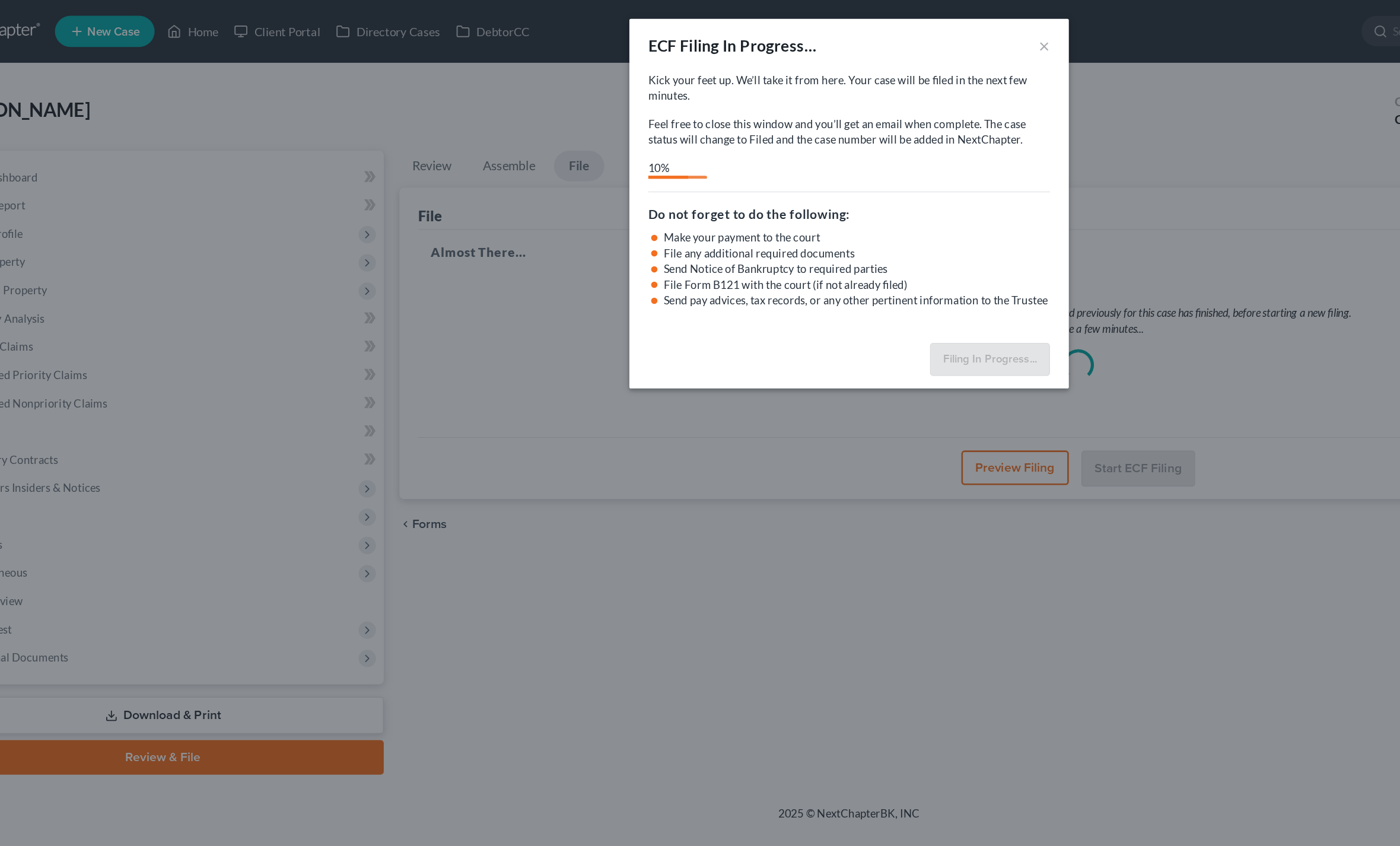
select select "0"
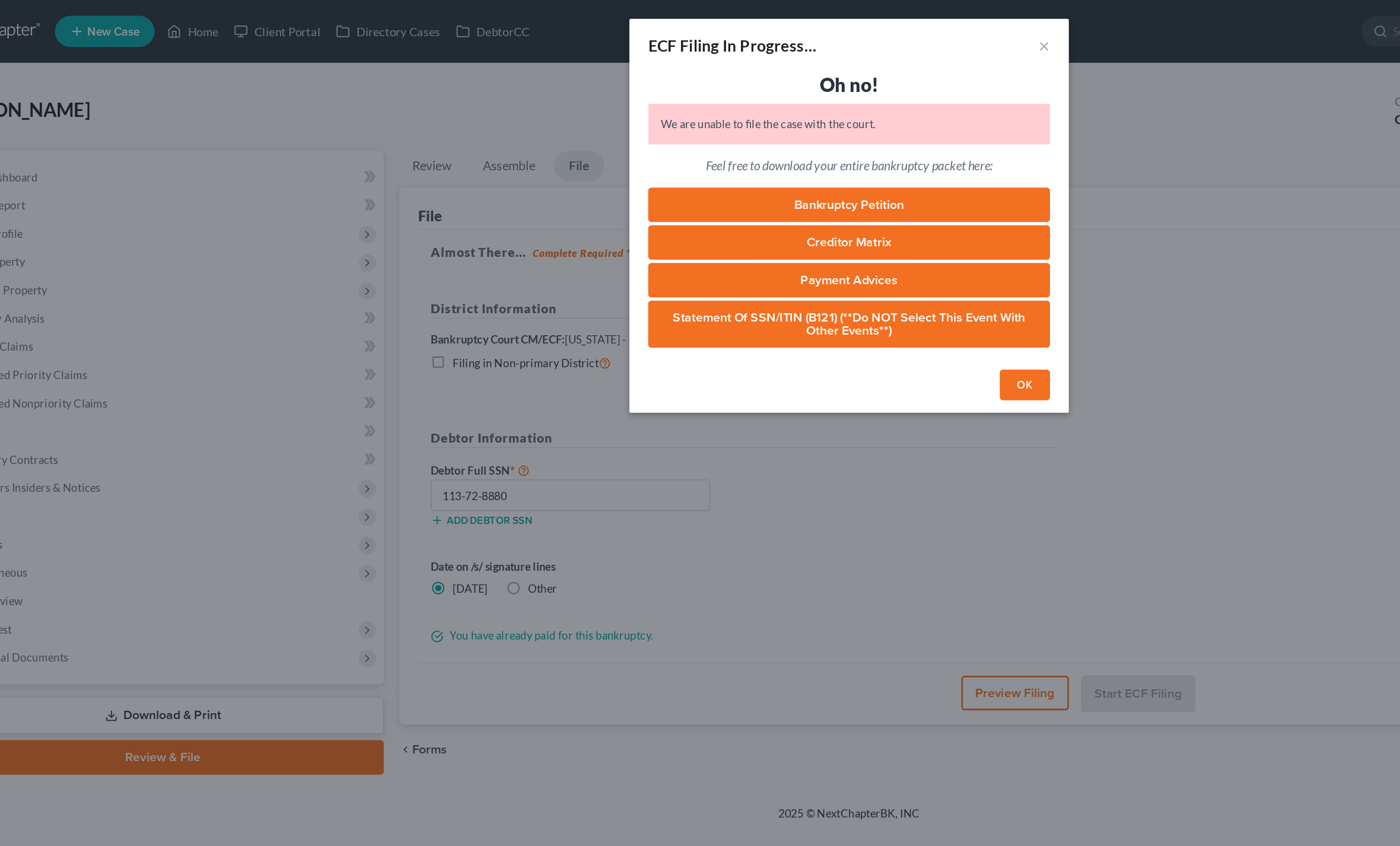
click at [814, 301] on button "OK" at bounding box center [832, 291] width 38 height 24
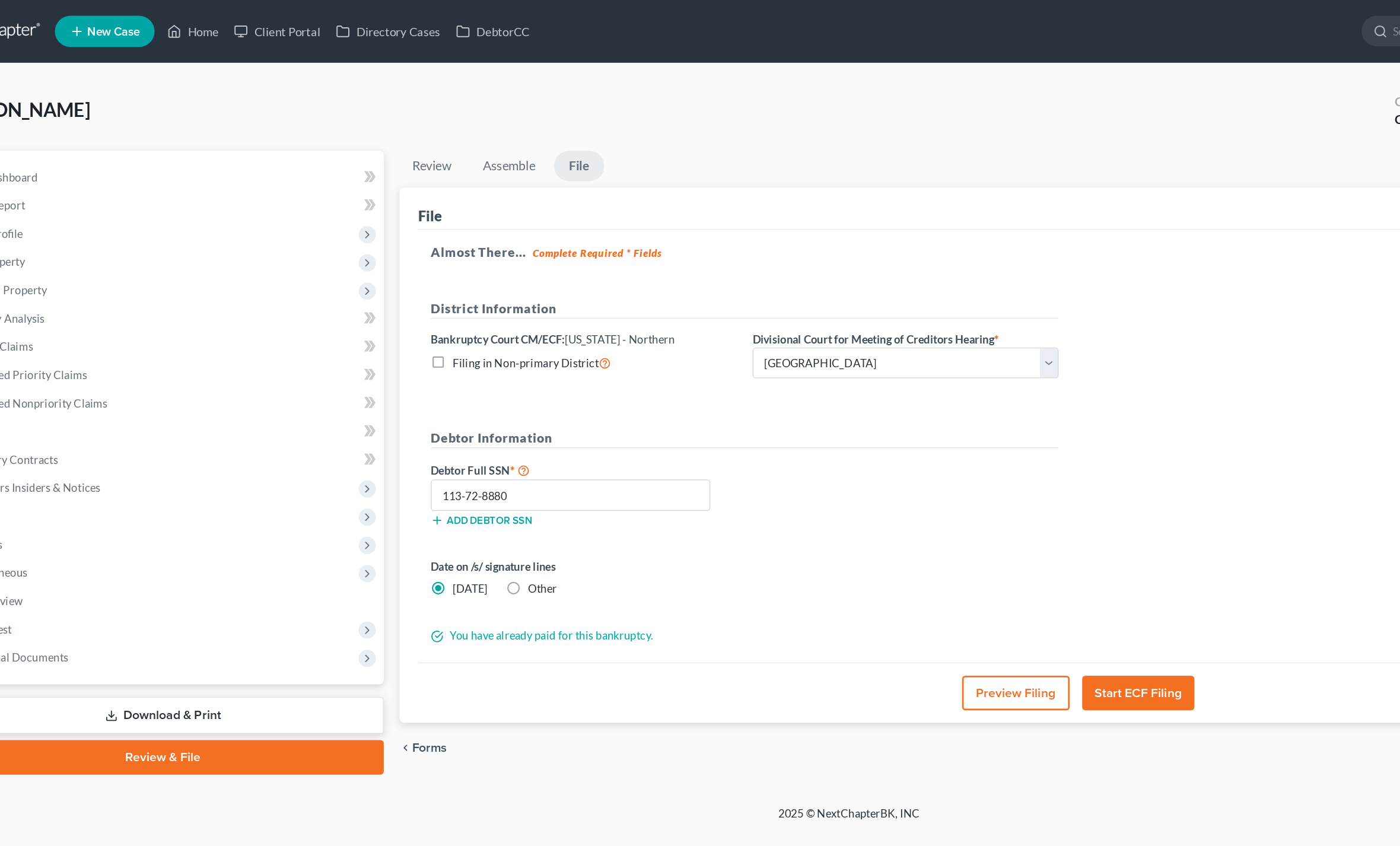
click at [877, 534] on button "Start ECF Filing" at bounding box center [919, 524] width 85 height 26
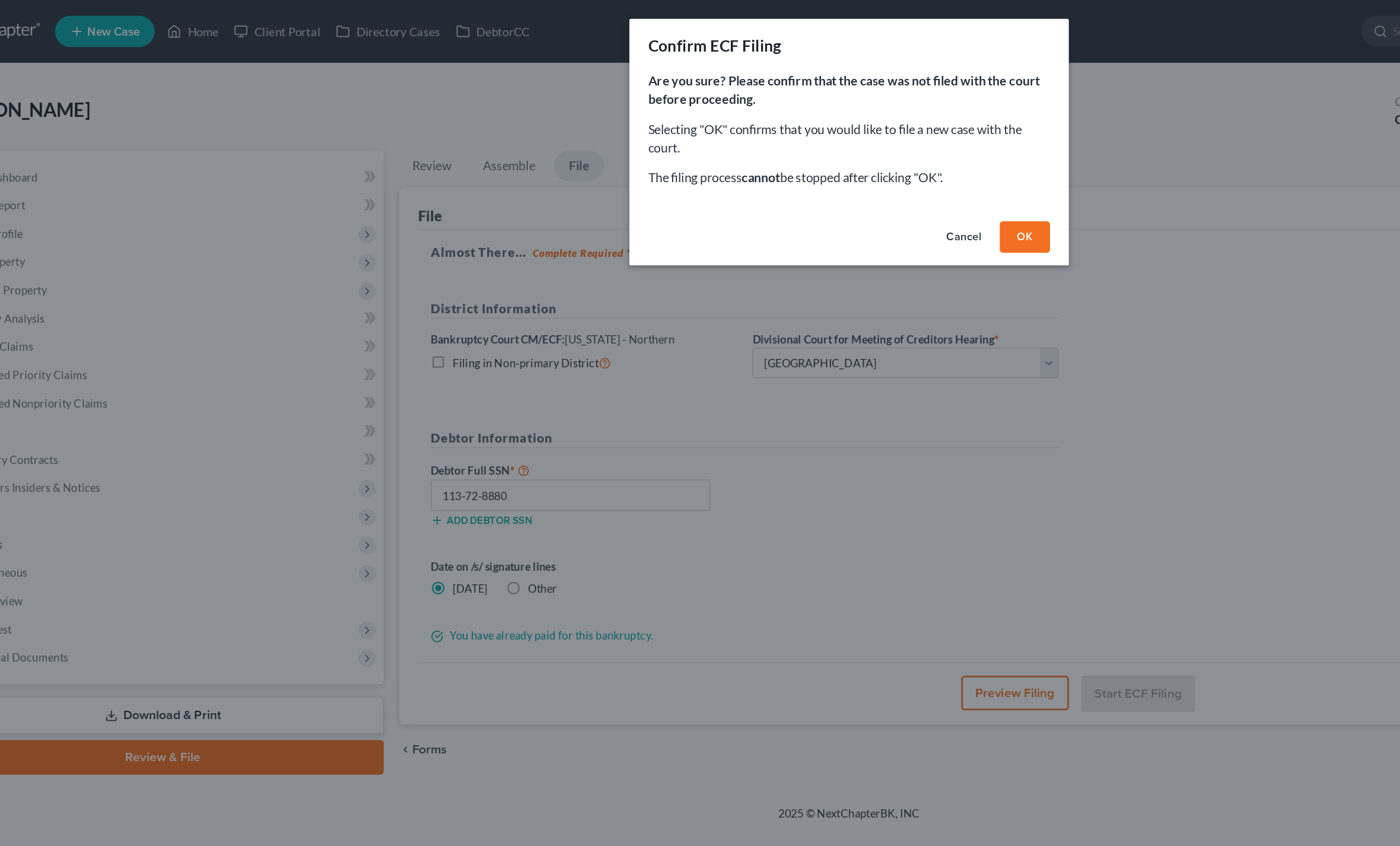
click at [814, 174] on button "OK" at bounding box center [832, 179] width 38 height 24
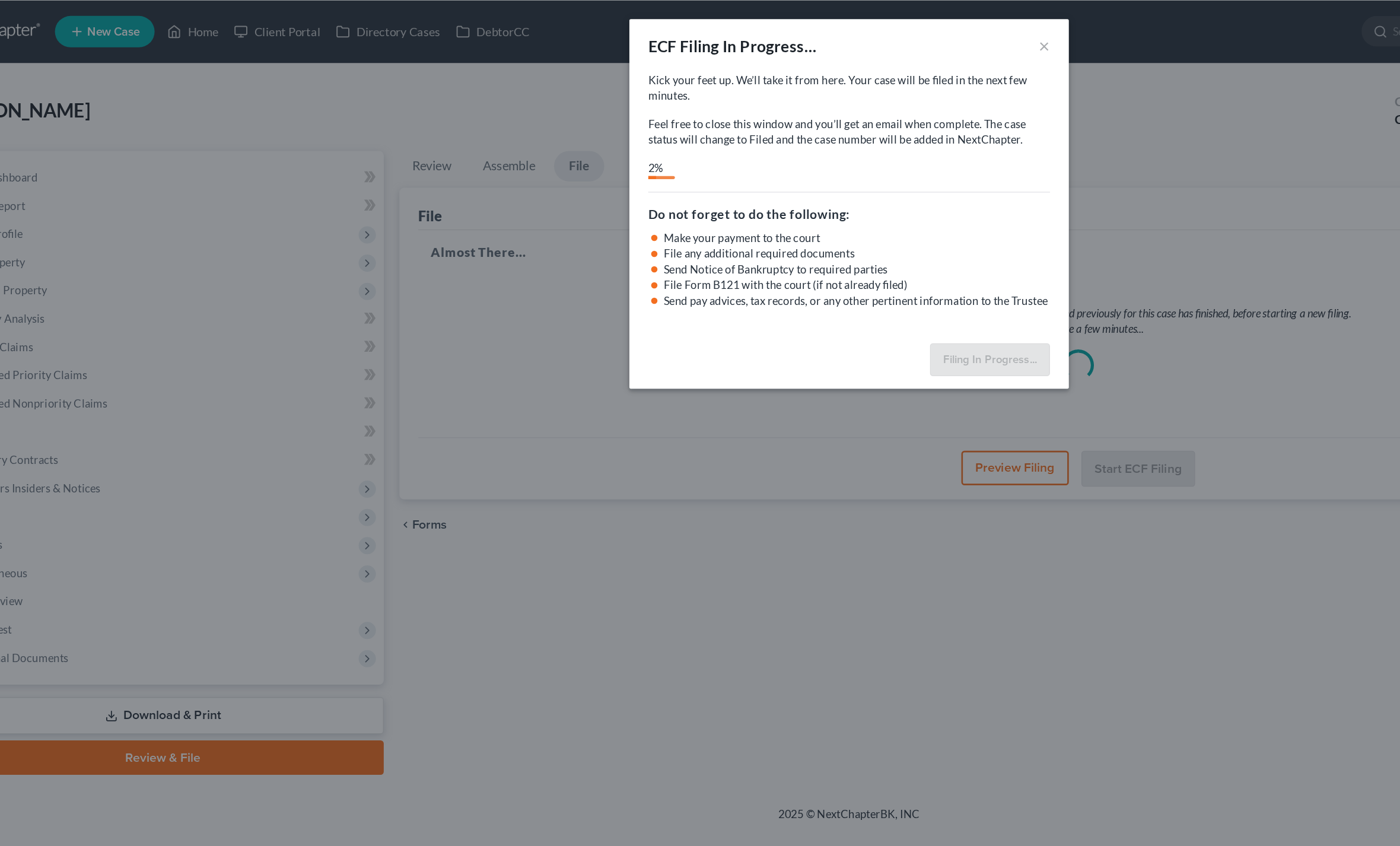
scroll to position [25, 0]
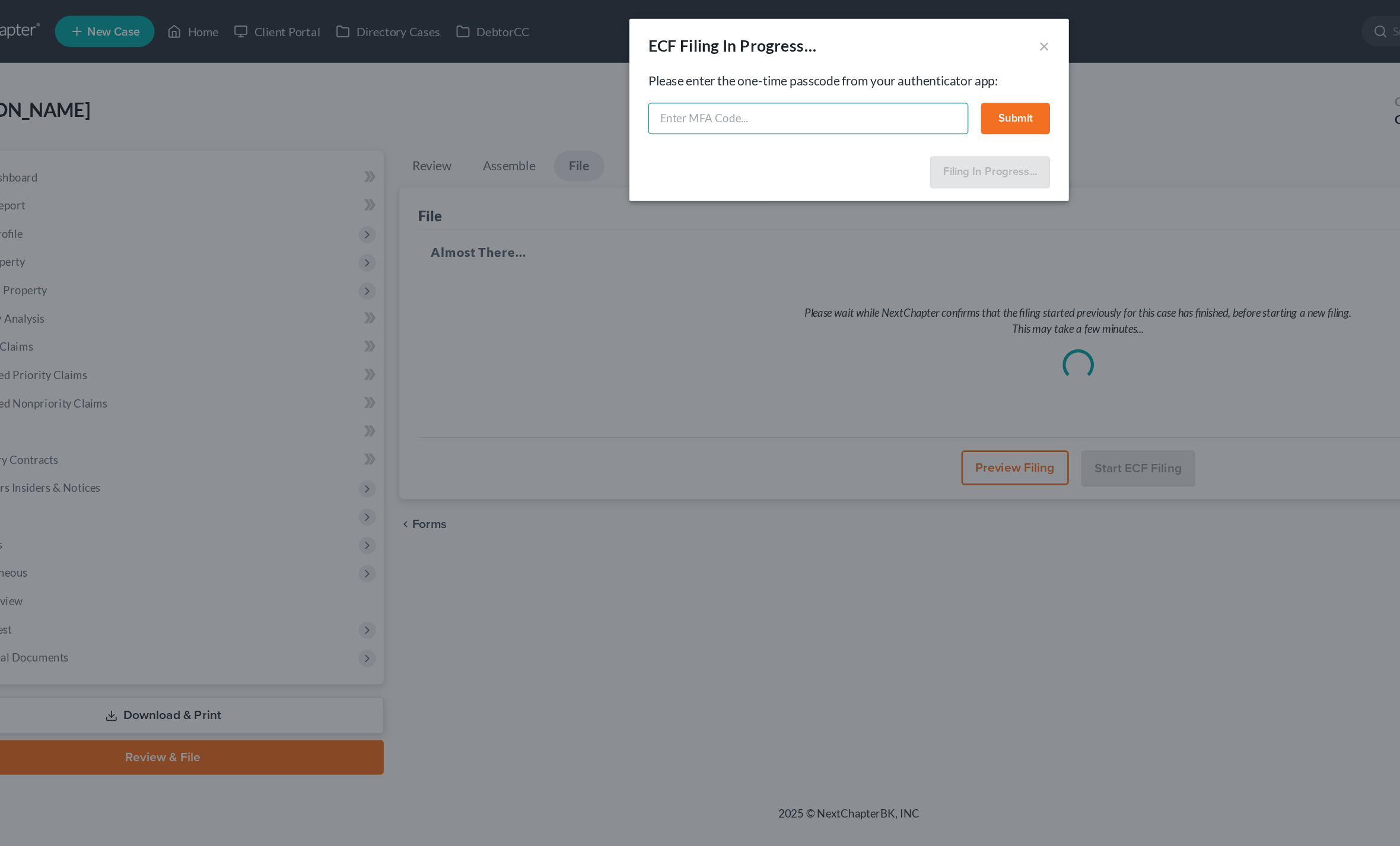
click at [637, 99] on input "text" at bounding box center [669, 89] width 242 height 24
type input "6"
type input "569745"
click at [800, 80] on button "Submit" at bounding box center [826, 89] width 52 height 24
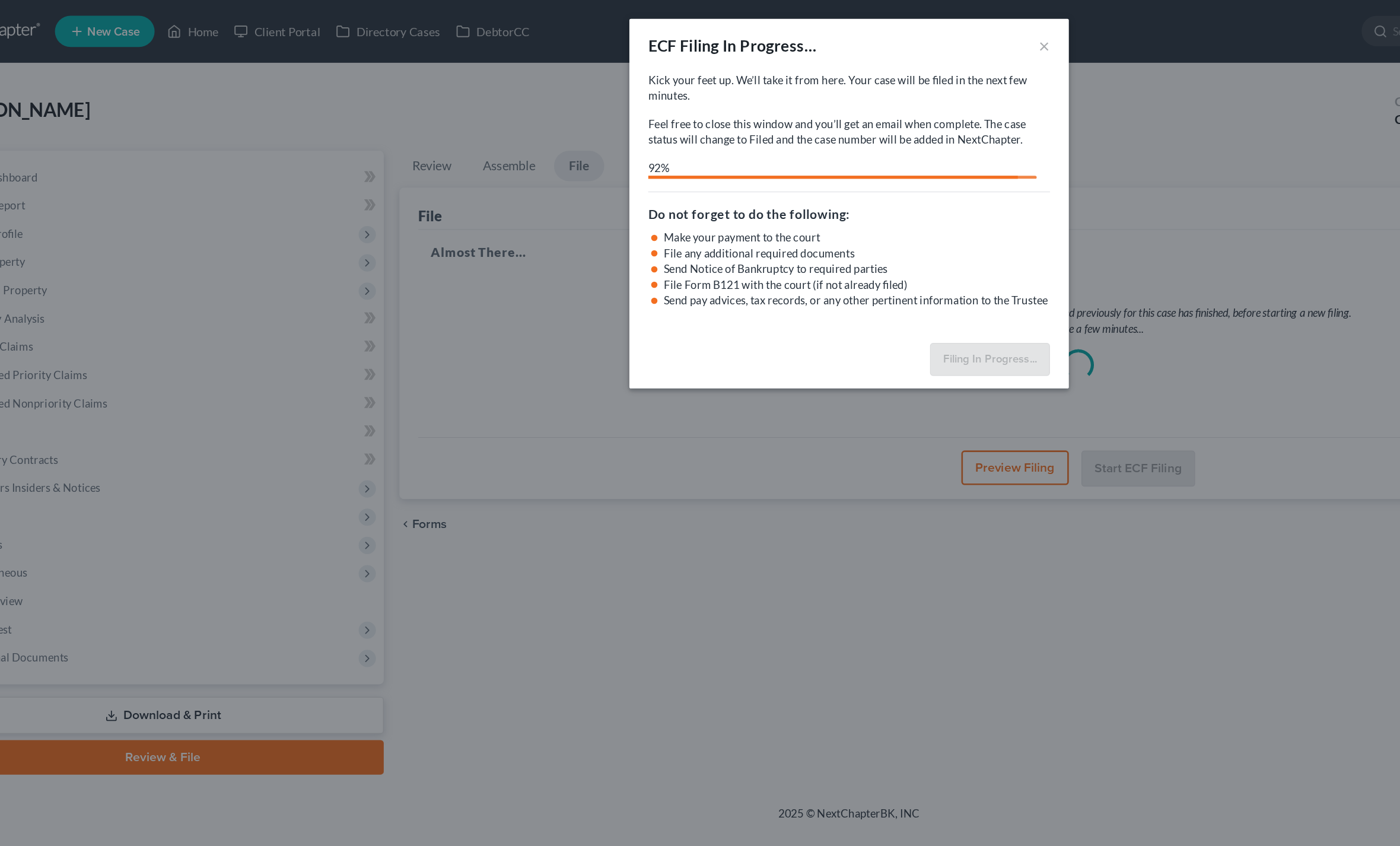
select select "0"
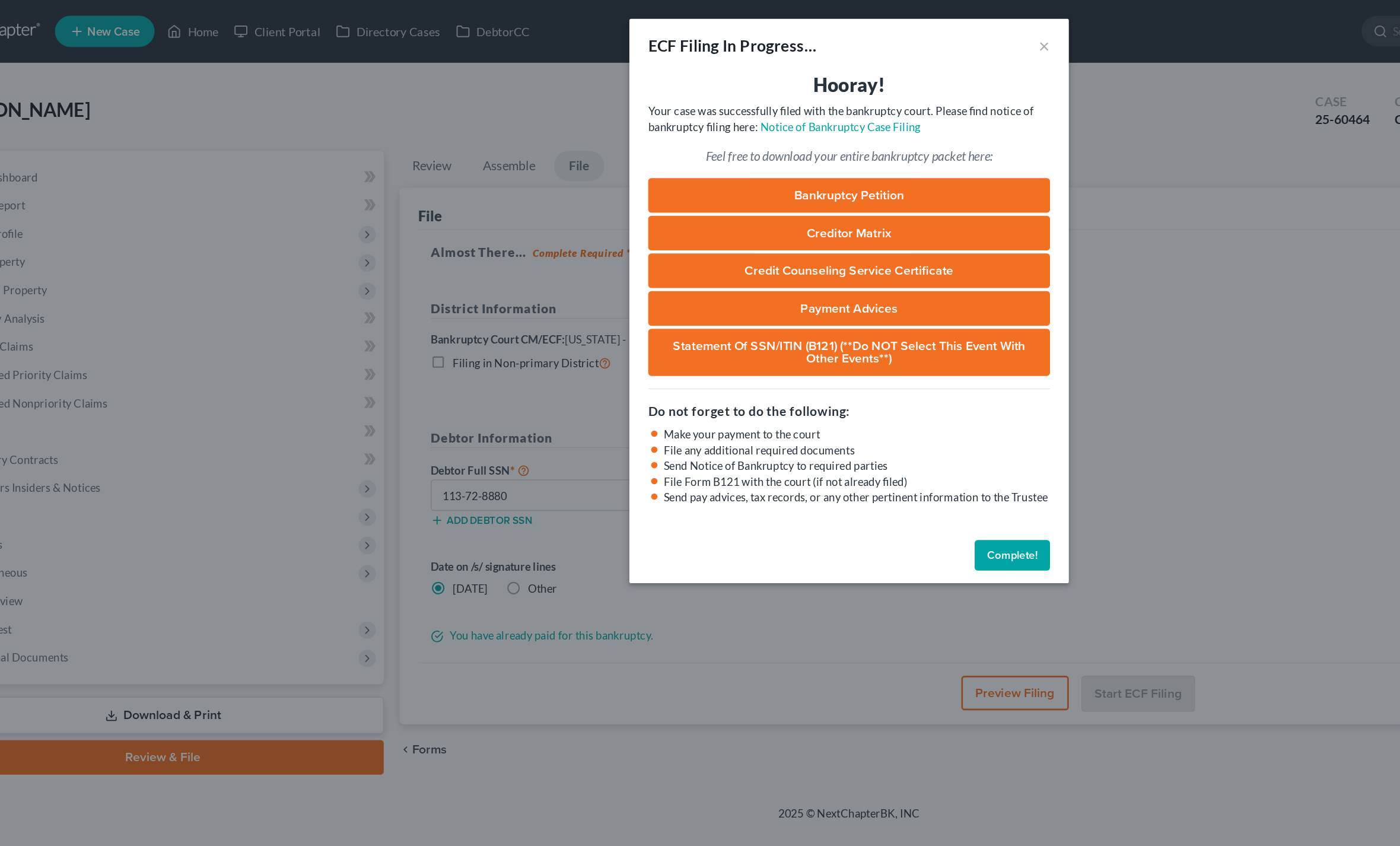
click at [795, 416] on button "Complete!" at bounding box center [823, 419] width 57 height 24
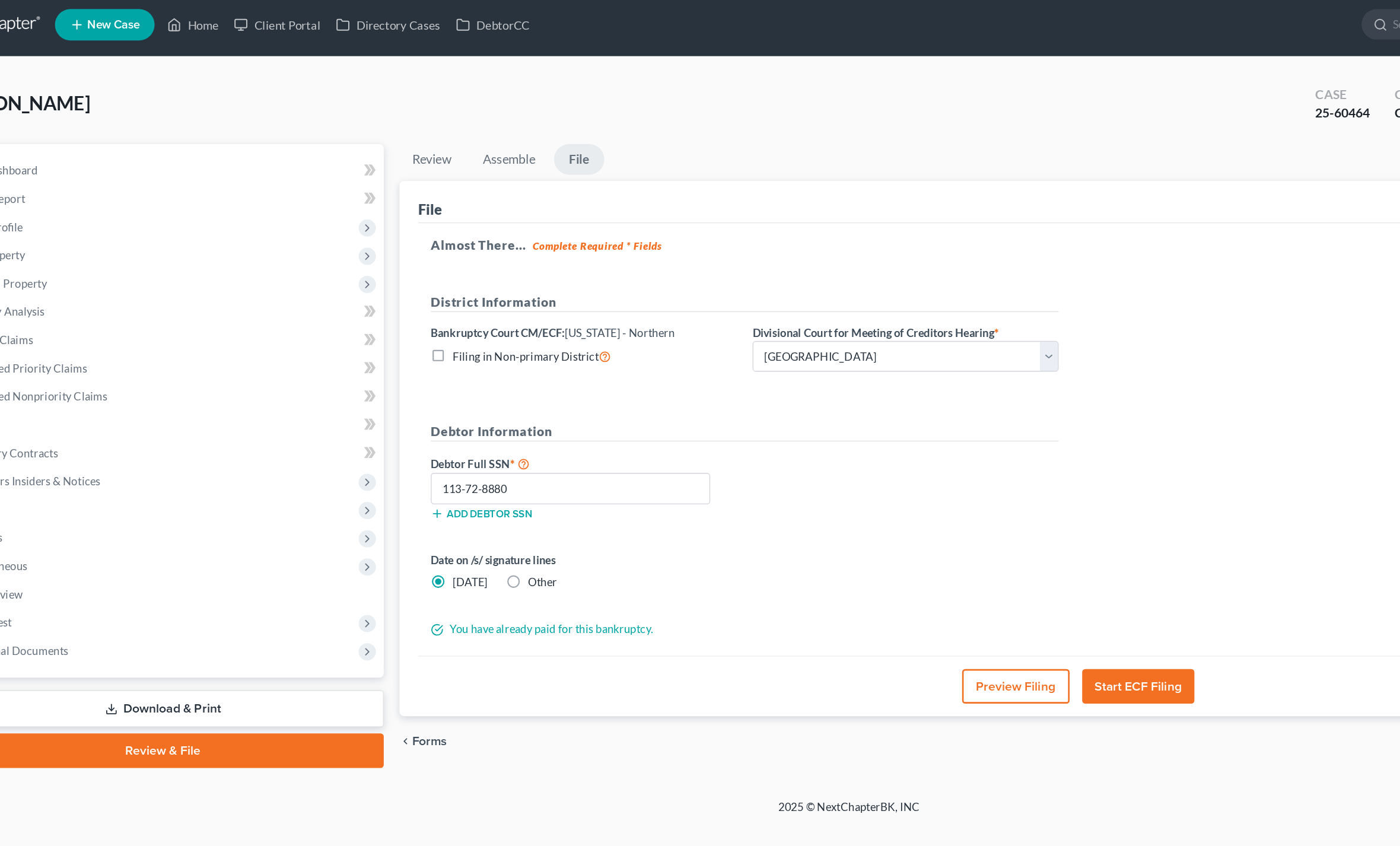
scroll to position [0, 0]
